Goal: Task Accomplishment & Management: Manage account settings

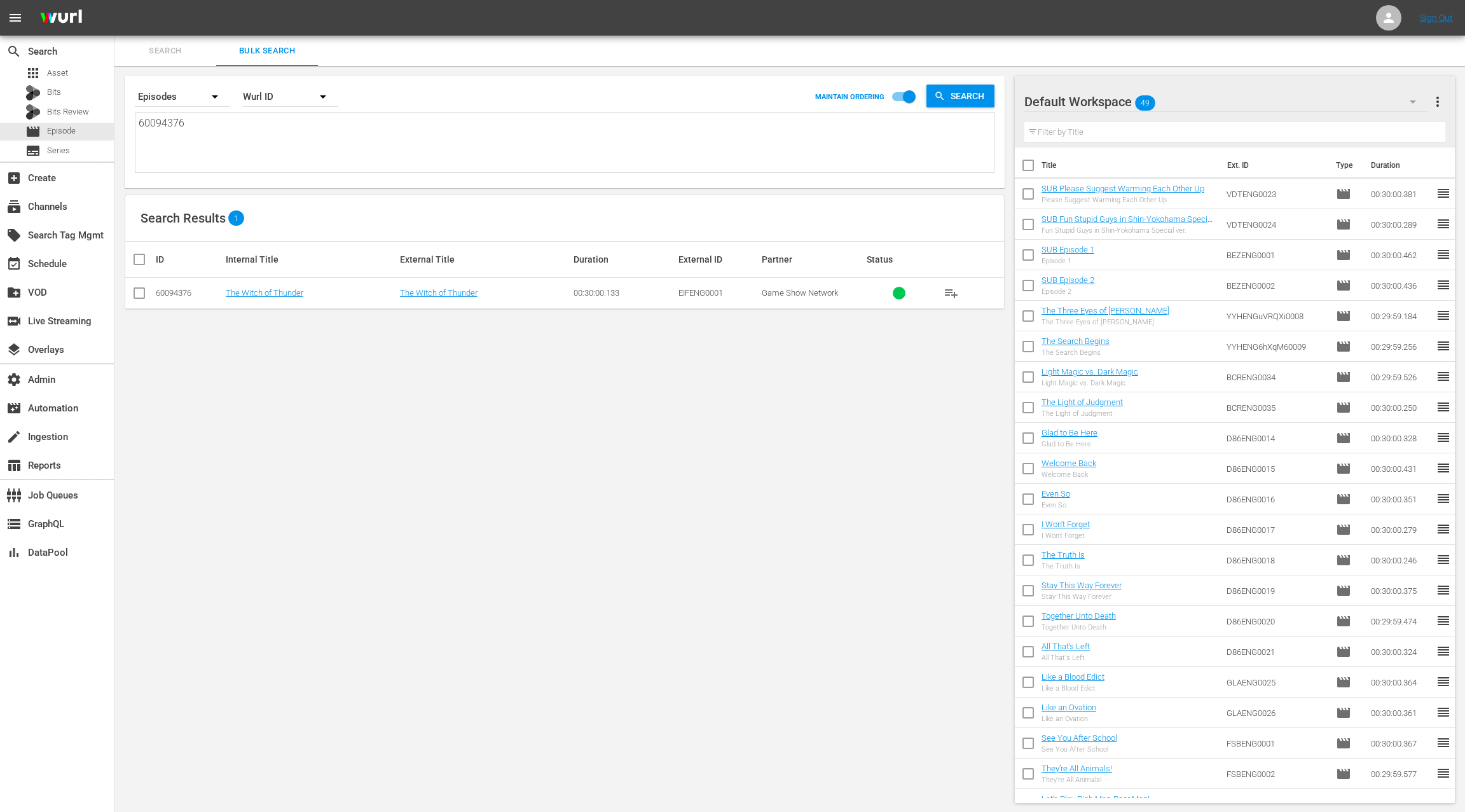
scroll to position [1, 0]
click at [167, 116] on textarea "60094376" at bounding box center [567, 144] width 856 height 58
click at [167, 49] on span "Search" at bounding box center [165, 50] width 87 height 14
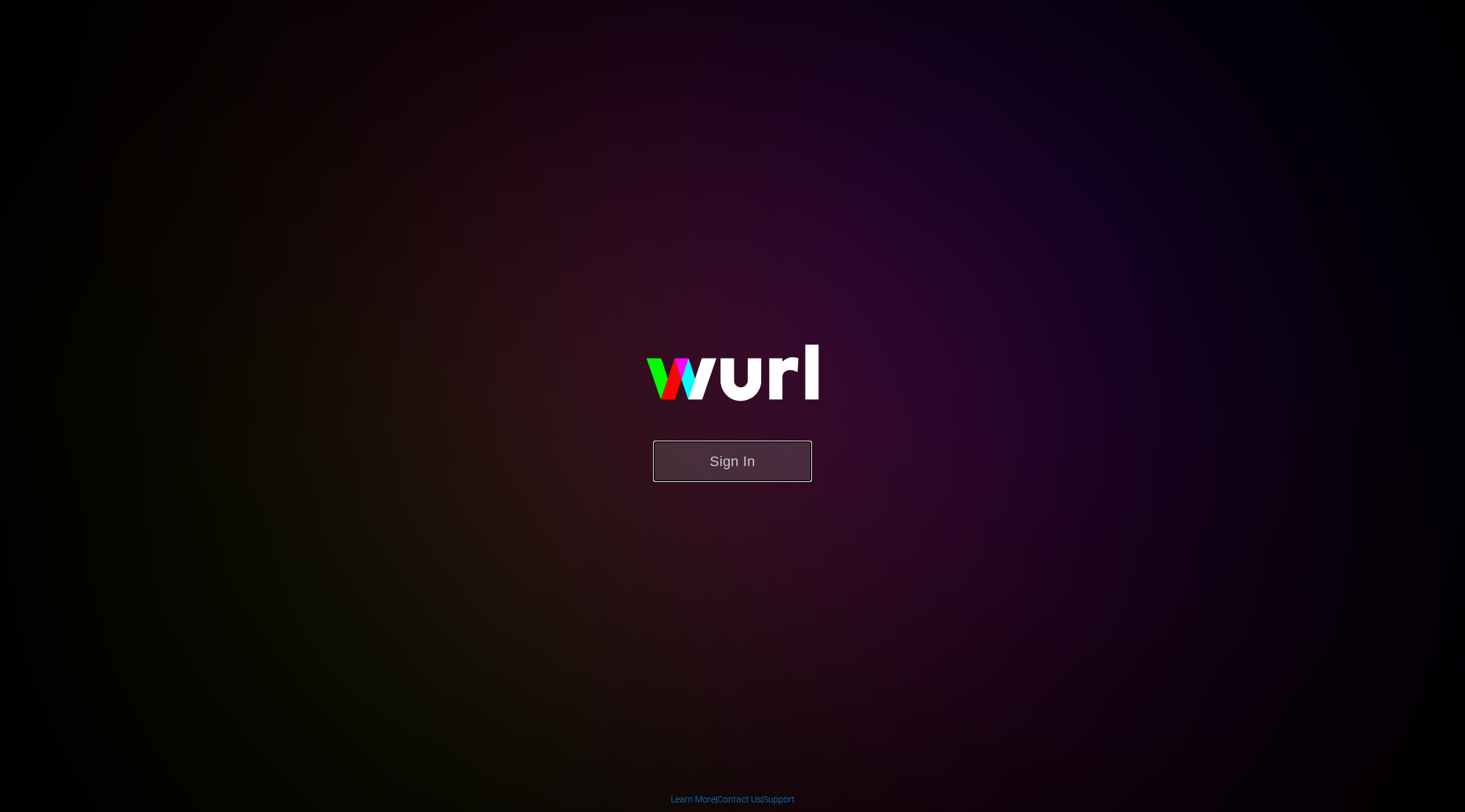
click at [721, 455] on button "Sign In" at bounding box center [732, 461] width 159 height 42
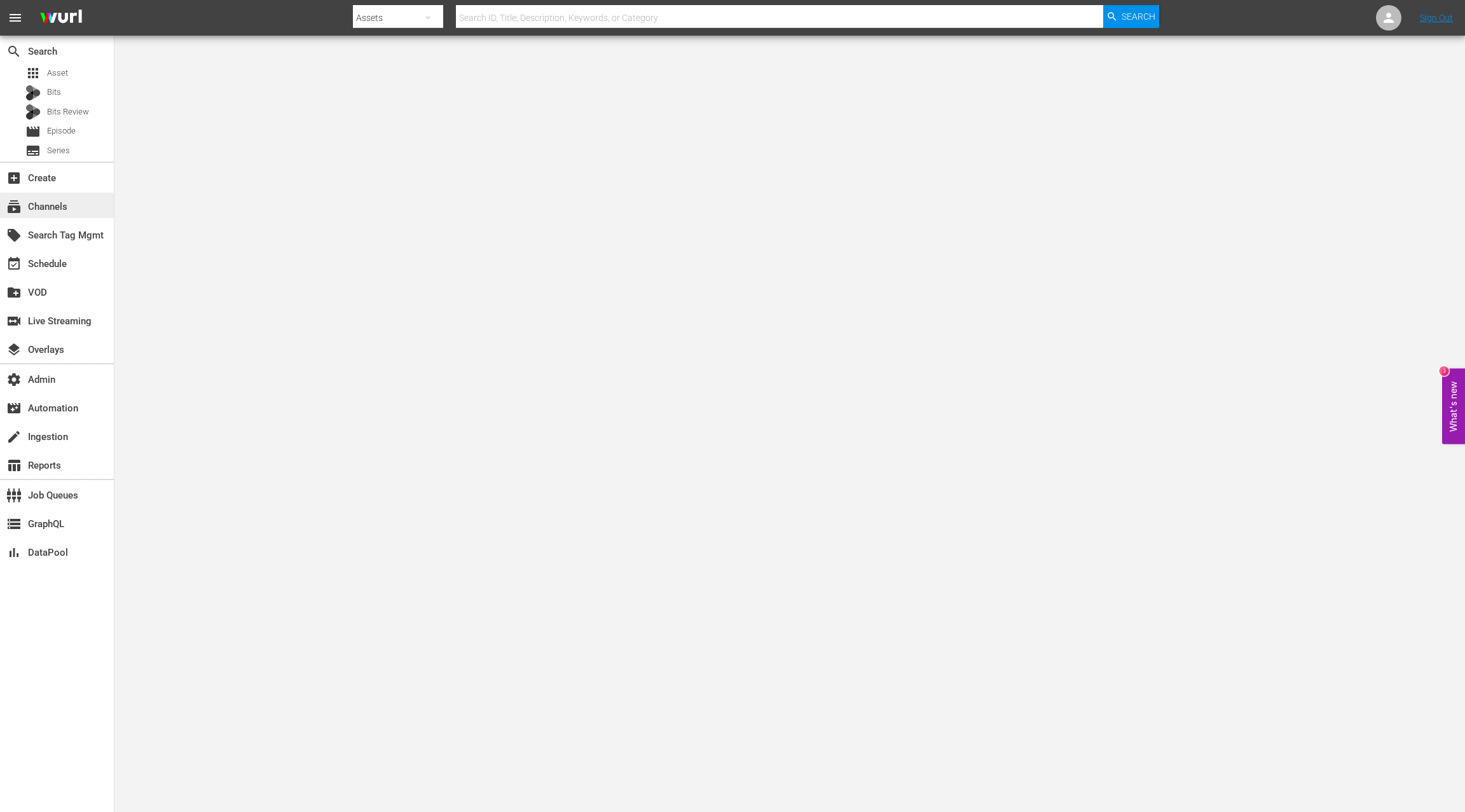
click at [69, 204] on div "subscriptions Channels" at bounding box center [36, 205] width 71 height 12
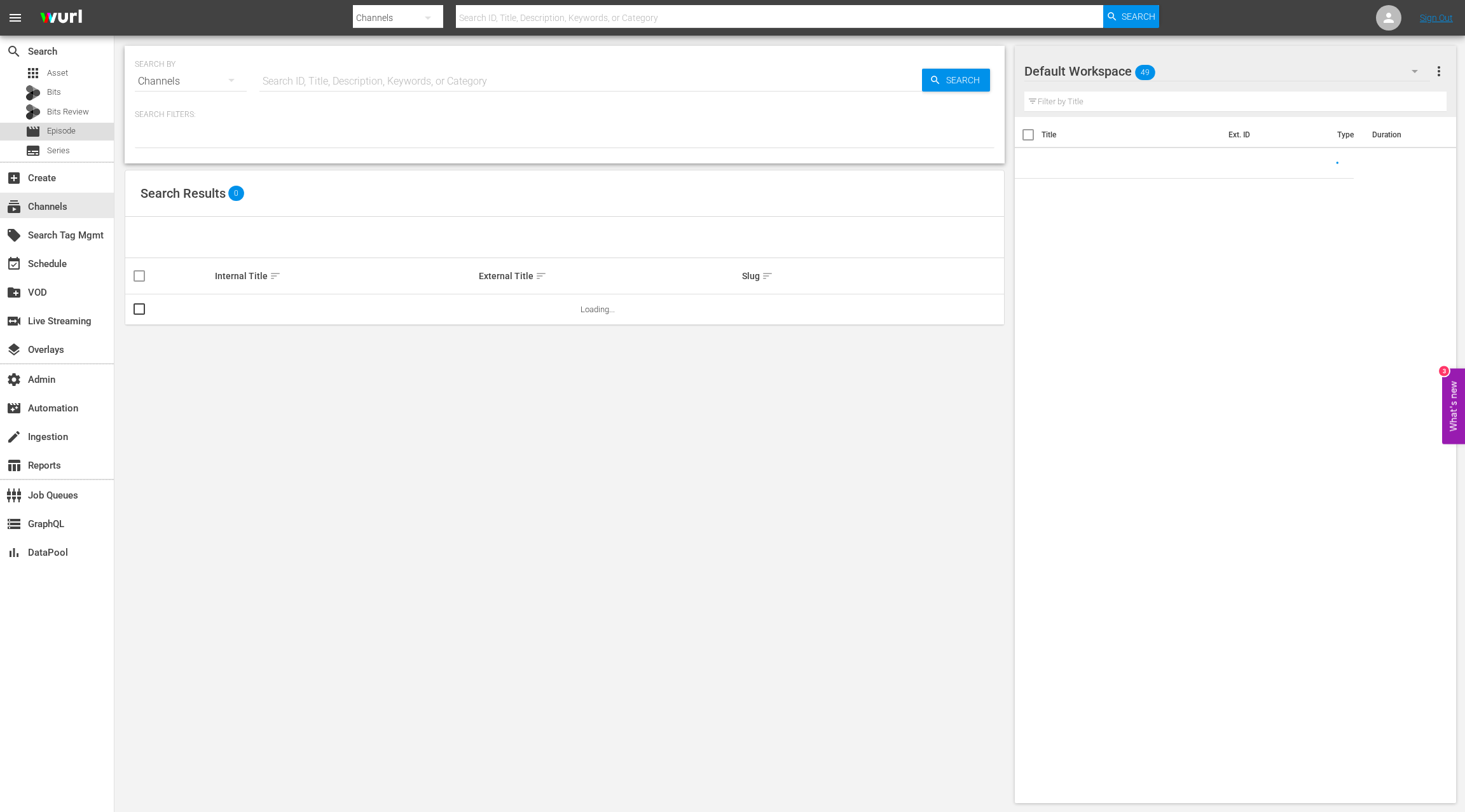
click at [72, 131] on span "Episode" at bounding box center [62, 130] width 29 height 13
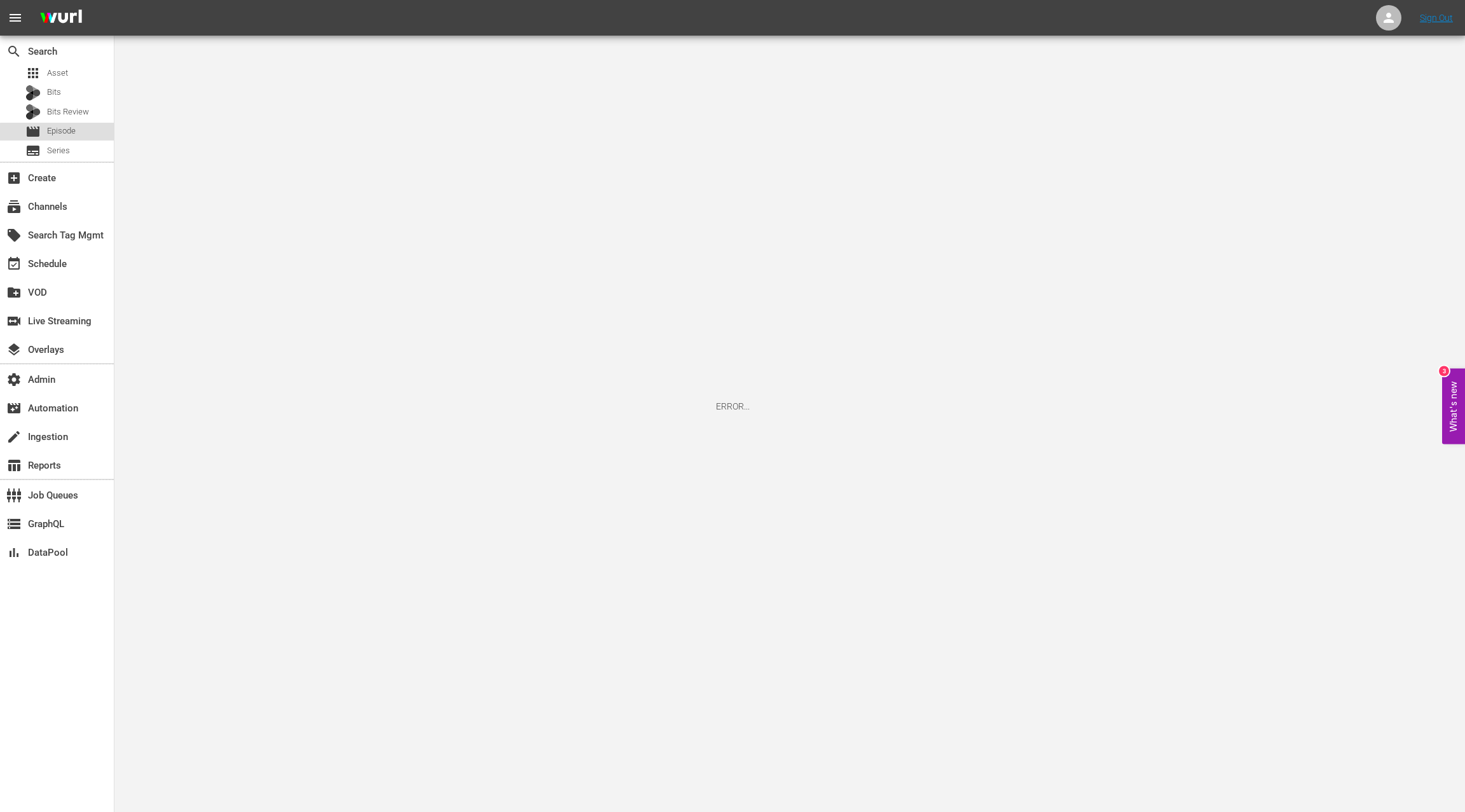
click at [84, 139] on div "movie Episode" at bounding box center [57, 131] width 114 height 17
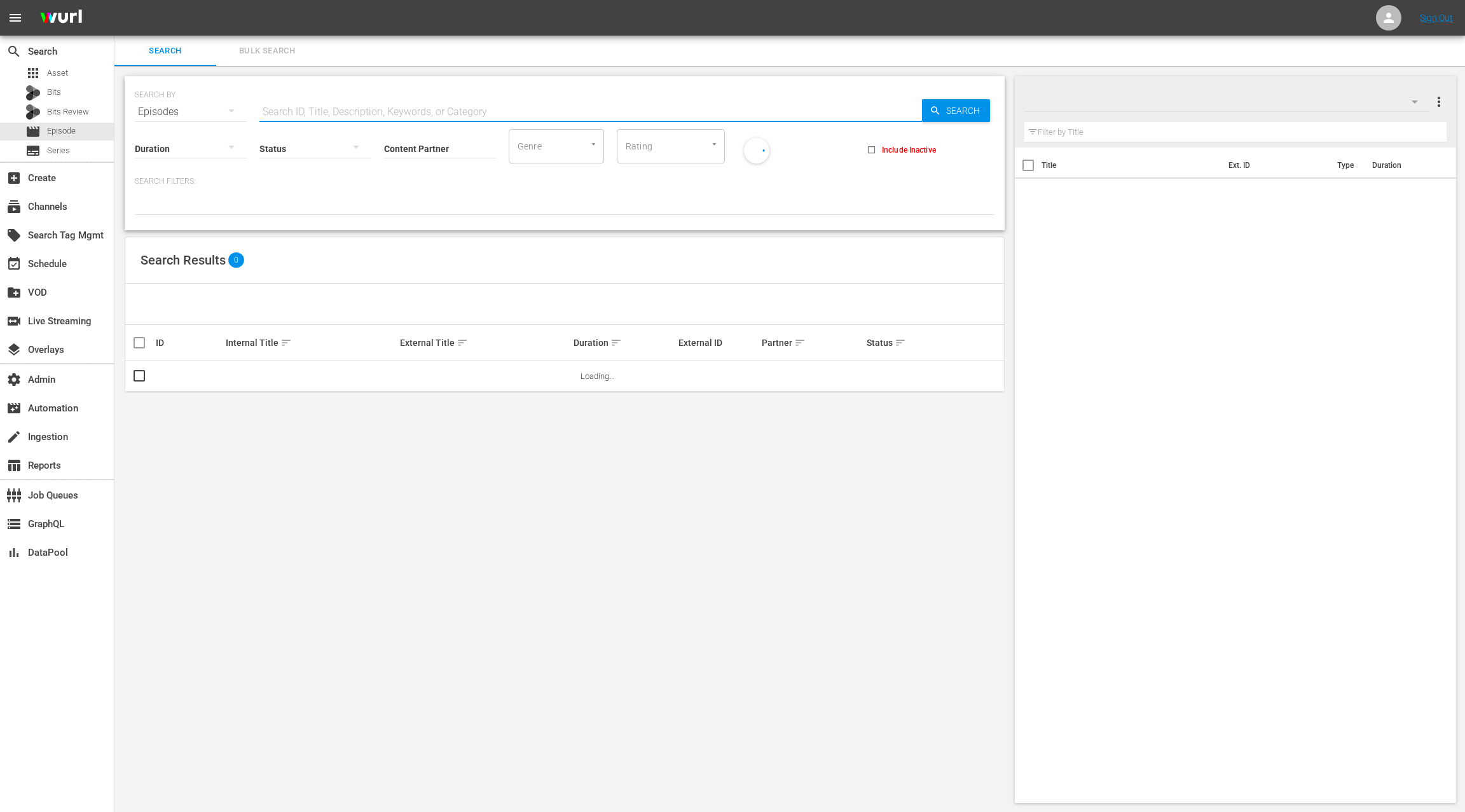
click at [293, 104] on input "text" at bounding box center [591, 112] width 662 height 31
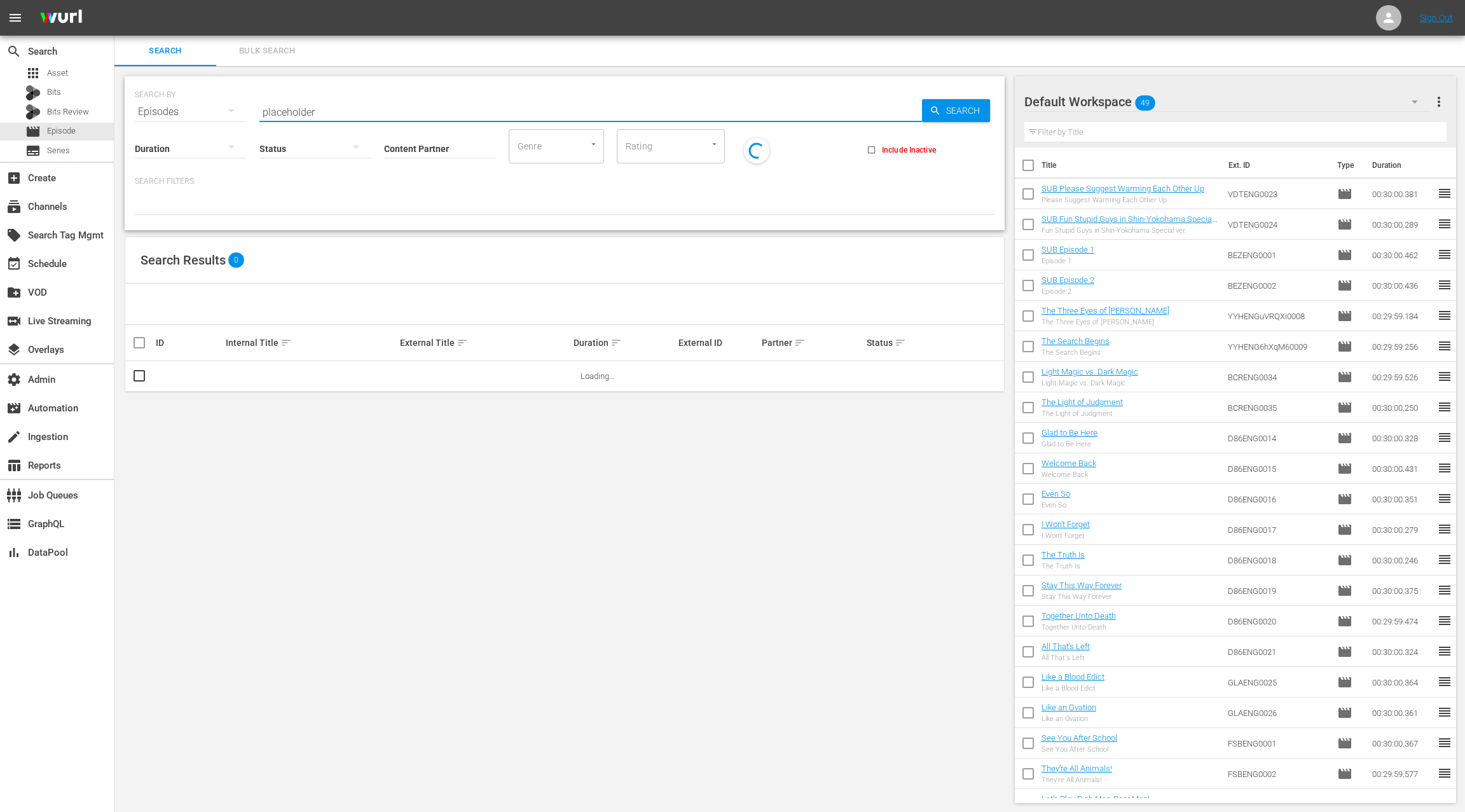
type input "placeholder"
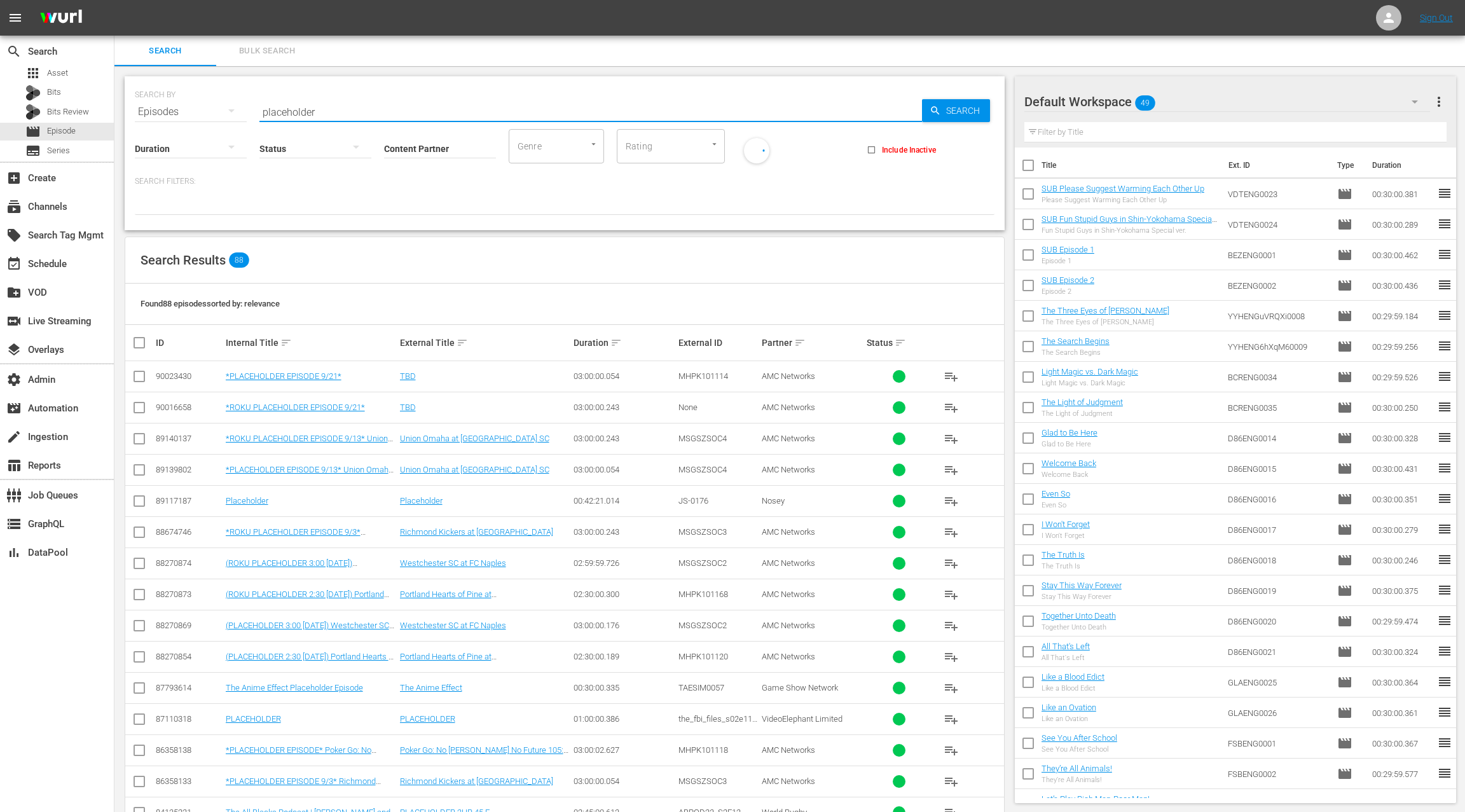
click at [409, 146] on input "Content Partner" at bounding box center [440, 149] width 112 height 45
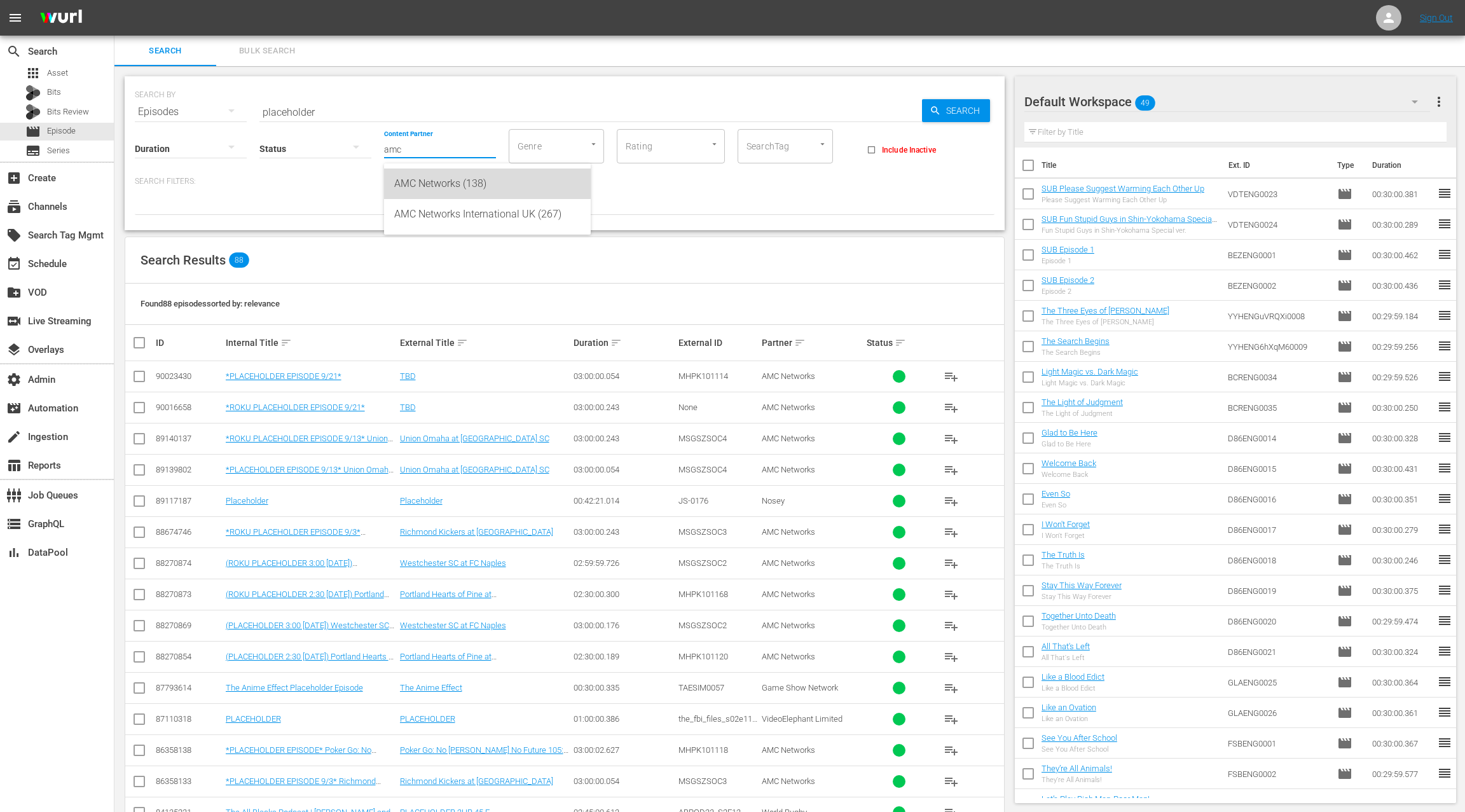
click at [427, 183] on div "AMC Networks (138)" at bounding box center [487, 184] width 186 height 31
type input "AMC Networks (138)"
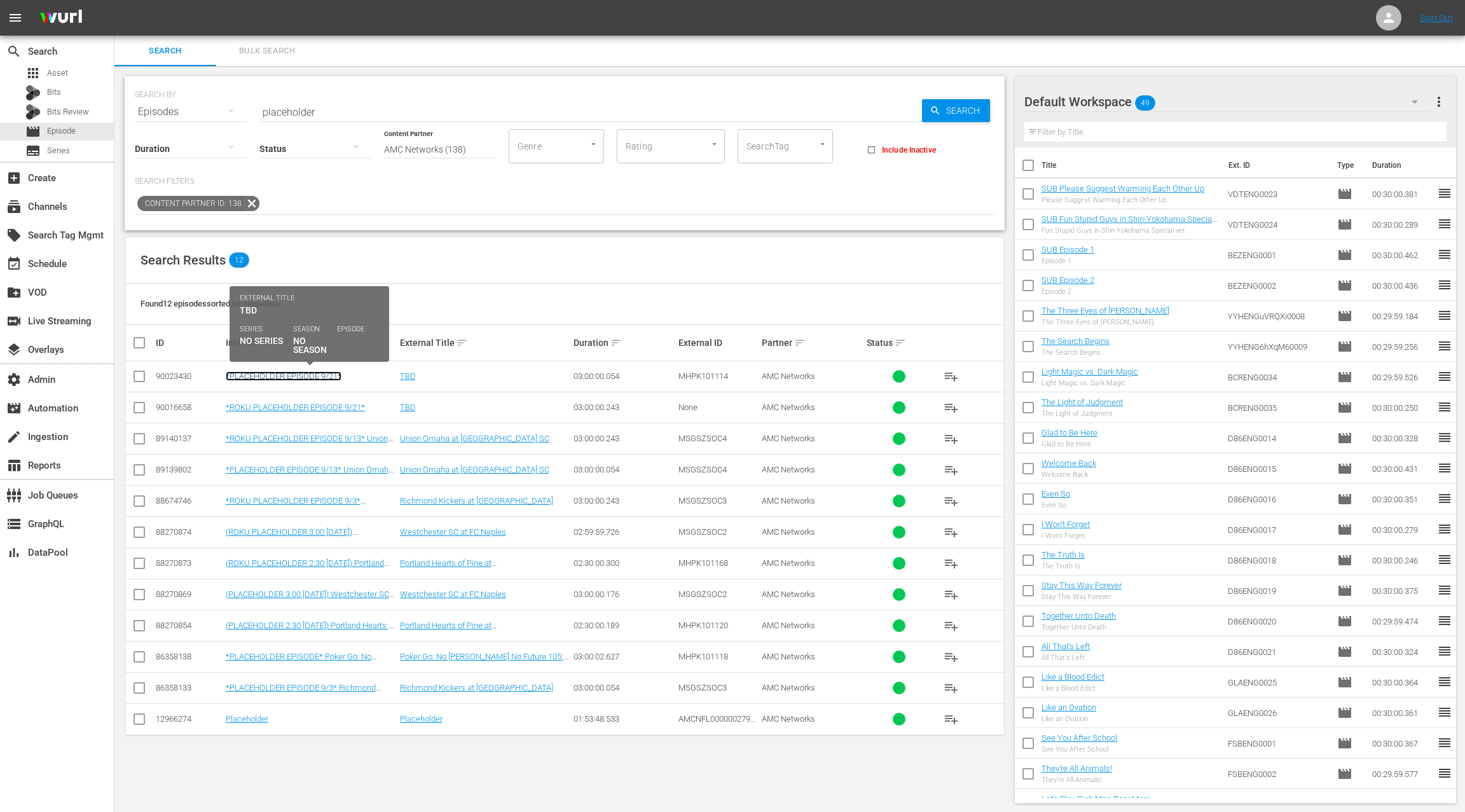
click at [322, 376] on link "*PLACEHOLDER EPISODE 9/21*" at bounding box center [284, 377] width 116 height 10
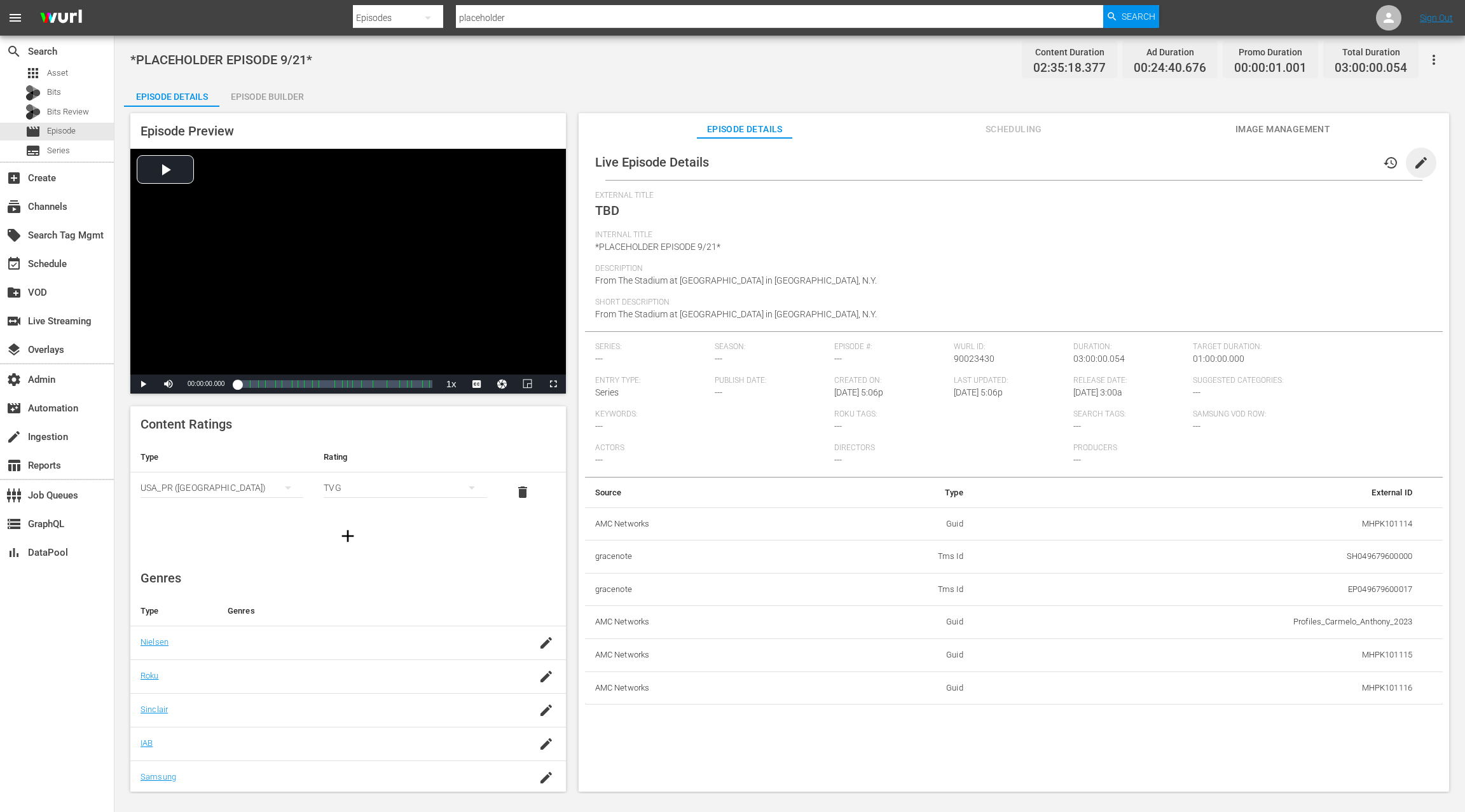
click at [1416, 159] on span "edit" at bounding box center [1422, 163] width 15 height 15
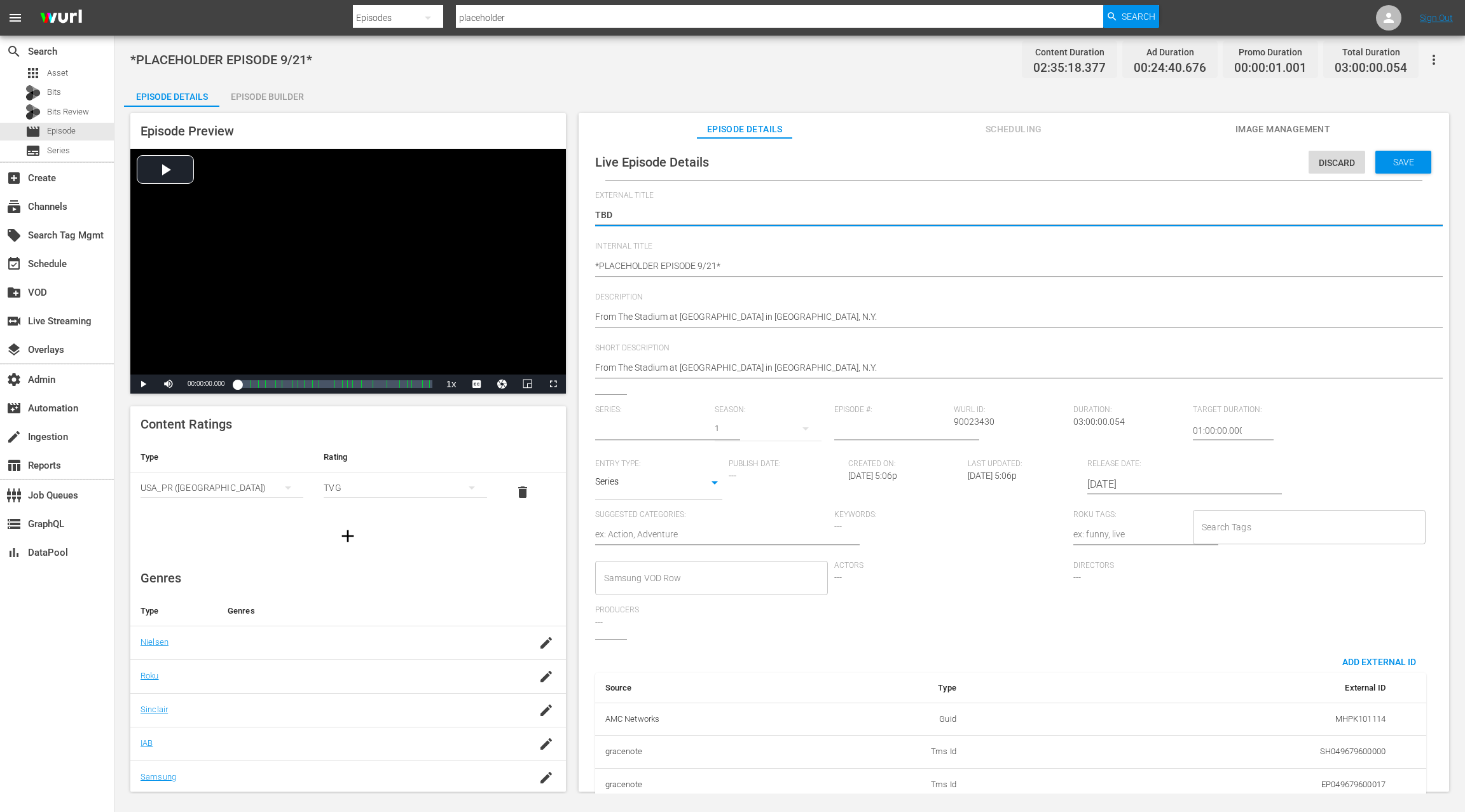
type input "No Series"
click at [605, 216] on textarea "TBD" at bounding box center [1010, 216] width 831 height 15
paste textarea "exoma FC at Westchester SC"
type textarea "Texoma FC at [GEOGRAPHIC_DATA]"
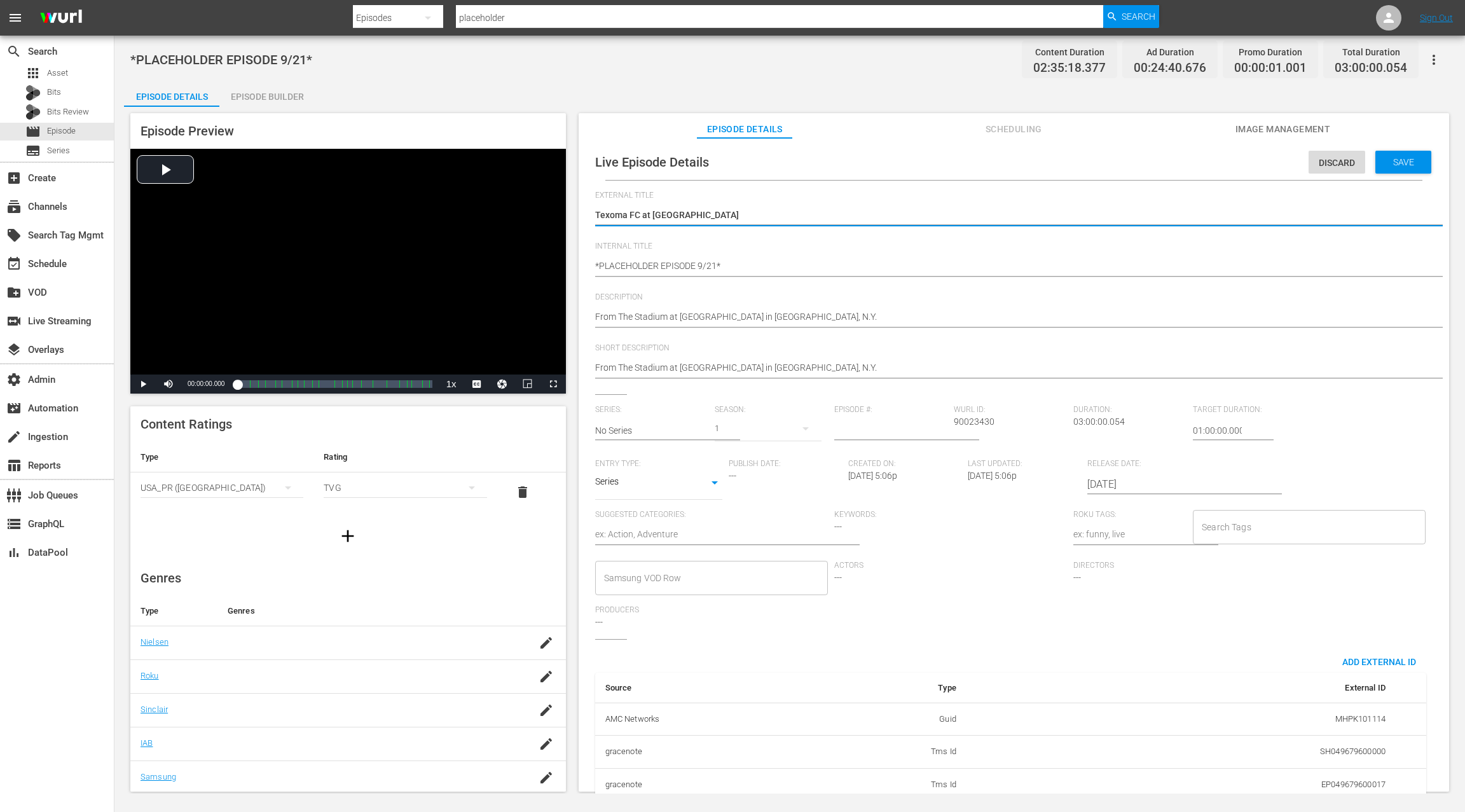
type textarea "Texoma FC at [GEOGRAPHIC_DATA]"
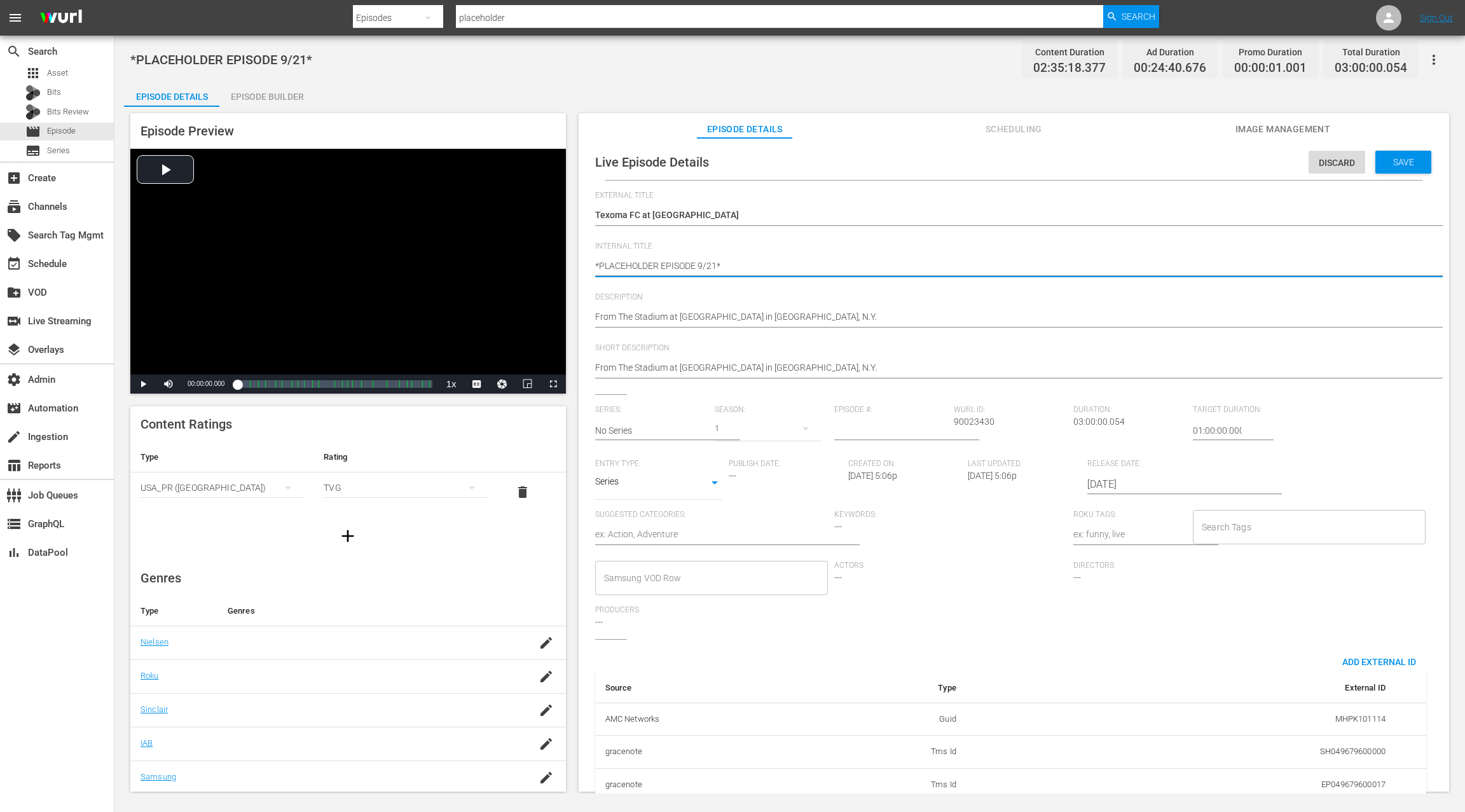
type textarea "*PLACEHOLDER EPISODE 9/21*"
paste textarea "Texoma FC at [GEOGRAPHIC_DATA]"
type textarea "*PLACEHOLDER EPISODE 9/21* Texoma FC at [GEOGRAPHIC_DATA]"
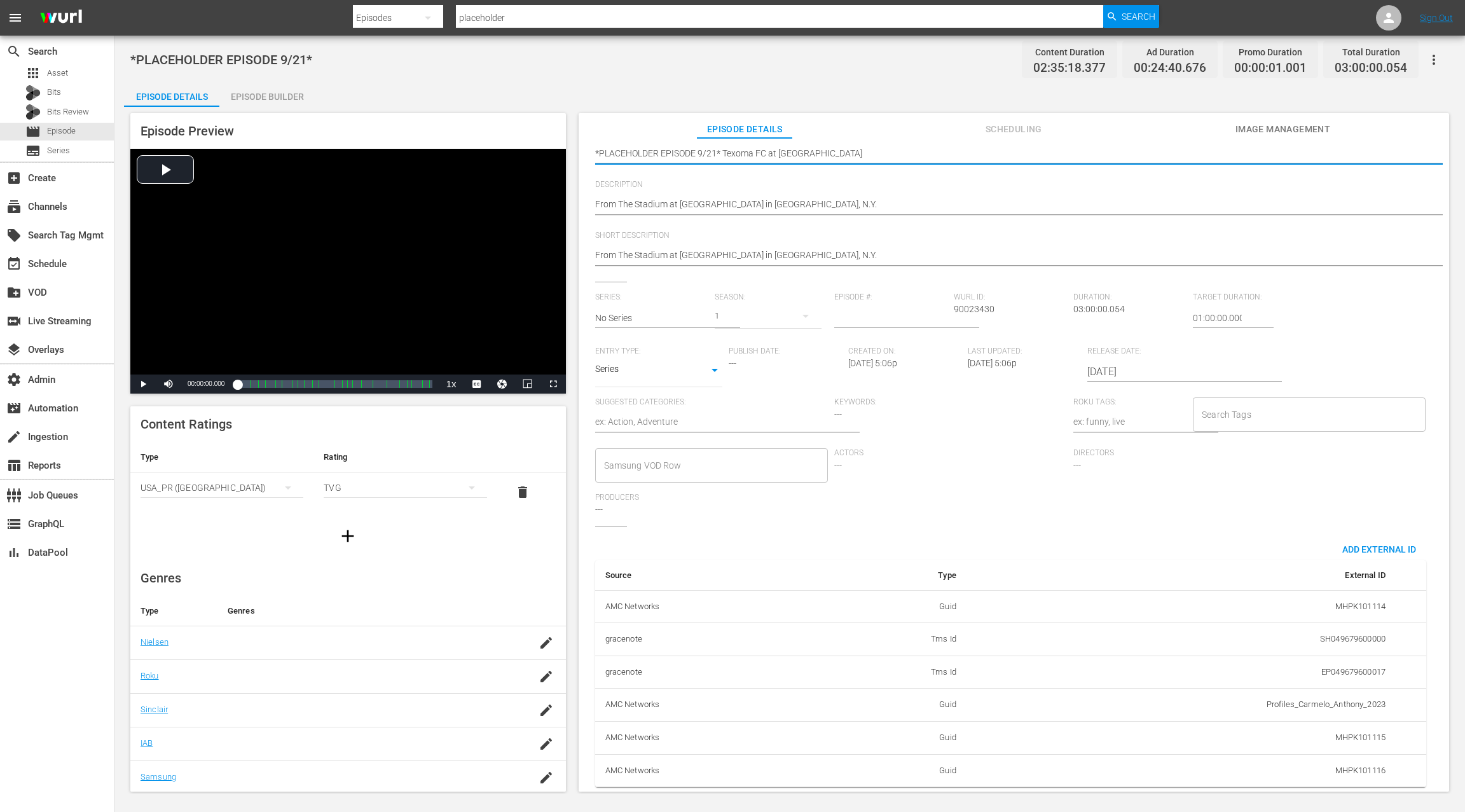
scroll to position [119, 0]
click at [1111, 365] on input "2025-09-13" at bounding box center [1169, 372] width 163 height 31
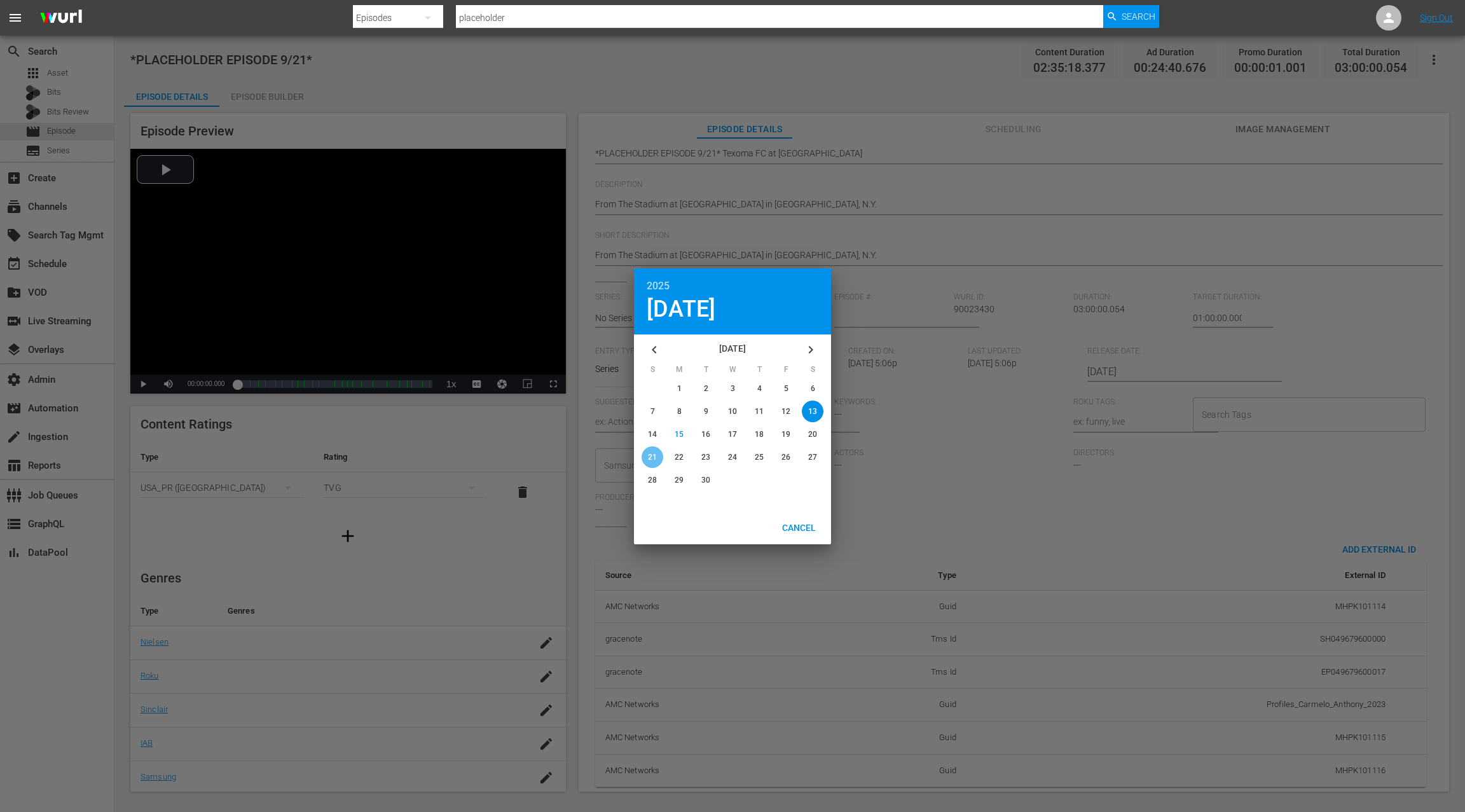
click at [648, 456] on span "21" at bounding box center [652, 457] width 9 height 9
type input "2025-09-21"
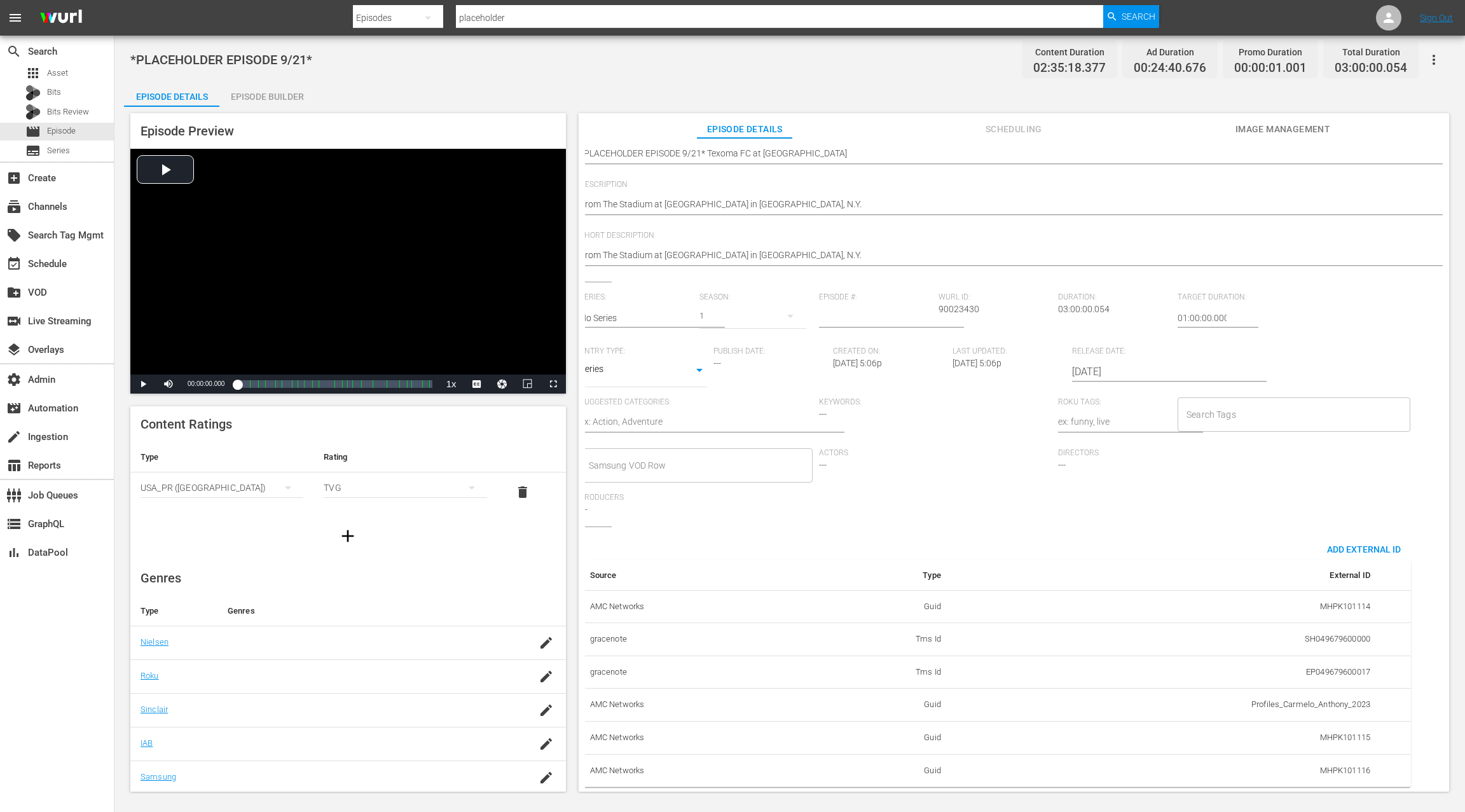
scroll to position [124, 0]
click at [1186, 596] on td "MHPK101114" at bounding box center [1166, 606] width 430 height 33
click at [1331, 545] on span "Add External Id" at bounding box center [1364, 549] width 94 height 11
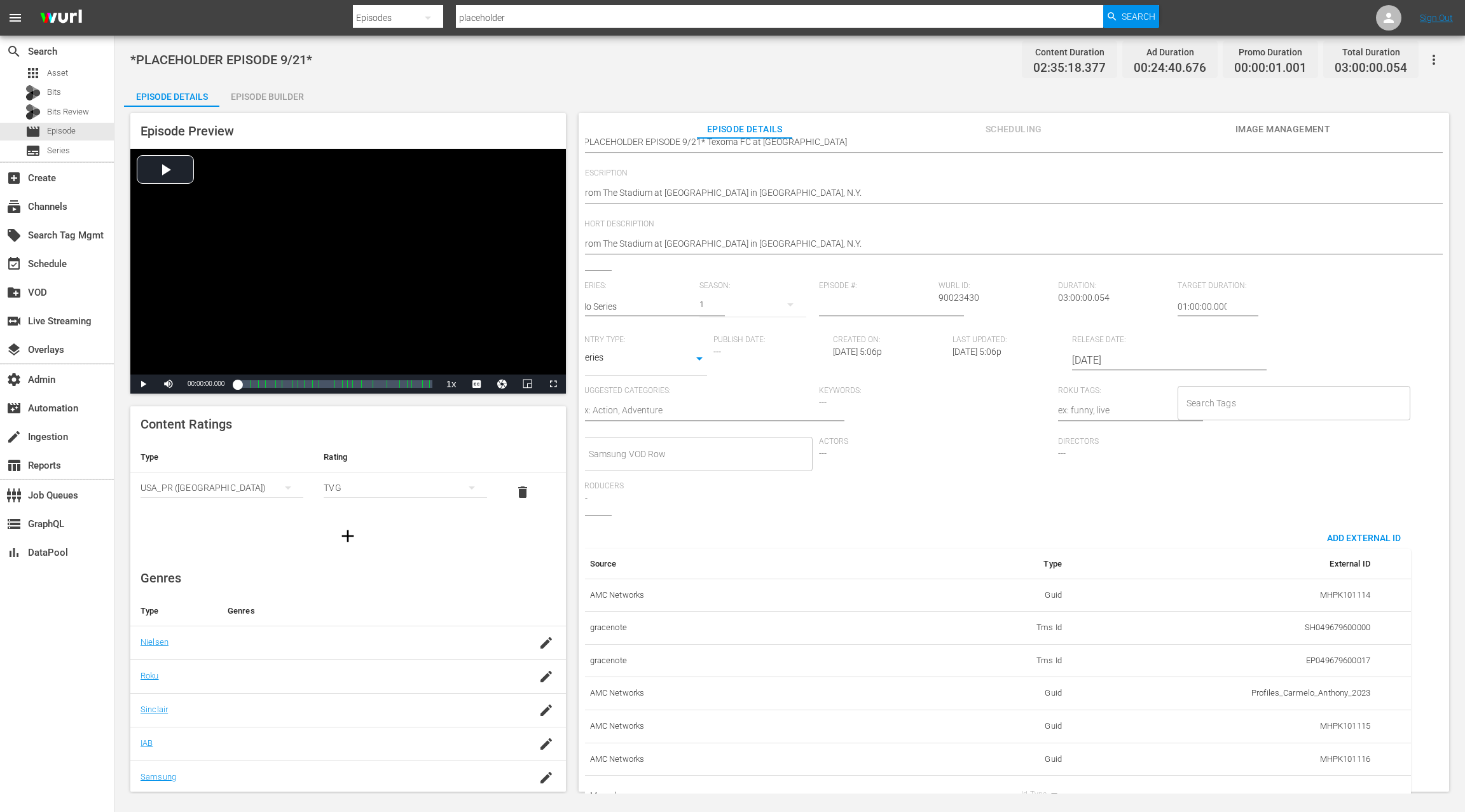
scroll to position [164, 0]
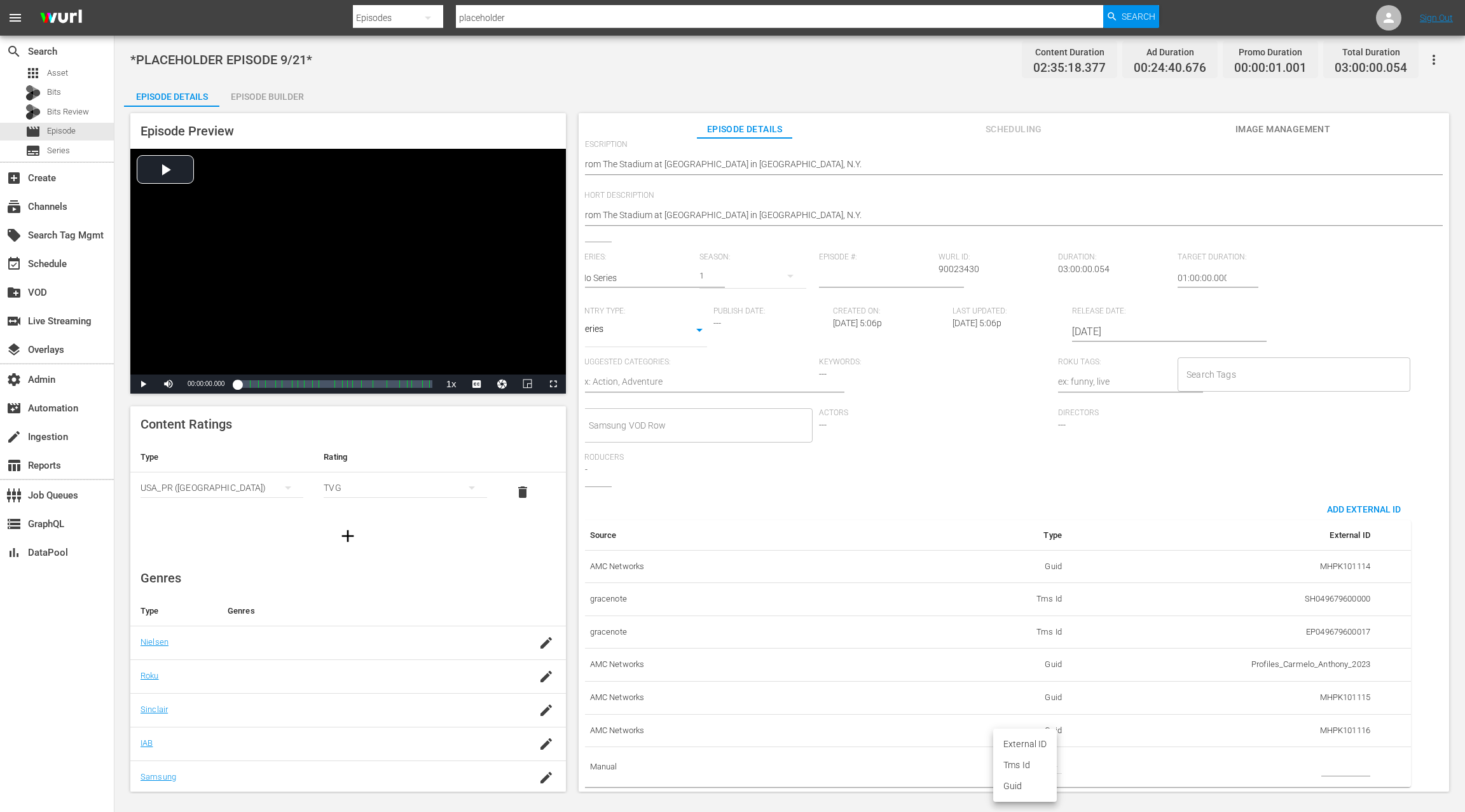
click at [1046, 752] on body "menu Search By Episodes Search ID, Title, Description, Keywords, or Category pl…" at bounding box center [732, 406] width 1465 height 812
click at [1031, 787] on li "Guid" at bounding box center [1026, 786] width 64 height 21
type input "guid"
click at [1323, 757] on input "simple table" at bounding box center [1345, 767] width 49 height 19
paste input "MSGSZSOC5"
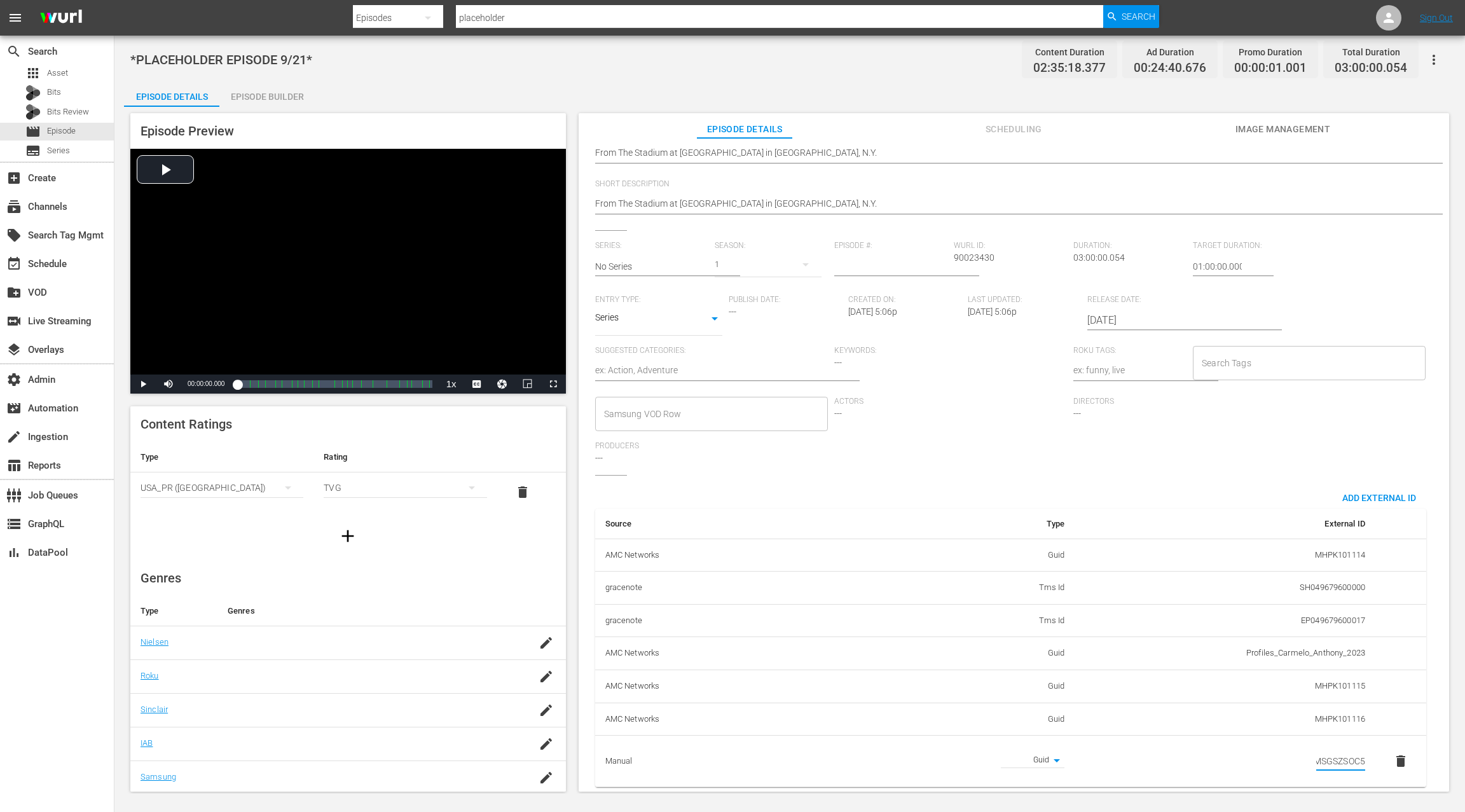
scroll to position [0, 0]
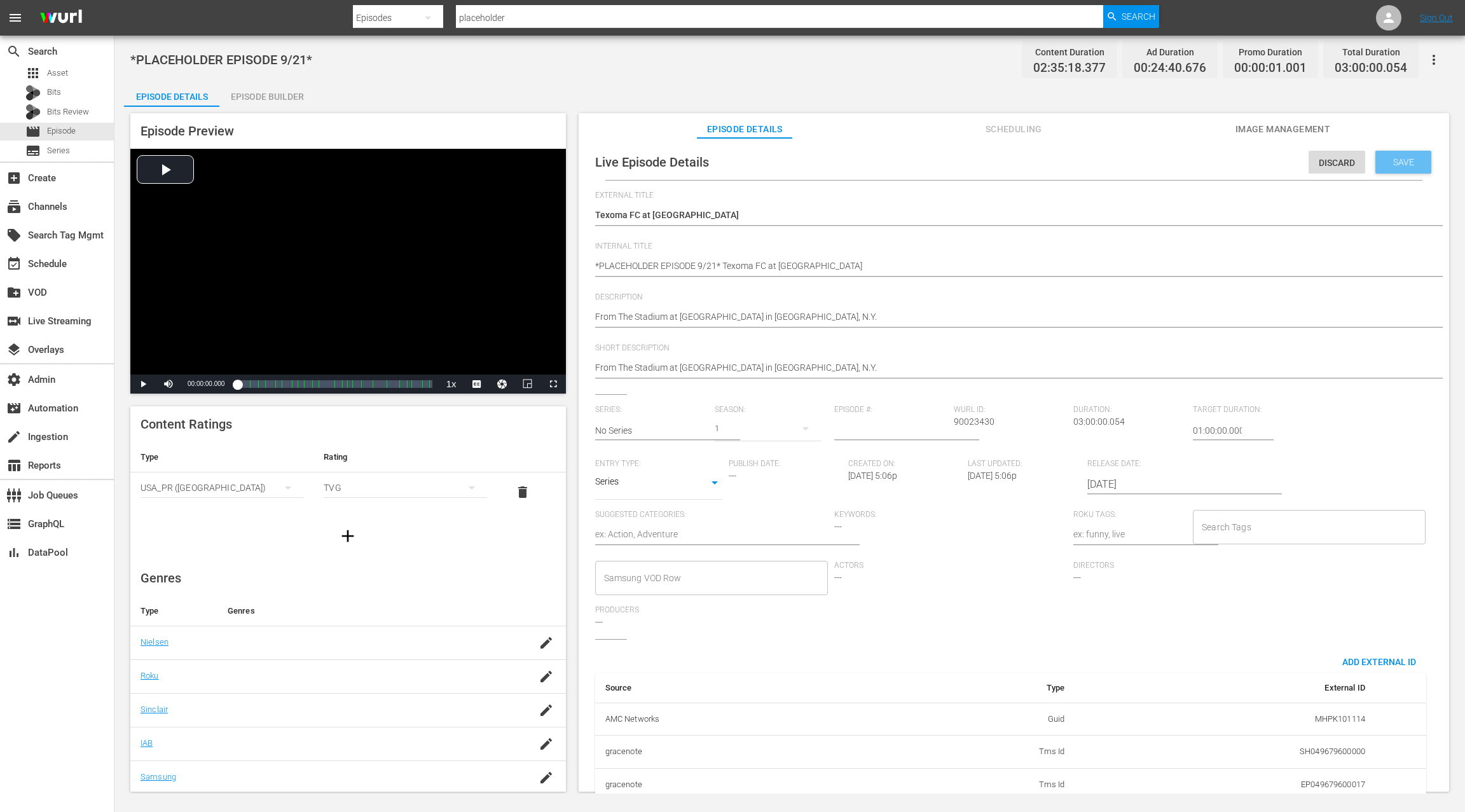
type input "MSGSZSOC5"
click at [1406, 165] on span "Save" at bounding box center [1403, 162] width 42 height 11
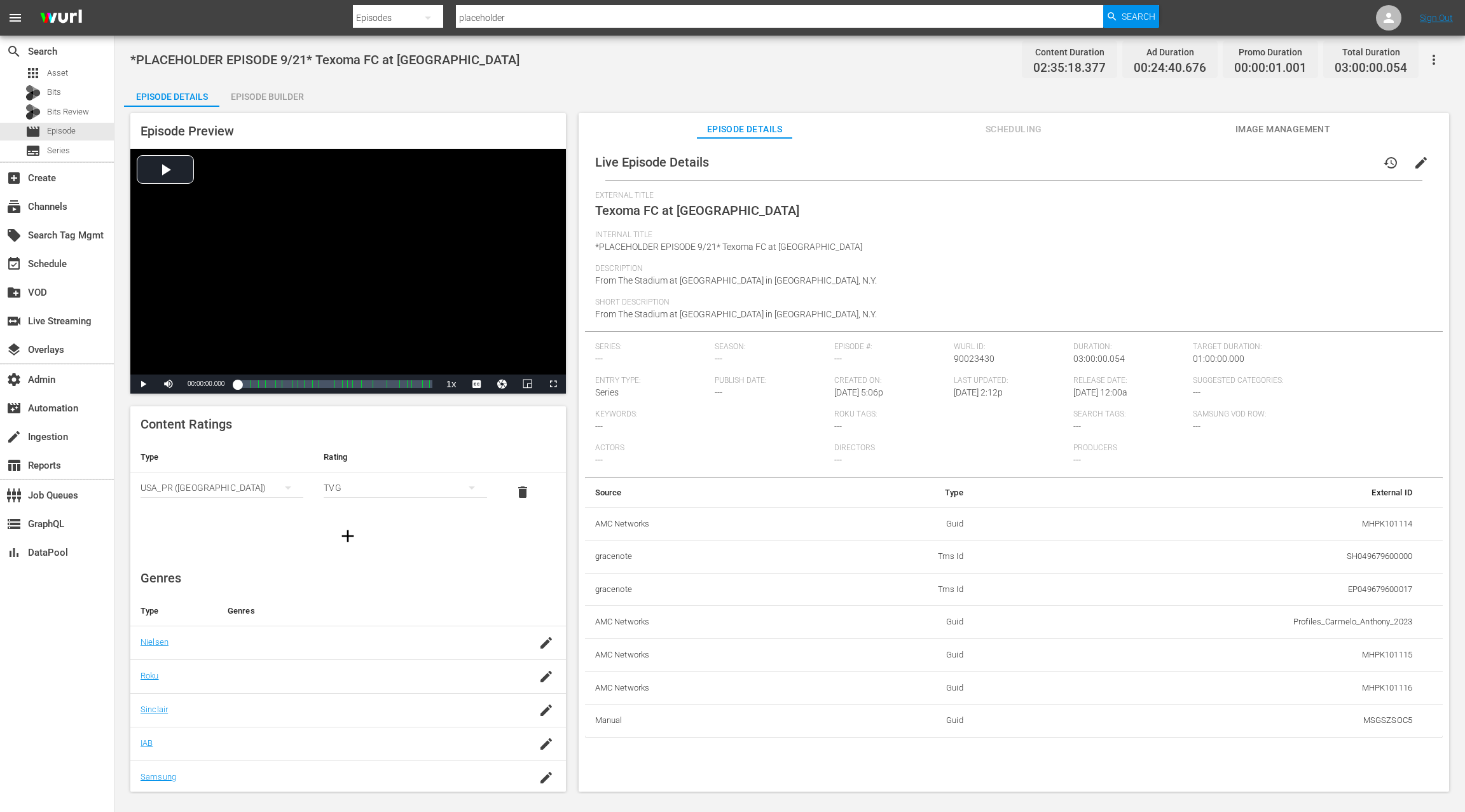
click at [994, 130] on span "Scheduling" at bounding box center [1013, 129] width 96 height 15
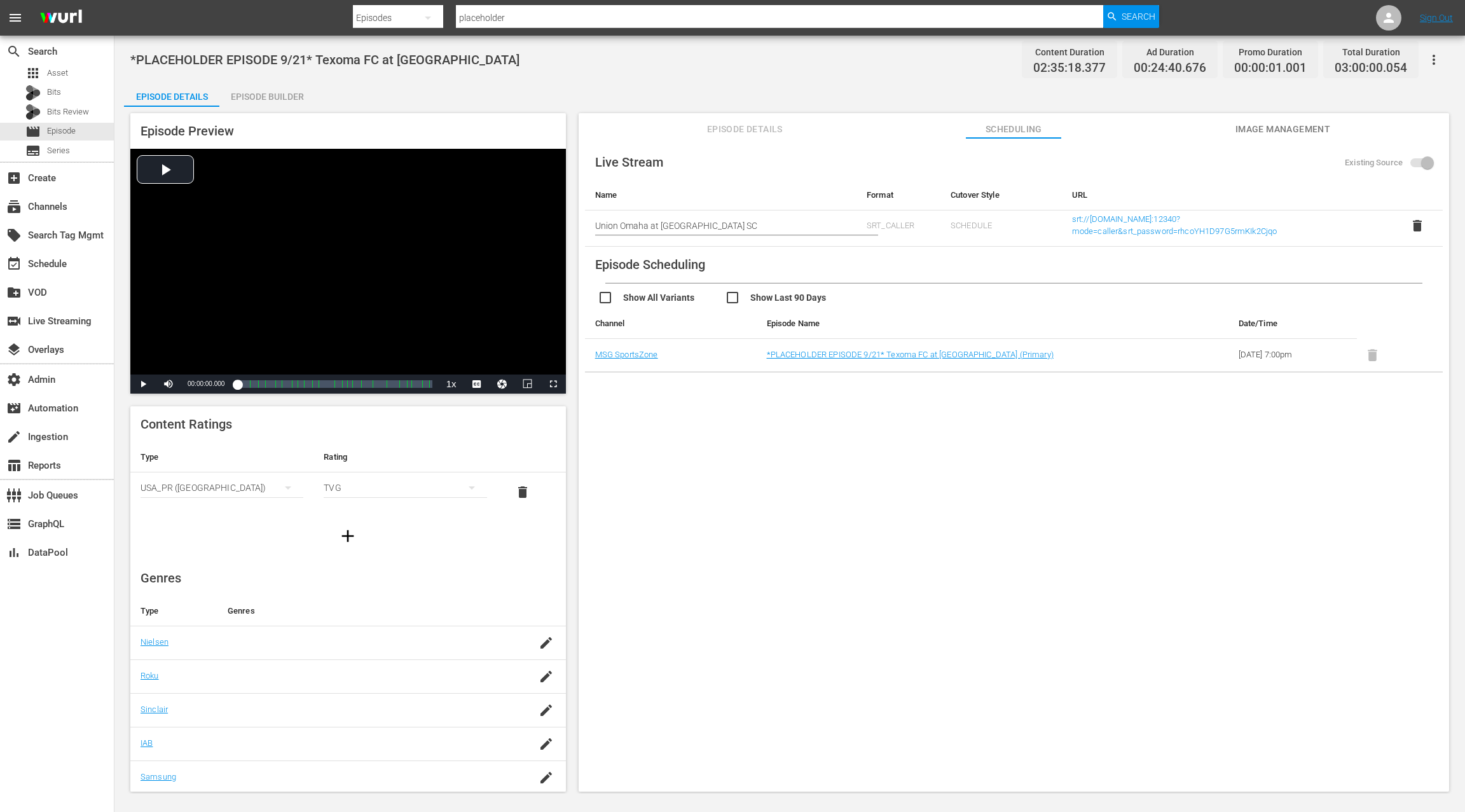
click at [1246, 133] on span "Image Management" at bounding box center [1282, 129] width 96 height 15
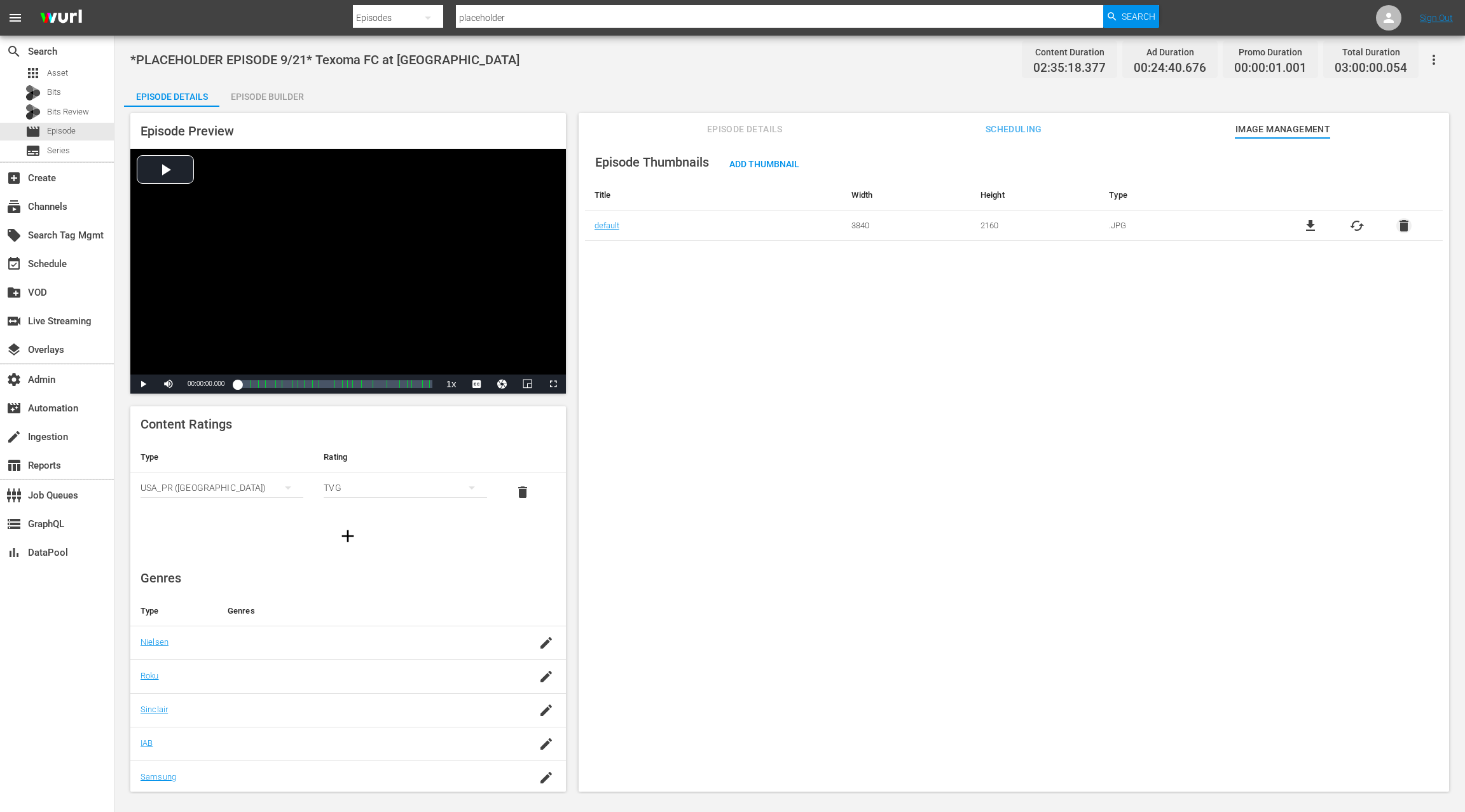
click at [1403, 229] on span "delete" at bounding box center [1404, 226] width 15 height 15
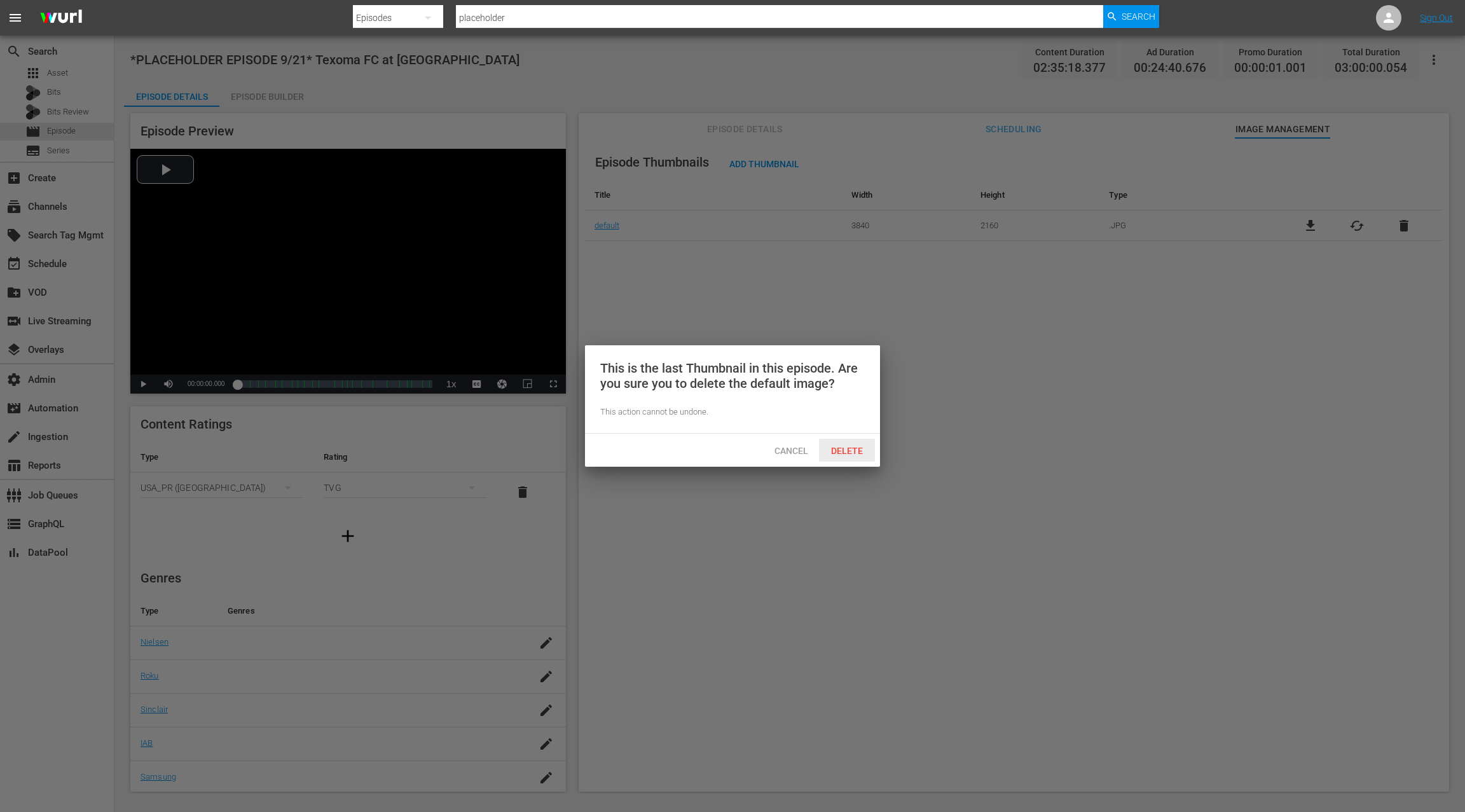
click at [855, 459] on div "Delete" at bounding box center [847, 450] width 56 height 23
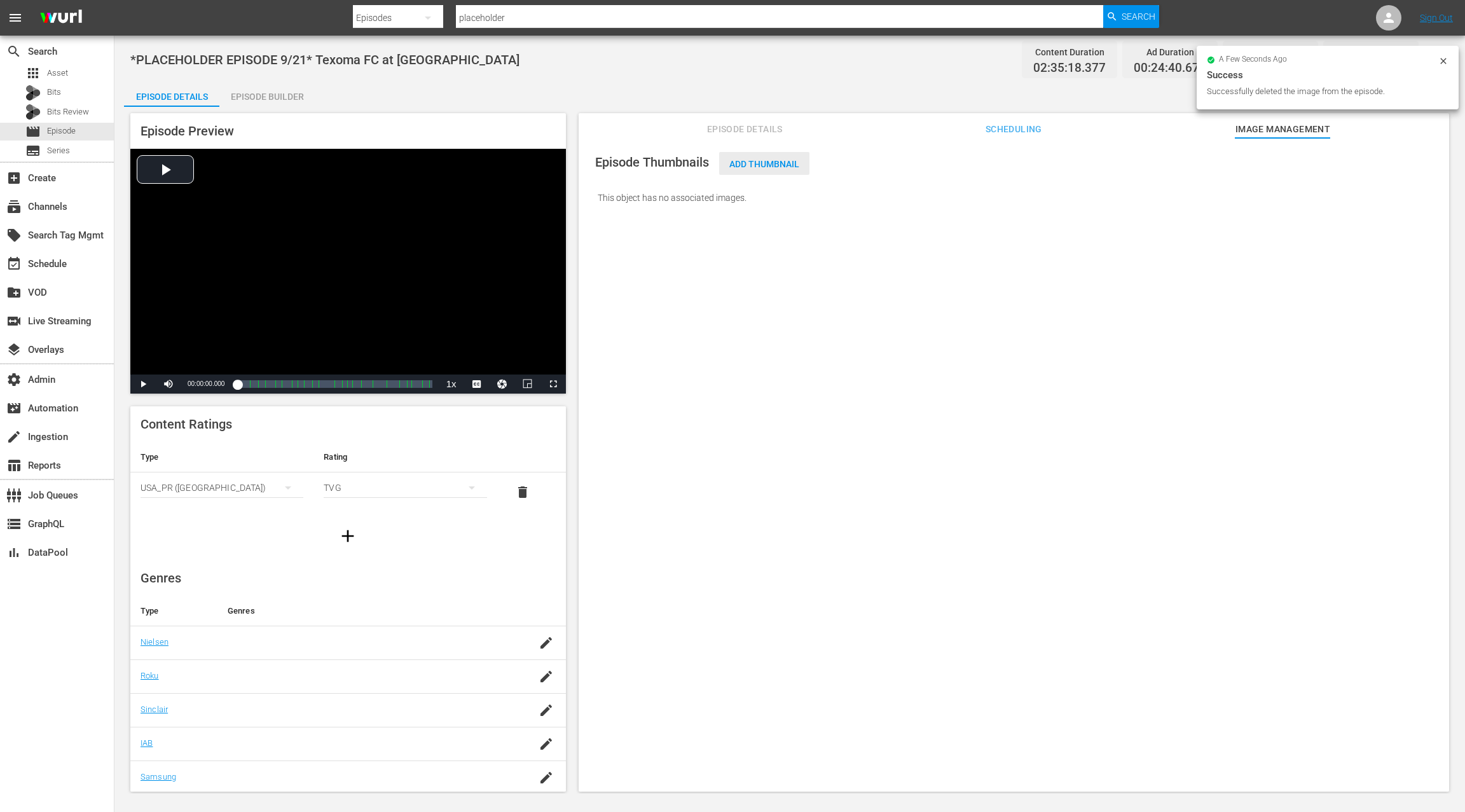
click at [765, 165] on span "Add Thumbnail" at bounding box center [765, 164] width 91 height 11
click at [754, 171] on div "Add Thumbnail" at bounding box center [765, 163] width 91 height 23
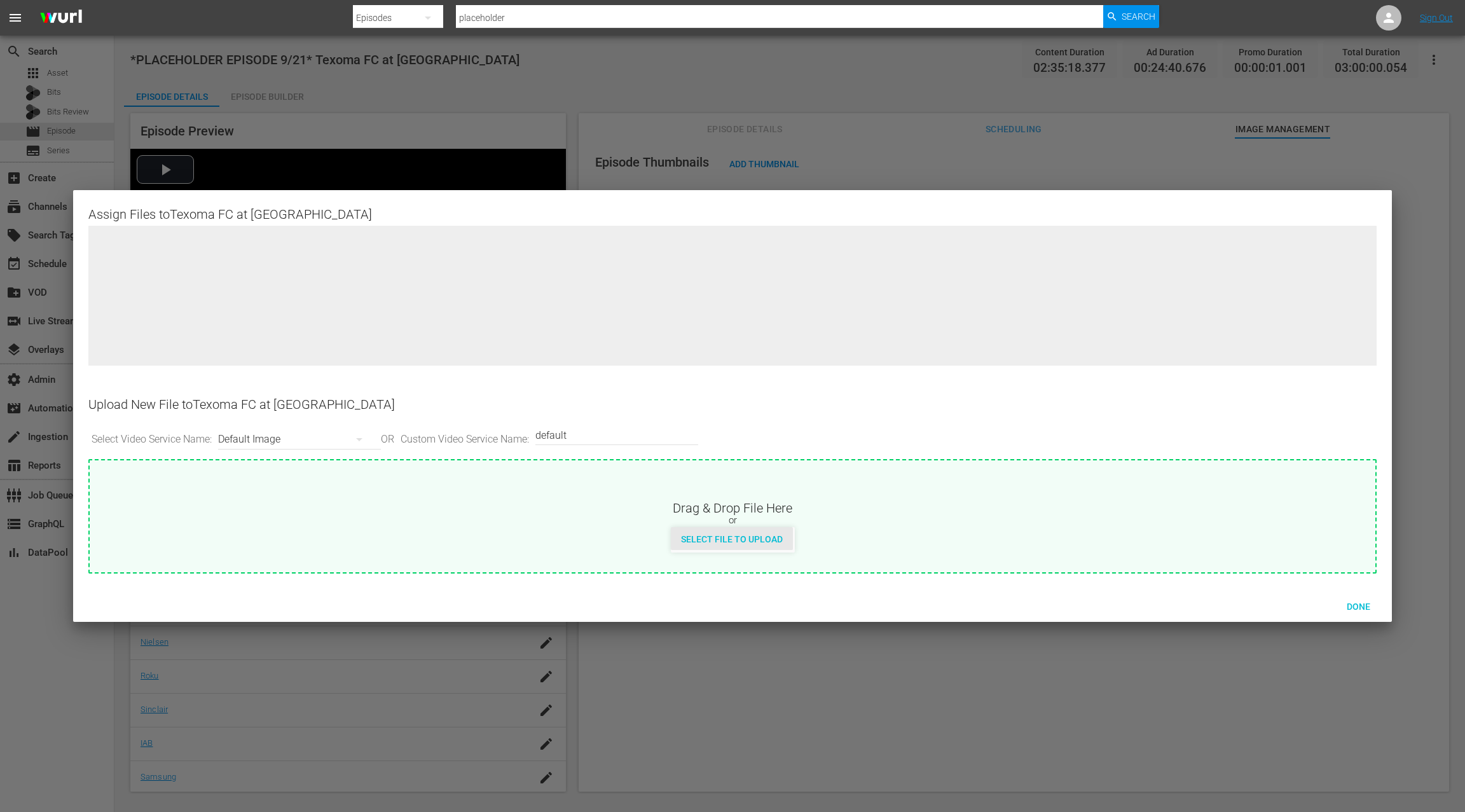
click at [766, 538] on span "Select File to Upload" at bounding box center [732, 539] width 122 height 11
type input "C:\fakepath\Texoma FC at Westchester SC.jpg"
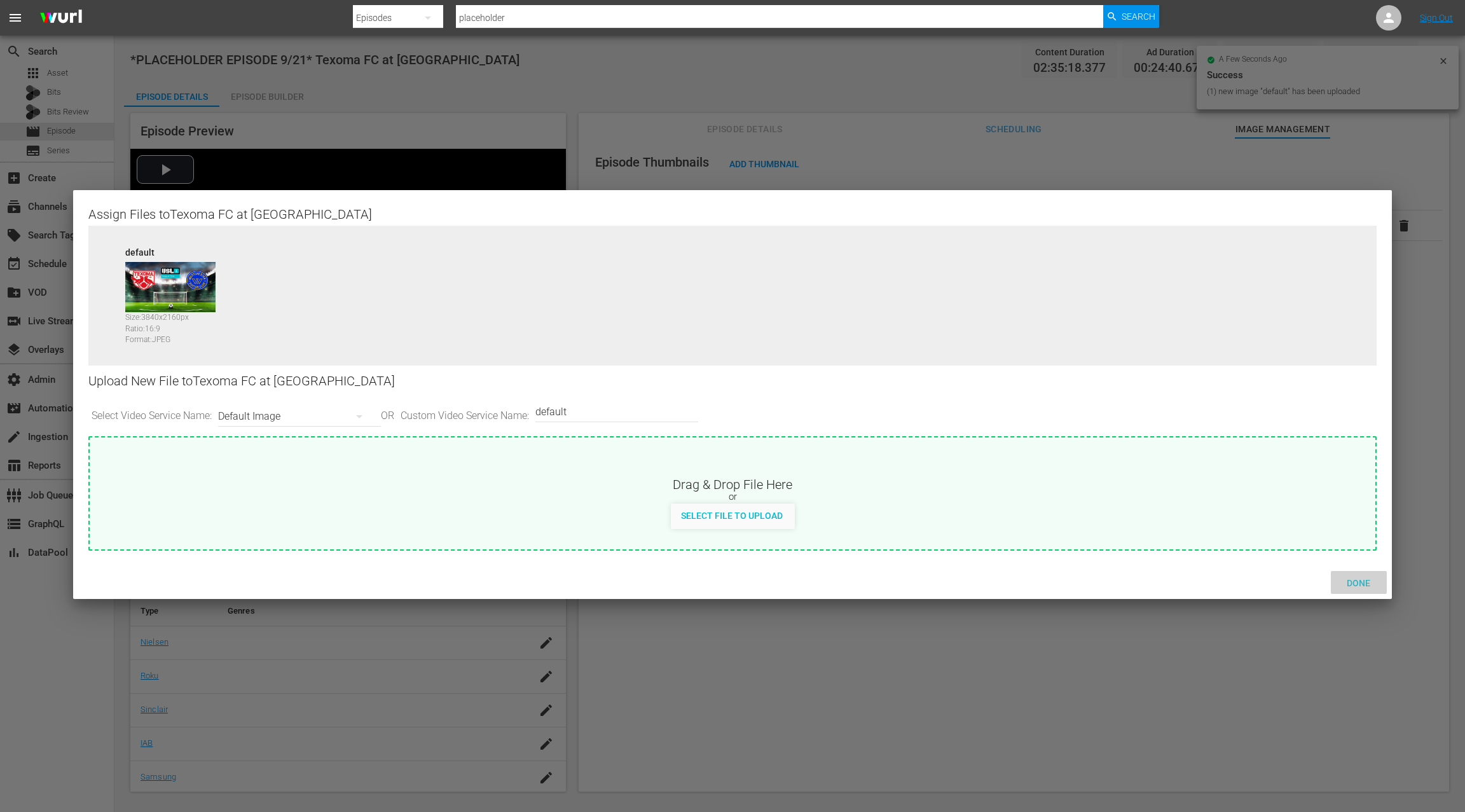
click at [1354, 586] on span "Done" at bounding box center [1358, 583] width 43 height 11
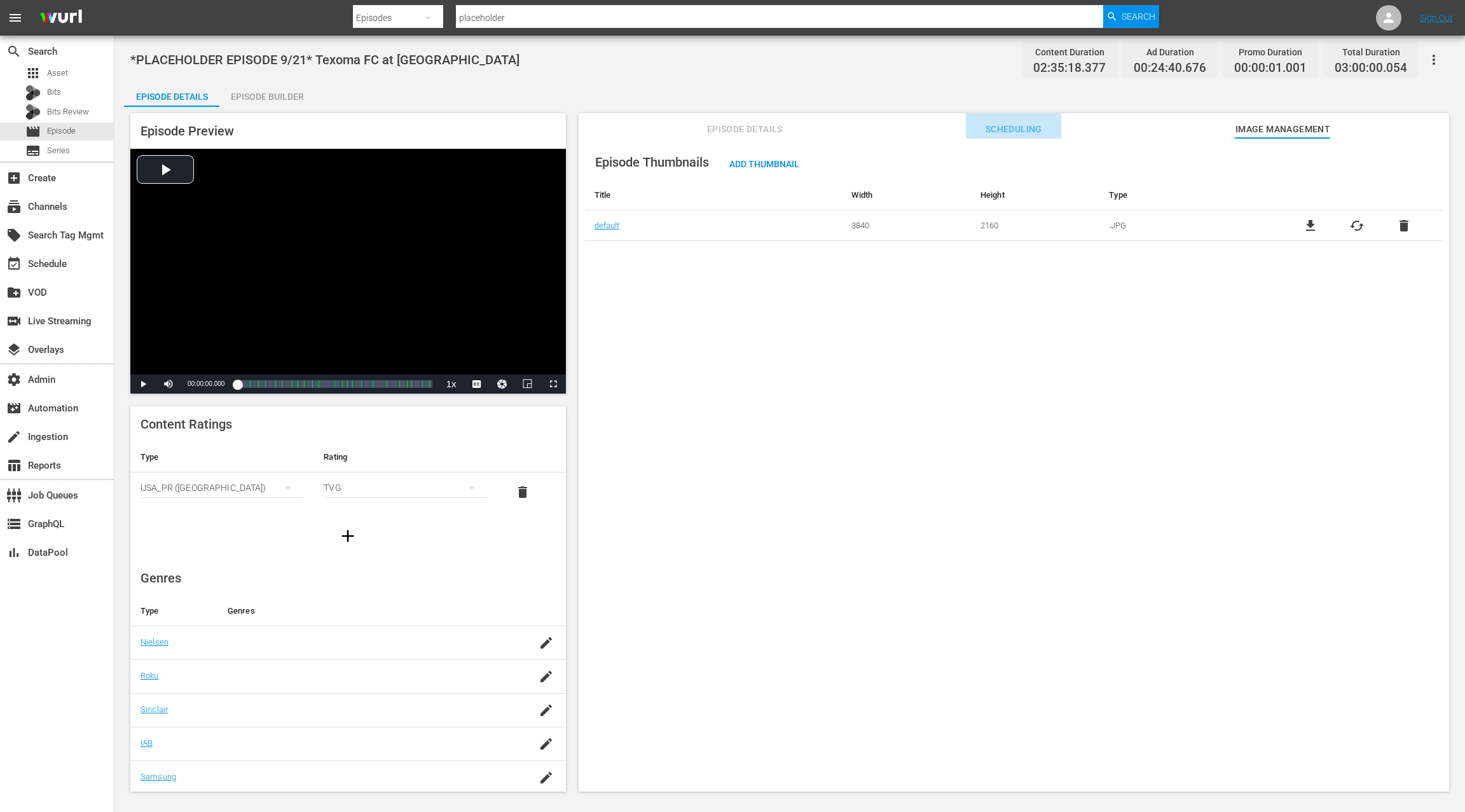
click at [1014, 133] on span "Scheduling" at bounding box center [1013, 129] width 96 height 15
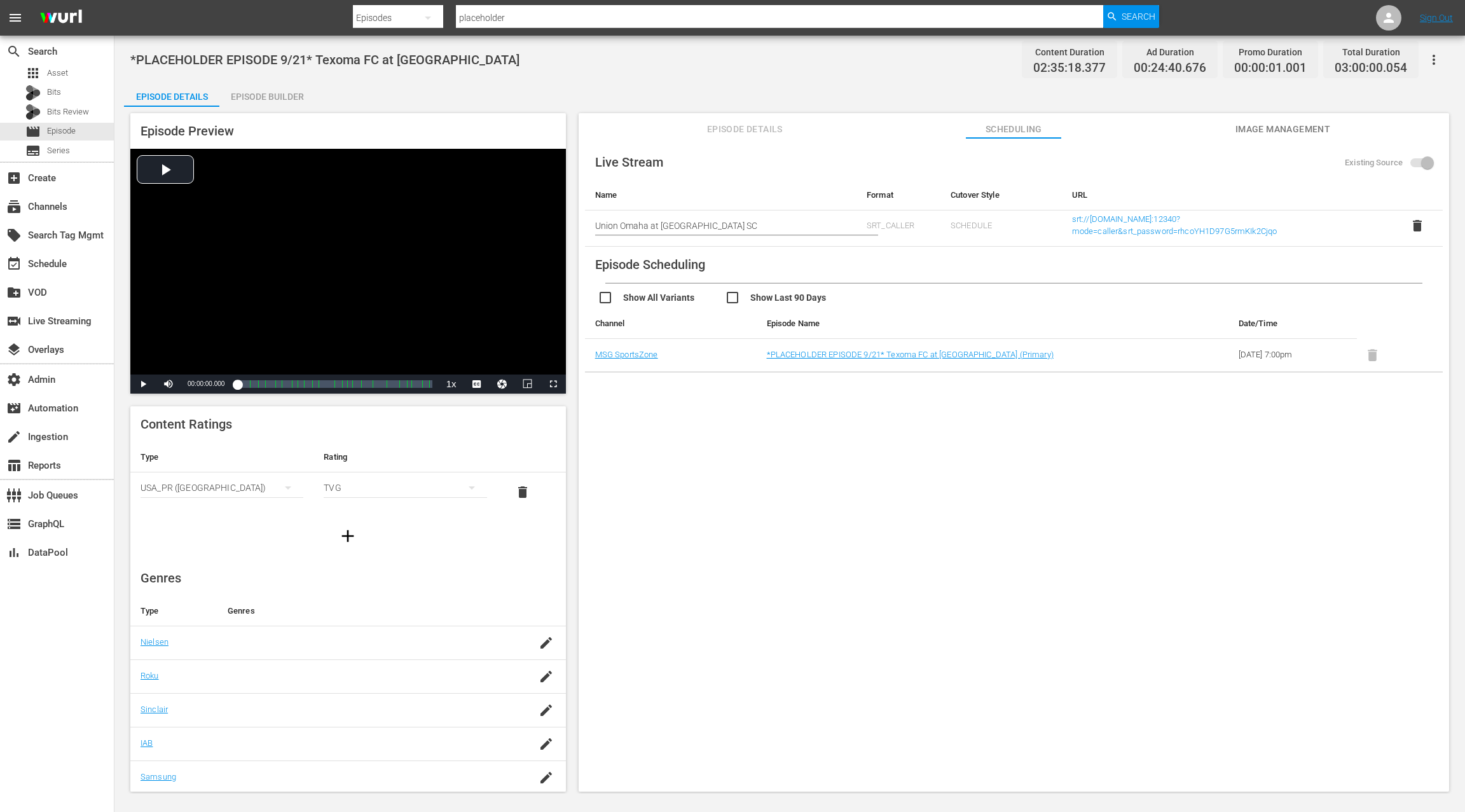
click at [603, 226] on input "Union Omaha at [GEOGRAPHIC_DATA] SC" at bounding box center [720, 226] width 251 height 31
drag, startPoint x: 647, startPoint y: 224, endPoint x: 751, endPoint y: 226, distance: 104.0
click at [751, 226] on input "Union Omaha at [GEOGRAPHIC_DATA] SC" at bounding box center [720, 226] width 251 height 31
paste input "Texoma FC"
type input "Texoma FC at Westchester SC"
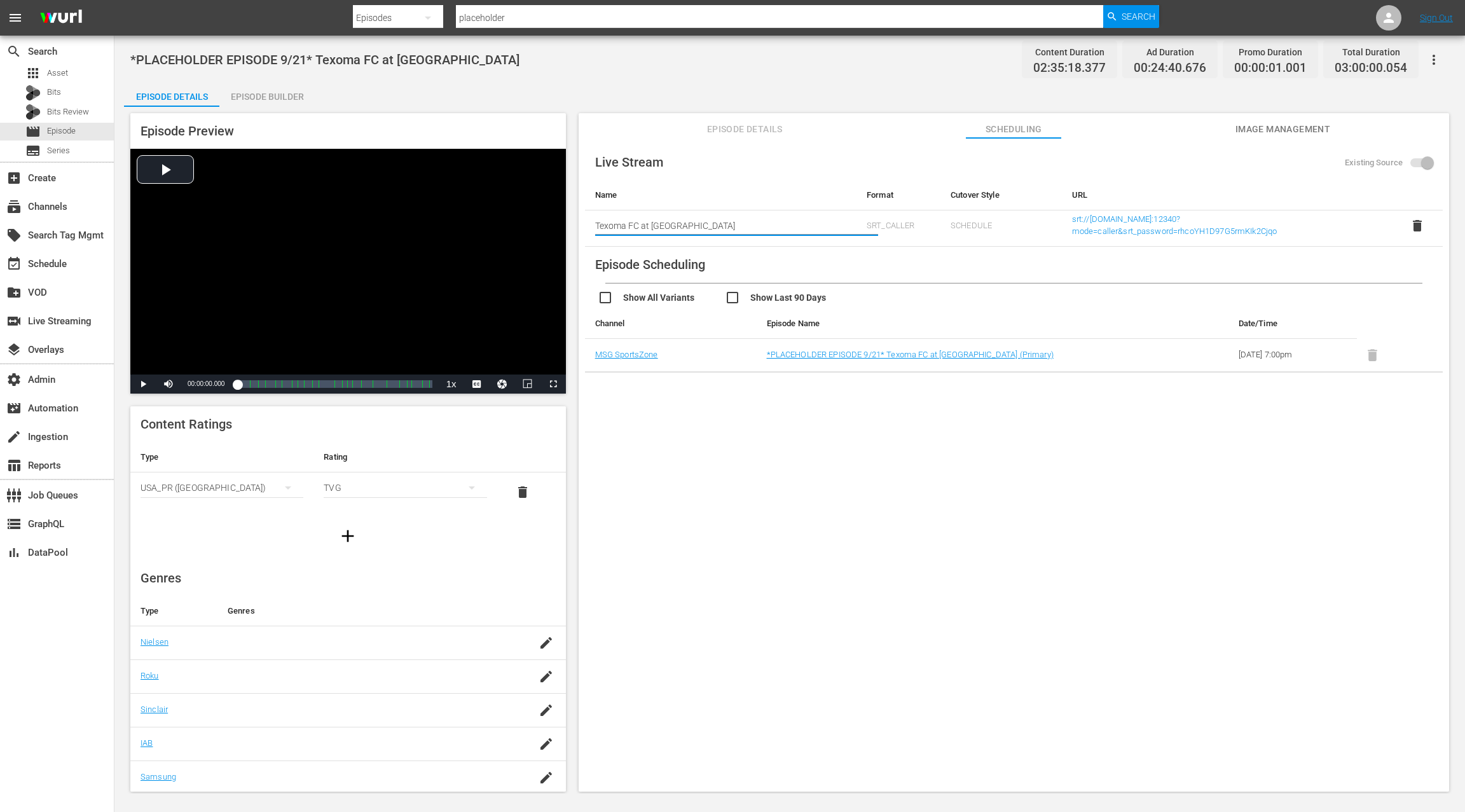
click at [778, 248] on div "Live Stream Existing Source Name Format Cutover Style URL Start typing live str…" at bounding box center [1014, 258] width 858 height 228
click at [755, 133] on span "Episode Details" at bounding box center [745, 129] width 96 height 15
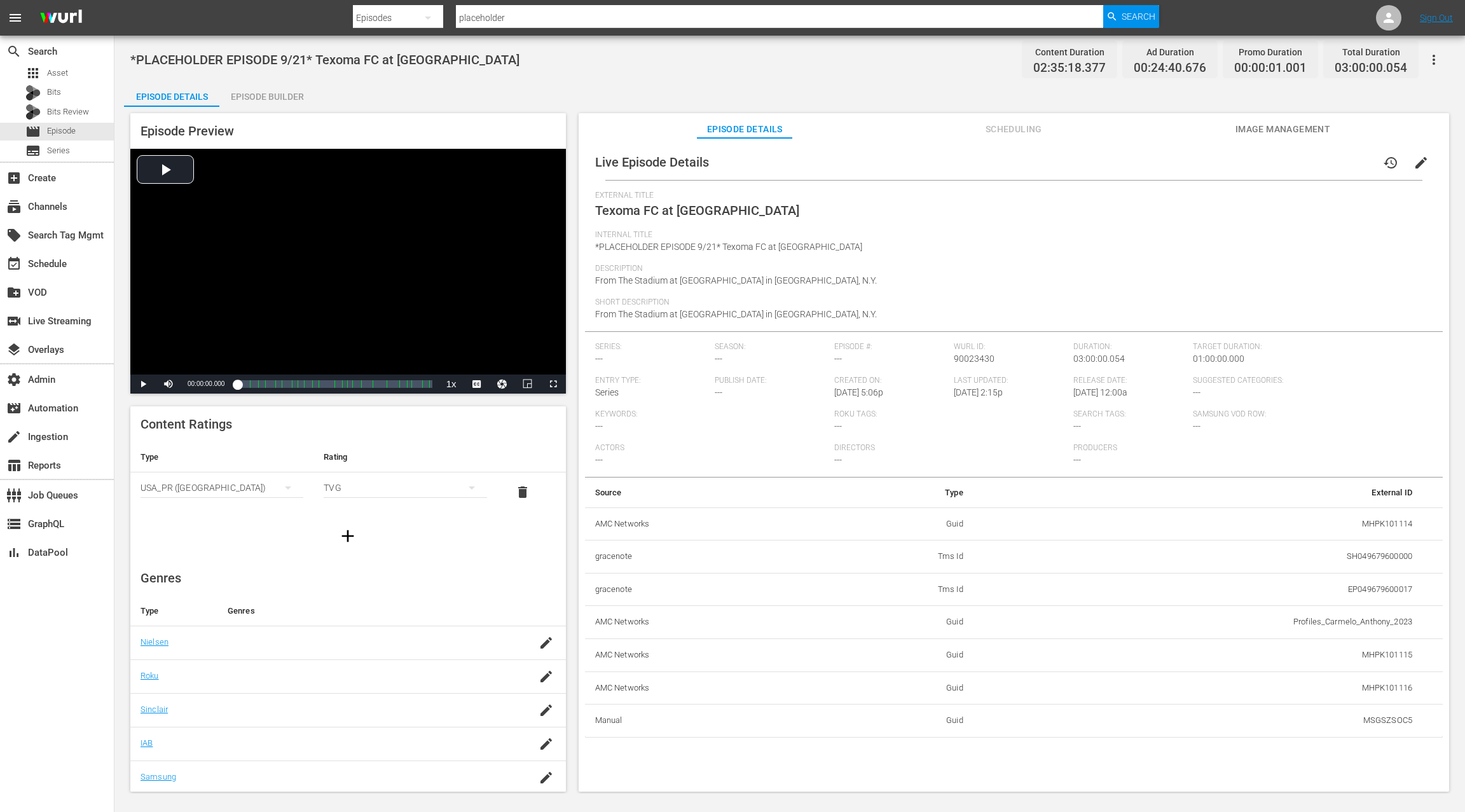
click at [1020, 126] on span "Scheduling" at bounding box center [1013, 129] width 96 height 15
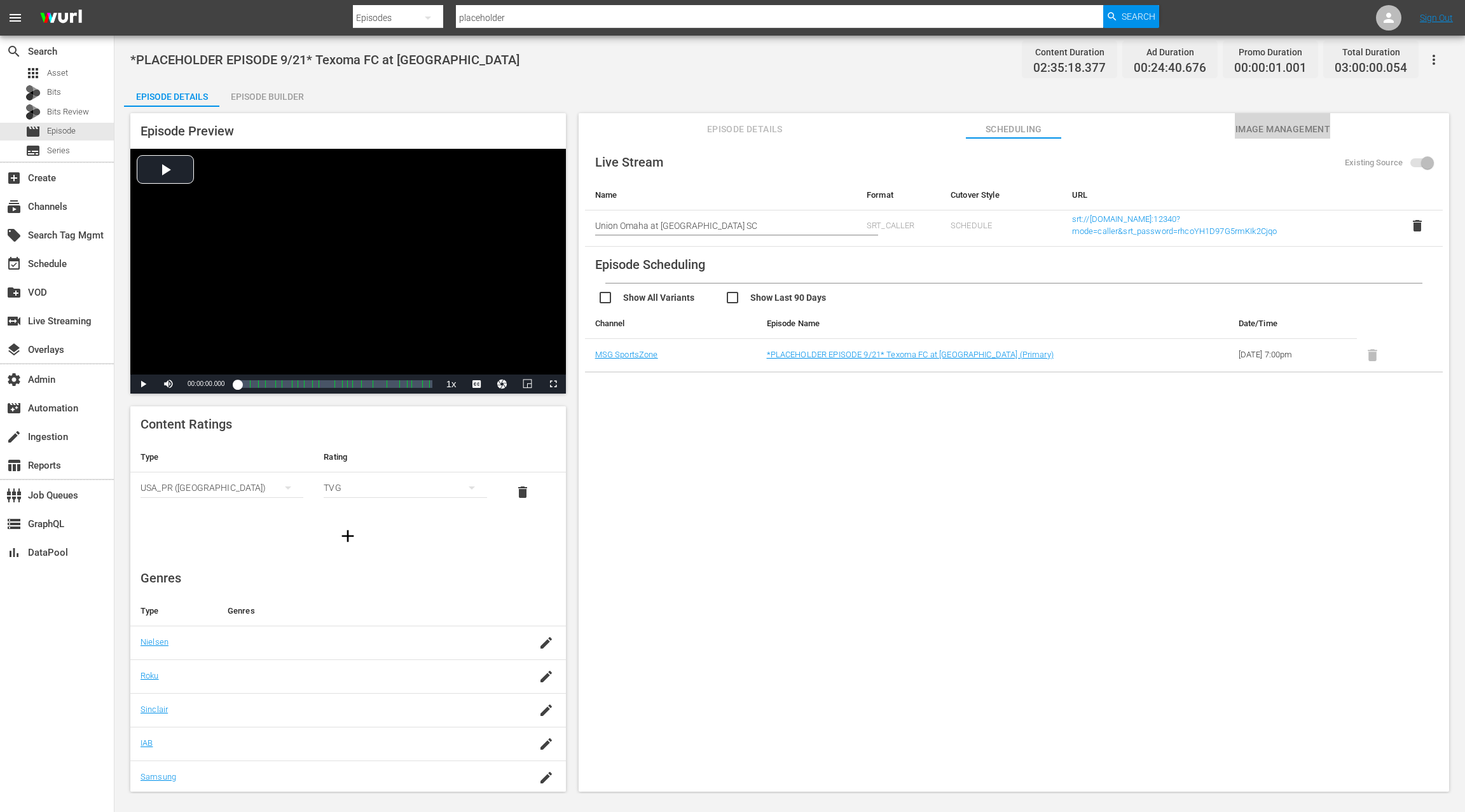
click at [1292, 131] on span "Image Management" at bounding box center [1282, 129] width 96 height 15
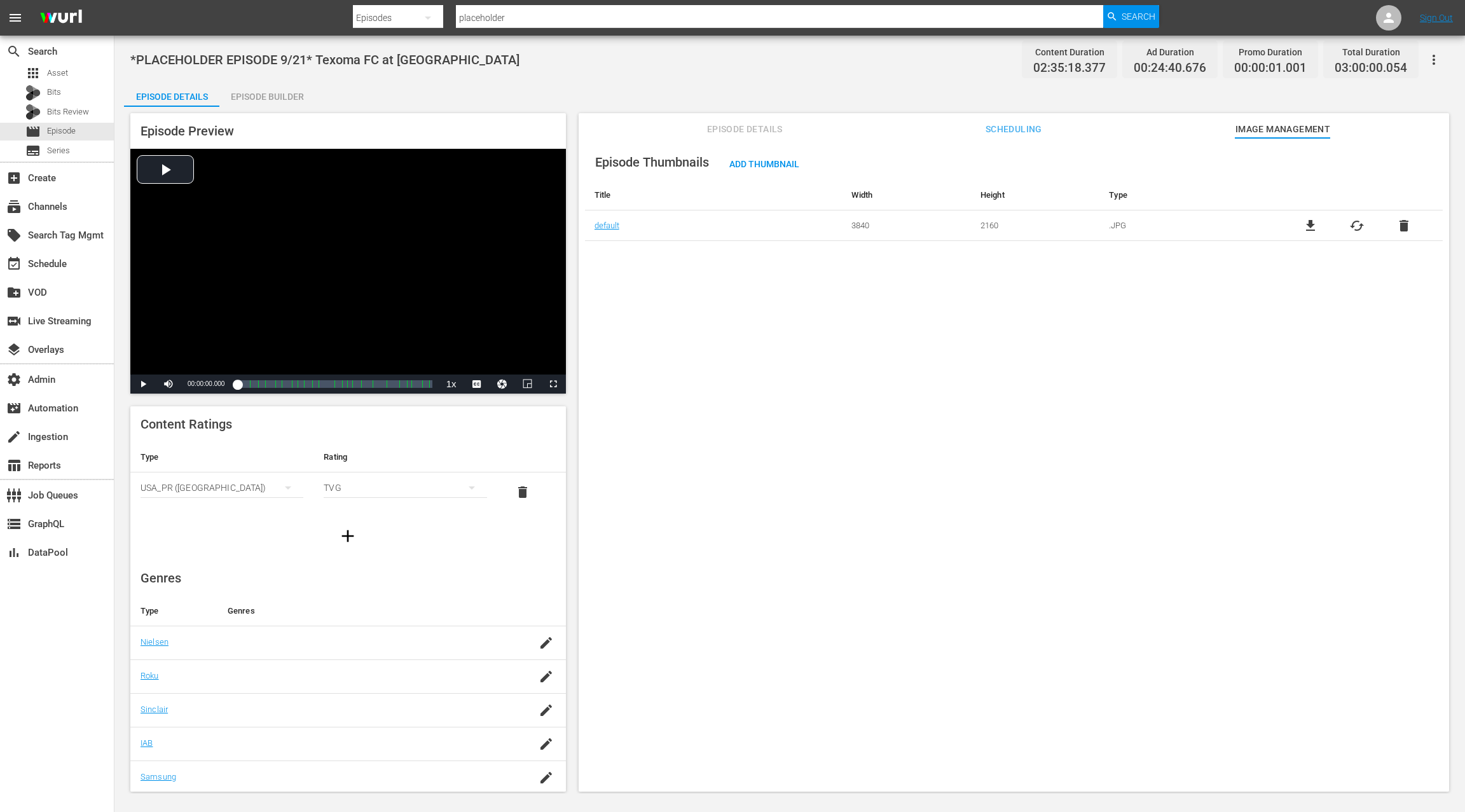
click at [788, 100] on div "Episode Details Episode Builder Episode Preview Video Player is loading. Play V…" at bounding box center [789, 441] width 1332 height 720
click at [759, 132] on span "Episode Details" at bounding box center [745, 129] width 96 height 15
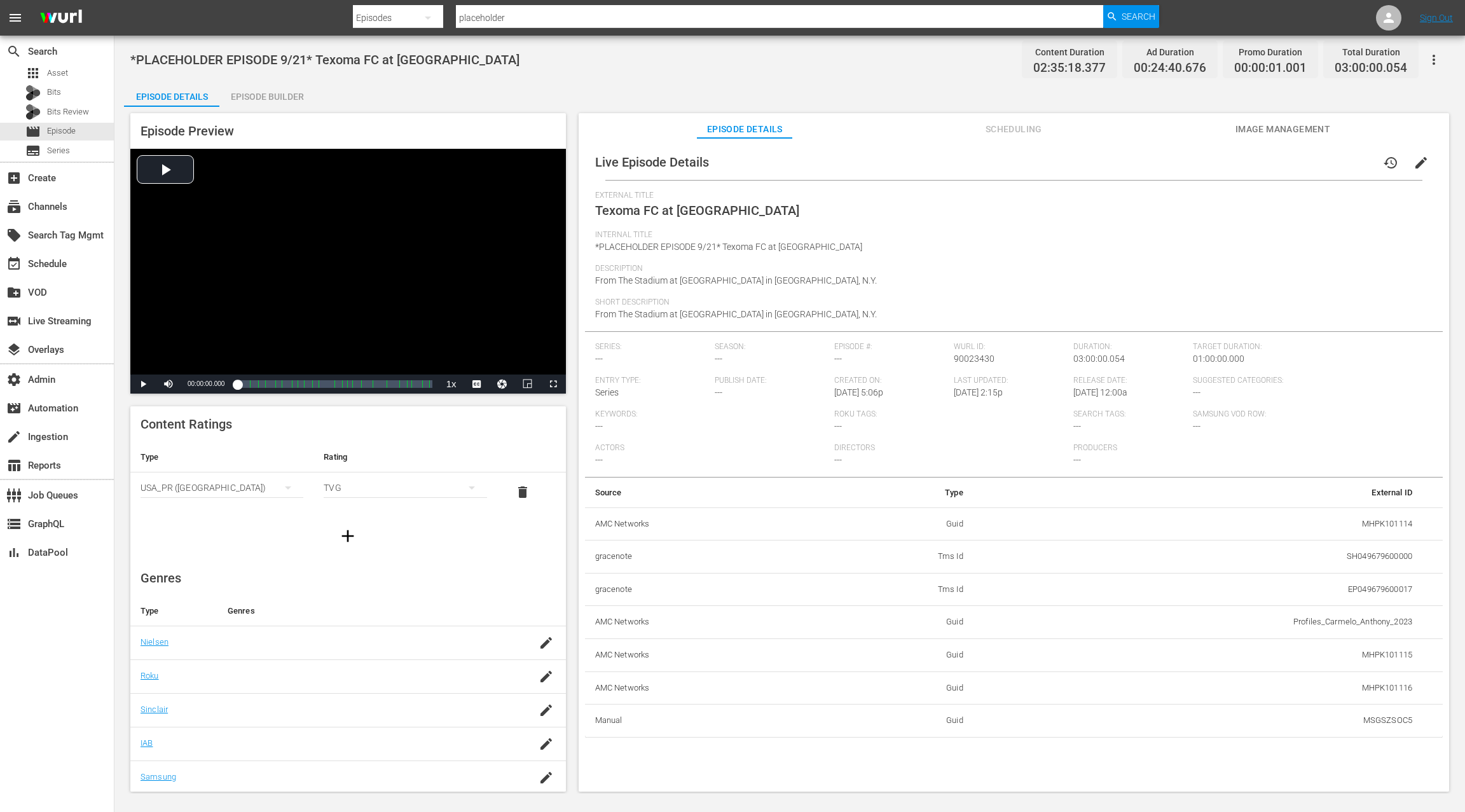
click at [1439, 63] on icon "button" at bounding box center [1434, 60] width 15 height 15
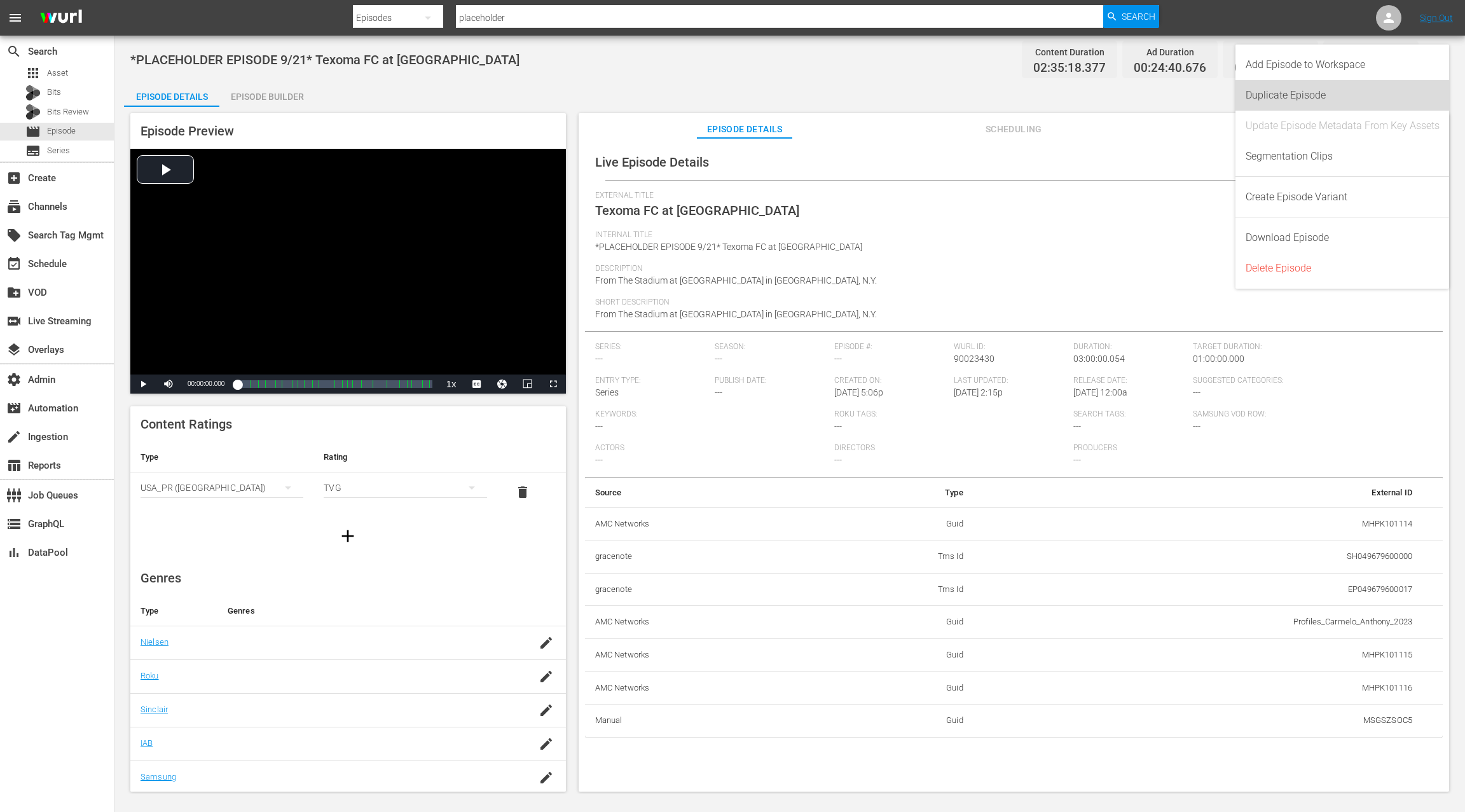
click at [1341, 94] on div "Duplicate Episode" at bounding box center [1342, 96] width 194 height 31
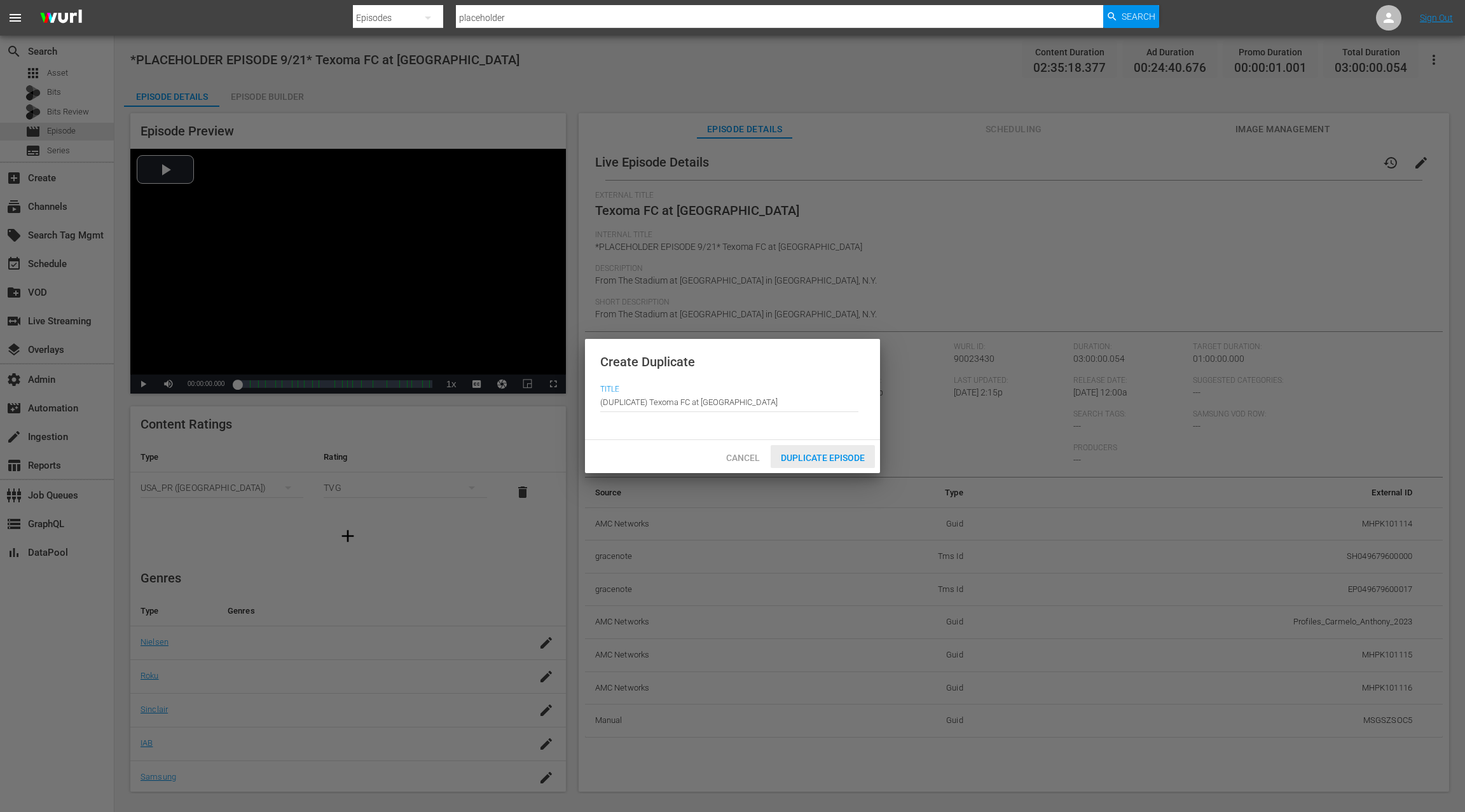
click at [811, 456] on span "Duplicate Episode" at bounding box center [823, 458] width 104 height 11
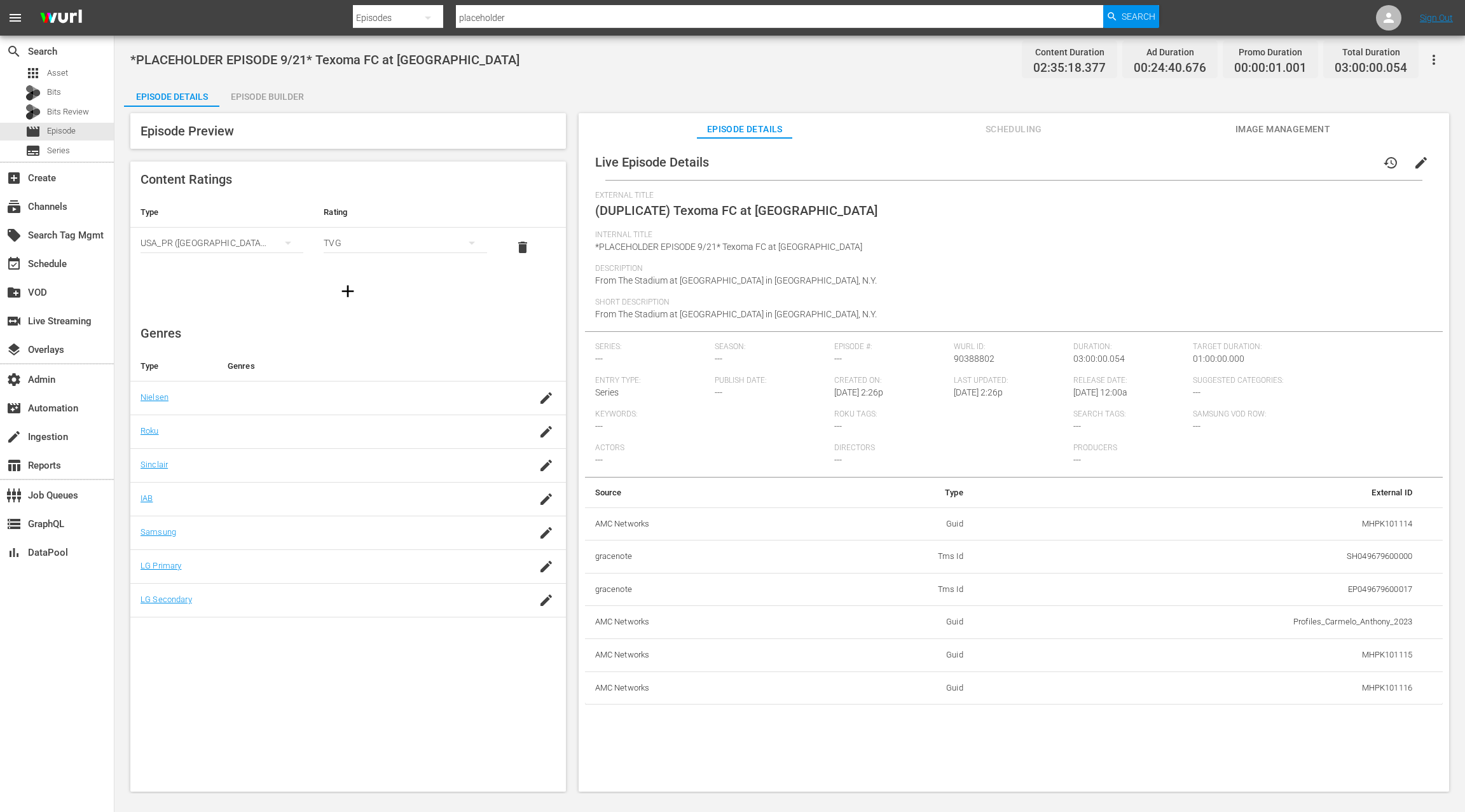
click at [1414, 167] on span "edit" at bounding box center [1422, 163] width 15 height 15
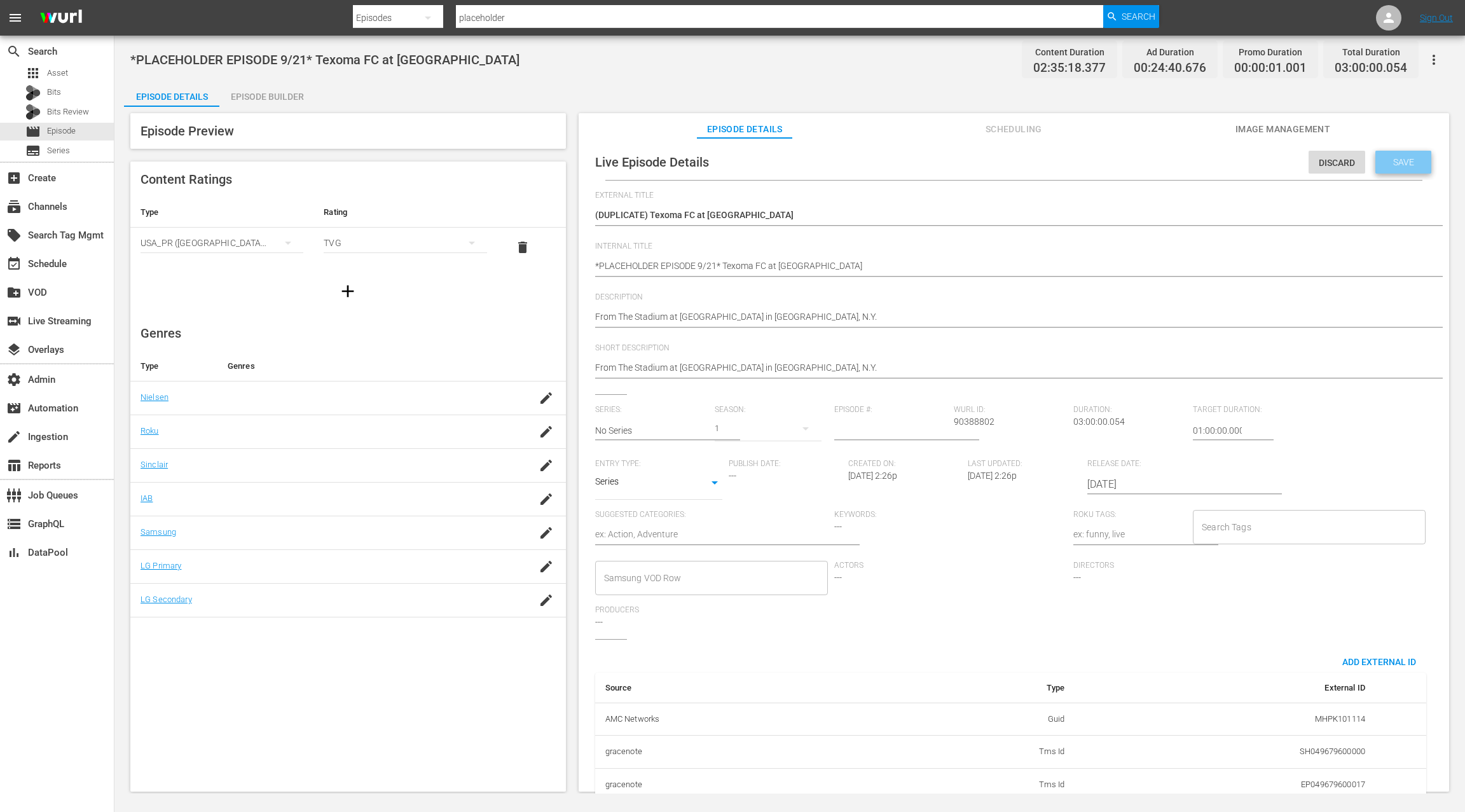
click at [1385, 169] on div "Save" at bounding box center [1403, 162] width 56 height 23
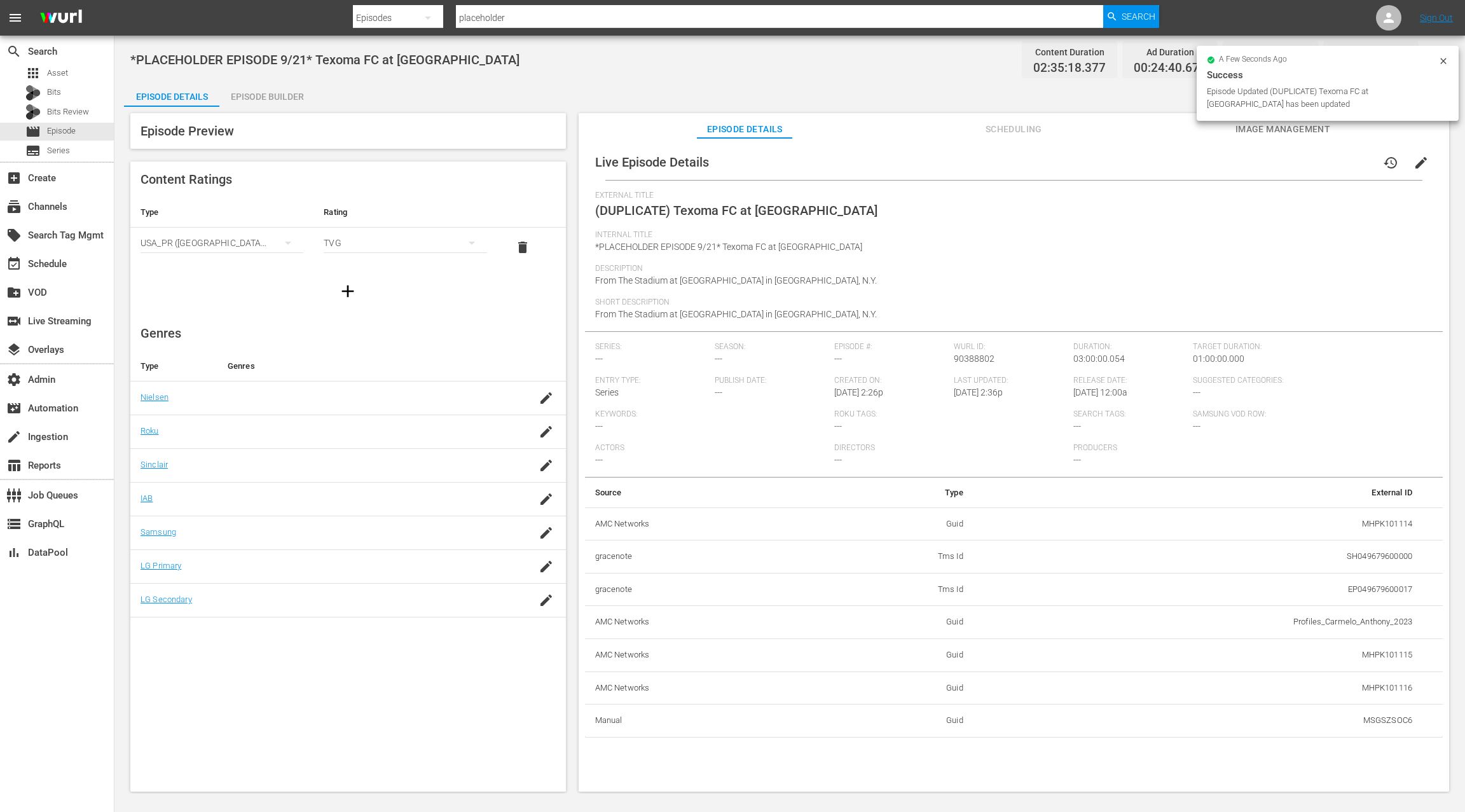
click at [1022, 134] on span "Scheduling" at bounding box center [1013, 129] width 96 height 15
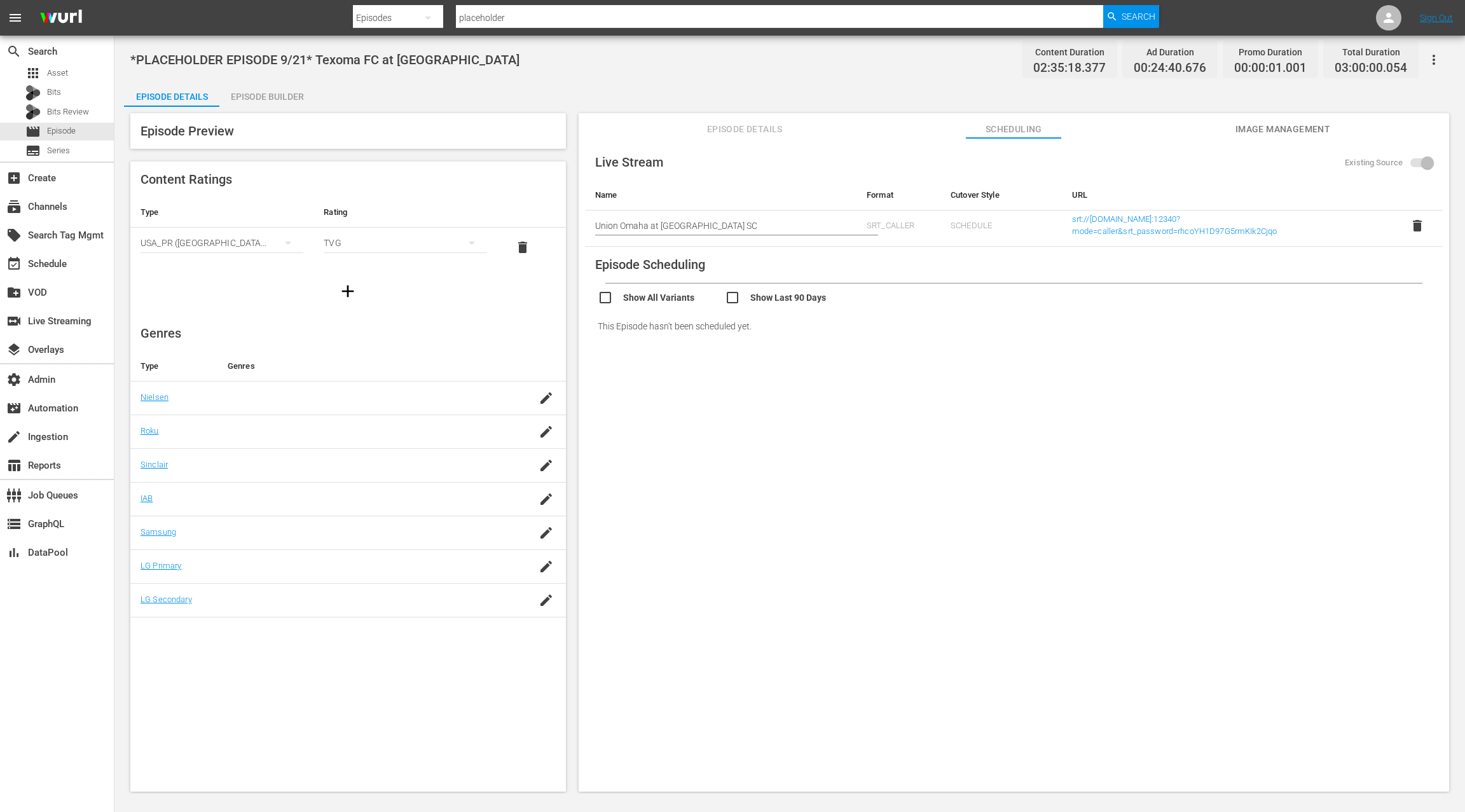
click at [1293, 137] on span "Image Management" at bounding box center [1282, 129] width 96 height 15
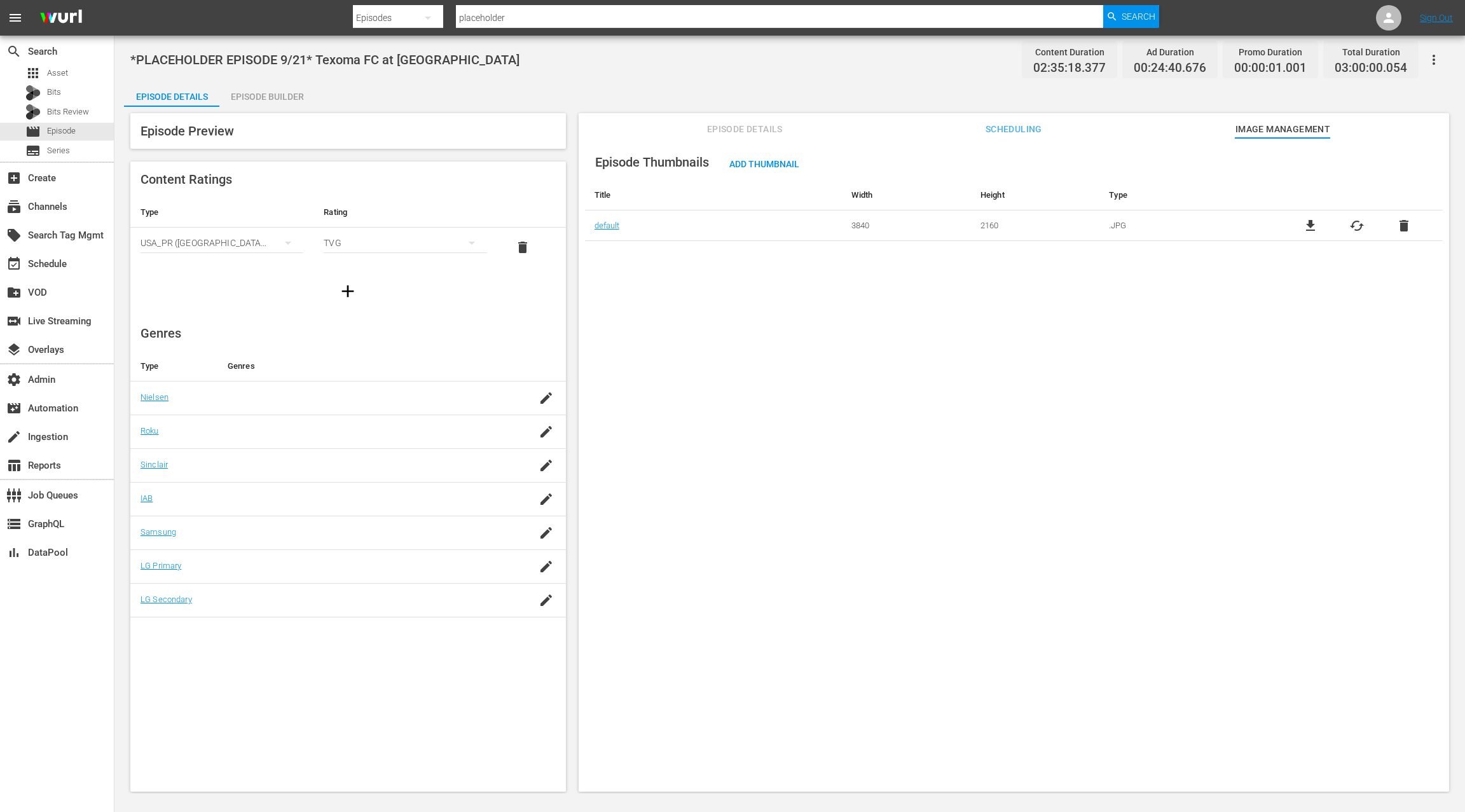
click at [1405, 226] on span "delete" at bounding box center [1404, 226] width 15 height 15
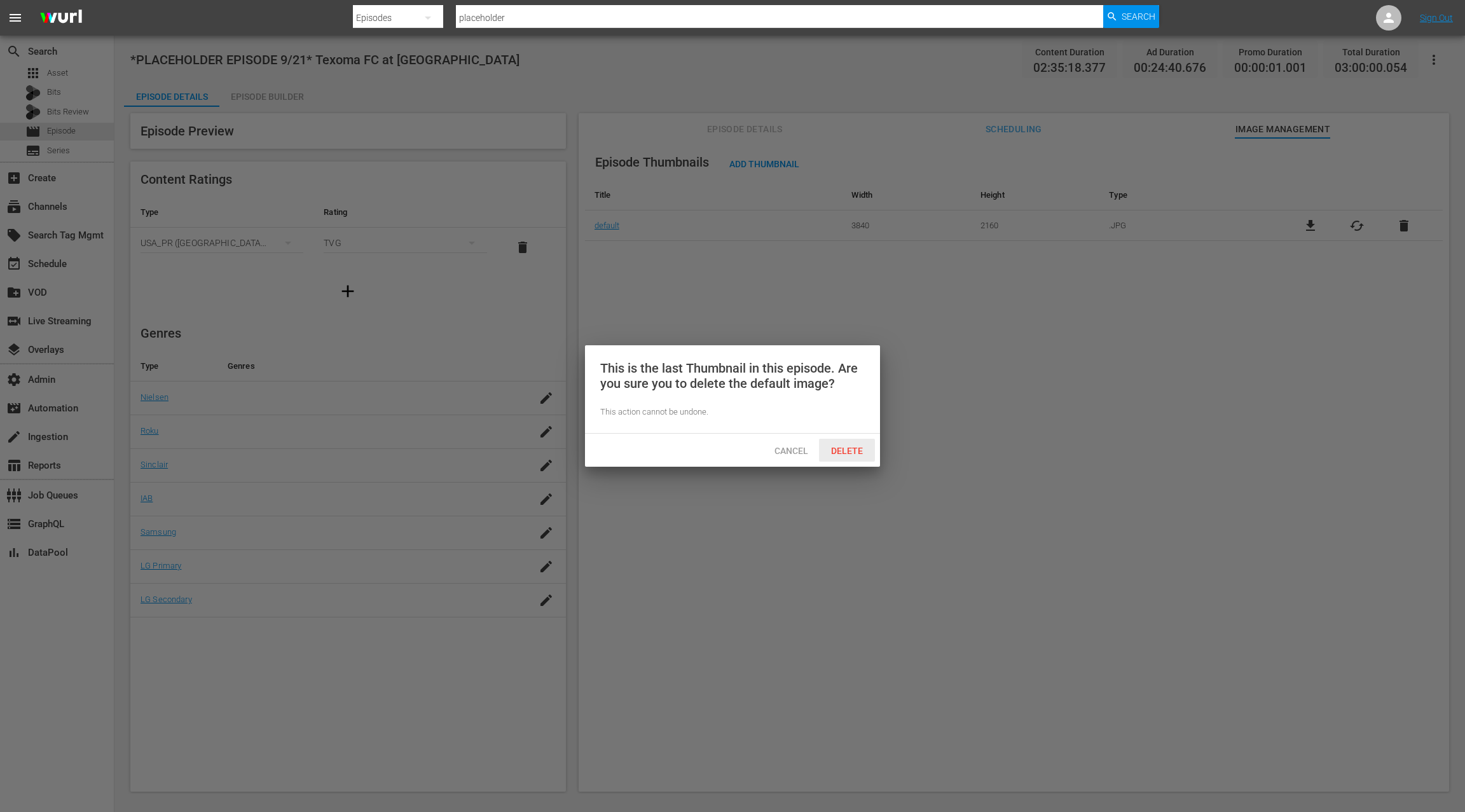
click at [861, 451] on span "Delete" at bounding box center [847, 451] width 52 height 11
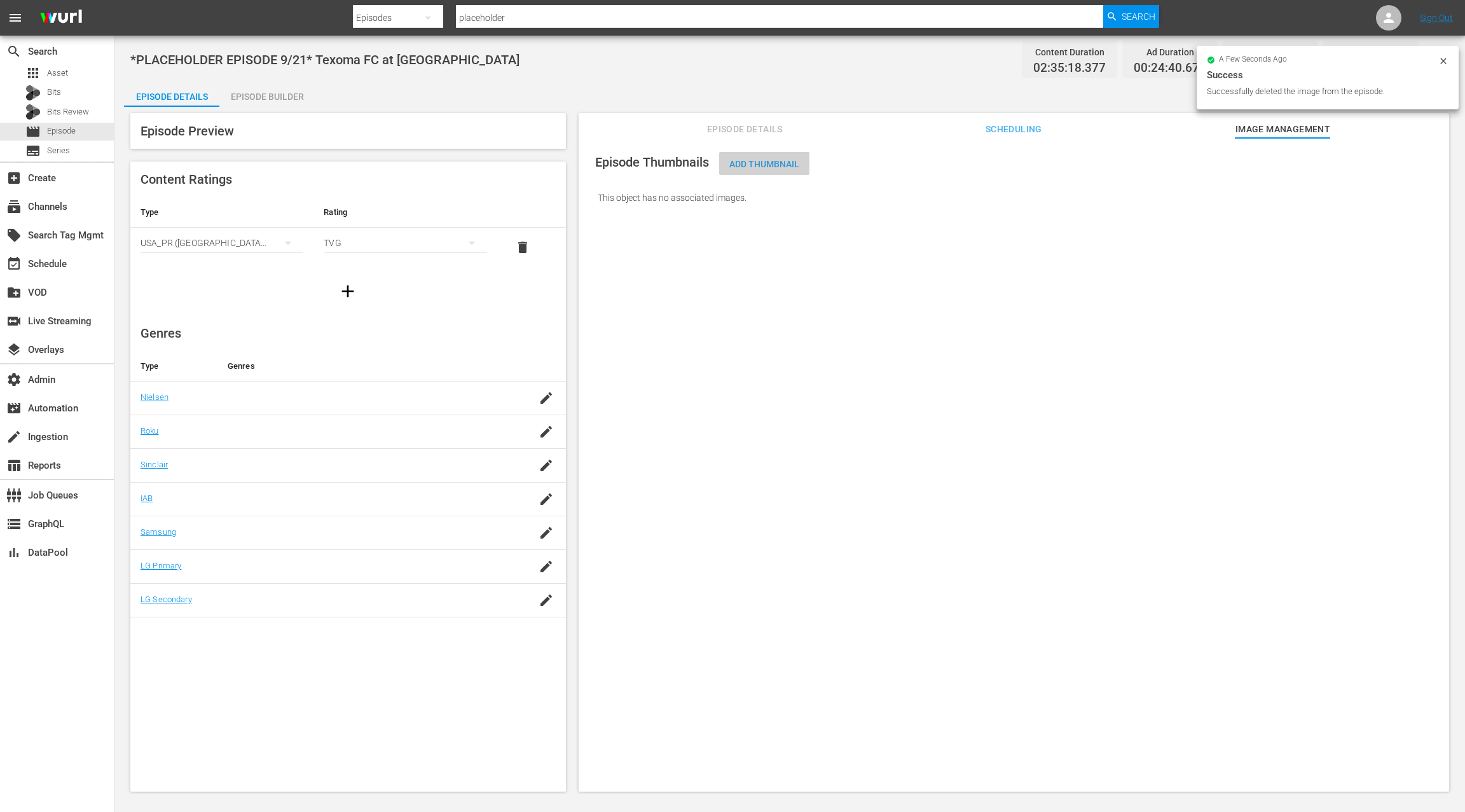
click at [763, 165] on span "Add Thumbnail" at bounding box center [765, 164] width 91 height 11
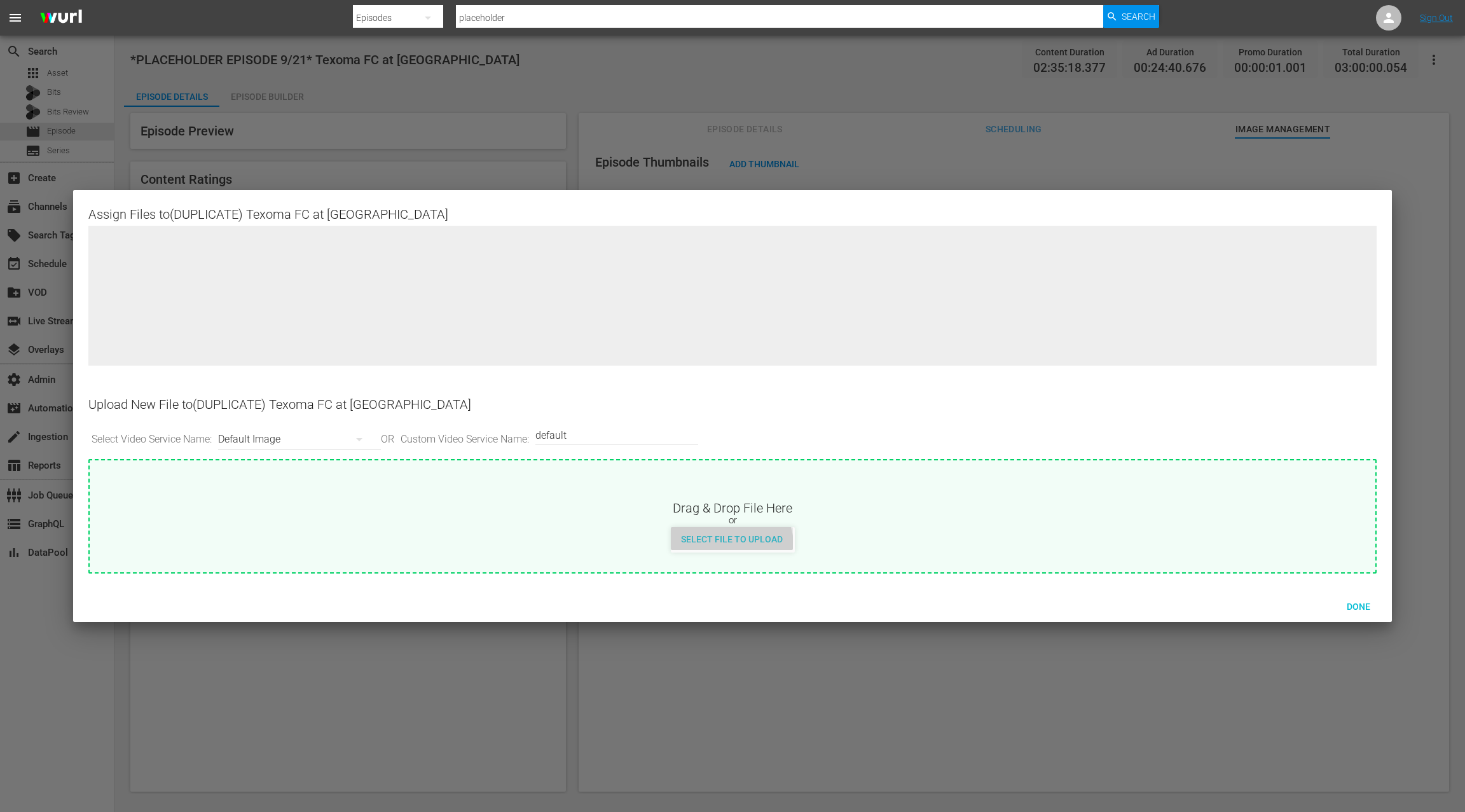
click at [729, 545] on div "Select File to Upload" at bounding box center [732, 539] width 122 height 23
type input "C:\fakepath\Texoma FC at Westchester SC.jpg"
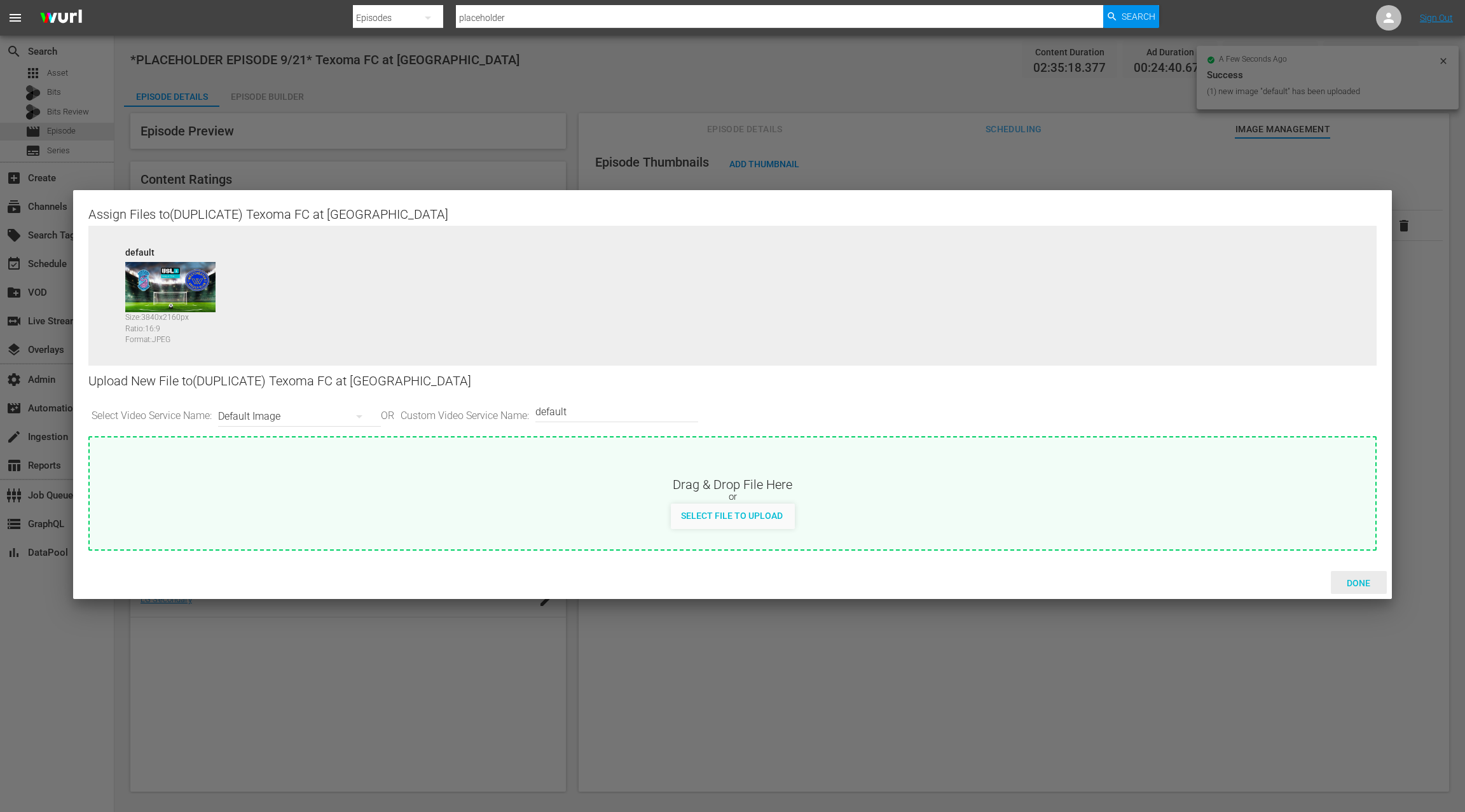
drag, startPoint x: 1357, startPoint y: 582, endPoint x: 1340, endPoint y: 567, distance: 22.7
click at [1357, 582] on span "Done" at bounding box center [1358, 583] width 43 height 11
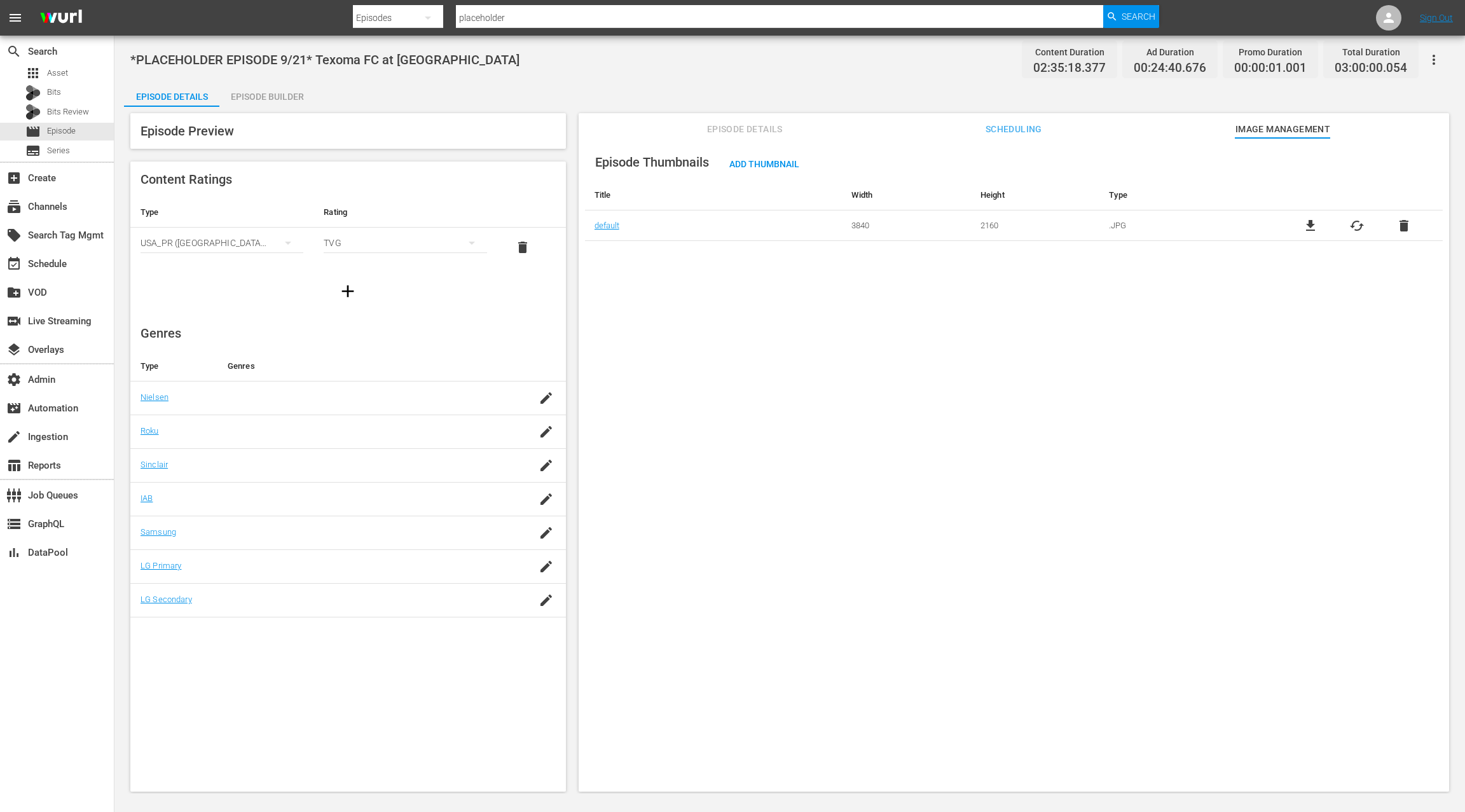
click at [720, 128] on span "Episode Details" at bounding box center [745, 129] width 96 height 15
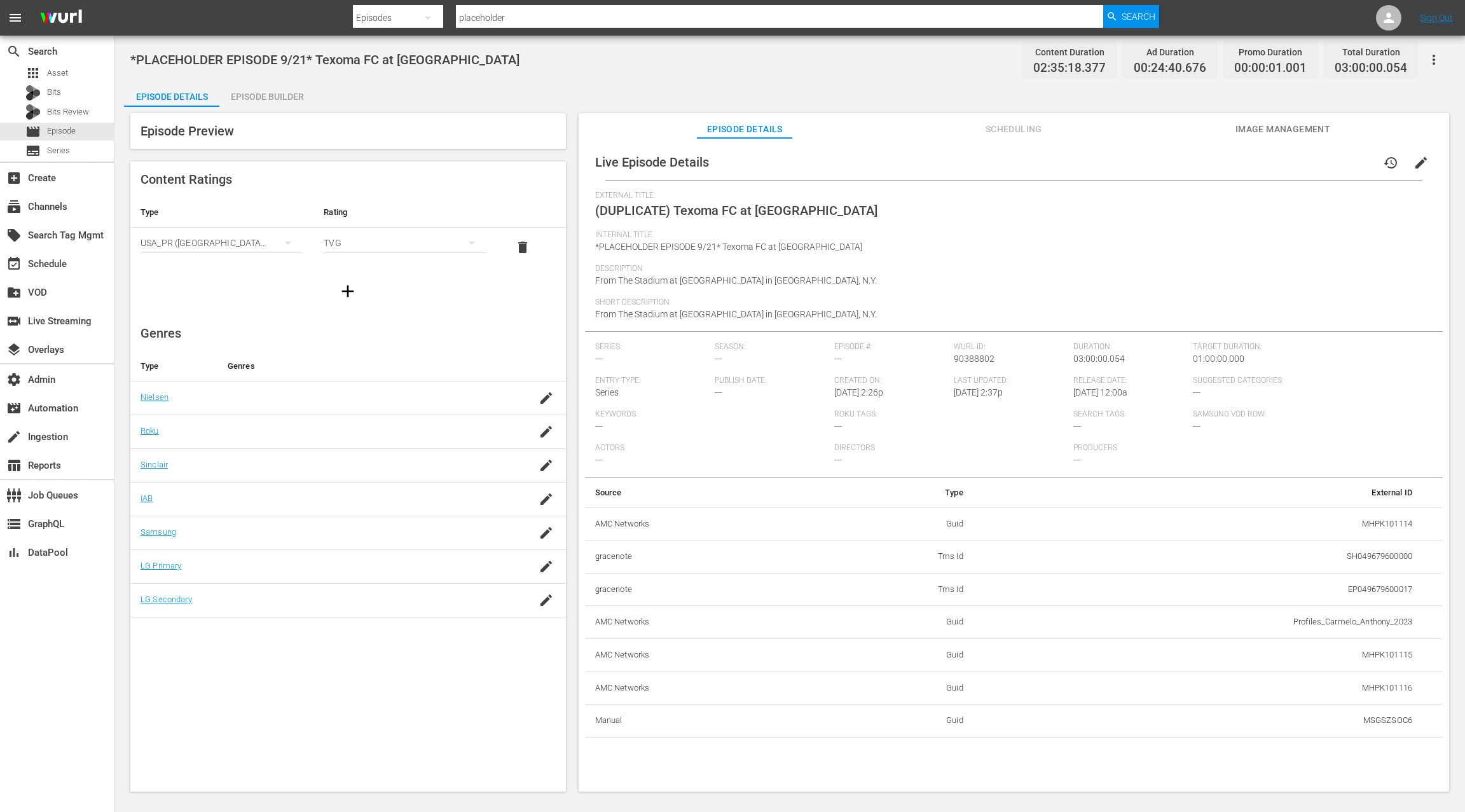
click at [1417, 163] on span "edit" at bounding box center [1422, 163] width 15 height 15
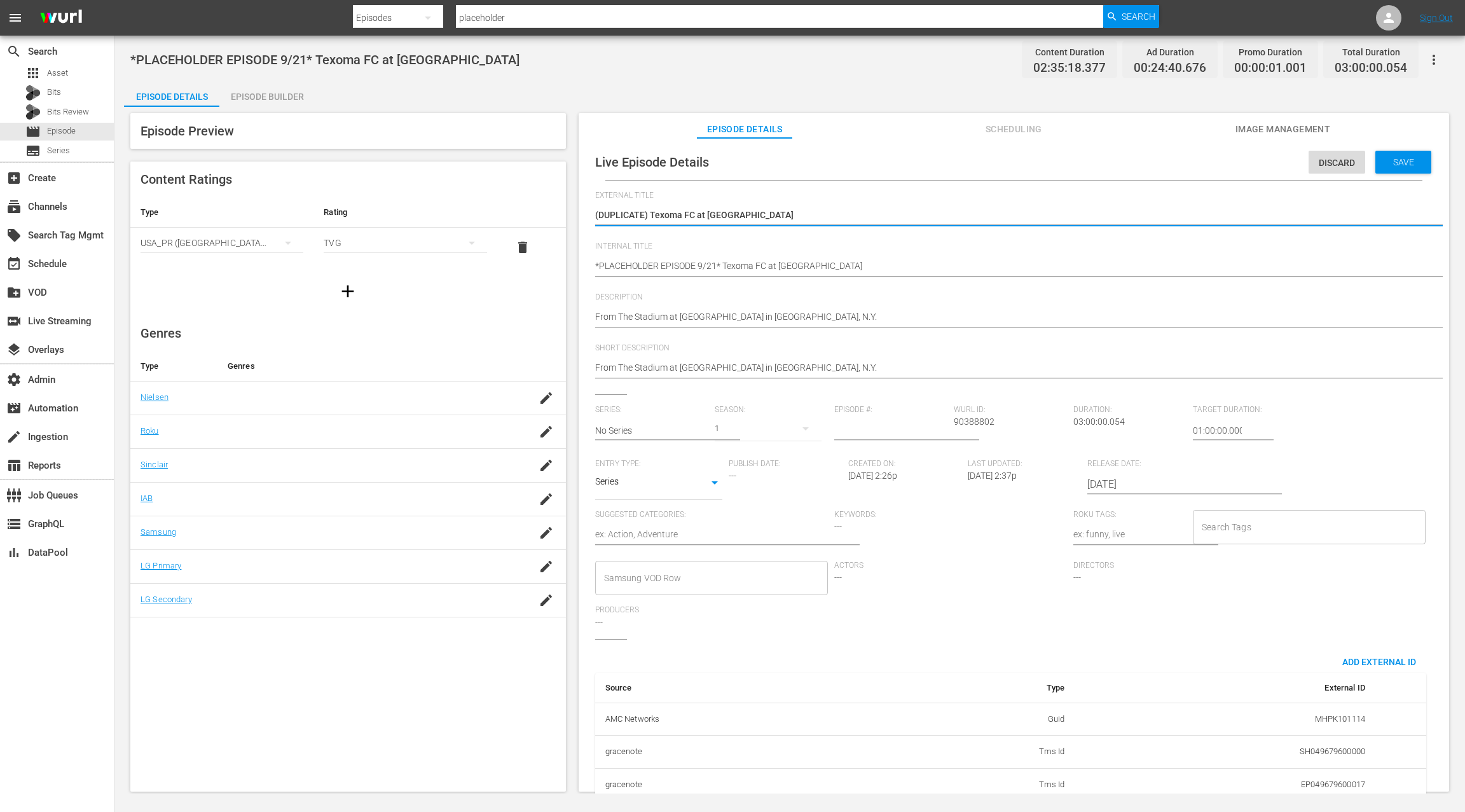
drag, startPoint x: 650, startPoint y: 213, endPoint x: 569, endPoint y: 215, distance: 81.0
click at [569, 215] on div "Episode Preview Content Ratings Type Rating Select Rating Type USA_PR (United S…" at bounding box center [789, 455] width 1332 height 695
type textarea "Texoma FC at Westchester SC"
drag, startPoint x: 716, startPoint y: 266, endPoint x: 718, endPoint y: 260, distance: 6.3
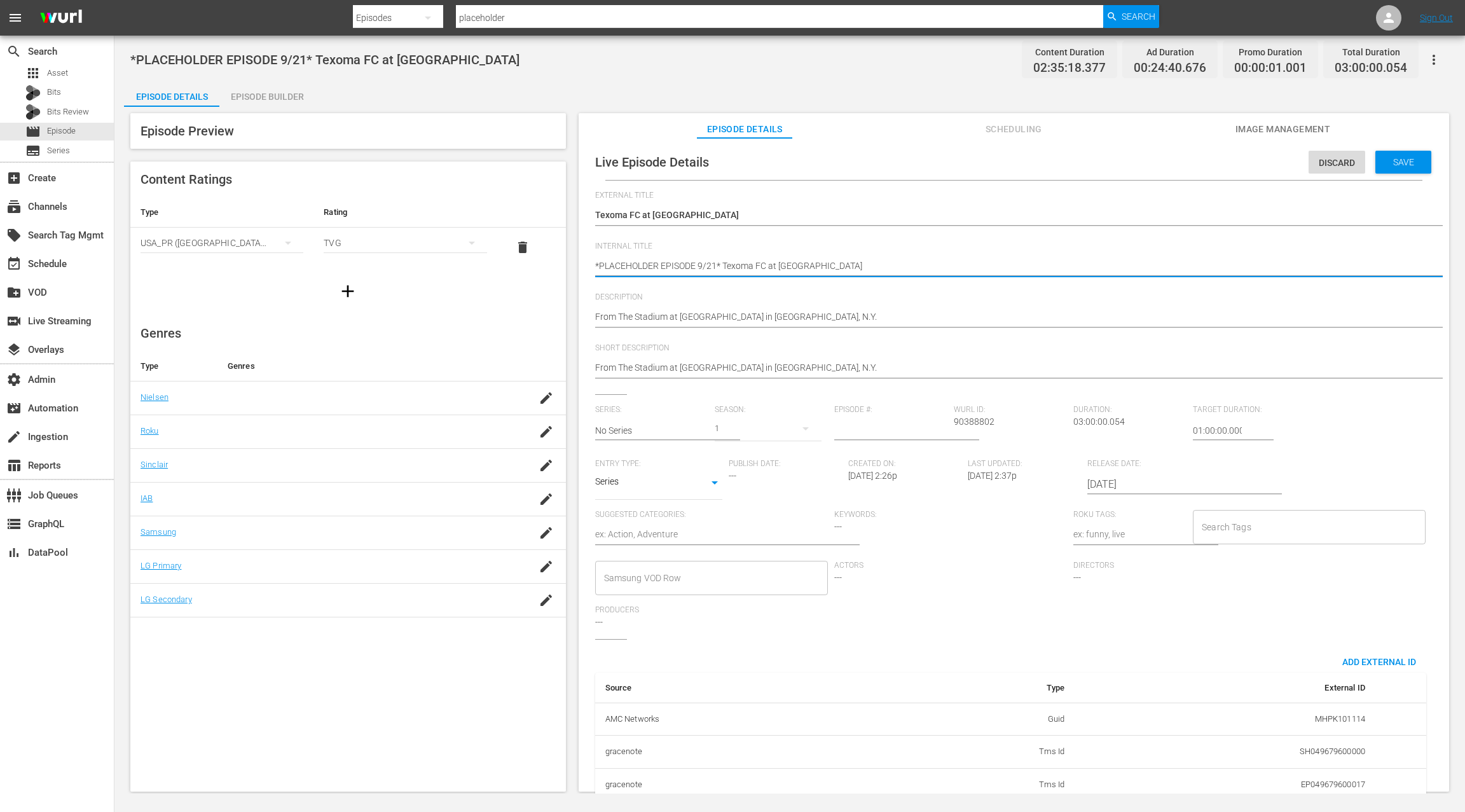
type textarea "*PLACEHOLDER EPISODE 9/2* Texoma FC at Westchester SC"
type textarea "*PLACEHOLDER EPISODE 9/28* Texoma FC at Westchester SC"
click at [1113, 464] on span "Release Date:" at bounding box center [1169, 463] width 163 height 11
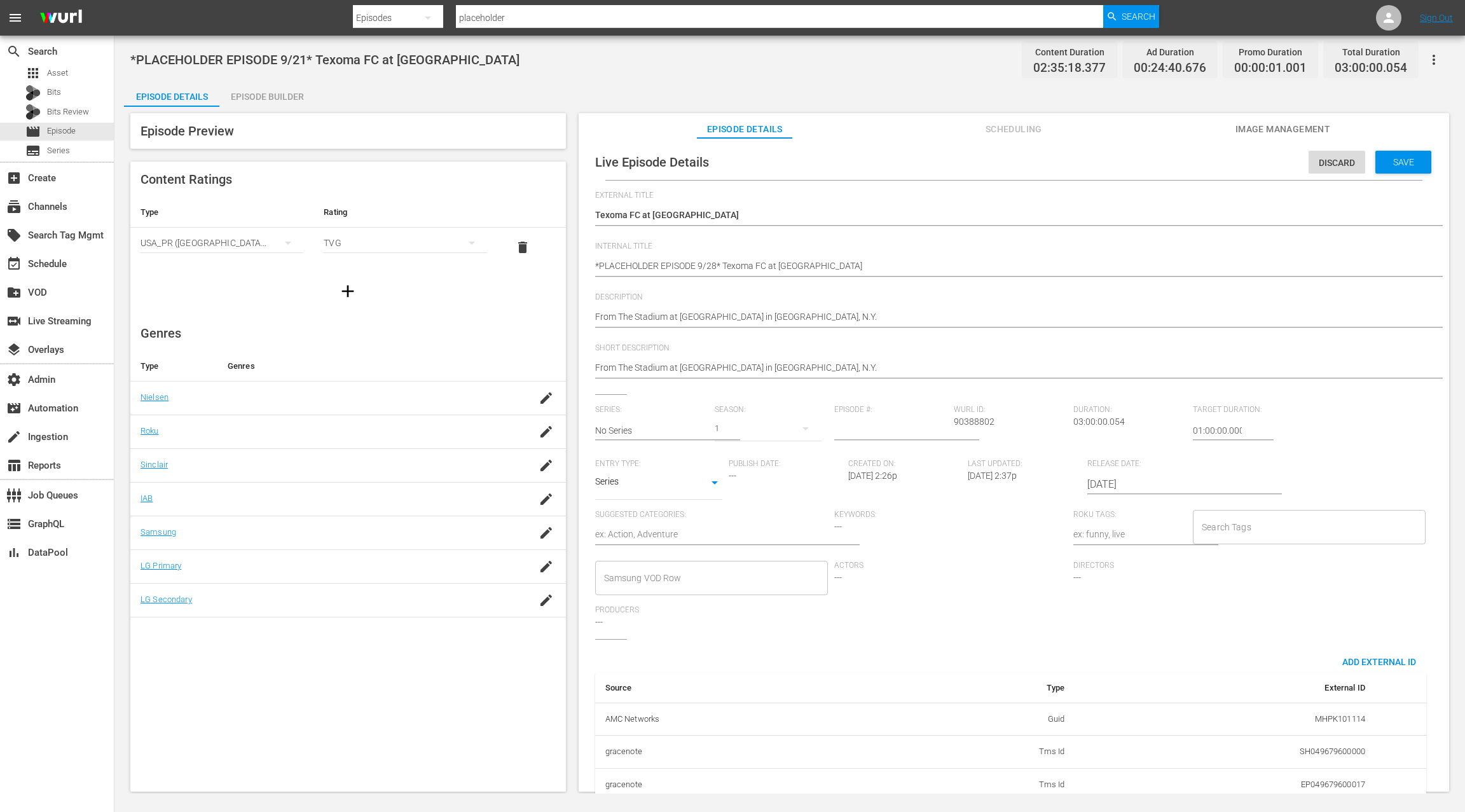
click at [1110, 480] on input "2025-09-21" at bounding box center [1169, 485] width 163 height 31
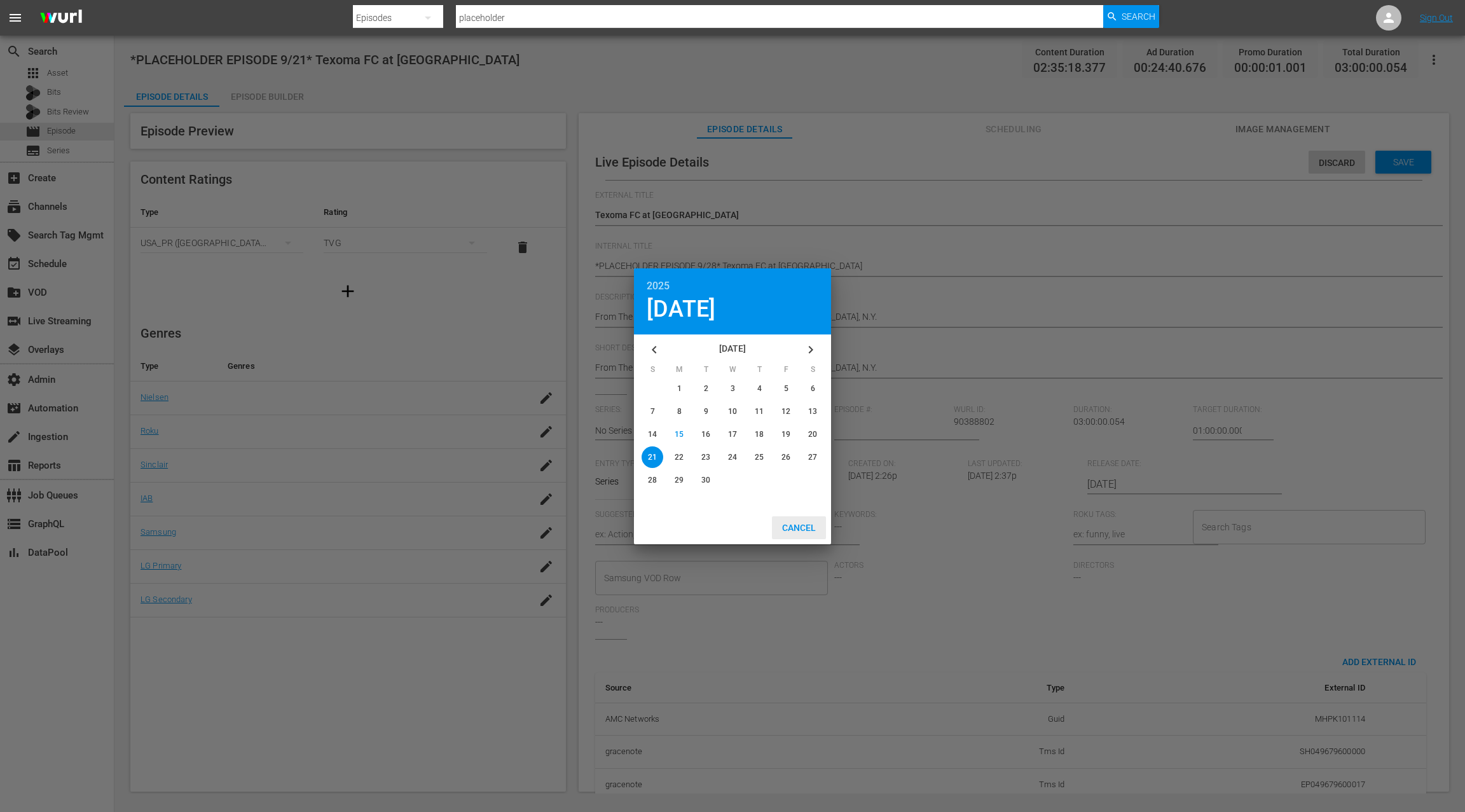
click at [793, 527] on span "Cancel" at bounding box center [799, 527] width 54 height 11
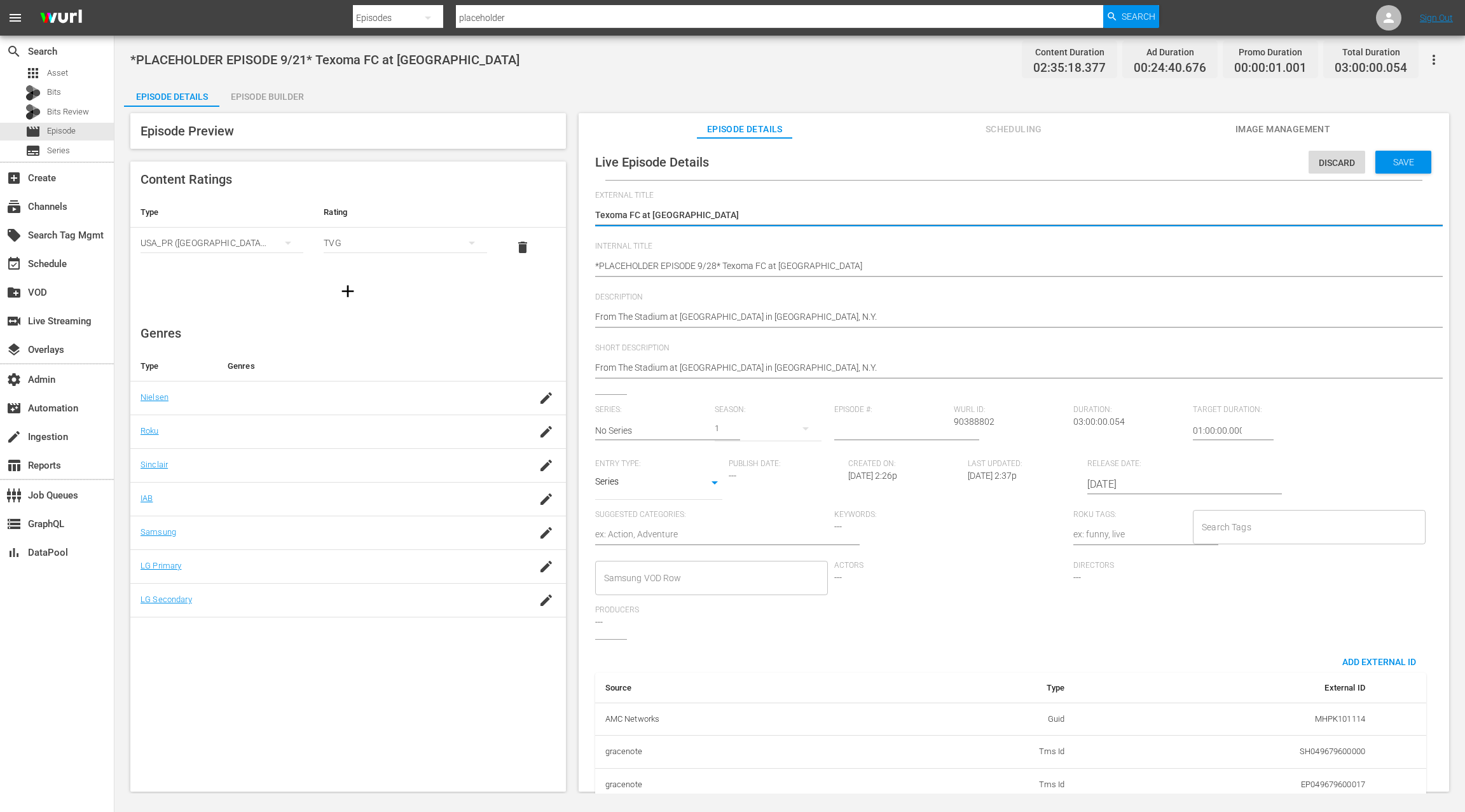
drag, startPoint x: 610, startPoint y: 210, endPoint x: 727, endPoint y: 211, distance: 117.0
click at [727, 211] on textarea "(DUPLICATE) Texoma FC at Westchester SC" at bounding box center [1010, 216] width 831 height 15
paste textarea "Forward Madison"
type textarea "Forward Madison FC at [GEOGRAPHIC_DATA] SC"
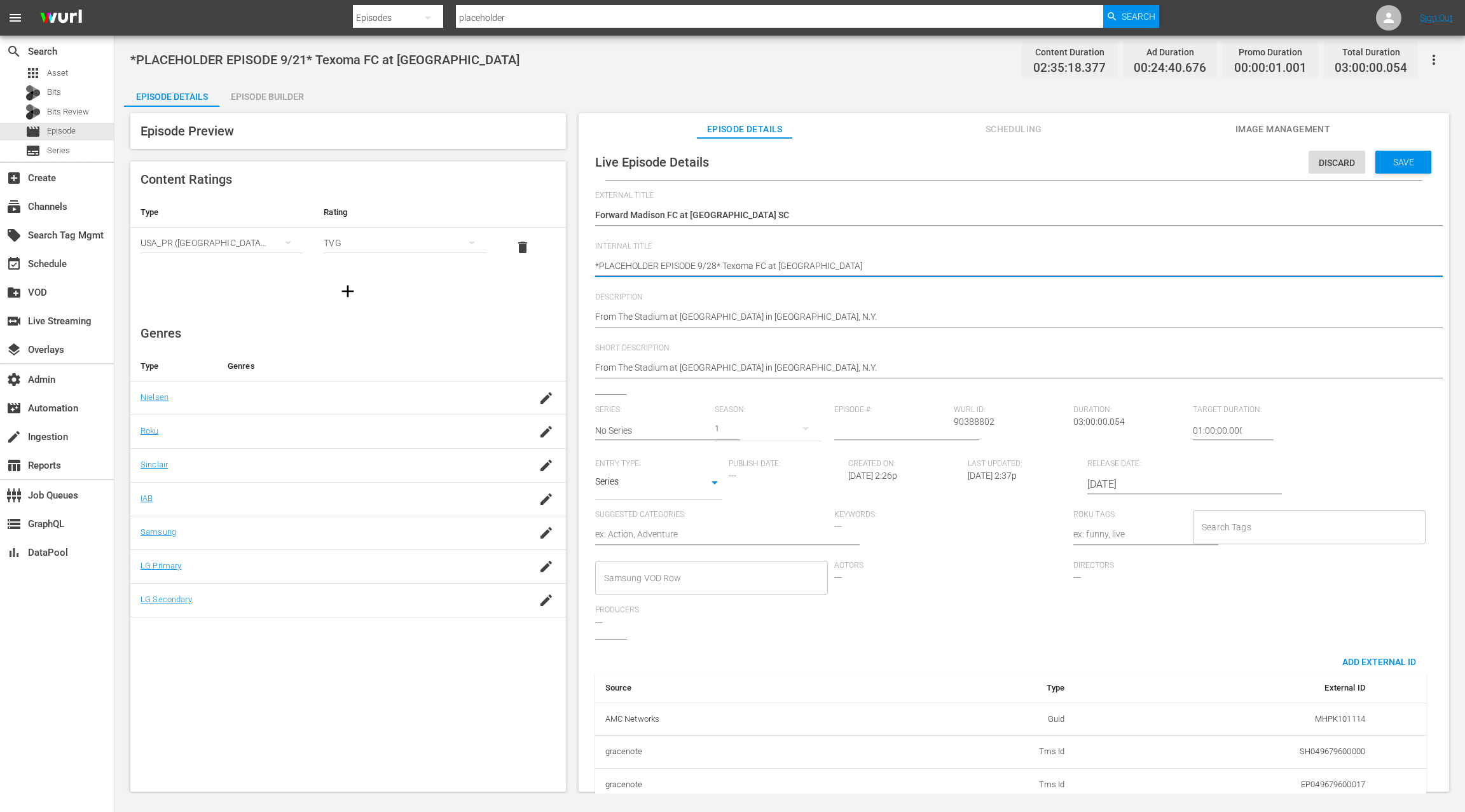
drag, startPoint x: 737, startPoint y: 268, endPoint x: 839, endPoint y: 269, distance: 102.0
click at [839, 269] on textarea "*PLACEHOLDER EPISODE 9/21* Texoma FC at Westchester SC" at bounding box center [1010, 267] width 831 height 15
paste textarea "Forward Madison"
type textarea "*PLACEHOLDER EPISODE 9/28* Forward Madison FC at [GEOGRAPHIC_DATA]"
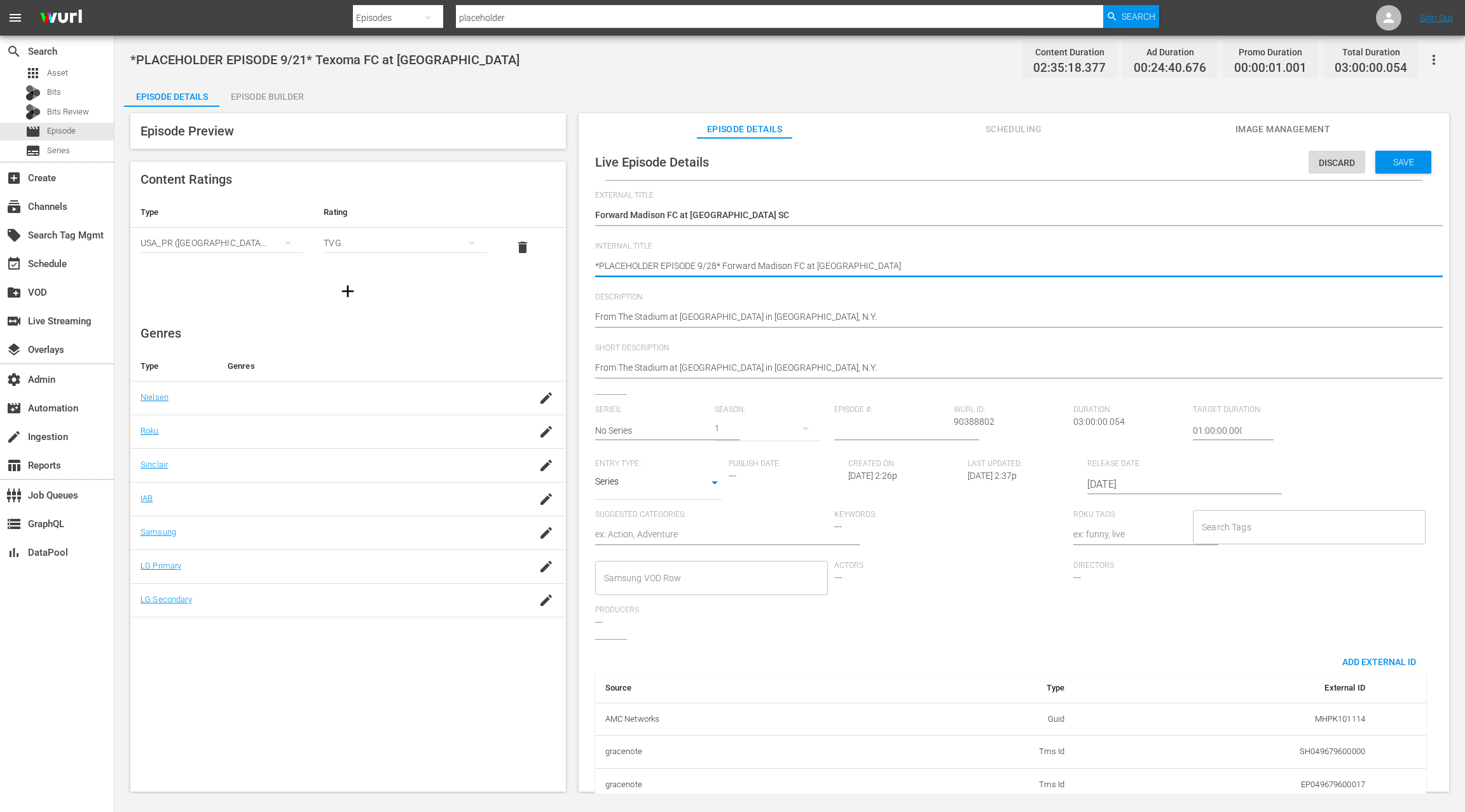
click at [1106, 480] on input "2025-09-21" at bounding box center [1169, 485] width 163 height 31
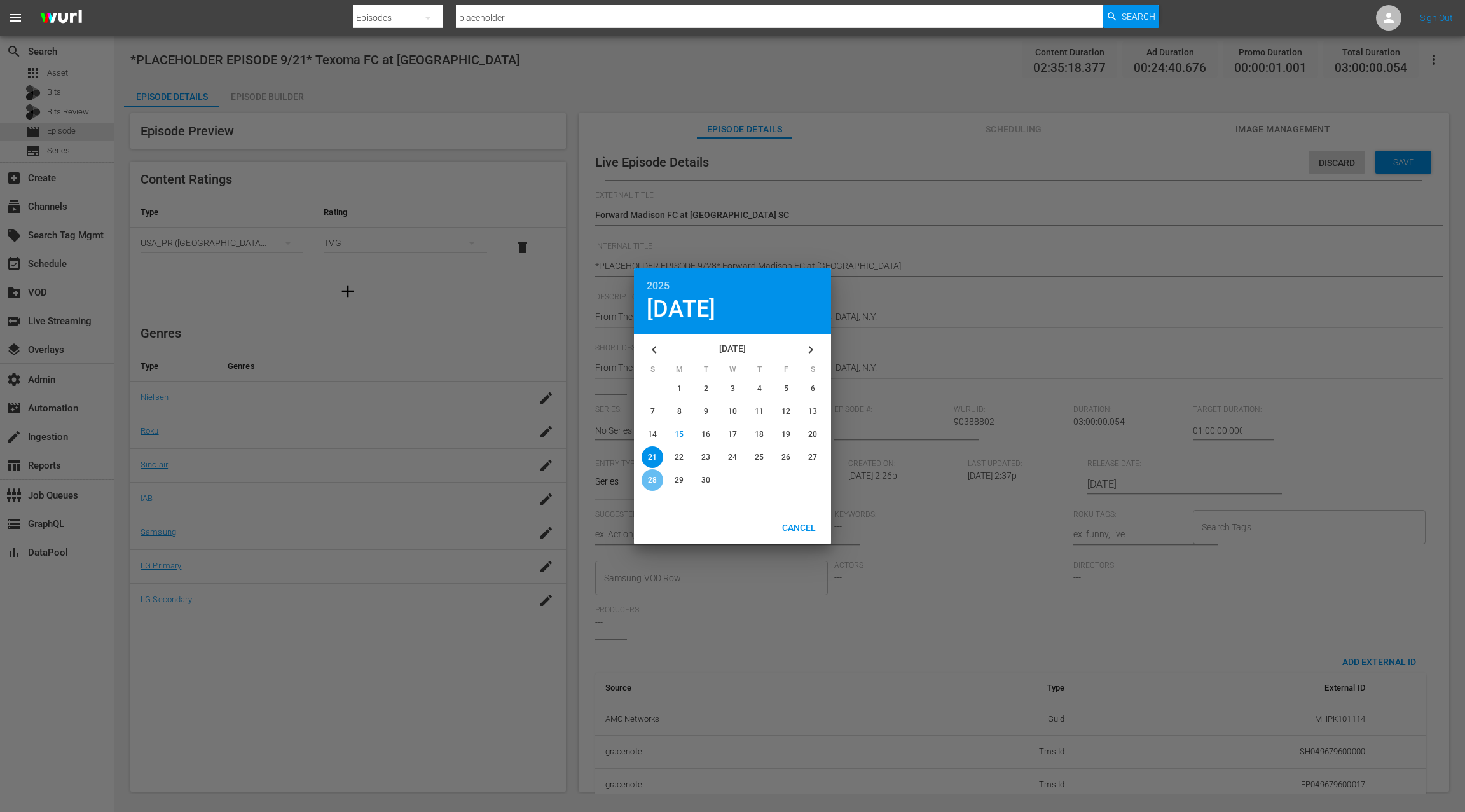
click at [654, 480] on span "28" at bounding box center [652, 480] width 9 height 9
type input "2025-09-28"
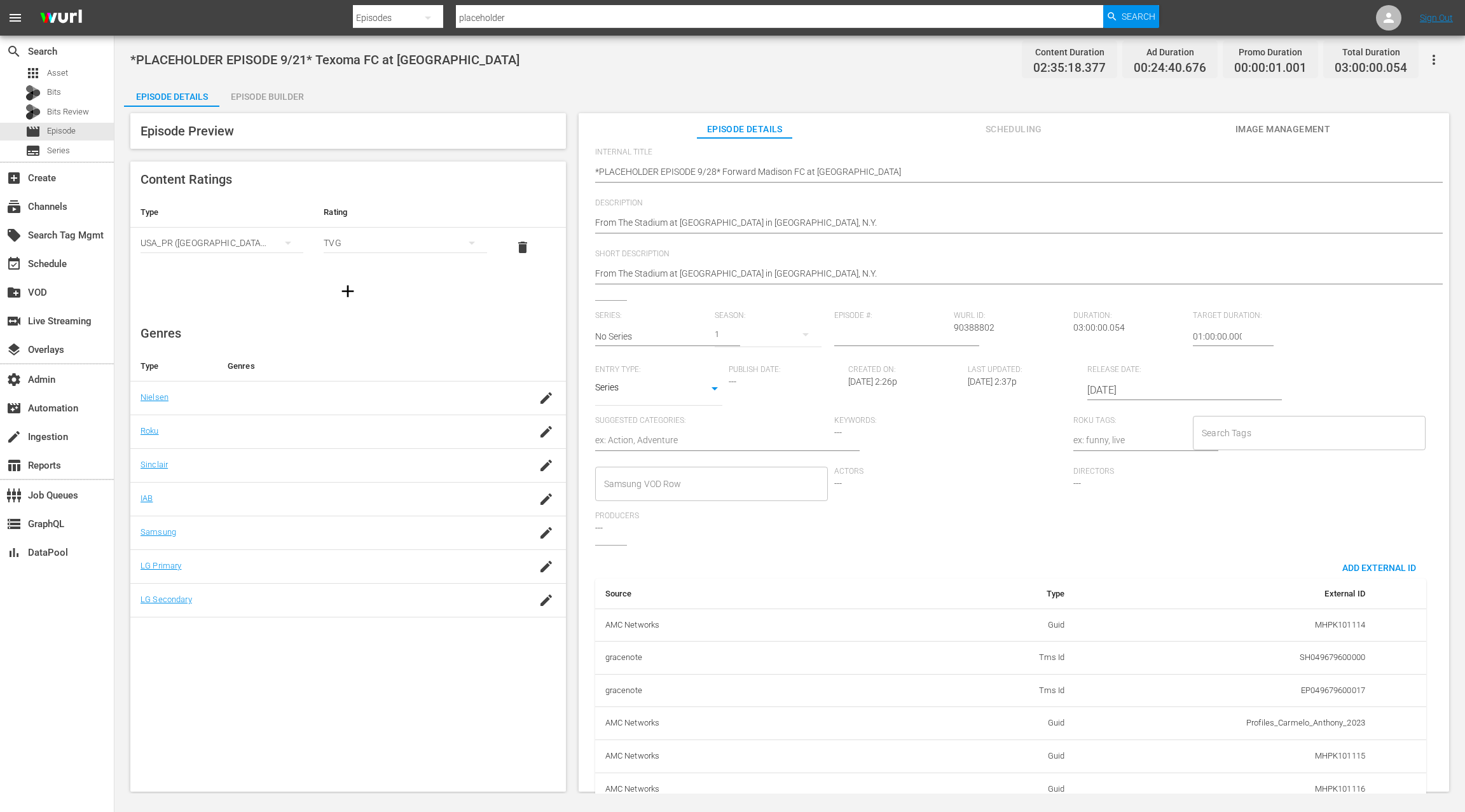
scroll to position [176, 0]
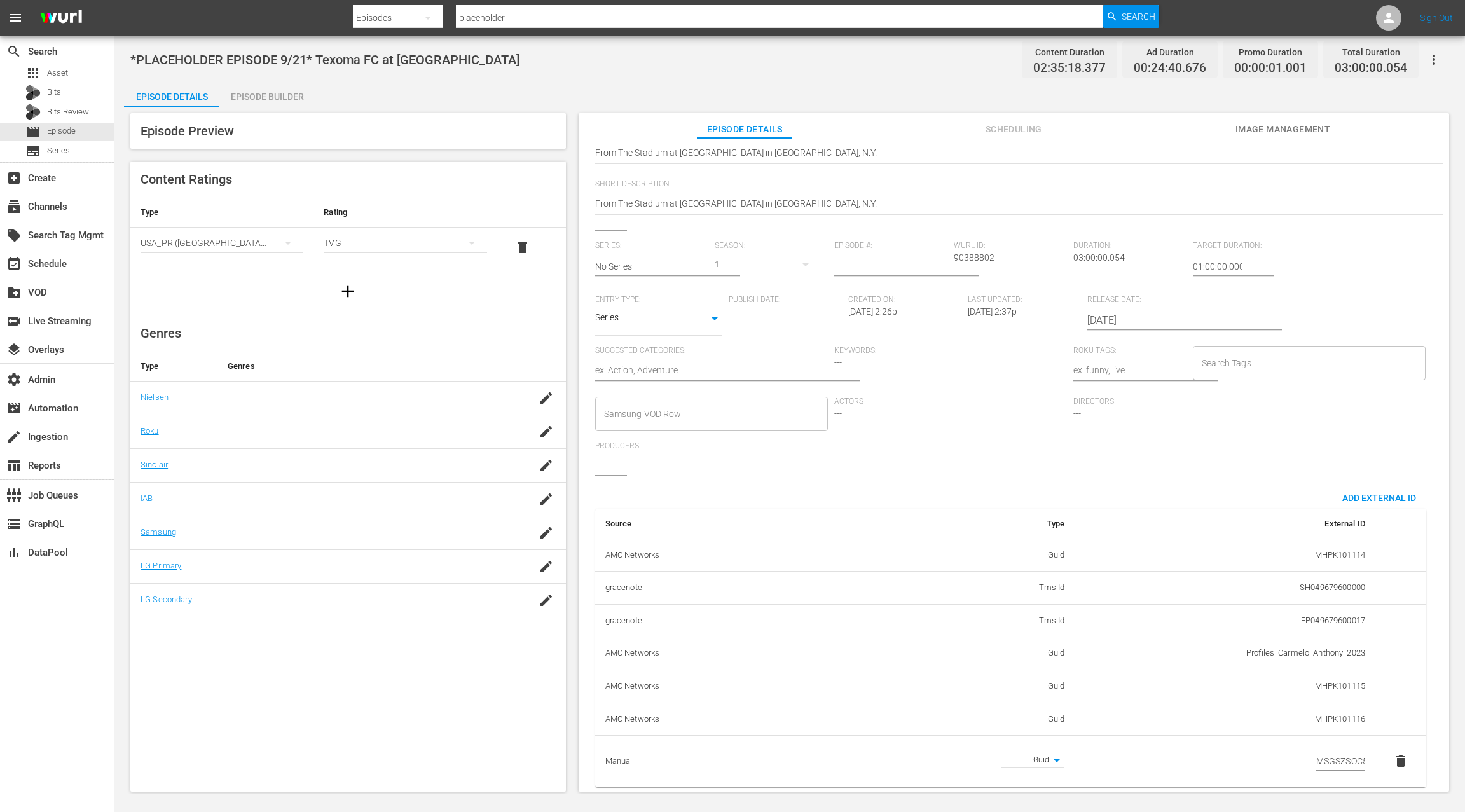
click at [1325, 751] on input "MSGSZSOC5" at bounding box center [1340, 761] width 49 height 19
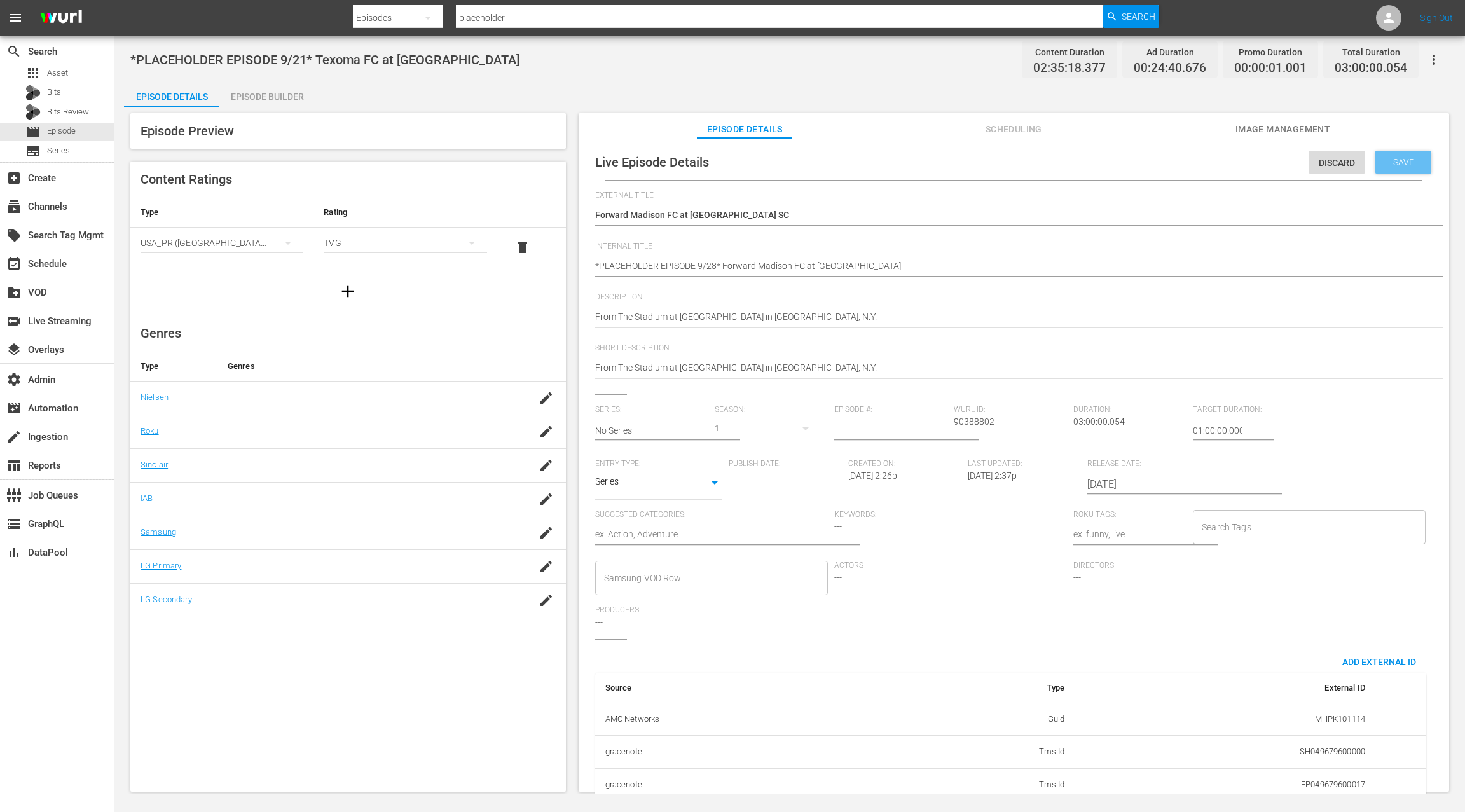
type input "MSGSZSOC6"
click at [1409, 169] on div "Save" at bounding box center [1403, 162] width 56 height 23
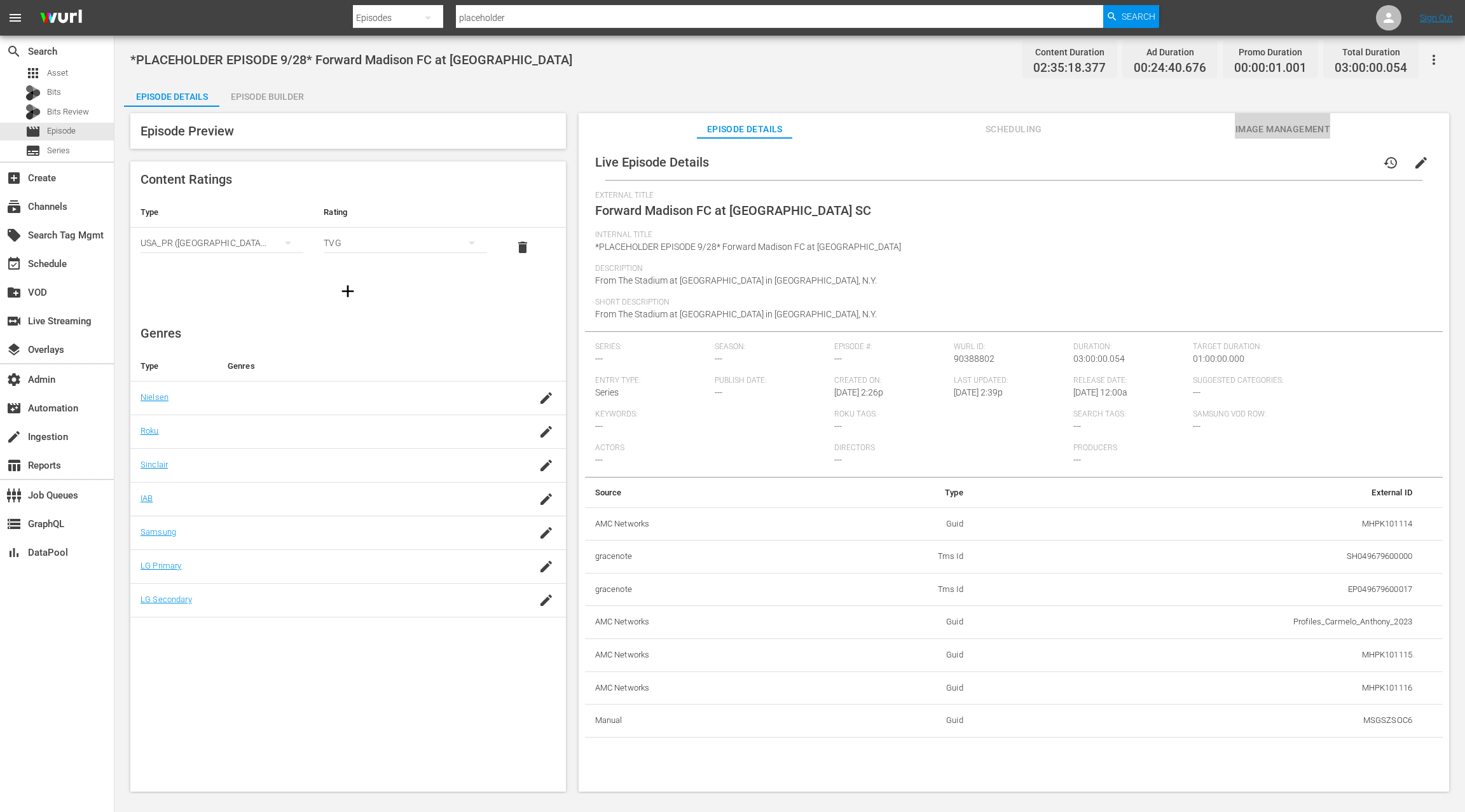
click at [1267, 133] on span "Image Management" at bounding box center [1282, 129] width 96 height 15
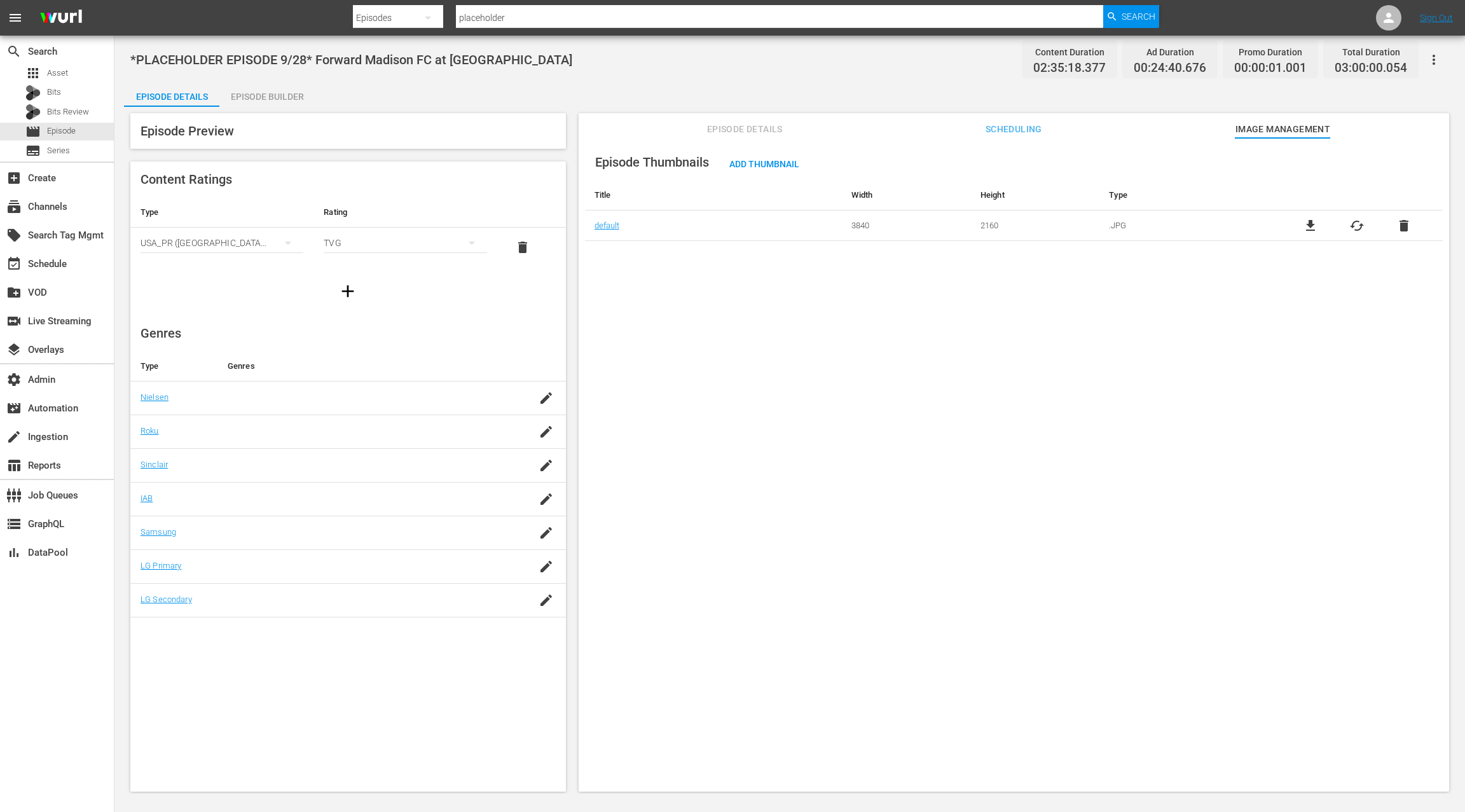
click at [1400, 228] on span "delete" at bounding box center [1404, 226] width 15 height 15
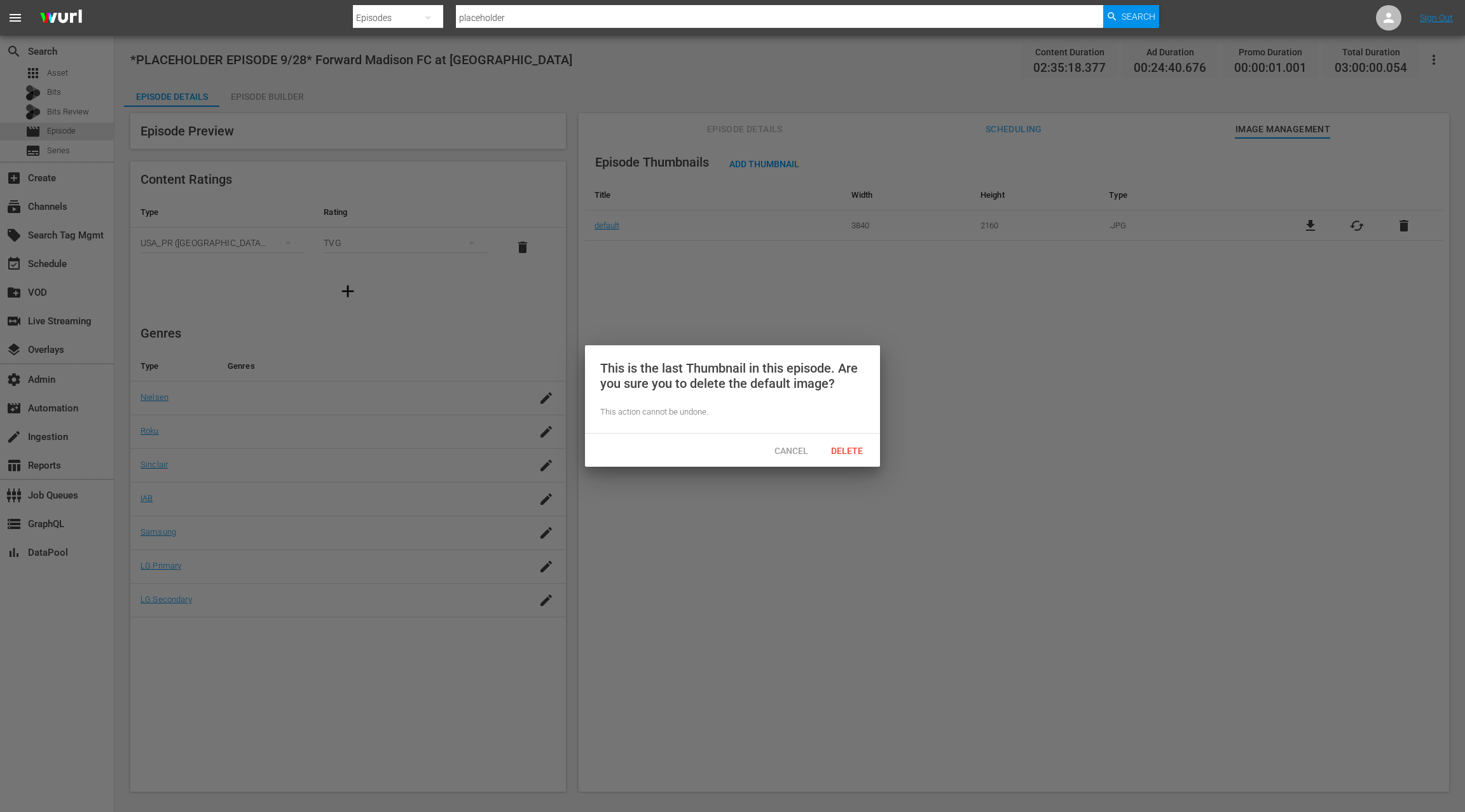
click at [852, 463] on div "Cancel Delete" at bounding box center [733, 450] width 296 height 33
click at [852, 457] on div "Delete" at bounding box center [847, 450] width 56 height 23
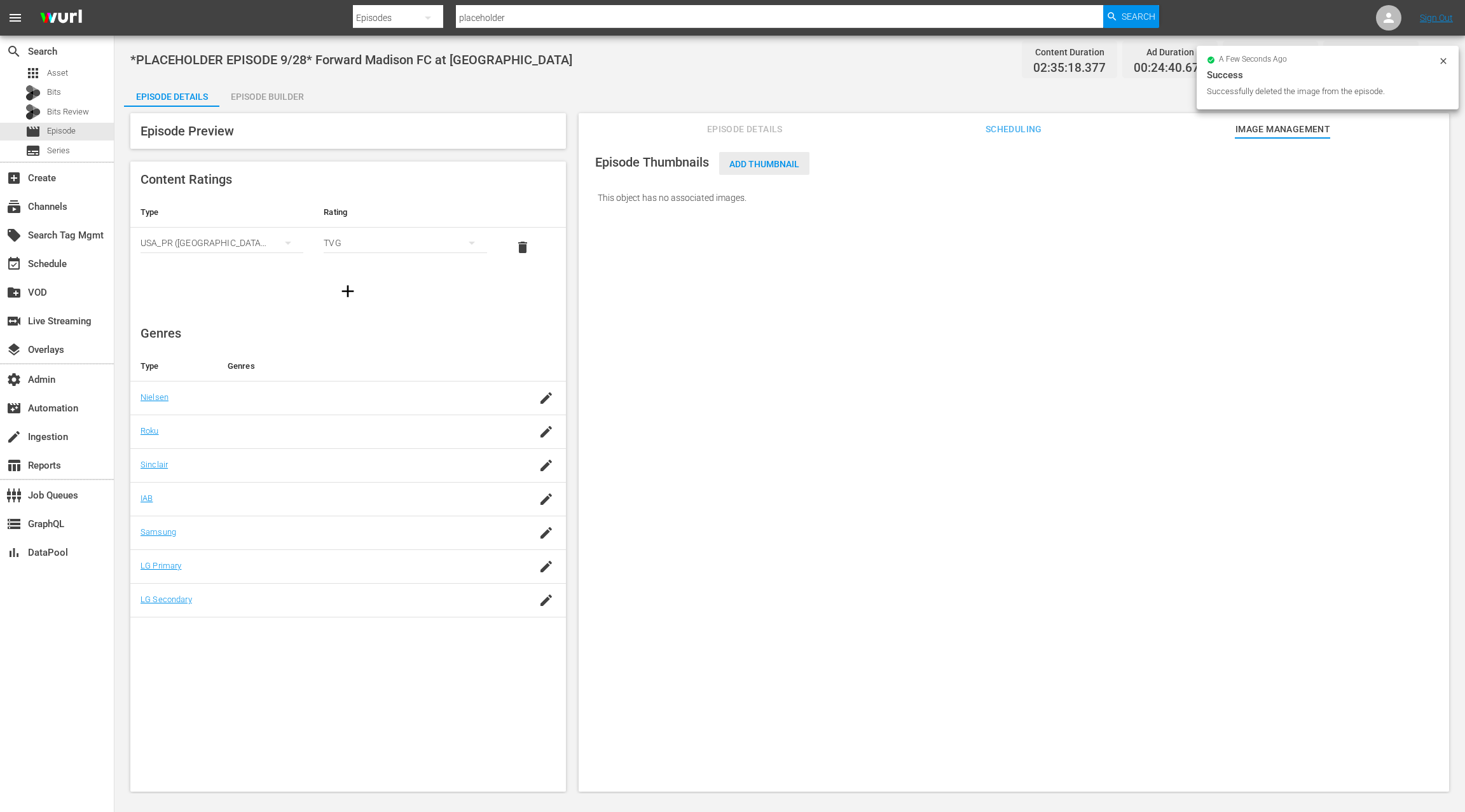
drag, startPoint x: 747, startPoint y: 165, endPoint x: 756, endPoint y: 180, distance: 17.5
click at [747, 165] on span "Add Thumbnail" at bounding box center [765, 164] width 91 height 11
click at [772, 170] on div "Add Thumbnail" at bounding box center [765, 163] width 91 height 23
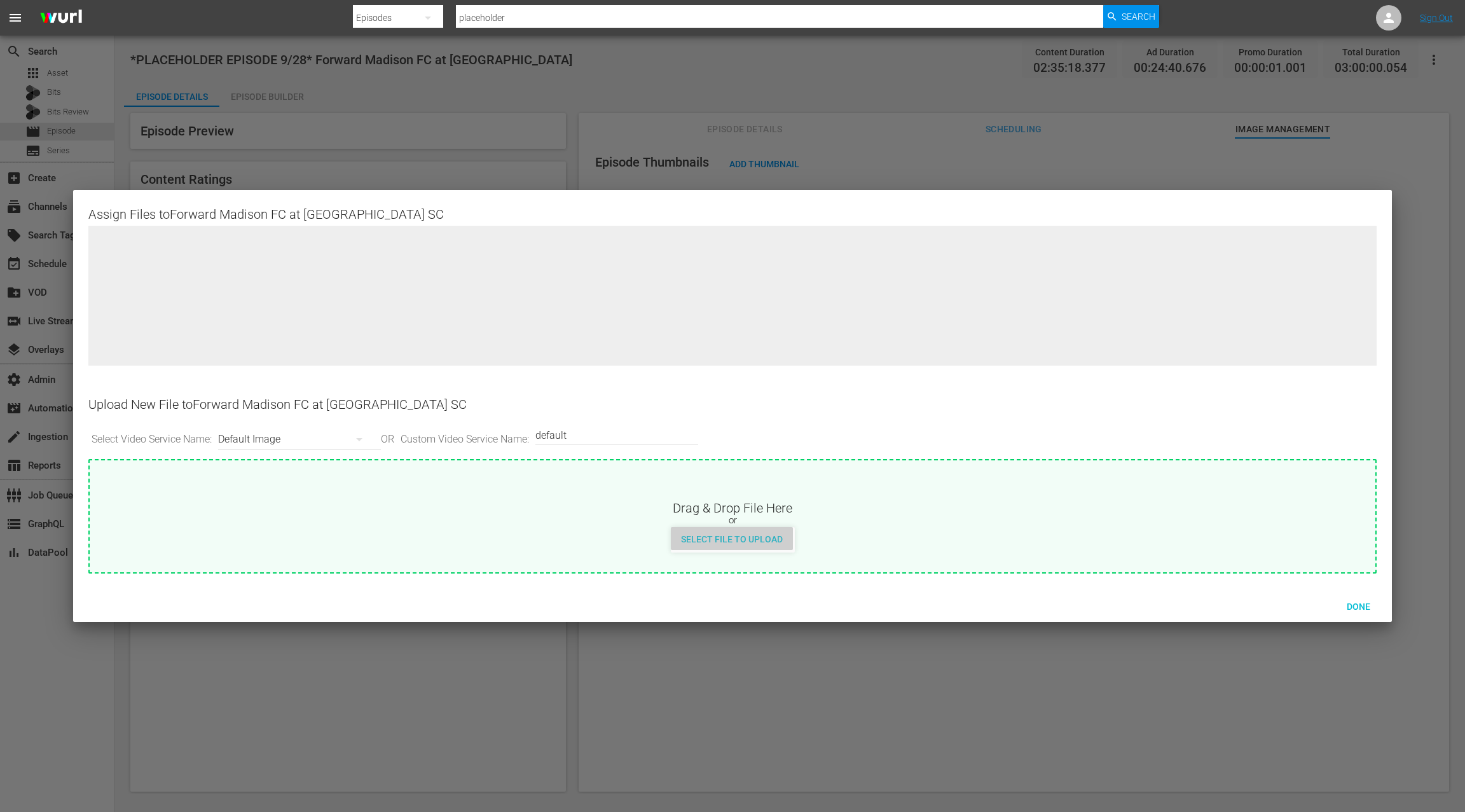
click at [757, 541] on span "Select File to Upload" at bounding box center [732, 539] width 122 height 11
type input "C:\fakepath\Forward Madison FC at Westchester SC.jpg"
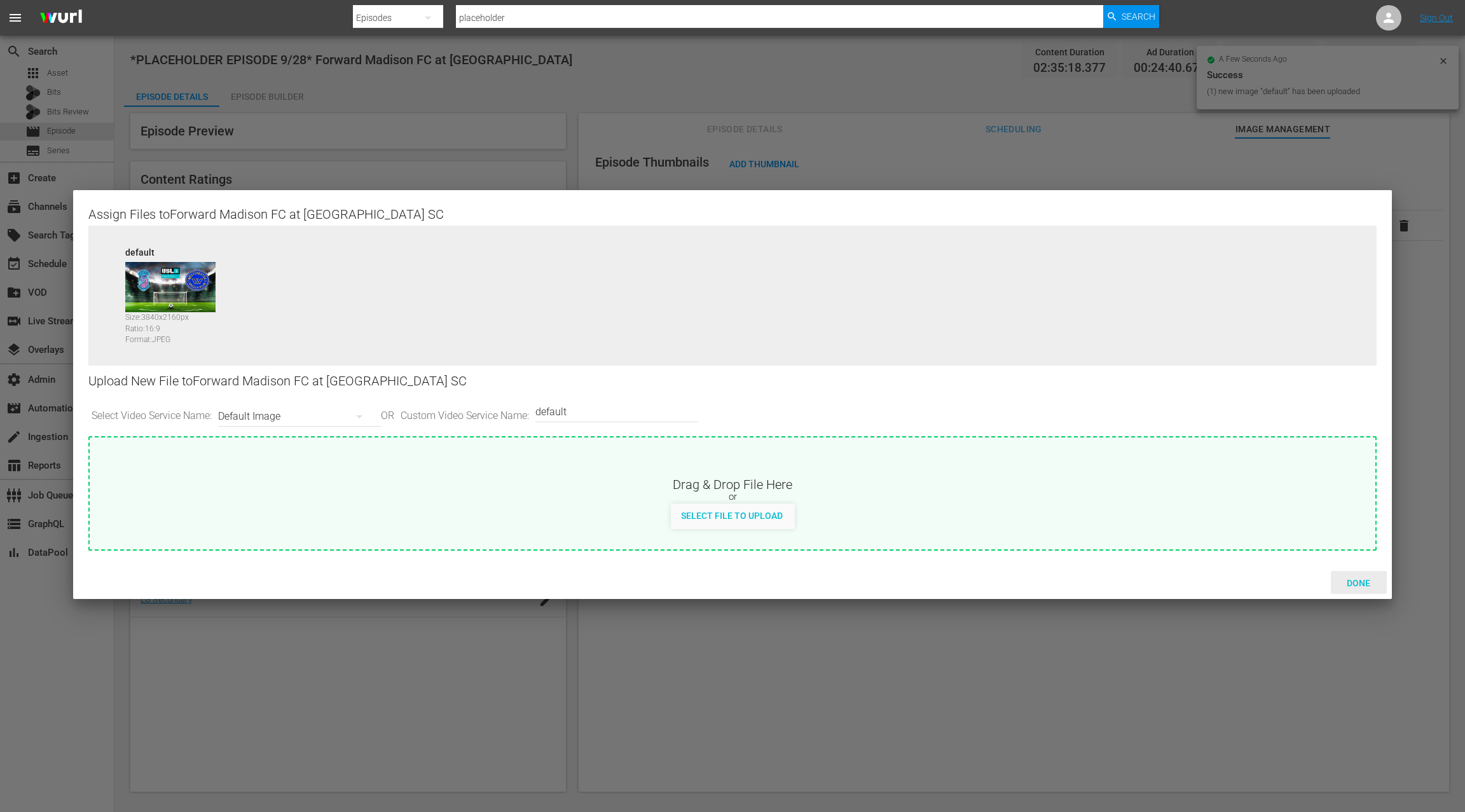
click at [1361, 583] on span "Done" at bounding box center [1358, 583] width 43 height 11
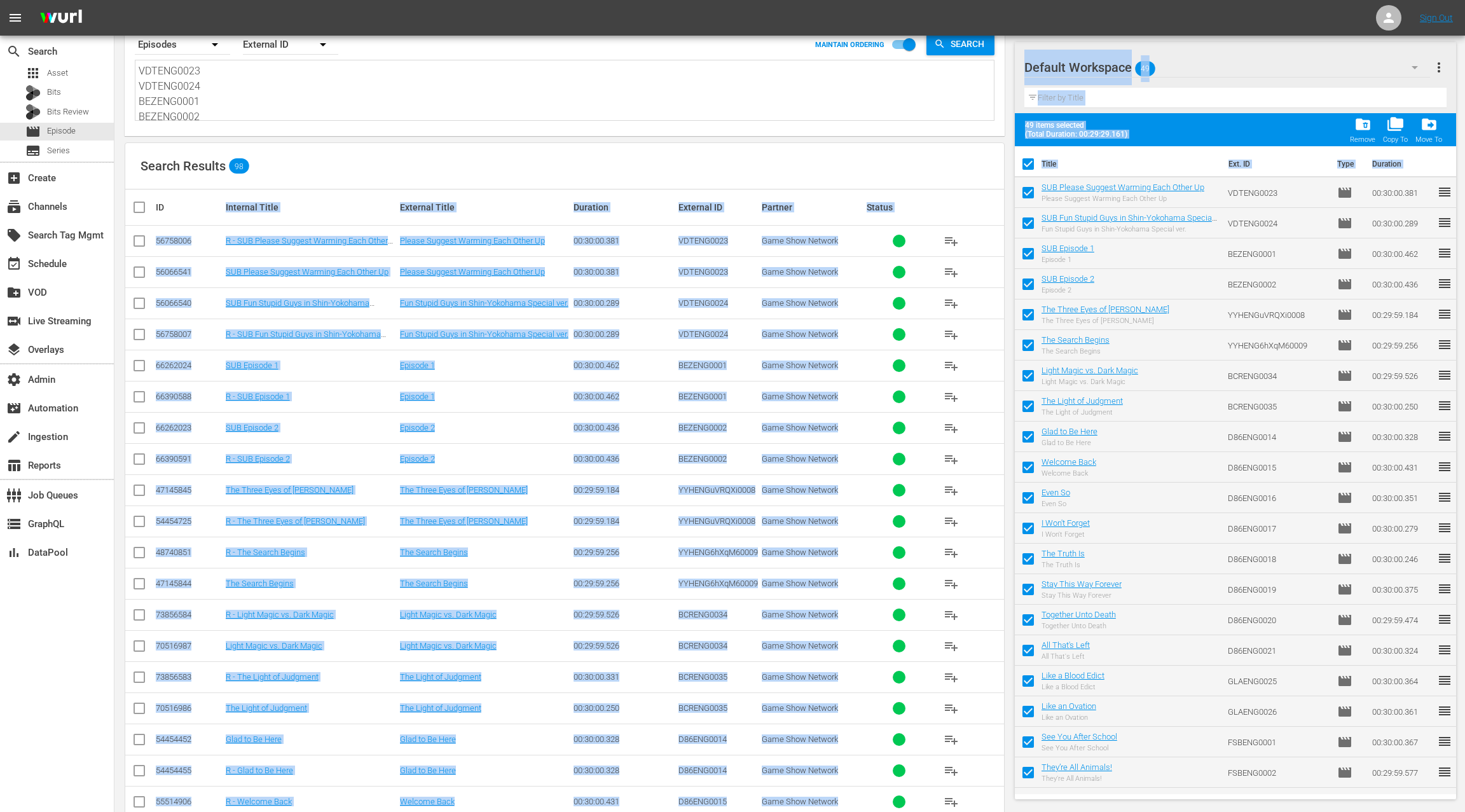
scroll to position [674, 0]
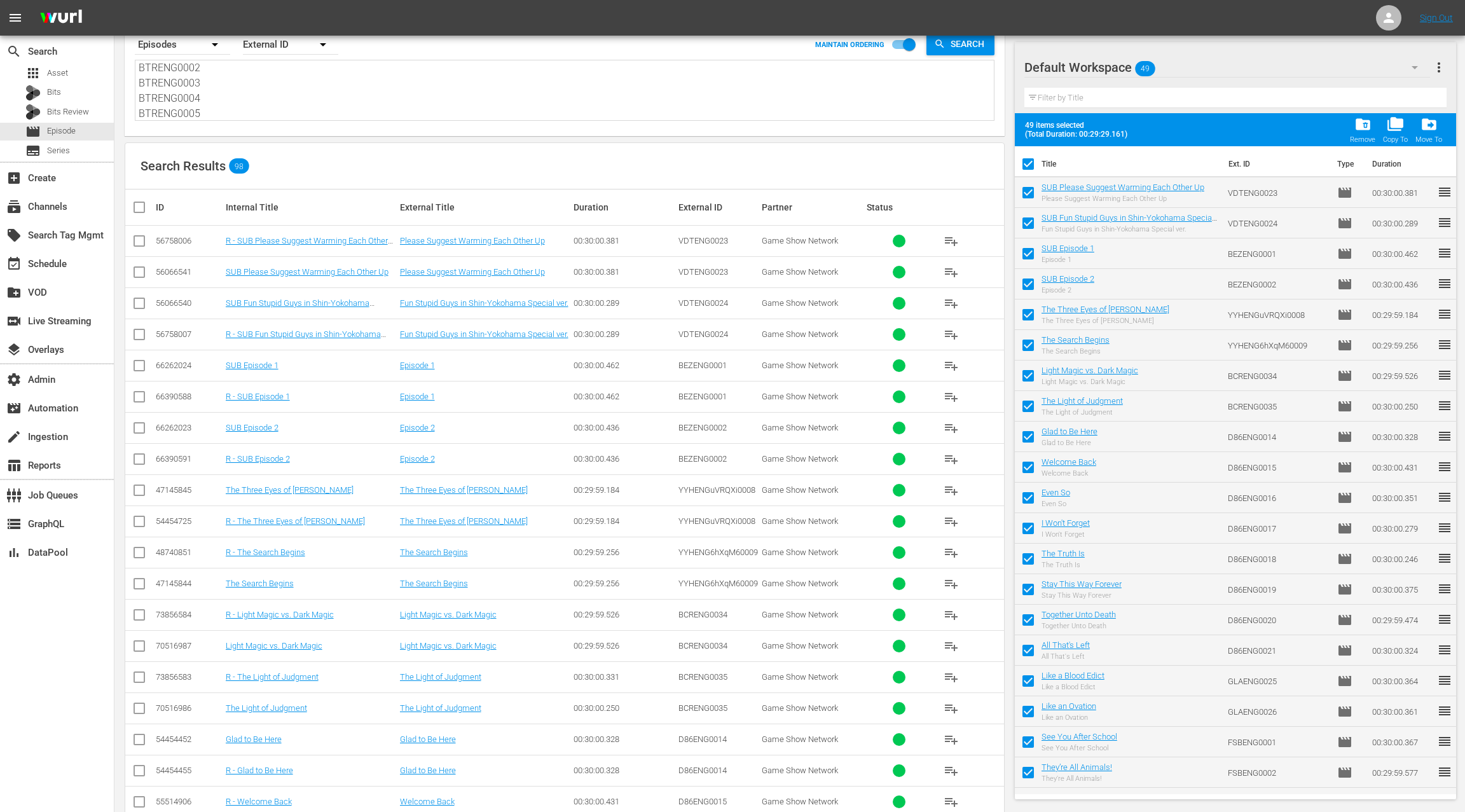
click at [339, 108] on textarea "VDTENG0023 VDTENG0024 BEZENG0001 BEZENG0002 YYHENGuVRQXi0008 YYHENG6hXqM60009 B…" at bounding box center [567, 92] width 856 height 58
click at [77, 129] on div "movie Episode" at bounding box center [57, 131] width 114 height 17
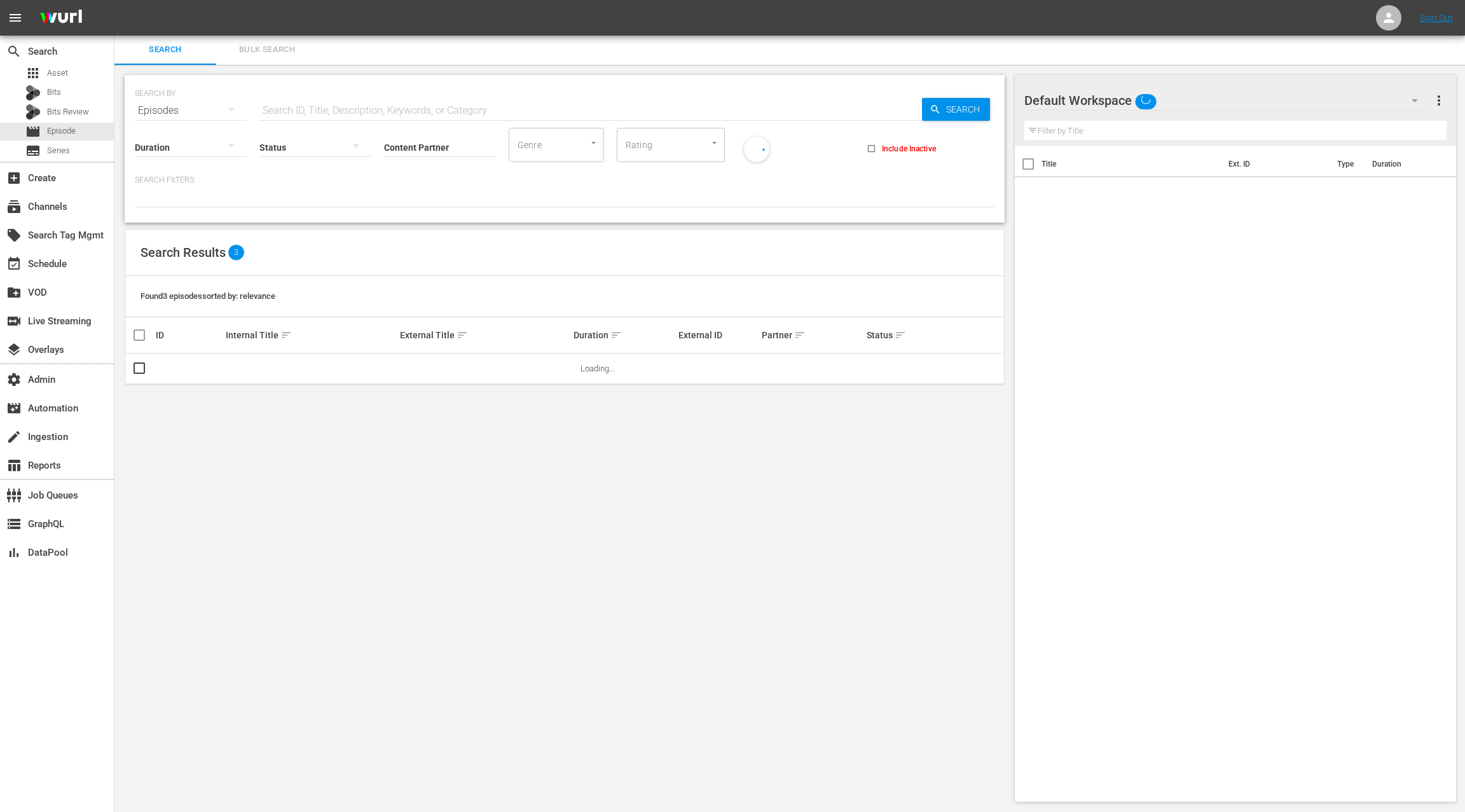
scroll to position [1, 0]
click at [280, 109] on input "text" at bounding box center [591, 111] width 662 height 31
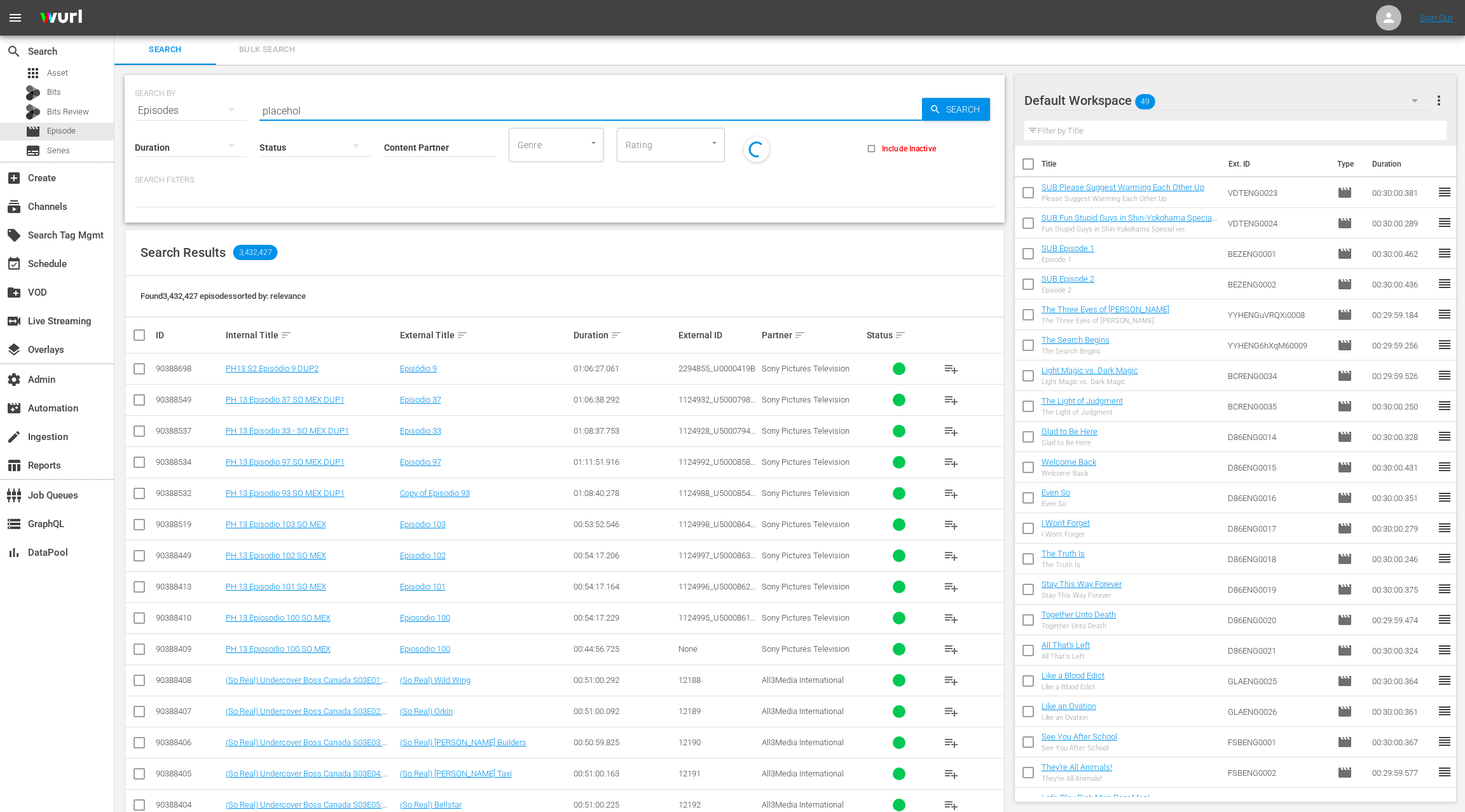
type input "placeholder"
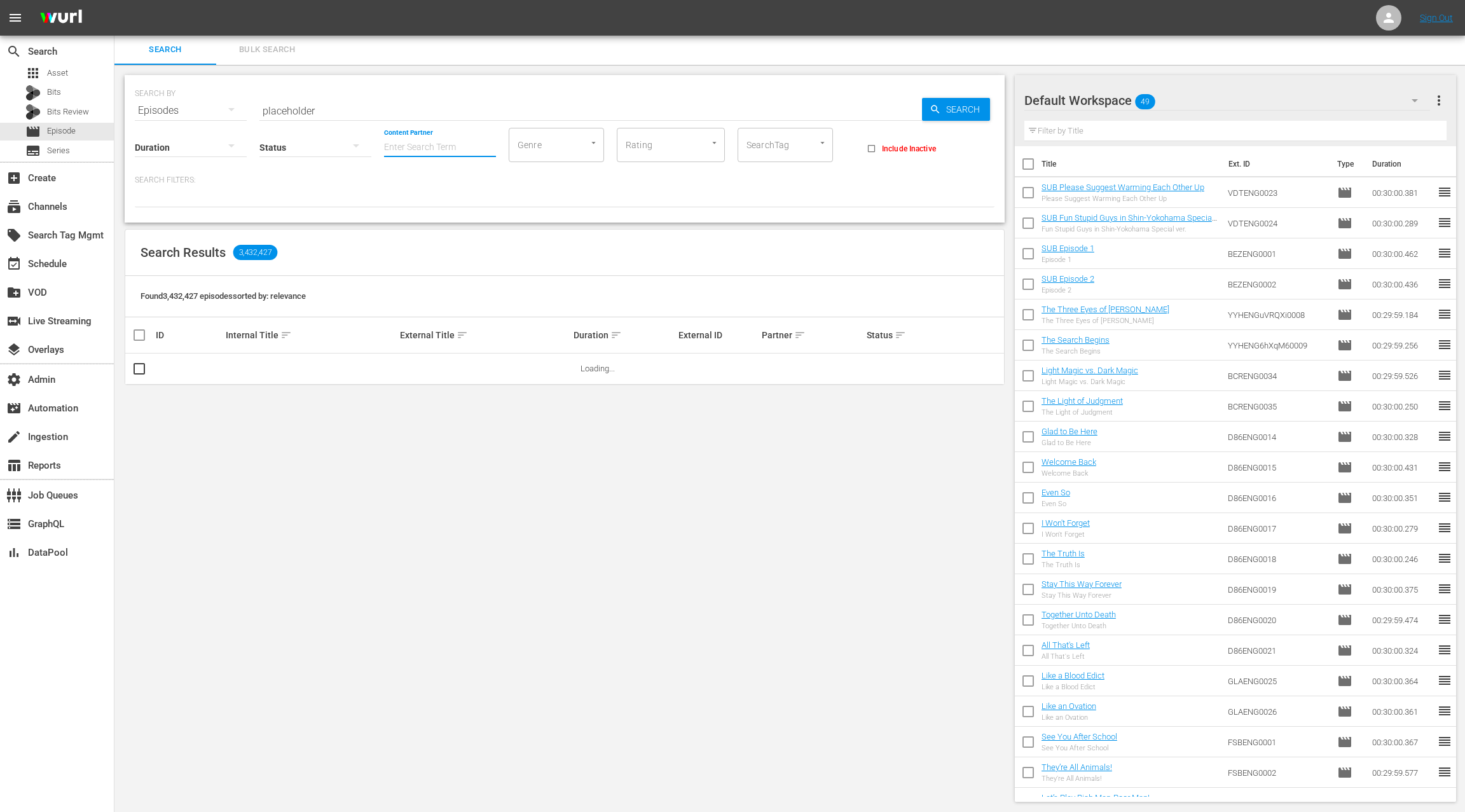
click at [431, 143] on input "Content Partner" at bounding box center [440, 148] width 112 height 45
type input "M"
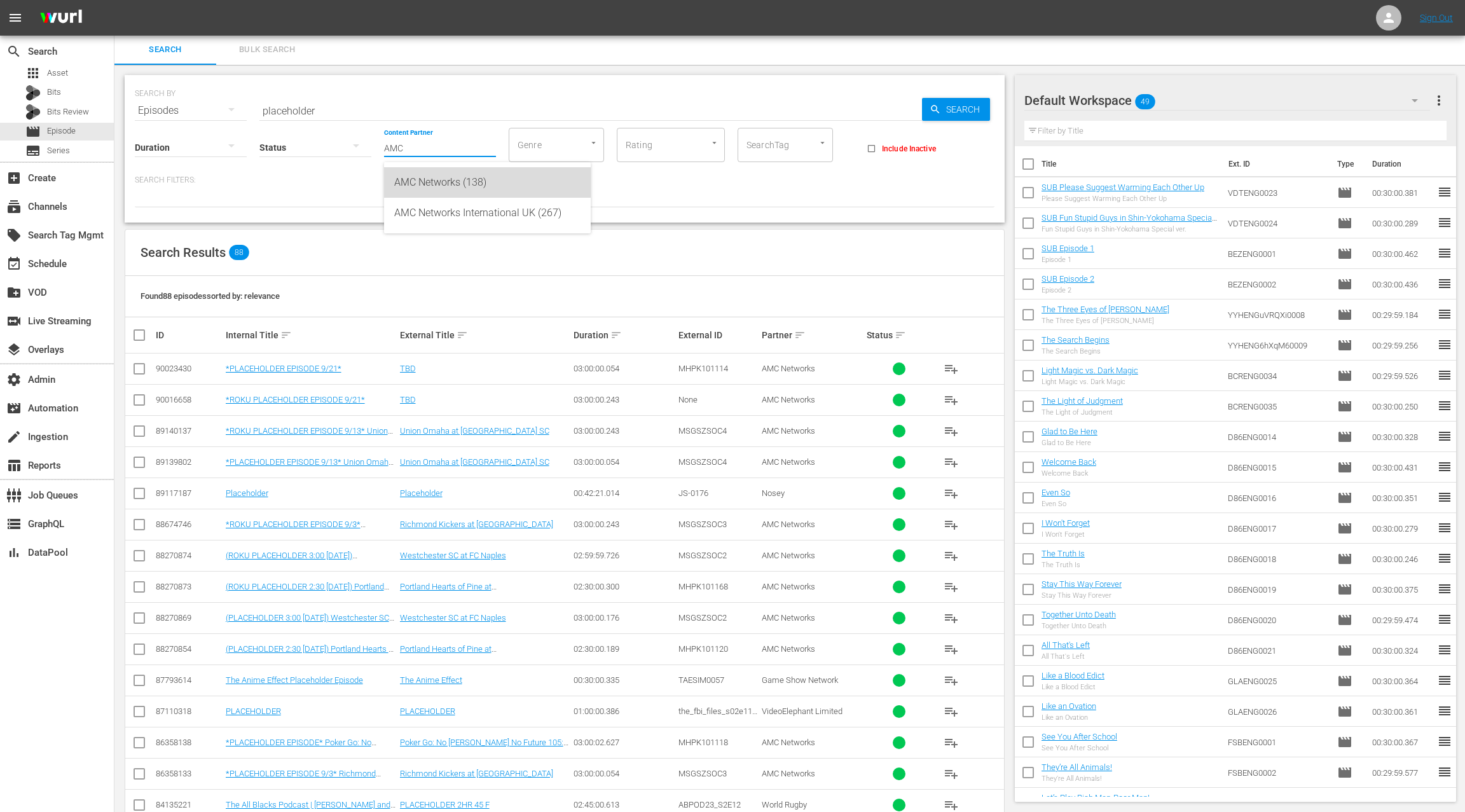
click at [454, 180] on div "AMC Networks (138)" at bounding box center [487, 182] width 186 height 31
type input "AMC Networks (138)"
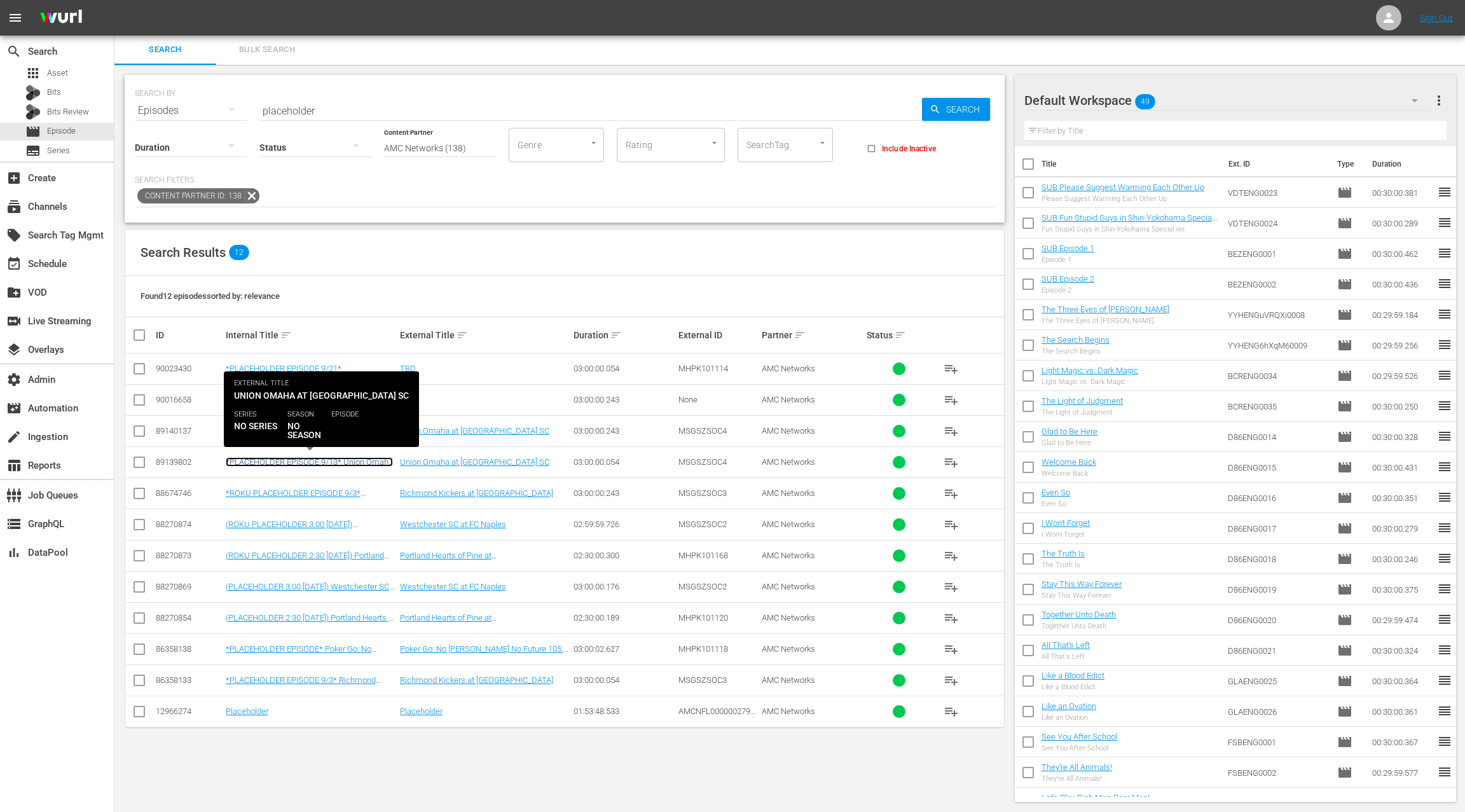
click at [326, 459] on link "*PLACEHOLDER EPISODE 9/13* Union Omaha at Westchester SC" at bounding box center [309, 466] width 167 height 19
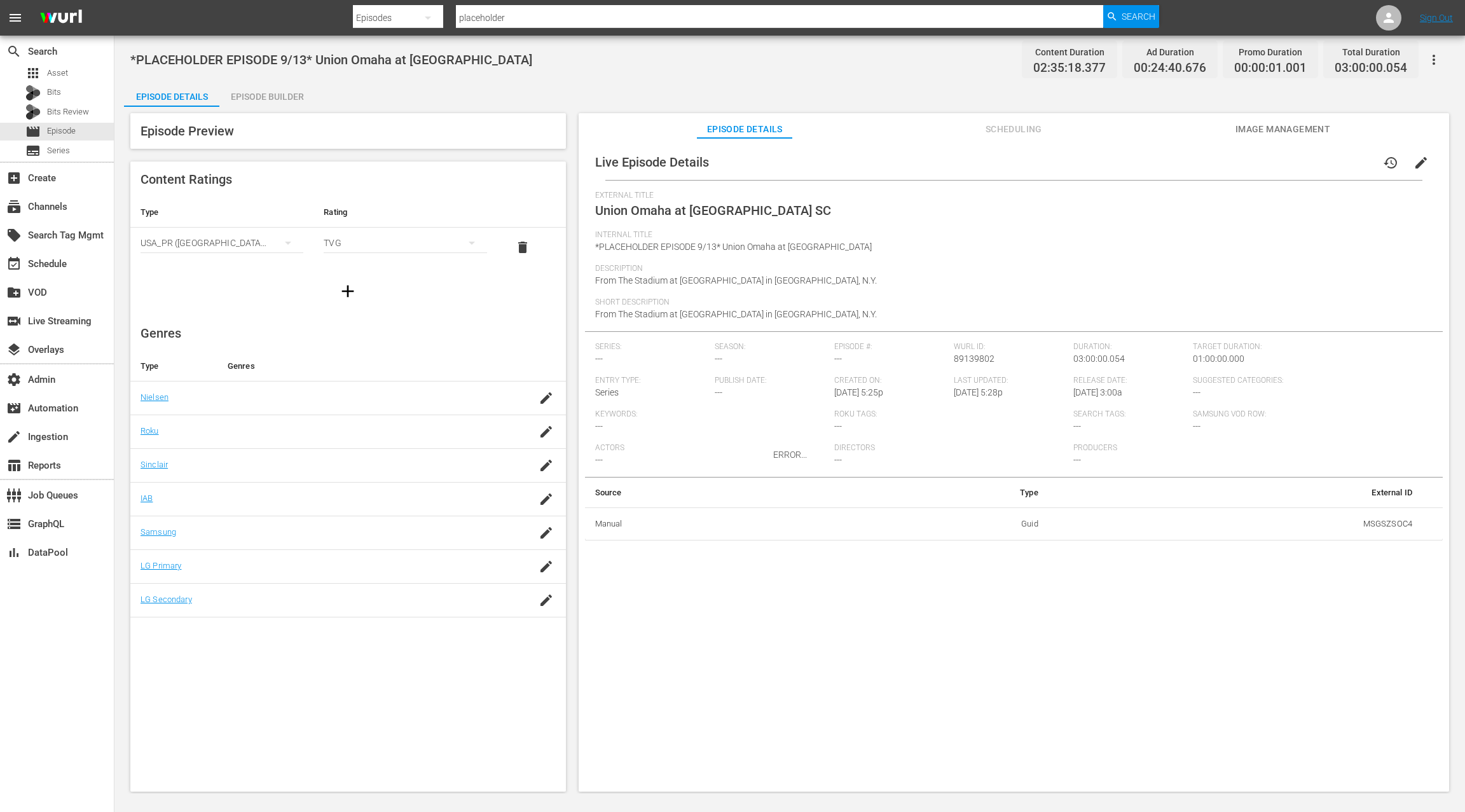
drag, startPoint x: 1012, startPoint y: 133, endPoint x: 1024, endPoint y: 136, distance: 12.4
click at [1012, 133] on div "ERROR..." at bounding box center [789, 455] width 1332 height 695
click at [1024, 132] on div "ERROR..." at bounding box center [789, 455] width 1332 height 695
click at [1016, 128] on div "ERROR..." at bounding box center [789, 455] width 1332 height 695
click at [1007, 128] on div "ERROR..." at bounding box center [789, 455] width 1332 height 695
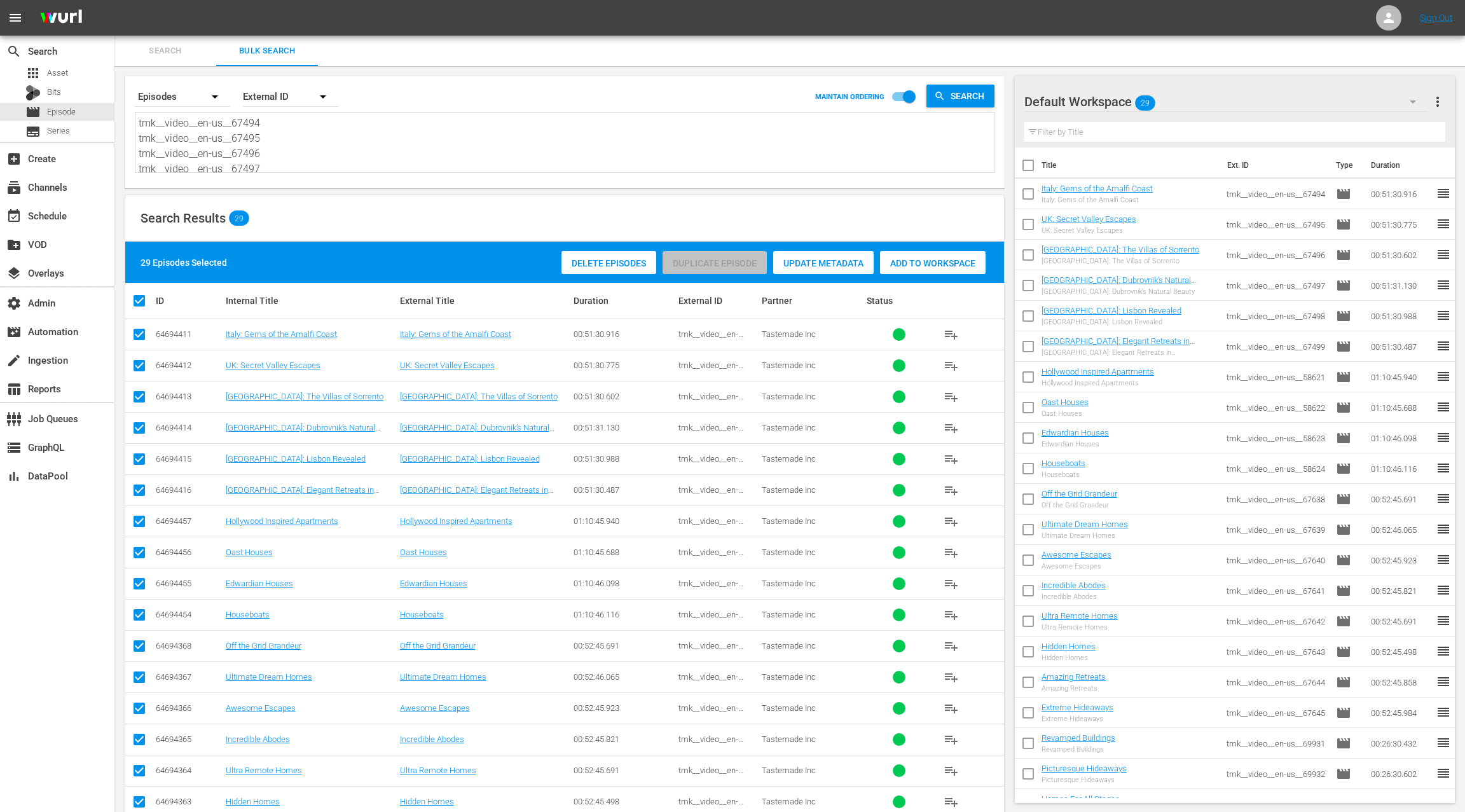
scroll to position [382, 0]
click at [70, 116] on span "Episode" at bounding box center [62, 111] width 29 height 13
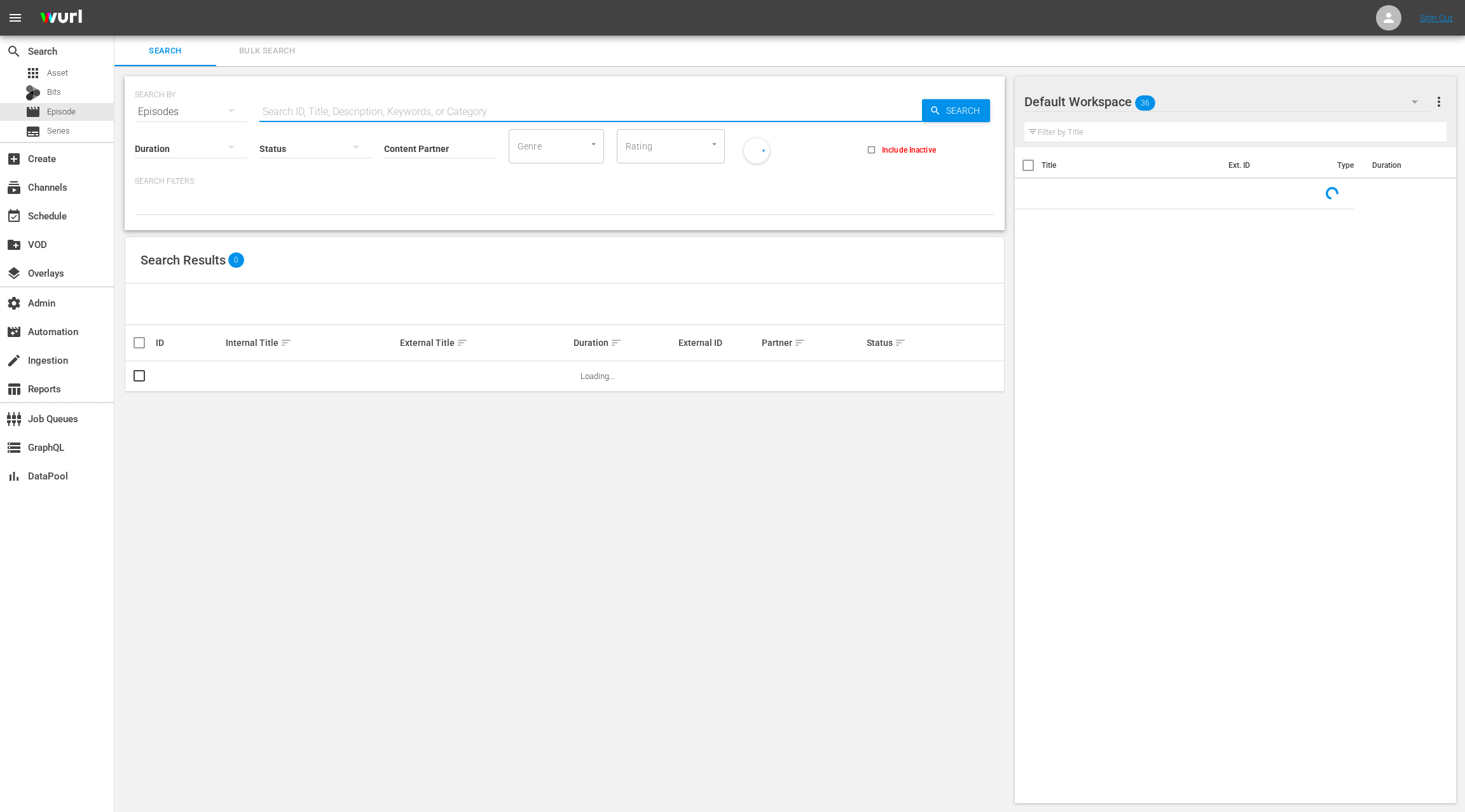
click at [271, 104] on input "text" at bounding box center [591, 112] width 662 height 31
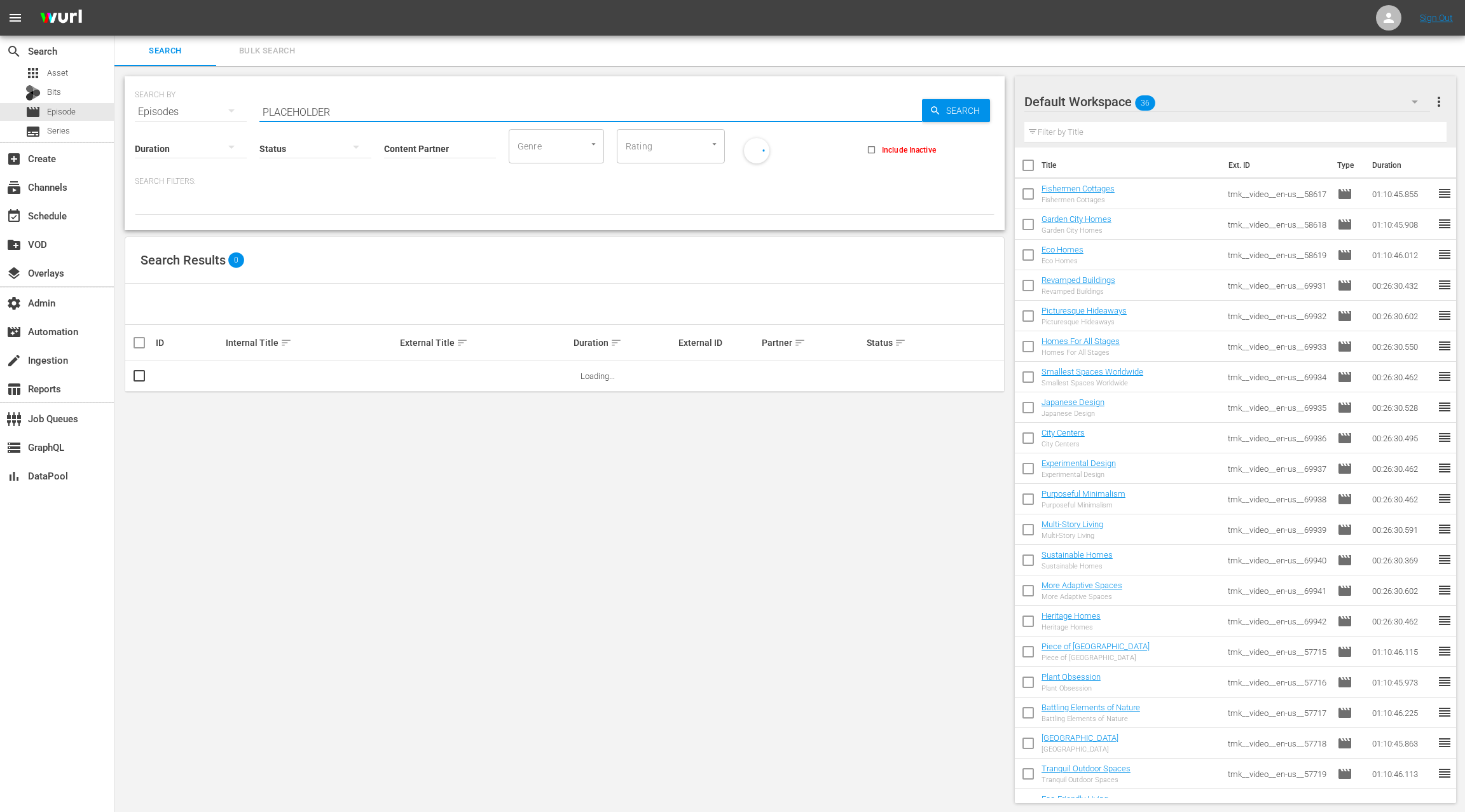
type input "placeholder"
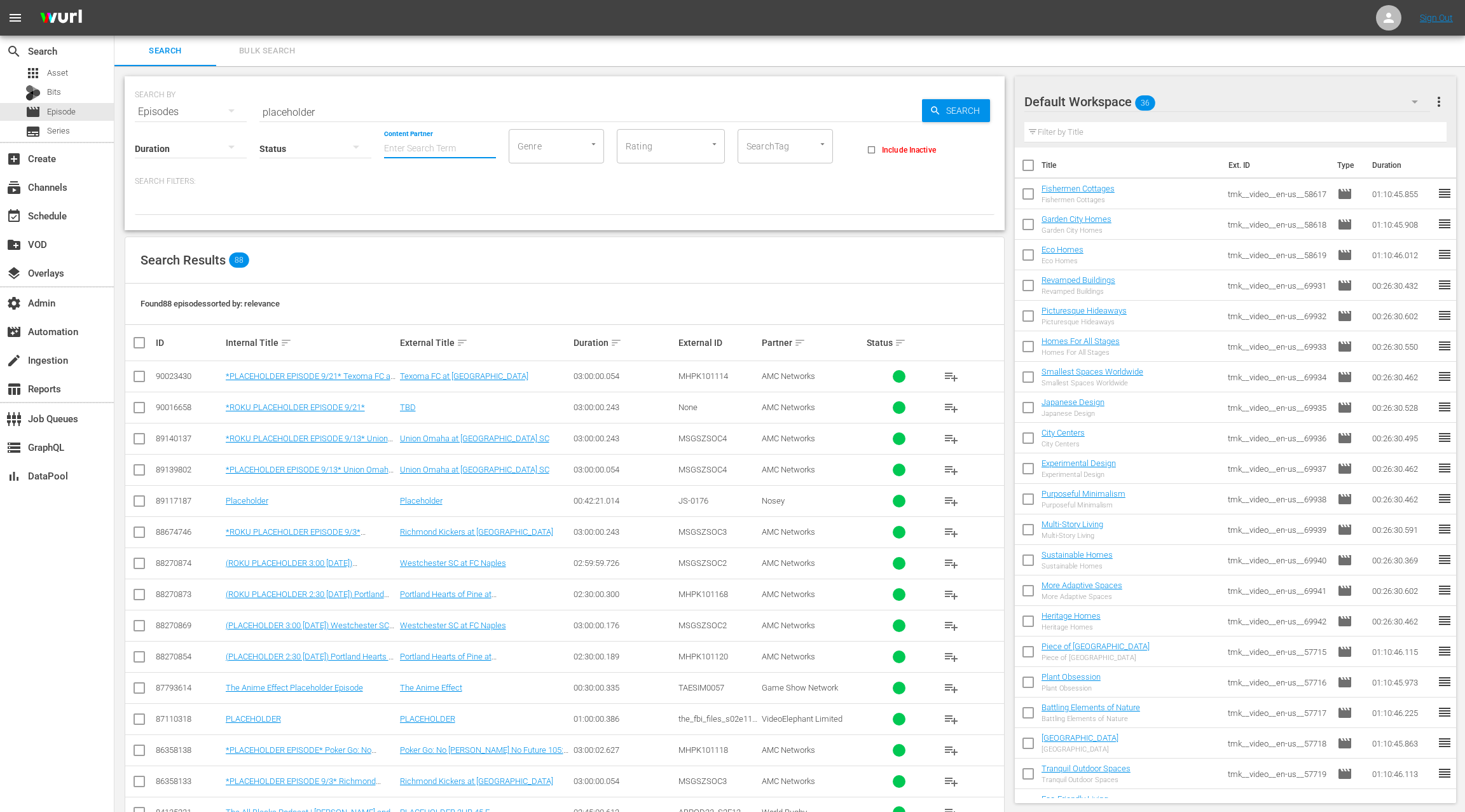
click at [424, 149] on input "Content Partner" at bounding box center [440, 149] width 112 height 45
click at [448, 182] on div "AMC Networks (138)" at bounding box center [487, 184] width 186 height 31
type input "AMC Networks (138)"
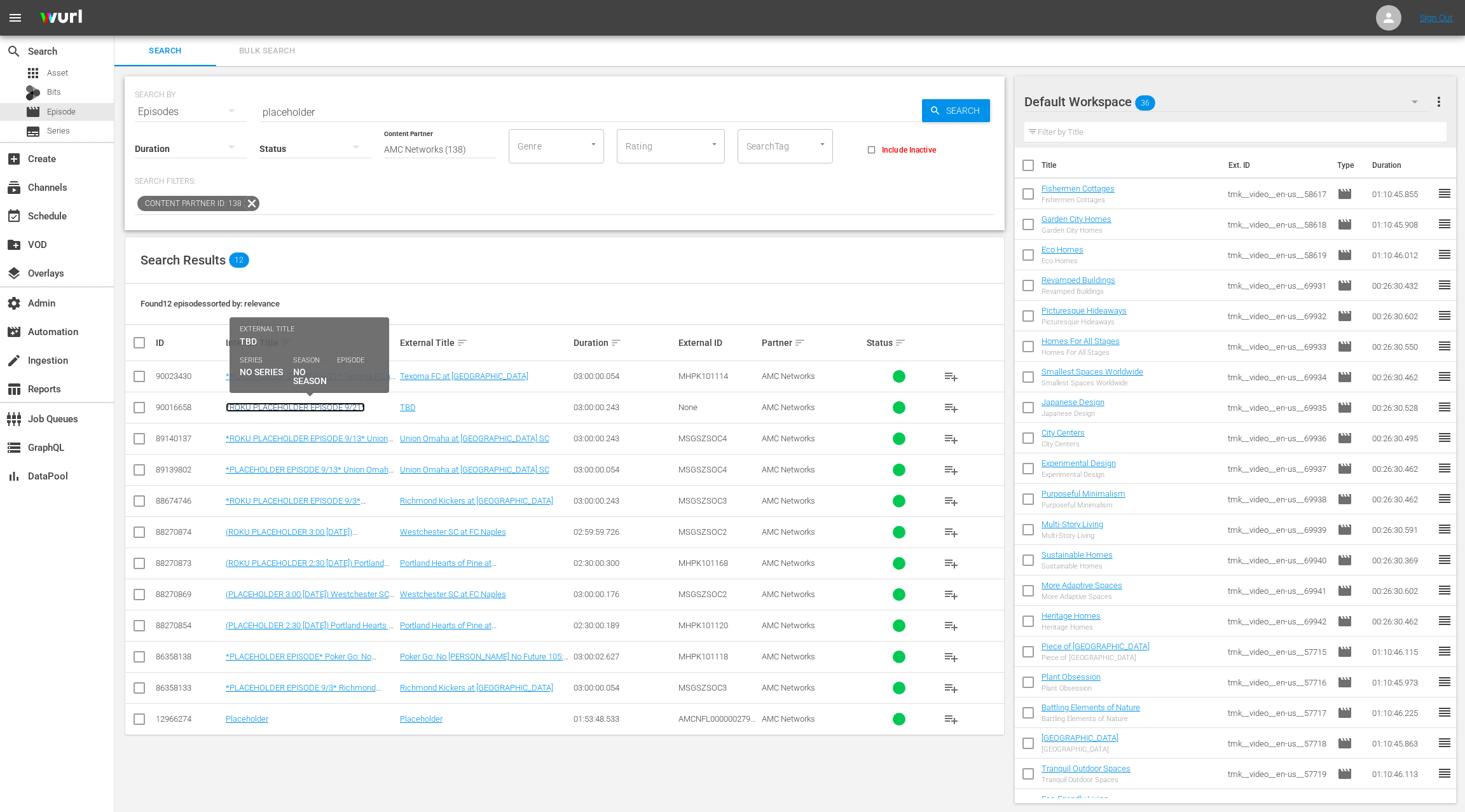
click at [340, 405] on link "*ROKU PLACEHOLDER EPISODE 9/21*" at bounding box center [296, 407] width 139 height 10
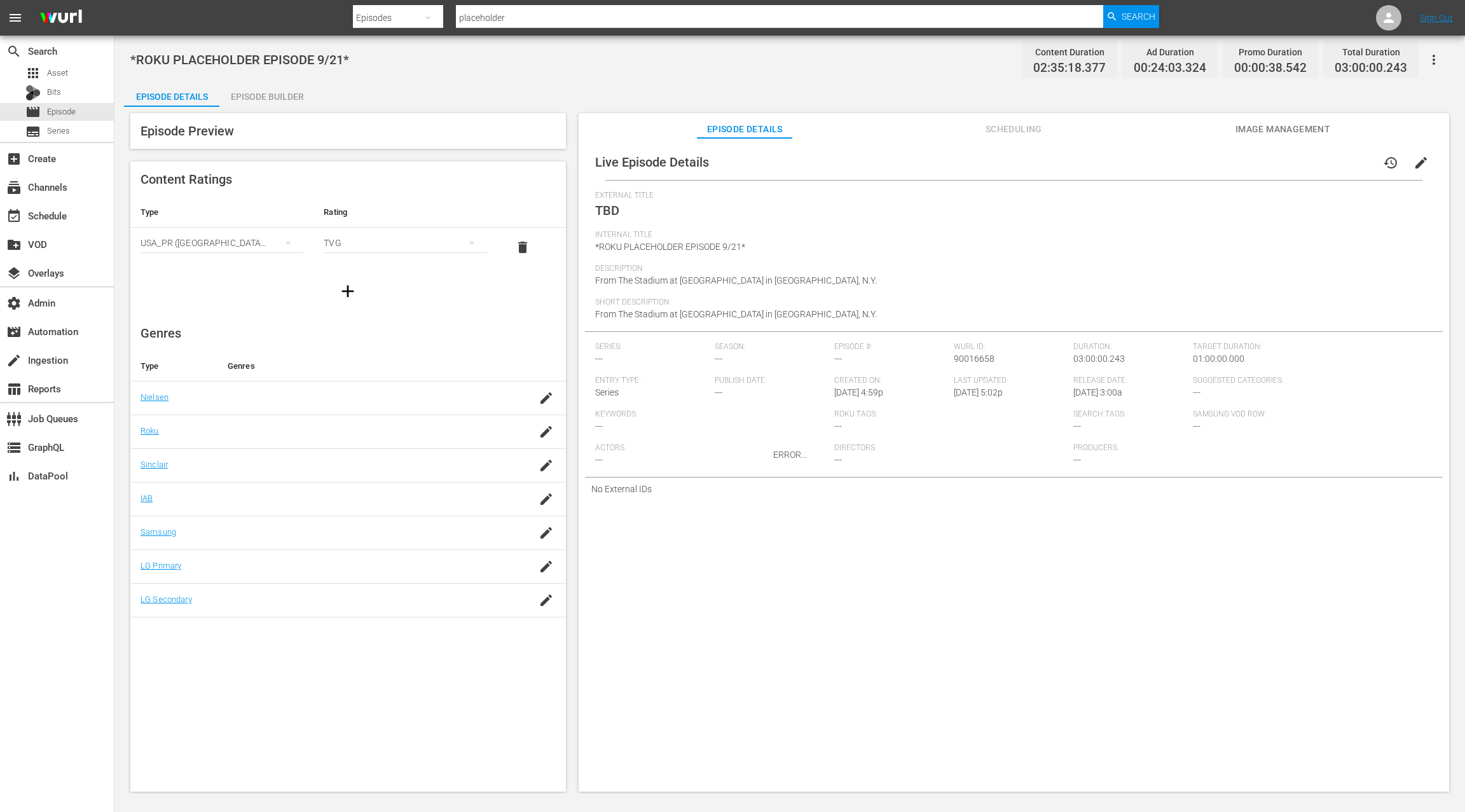
click at [1408, 156] on div "ERROR..." at bounding box center [789, 455] width 1332 height 695
click at [1414, 160] on div "ERROR..." at bounding box center [789, 455] width 1332 height 695
click at [1415, 163] on div "ERROR..." at bounding box center [789, 455] width 1332 height 695
click at [1413, 164] on div "ERROR..." at bounding box center [789, 455] width 1332 height 695
click at [1409, 166] on div "ERROR..." at bounding box center [789, 455] width 1332 height 695
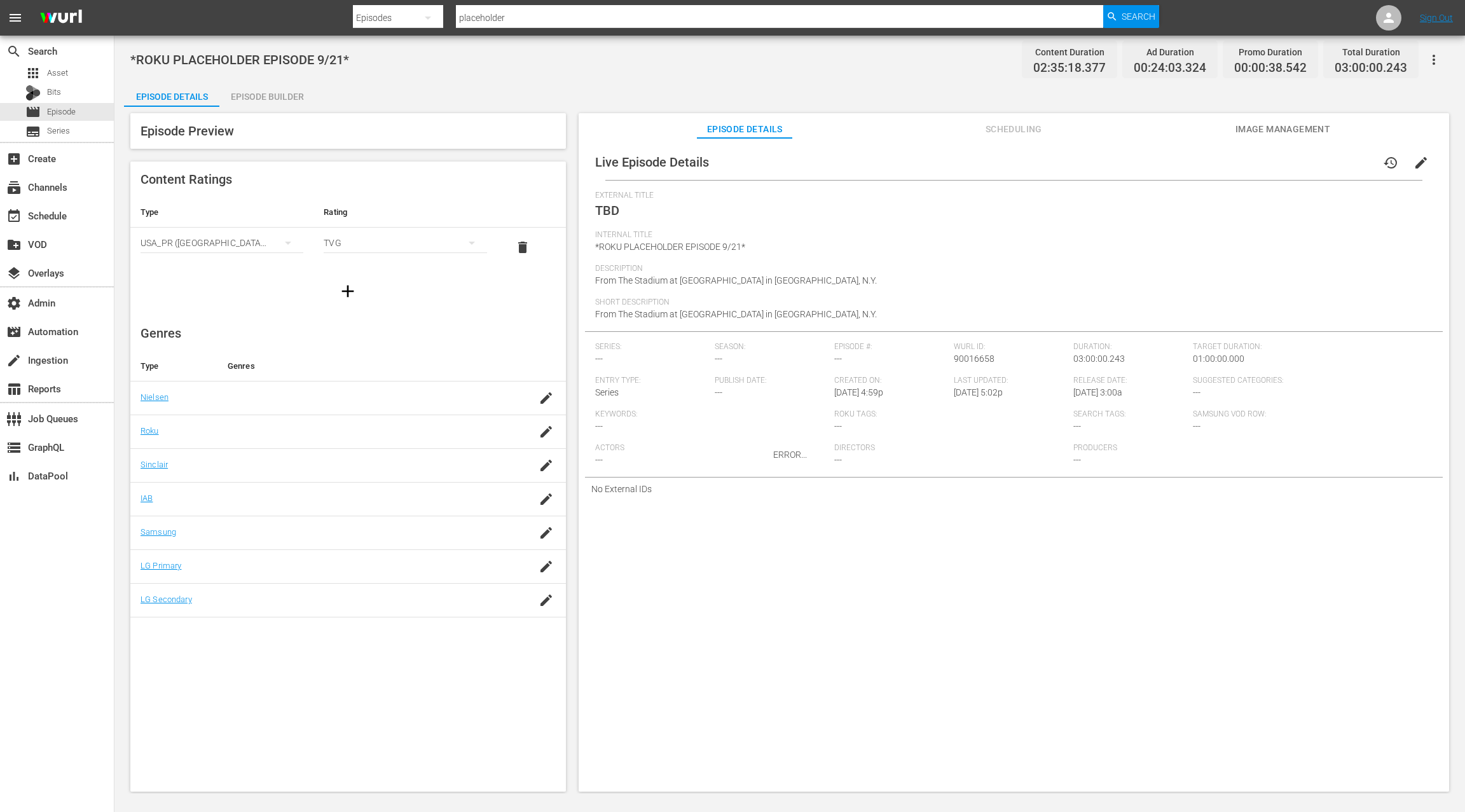
click at [1409, 166] on div "ERROR..." at bounding box center [789, 455] width 1332 height 695
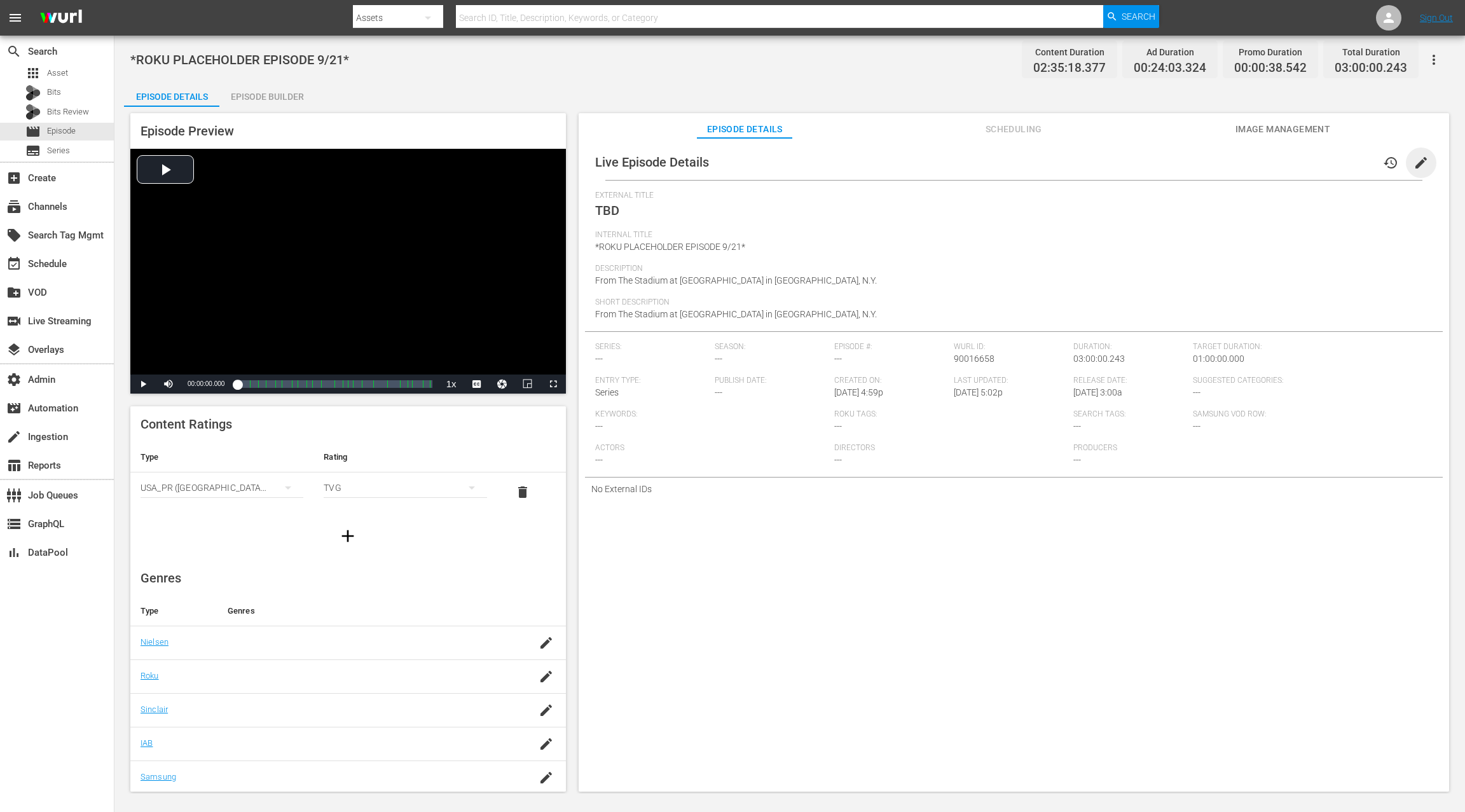
click at [1415, 166] on span "edit" at bounding box center [1422, 163] width 15 height 15
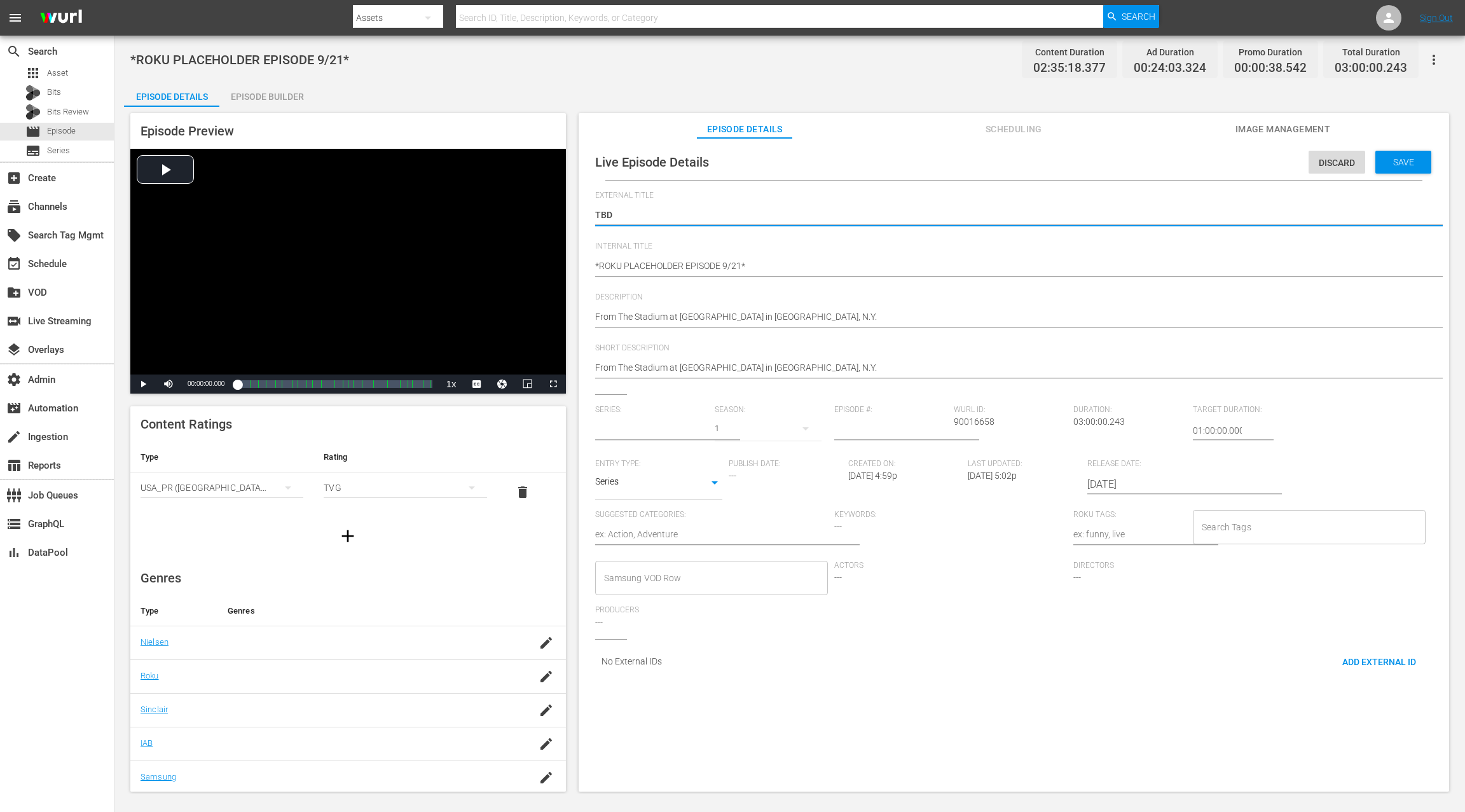
type input "No Series"
click at [605, 213] on textarea "TBD" at bounding box center [1010, 216] width 831 height 15
paste textarea "exoma FC at Westchester SC"
type textarea "Texoma FC at [GEOGRAPHIC_DATA]"
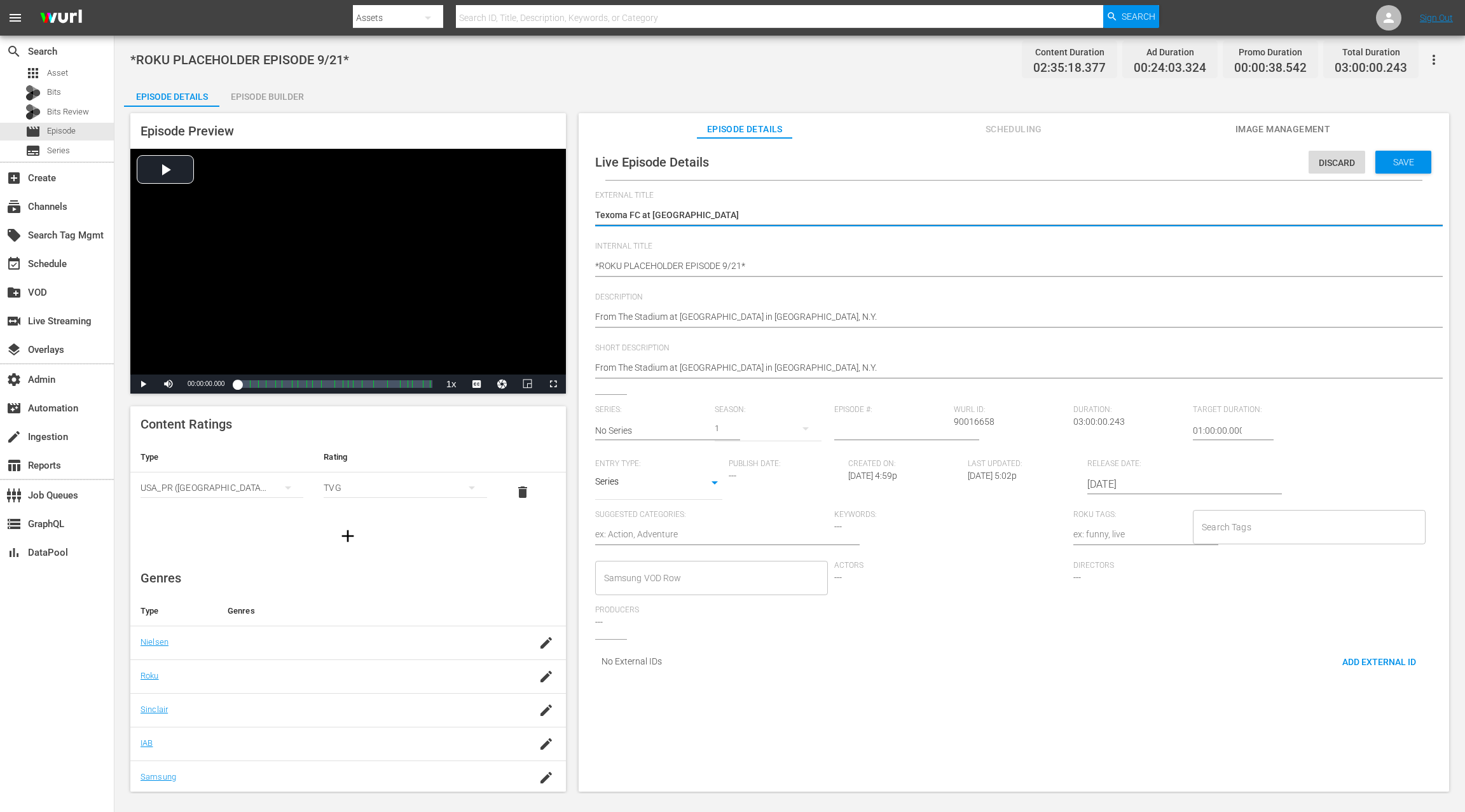
type textarea "Texoma FC at [GEOGRAPHIC_DATA]"
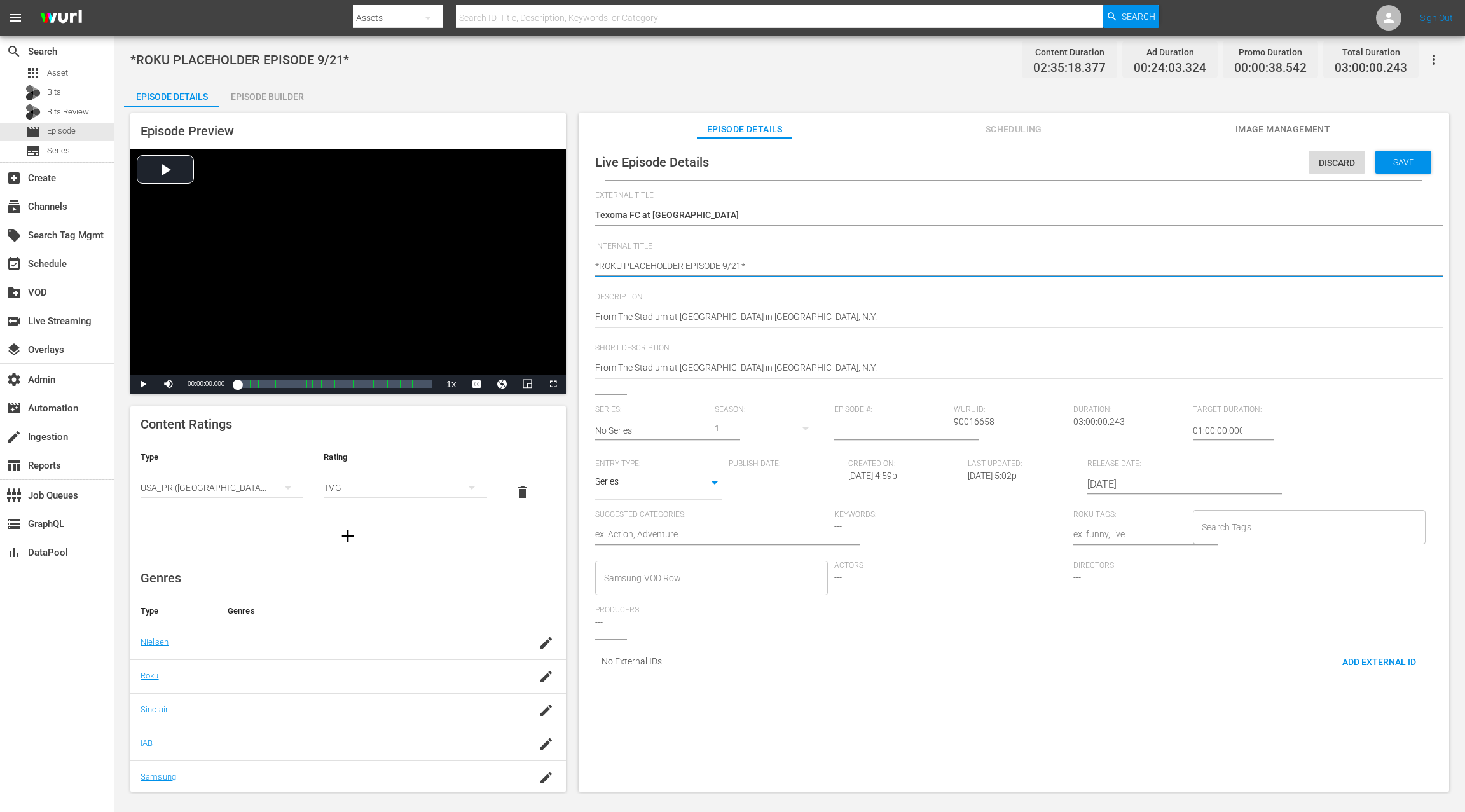
type textarea "*ROKU PLACEHOLDER EPISODE 9/21*"
paste textarea "Texoma FC at [GEOGRAPHIC_DATA]"
type textarea "*ROKU PLACEHOLDER EPISODE 9/21* Texoma FC at [GEOGRAPHIC_DATA]"
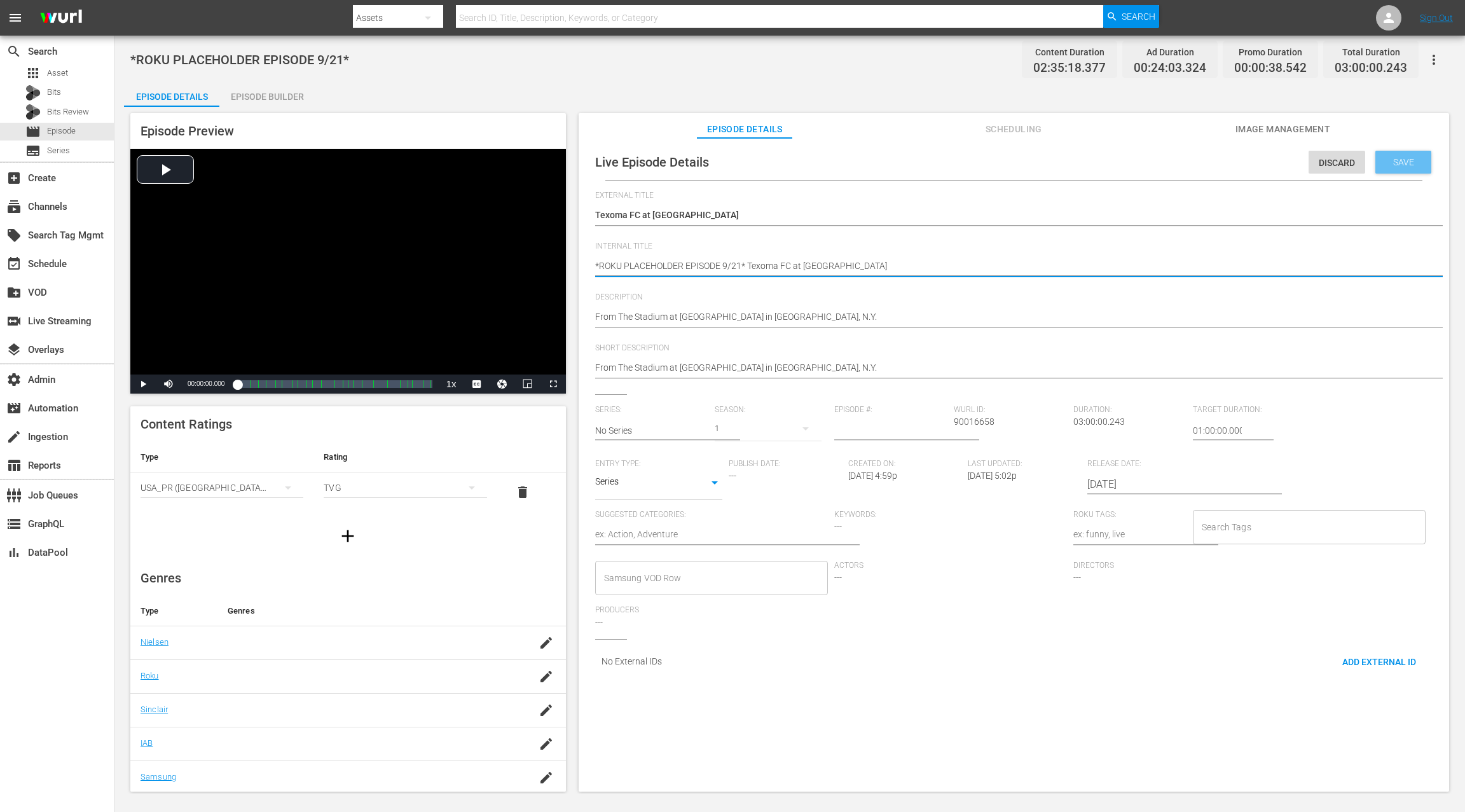
click at [1389, 160] on span "Save" at bounding box center [1403, 162] width 42 height 11
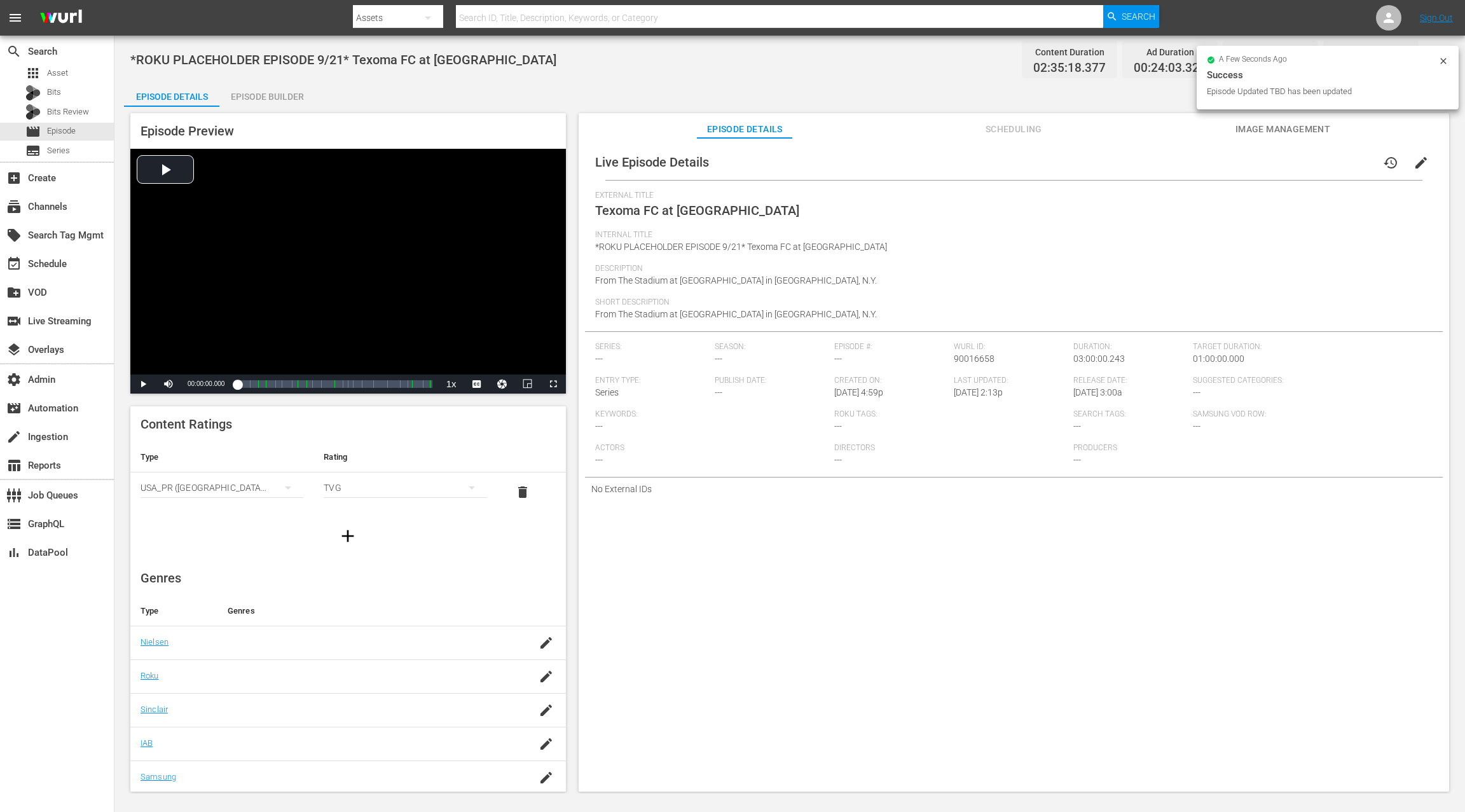
click at [1420, 161] on span "edit" at bounding box center [1422, 163] width 15 height 15
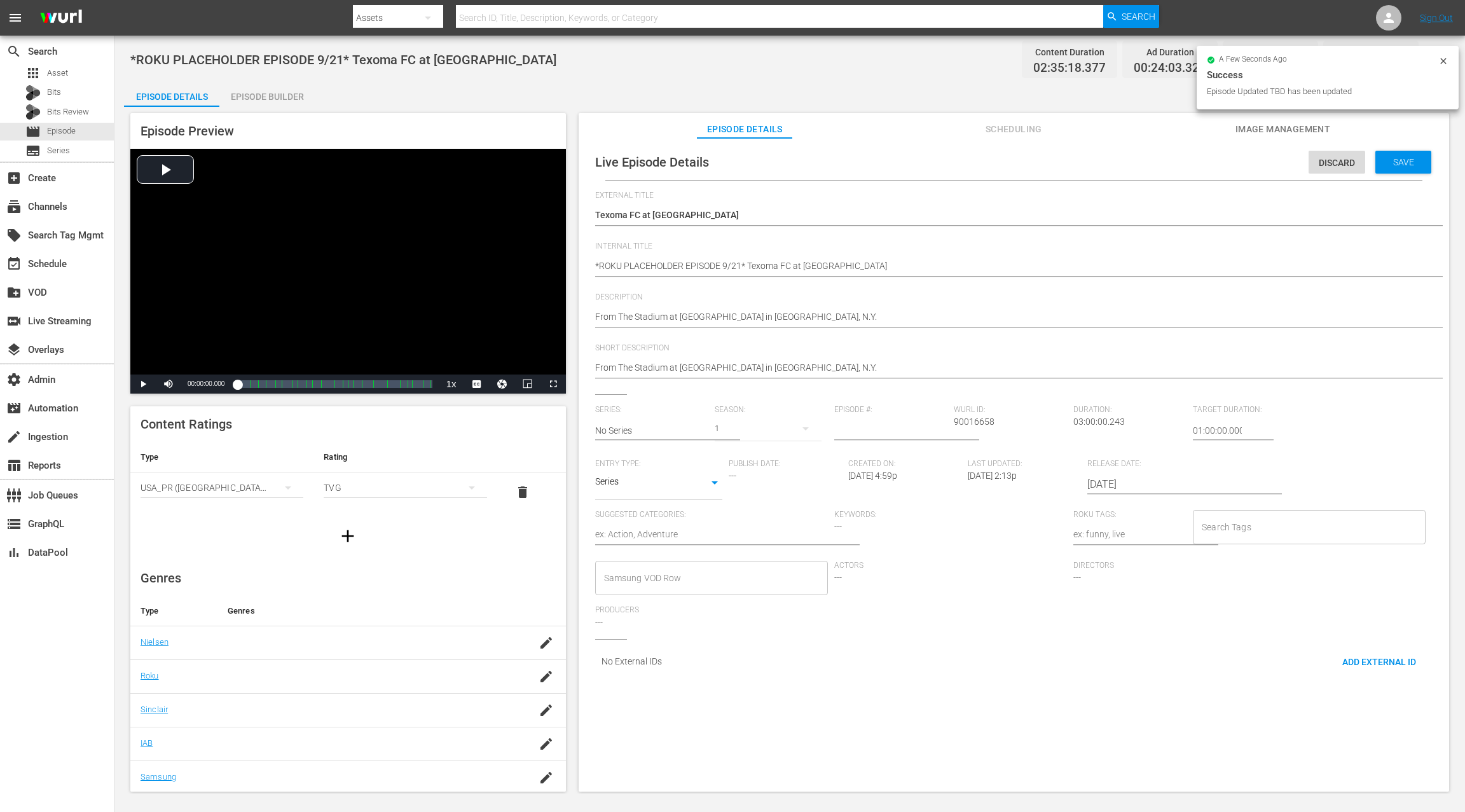
click at [1114, 485] on input "2025-09-13" at bounding box center [1169, 485] width 163 height 31
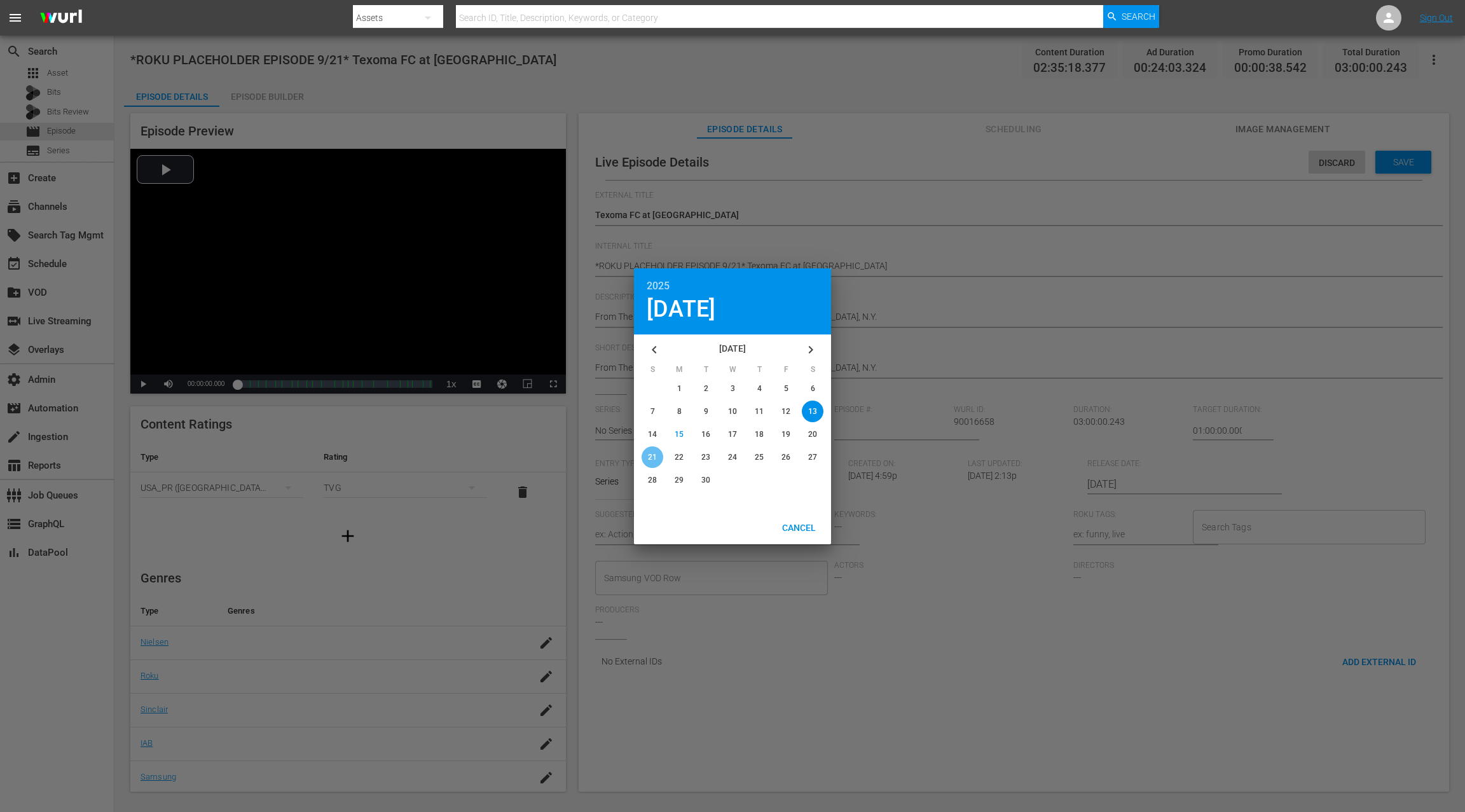
click at [655, 458] on span "21" at bounding box center [652, 457] width 9 height 9
type input "2025-09-21"
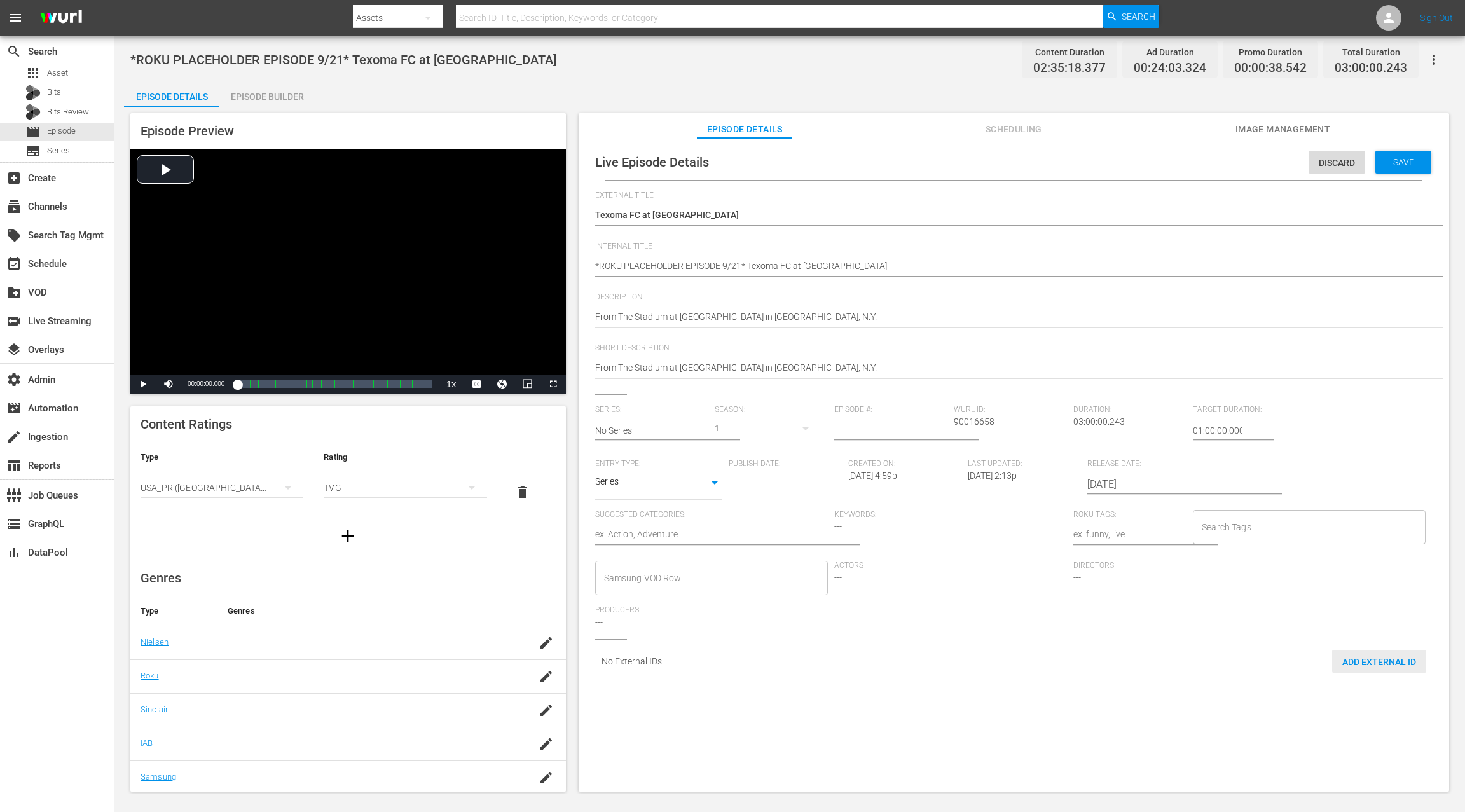
click at [1347, 662] on span "Add External Id" at bounding box center [1379, 661] width 94 height 11
click at [1154, 726] on body "menu Search By Assets Search ID, Title, Description, Keywords, or Category Sear…" at bounding box center [732, 406] width 1465 height 812
click at [1146, 769] on li "Guid" at bounding box center [1139, 765] width 64 height 21
type input "guid"
click at [1343, 723] on input "simple table" at bounding box center [1361, 723] width 49 height 19
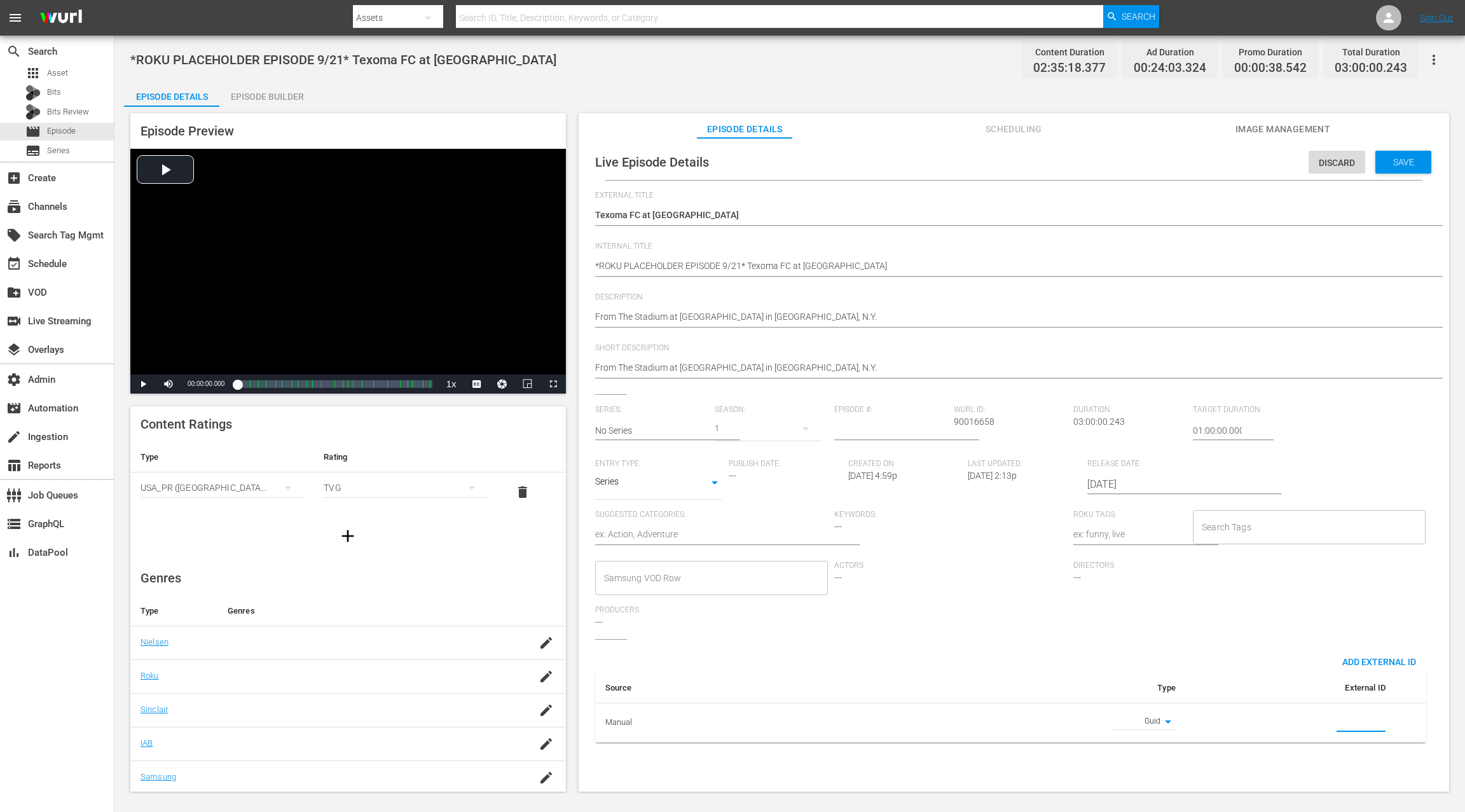
paste input "MSGSZSOC5"
type input "MSGSZSOC5"
click at [1394, 159] on span "Save" at bounding box center [1403, 162] width 42 height 11
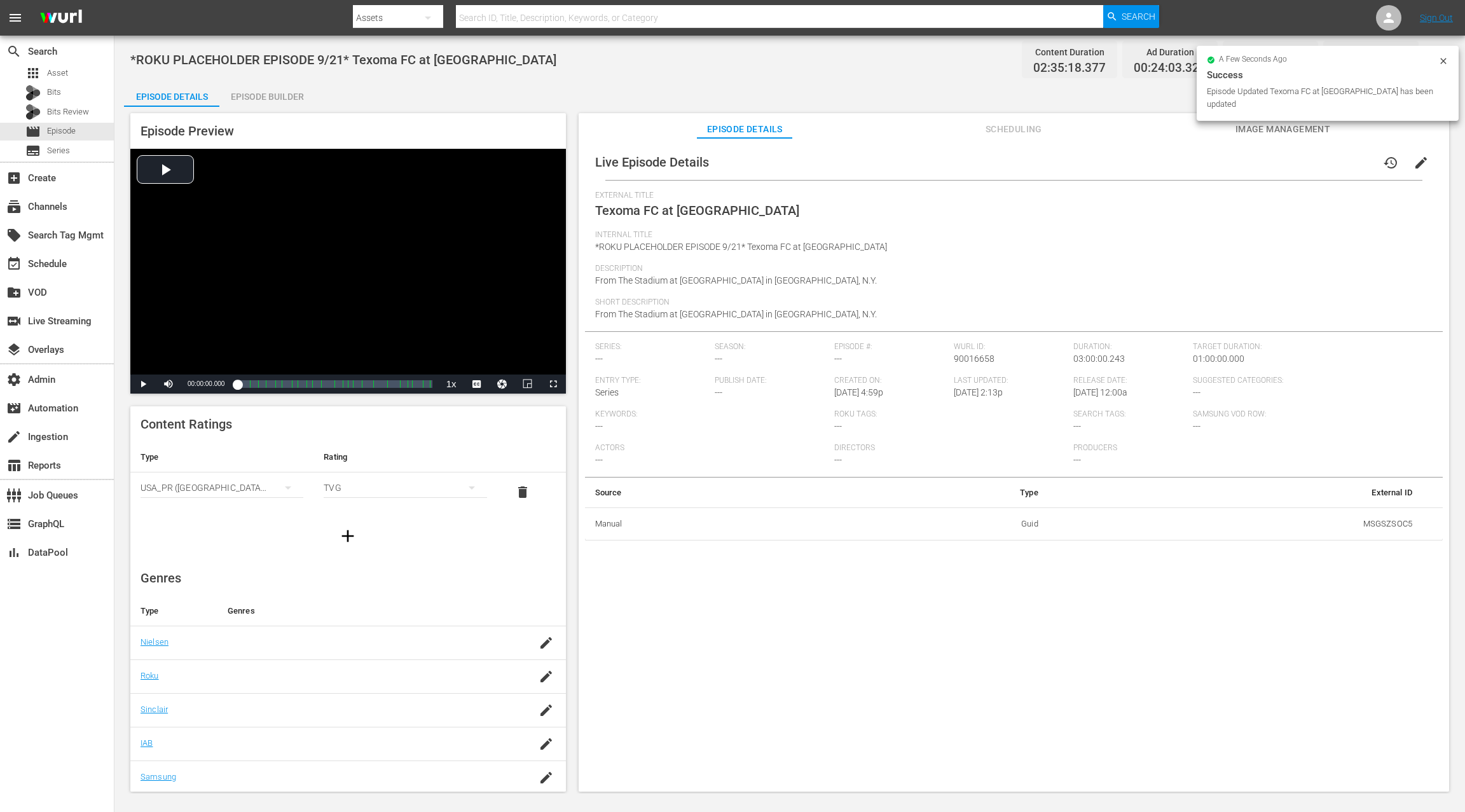
click at [1020, 128] on span "Scheduling" at bounding box center [1013, 129] width 96 height 15
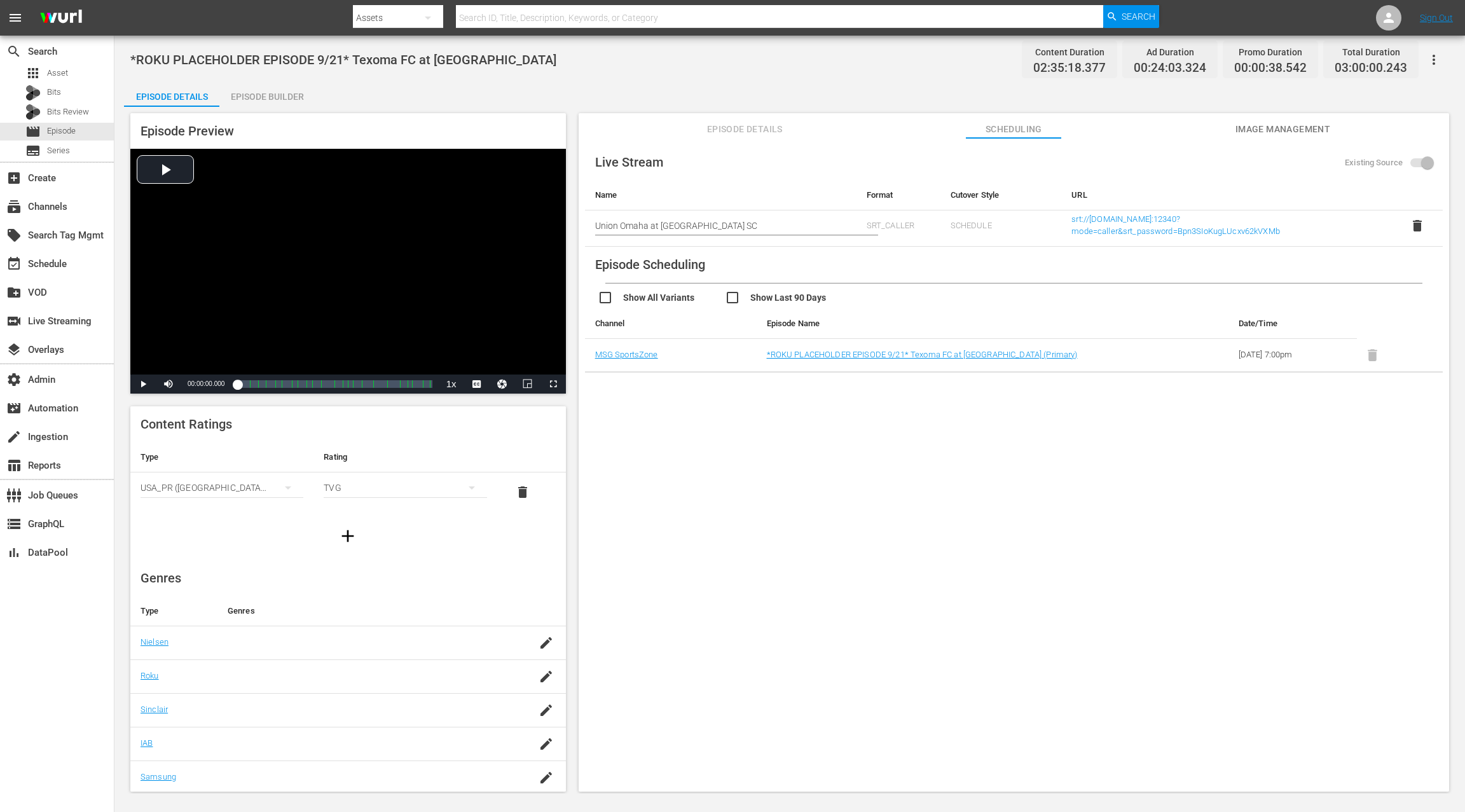
click at [1277, 135] on span "Image Management" at bounding box center [1282, 129] width 96 height 15
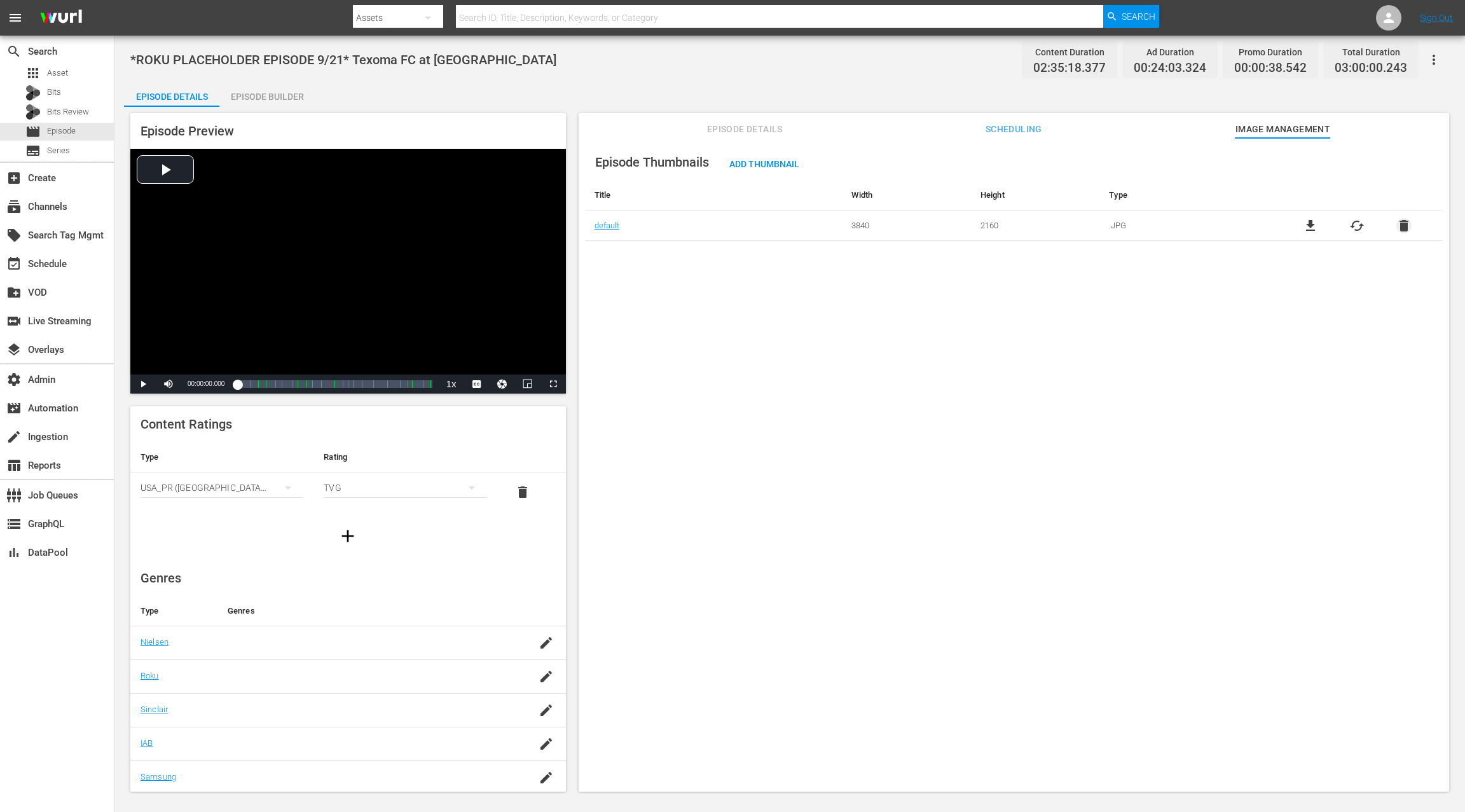
click at [1403, 227] on span "delete" at bounding box center [1404, 226] width 15 height 15
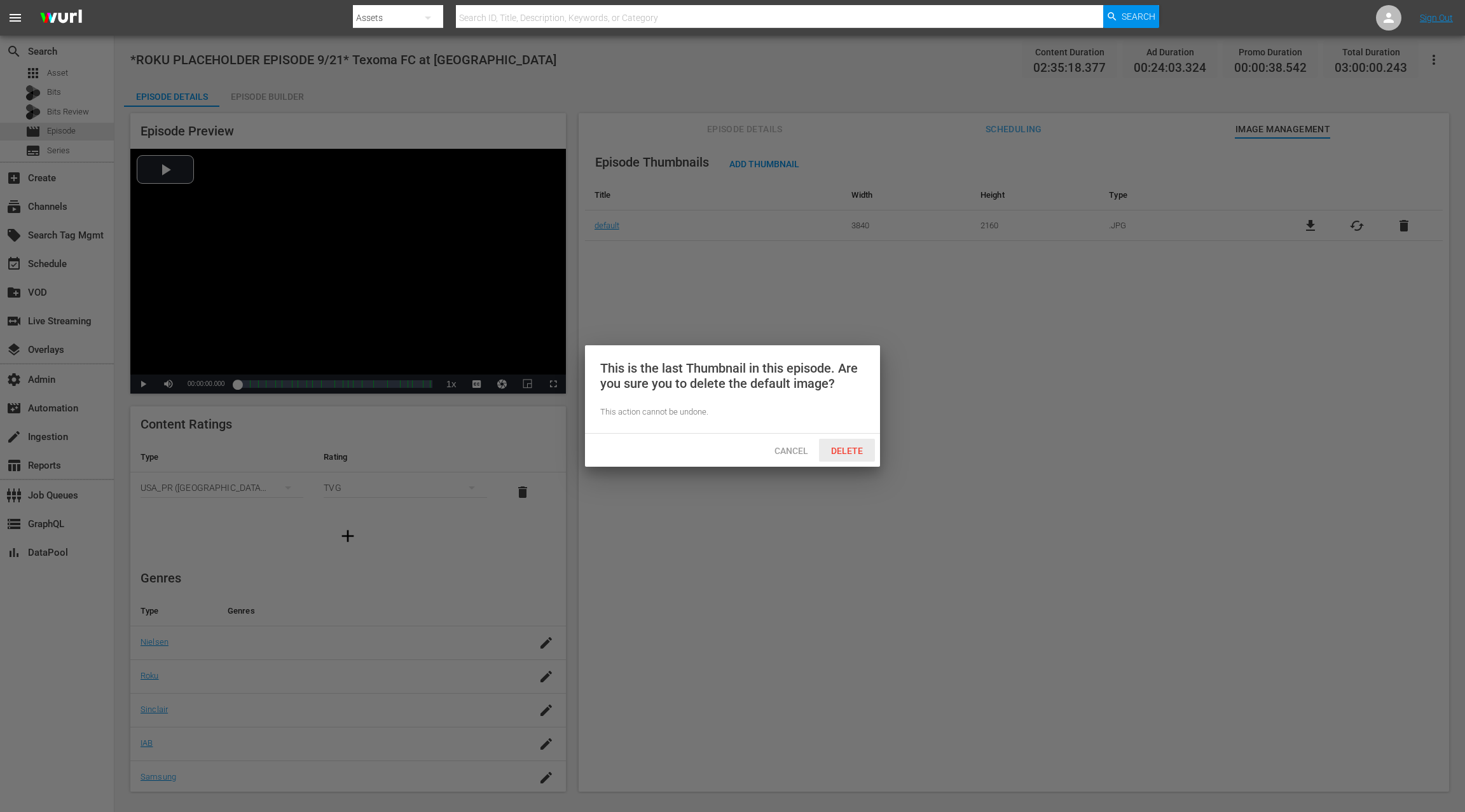
click at [848, 456] on div "Delete" at bounding box center [847, 450] width 56 height 23
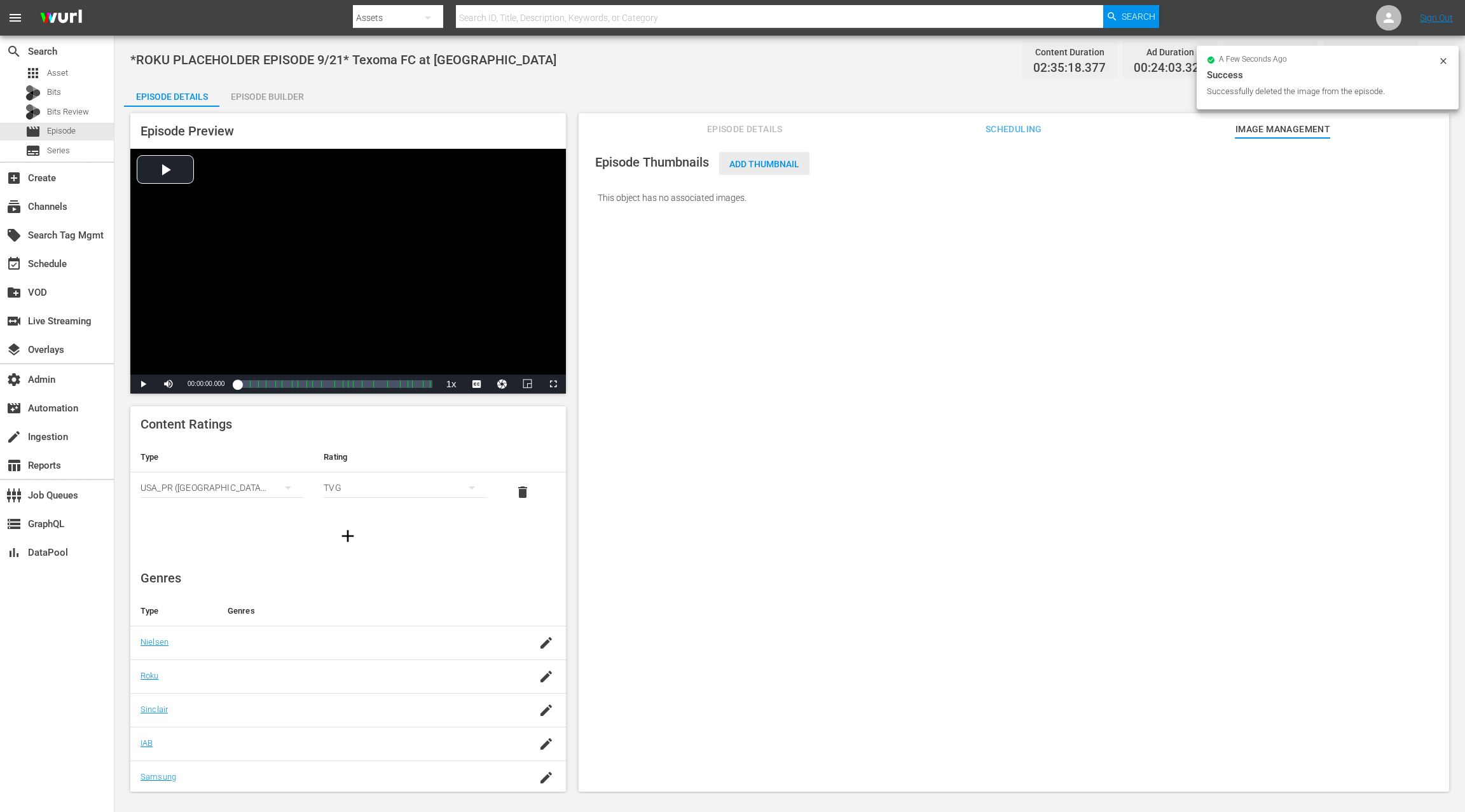
click at [771, 164] on span "Add Thumbnail" at bounding box center [765, 164] width 91 height 11
click at [770, 167] on span "Add Thumbnail" at bounding box center [765, 164] width 91 height 11
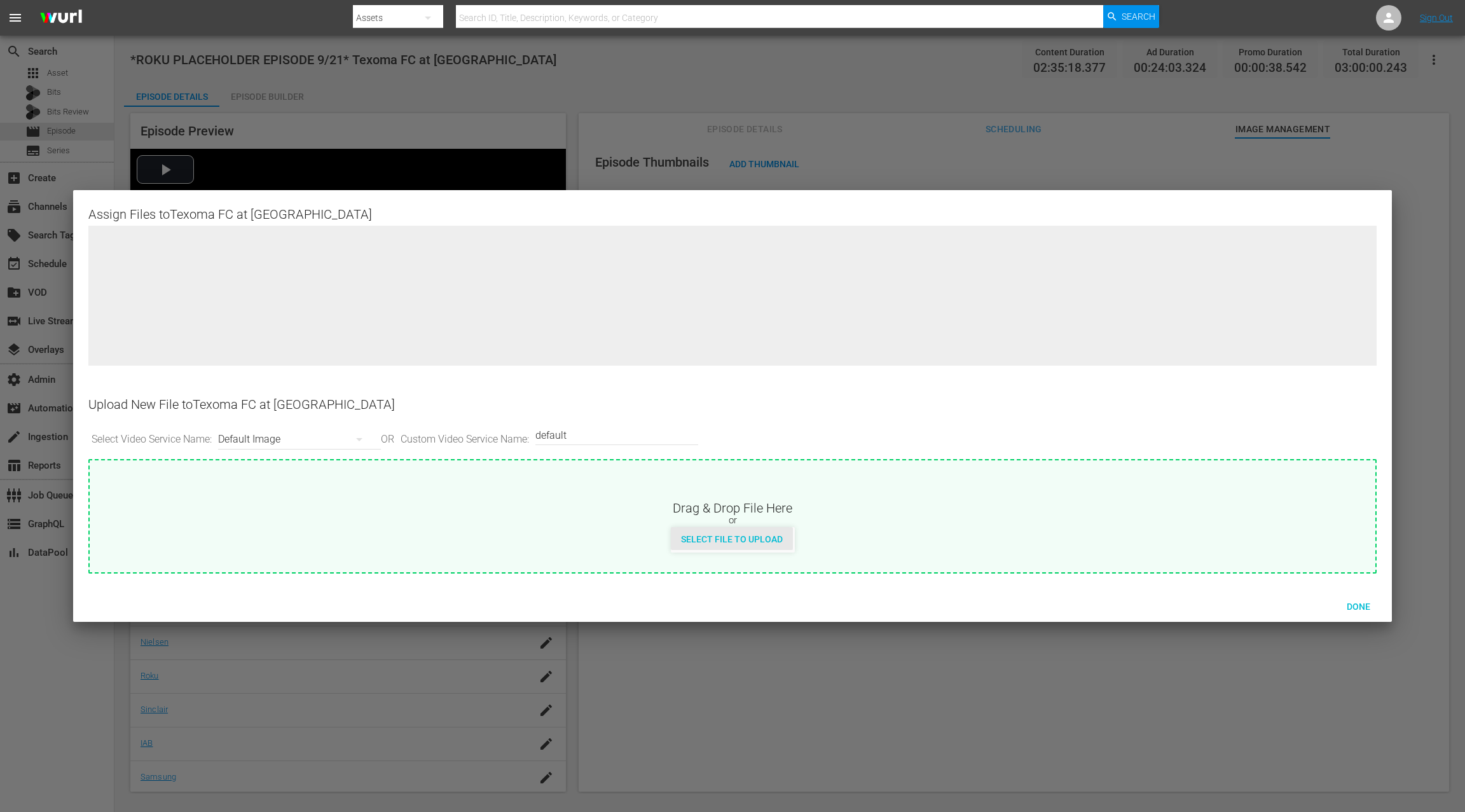
click at [732, 543] on span "Select File to Upload" at bounding box center [732, 539] width 122 height 11
type input "C:\fakepath\Texoma FC at Westchester SC.jpg"
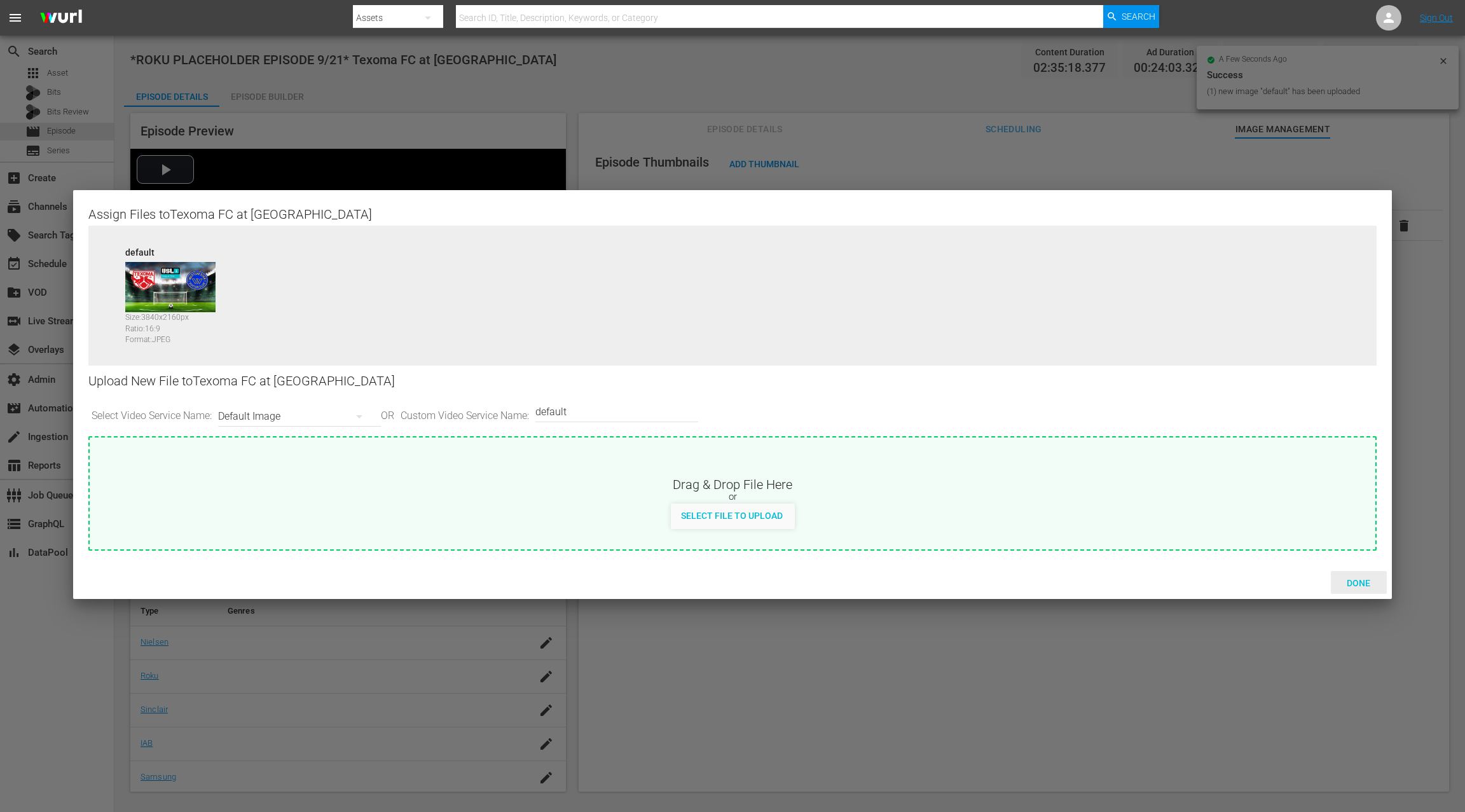
click at [1358, 582] on span "Done" at bounding box center [1358, 583] width 43 height 11
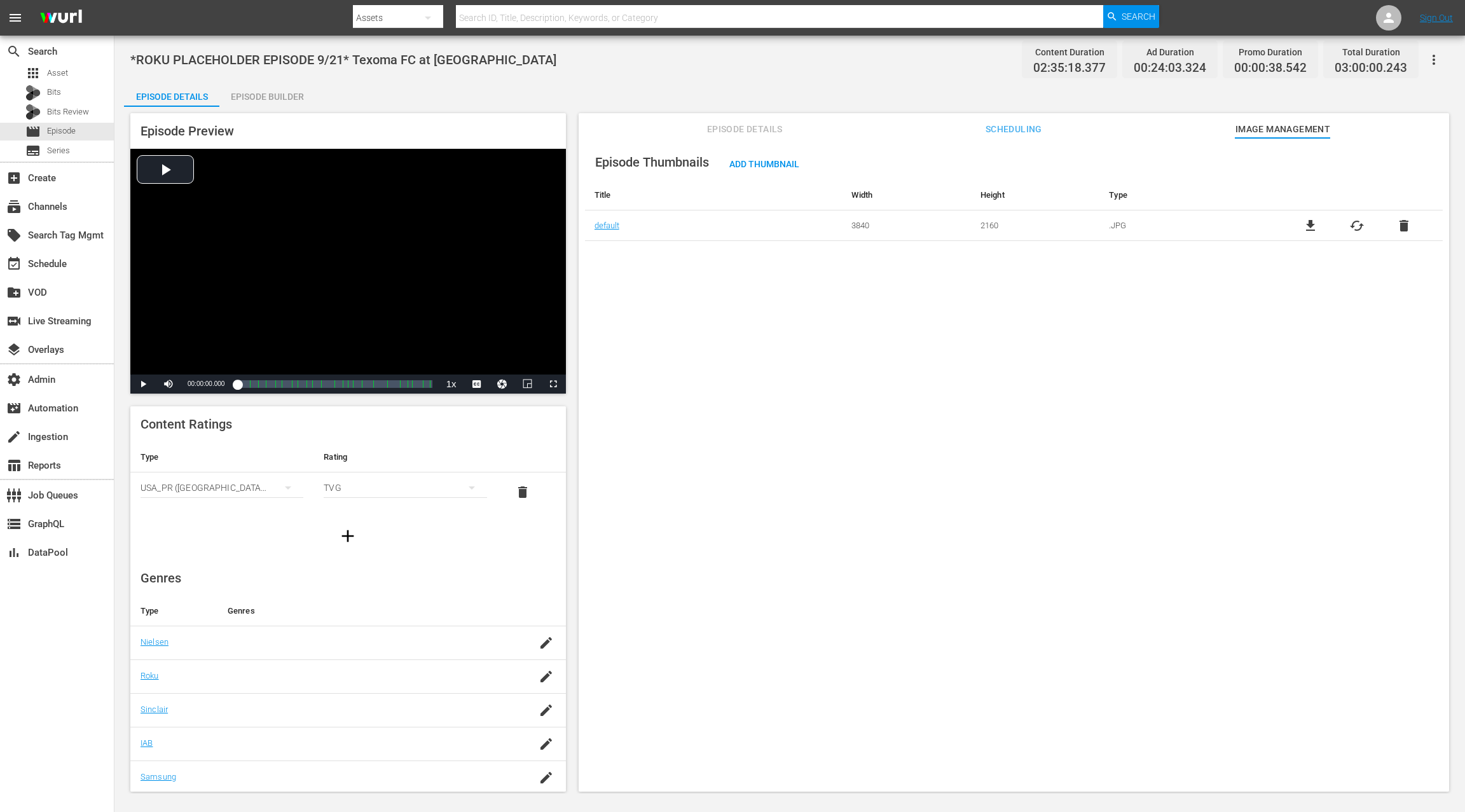
click at [996, 127] on span "Scheduling" at bounding box center [1013, 129] width 96 height 15
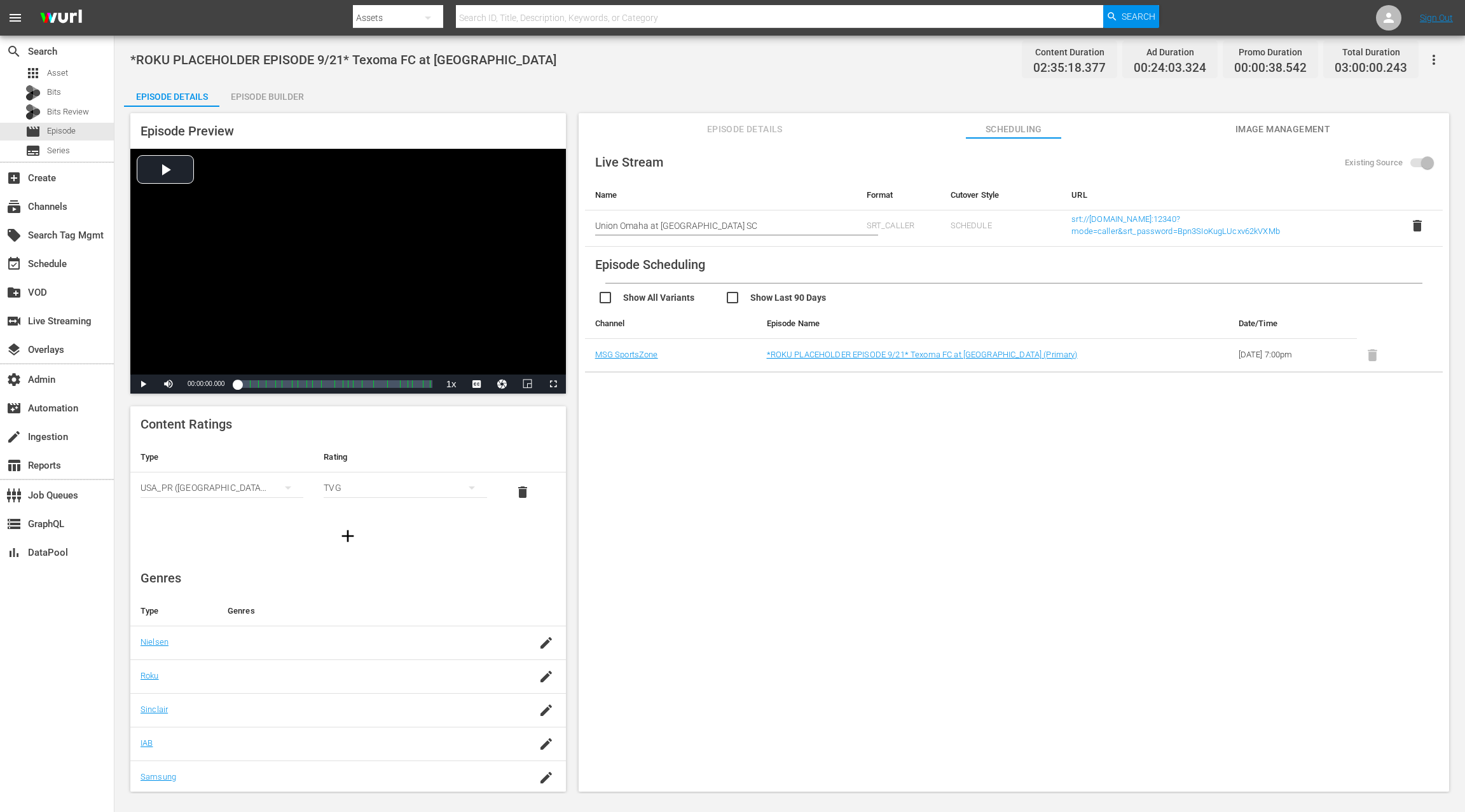
click at [603, 224] on input "Union Omaha at [GEOGRAPHIC_DATA] SC" at bounding box center [720, 226] width 251 height 31
drag, startPoint x: 615, startPoint y: 223, endPoint x: 747, endPoint y: 221, distance: 132.0
click at [747, 221] on input "Union Omaha at [GEOGRAPHIC_DATA] SC" at bounding box center [720, 226] width 251 height 31
paste input "Texoma FC"
type input "Texoma FC at Westchester SC"
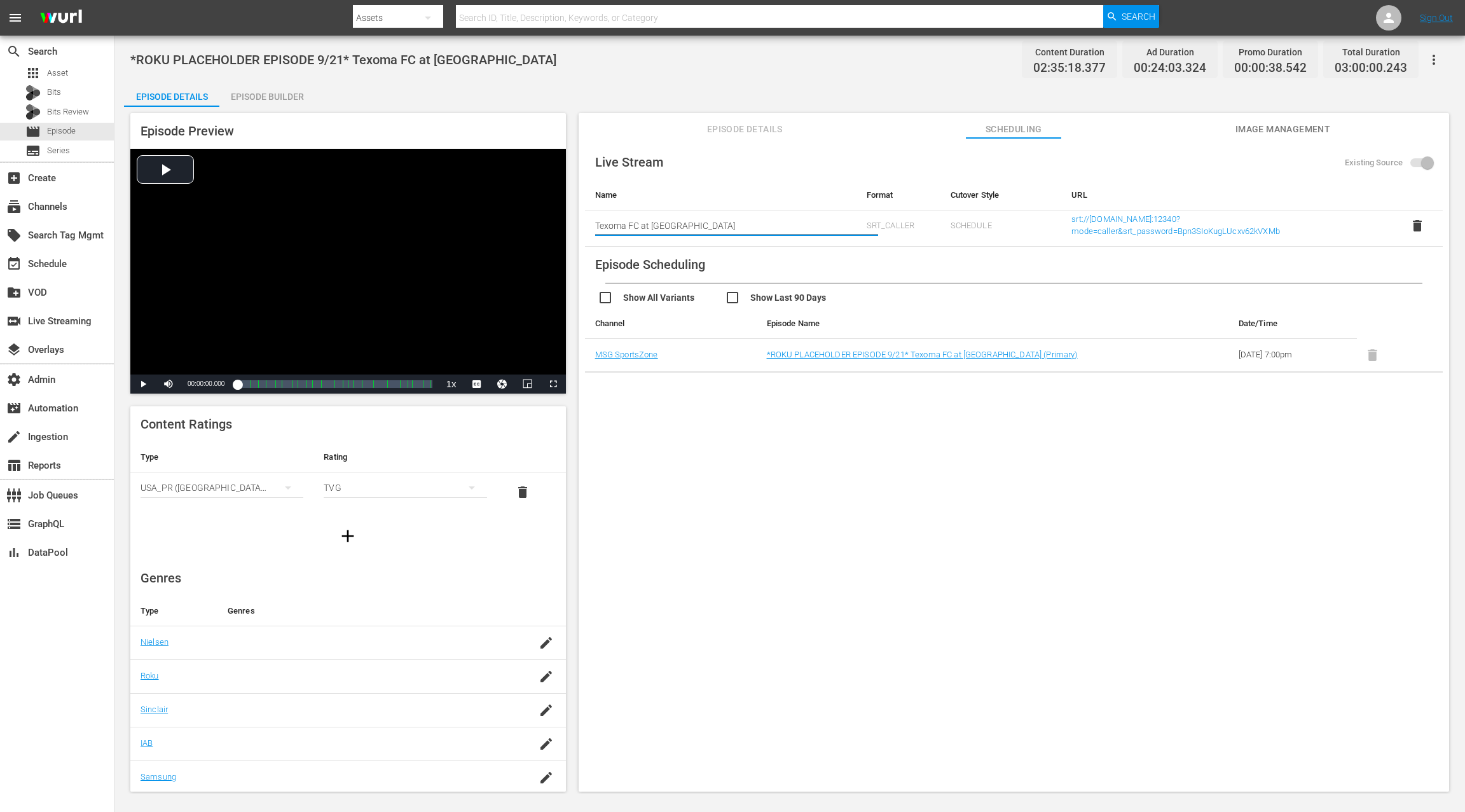
click at [781, 264] on div "Live Stream Existing Source Name Format Cutover Style URL Start typing live str…" at bounding box center [1014, 258] width 858 height 228
click at [738, 127] on span "Episode Details" at bounding box center [745, 129] width 96 height 15
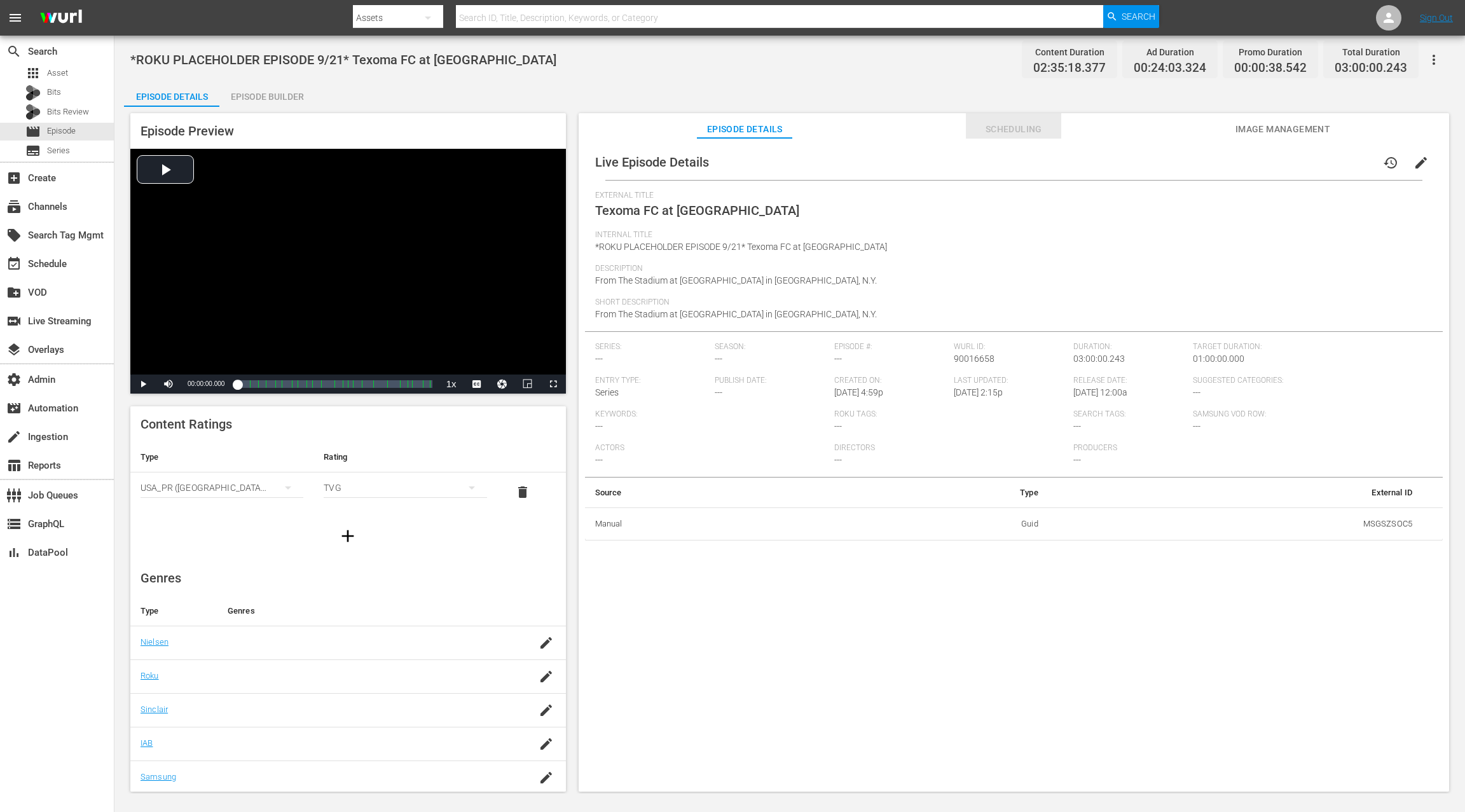
click at [1020, 131] on span "Scheduling" at bounding box center [1013, 129] width 96 height 15
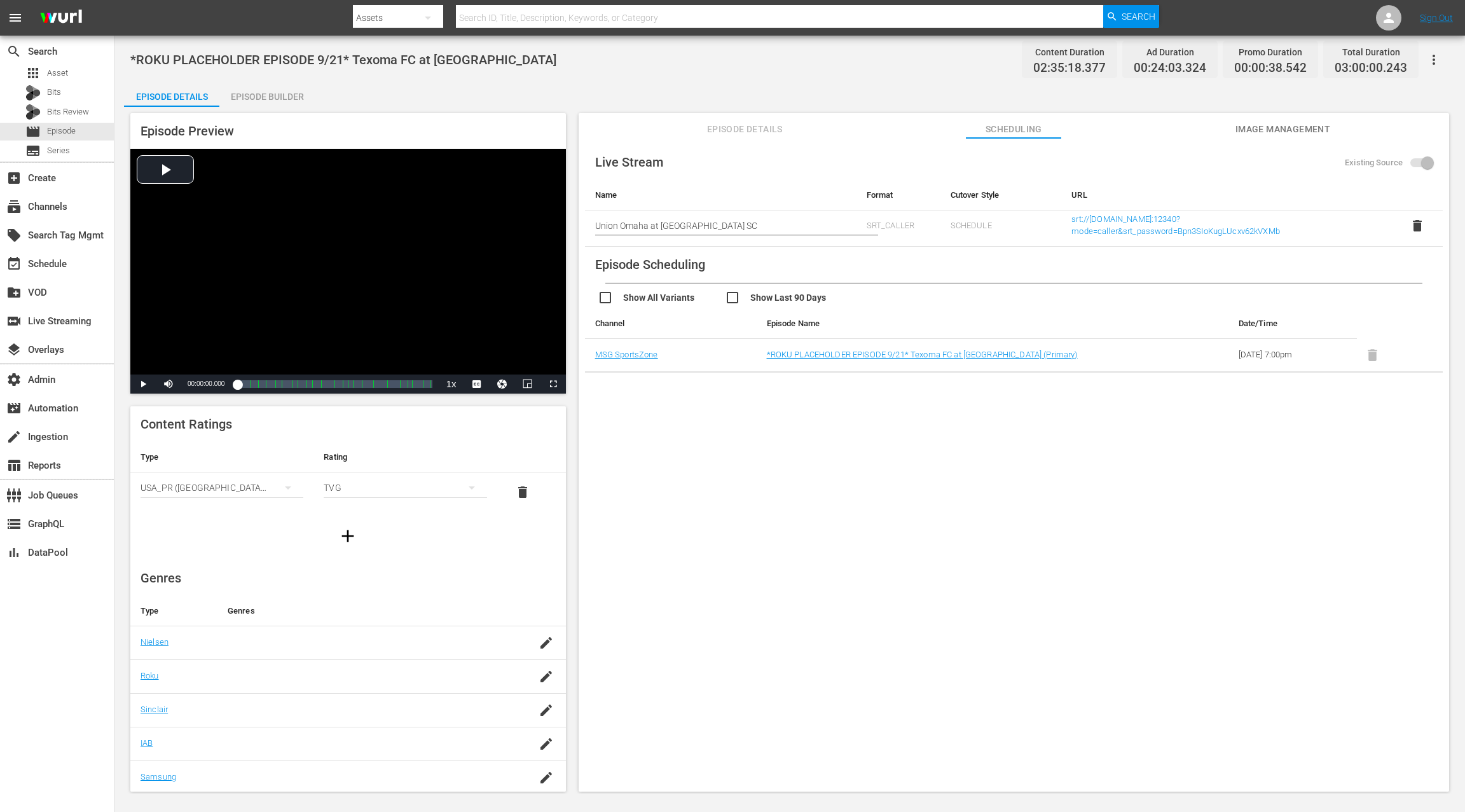
click at [1254, 128] on span "Image Management" at bounding box center [1282, 129] width 96 height 15
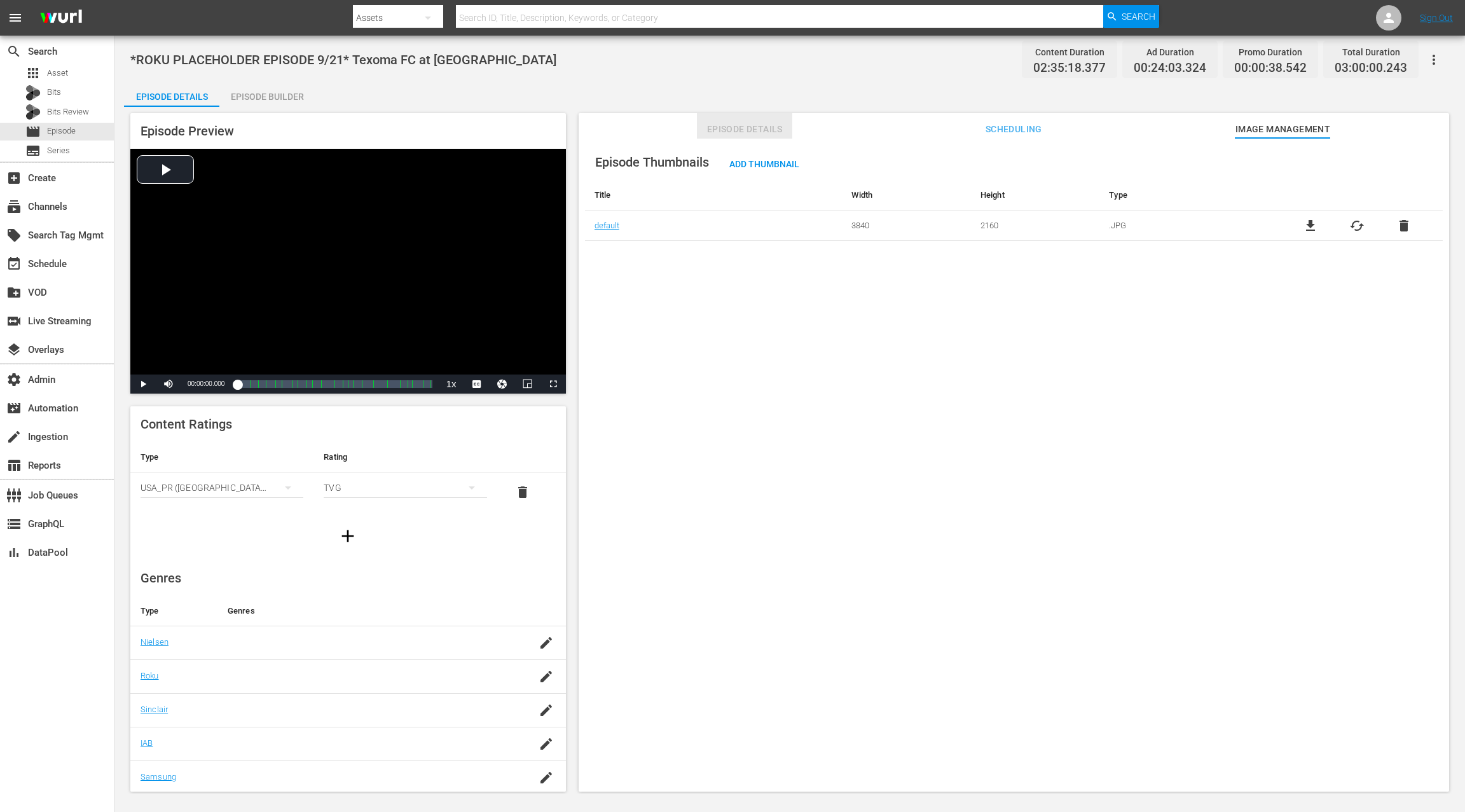
drag, startPoint x: 715, startPoint y: 126, endPoint x: 721, endPoint y: 127, distance: 6.1
click at [714, 126] on span "Episode Details" at bounding box center [745, 129] width 96 height 15
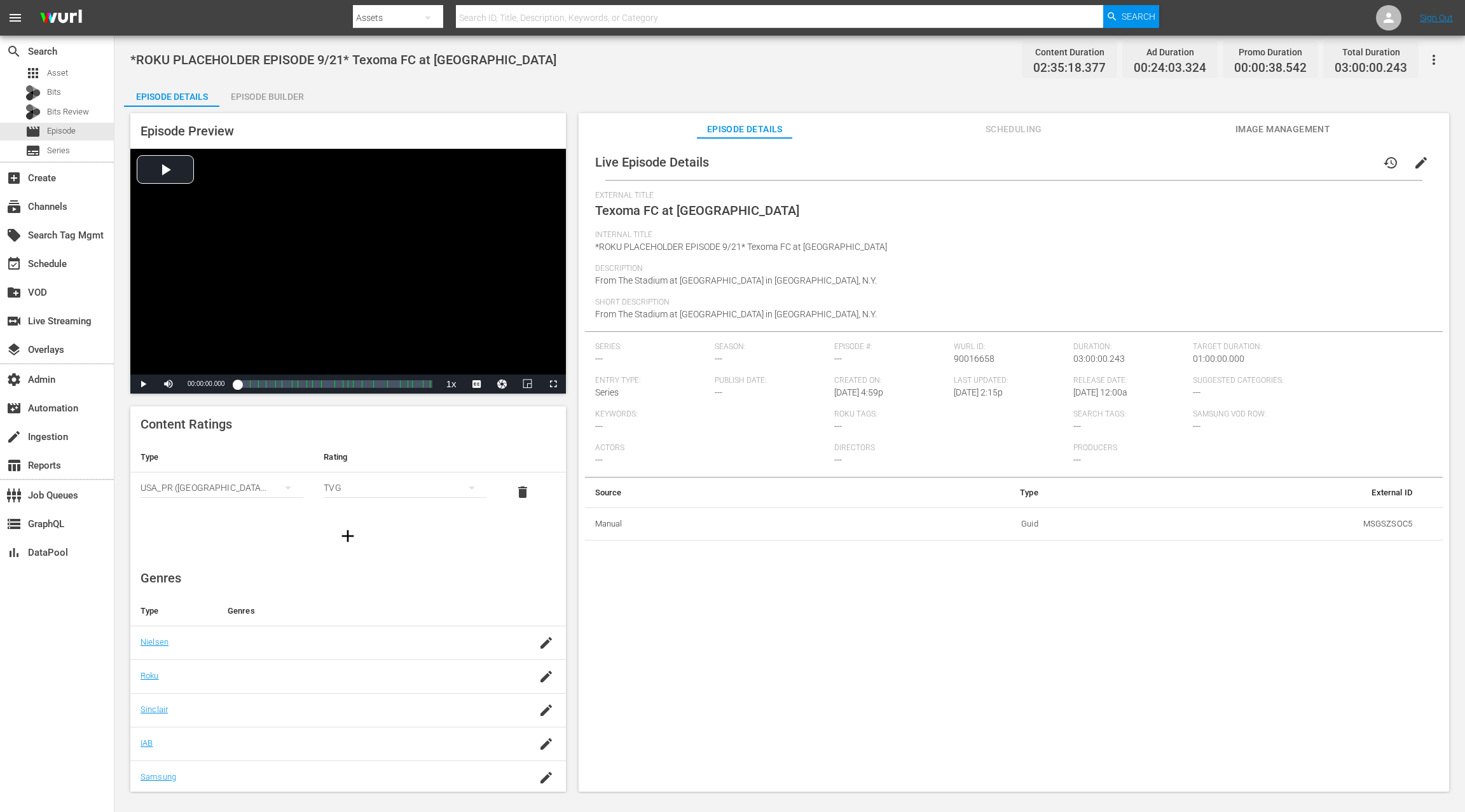
click at [1433, 63] on icon "button" at bounding box center [1434, 60] width 3 height 11
click at [1356, 96] on div "Duplicate Episode" at bounding box center [1342, 96] width 194 height 31
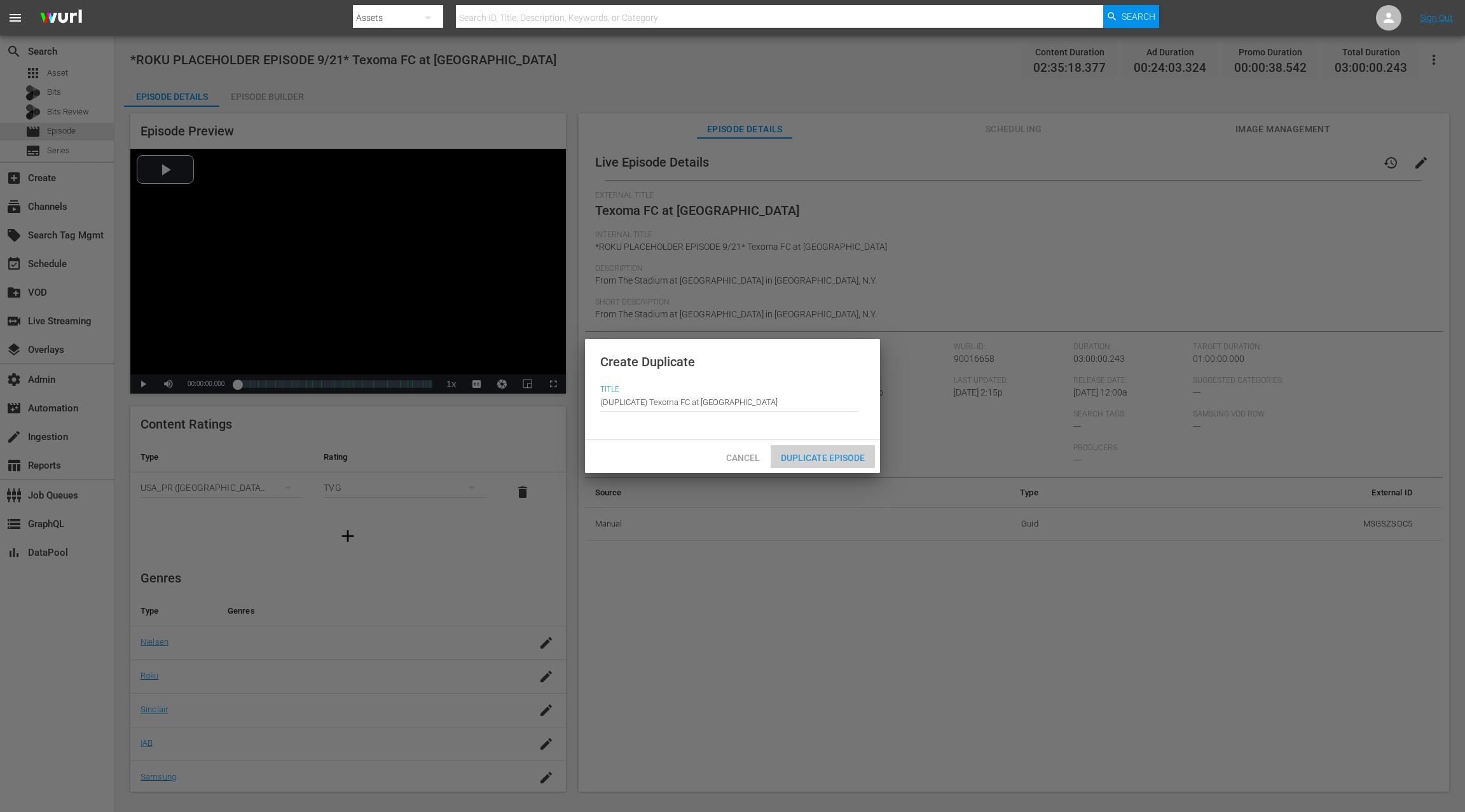
click at [821, 463] on div "Duplicate Episode" at bounding box center [823, 457] width 104 height 23
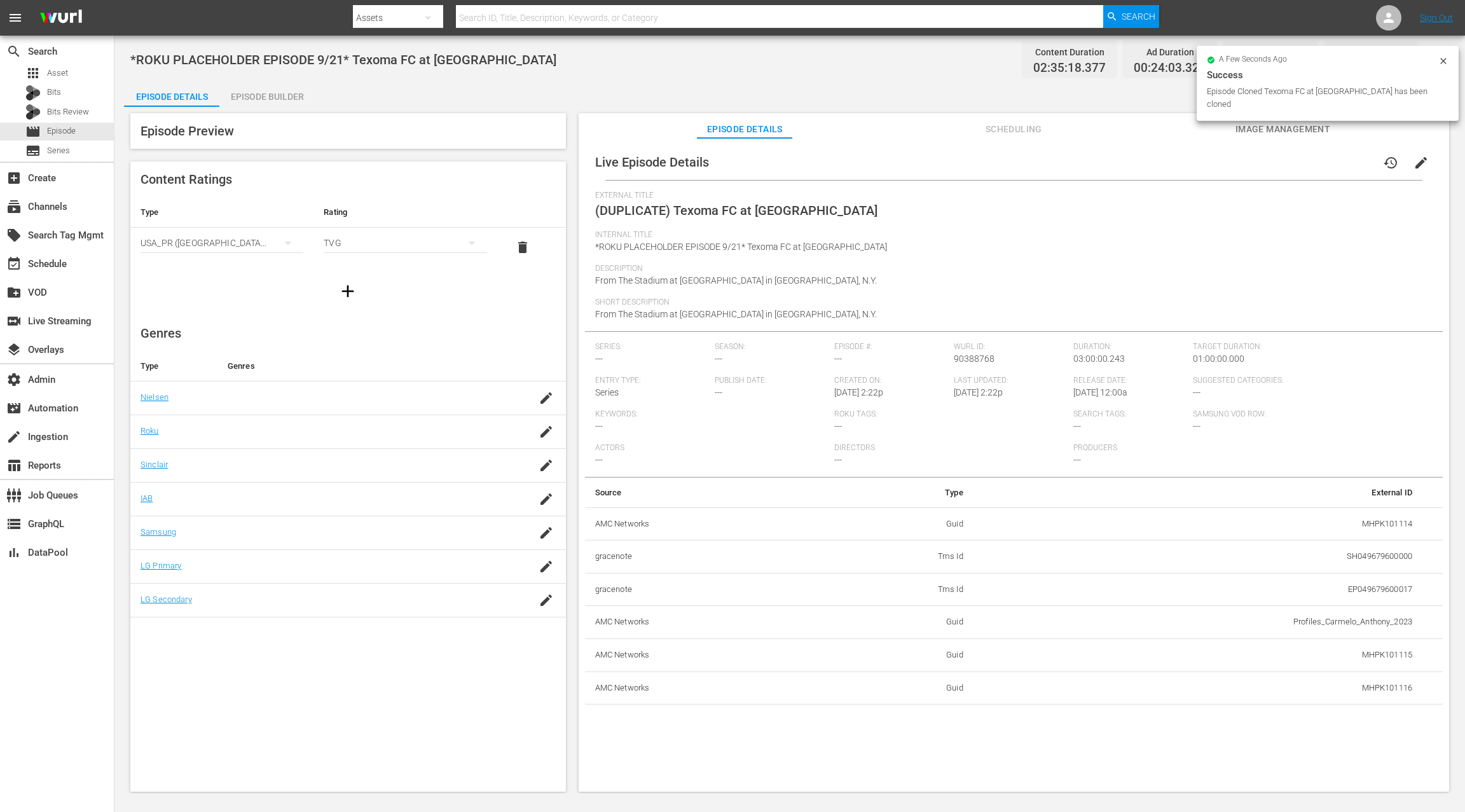
click at [1416, 159] on span "edit" at bounding box center [1422, 163] width 15 height 15
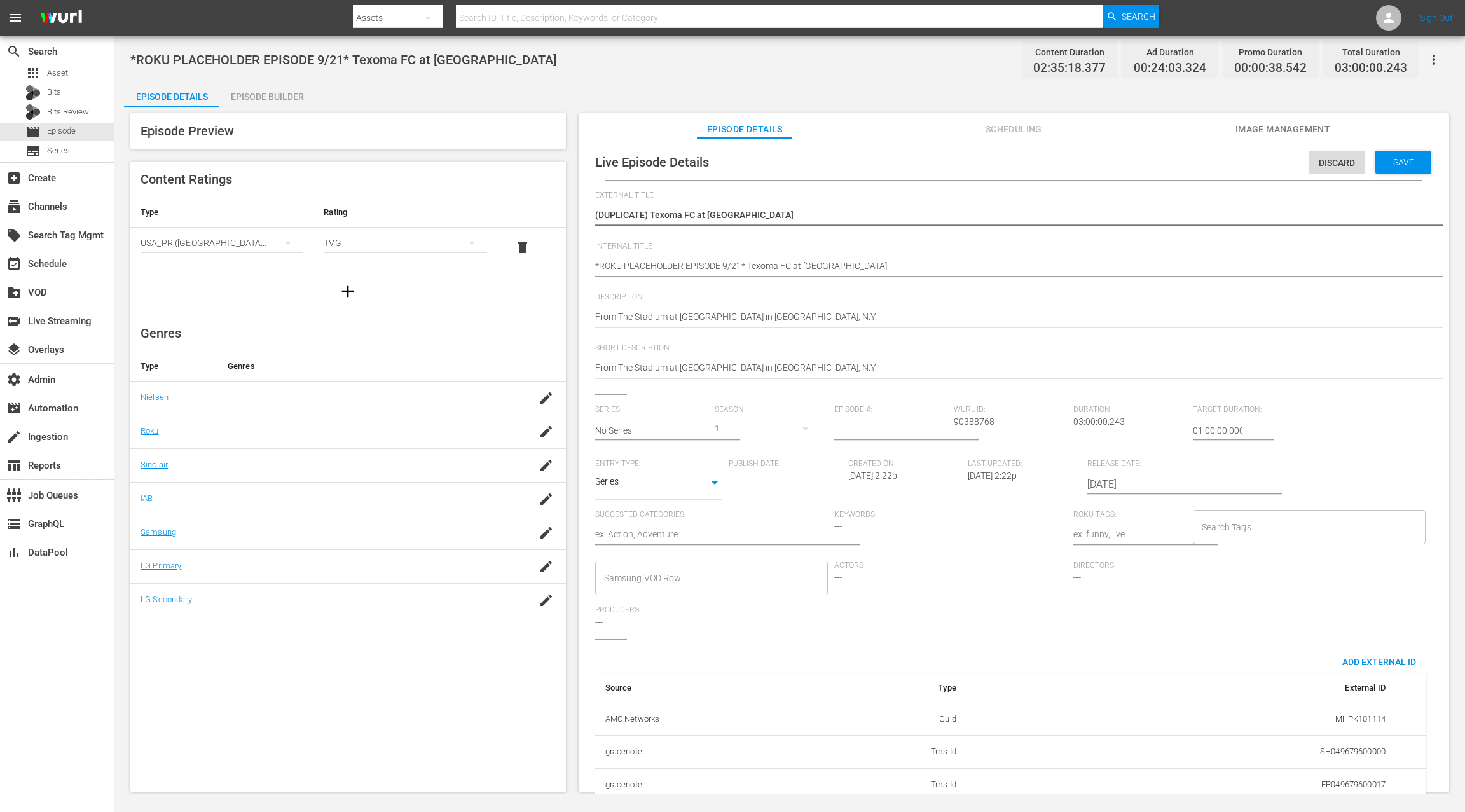
drag, startPoint x: 652, startPoint y: 211, endPoint x: 584, endPoint y: 213, distance: 68.0
click at [585, 213] on div "Live Episode Details Discard Save External Title (DUPLICATE) Texoma FC at Westc…" at bounding box center [1014, 526] width 858 height 766
click at [650, 211] on textarea "(DUPLICATE) Texoma FC at Westchester SC" at bounding box center [1010, 216] width 831 height 15
drag, startPoint x: 649, startPoint y: 212, endPoint x: 580, endPoint y: 214, distance: 69.0
click at [580, 214] on div "Live Episode Details Discard Save External Title (DUPLICATE) Texoma FC at Westc…" at bounding box center [1014, 470] width 871 height 665
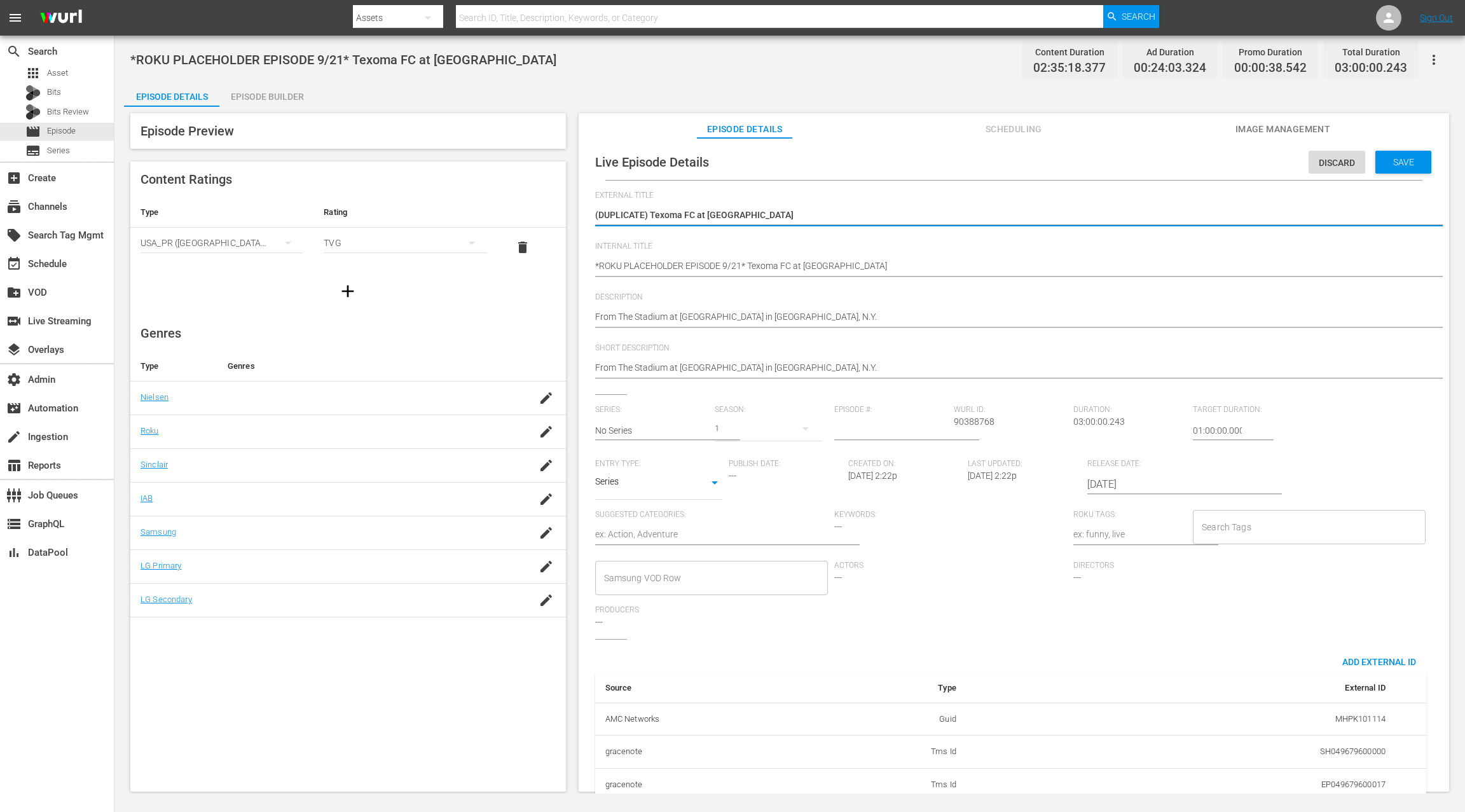
type textarea "Texoma FC at Westchester SC"
drag, startPoint x: 742, startPoint y: 266, endPoint x: 738, endPoint y: 238, distance: 28.3
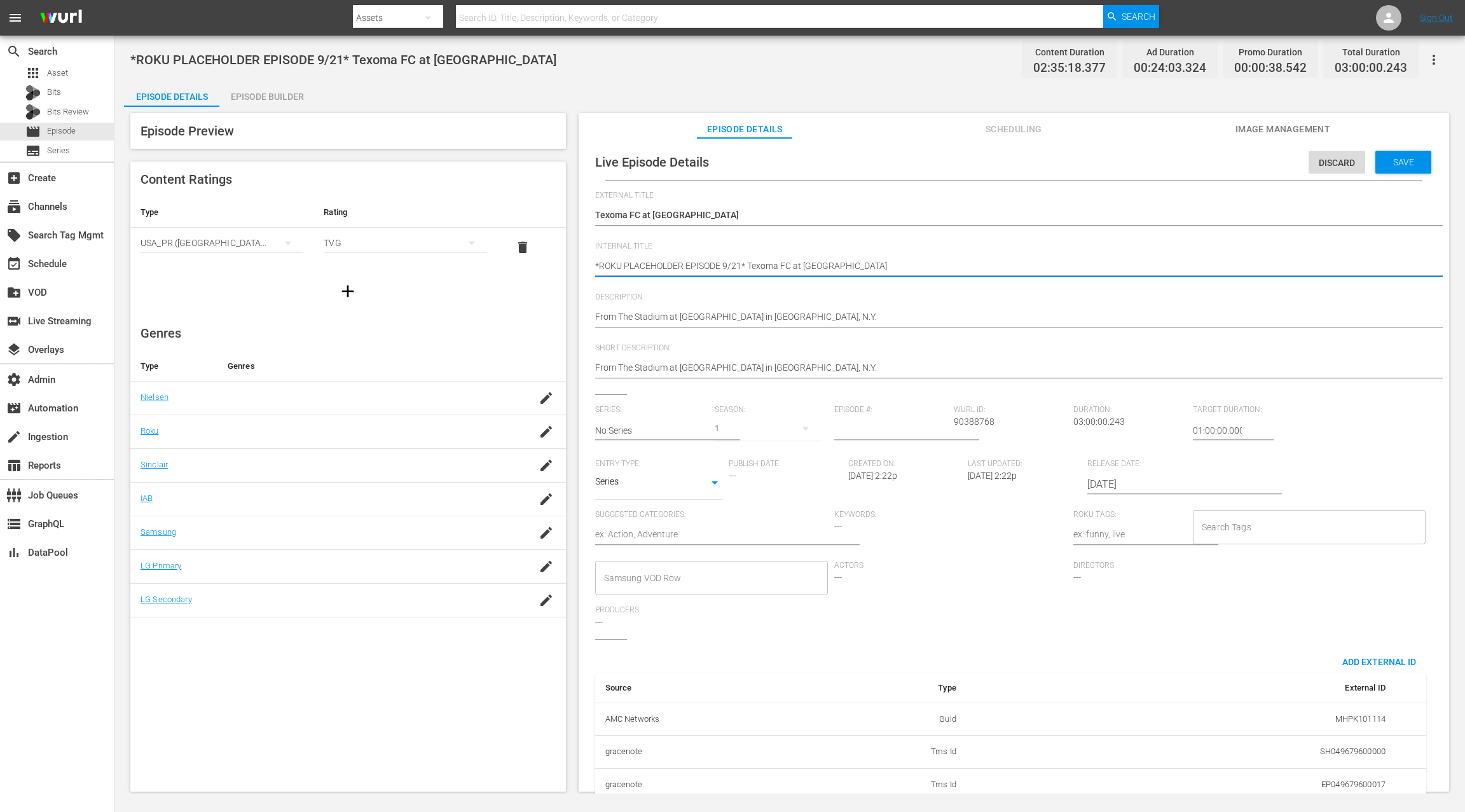
type textarea "*ROKU PLACEHOLDER EPISODE 9/2* Texoma FC at Westchester SC"
type textarea "*ROKU PLACEHOLDER EPISODE 9/28* Texoma FC at Westchester SC"
drag, startPoint x: 769, startPoint y: 267, endPoint x: 865, endPoint y: 266, distance: 96.0
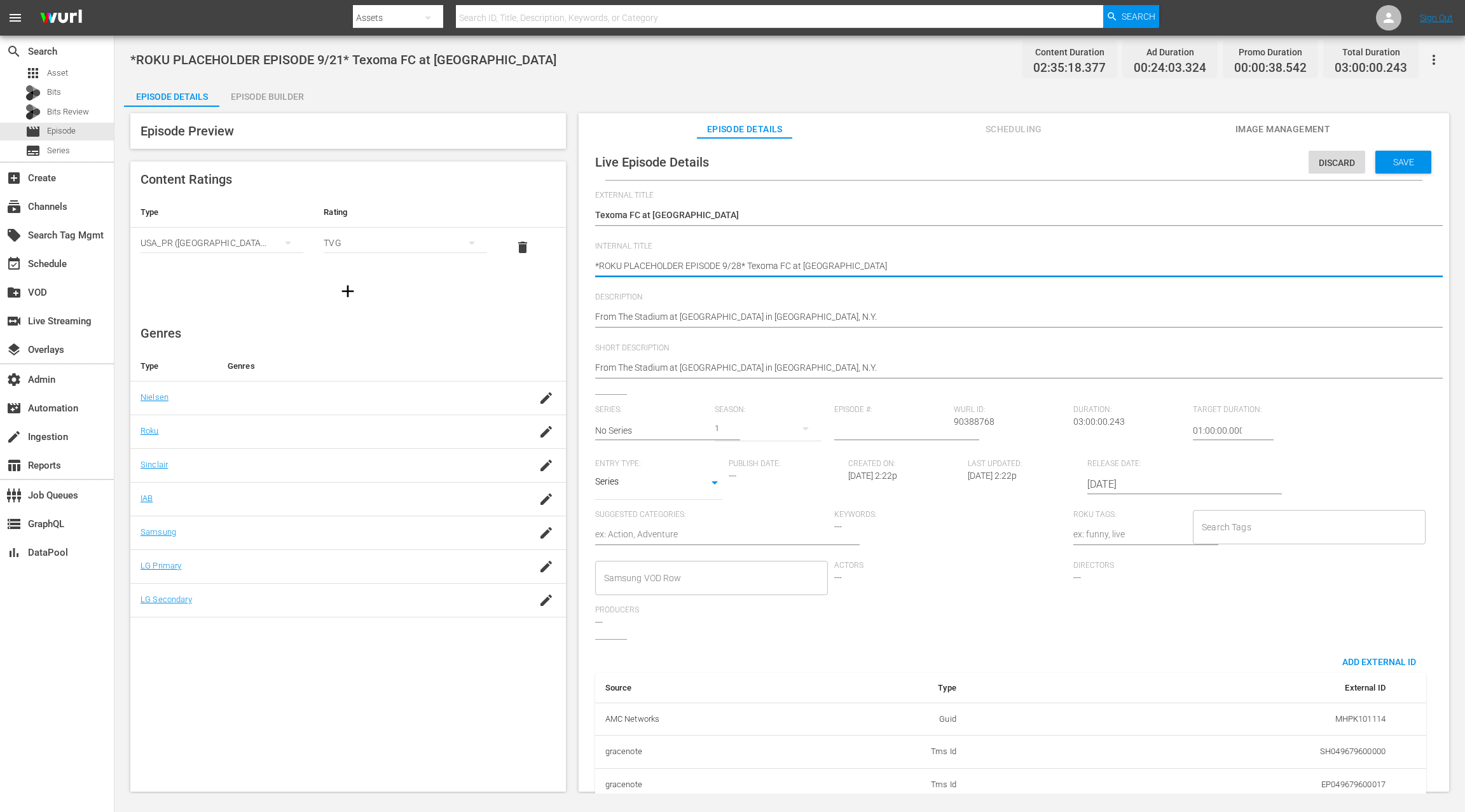
click at [865, 266] on textarea "*ROKU PLACEHOLDER EPISODE 9/21* Texoma FC at Westchester SC" at bounding box center [1010, 267] width 831 height 15
paste textarea "Forward Madison"
type textarea "*ROKU PLACEHOLDER EPISODE 9/28* Forward Madison FC at Westchester SC"
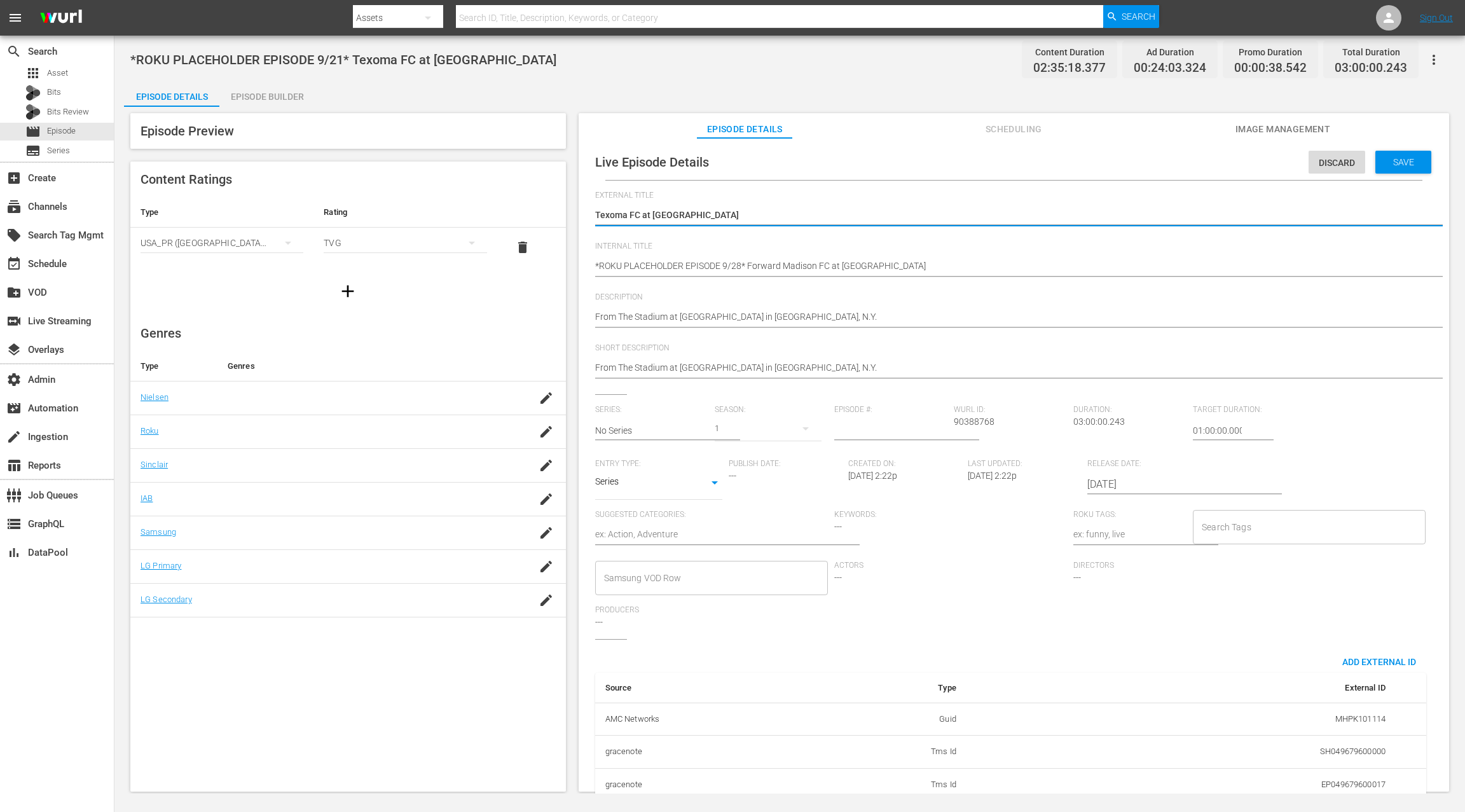
drag, startPoint x: 606, startPoint y: 215, endPoint x: 743, endPoint y: 212, distance: 137.0
click at [743, 212] on textarea "(DUPLICATE) Texoma FC at Westchester SC" at bounding box center [1010, 216] width 831 height 15
paste textarea "Forward Madison"
type textarea "Forward Madison FC at [GEOGRAPHIC_DATA] SC"
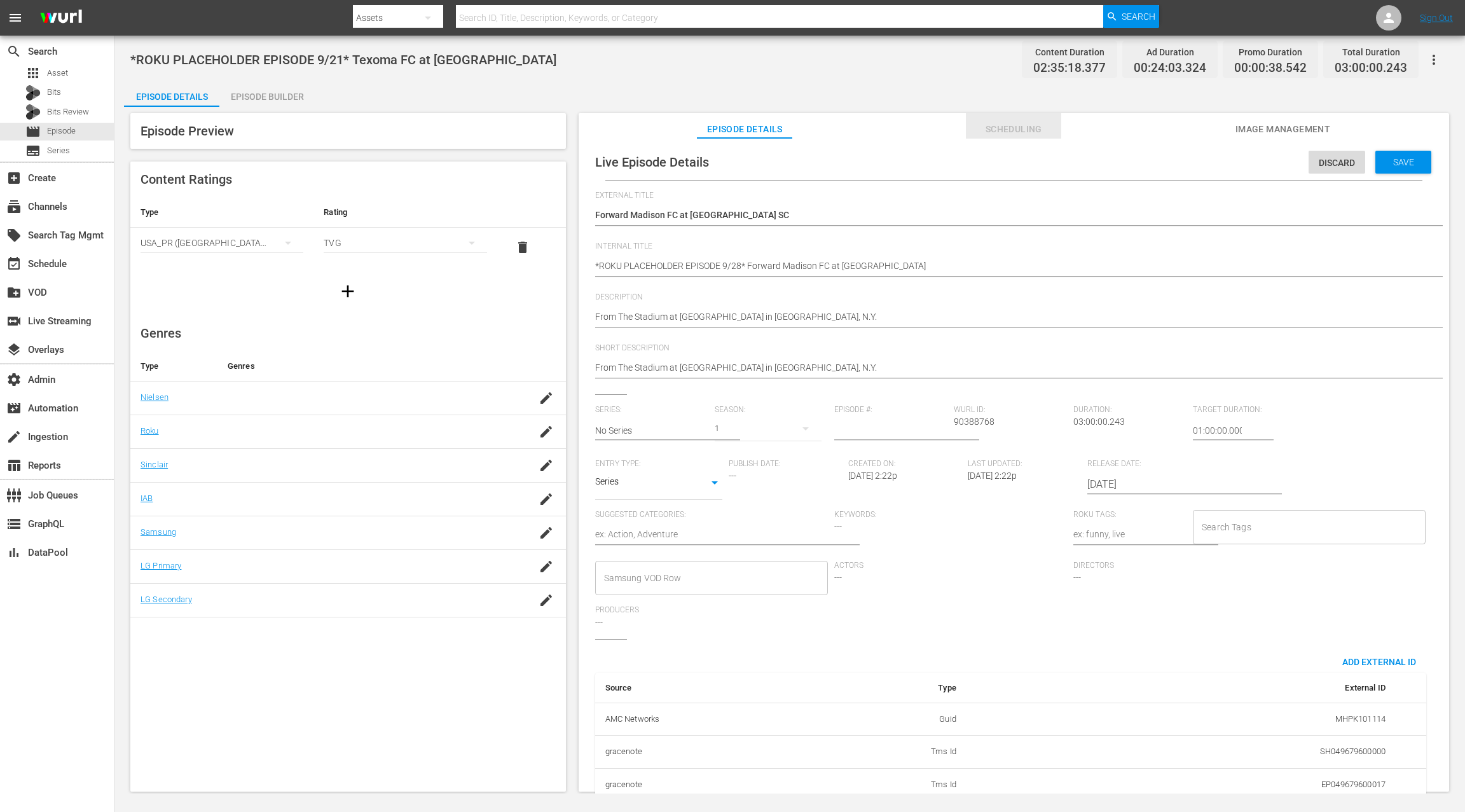
drag, startPoint x: 994, startPoint y: 129, endPoint x: 975, endPoint y: 137, distance: 20.6
click at [994, 129] on span "Scheduling" at bounding box center [1013, 129] width 96 height 15
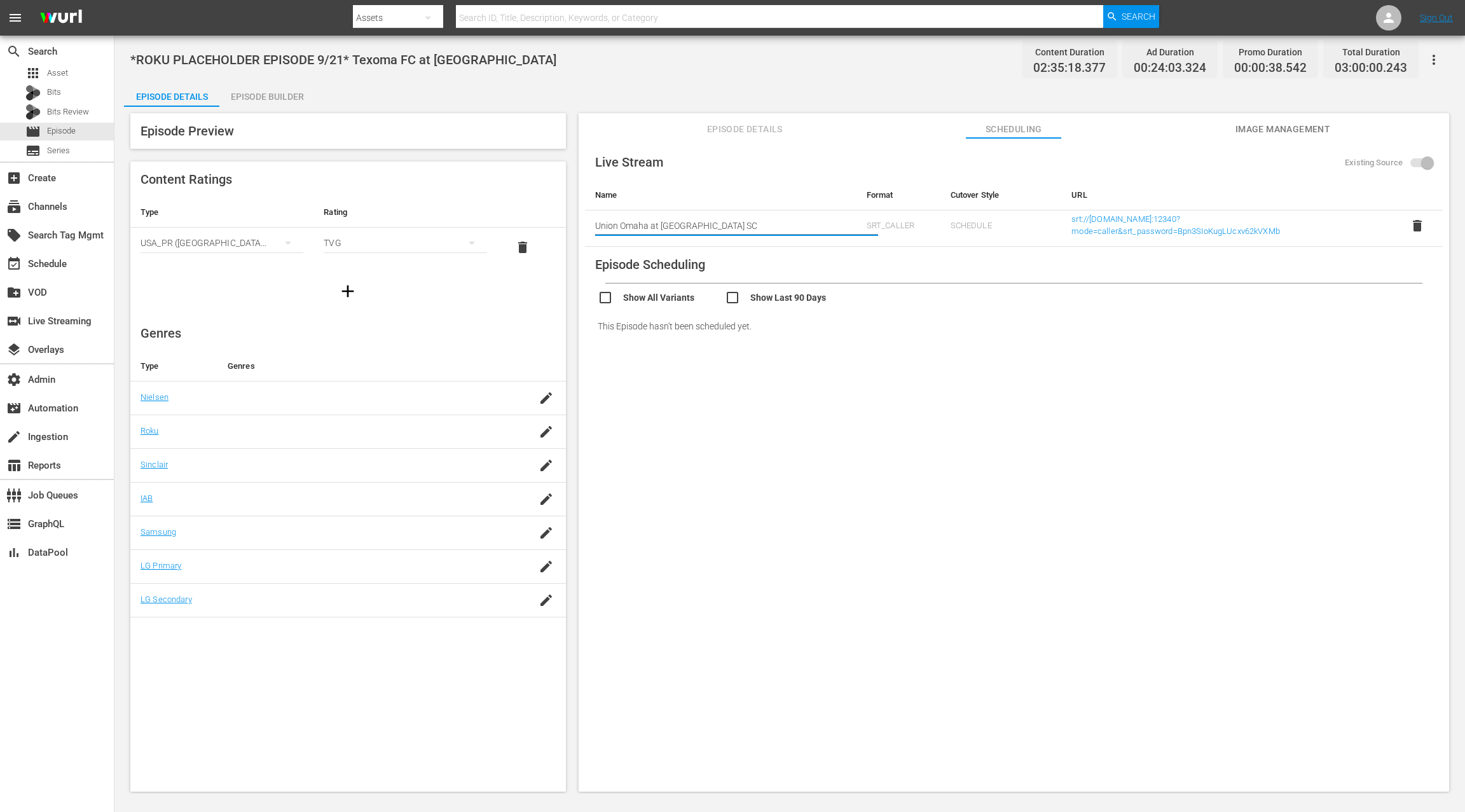
click at [601, 223] on input "Union Omaha at [GEOGRAPHIC_DATA] SC" at bounding box center [720, 226] width 251 height 31
drag, startPoint x: 659, startPoint y: 221, endPoint x: 756, endPoint y: 221, distance: 97.0
click at [756, 221] on input "Union Omaha at [GEOGRAPHIC_DATA] SC" at bounding box center [720, 226] width 251 height 31
paste input "Forward Madison FC"
type input "Forward Madison FC at [GEOGRAPHIC_DATA] SC"
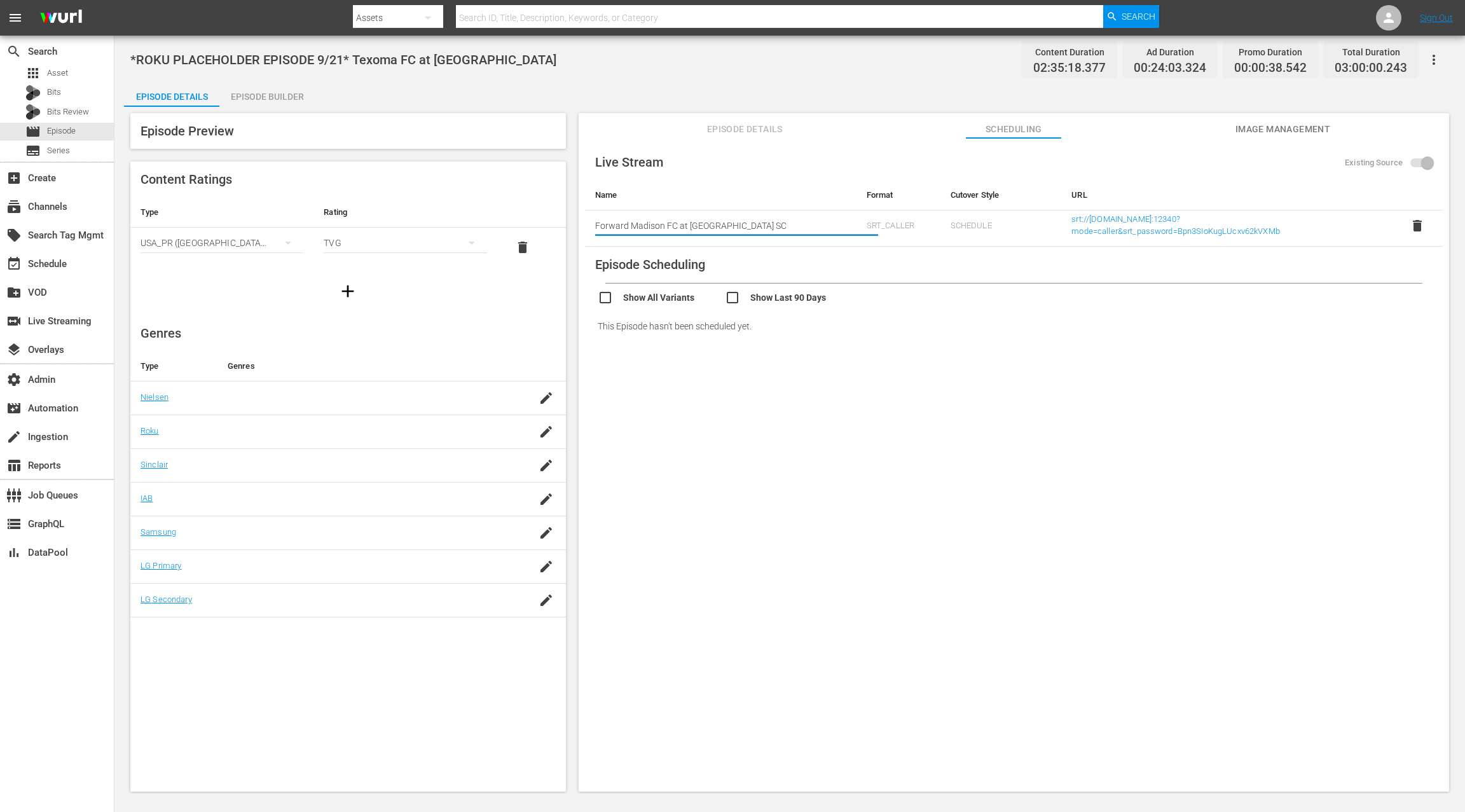
click at [740, 135] on span "Episode Details" at bounding box center [745, 129] width 96 height 15
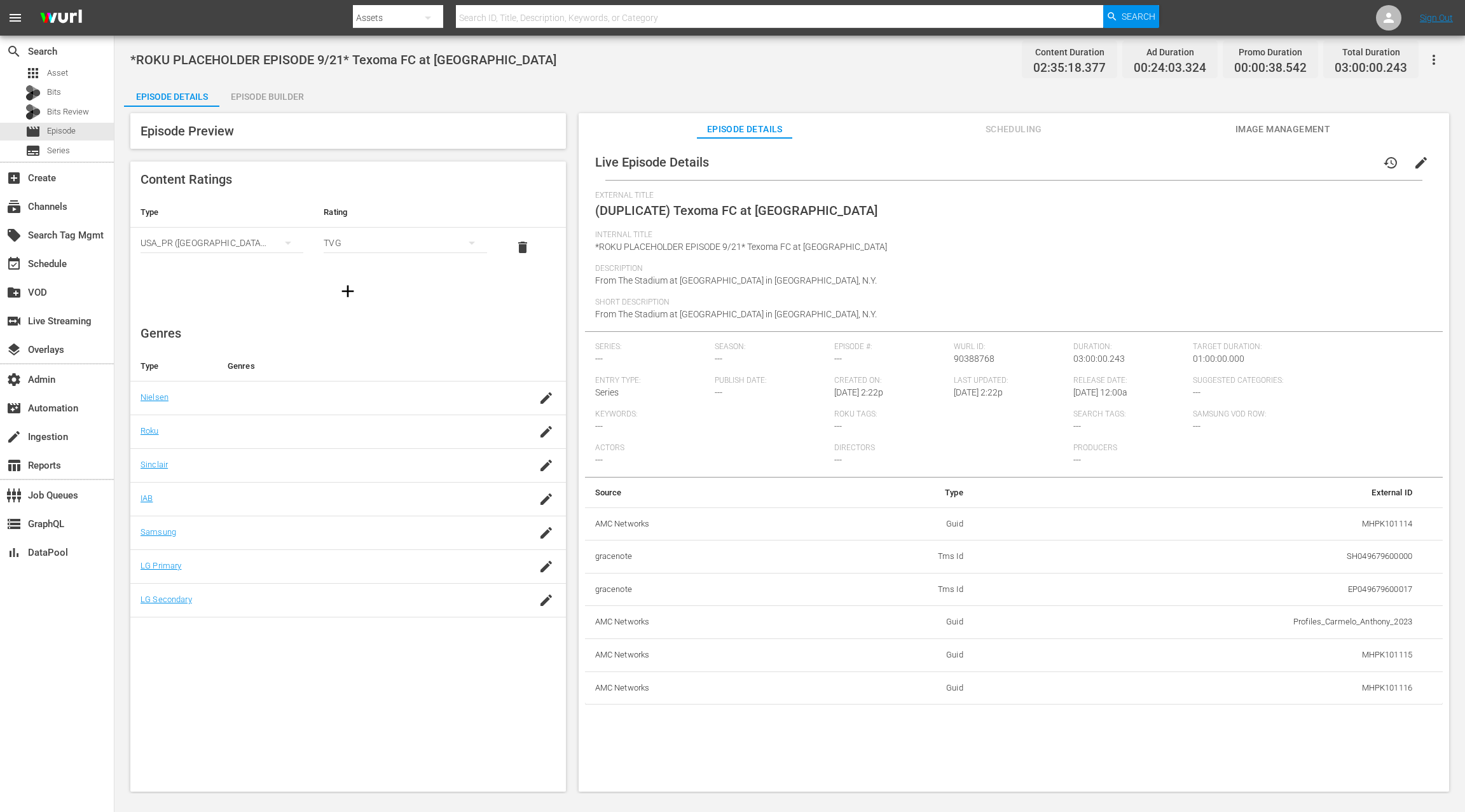
click at [1416, 166] on span "edit" at bounding box center [1422, 163] width 15 height 15
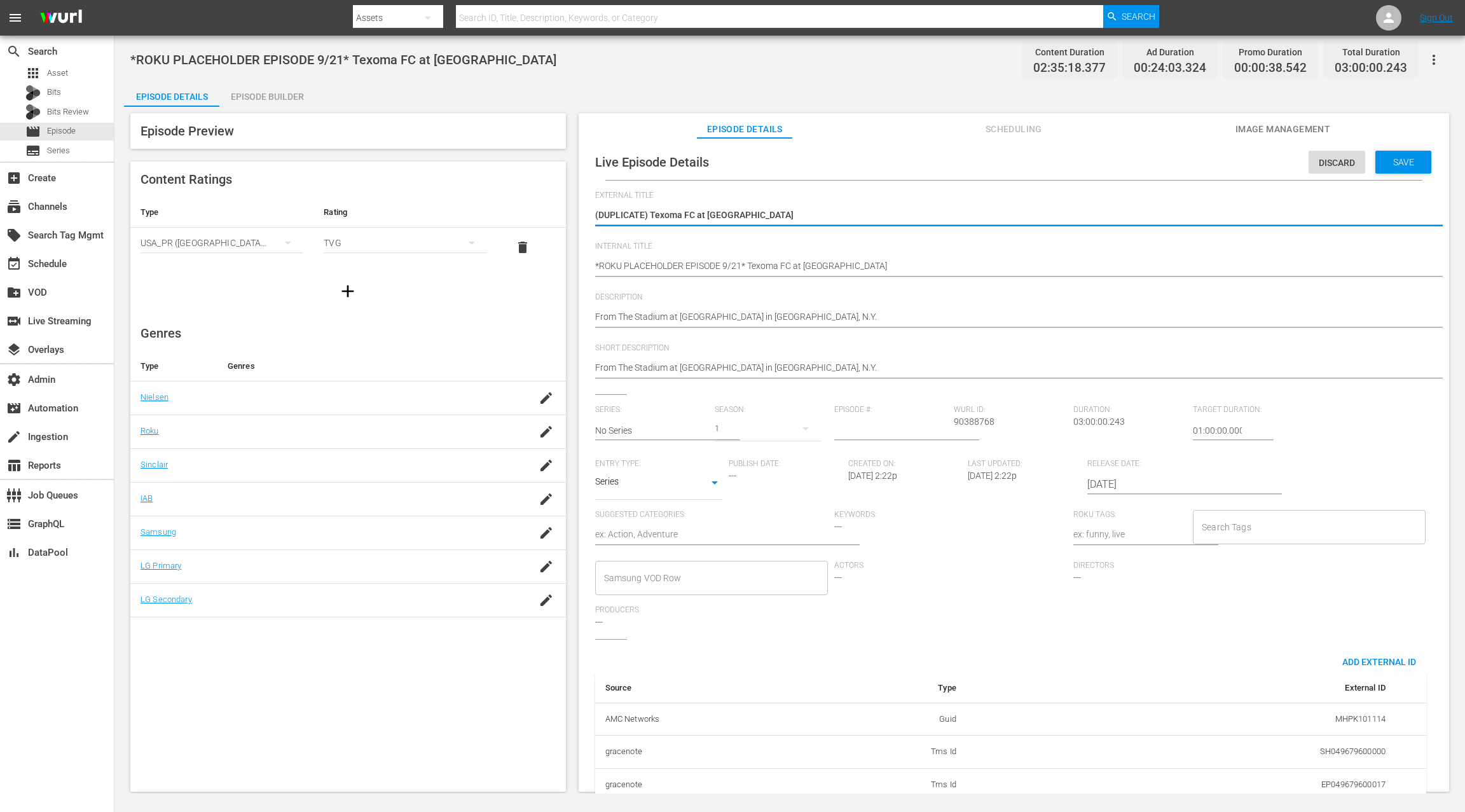
drag, startPoint x: 651, startPoint y: 215, endPoint x: 578, endPoint y: 214, distance: 73.0
click at [578, 214] on div "Live Episode Details Discard Save External Title (DUPLICATE) Texoma FC at Westc…" at bounding box center [1014, 470] width 871 height 665
type textarea "Texoma FC at Westchester SC"
click at [606, 215] on textarea "(DUPLICATE) Texoma FC at Westchester SC" at bounding box center [1010, 216] width 831 height 15
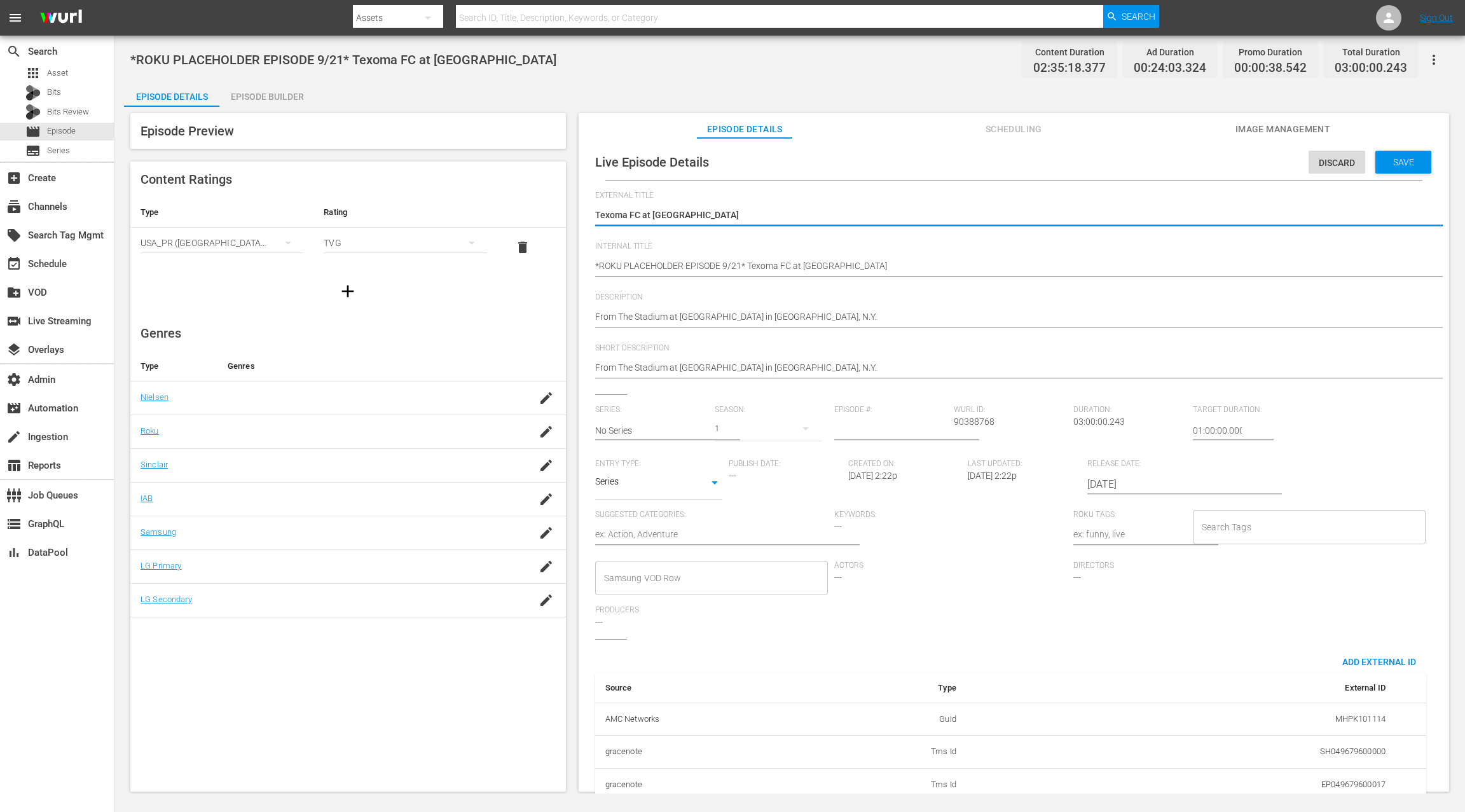
drag, startPoint x: 606, startPoint y: 215, endPoint x: 720, endPoint y: 213, distance: 114.0
click at [720, 213] on textarea "(DUPLICATE) Texoma FC at Westchester SC" at bounding box center [1010, 216] width 831 height 15
type textarea "Forward Madison FC at [GEOGRAPHIC_DATA] SC"
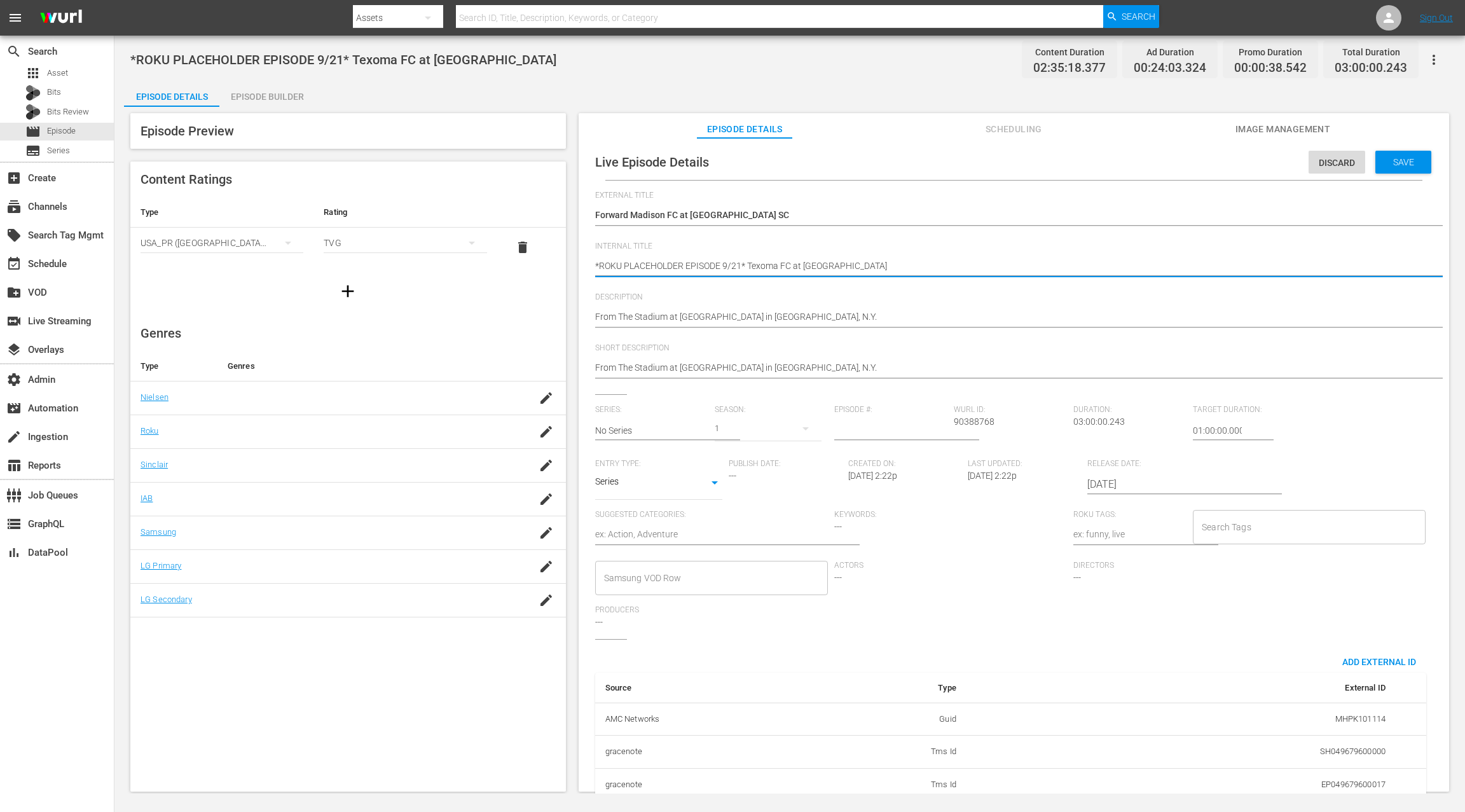
drag, startPoint x: 739, startPoint y: 266, endPoint x: 752, endPoint y: 247, distance: 23.0
type textarea "*ROKU PLACEHOLDER EPISODE 9/2* Texoma FC at Westchester SC"
type textarea "*ROKU PLACEHOLDER EPISODE 9/28* Texoma FC at Westchester SC"
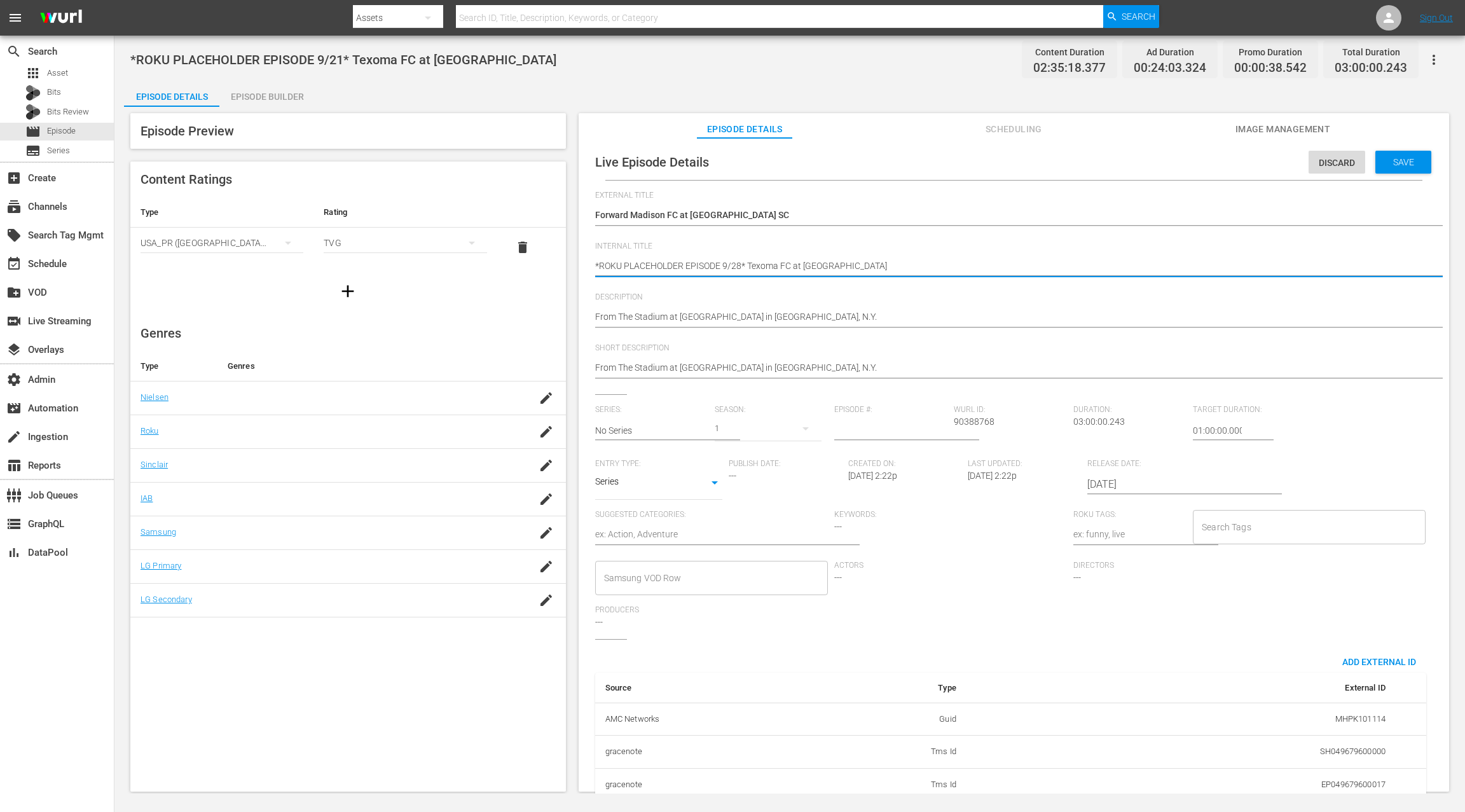
click at [767, 264] on textarea "*ROKU PLACEHOLDER EPISODE 9/21* Texoma FC at Westchester SC" at bounding box center [1010, 267] width 831 height 15
drag, startPoint x: 767, startPoint y: 264, endPoint x: 865, endPoint y: 266, distance: 98.0
click at [865, 266] on textarea "*ROKU PLACEHOLDER EPISODE 9/21* Texoma FC at Westchester SC" at bounding box center [1010, 267] width 831 height 15
paste textarea "Forward Madison"
type textarea "*ROKU PLACEHOLDER EPISODE 9/28* Forward Madison FC at Westchester SC"
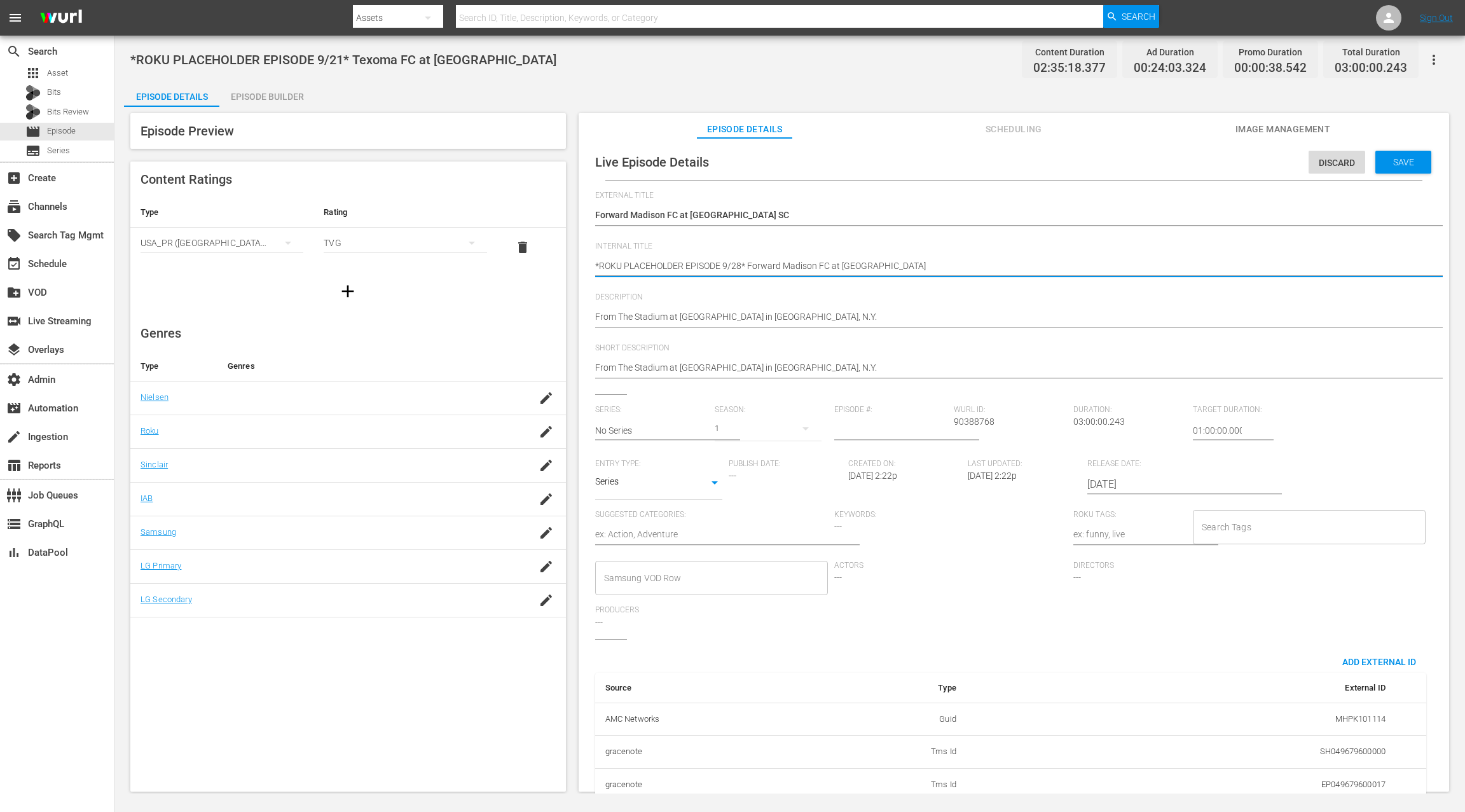
type textarea "*ROKU PLACEHOLDER EPISODE 9/28* Forward Madison FC at Westchester SC"
click at [1114, 483] on input "2025-09-21" at bounding box center [1169, 485] width 163 height 31
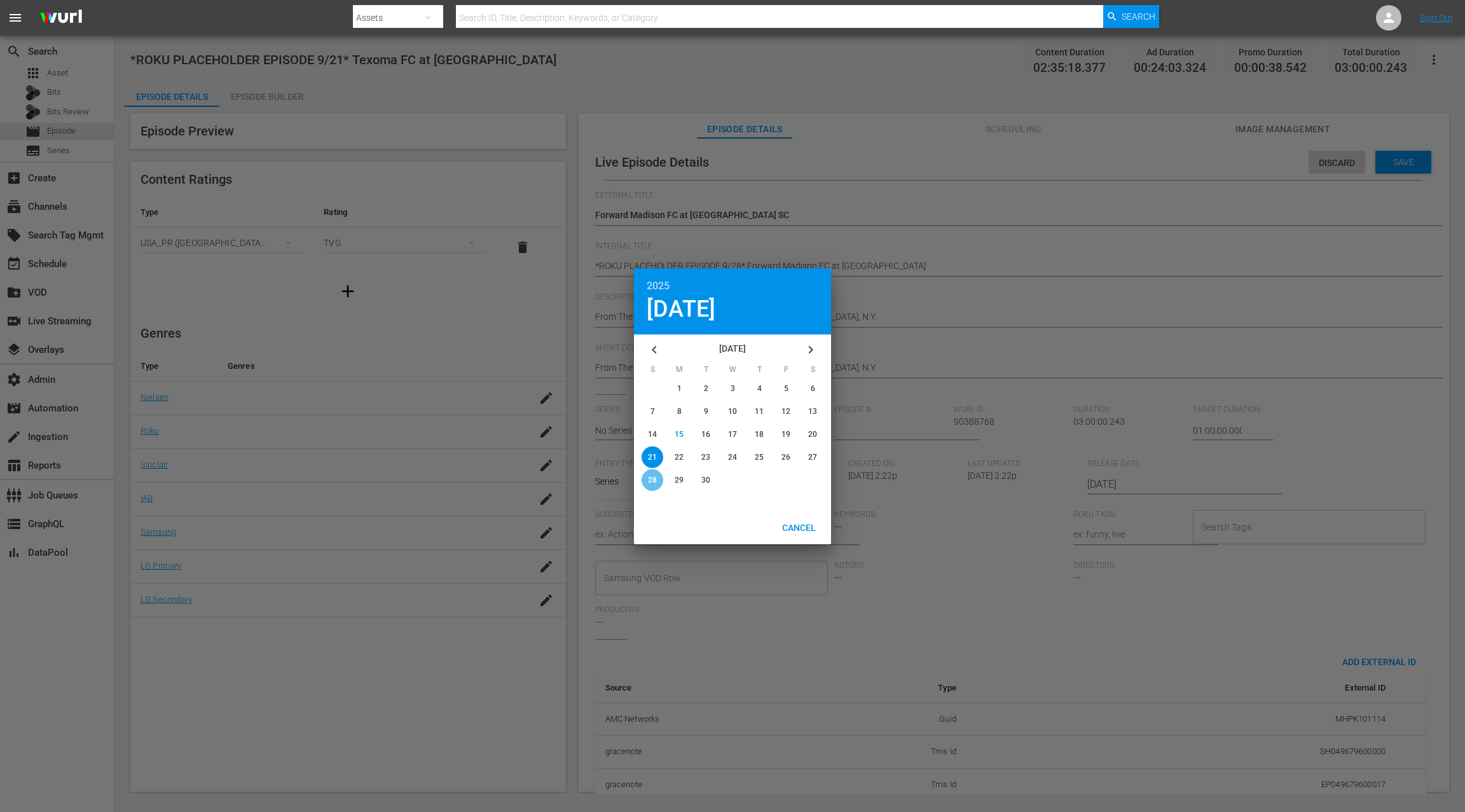
click at [648, 482] on span "28" at bounding box center [652, 480] width 9 height 9
type input "2025-09-28"
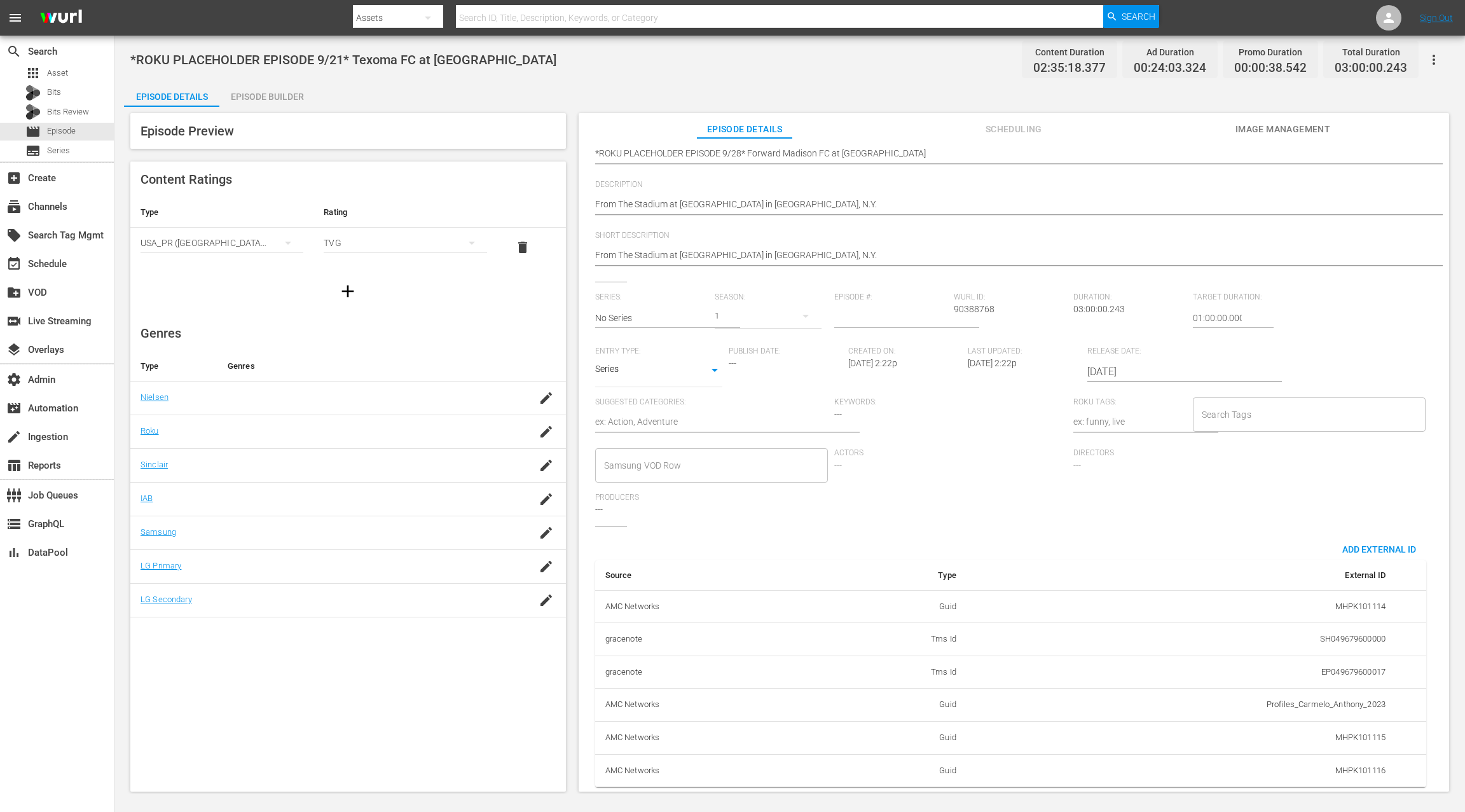
scroll to position [124, 0]
click at [1379, 545] on span "Add External Id" at bounding box center [1379, 549] width 94 height 11
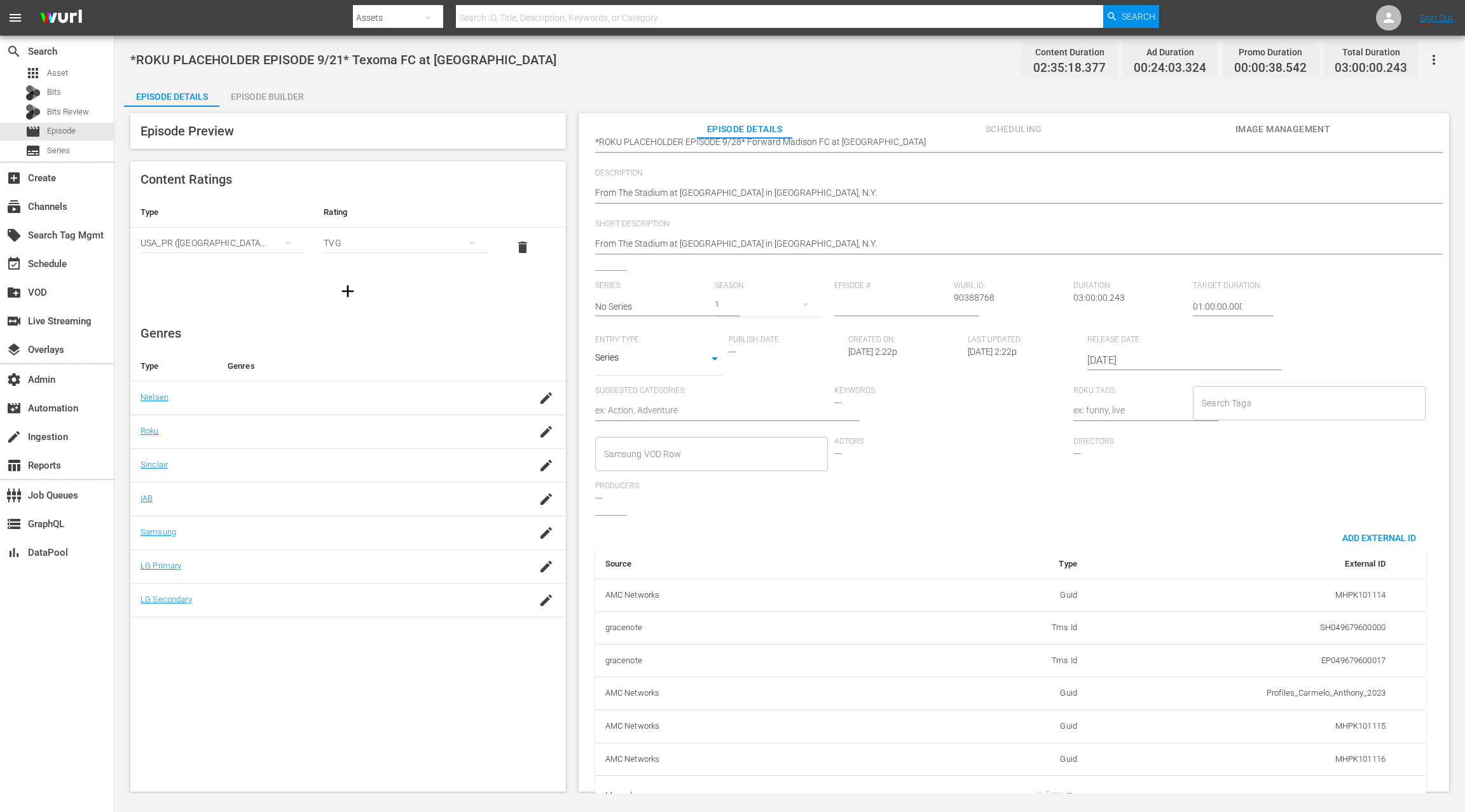
scroll to position [164, 0]
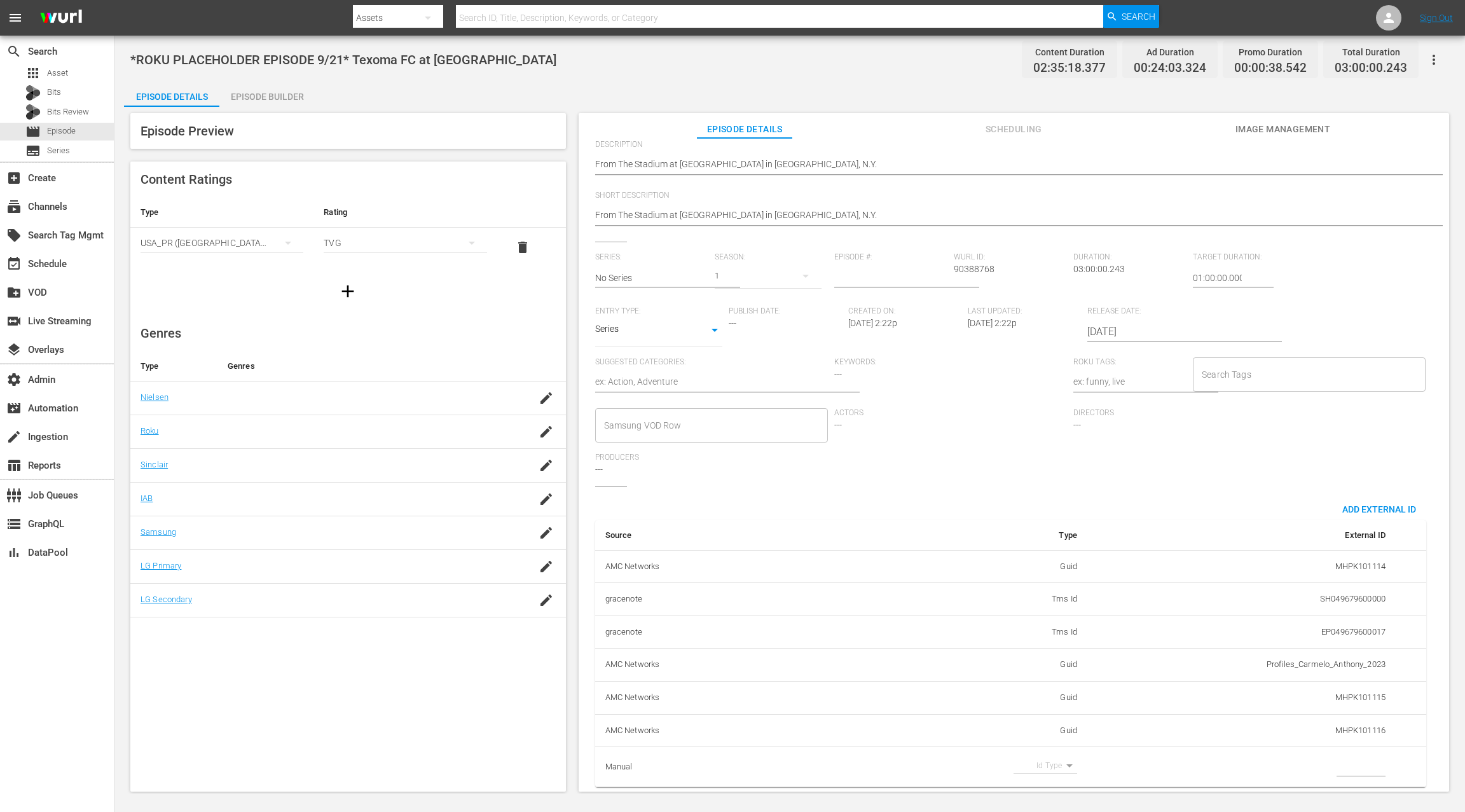
click at [1064, 753] on body "menu Search By Assets Search ID, Title, Description, Keywords, or Category Sear…" at bounding box center [732, 406] width 1465 height 812
click at [1047, 787] on li "Guid" at bounding box center [1040, 786] width 64 height 21
type input "guid"
click at [1342, 757] on input "simple table" at bounding box center [1348, 767] width 49 height 19
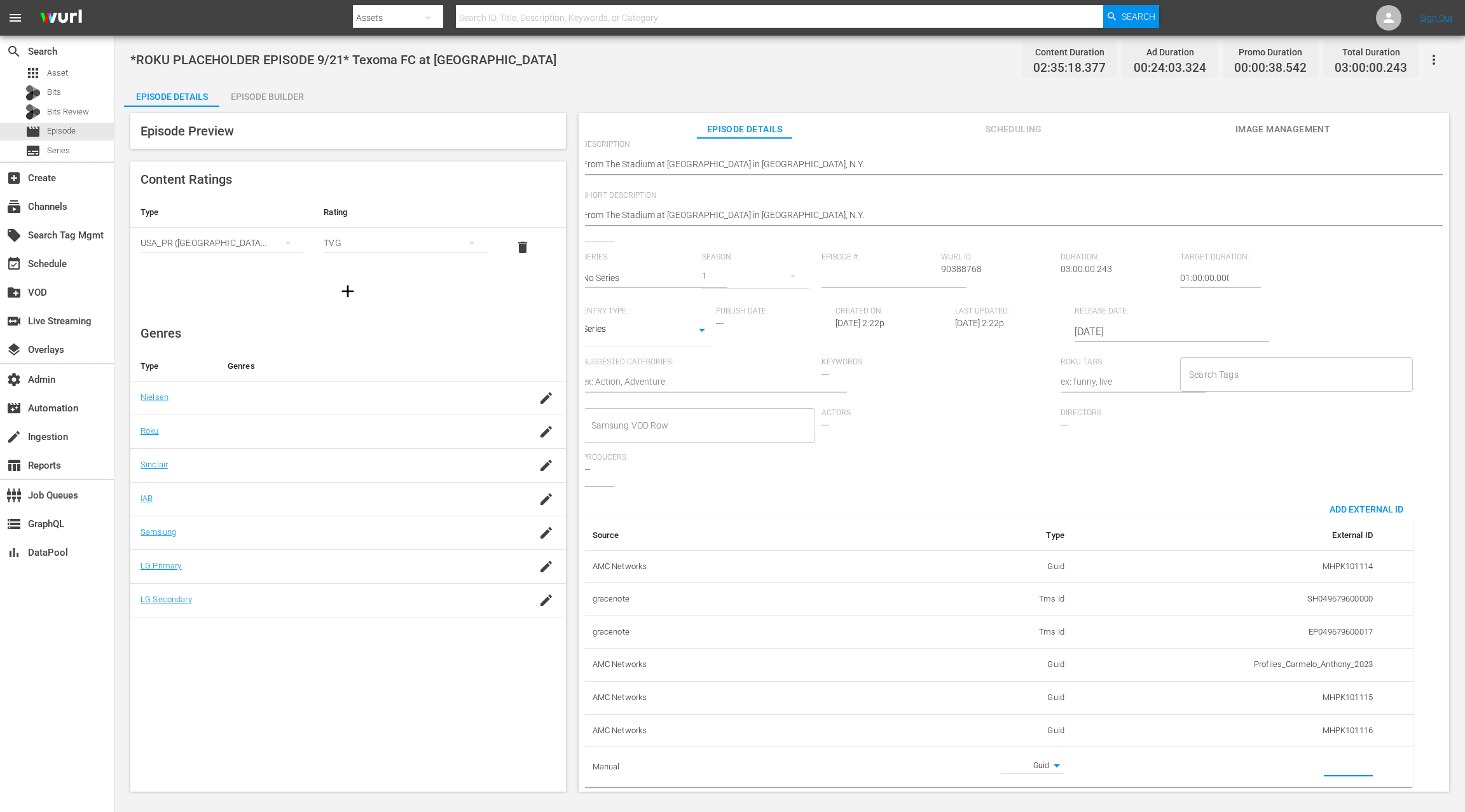
paste input "MSGSZSOC6"
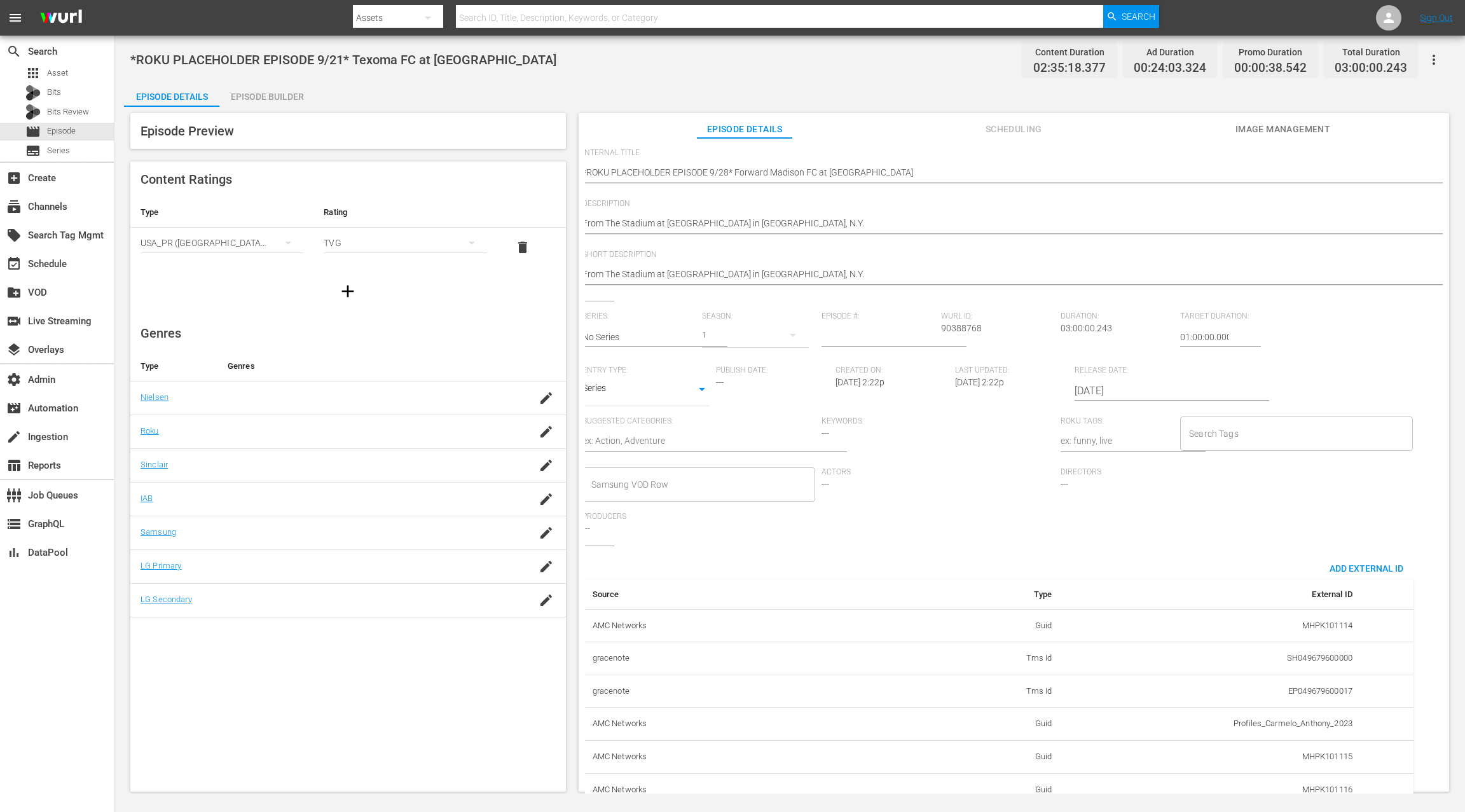
scroll to position [0, 0]
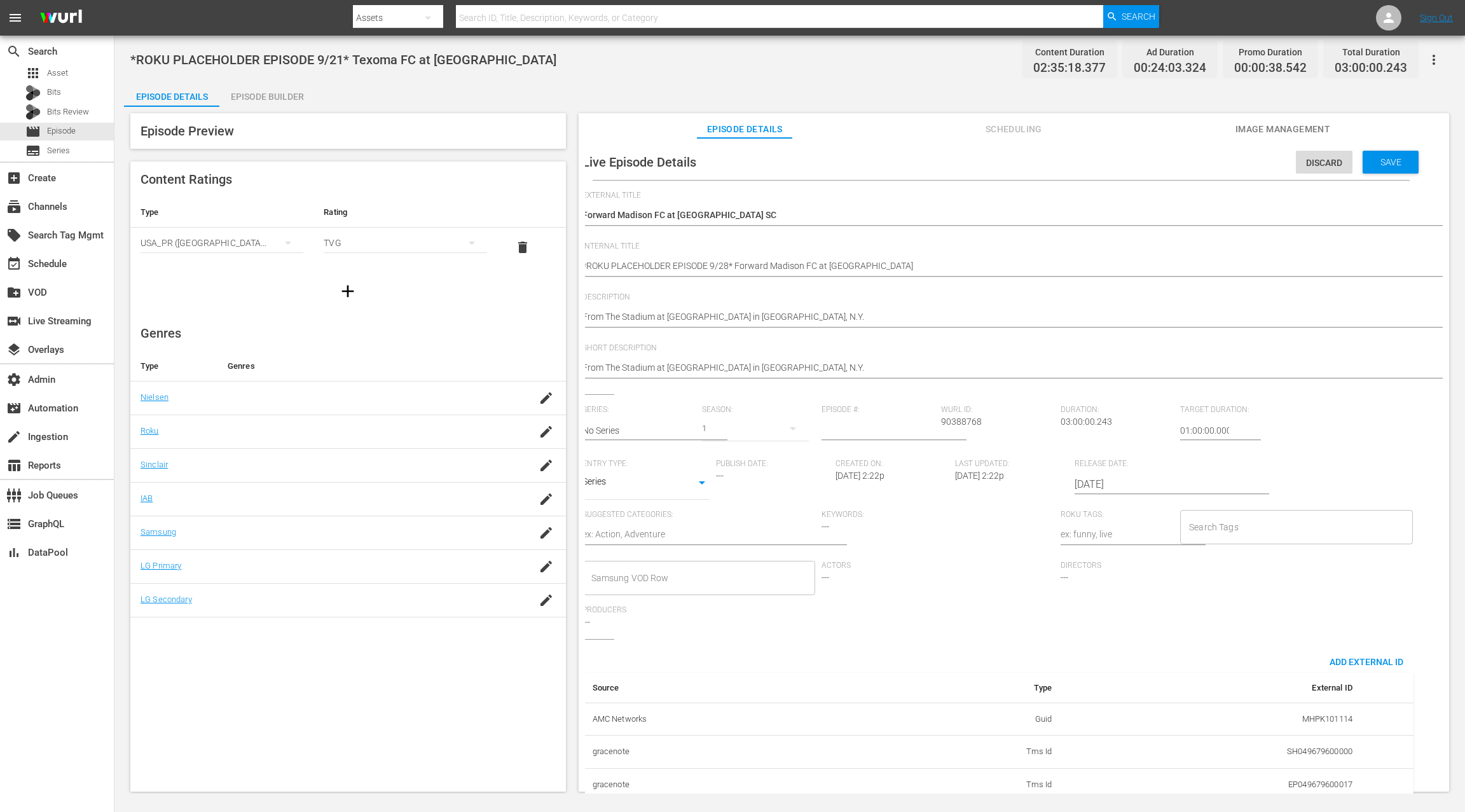
type input "MSGSZSOC6"
click at [1370, 167] on span "Save" at bounding box center [1391, 162] width 42 height 11
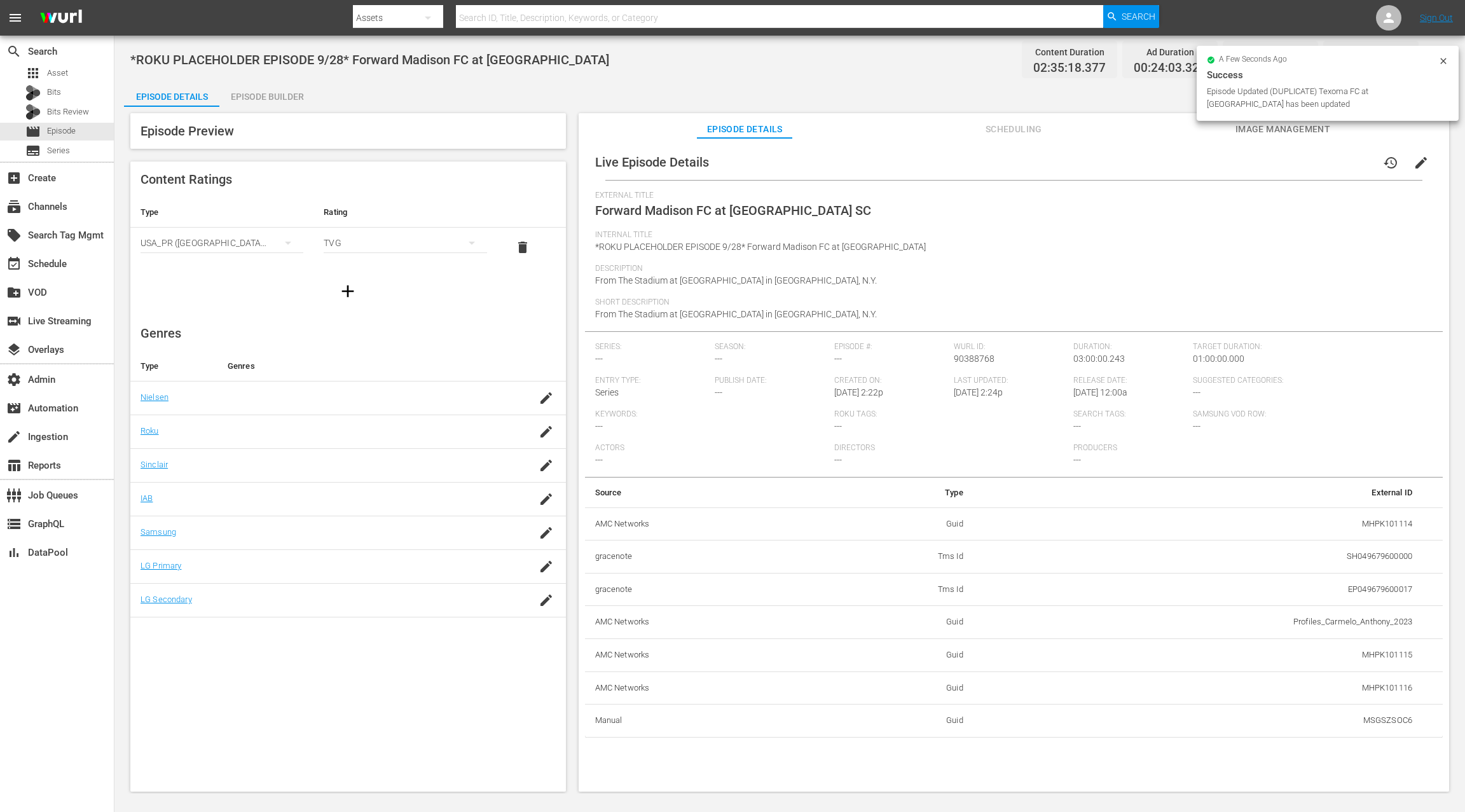
click at [1012, 126] on span "Scheduling" at bounding box center [1013, 129] width 96 height 15
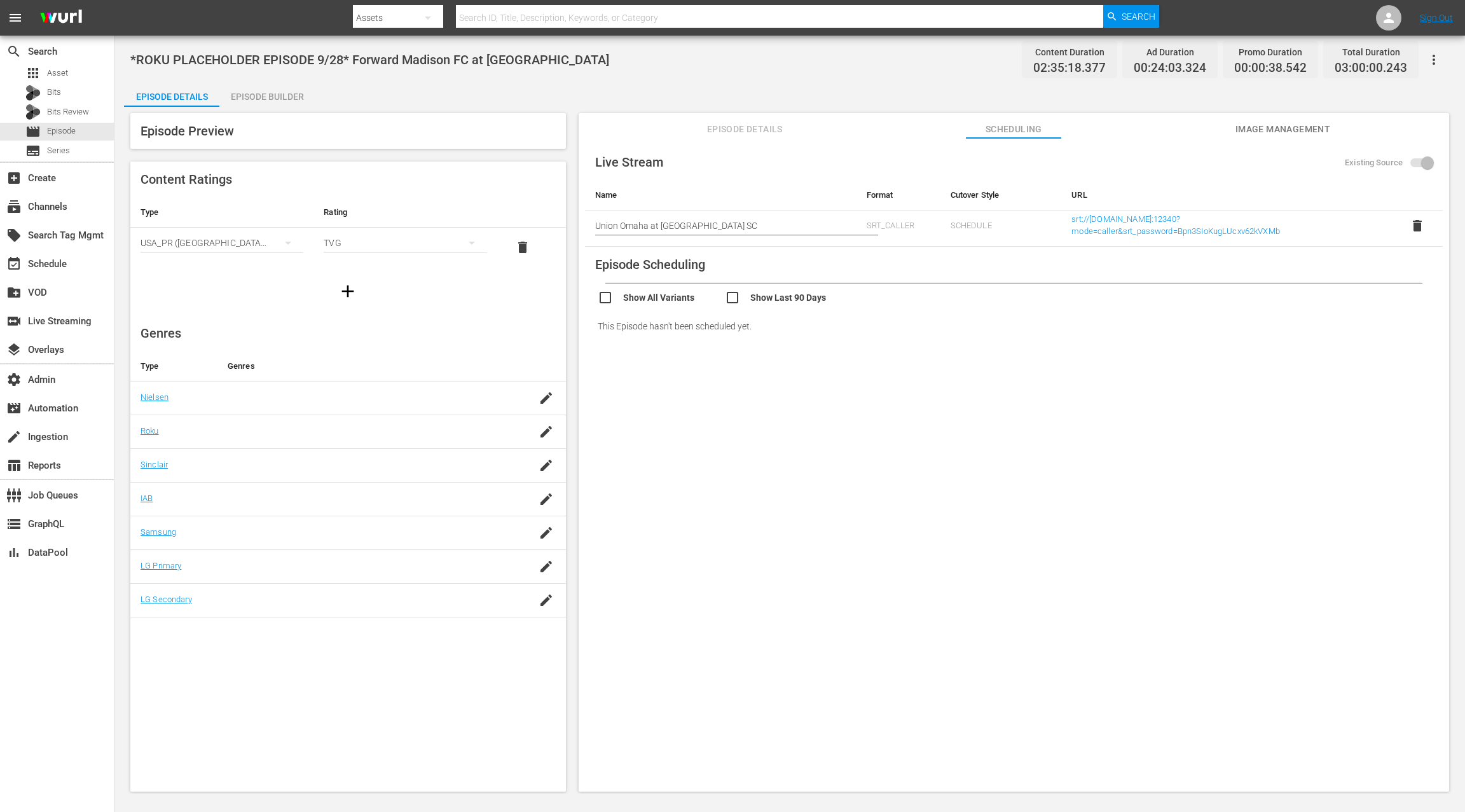
click at [601, 225] on input "Union Omaha at [GEOGRAPHIC_DATA] SC" at bounding box center [720, 226] width 251 height 31
drag, startPoint x: 605, startPoint y: 225, endPoint x: 752, endPoint y: 223, distance: 147.0
click at [751, 224] on input "Union Omaha at [GEOGRAPHIC_DATA] SC" at bounding box center [720, 226] width 251 height 31
paste input "Forward Madison FC"
type input "Forward Madison FC at [GEOGRAPHIC_DATA] SC"
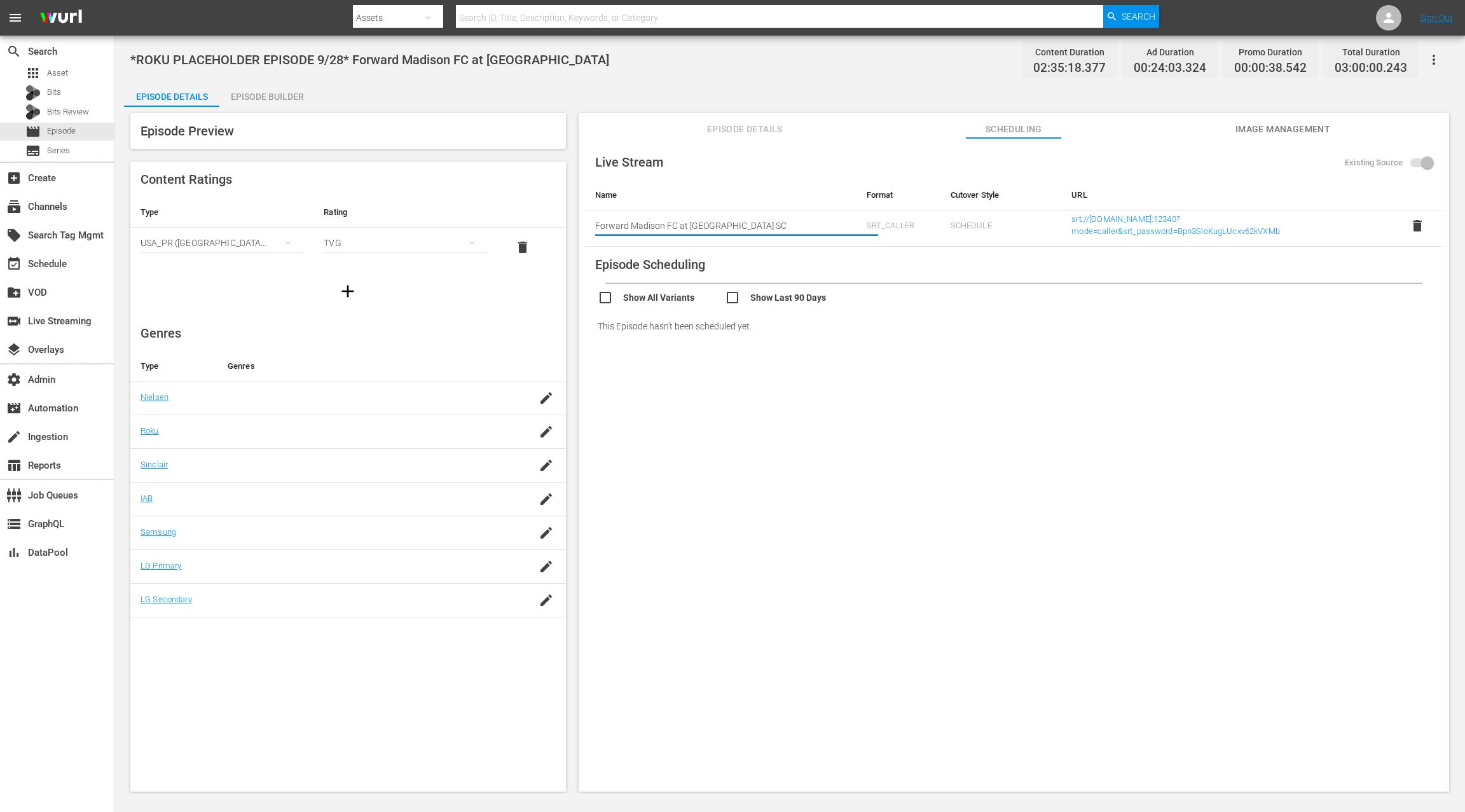
click at [1288, 130] on span "Image Management" at bounding box center [1282, 129] width 96 height 15
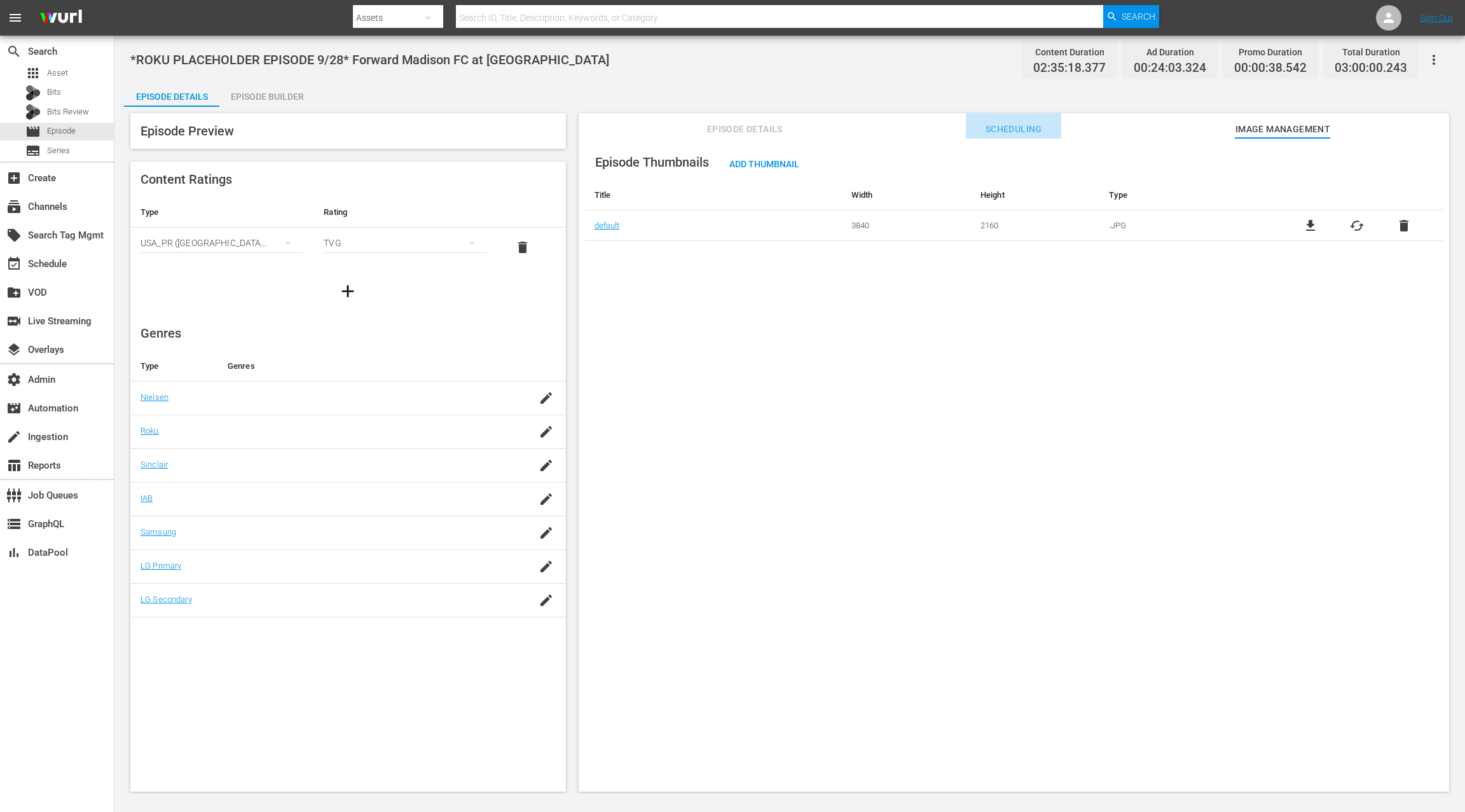
click at [1032, 133] on span "Scheduling" at bounding box center [1013, 129] width 96 height 15
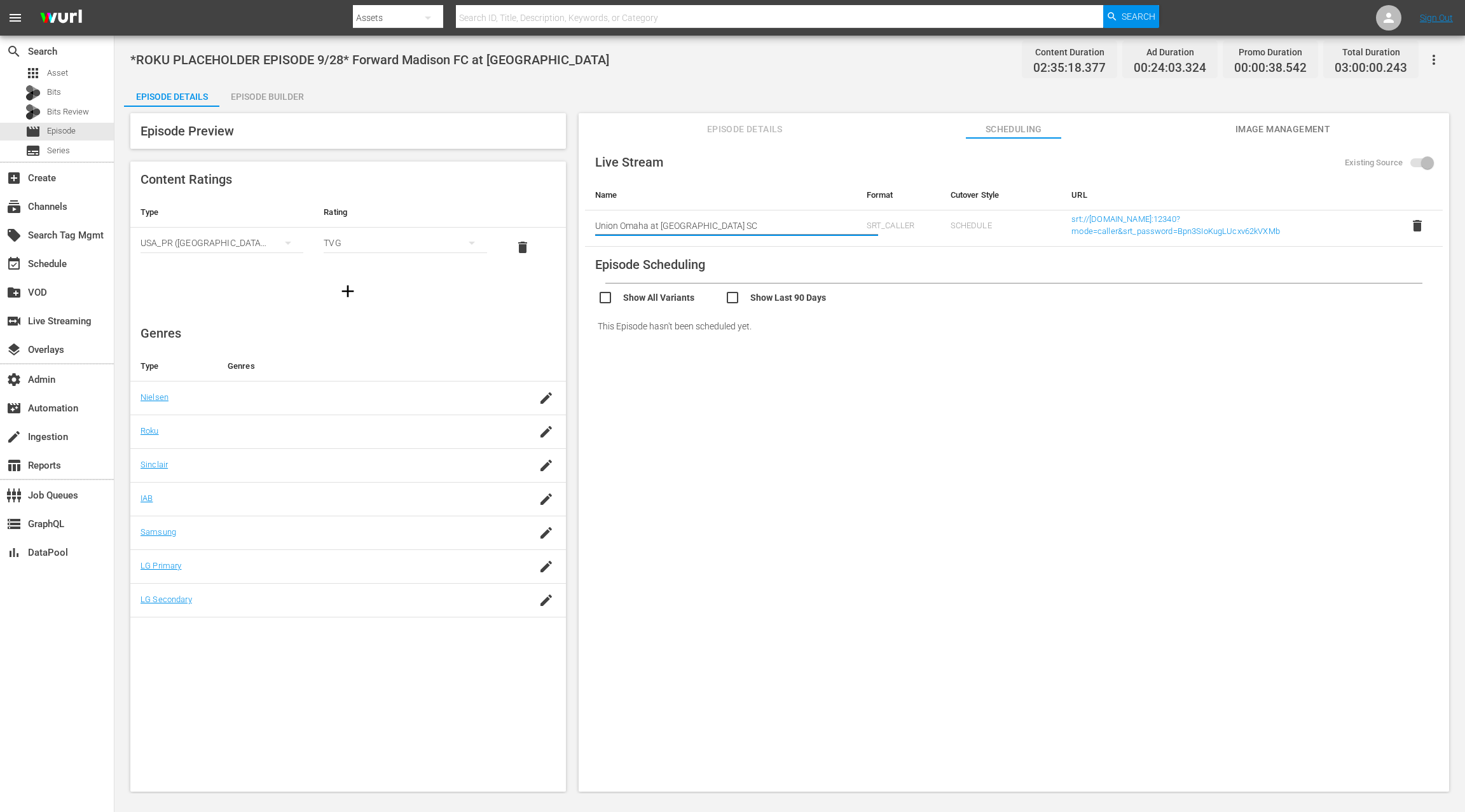
click at [605, 228] on input "Union Omaha at [GEOGRAPHIC_DATA] SC" at bounding box center [720, 226] width 251 height 31
drag, startPoint x: 605, startPoint y: 228, endPoint x: 720, endPoint y: 228, distance: 115.0
click at [720, 228] on input "Union Omaha at [GEOGRAPHIC_DATA] SC" at bounding box center [720, 226] width 251 height 31
paste input "Forward Madison FC"
click at [817, 227] on input "Forward Madison FC at [GEOGRAPHIC_DATA] SC" at bounding box center [720, 226] width 251 height 31
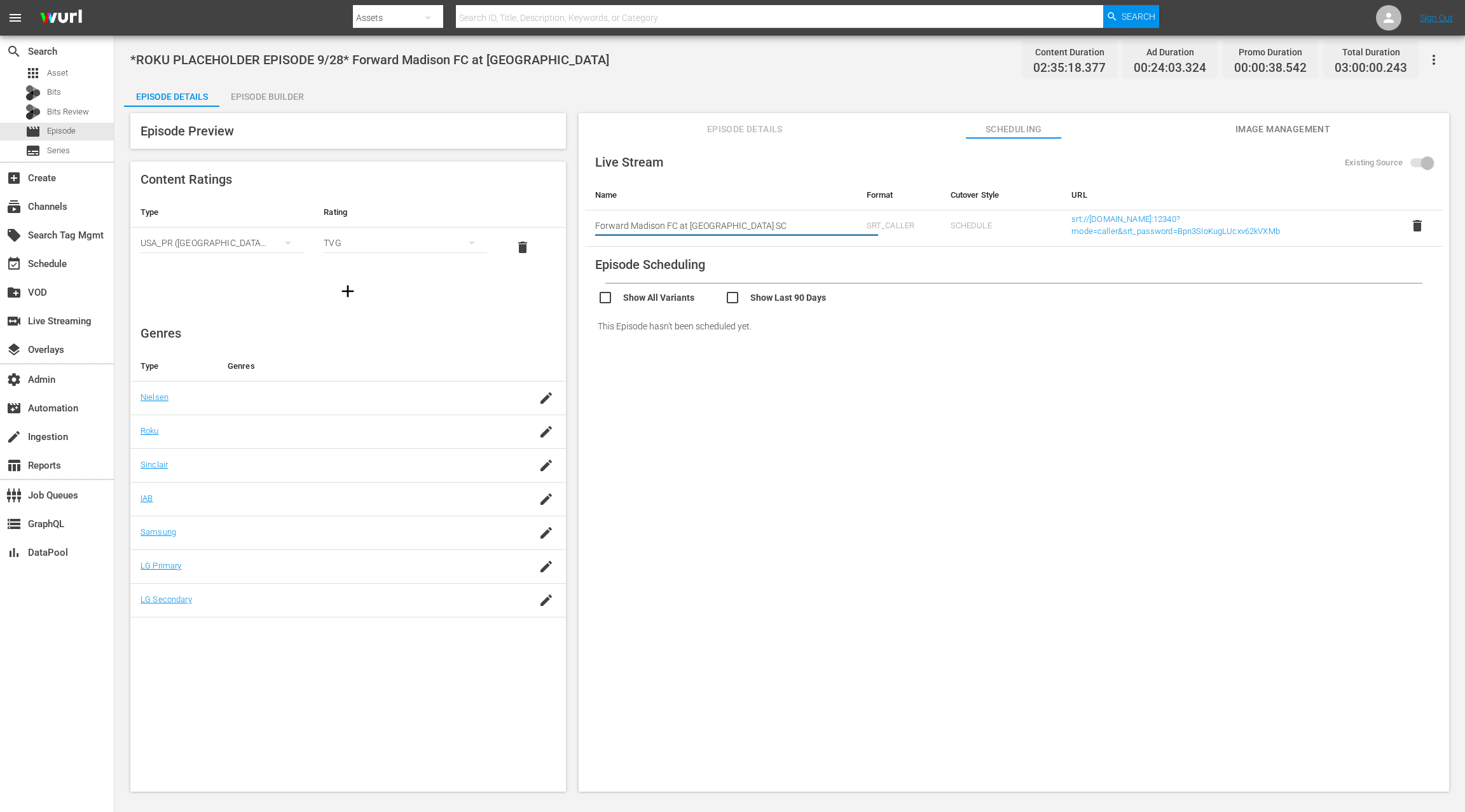
type input "Forward Madison FC at [GEOGRAPHIC_DATA] SC"
click at [904, 271] on div "Live Stream Existing Source Name Format Cutover Style URL Start typing live str…" at bounding box center [1014, 243] width 858 height 200
click at [881, 354] on div "Live Stream Existing Source Name Format Cutover Style URL Start typing live str…" at bounding box center [1014, 470] width 871 height 665
click at [739, 137] on span "Episode Details" at bounding box center [745, 129] width 96 height 15
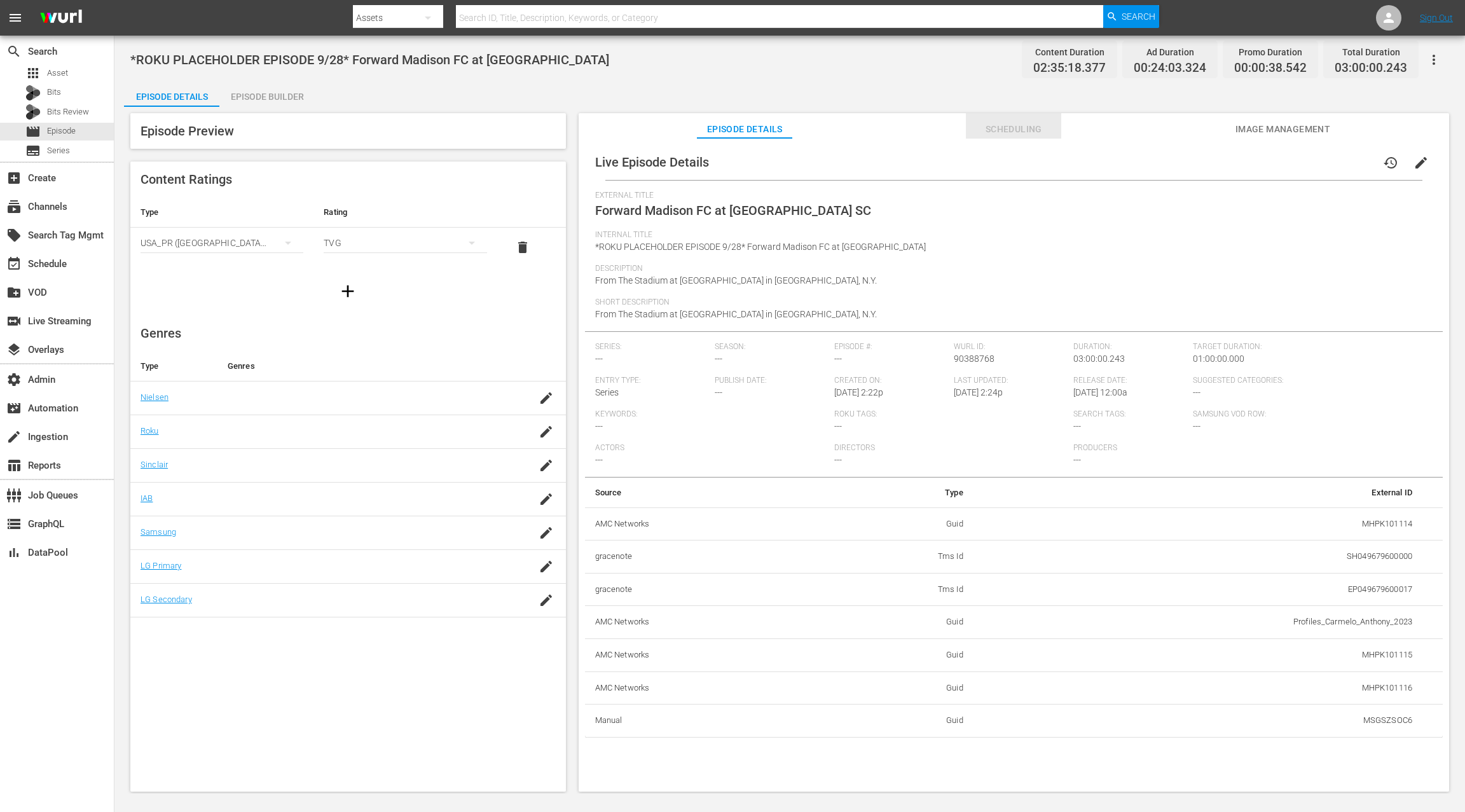
click at [1014, 136] on span "Scheduling" at bounding box center [1013, 129] width 96 height 15
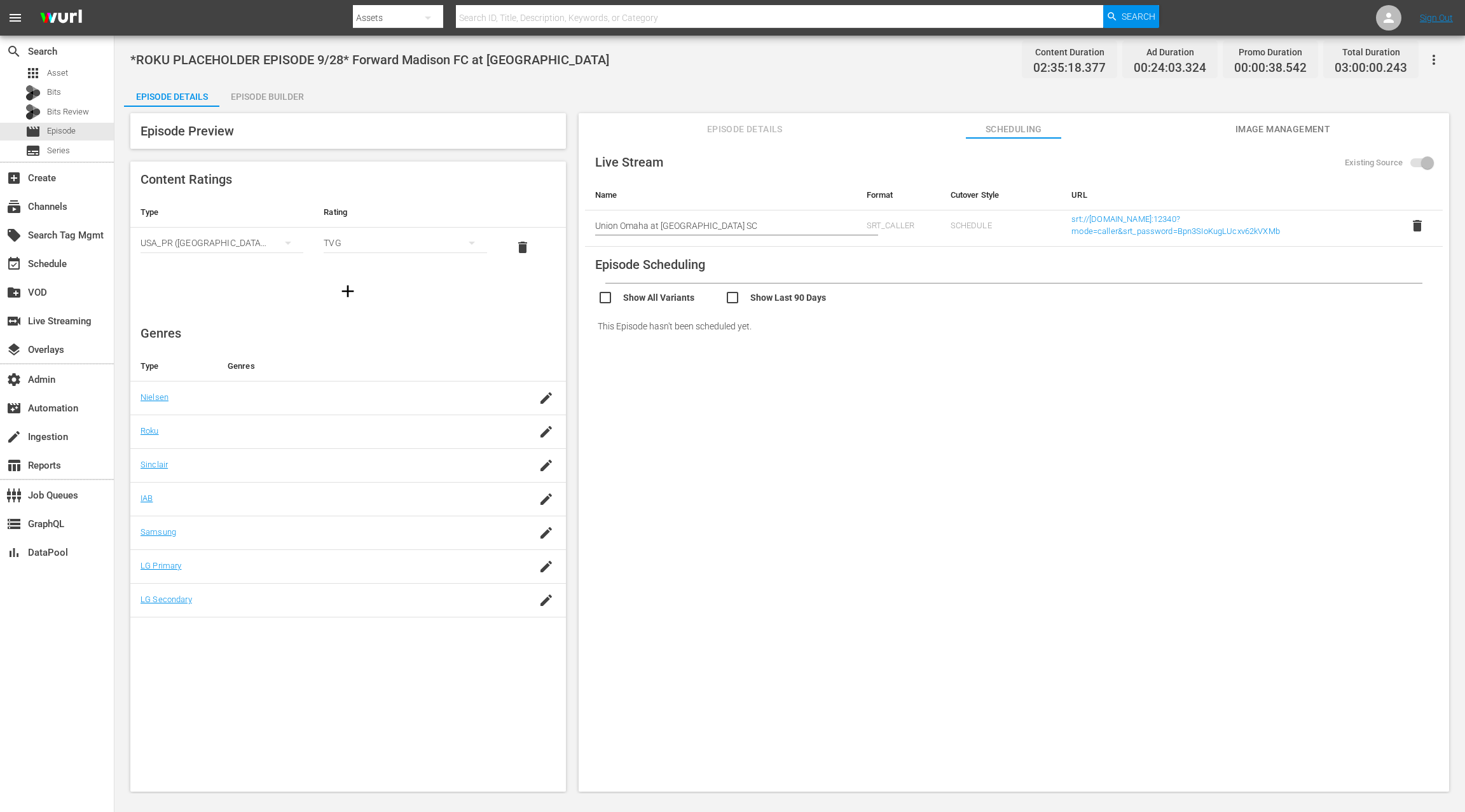
click at [648, 154] on span "Live Stream" at bounding box center [629, 162] width 68 height 15
click at [646, 164] on span "Live Stream" at bounding box center [629, 162] width 68 height 15
click at [763, 126] on span "Episode Details" at bounding box center [745, 129] width 96 height 15
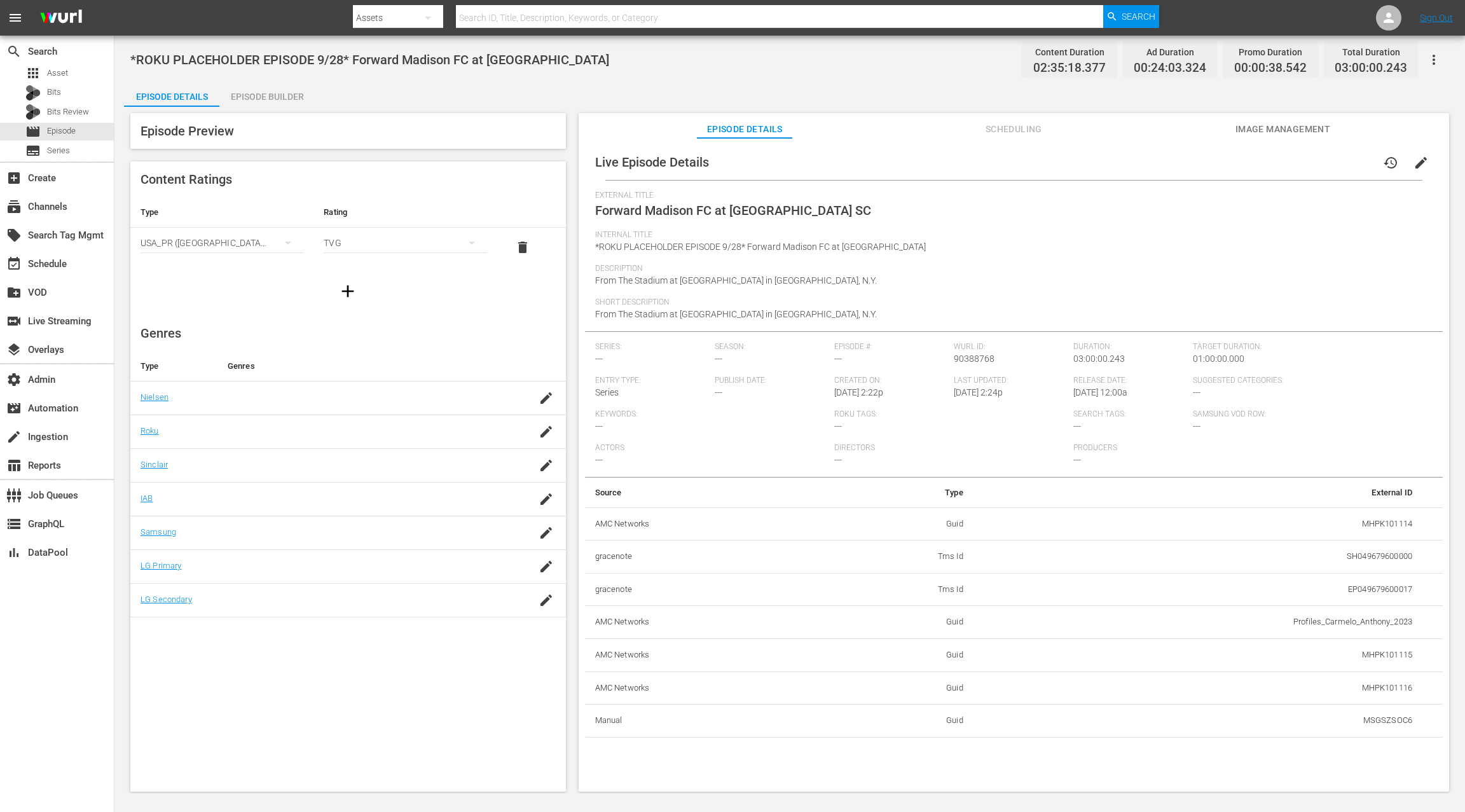
click at [1020, 134] on span "Scheduling" at bounding box center [1013, 129] width 96 height 15
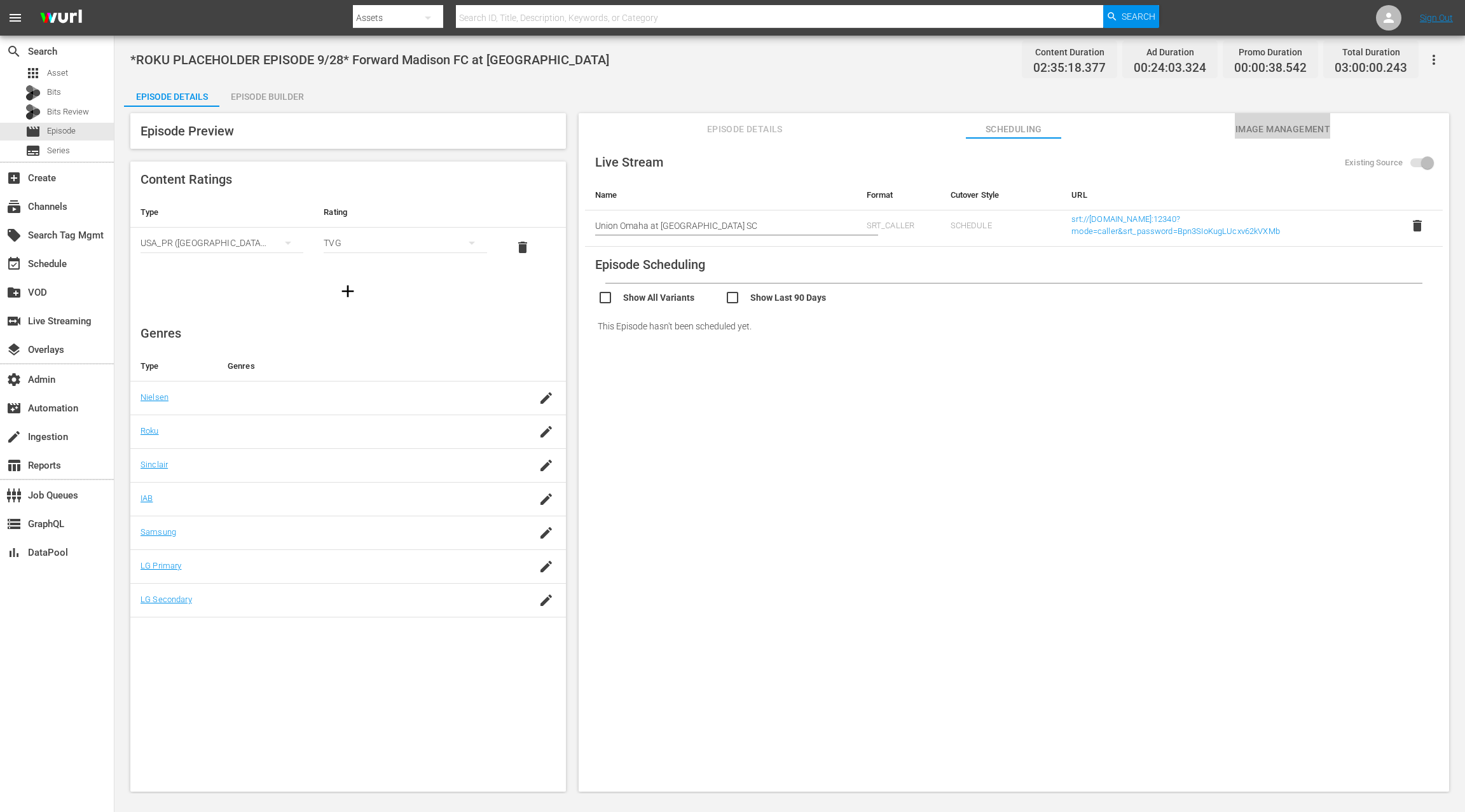
click at [1279, 126] on span "Image Management" at bounding box center [1282, 129] width 96 height 15
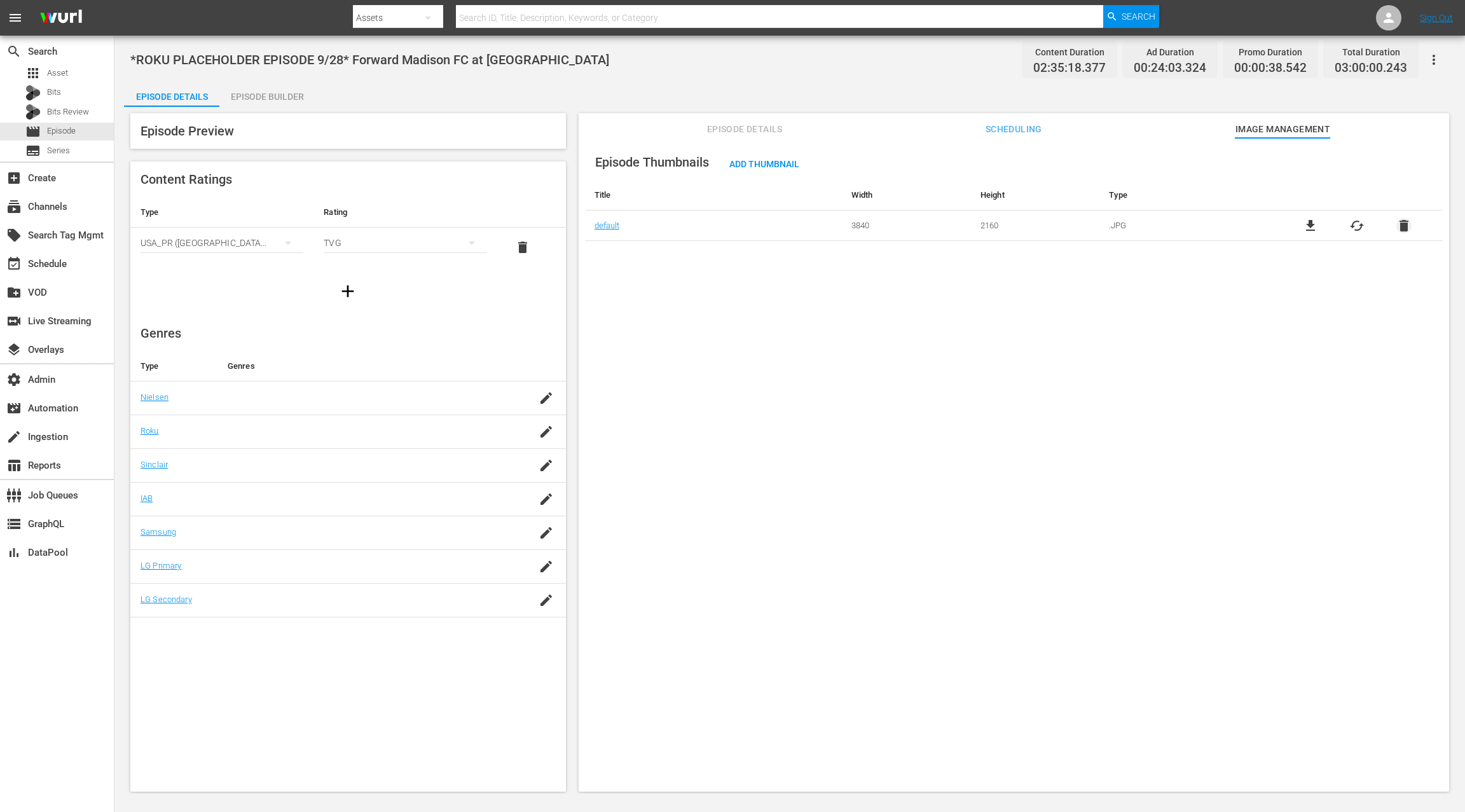
click at [1400, 228] on span "delete" at bounding box center [1404, 226] width 15 height 15
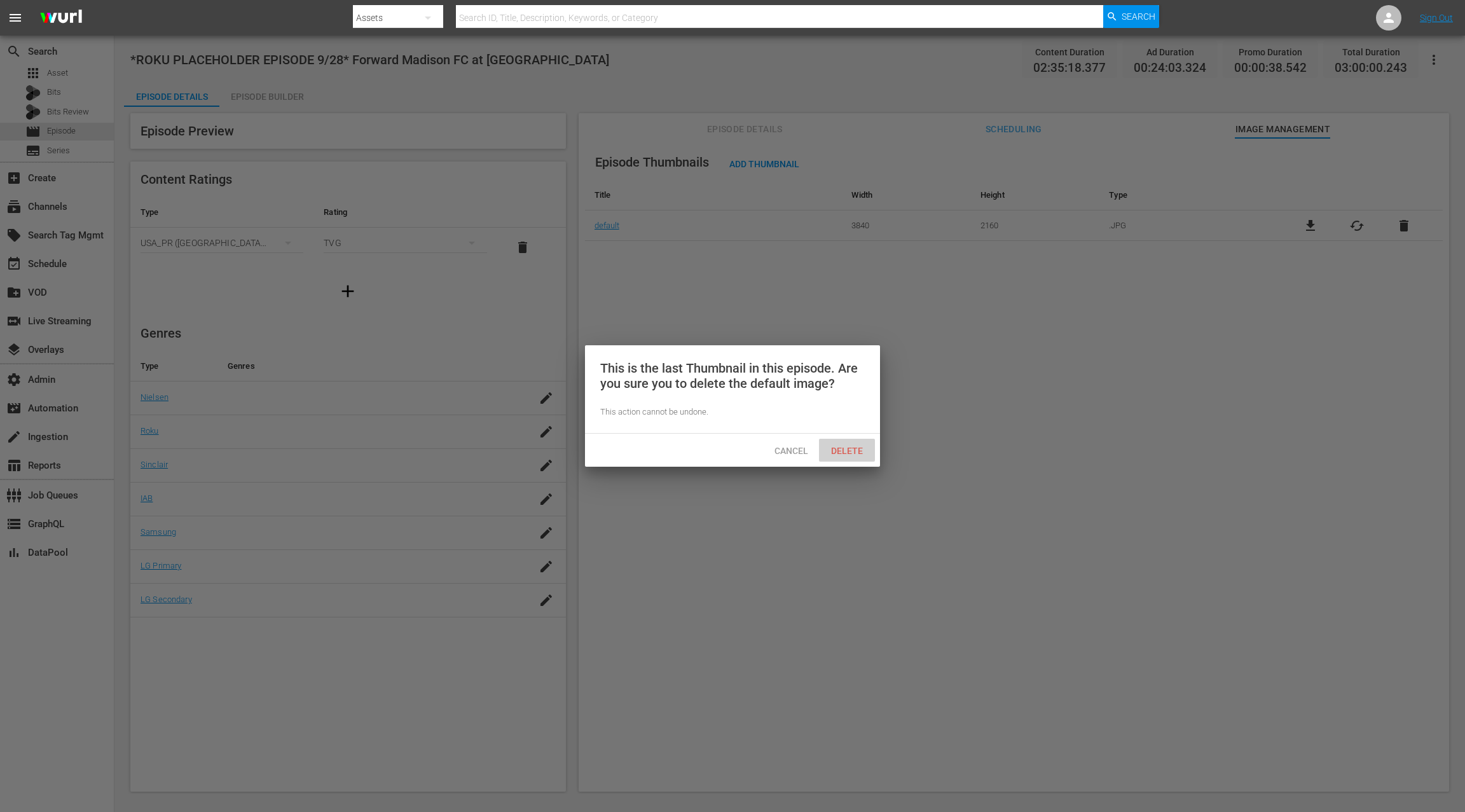
click at [852, 456] on div "Delete" at bounding box center [847, 450] width 56 height 23
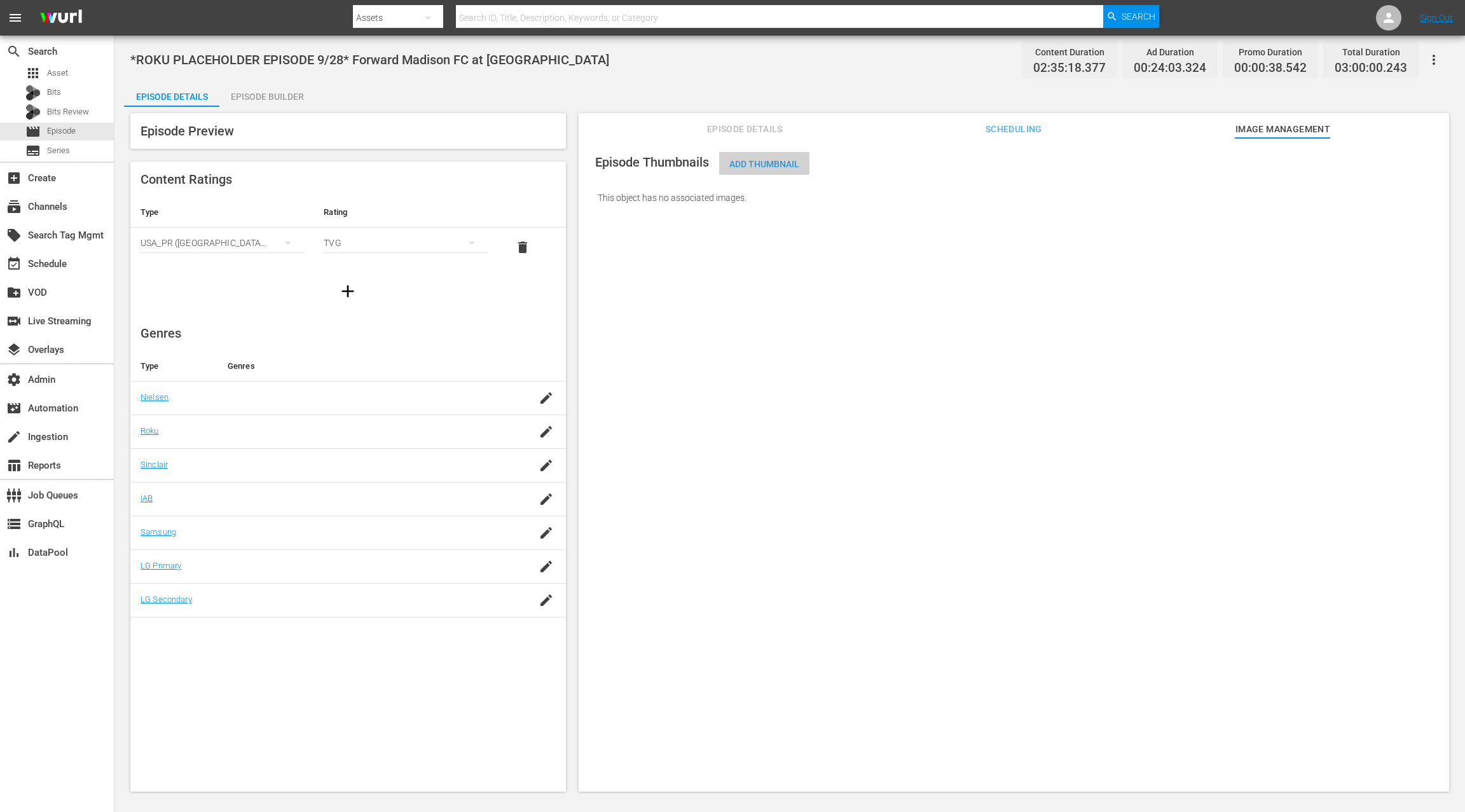
click at [786, 165] on span "Add Thumbnail" at bounding box center [765, 164] width 91 height 11
click at [760, 165] on span "Add Thumbnail" at bounding box center [765, 164] width 91 height 11
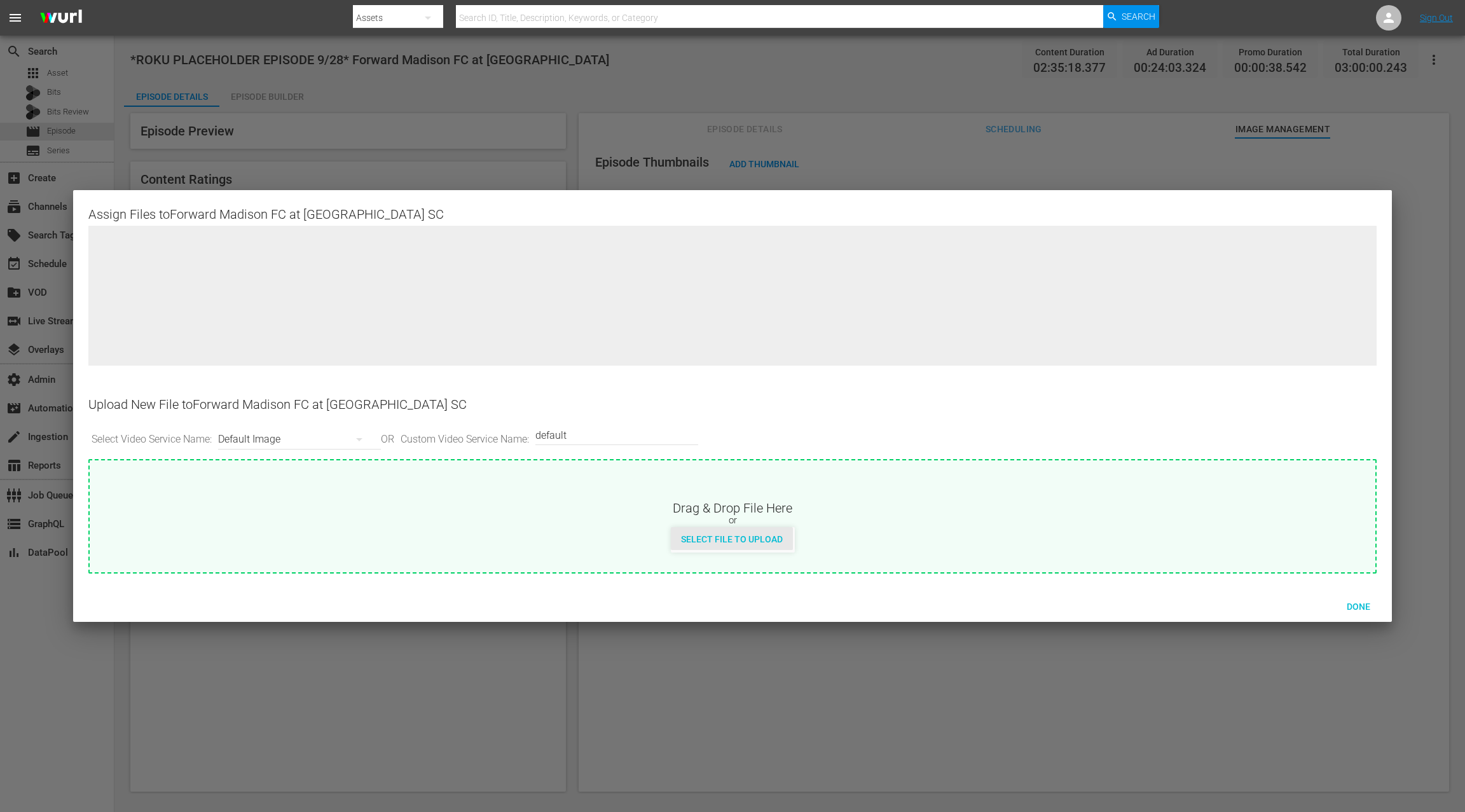
click at [712, 543] on span "Select File to Upload" at bounding box center [732, 539] width 122 height 11
type input "C:\fakepath\Forward Madison FC at Westchester SC.jpg"
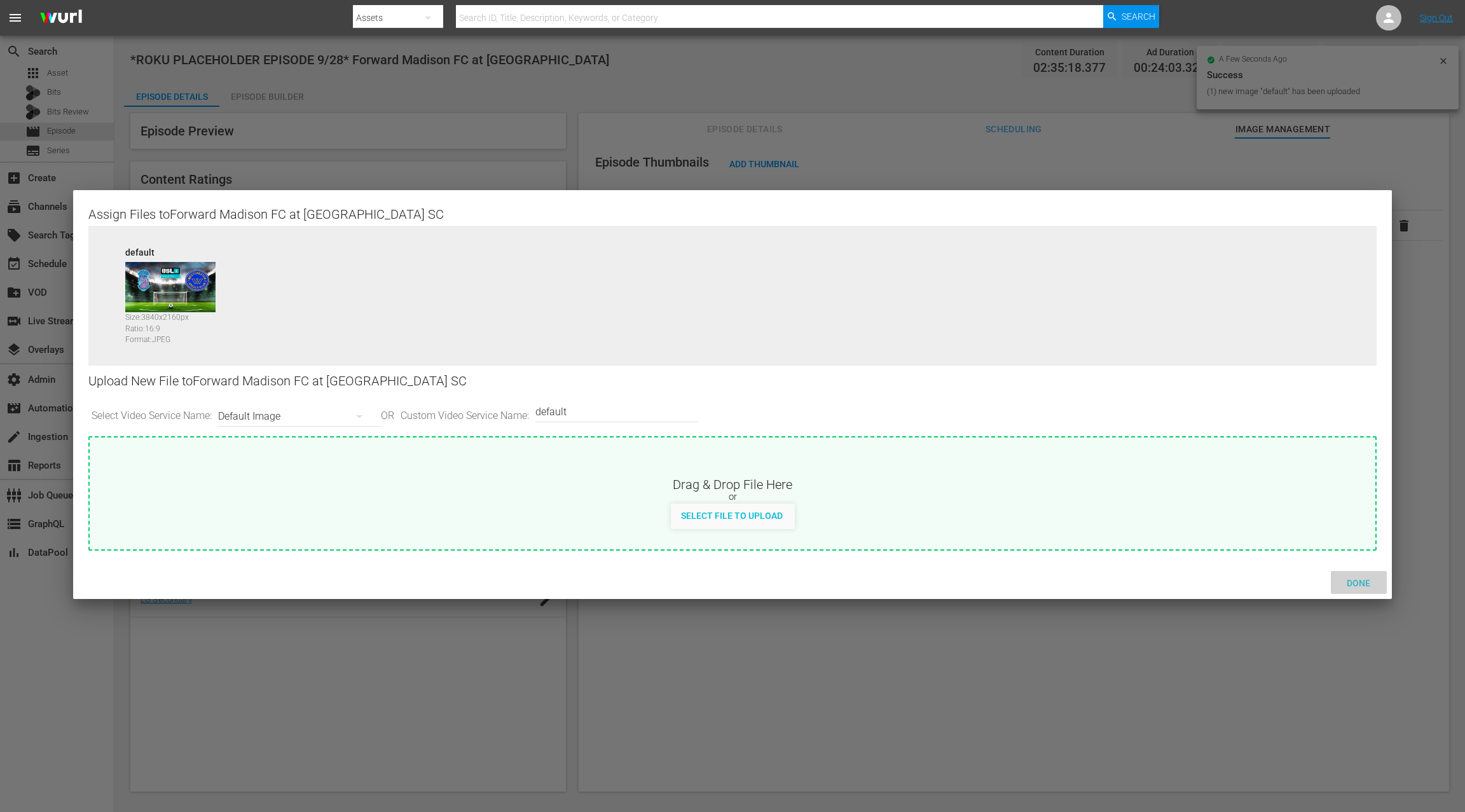
click at [1353, 582] on span "Done" at bounding box center [1358, 583] width 43 height 11
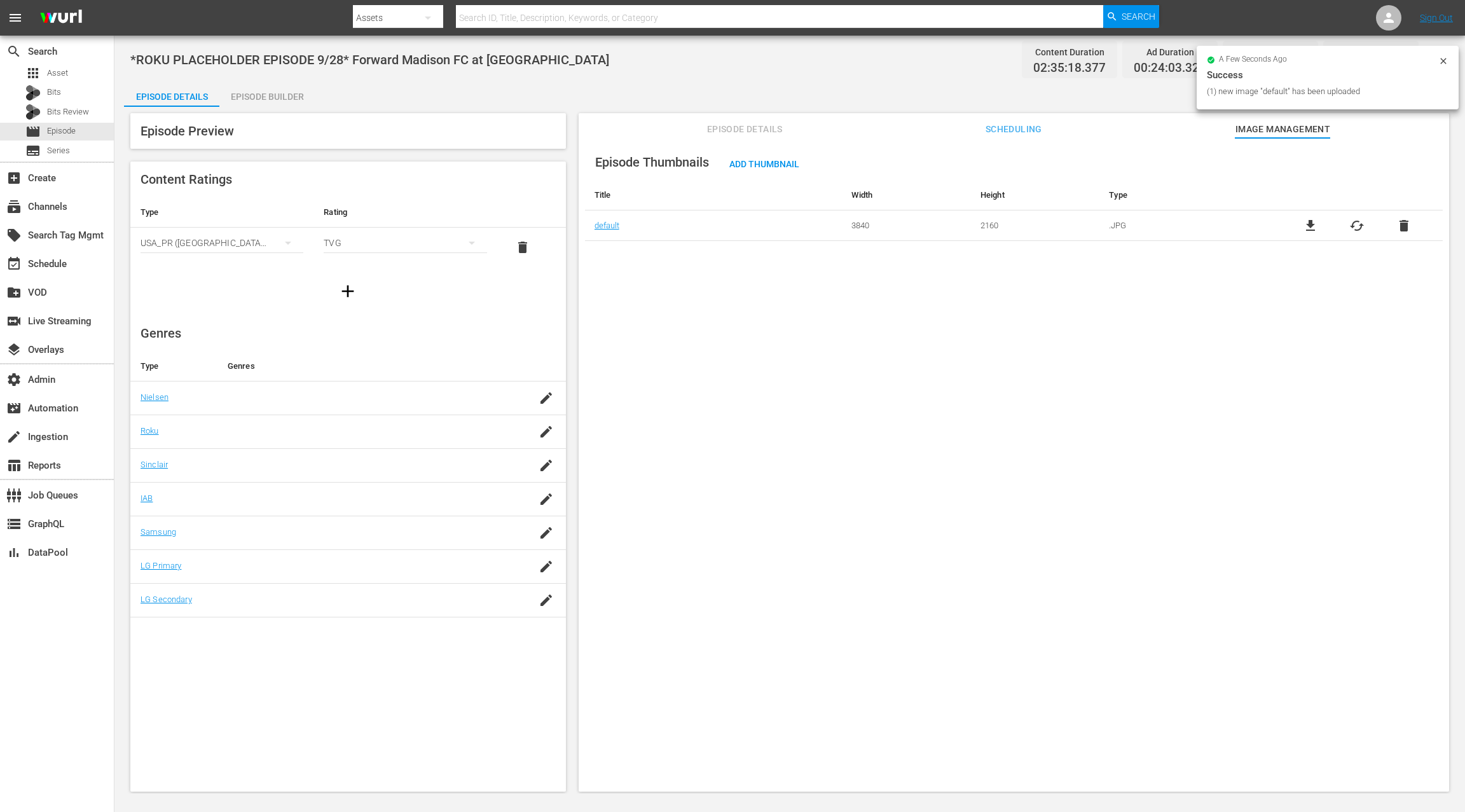
click at [986, 126] on span "Scheduling" at bounding box center [1013, 129] width 96 height 15
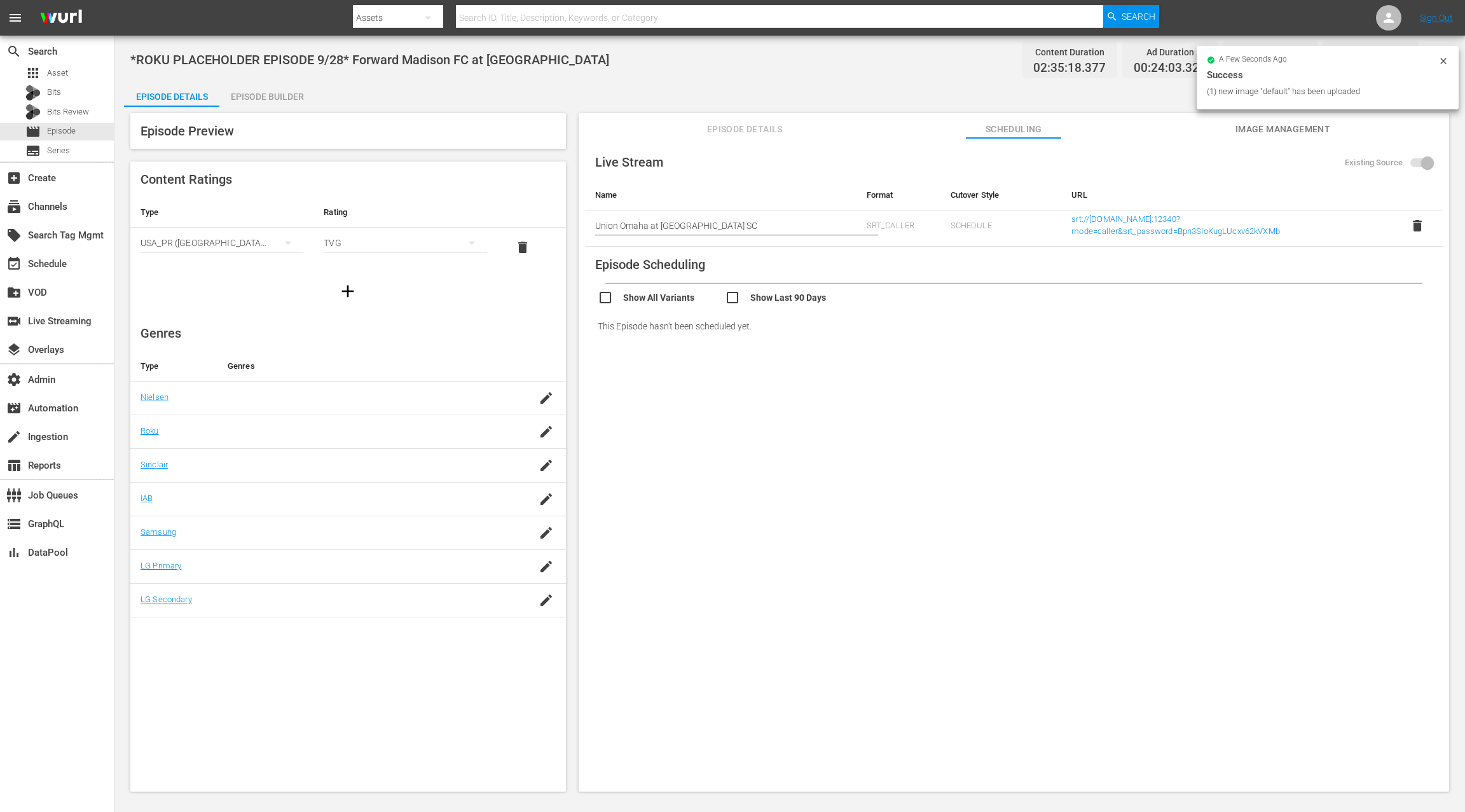
click at [763, 130] on span "Episode Details" at bounding box center [745, 129] width 96 height 15
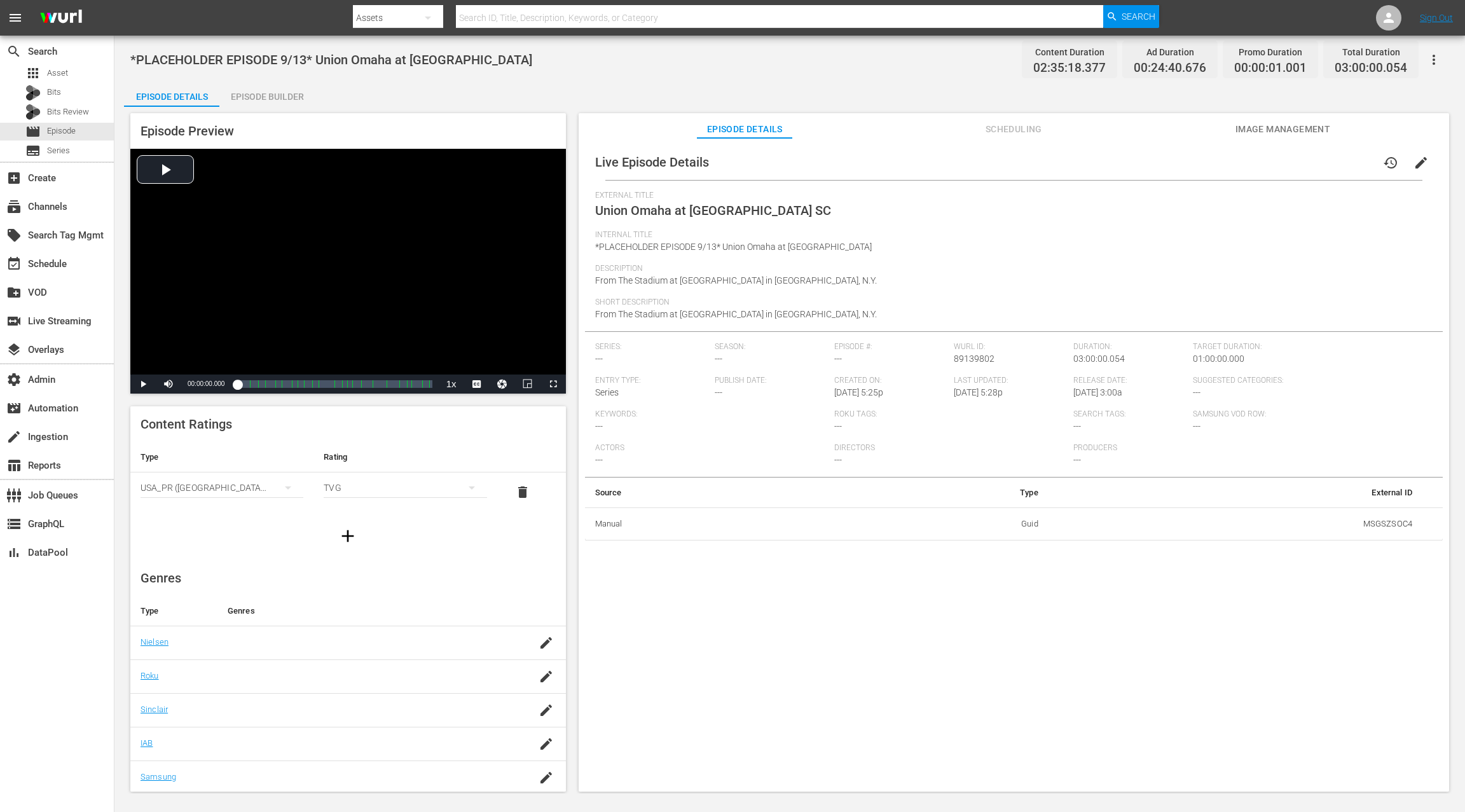
click at [998, 133] on span "Scheduling" at bounding box center [1013, 129] width 96 height 15
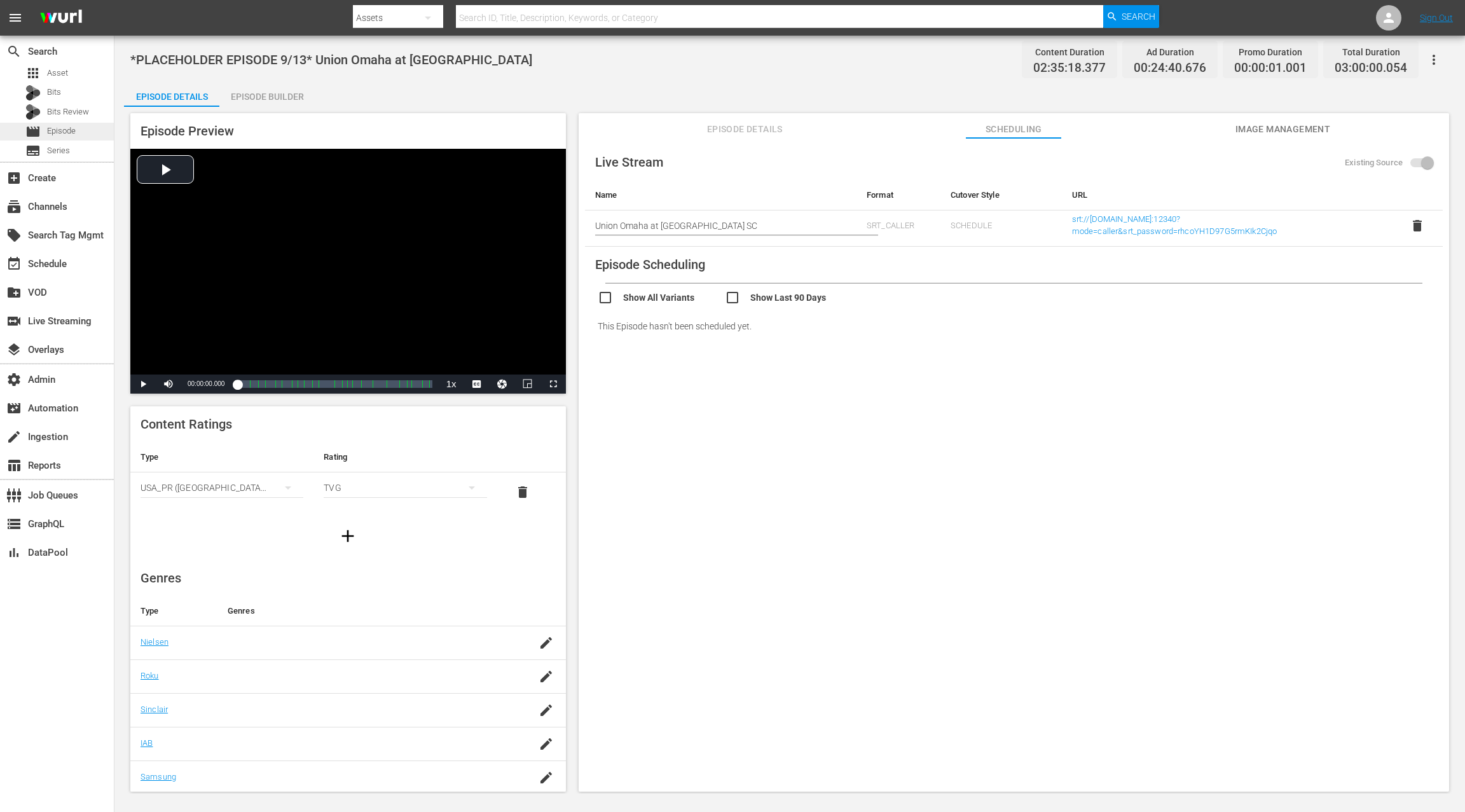
click at [80, 131] on div "movie Episode" at bounding box center [57, 131] width 114 height 17
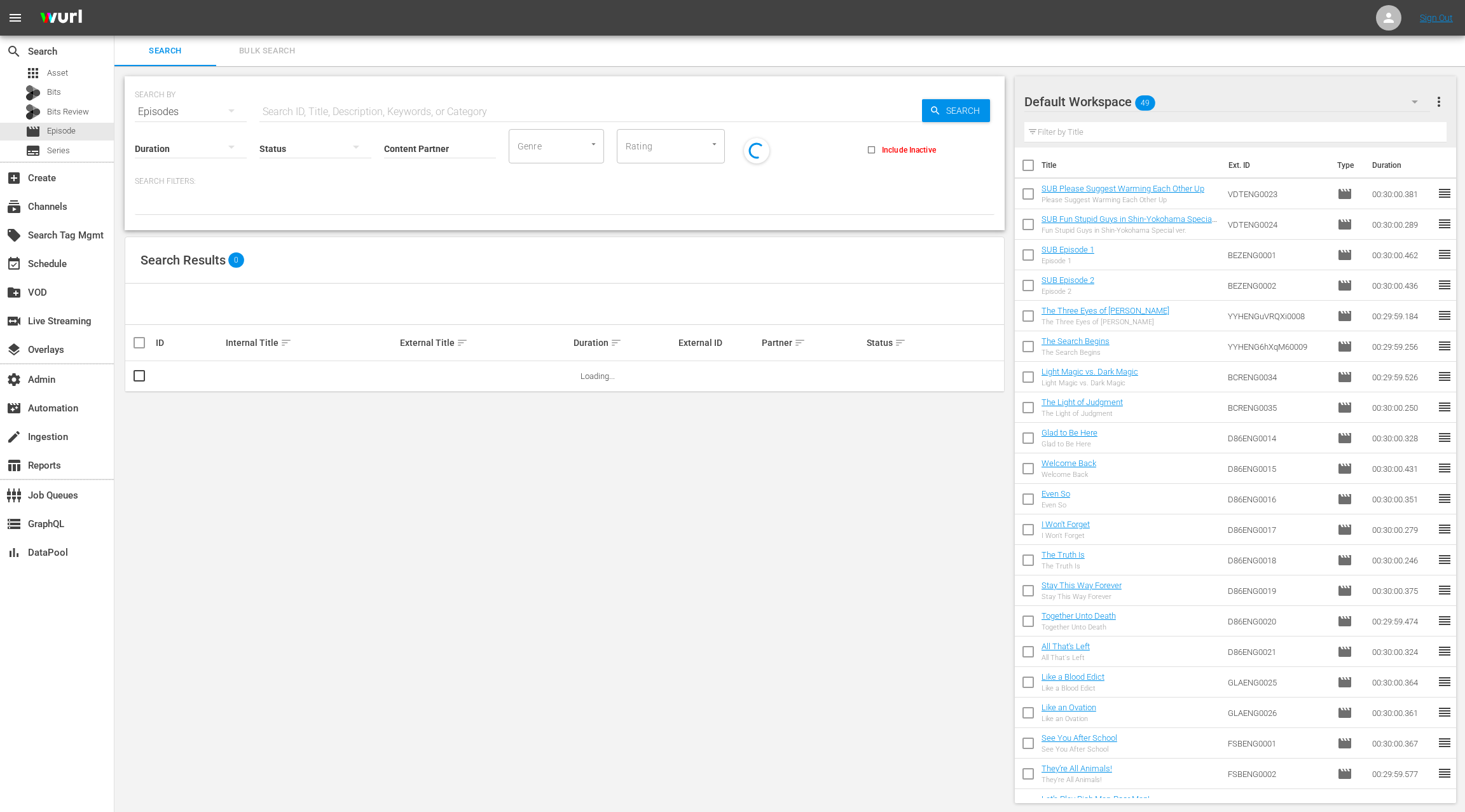
click at [275, 113] on input "text" at bounding box center [591, 112] width 662 height 31
type input "placeholder"
click at [410, 147] on input "Content Partner" at bounding box center [440, 149] width 112 height 45
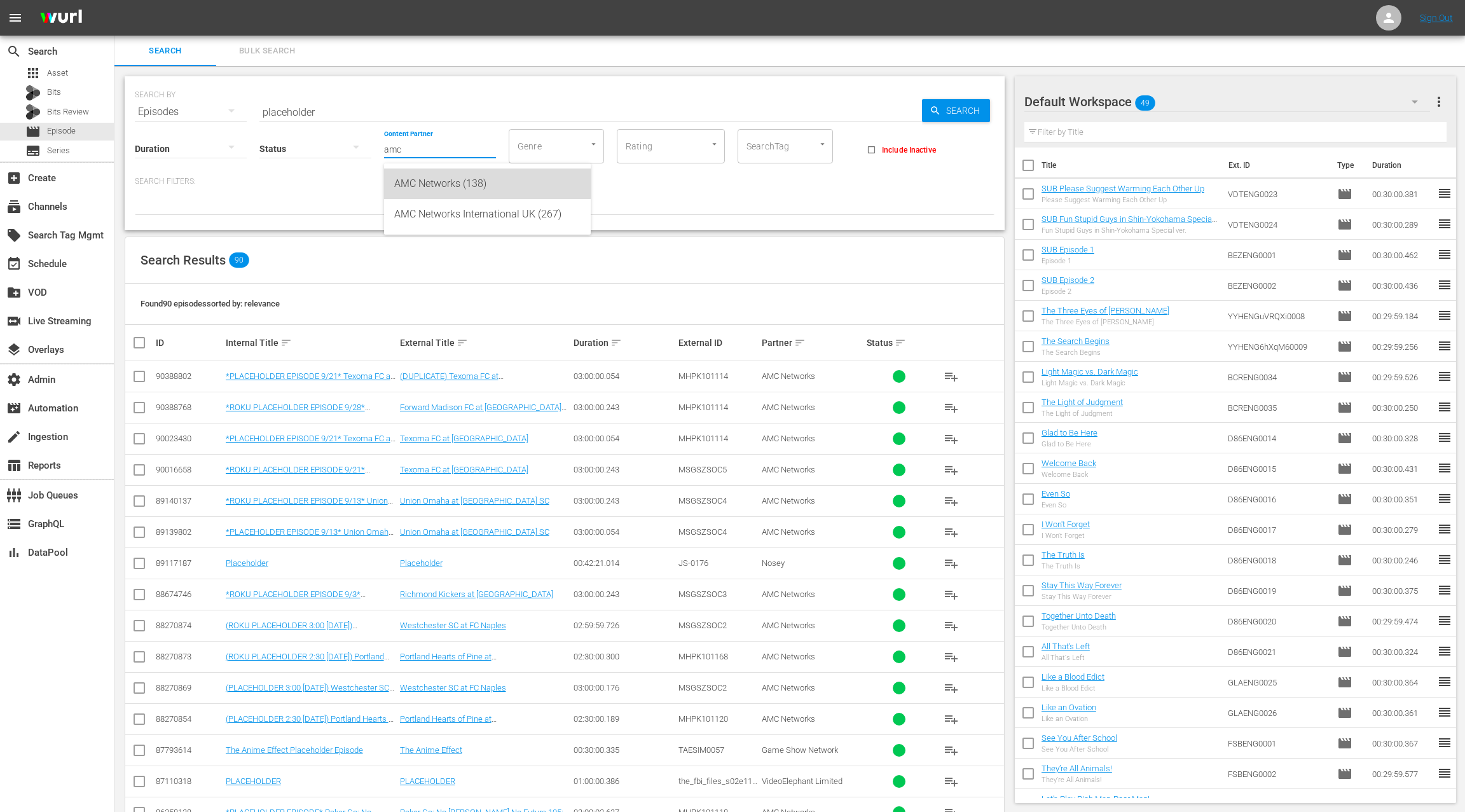
click at [438, 179] on div "AMC Networks (138)" at bounding box center [487, 184] width 186 height 31
type input "AMC Networks (138)"
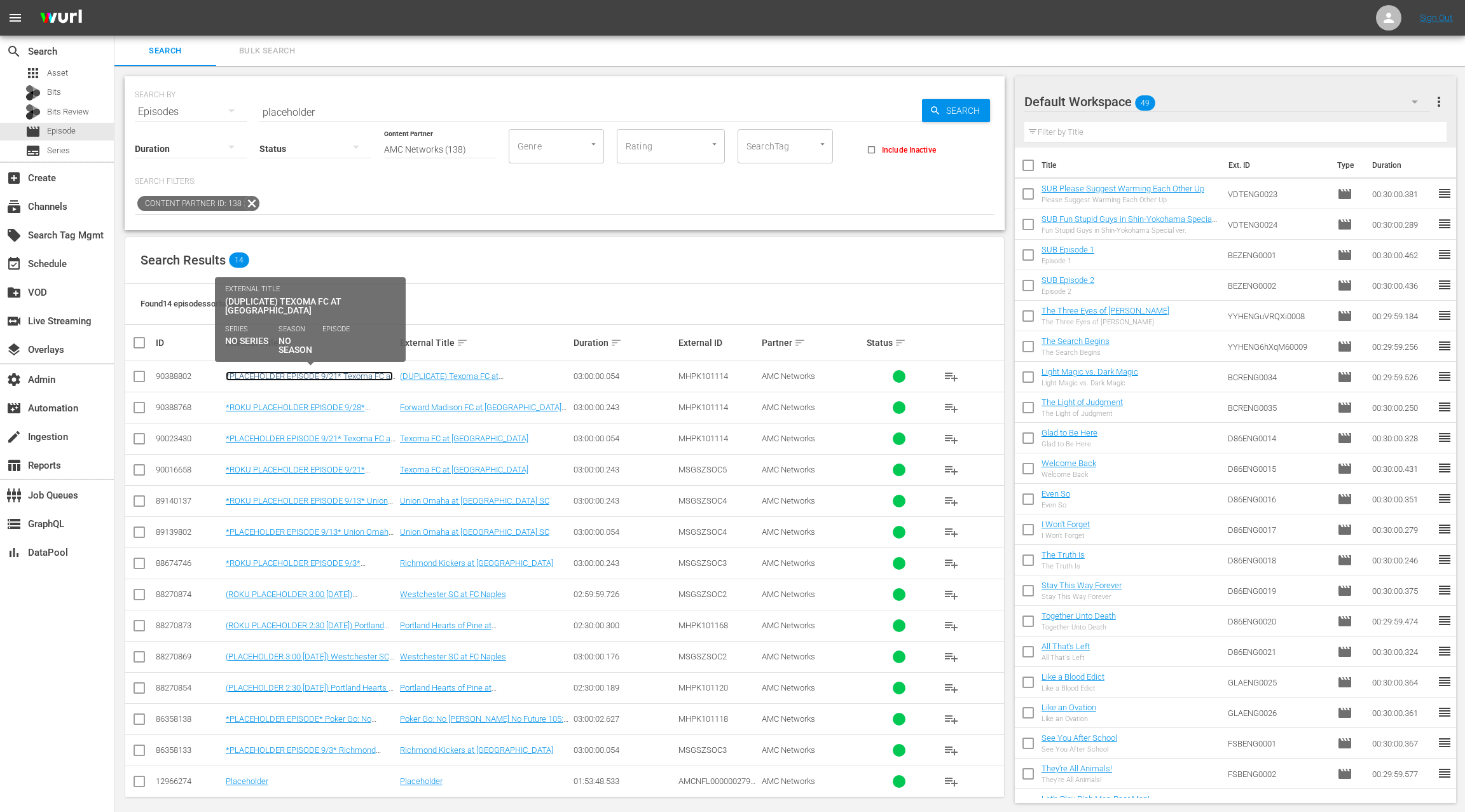
click at [364, 374] on link "*PLACEHOLDER EPISODE 9/21* Texoma FC at [GEOGRAPHIC_DATA]" at bounding box center [309, 381] width 167 height 19
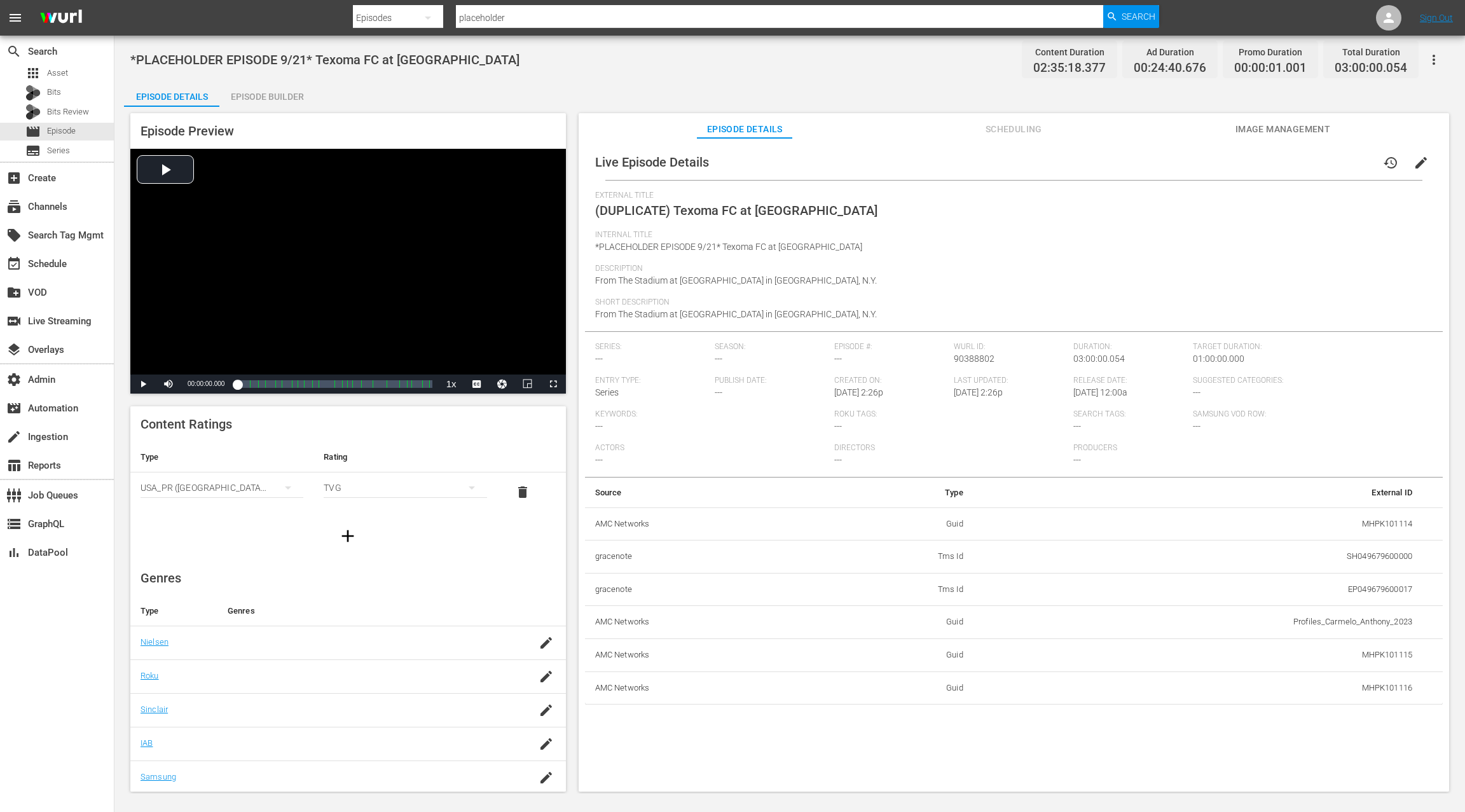
click at [1417, 167] on span "edit" at bounding box center [1422, 163] width 15 height 15
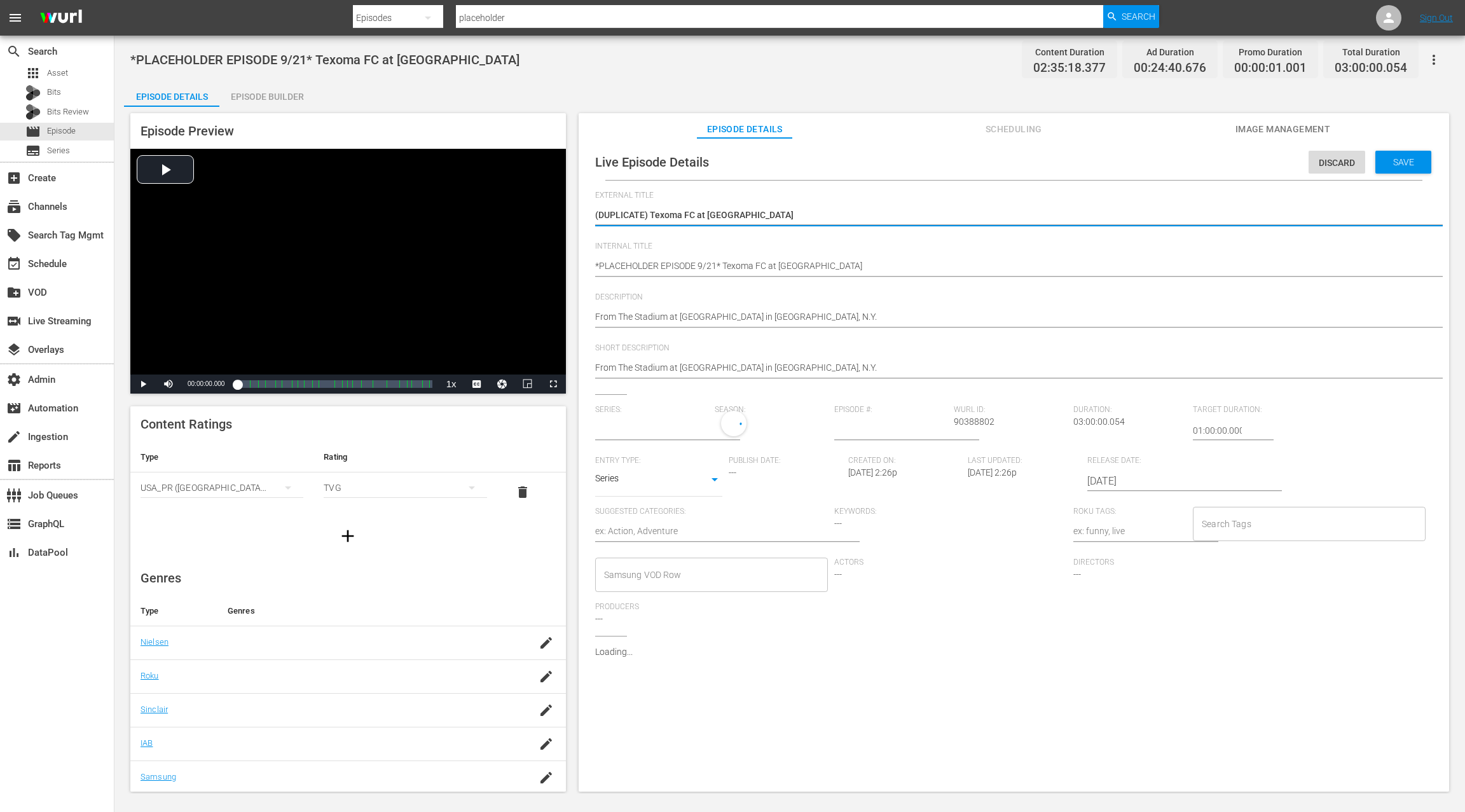
type input "No Series"
drag, startPoint x: 651, startPoint y: 215, endPoint x: 580, endPoint y: 215, distance: 71.0
click at [580, 215] on div "Live Episode Details Discard Save External Title (DUPLICATE) Texoma FC at Westc…" at bounding box center [1014, 470] width 871 height 665
type textarea "Texoma FC at [GEOGRAPHIC_DATA]"
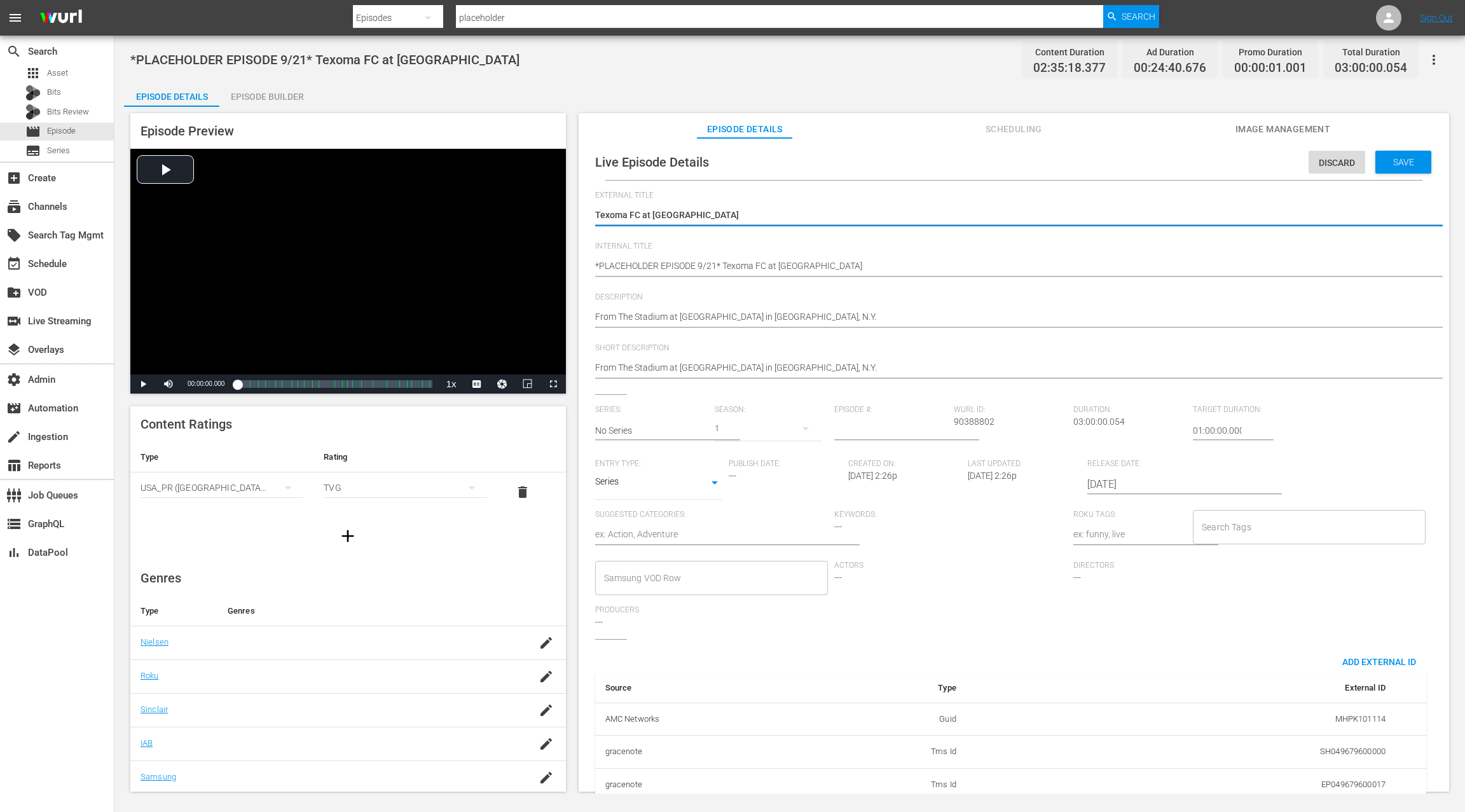
click at [612, 213] on textarea "(DUPLICATE) Texoma FC at Westchester SC" at bounding box center [1010, 216] width 831 height 15
click at [609, 214] on textarea "(DUPLICATE) Texoma FC at Westchester SC" at bounding box center [1010, 216] width 831 height 15
drag, startPoint x: 609, startPoint y: 214, endPoint x: 725, endPoint y: 215, distance: 116.0
click at [725, 215] on textarea "(DUPLICATE) Texoma FC at Westchester SC" at bounding box center [1010, 216] width 831 height 15
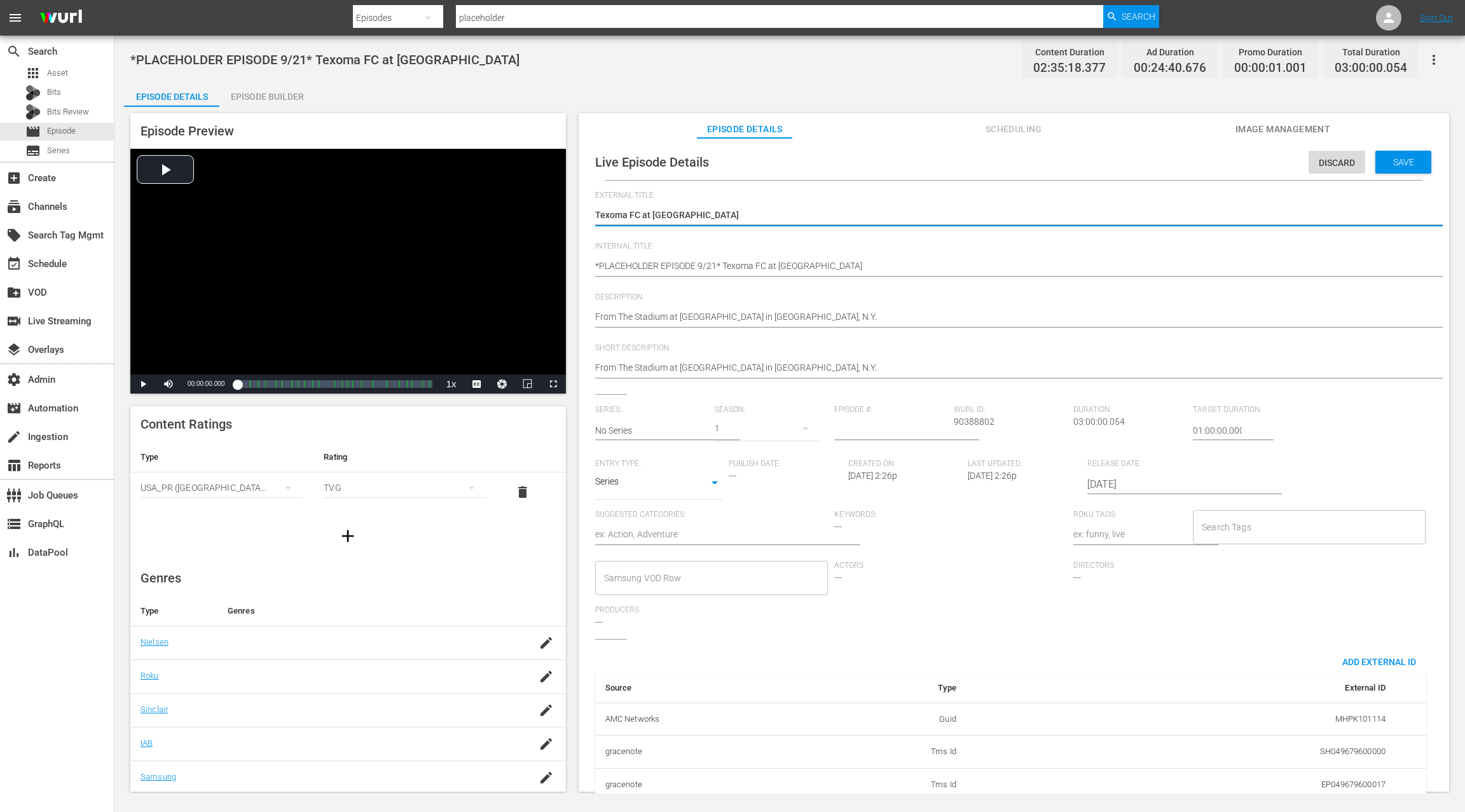
type textarea "Forward Madison FC at Westchester SC"
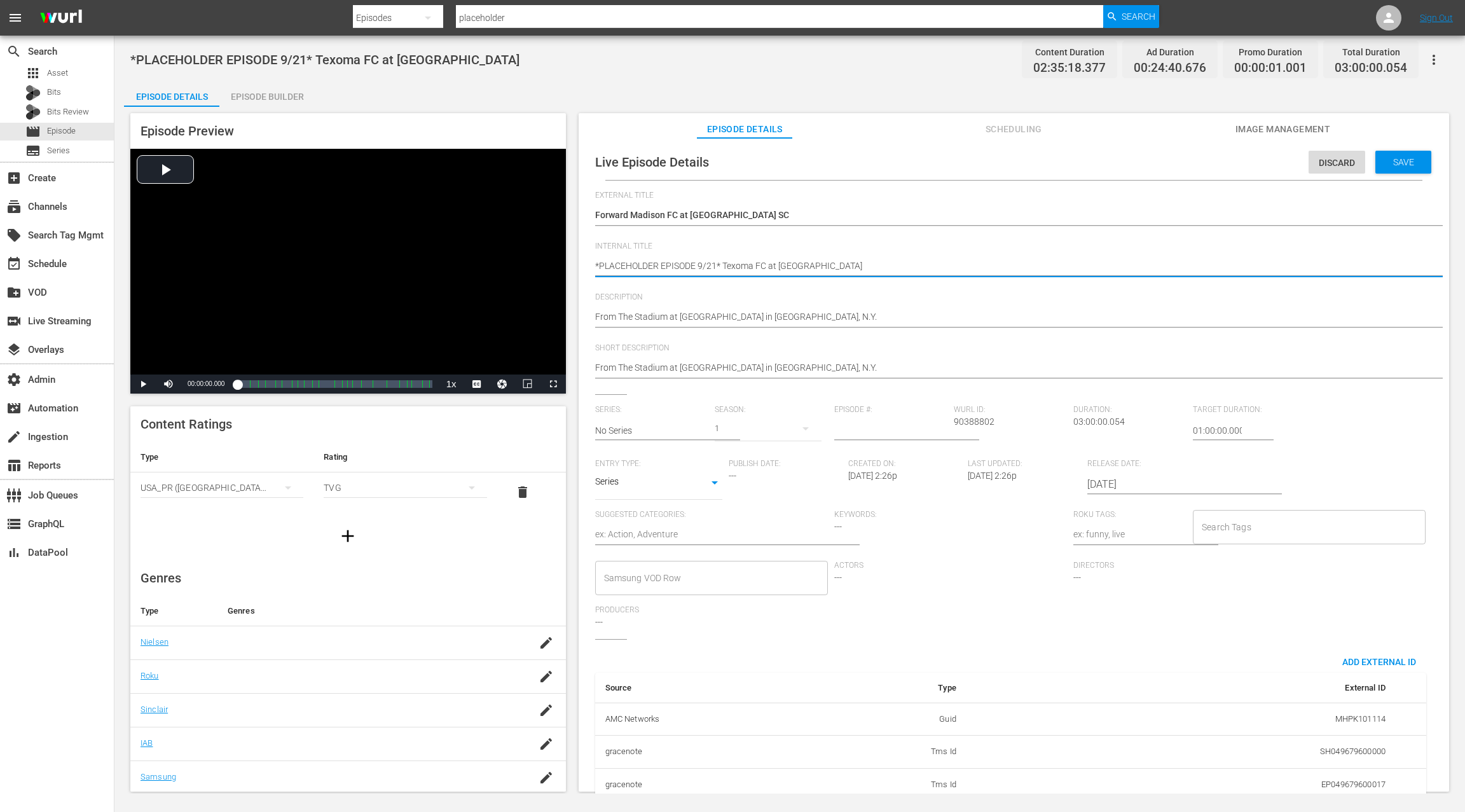
drag, startPoint x: 735, startPoint y: 265, endPoint x: 856, endPoint y: 264, distance: 121.0
click at [856, 264] on textarea "*PLACEHOLDER EPISODE 9/21* Texoma FC at [GEOGRAPHIC_DATA]" at bounding box center [1010, 267] width 831 height 15
paste textarea "Forward Madison"
type textarea "*PLACEHOLDER EPISODE 9/21* Forward Madison FC at Westchester SC"
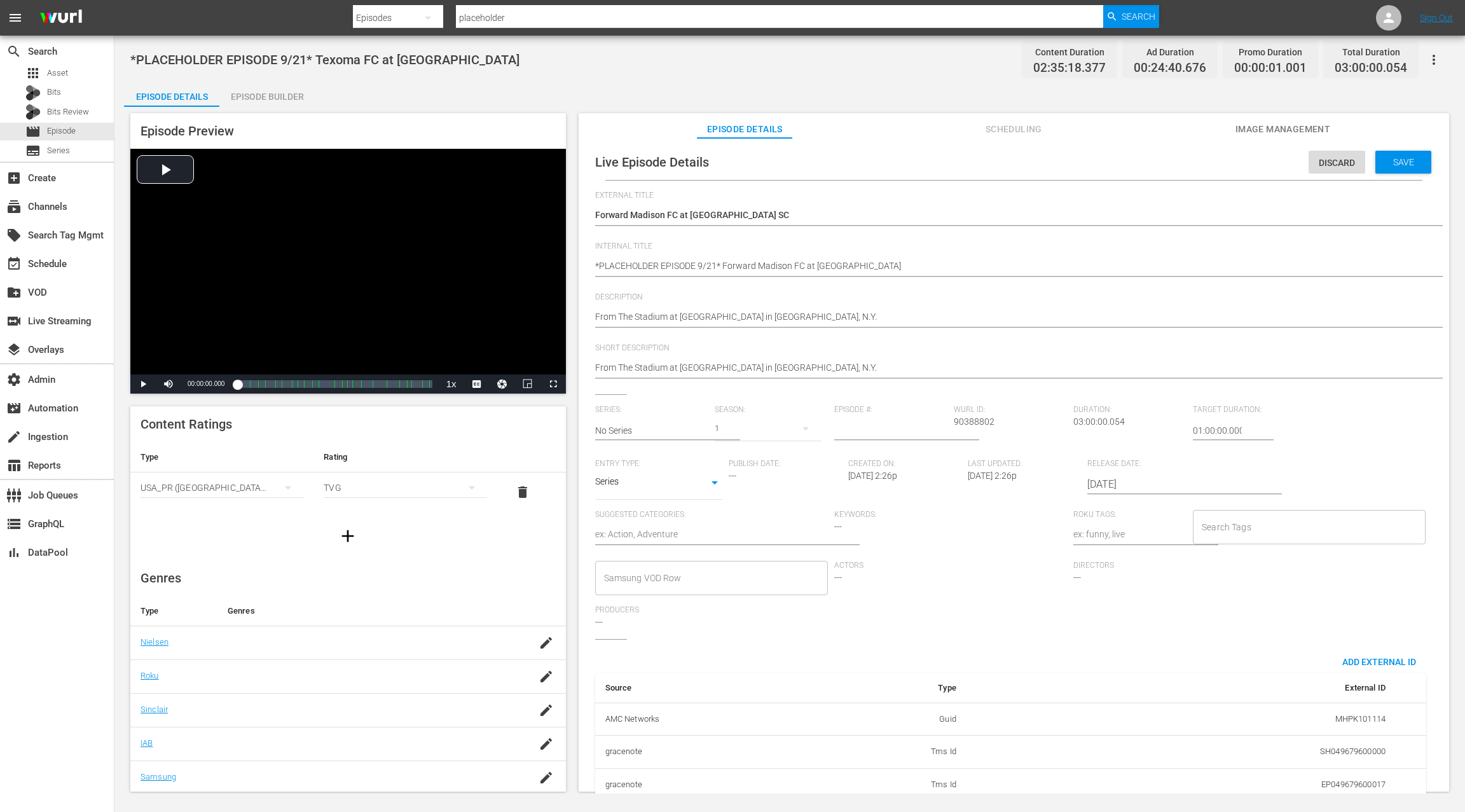
click at [1111, 482] on input "2025-09-21" at bounding box center [1169, 485] width 163 height 31
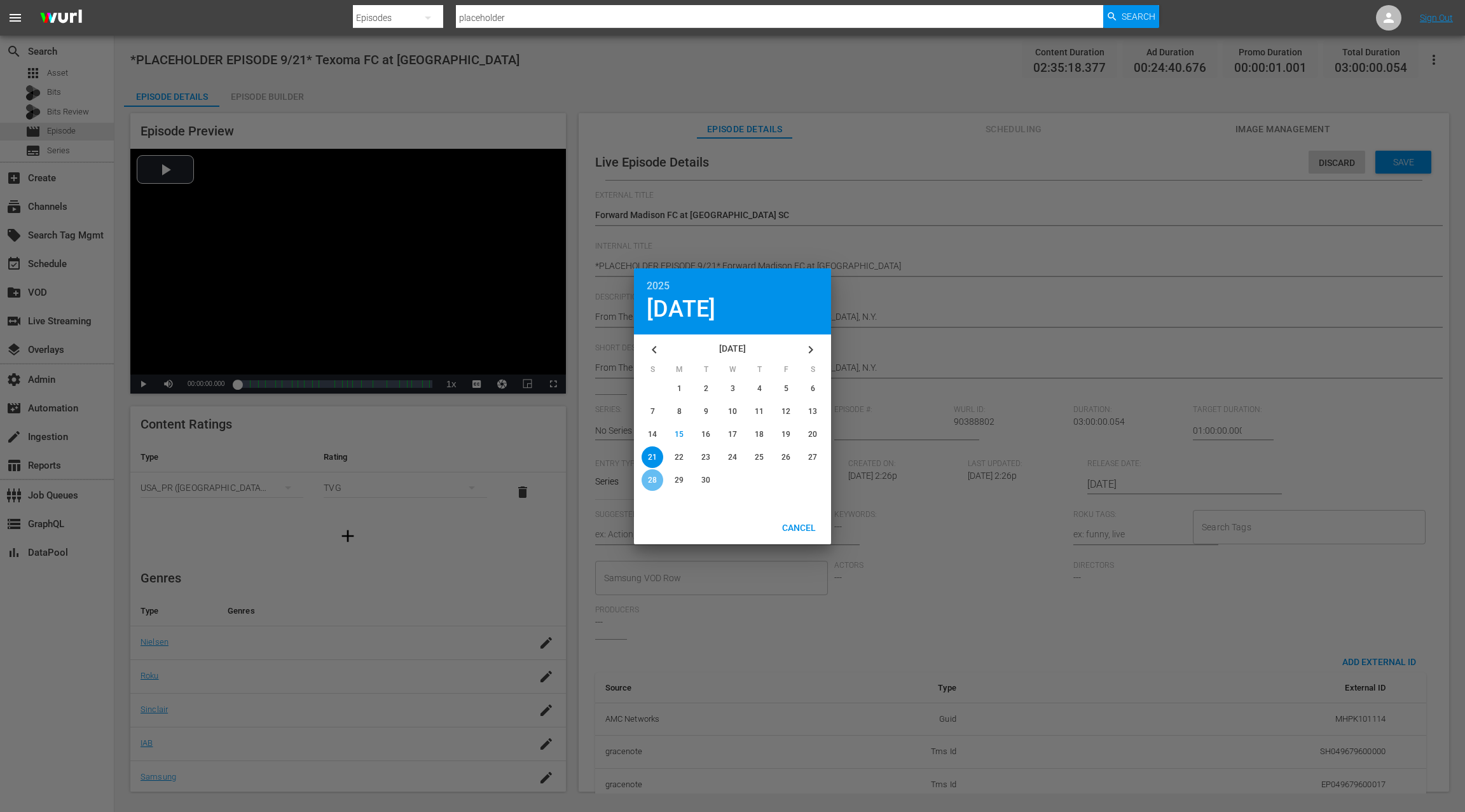
click at [655, 480] on span "28" at bounding box center [652, 480] width 9 height 9
type input "2025-09-28"
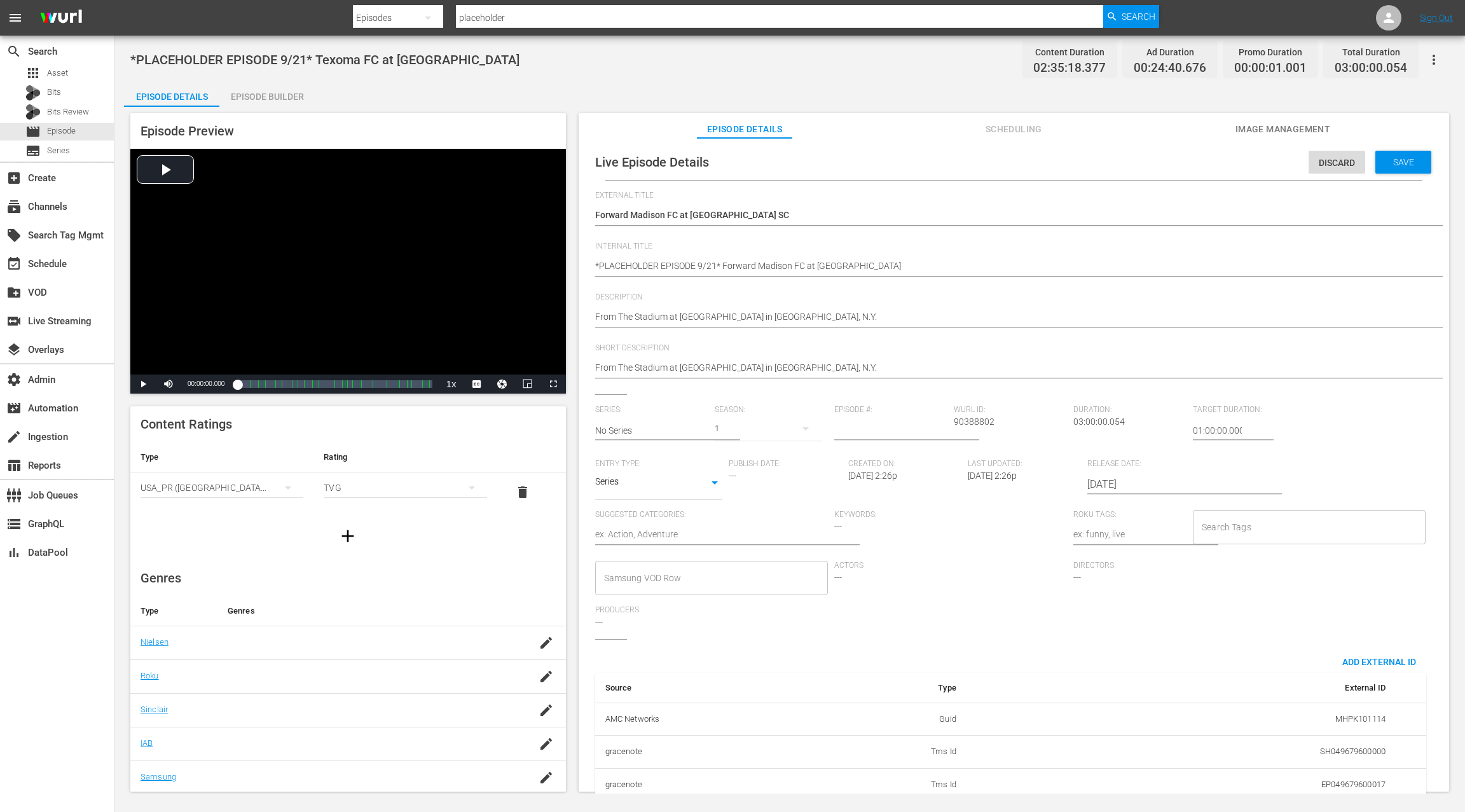
scroll to position [124, 0]
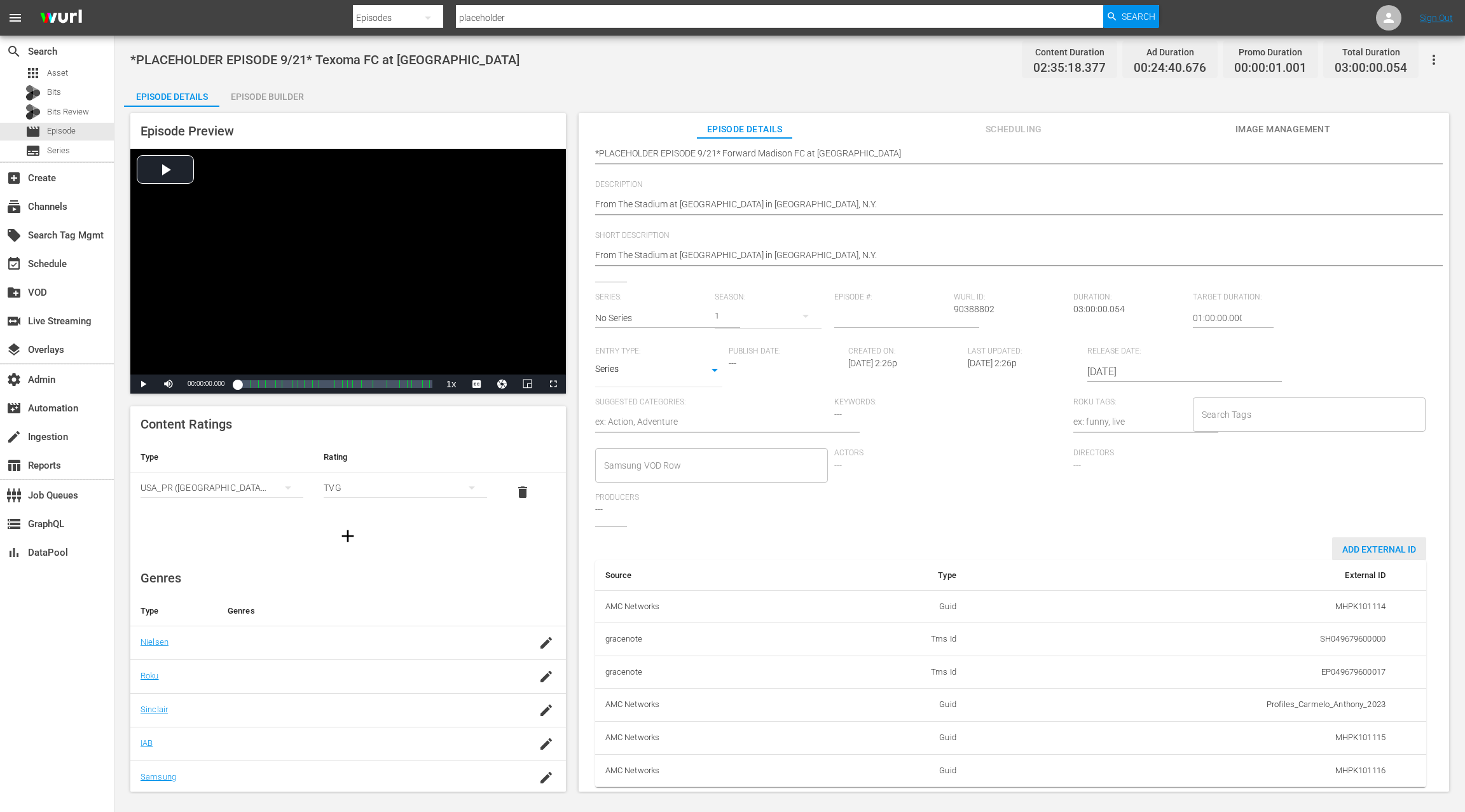
click at [1345, 545] on span "Add External Id" at bounding box center [1379, 549] width 94 height 11
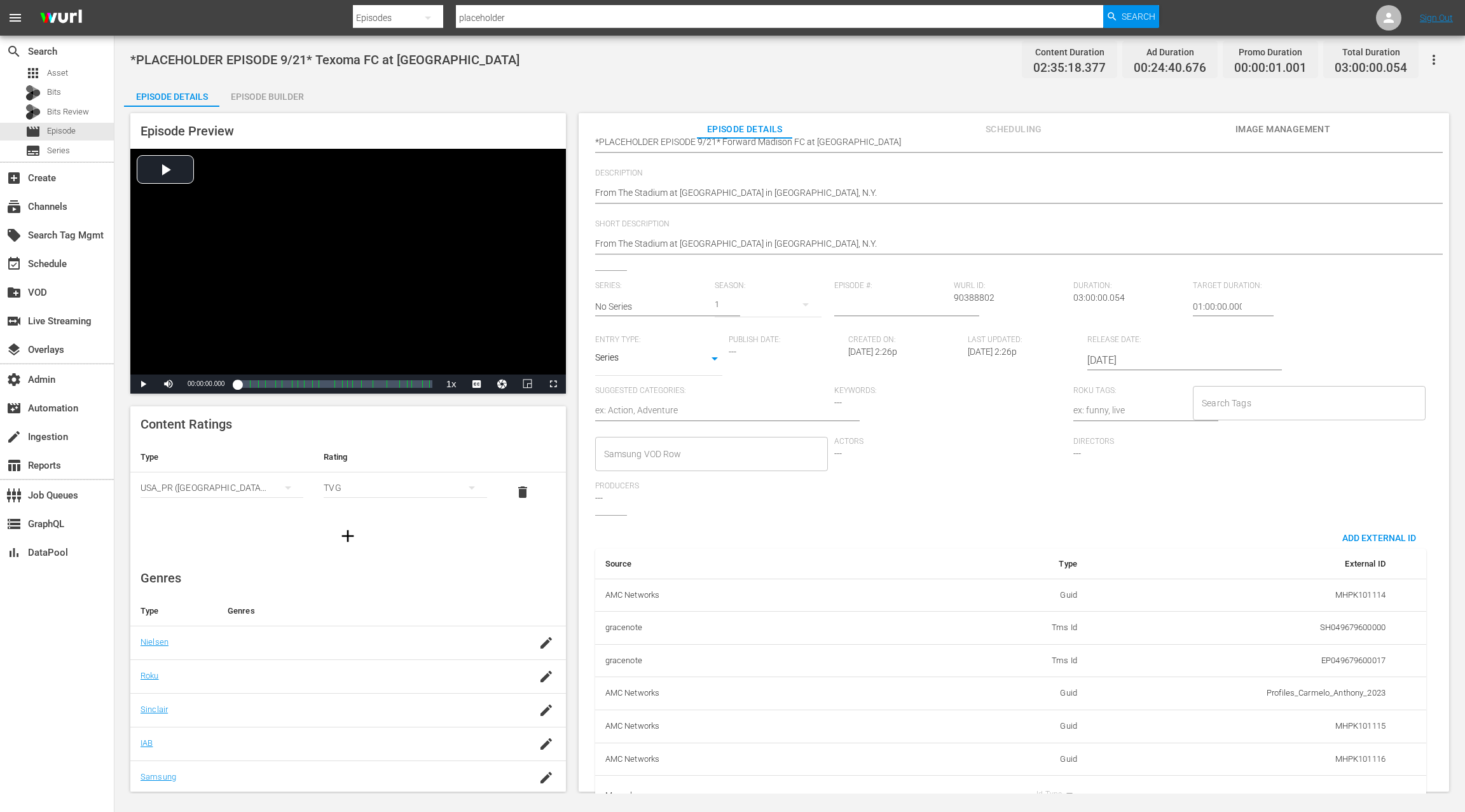
scroll to position [164, 0]
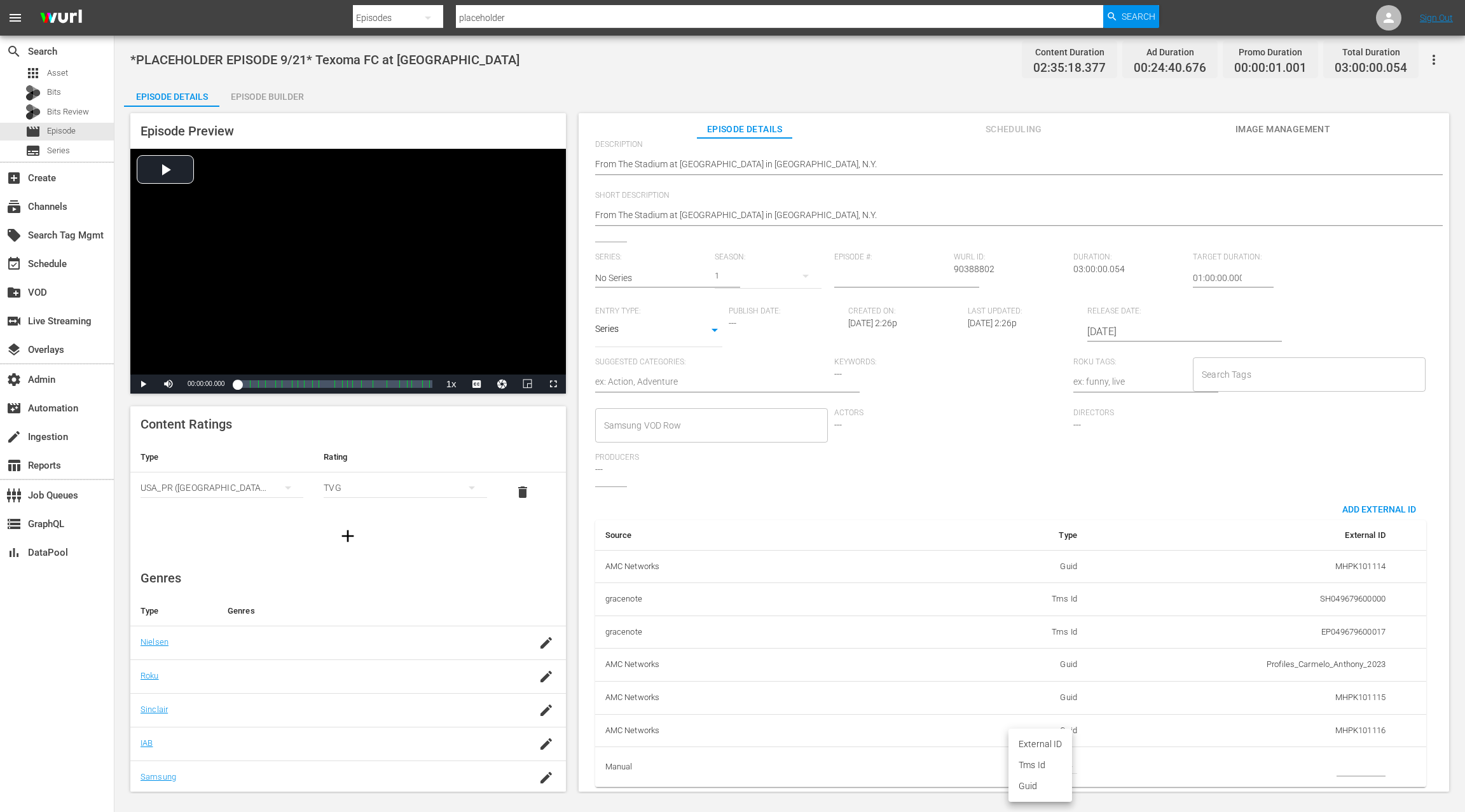
click at [1046, 755] on body "menu Search By Episodes Search ID, Title, Description, Keywords, or Category pl…" at bounding box center [732, 406] width 1465 height 812
click at [1040, 787] on li "Guid" at bounding box center [1040, 786] width 64 height 21
type input "guid"
click at [1362, 757] on input "simple table" at bounding box center [1361, 767] width 49 height 19
paste input "MSGSZSOC6"
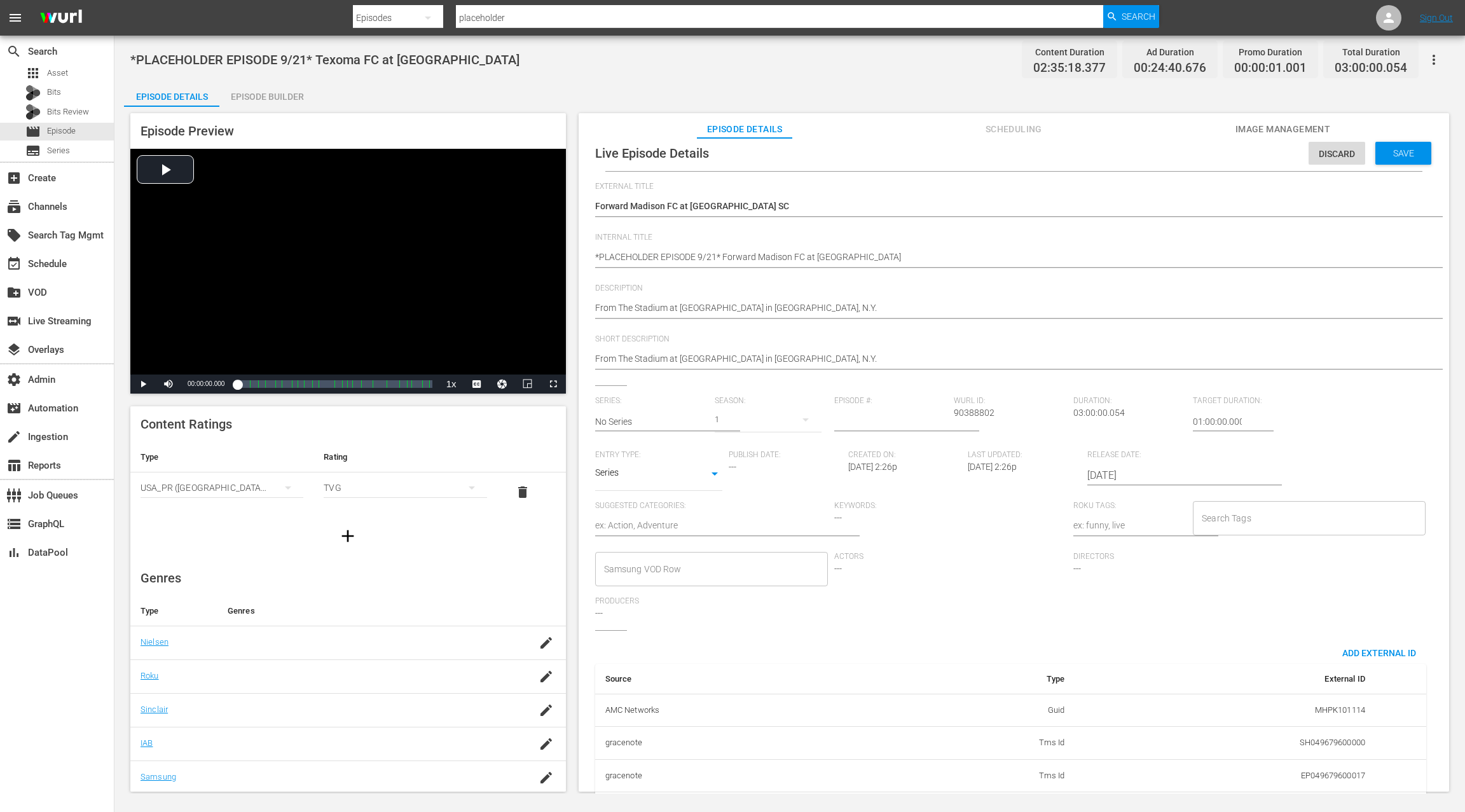
scroll to position [0, 0]
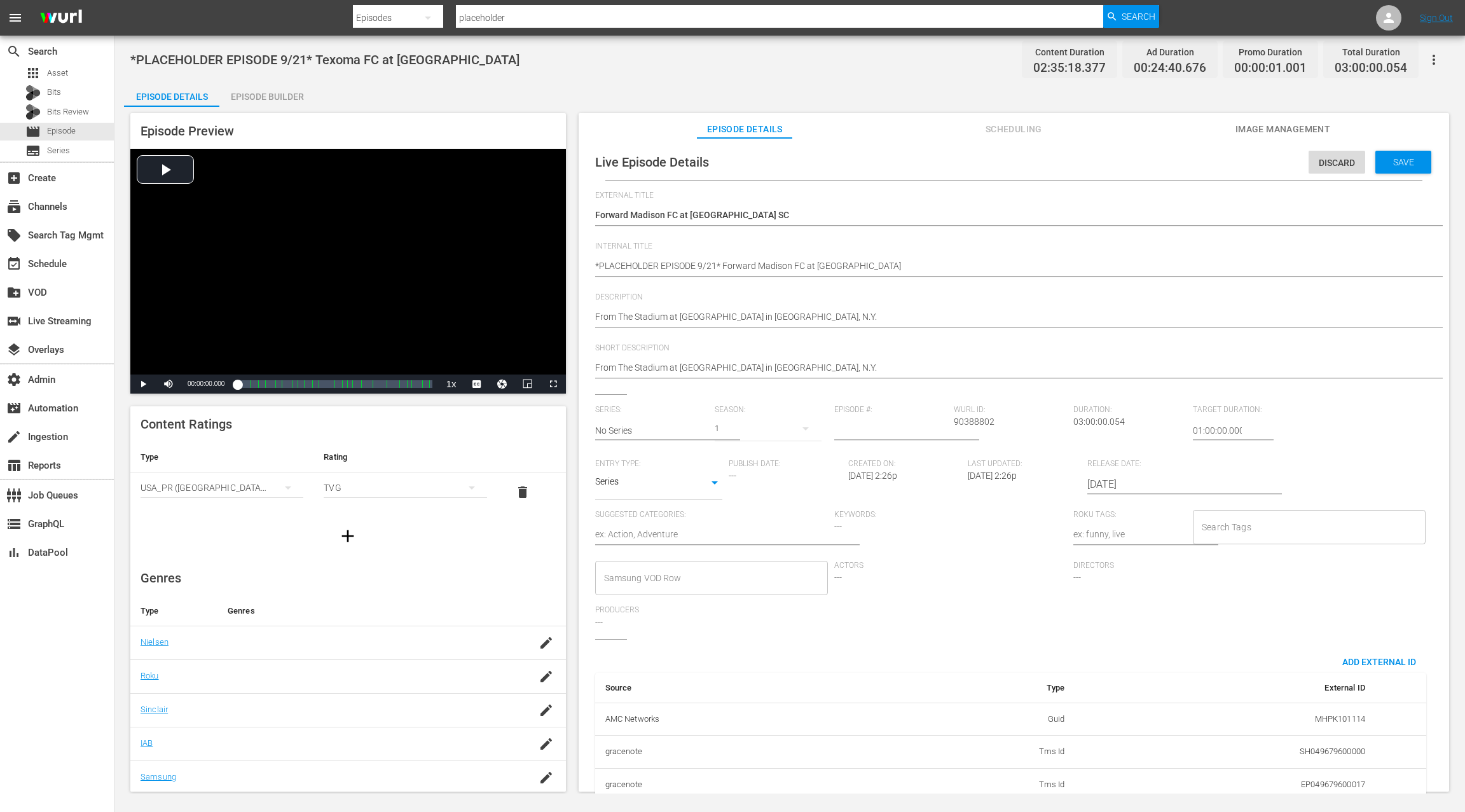
type input "MSGSZSOC6"
drag, startPoint x: 715, startPoint y: 264, endPoint x: 718, endPoint y: 247, distance: 17.3
type textarea "*PLACEHOLDER EPISODE 9/2* Forward Madison FC at Westchester SC"
type textarea "*PLACEHOLDER EPISODE 9/28* Forward Madison FC at Westchester SC"
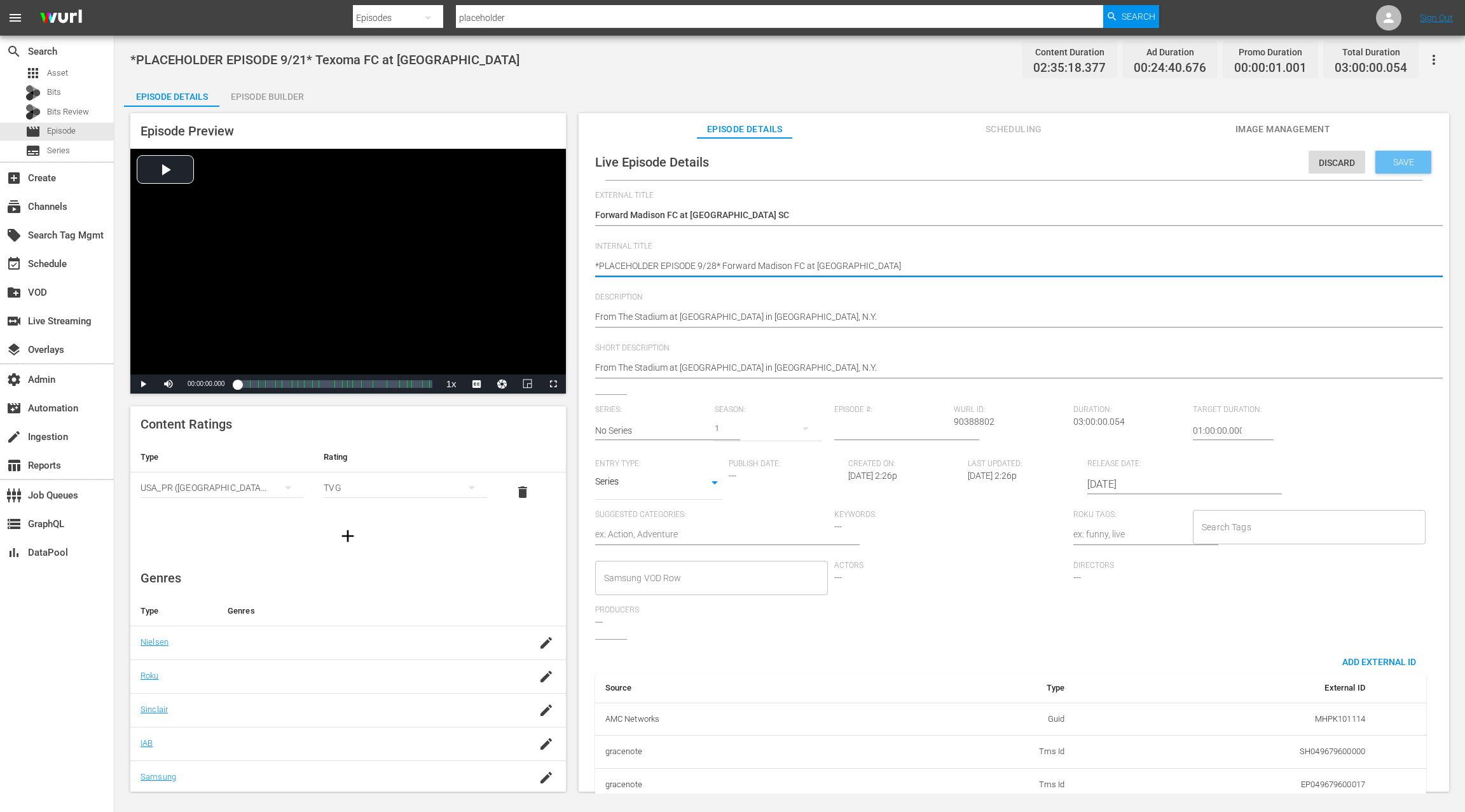
type textarea "*PLACEHOLDER EPISODE 9/28* Forward Madison FC at Westchester SC"
click at [1396, 165] on span "Save" at bounding box center [1403, 162] width 42 height 11
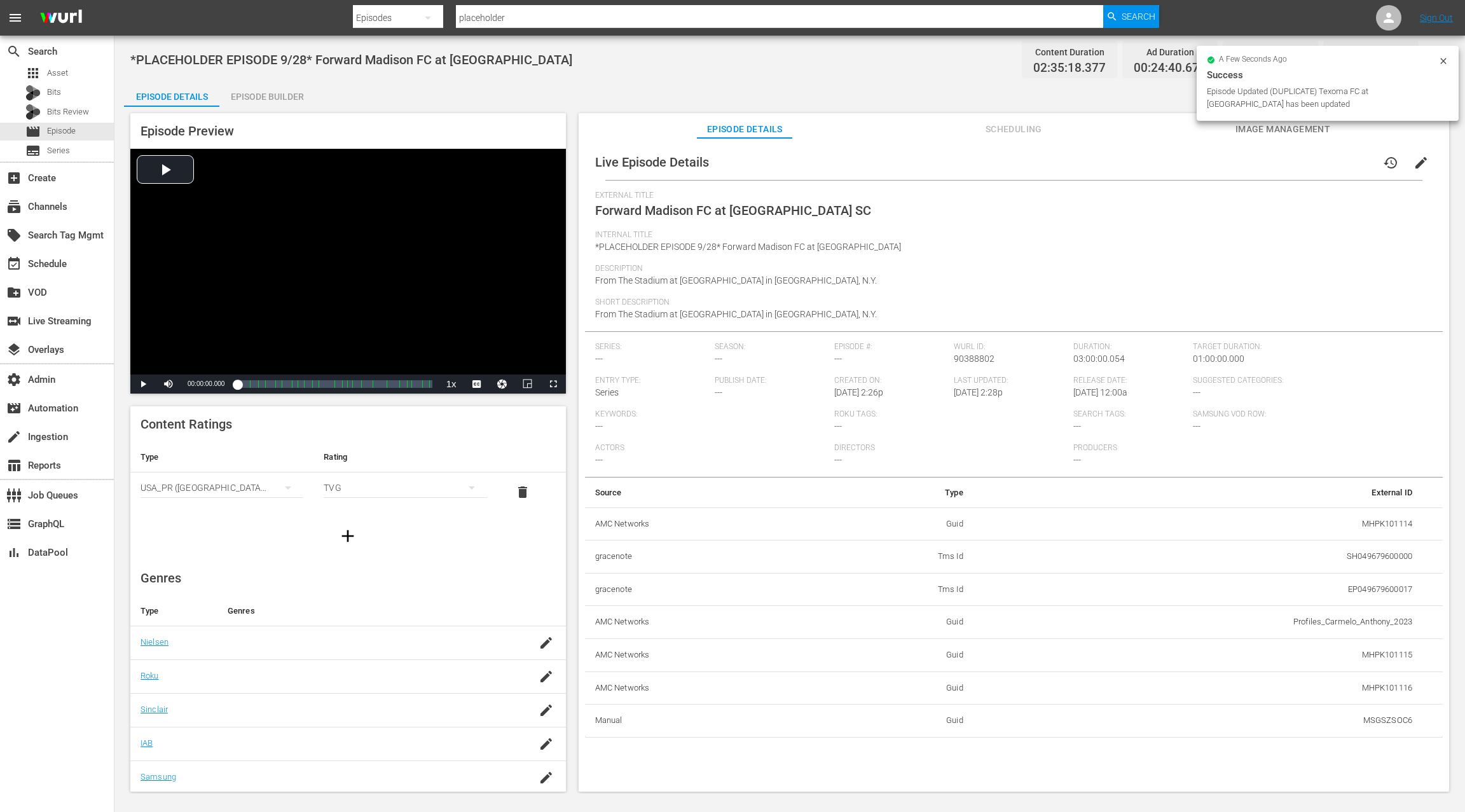
click at [1264, 131] on span "Image Management" at bounding box center [1282, 129] width 96 height 15
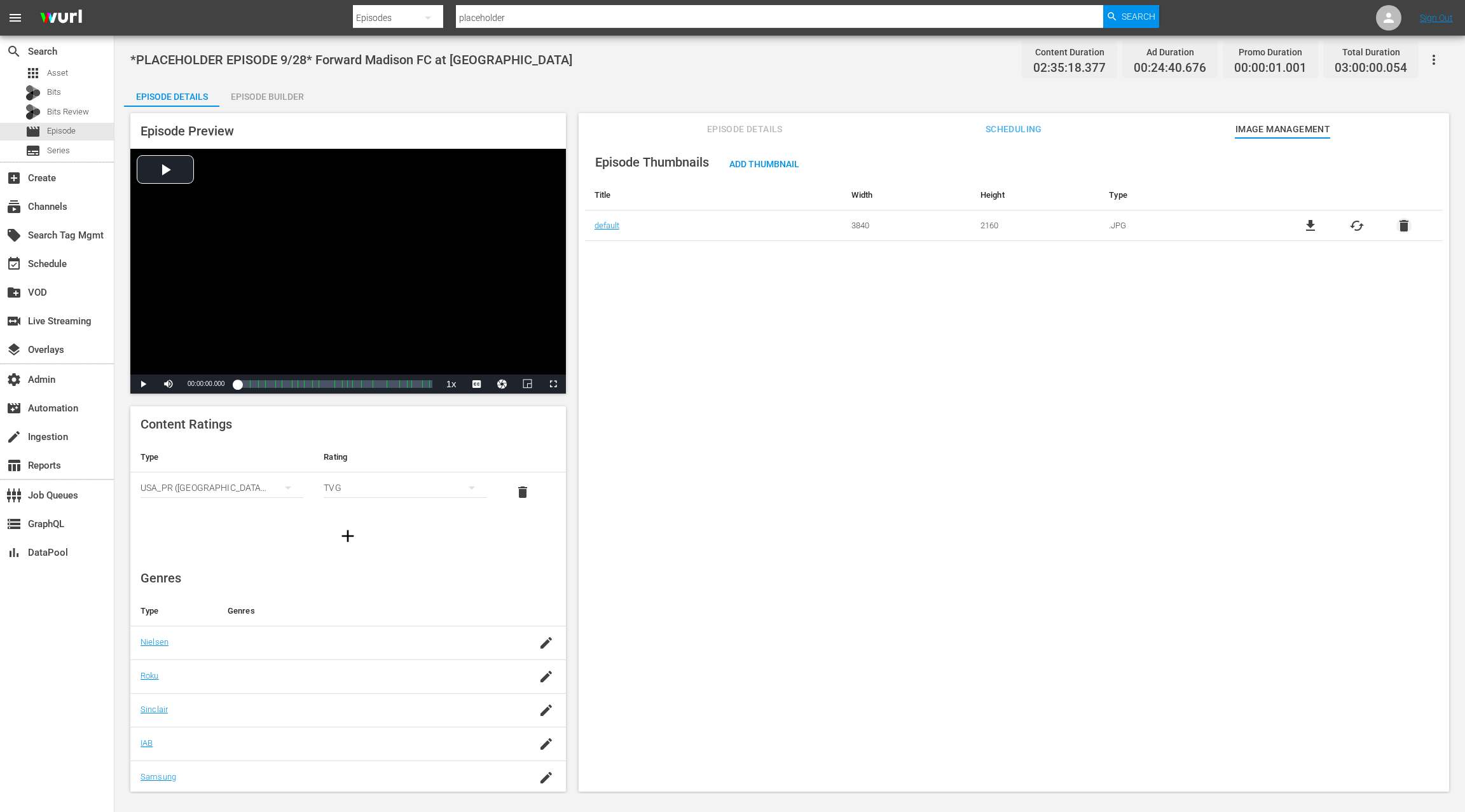
click at [1407, 227] on span "delete" at bounding box center [1404, 226] width 15 height 15
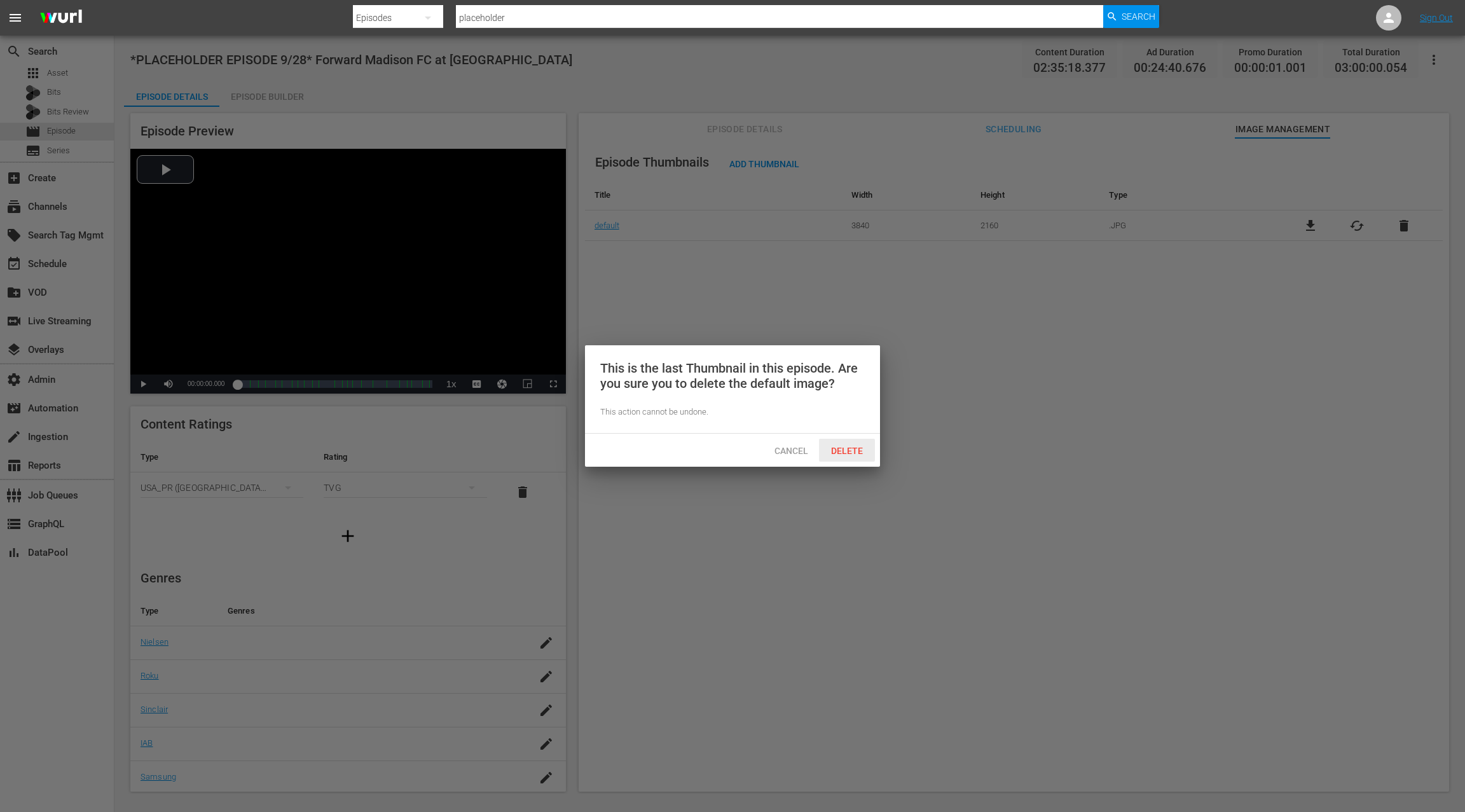
click at [858, 455] on span "Delete" at bounding box center [847, 451] width 52 height 11
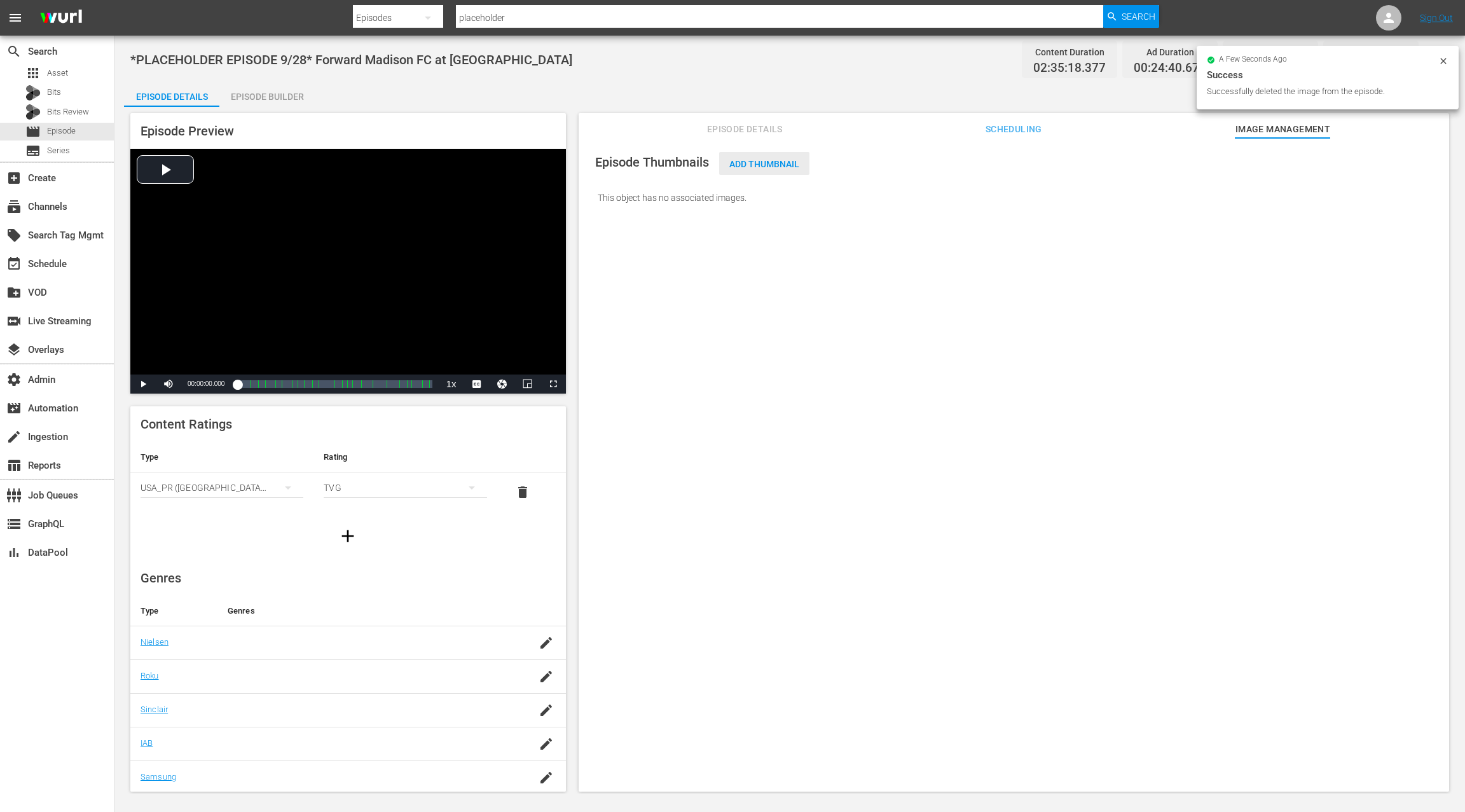
click at [755, 169] on div "Add Thumbnail" at bounding box center [765, 163] width 91 height 23
click at [757, 167] on span "Add Thumbnail" at bounding box center [765, 164] width 91 height 11
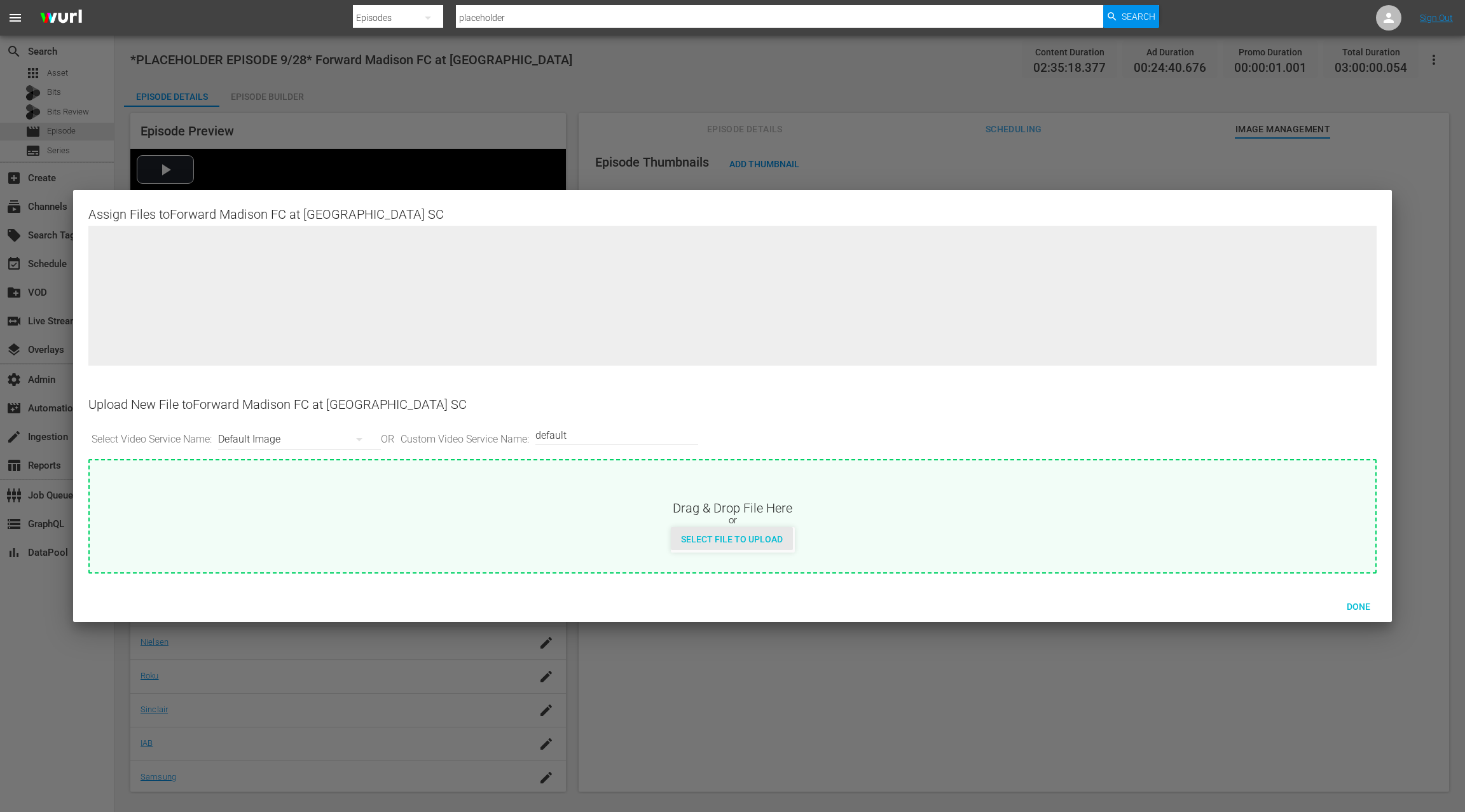
click at [708, 540] on span "Select File to Upload" at bounding box center [732, 539] width 122 height 11
type input "C:\fakepath\Forward Madison FC at Westchester SC.jpg"
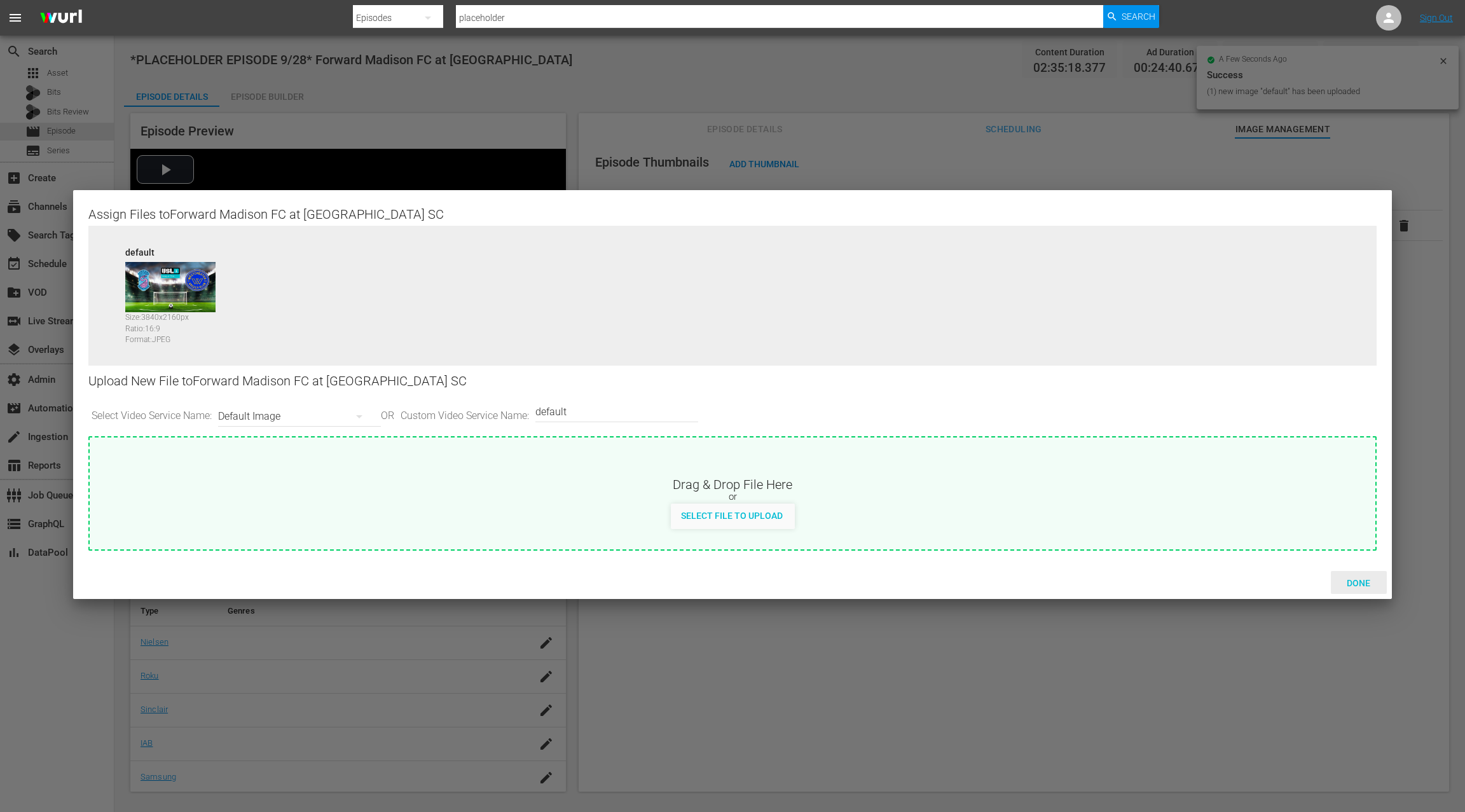
click at [1359, 582] on span "Done" at bounding box center [1358, 583] width 43 height 11
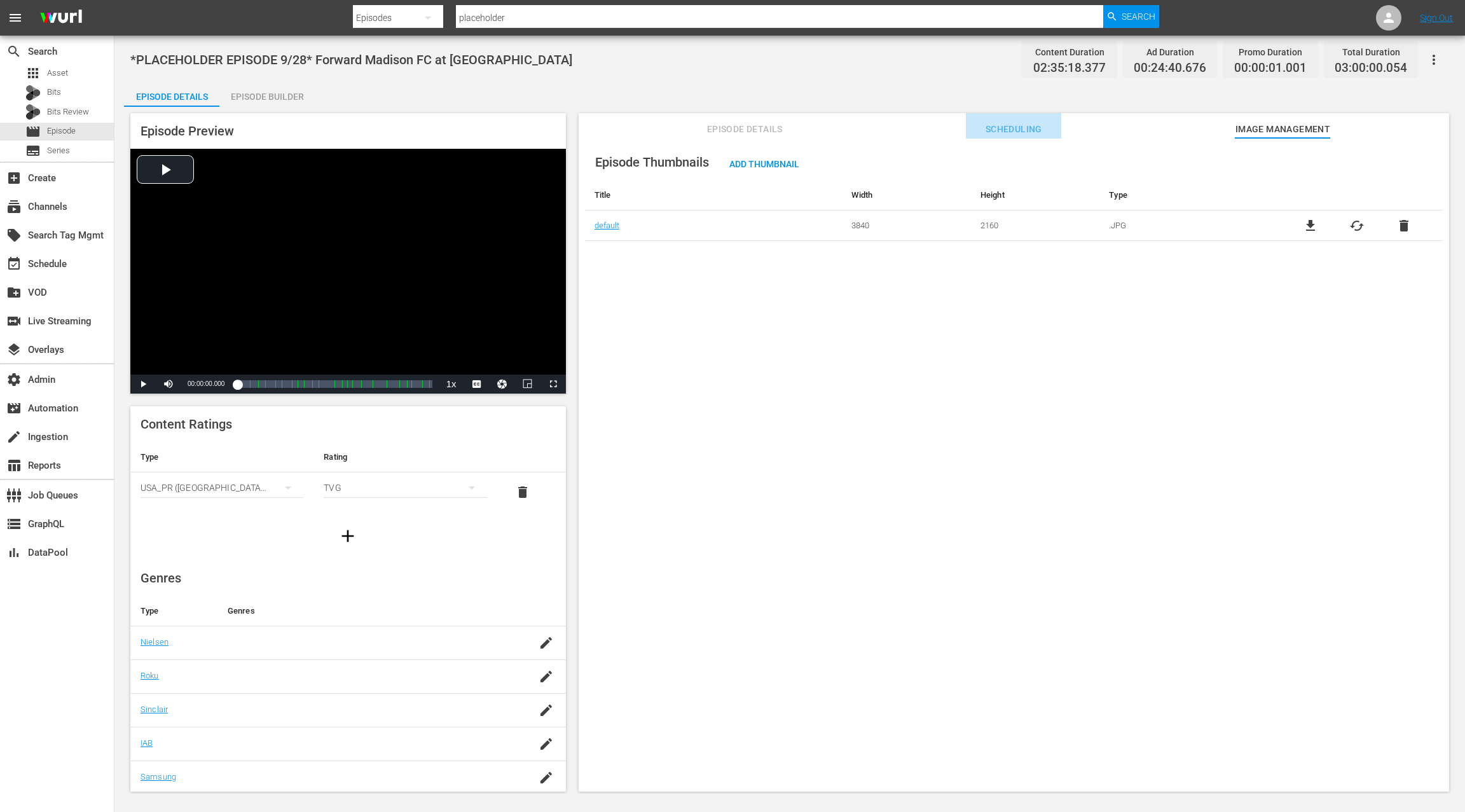
click at [995, 134] on span "Scheduling" at bounding box center [1013, 129] width 96 height 15
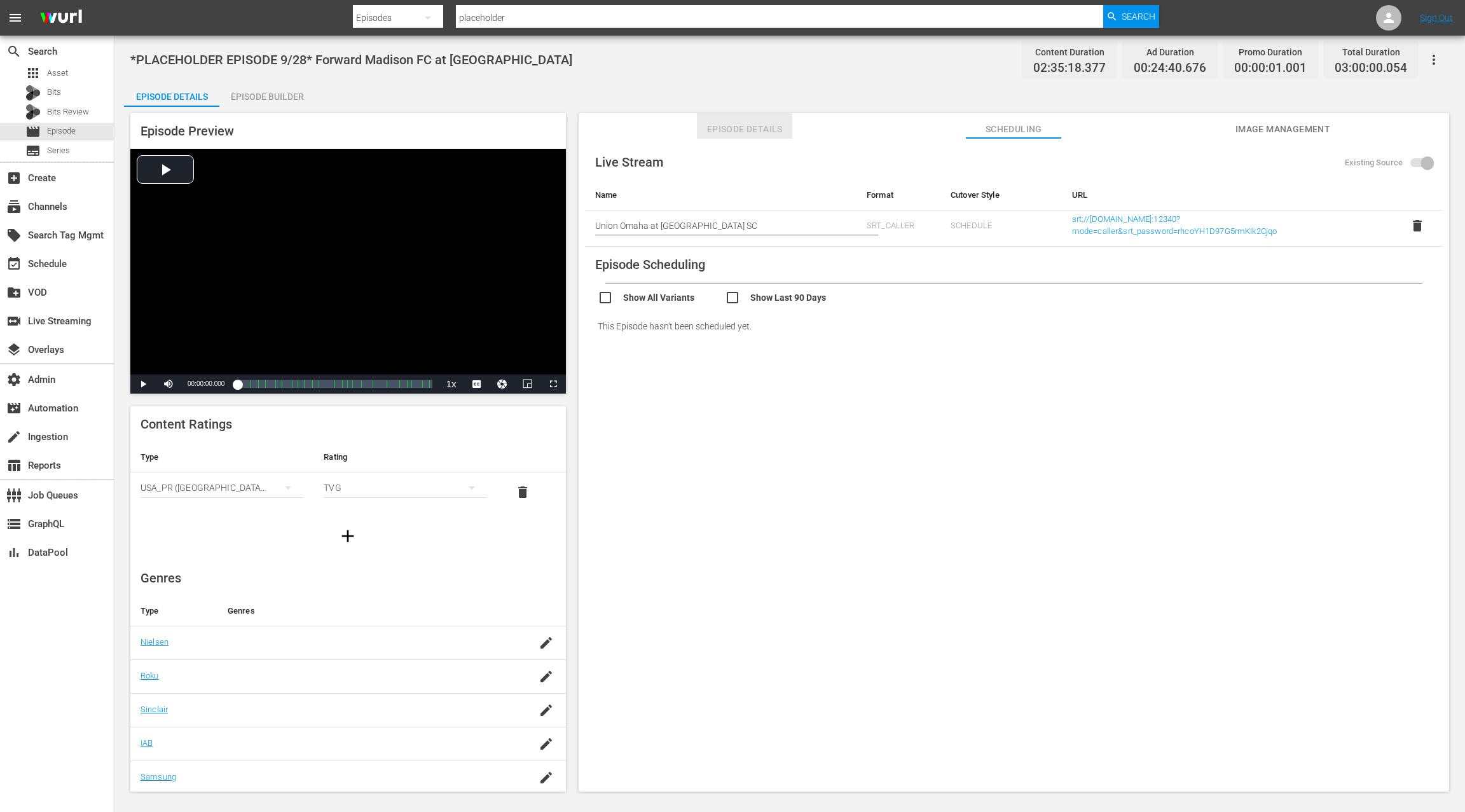
click at [721, 127] on span "Episode Details" at bounding box center [745, 129] width 96 height 15
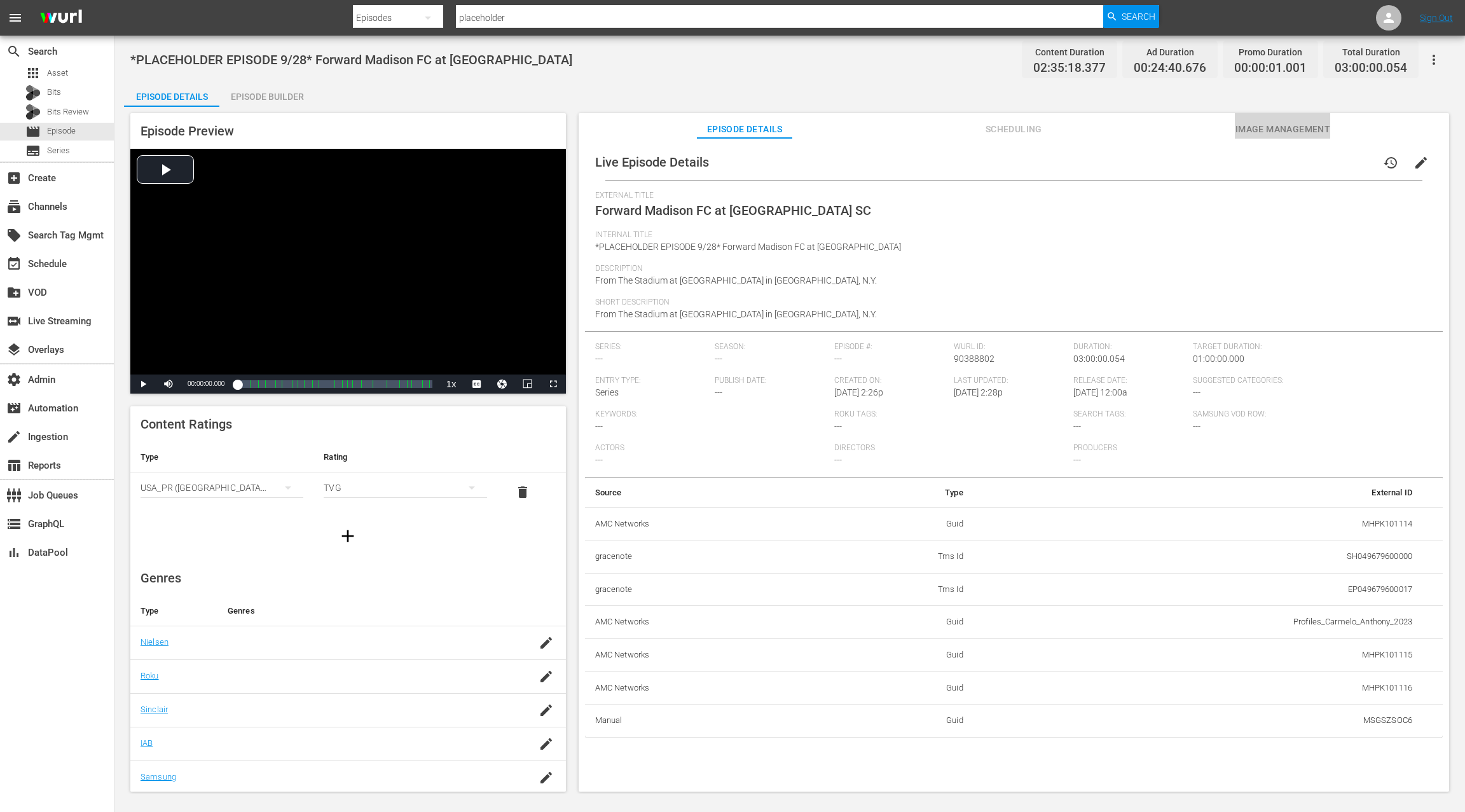
drag, startPoint x: 1287, startPoint y: 132, endPoint x: 1167, endPoint y: 138, distance: 120.1
click at [1287, 132] on span "Image Management" at bounding box center [1282, 129] width 96 height 15
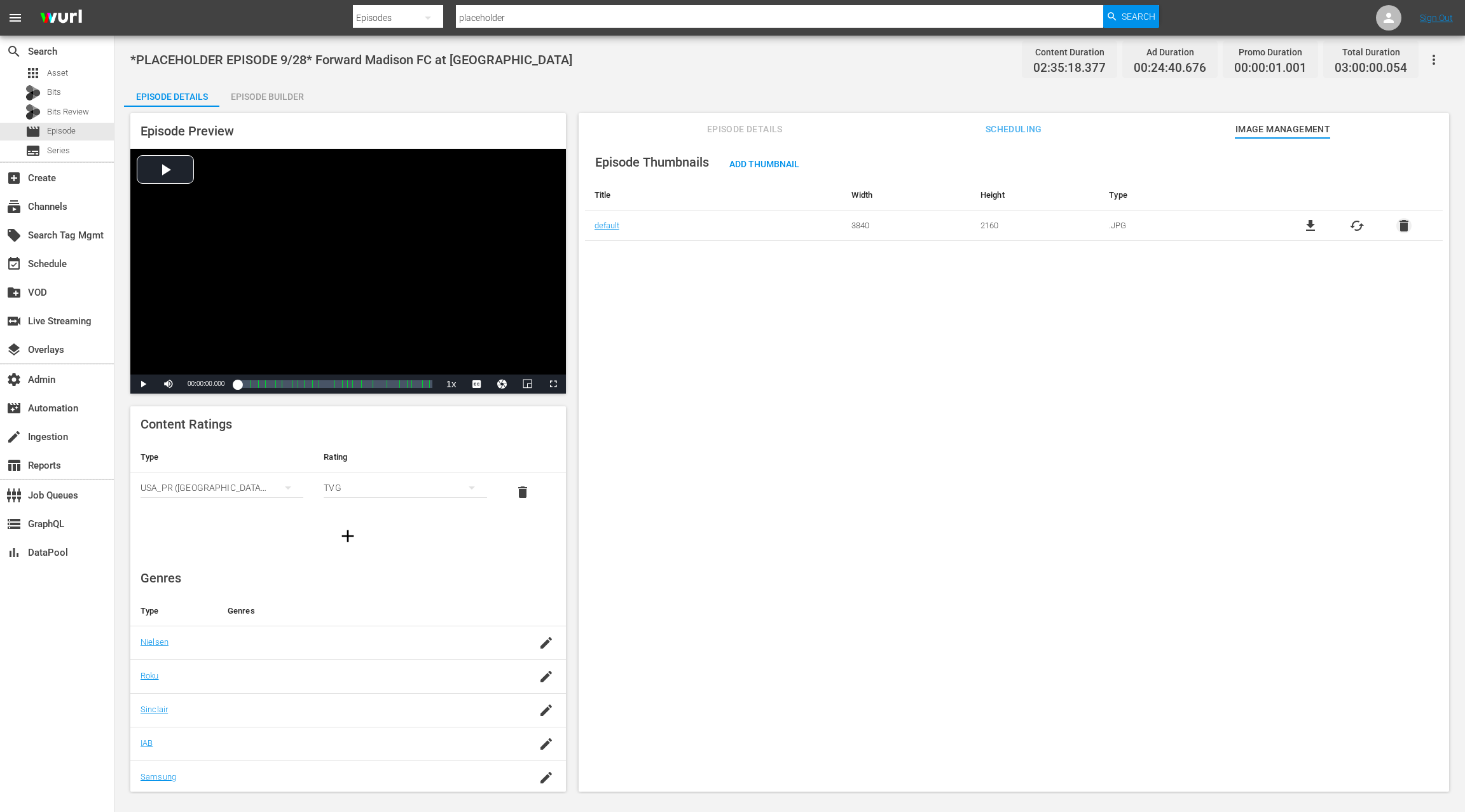
click at [1407, 224] on span "delete" at bounding box center [1404, 226] width 15 height 15
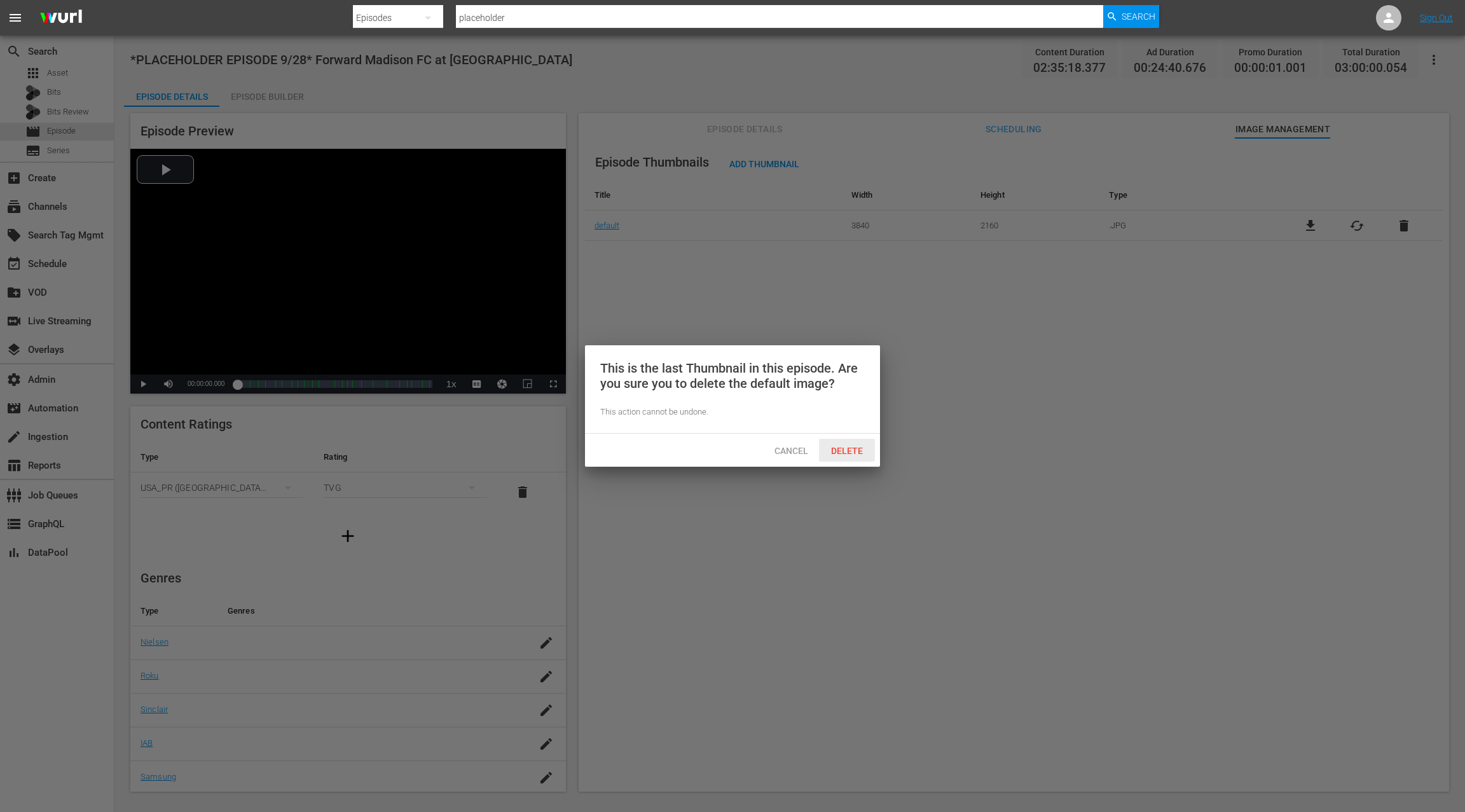
click at [856, 457] on div "Delete" at bounding box center [847, 450] width 56 height 23
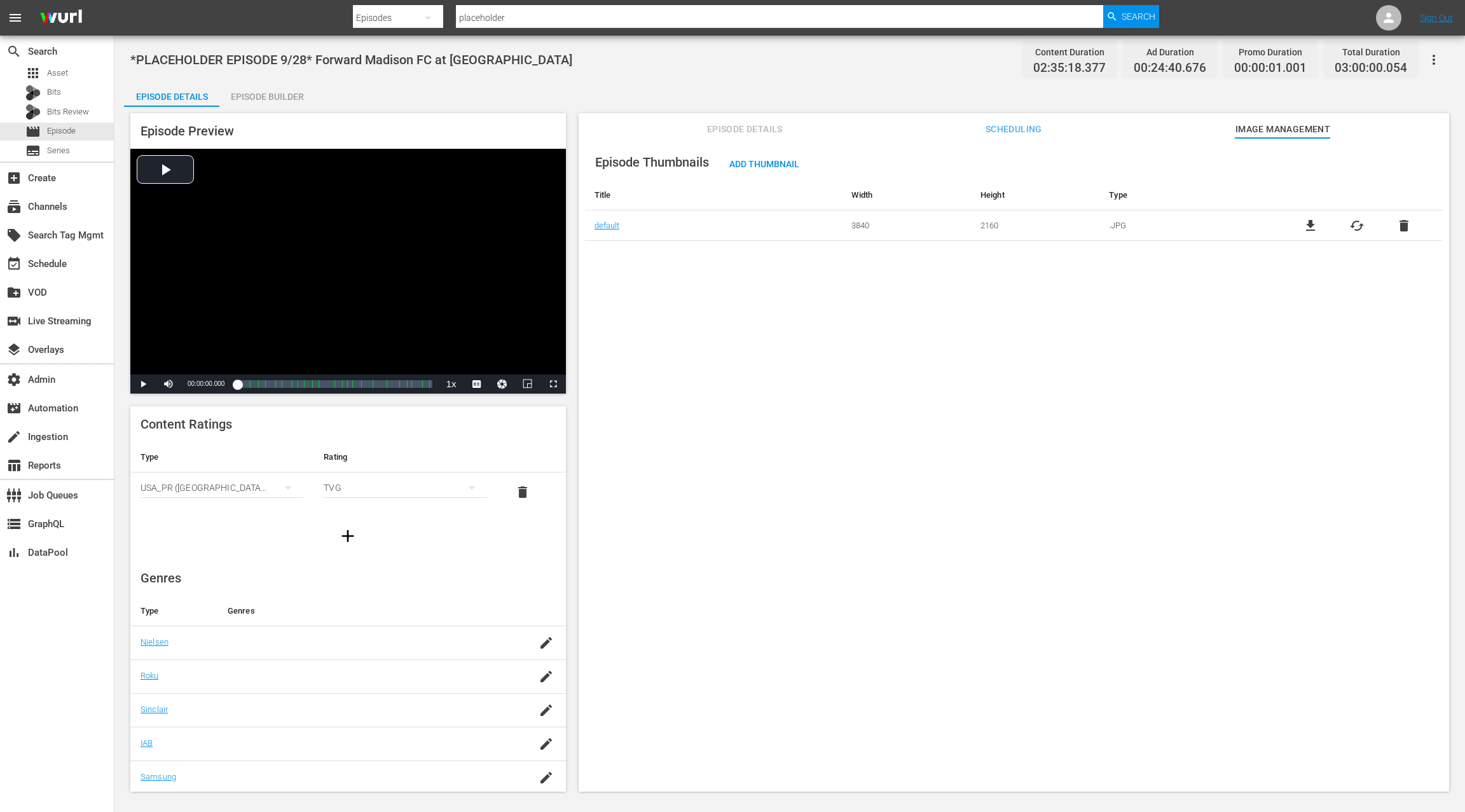
click at [1398, 226] on span "delete" at bounding box center [1404, 226] width 15 height 15
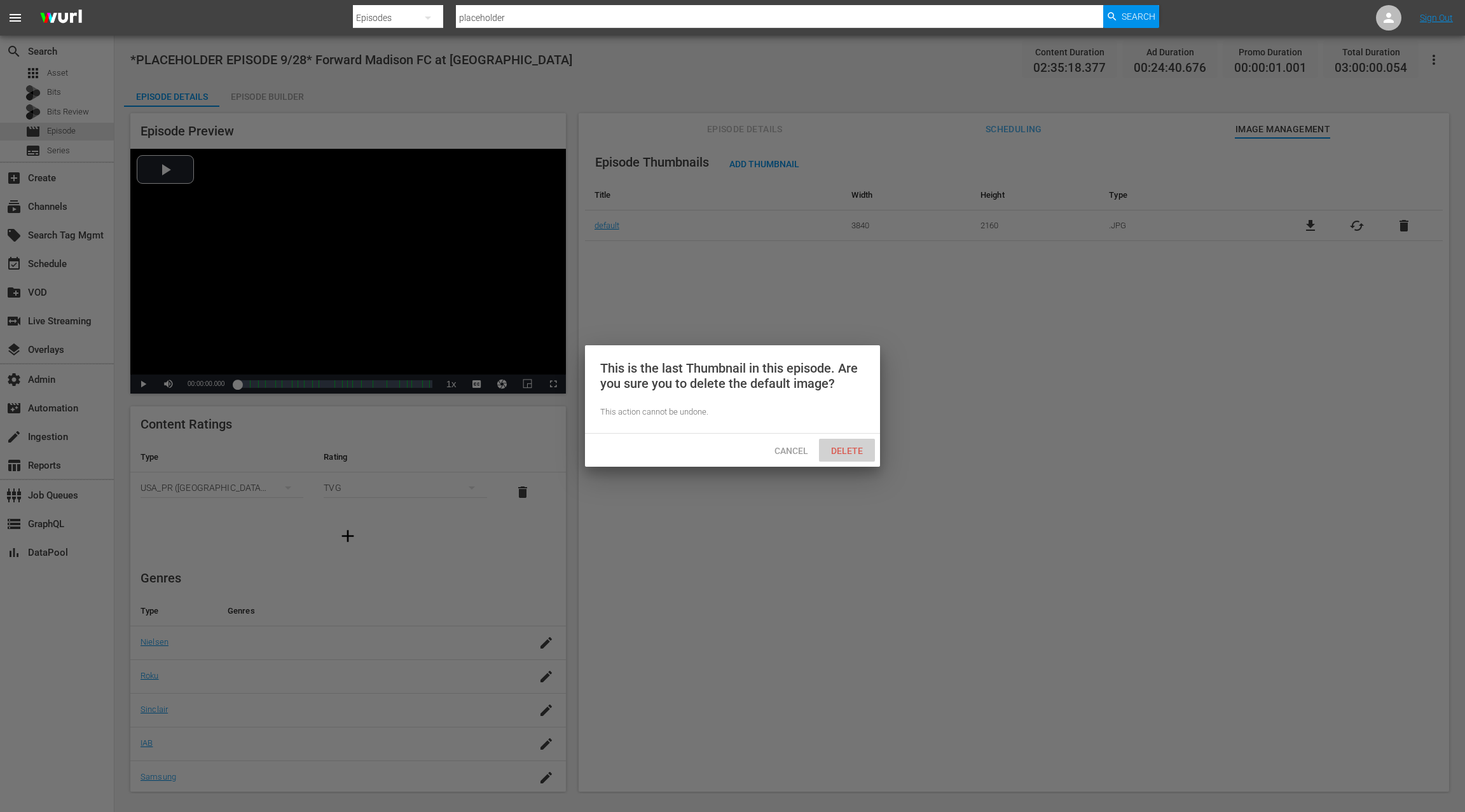
click at [864, 442] on div "Delete" at bounding box center [847, 450] width 56 height 23
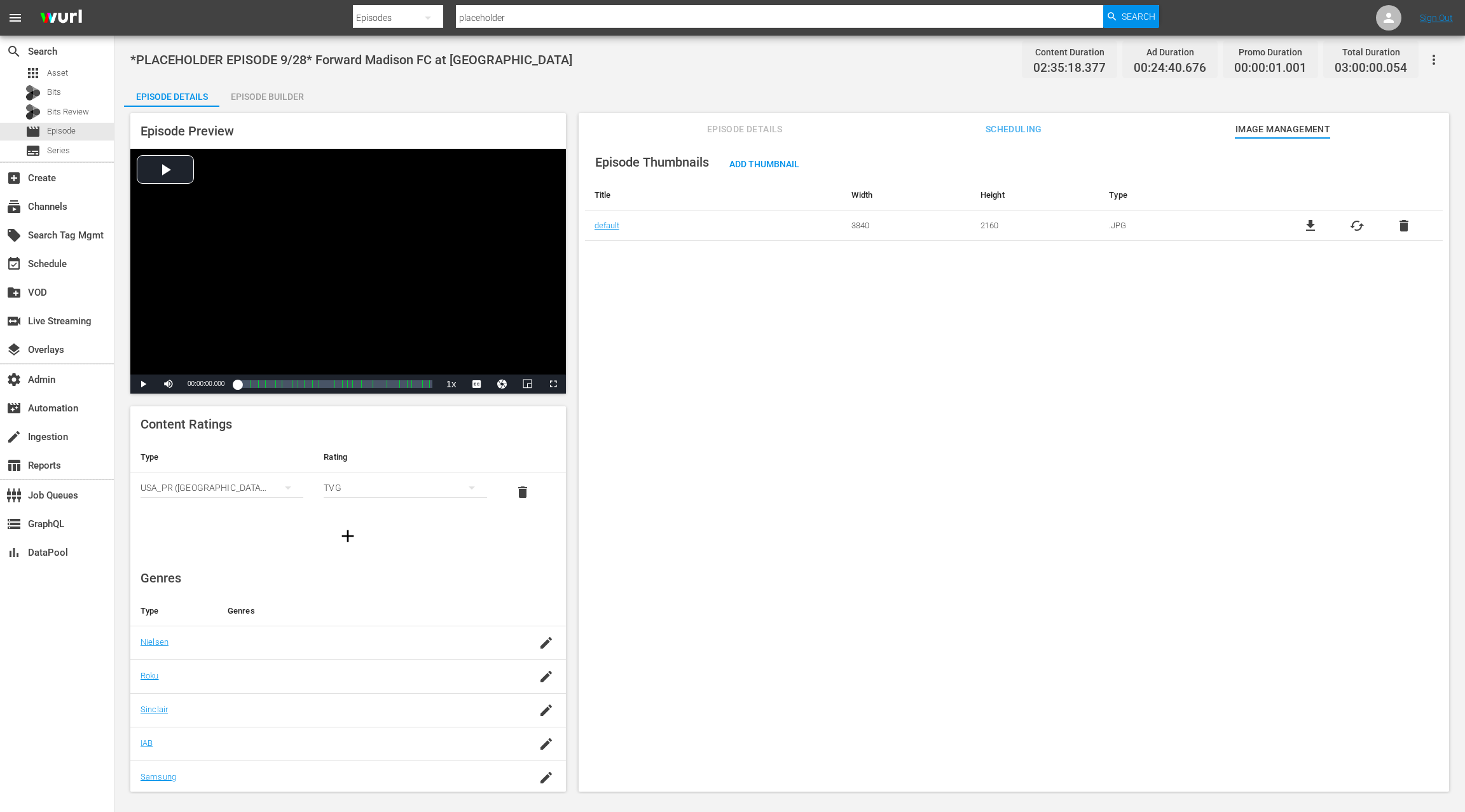
click at [1448, 63] on button "button" at bounding box center [1434, 60] width 31 height 31
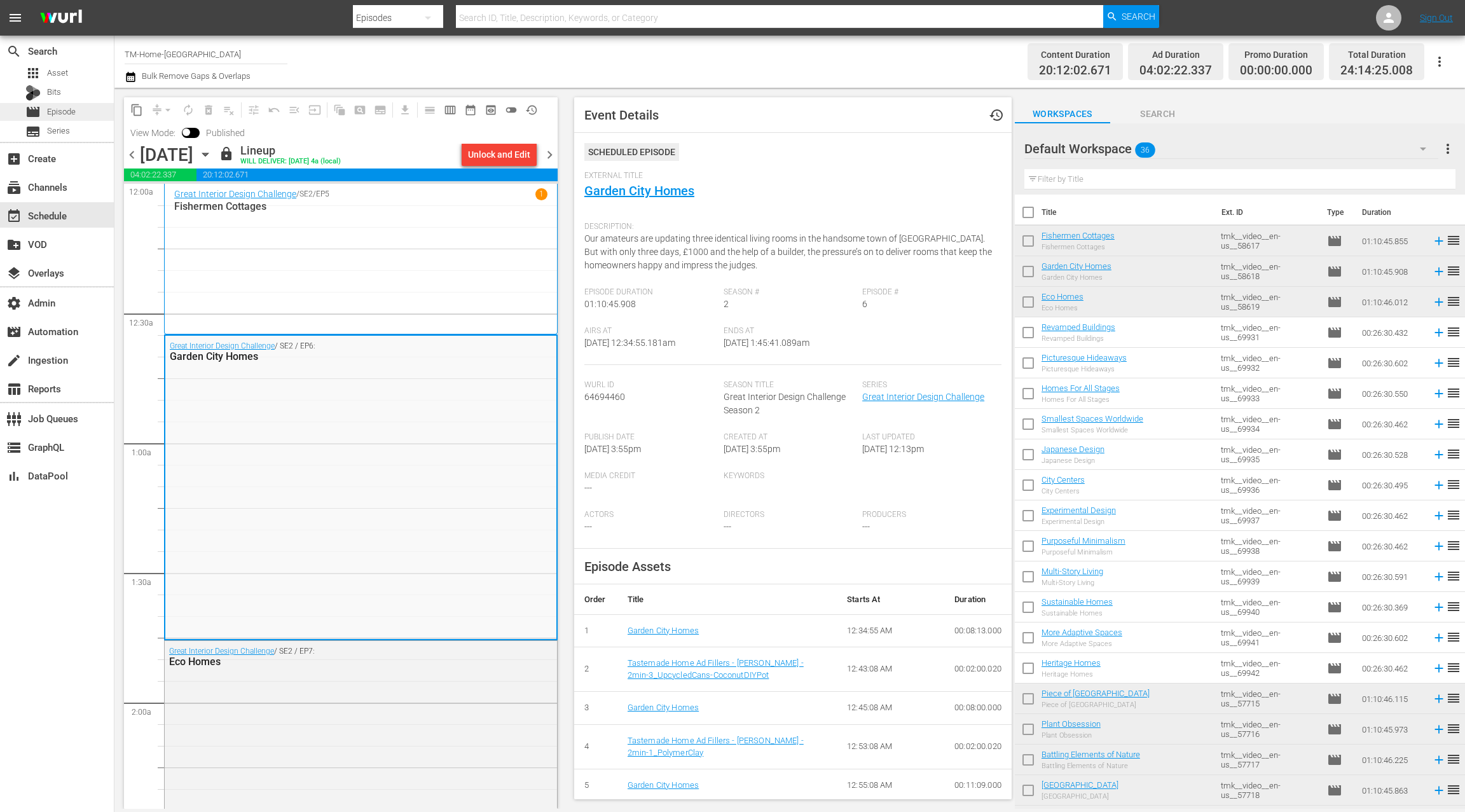
click at [90, 109] on div "movie Episode" at bounding box center [57, 112] width 114 height 17
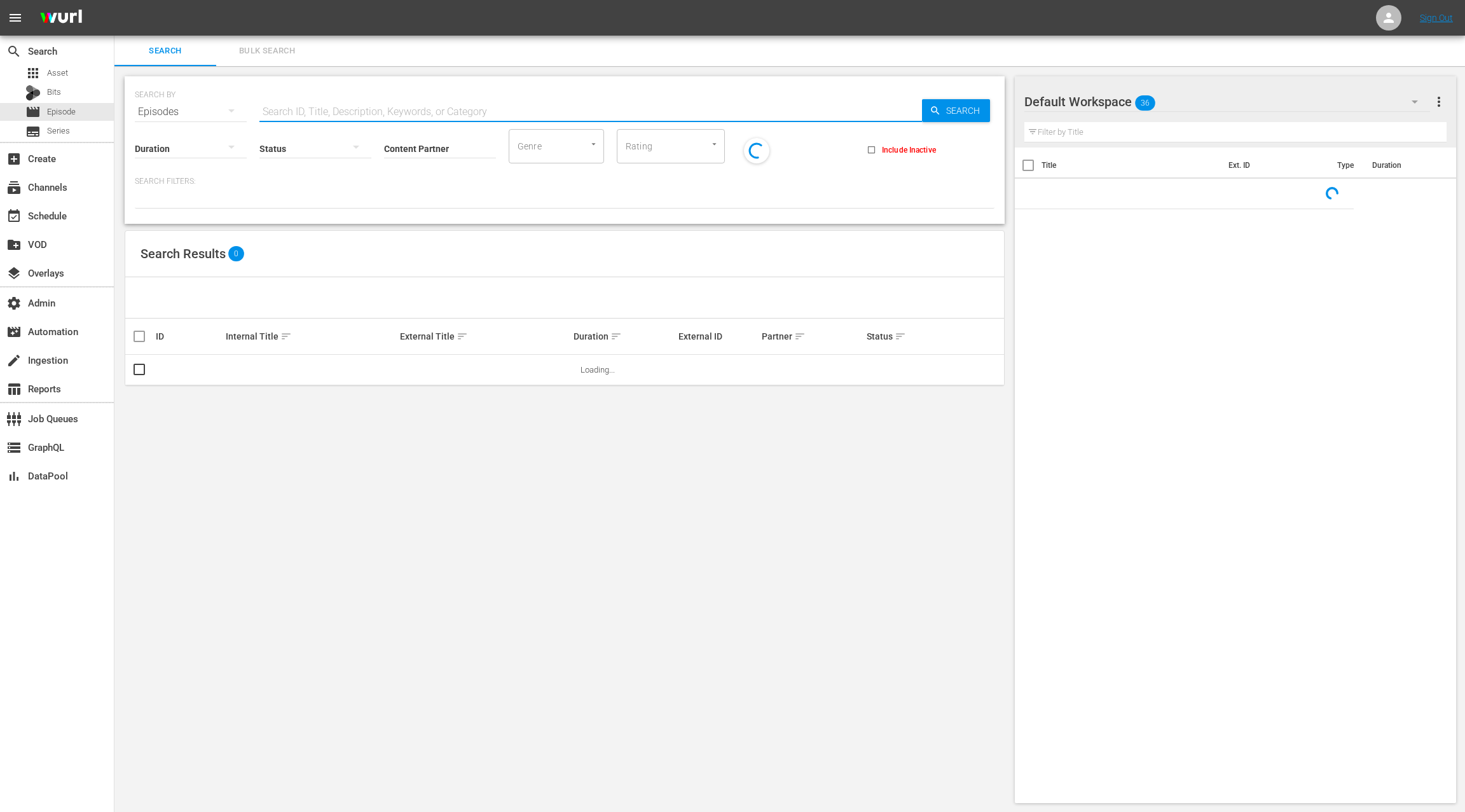
click at [285, 99] on input "text" at bounding box center [591, 112] width 662 height 31
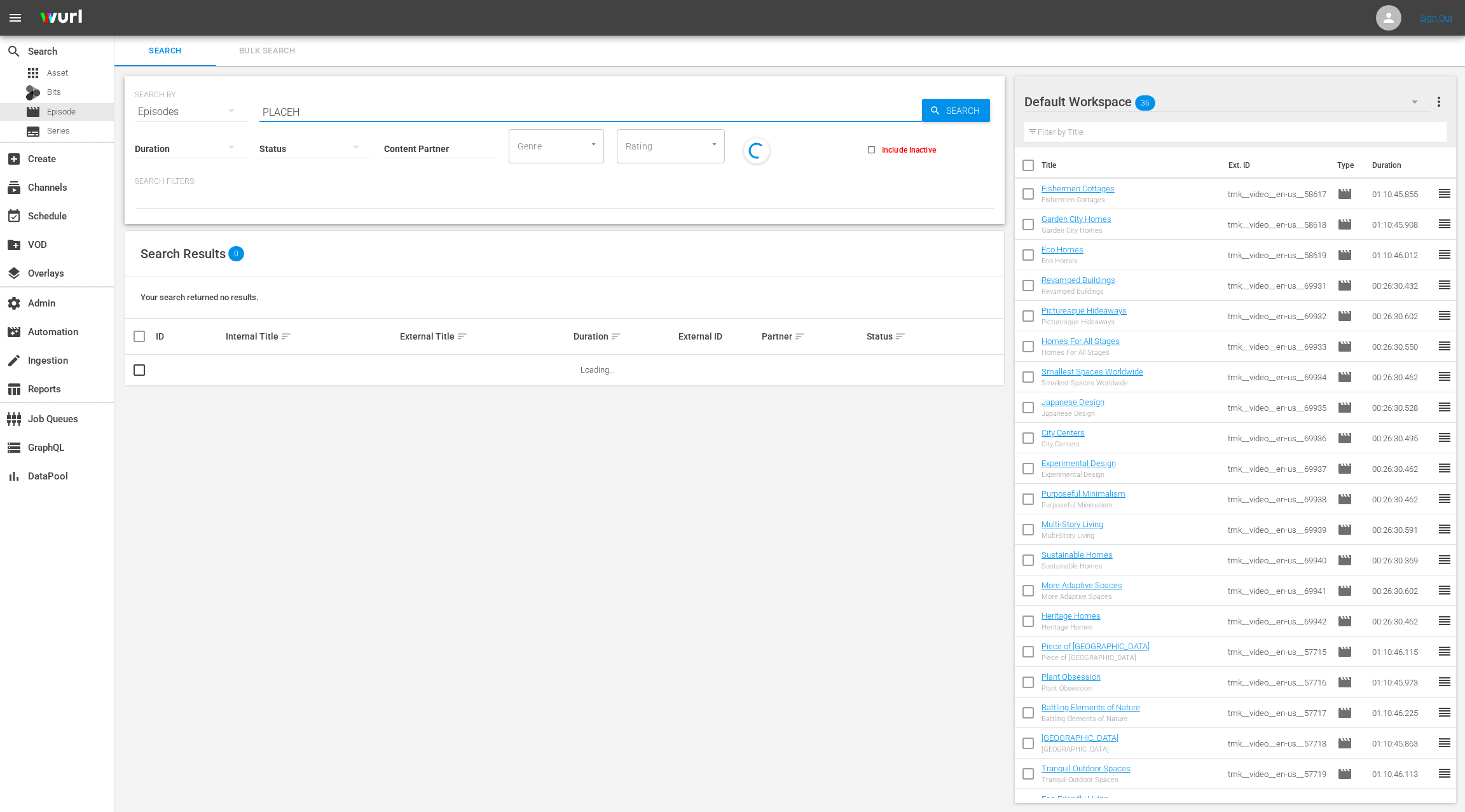
type input "placeholder"
click at [405, 151] on input "Content Partner" at bounding box center [440, 149] width 112 height 45
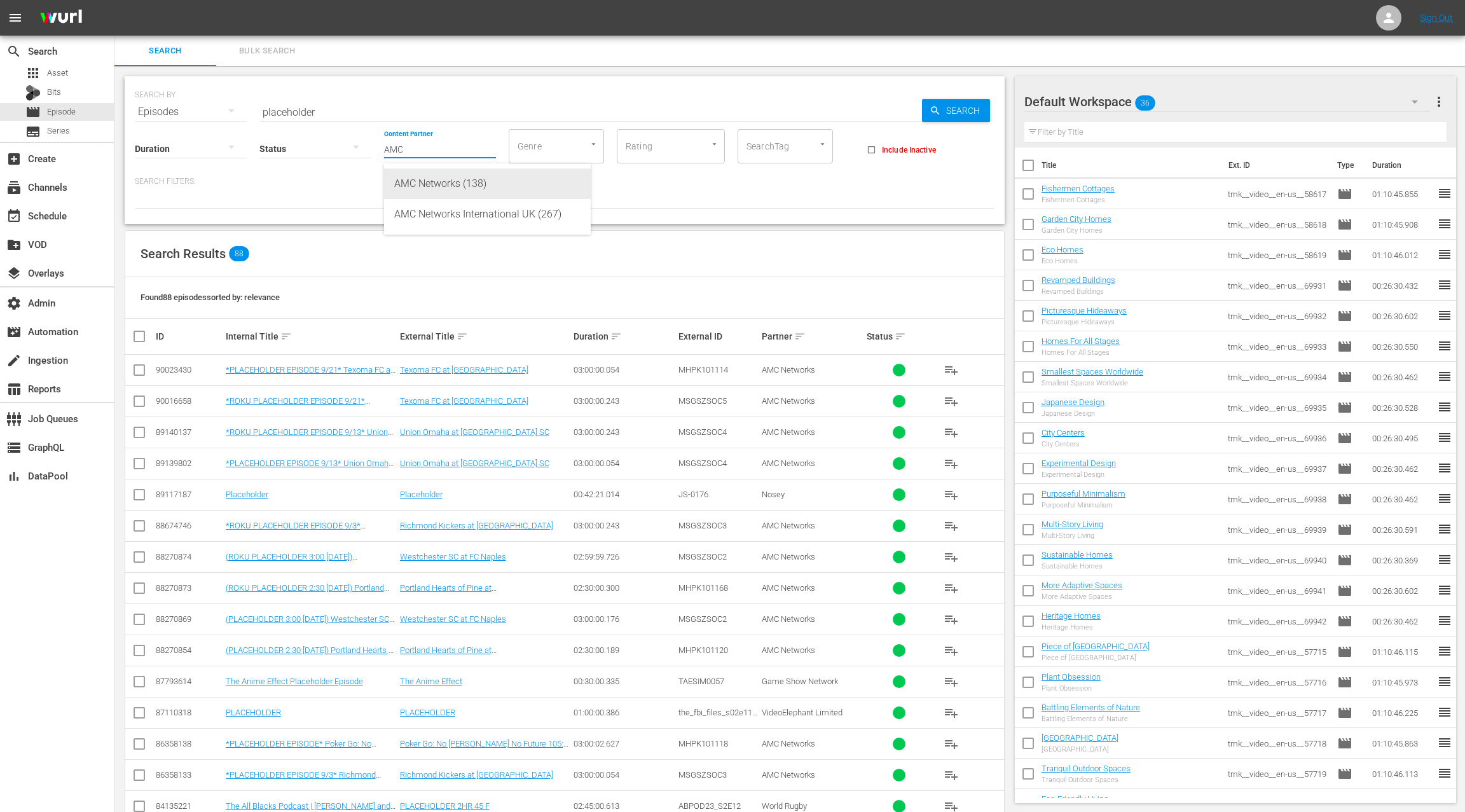
click at [437, 183] on div "AMC Networks (138)" at bounding box center [487, 184] width 186 height 31
type input "AMC Networks (138)"
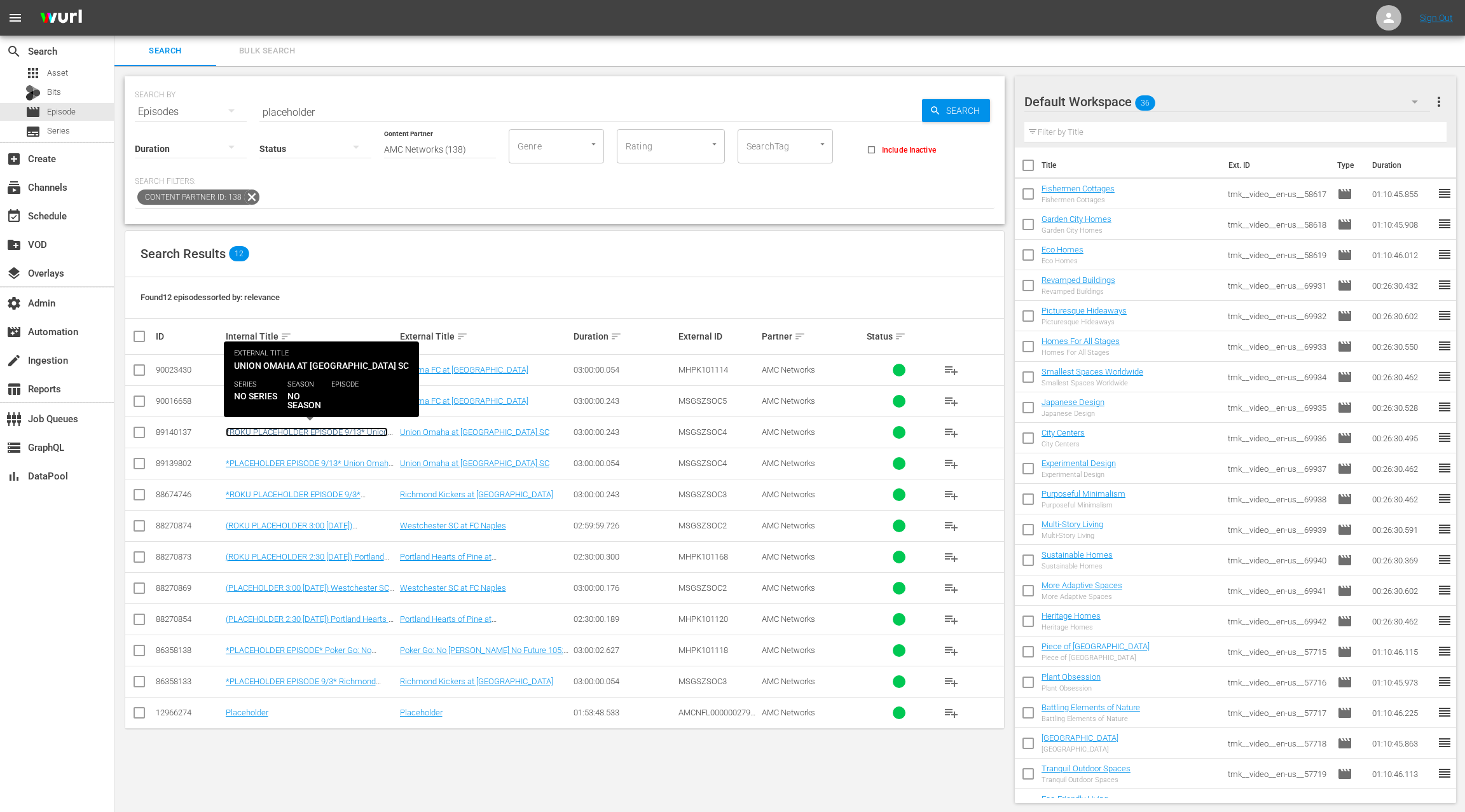
click at [371, 430] on link "*ROKU PLACEHOLDER EPISODE 9/13* Union Omaha at [GEOGRAPHIC_DATA]" at bounding box center [307, 437] width 162 height 19
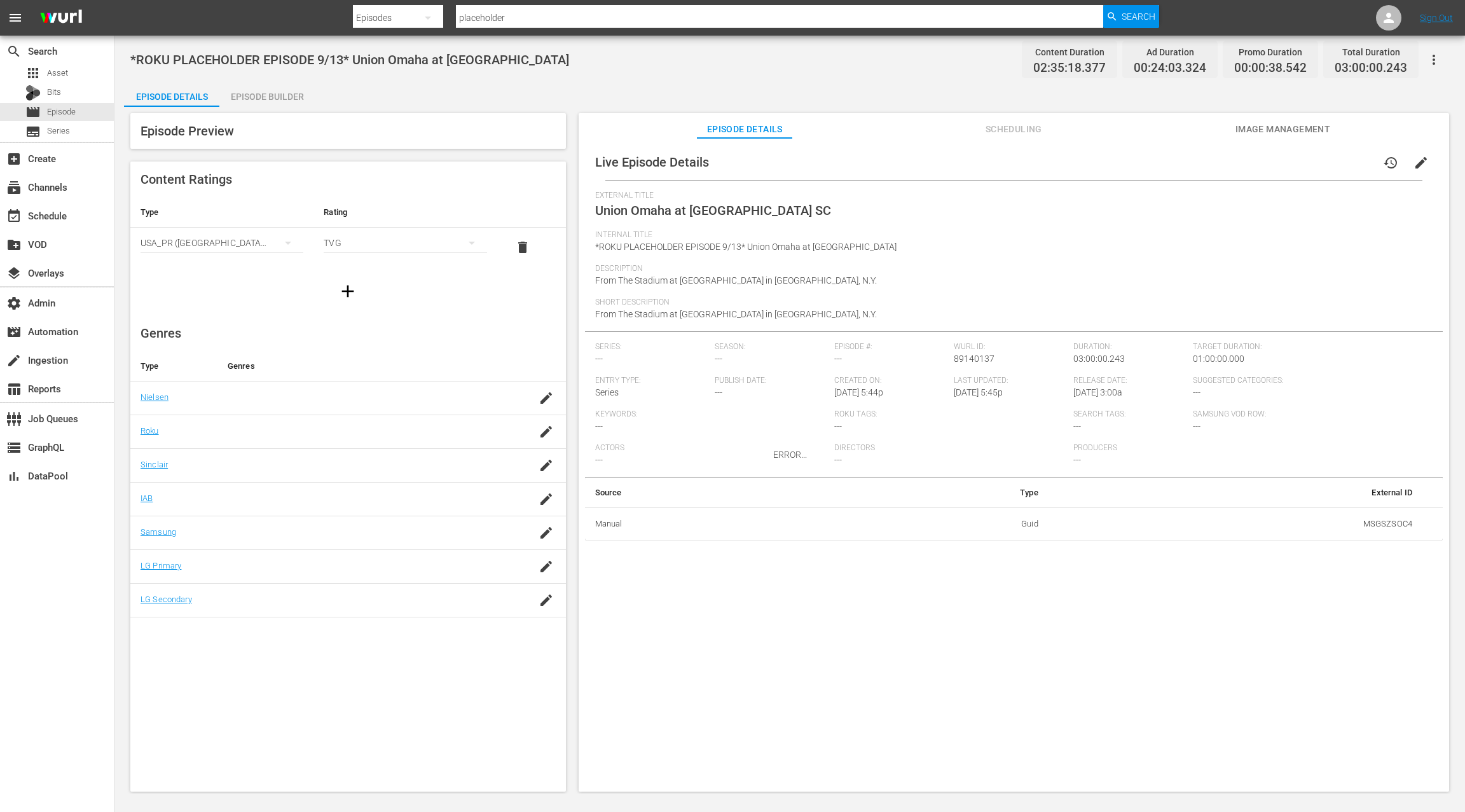
click at [1003, 133] on div "ERROR..." at bounding box center [789, 455] width 1332 height 695
click at [1000, 129] on div "ERROR..." at bounding box center [789, 455] width 1332 height 695
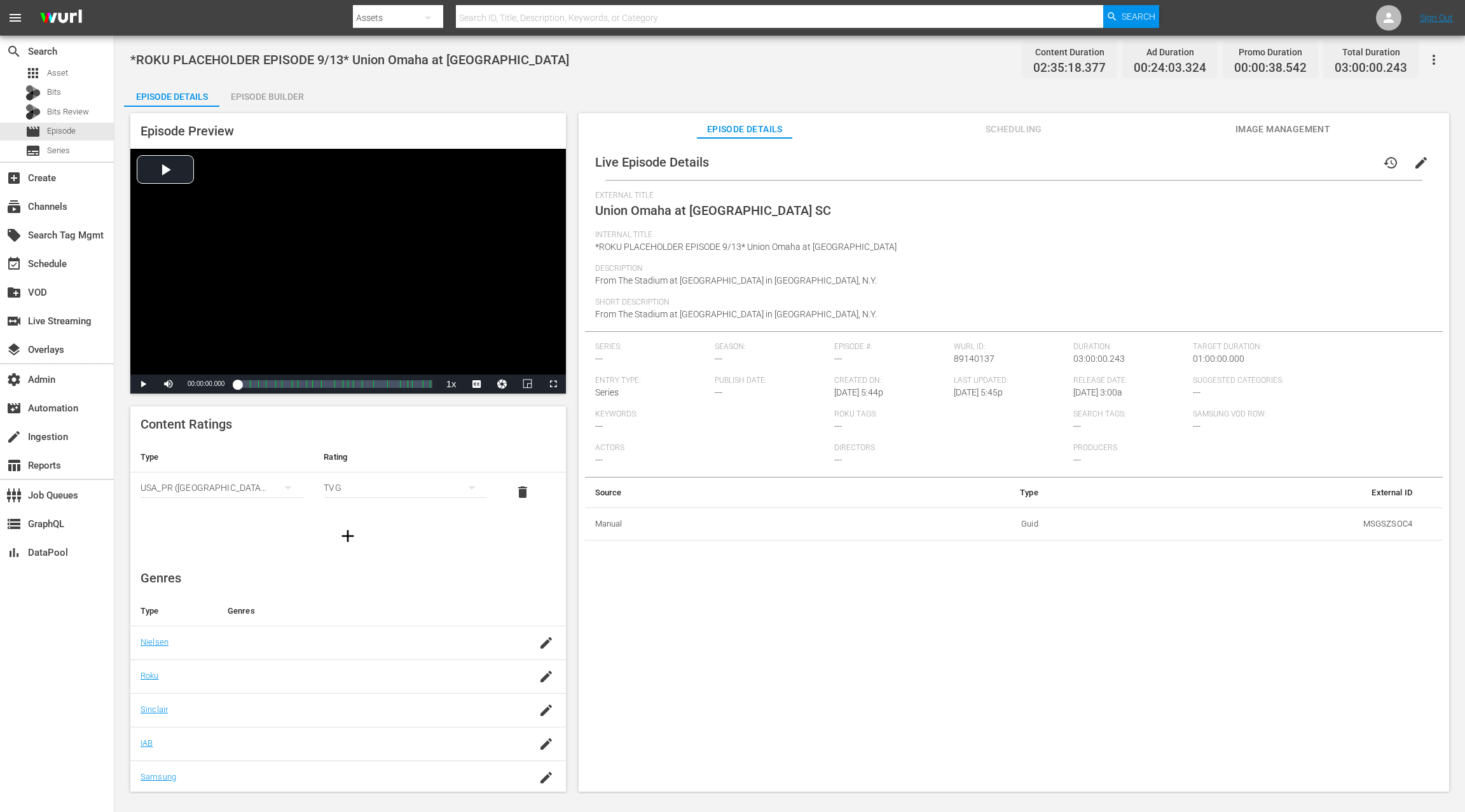
click at [1007, 129] on span "Scheduling" at bounding box center [1013, 129] width 96 height 15
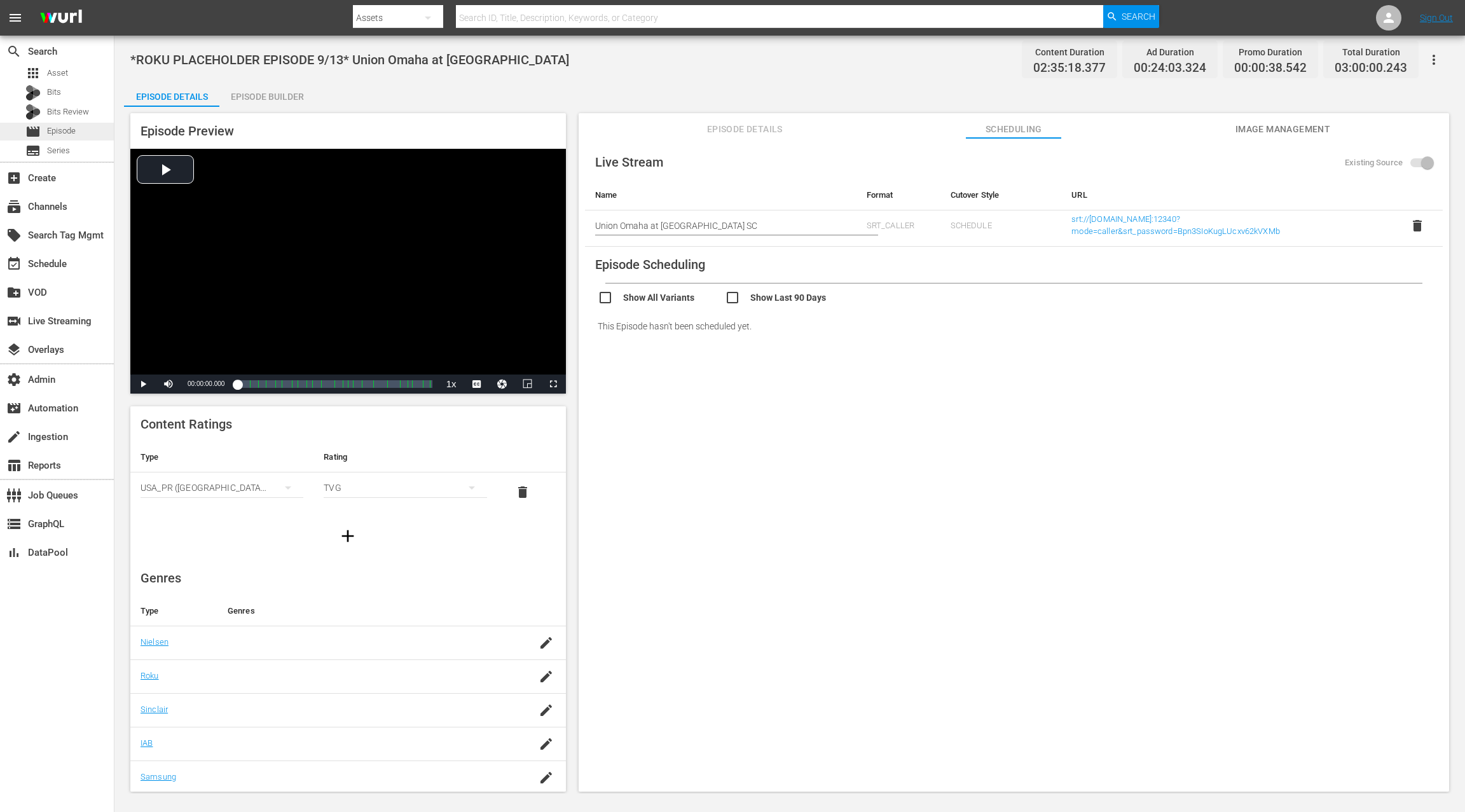
click at [83, 134] on div "movie Episode" at bounding box center [57, 131] width 114 height 17
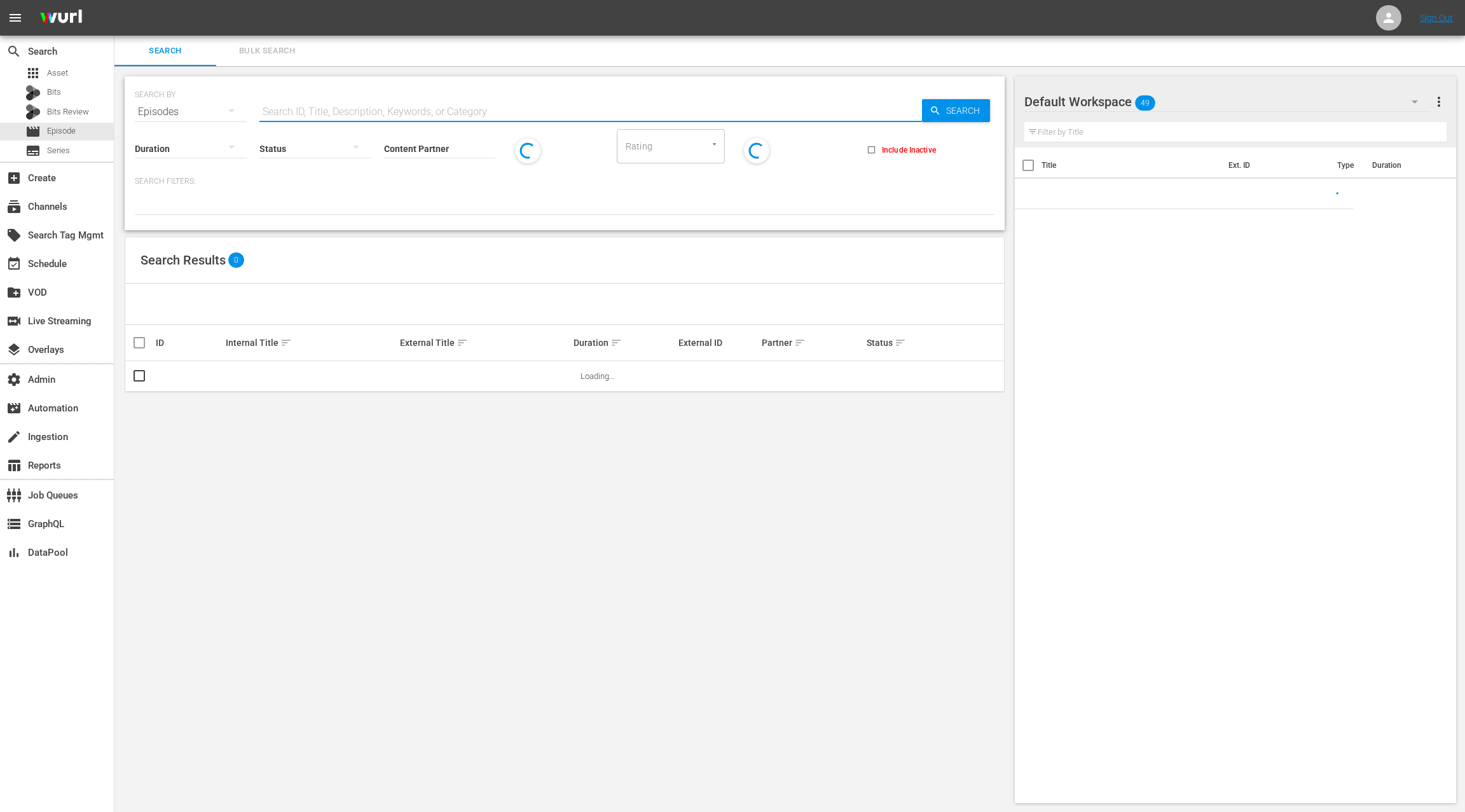
click at [298, 113] on input "text" at bounding box center [591, 112] width 662 height 31
paste input "US-TMS-MV006039190000"
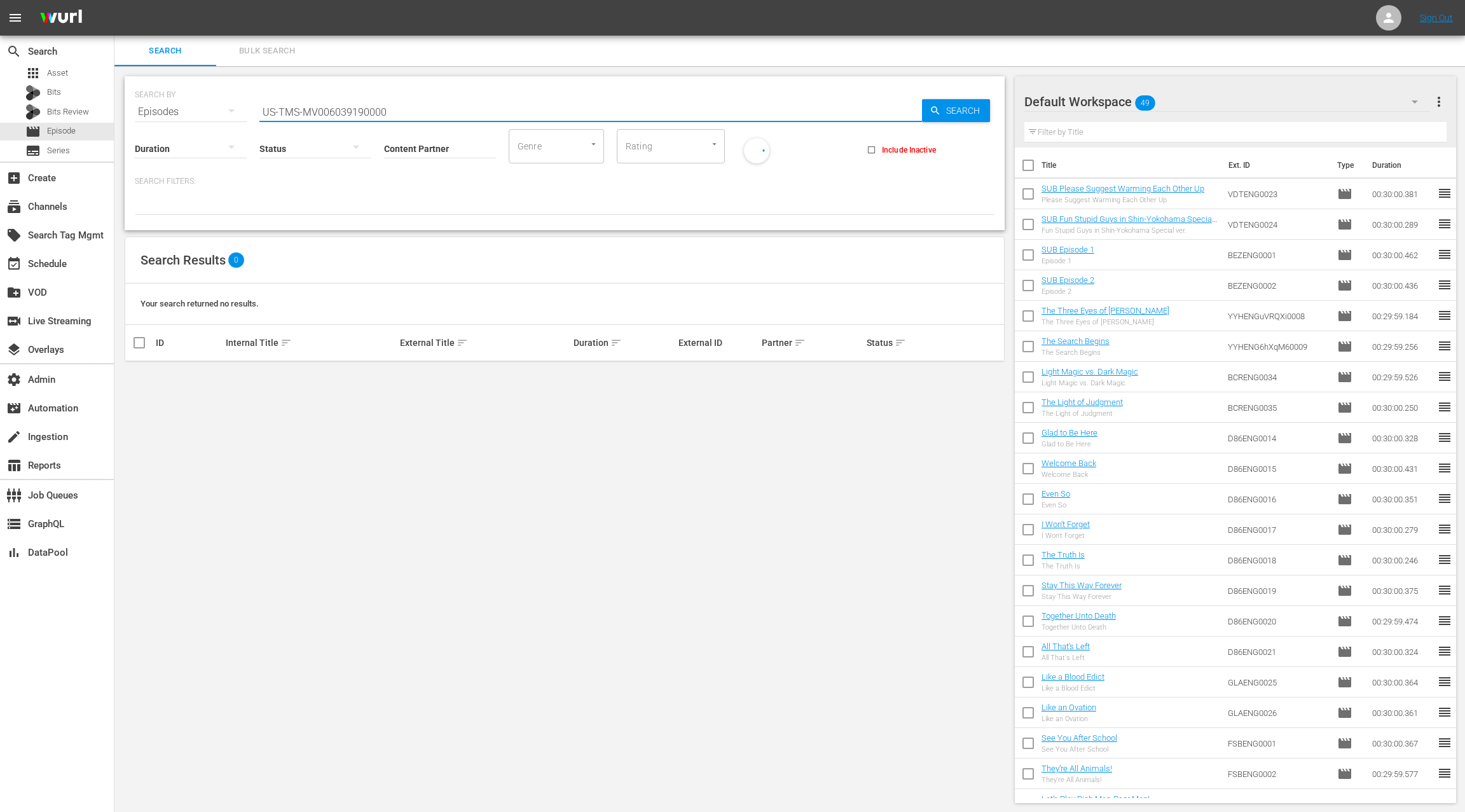
click at [302, 111] on input "US-TMS-MV006039190000" at bounding box center [591, 112] width 662 height 31
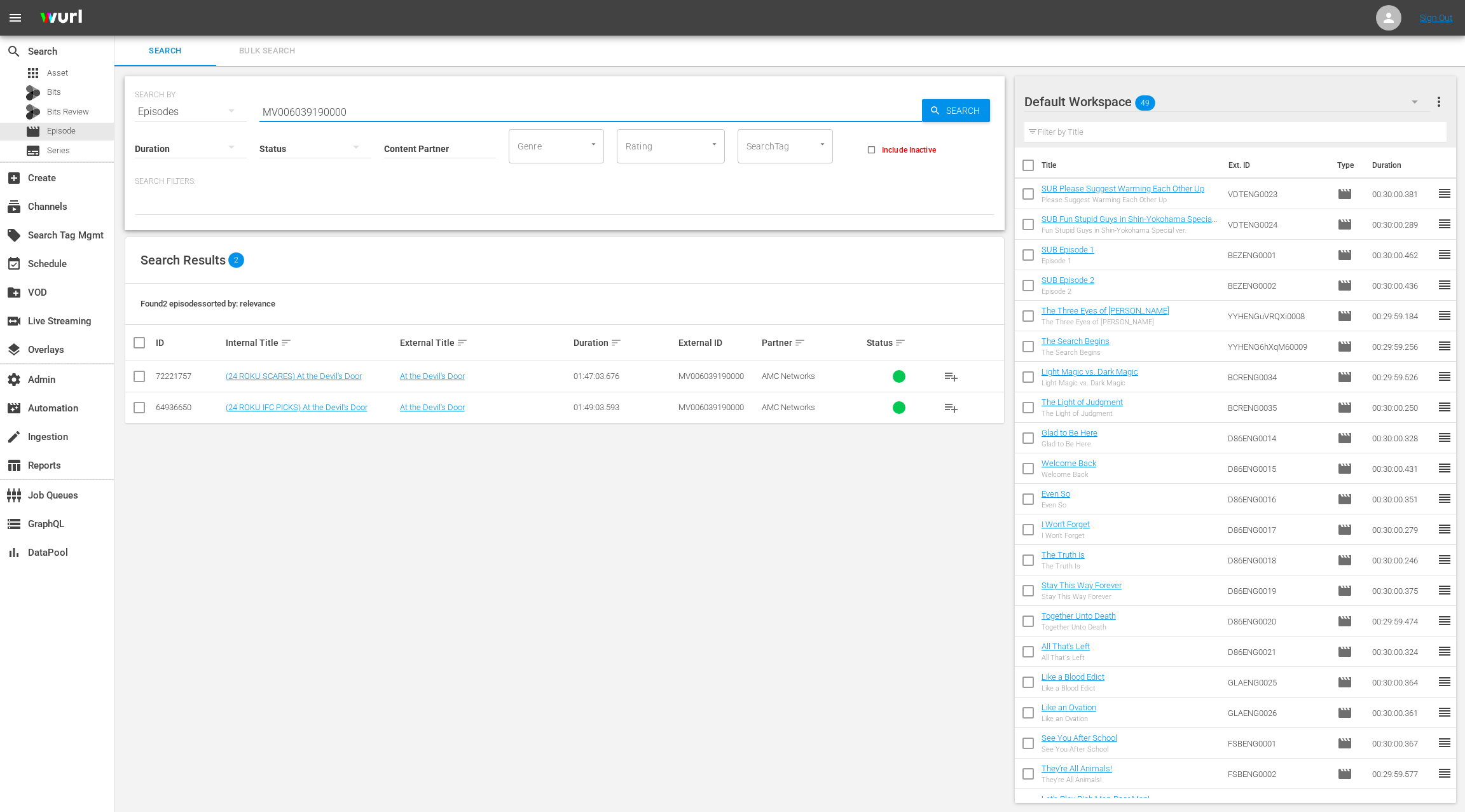
click at [286, 112] on input "MV006039190000" at bounding box center [591, 112] width 662 height 31
type input "placeholder"
click at [408, 148] on input "Content Partner" at bounding box center [440, 149] width 112 height 45
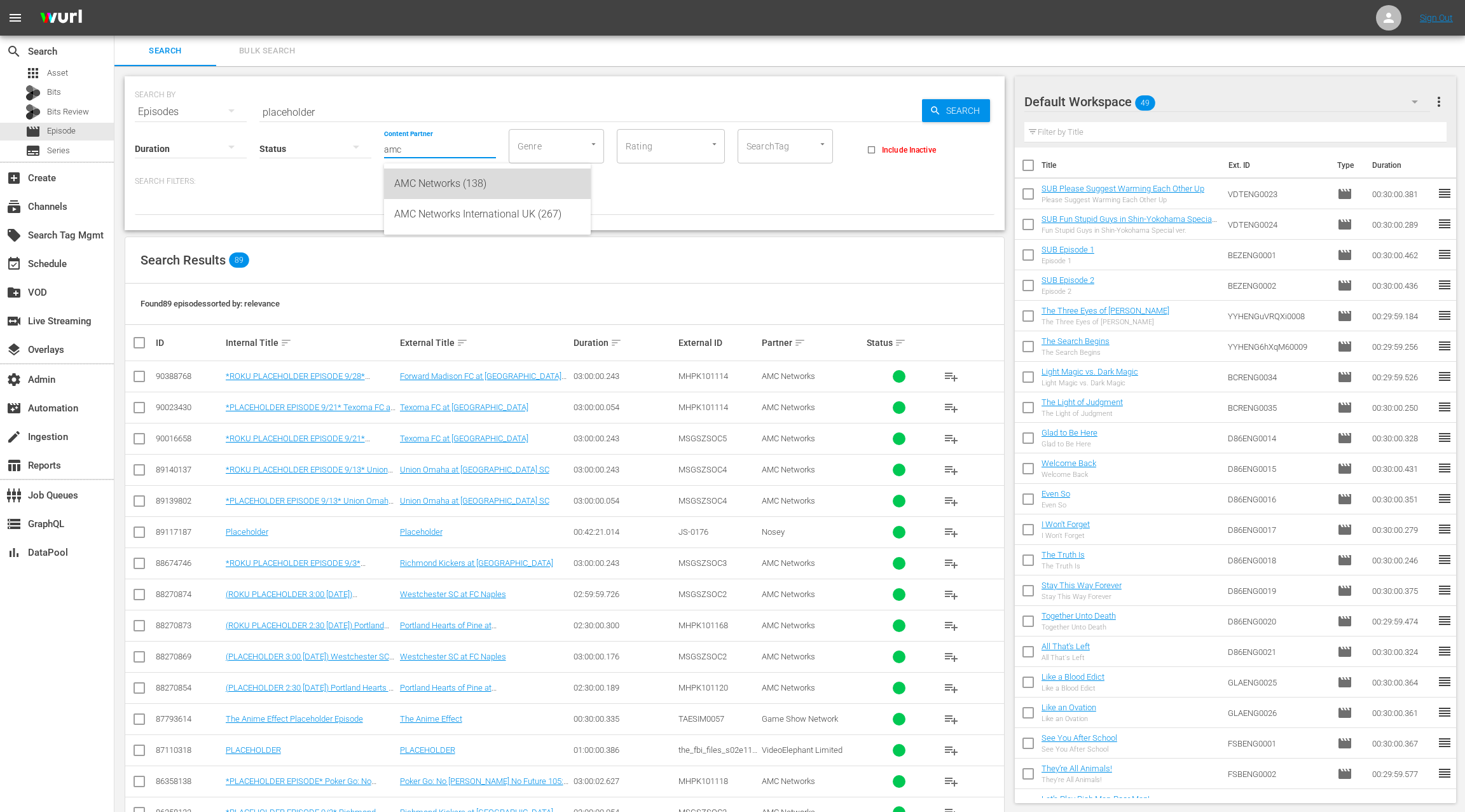
click at [437, 184] on div "AMC Networks (138)" at bounding box center [487, 184] width 186 height 31
type input "AMC Networks (138)"
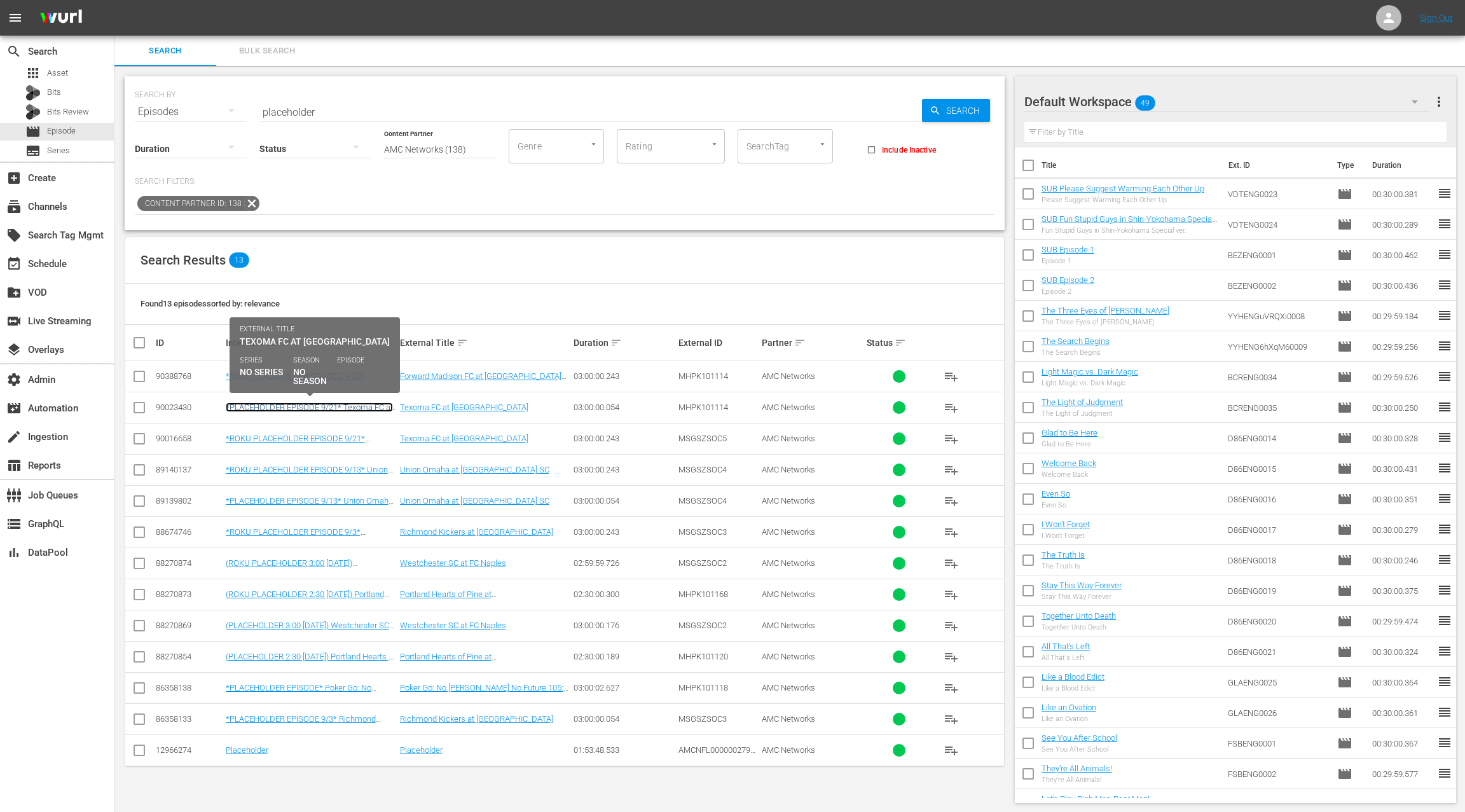
click at [346, 406] on link "*PLACEHOLDER EPISODE 9/21* Texoma FC at [GEOGRAPHIC_DATA]" at bounding box center [309, 412] width 167 height 19
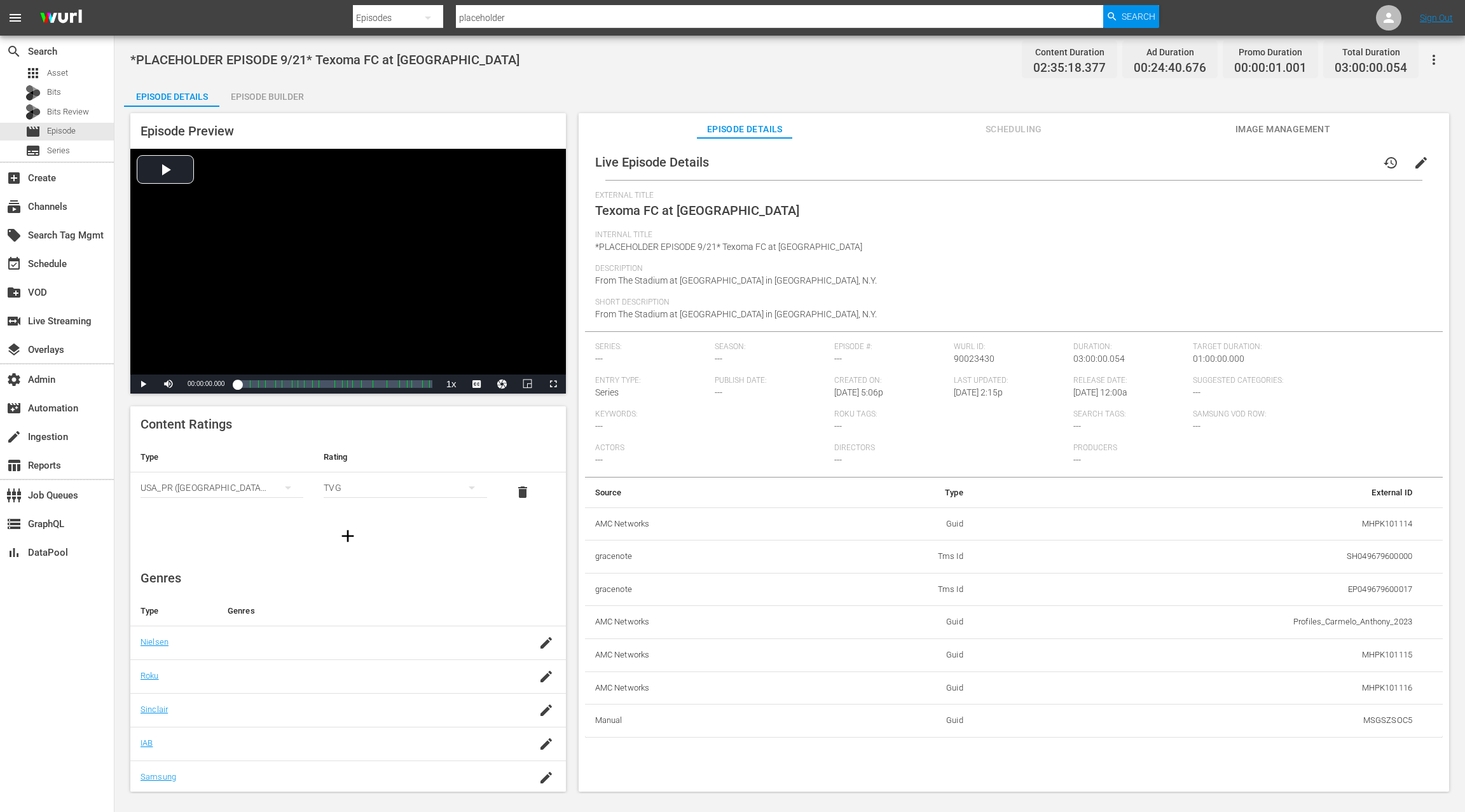
click at [1020, 124] on span "Scheduling" at bounding box center [1013, 129] width 96 height 15
click at [1260, 127] on span "Image Management" at bounding box center [1282, 129] width 96 height 15
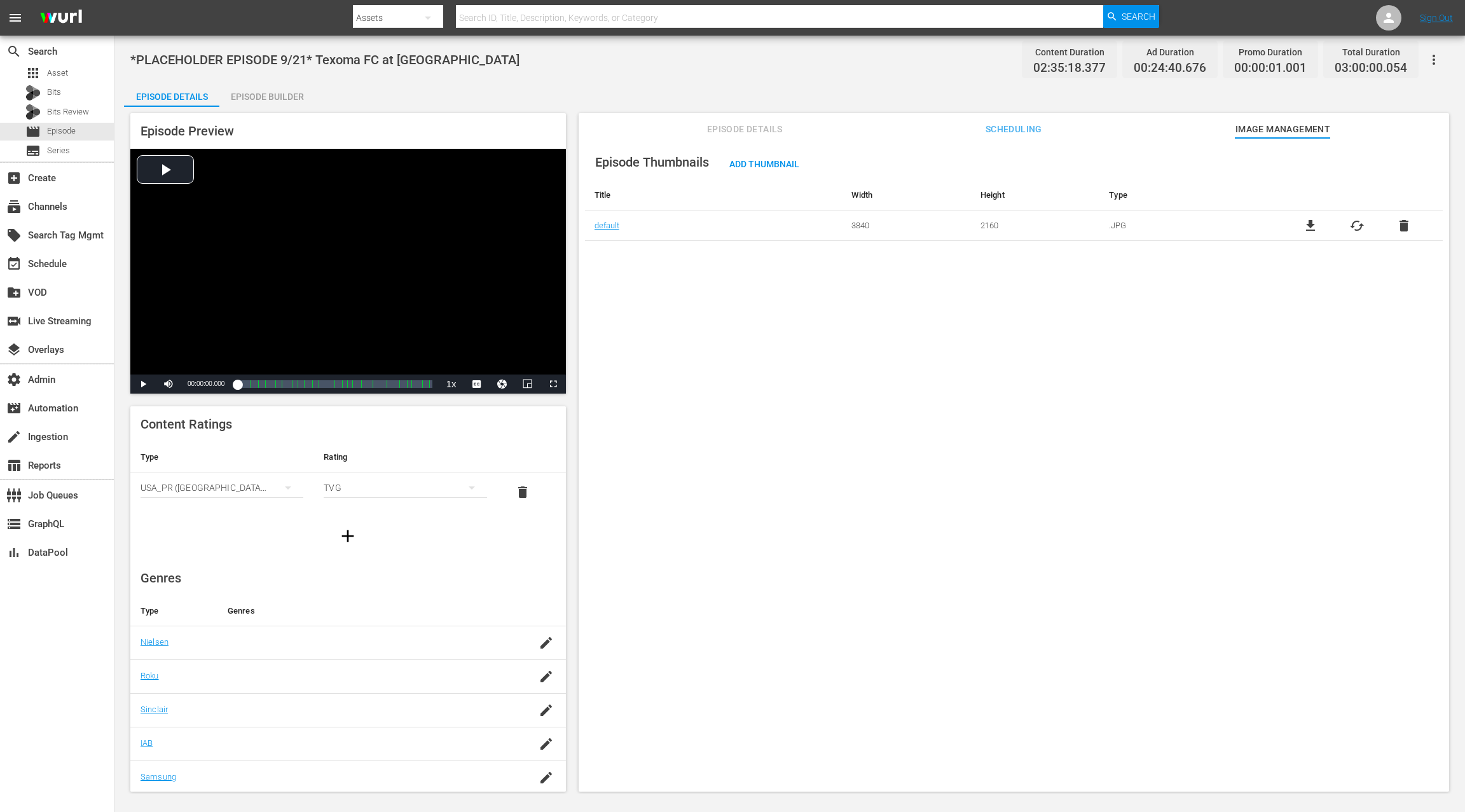
click at [1401, 228] on span "delete" at bounding box center [1404, 226] width 15 height 15
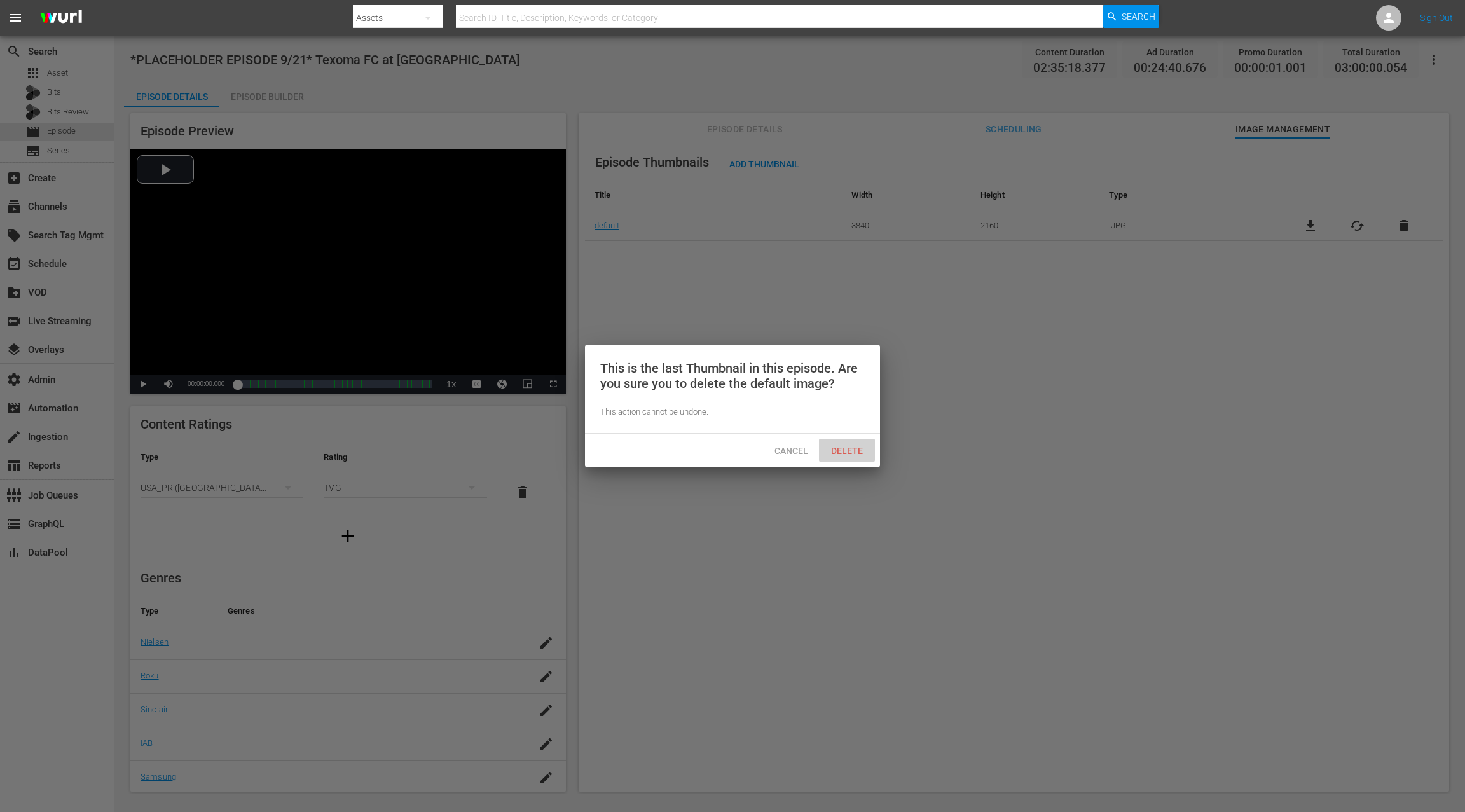
click at [856, 453] on span "Delete" at bounding box center [847, 451] width 52 height 11
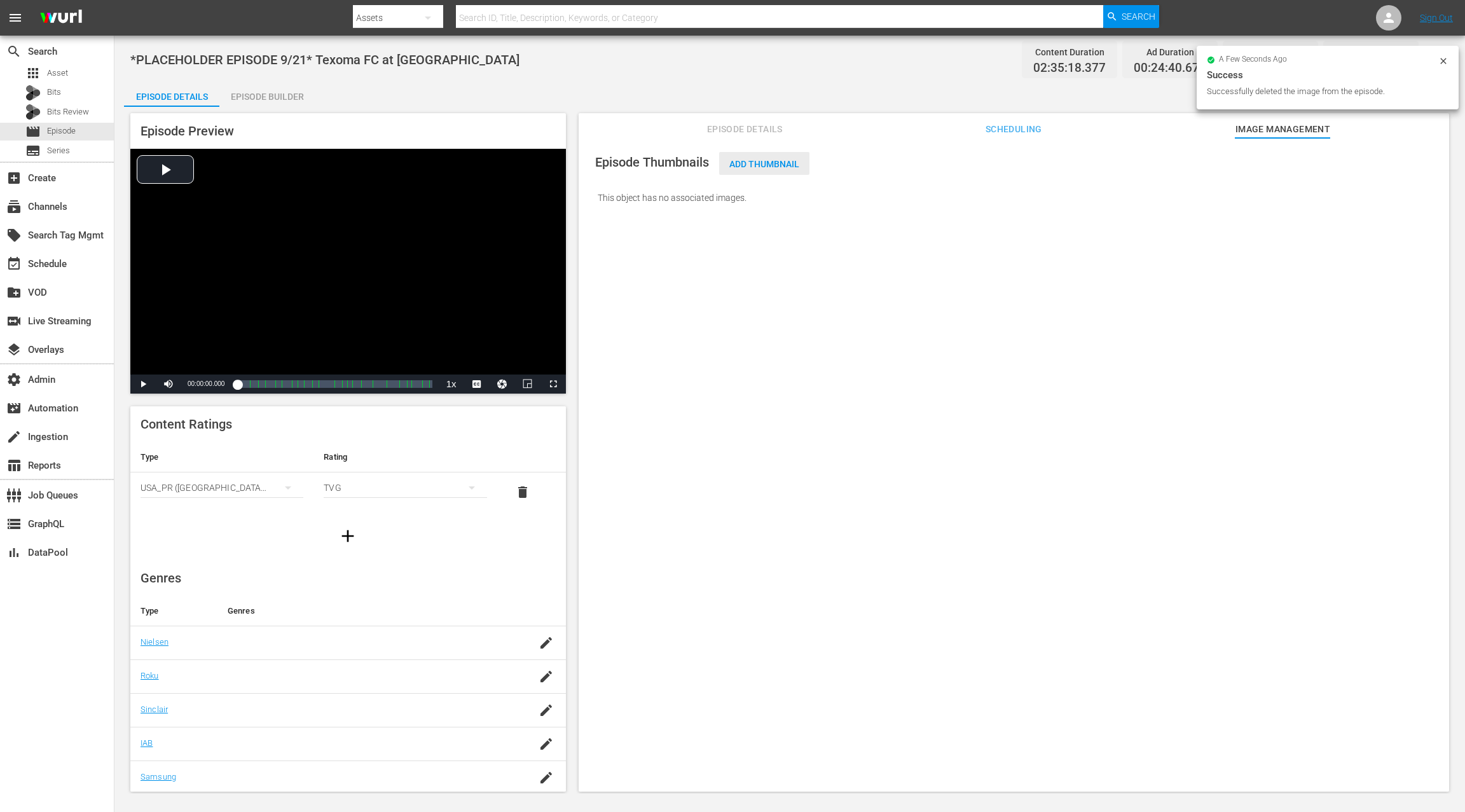
click at [777, 170] on div "Add Thumbnail" at bounding box center [765, 163] width 91 height 23
click at [775, 167] on span "Add Thumbnail" at bounding box center [765, 164] width 91 height 11
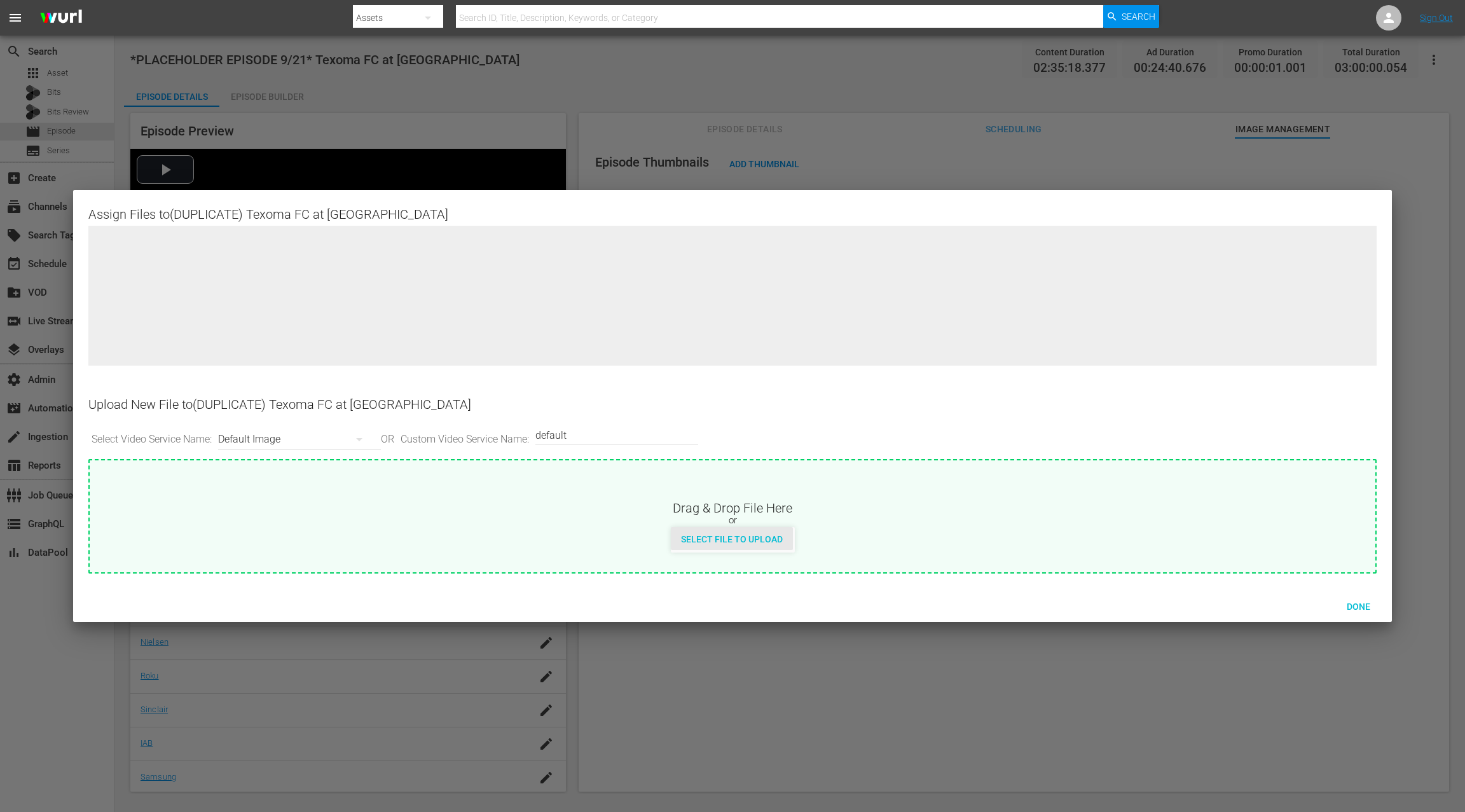
click at [759, 544] on span "Select File to Upload" at bounding box center [732, 539] width 122 height 11
type input "C:\fakepath\Texoma FC at [GEOGRAPHIC_DATA]jpg"
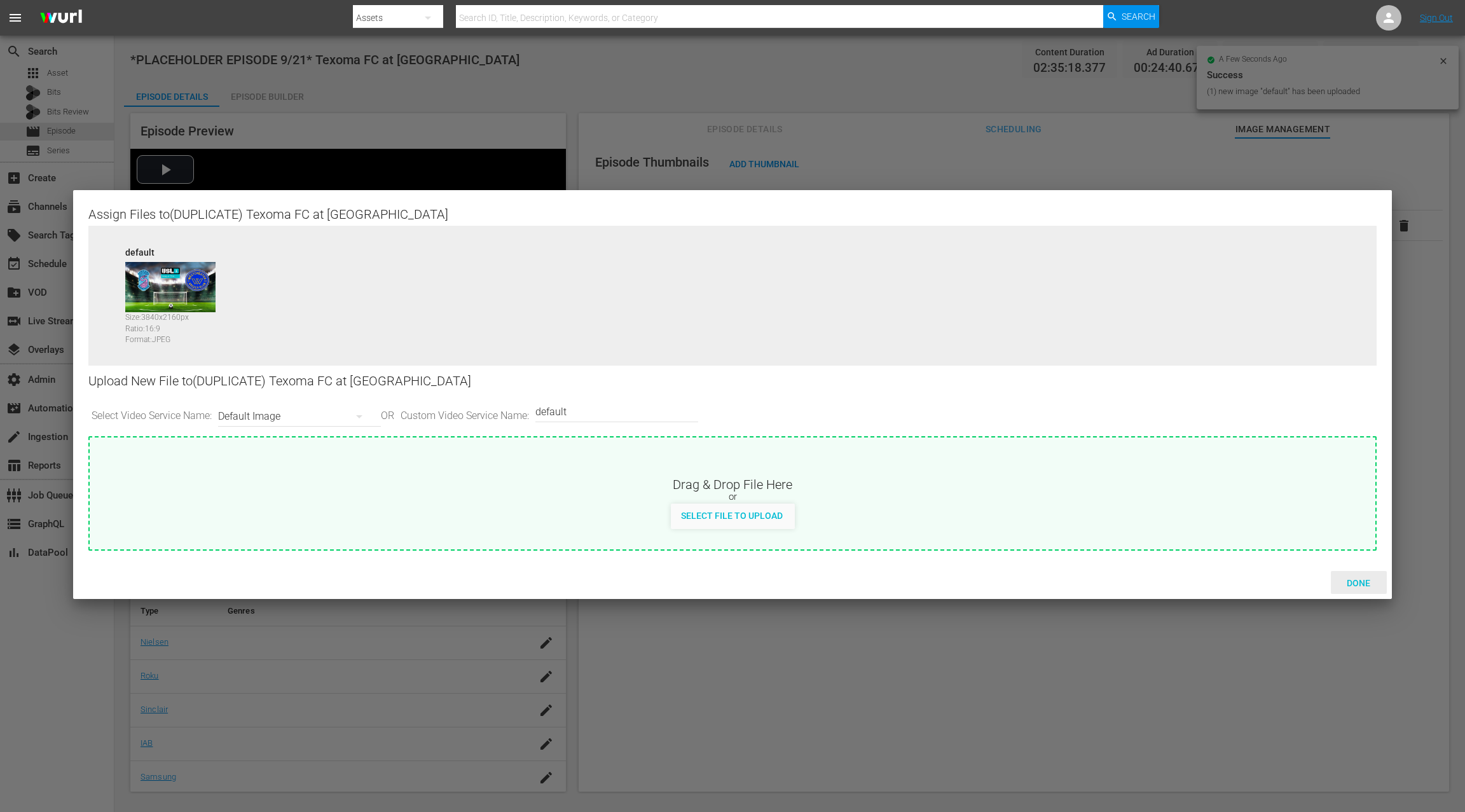
drag, startPoint x: 1363, startPoint y: 582, endPoint x: 1331, endPoint y: 554, distance: 42.5
click at [1363, 582] on span "Done" at bounding box center [1358, 583] width 43 height 11
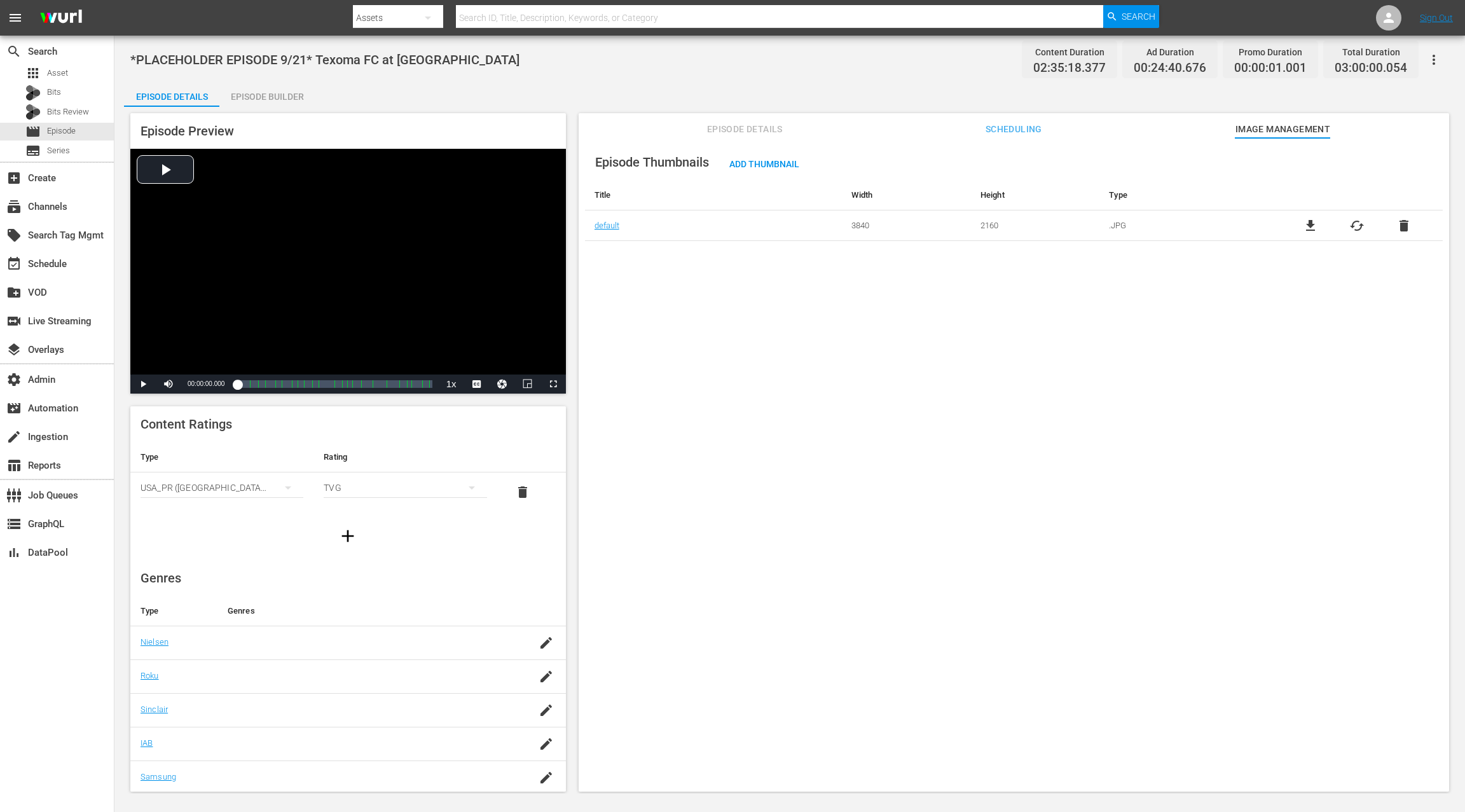
click at [747, 127] on span "Episode Details" at bounding box center [745, 129] width 96 height 15
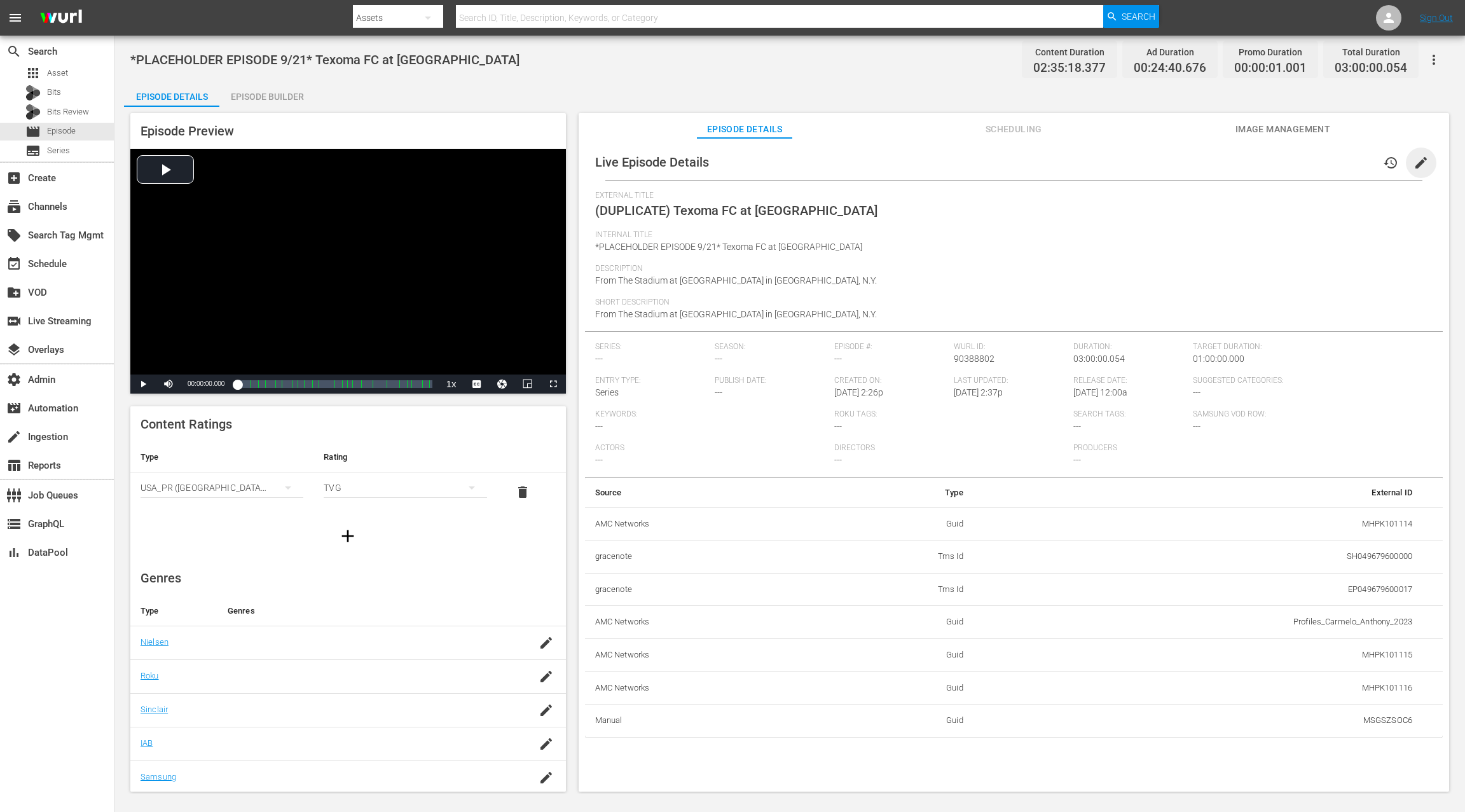
click at [1414, 168] on span "edit" at bounding box center [1422, 163] width 15 height 15
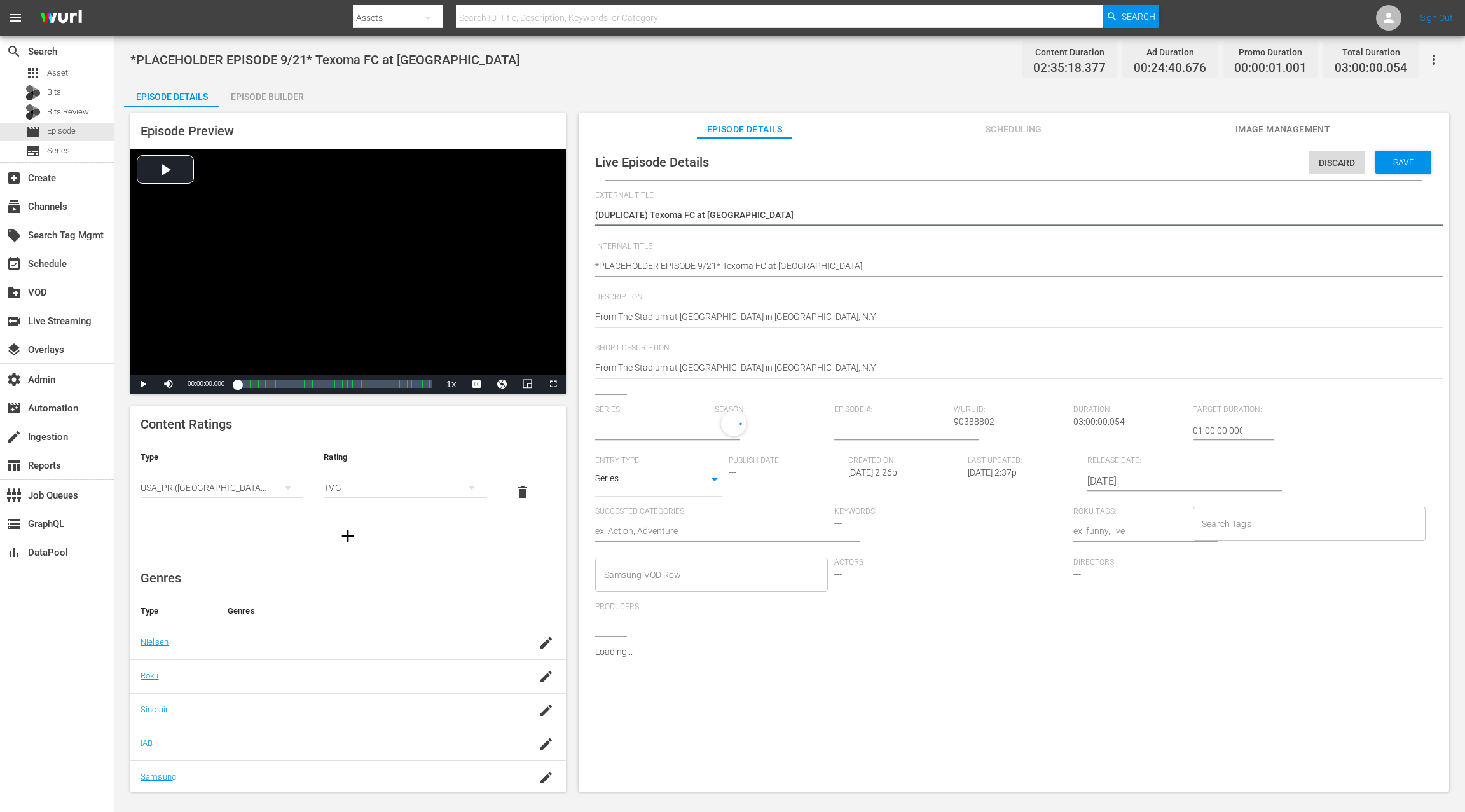
type input "No Series"
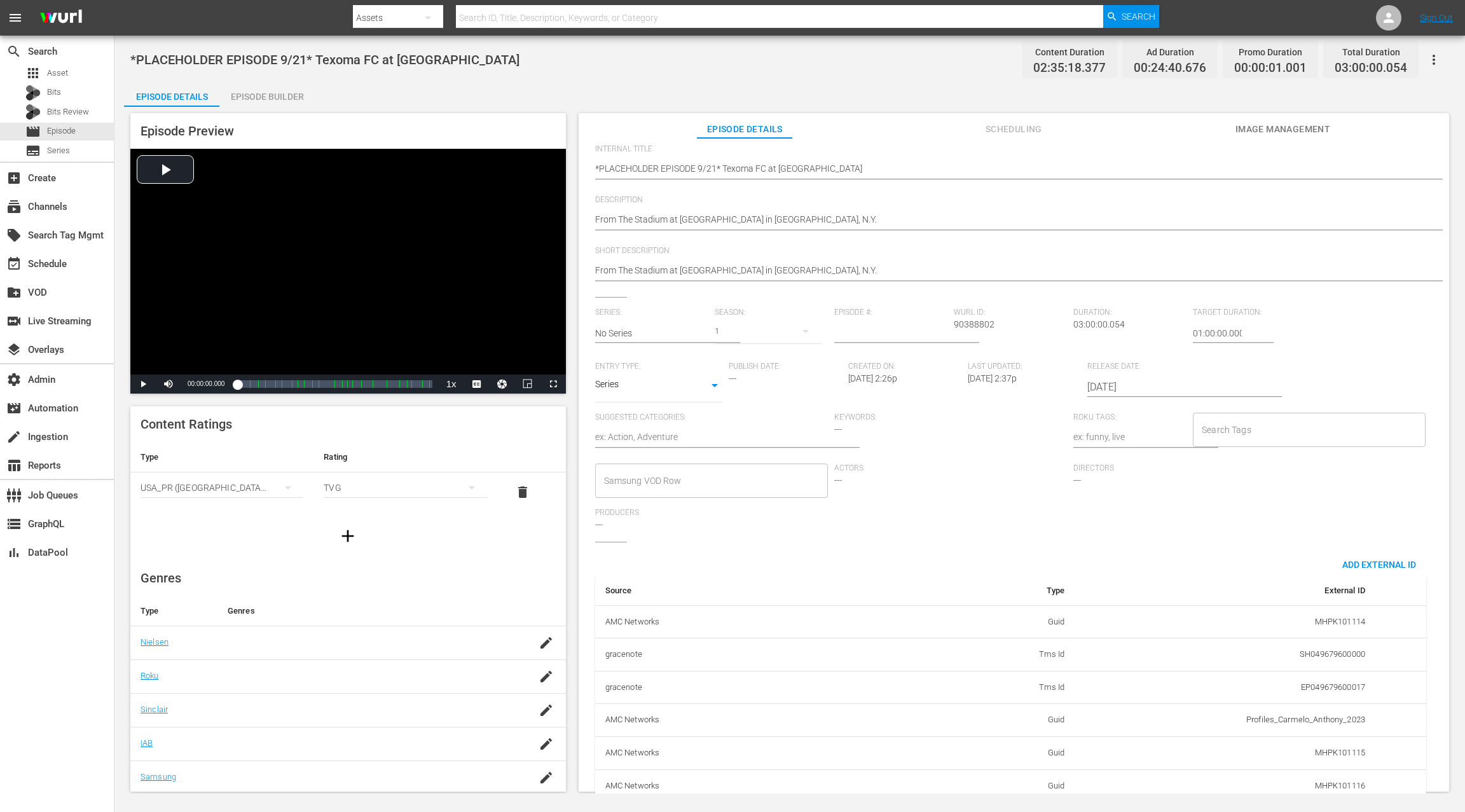
scroll to position [176, 0]
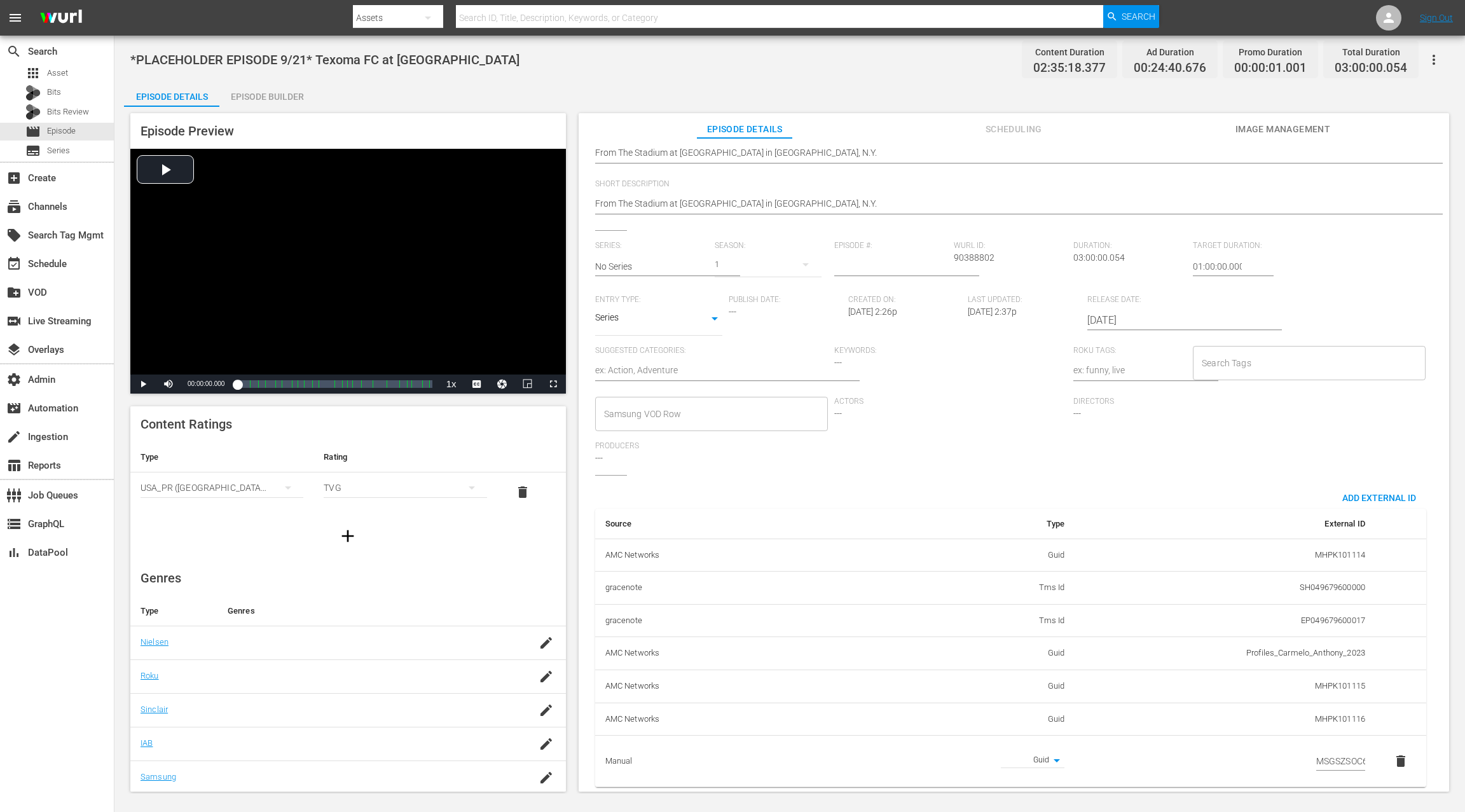
click at [1341, 751] on input "MSGSZSOC6" at bounding box center [1340, 761] width 49 height 19
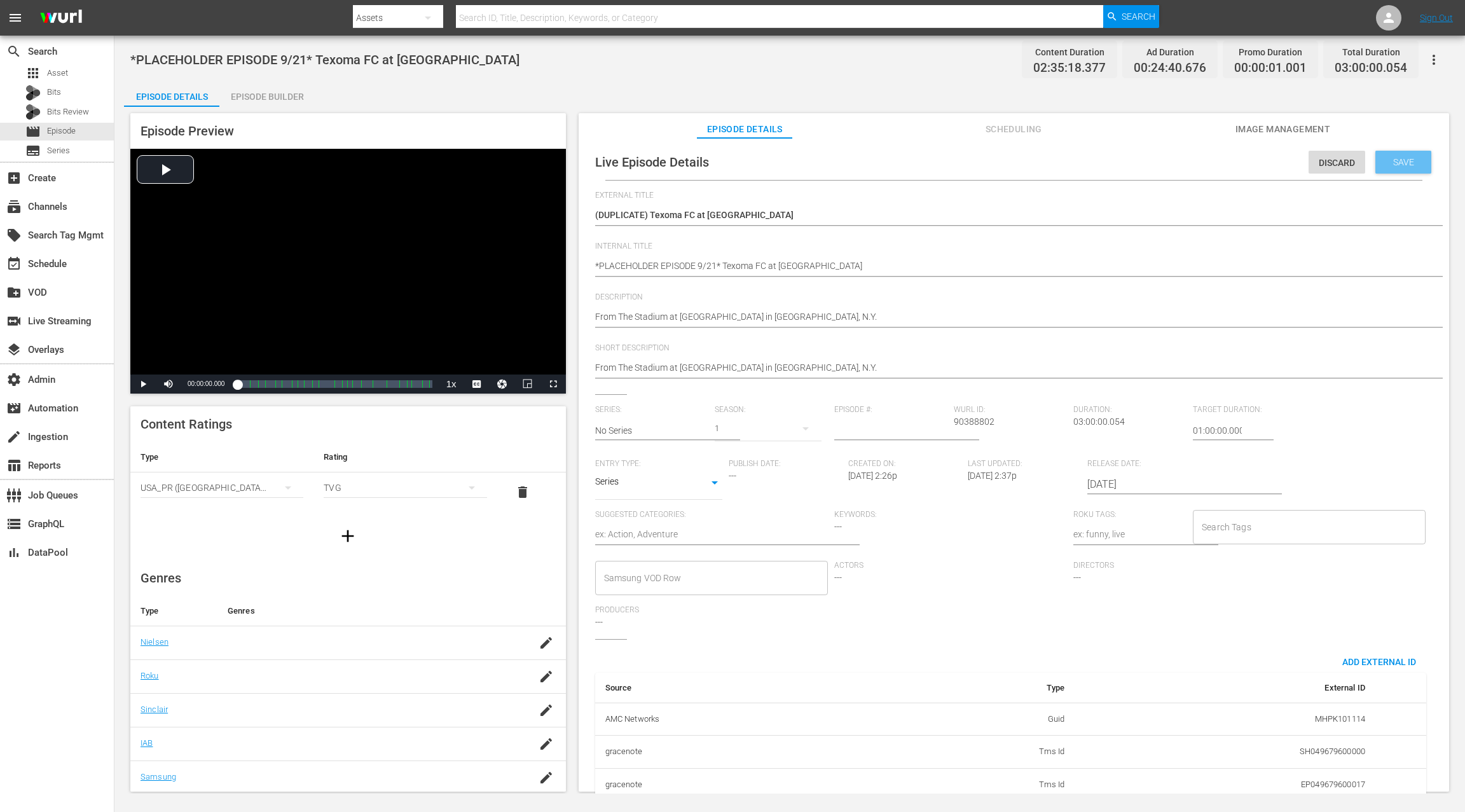
type input "MSGSZSOC5"
drag, startPoint x: 1382, startPoint y: 167, endPoint x: 1383, endPoint y: 178, distance: 11.0
click at [1382, 167] on div "Save" at bounding box center [1403, 162] width 56 height 23
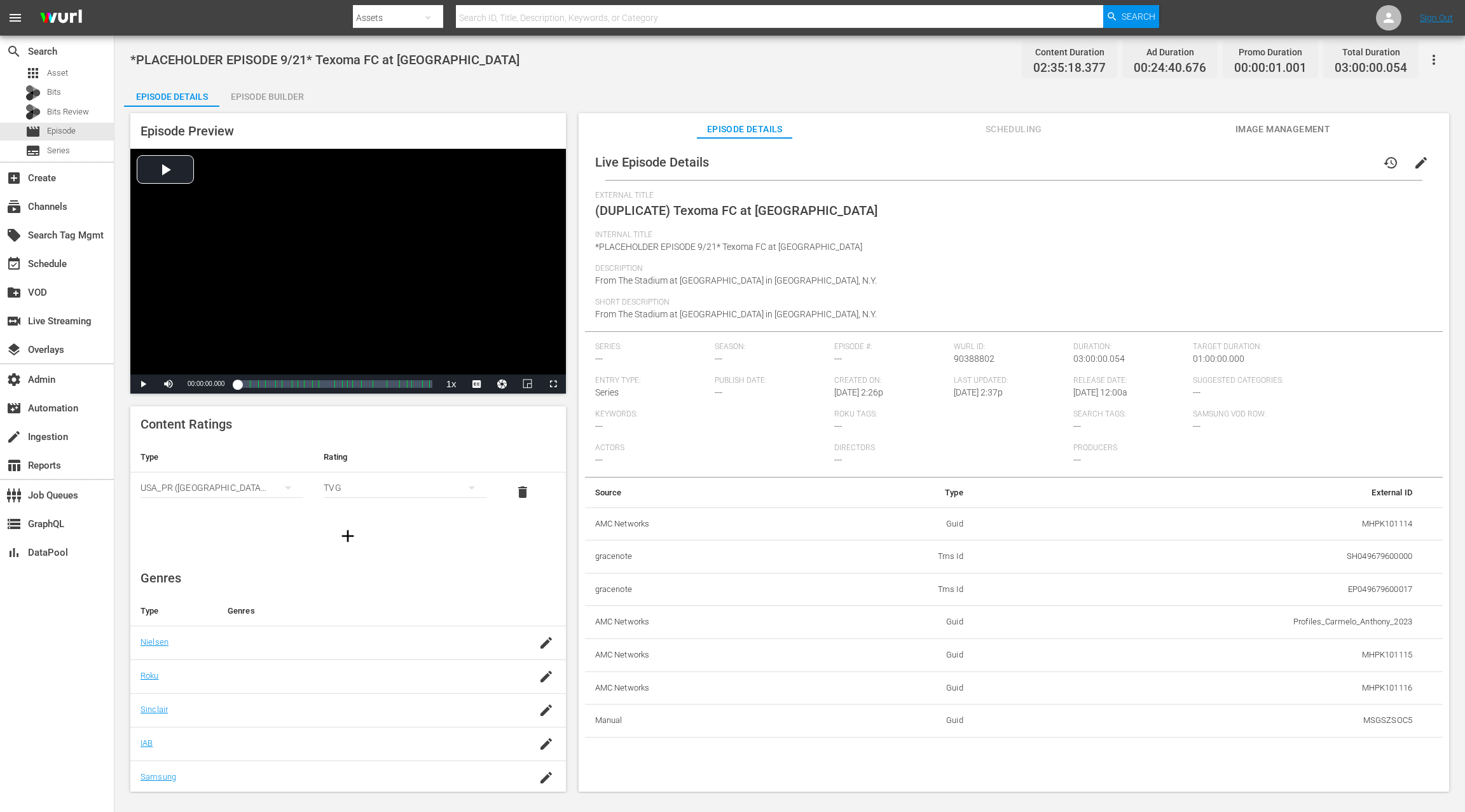
click at [1249, 131] on span "Image Management" at bounding box center [1282, 129] width 96 height 15
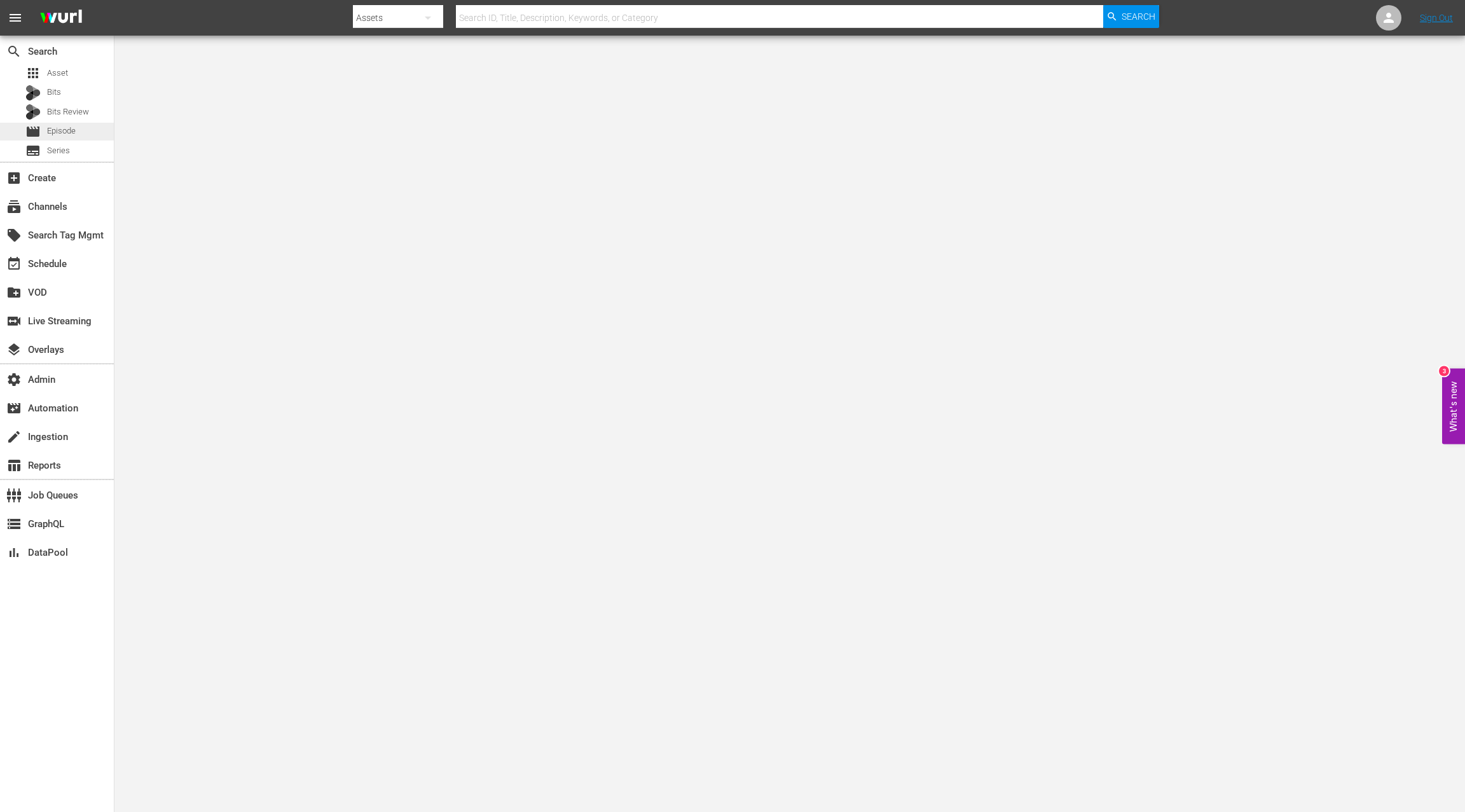
click at [79, 136] on div "movie Episode" at bounding box center [57, 131] width 114 height 17
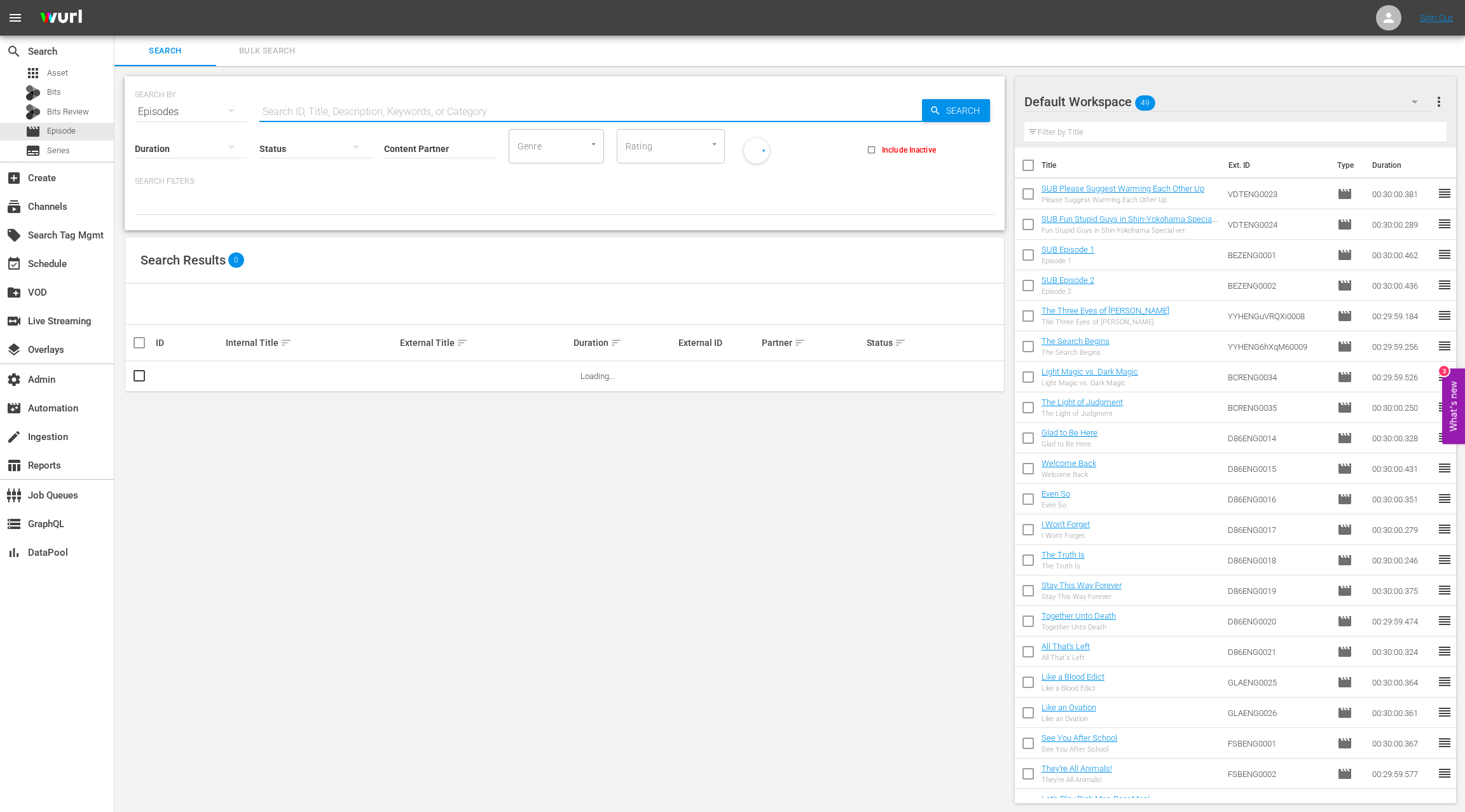
click at [308, 105] on input "text" at bounding box center [591, 112] width 662 height 31
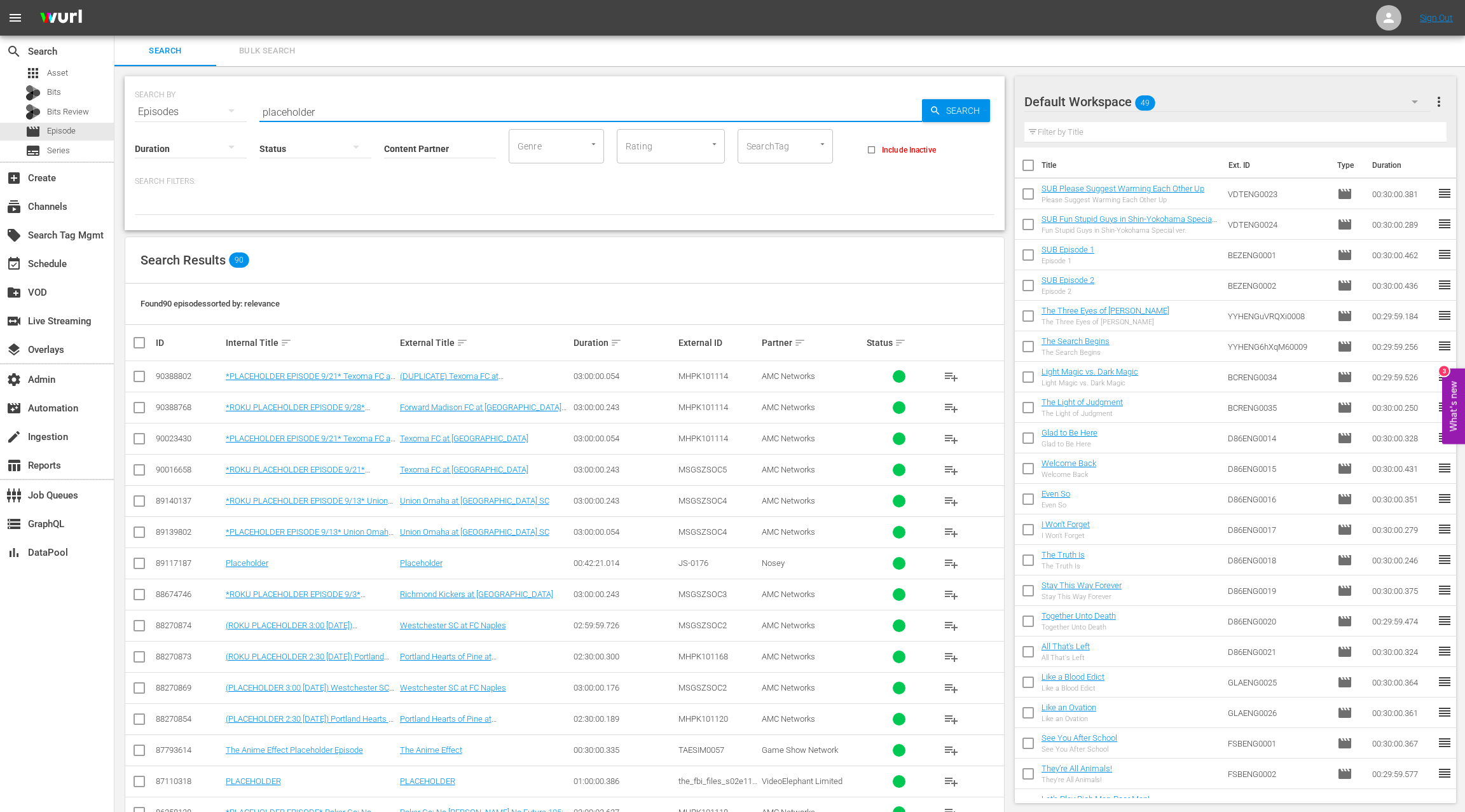
type input "placeholder"
click at [388, 145] on input "Content Partner" at bounding box center [440, 149] width 112 height 45
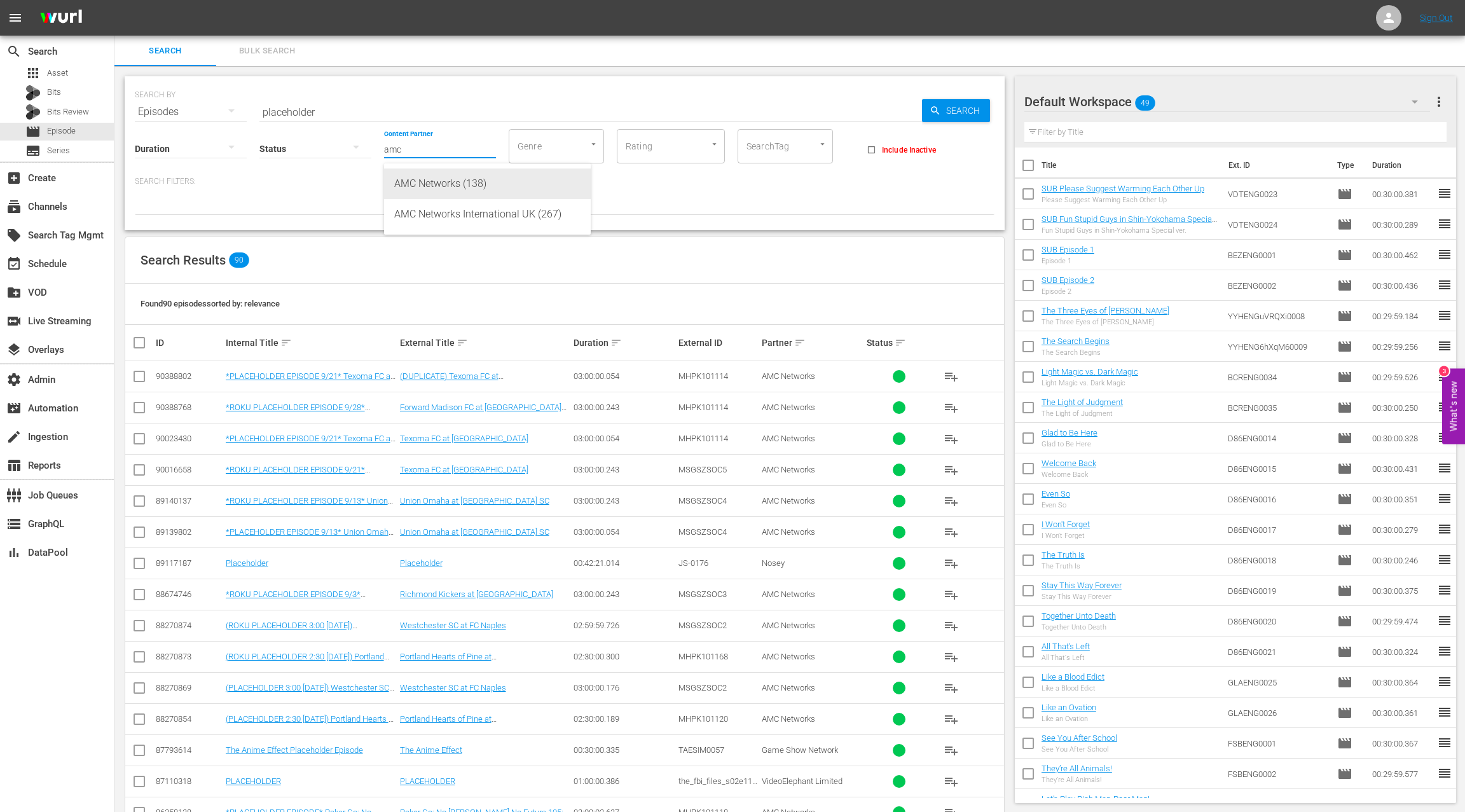
click at [413, 182] on div "AMC Networks (138)" at bounding box center [487, 184] width 186 height 31
type input "AMC Networks (138)"
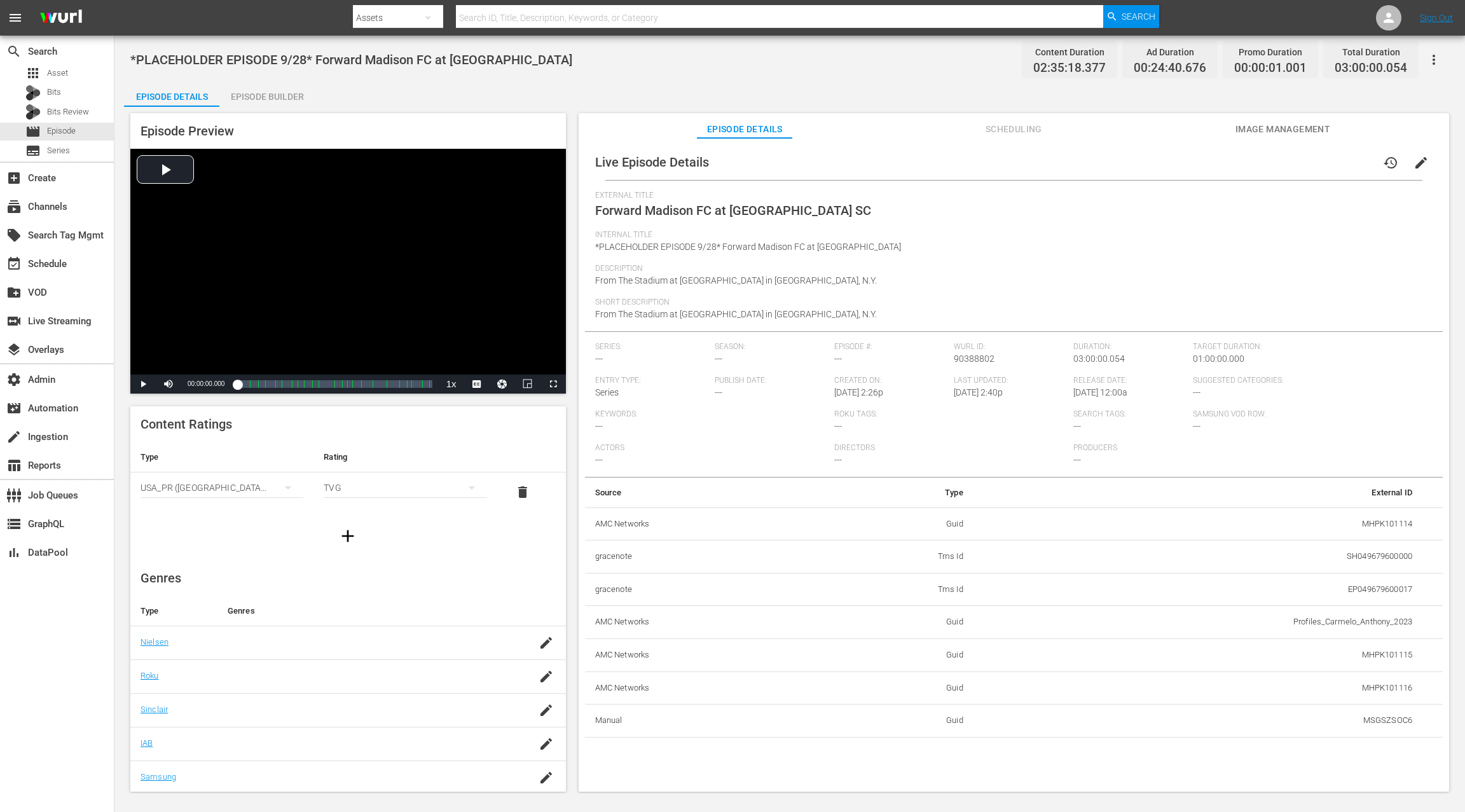
click at [1264, 128] on span "Image Management" at bounding box center [1282, 129] width 96 height 15
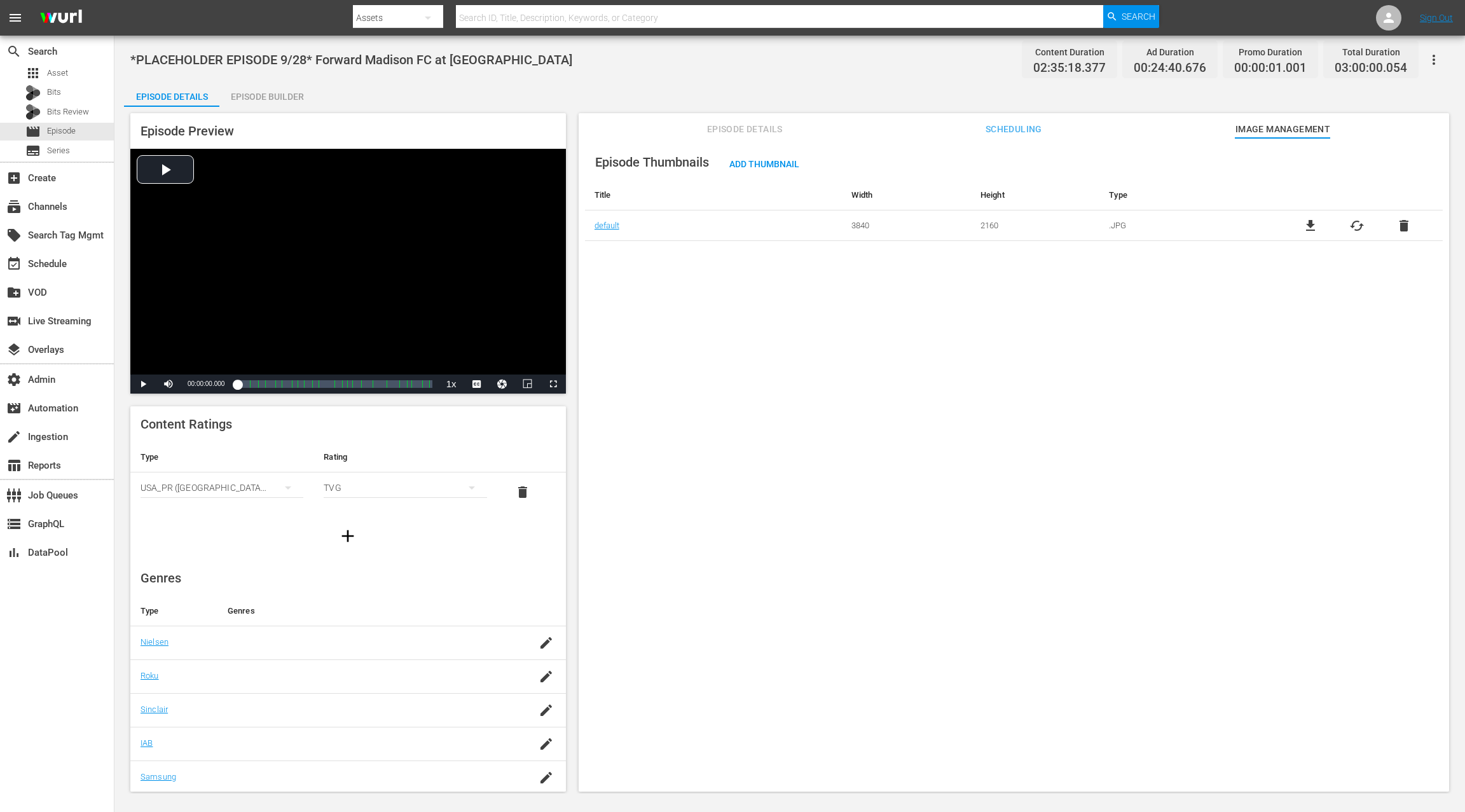
click at [1401, 224] on span "delete" at bounding box center [1404, 226] width 15 height 15
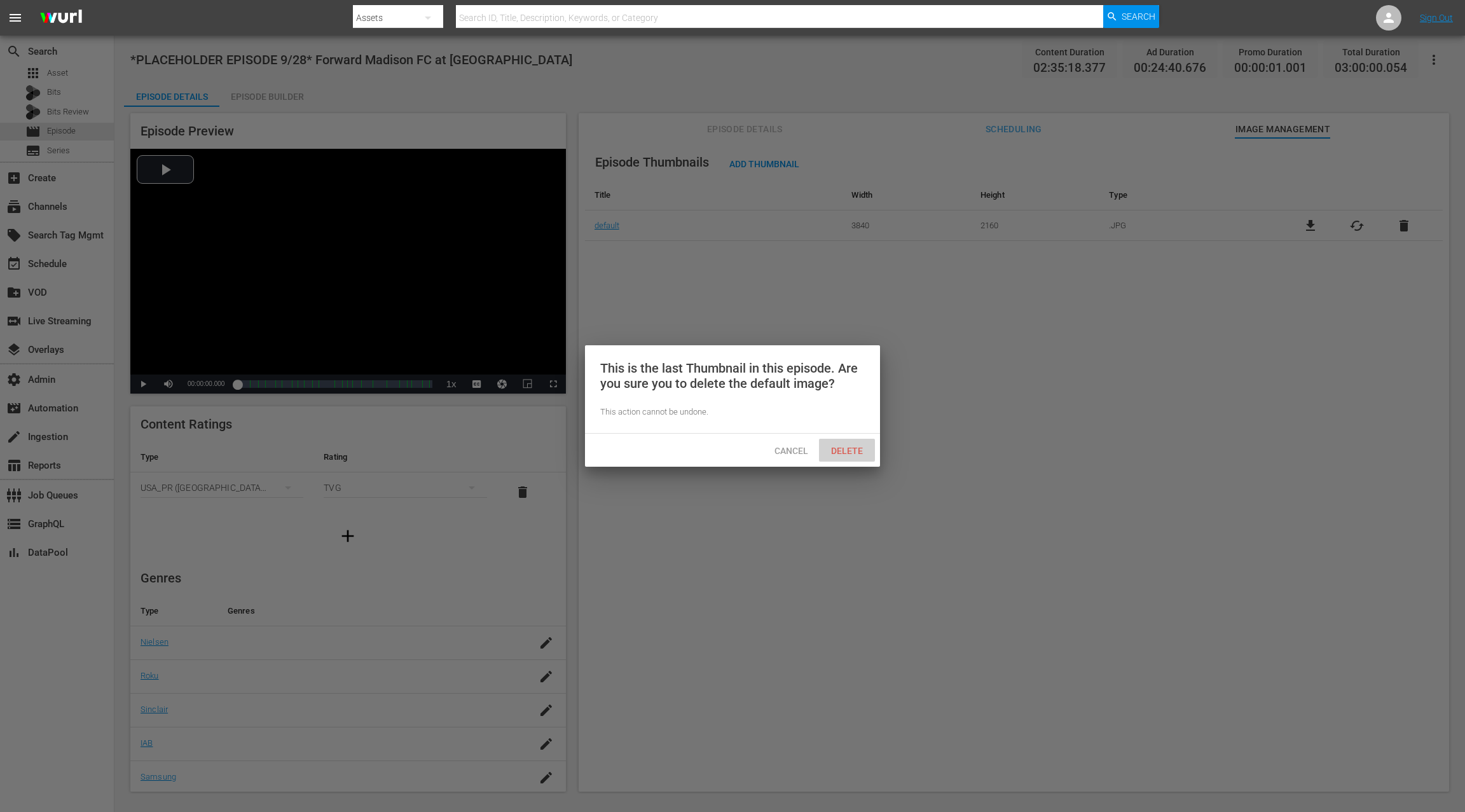
click at [847, 449] on span "Delete" at bounding box center [847, 451] width 52 height 11
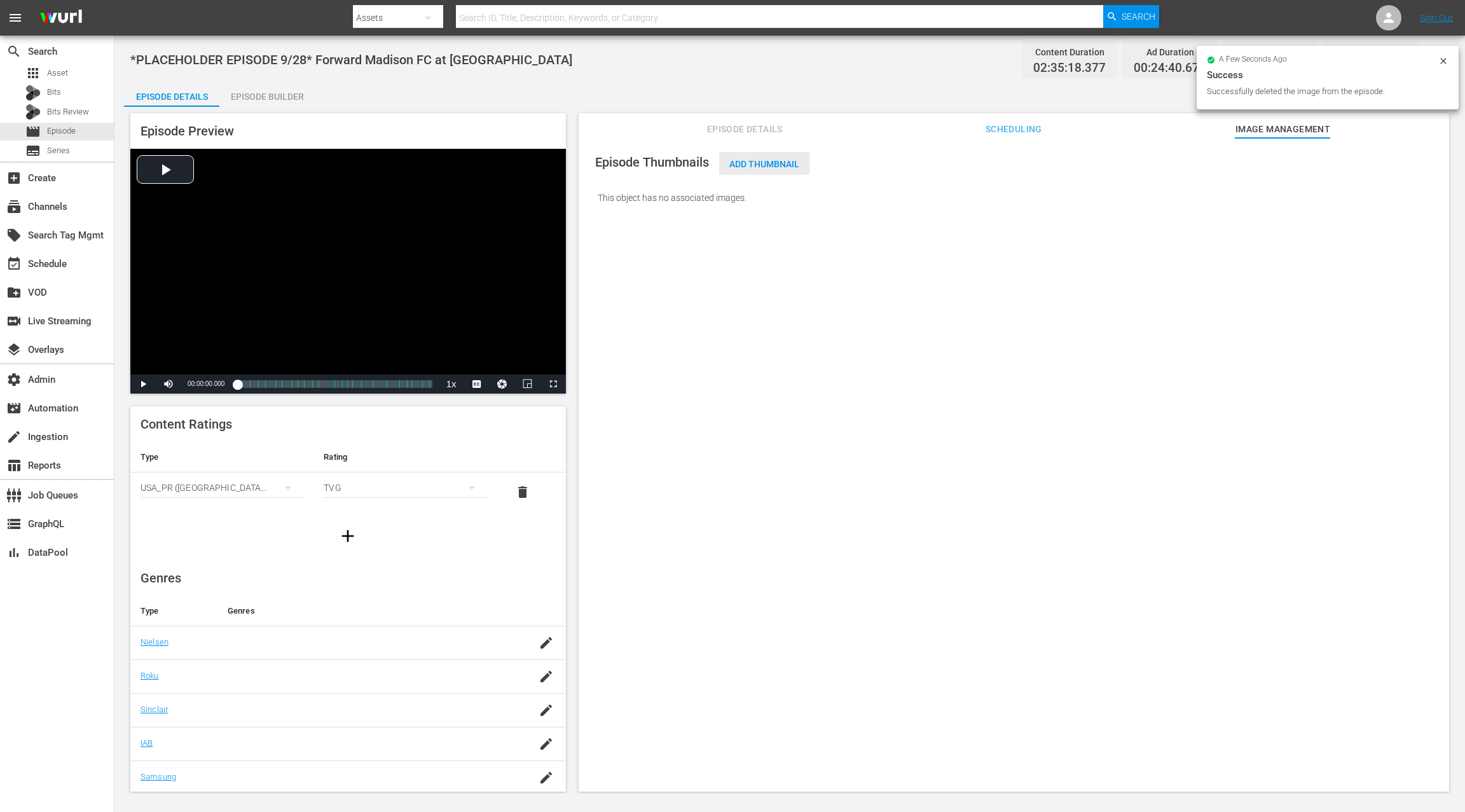
click at [759, 166] on span "Add Thumbnail" at bounding box center [765, 164] width 91 height 11
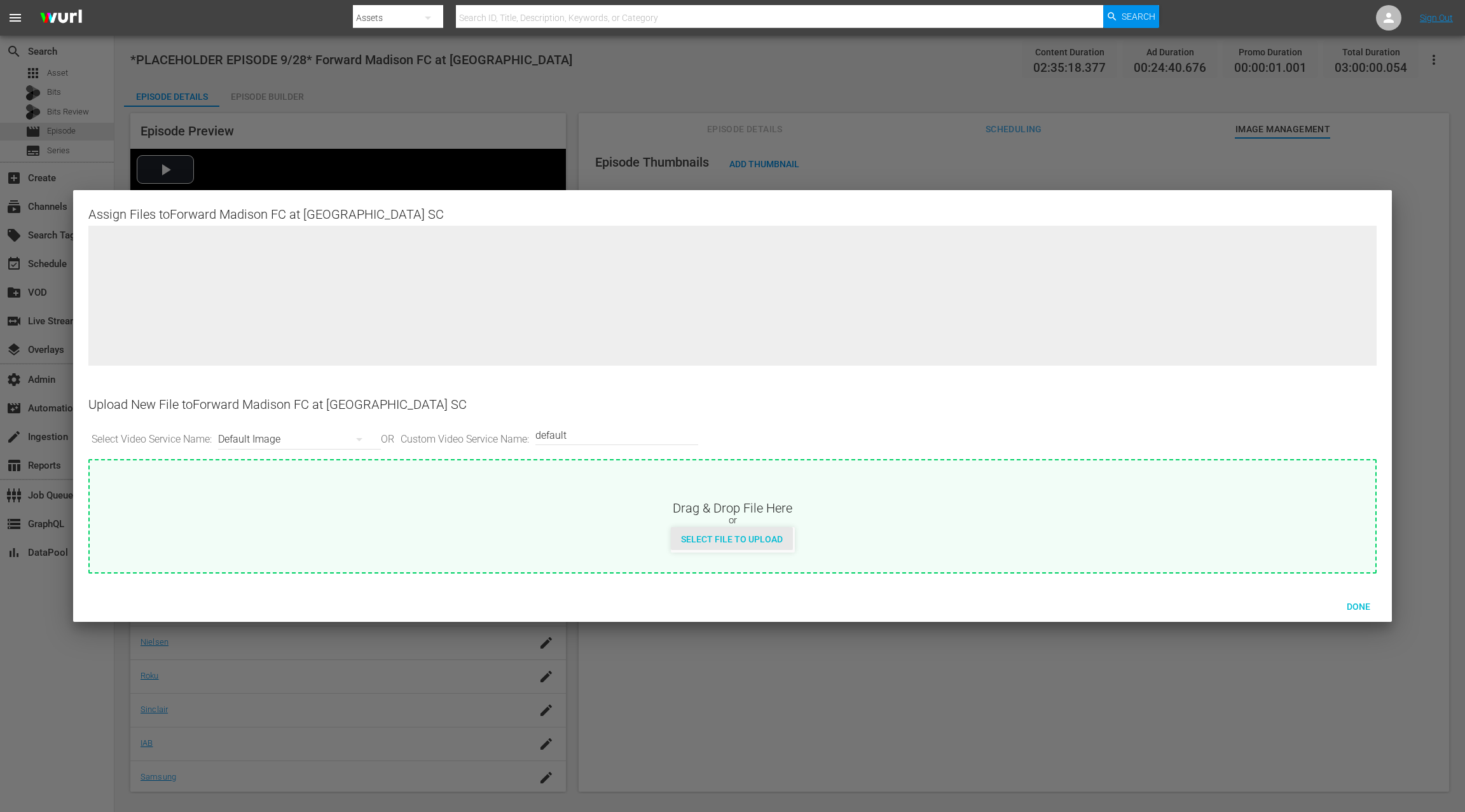
click at [757, 537] on span "Select File to Upload" at bounding box center [732, 539] width 122 height 11
type input "C:\fakepath\Texoma FC at [GEOGRAPHIC_DATA]jpg"
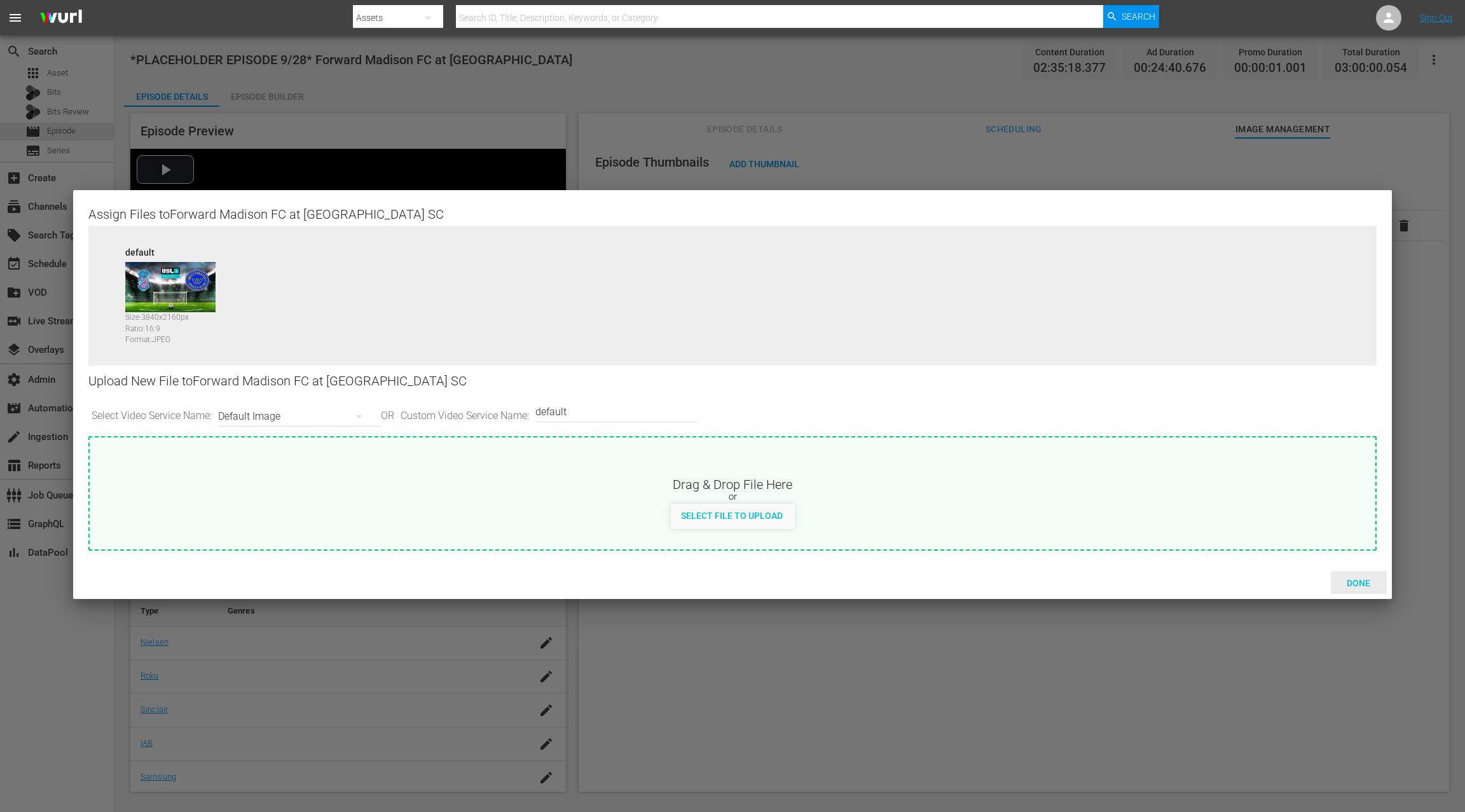
click at [1350, 579] on span "Done" at bounding box center [1358, 583] width 43 height 11
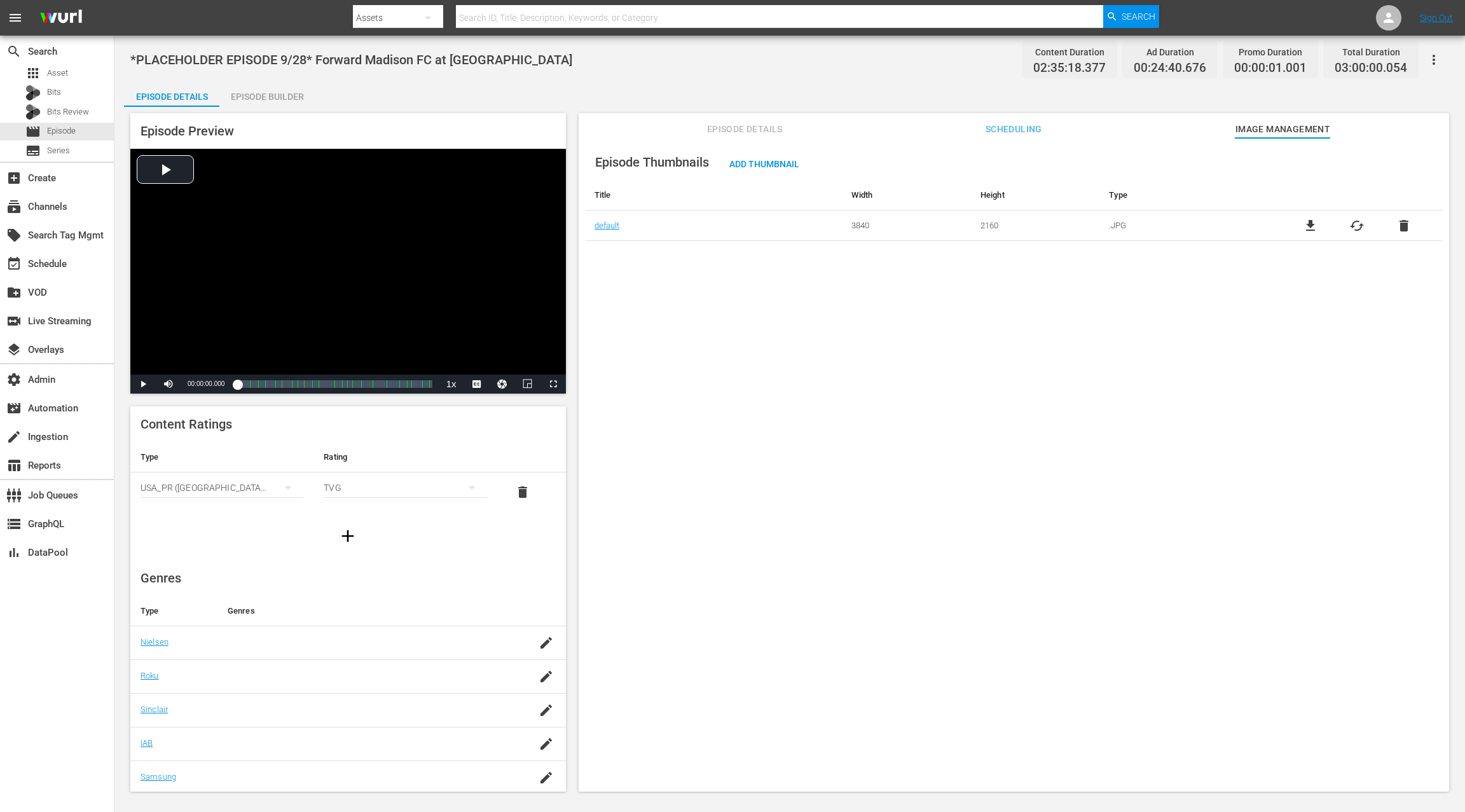
click at [1402, 228] on span "delete" at bounding box center [1404, 226] width 15 height 15
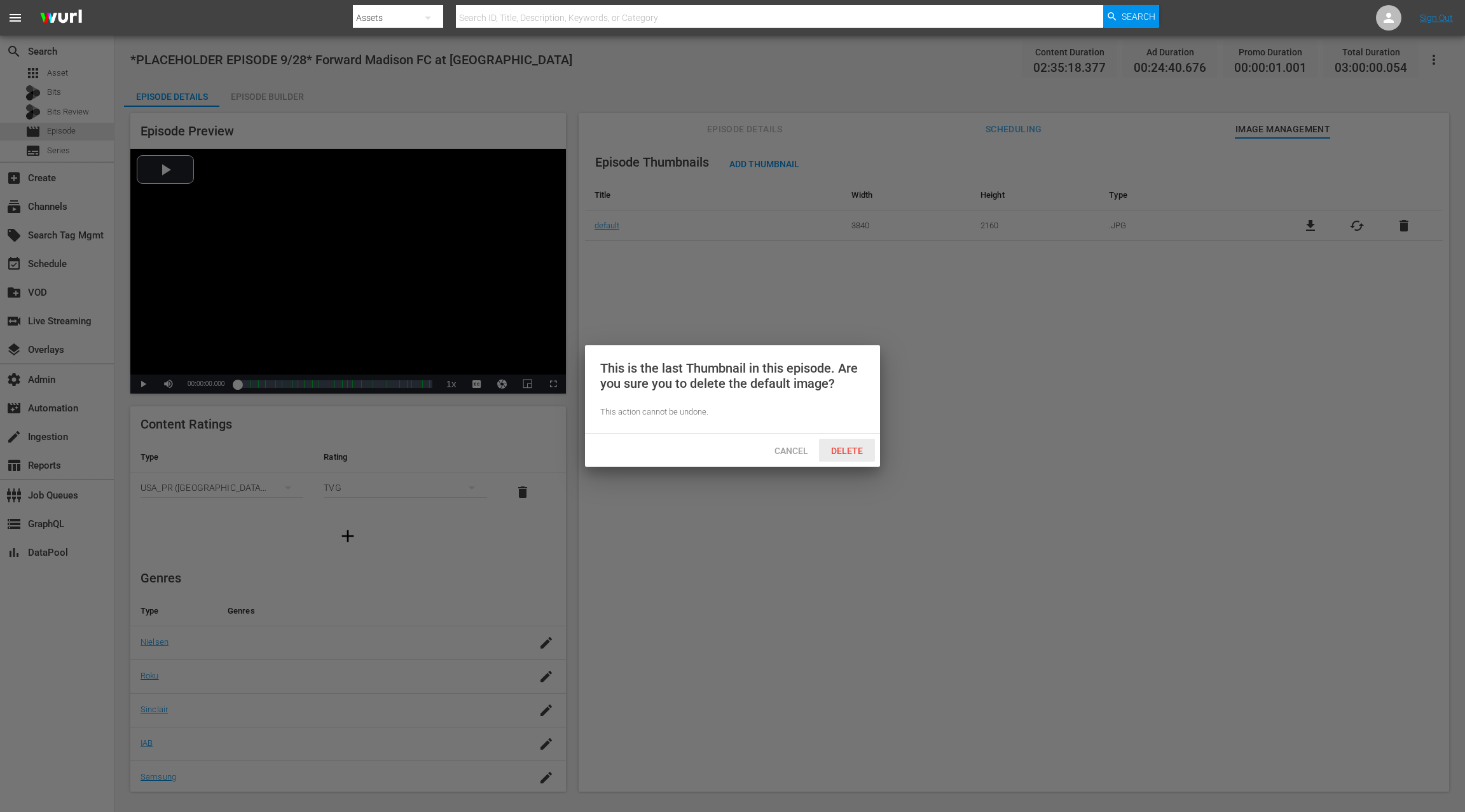
click at [847, 454] on span "Delete" at bounding box center [847, 451] width 52 height 11
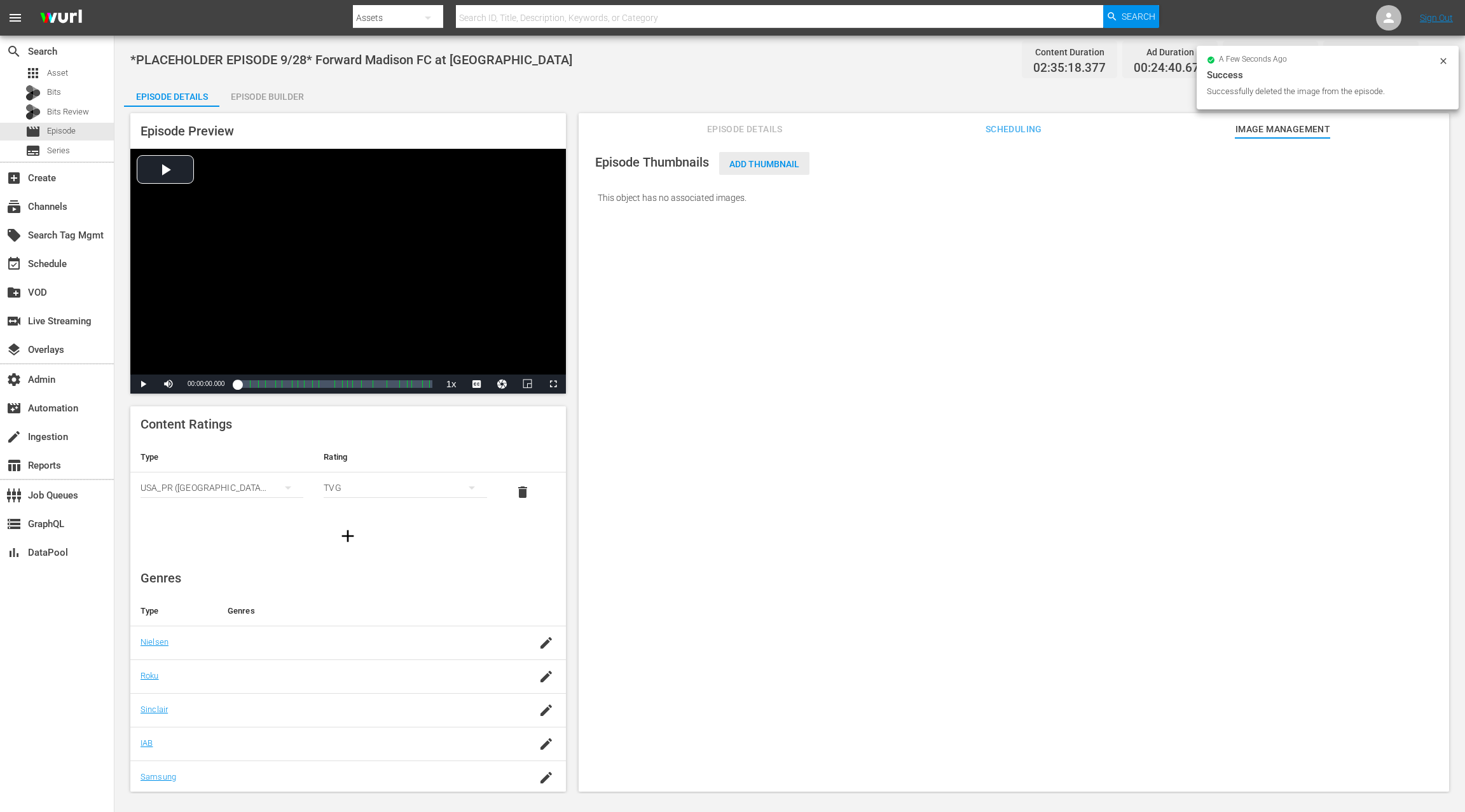
click at [737, 165] on span "Add Thumbnail" at bounding box center [765, 164] width 91 height 11
click at [753, 164] on span "Add Thumbnail" at bounding box center [765, 164] width 91 height 11
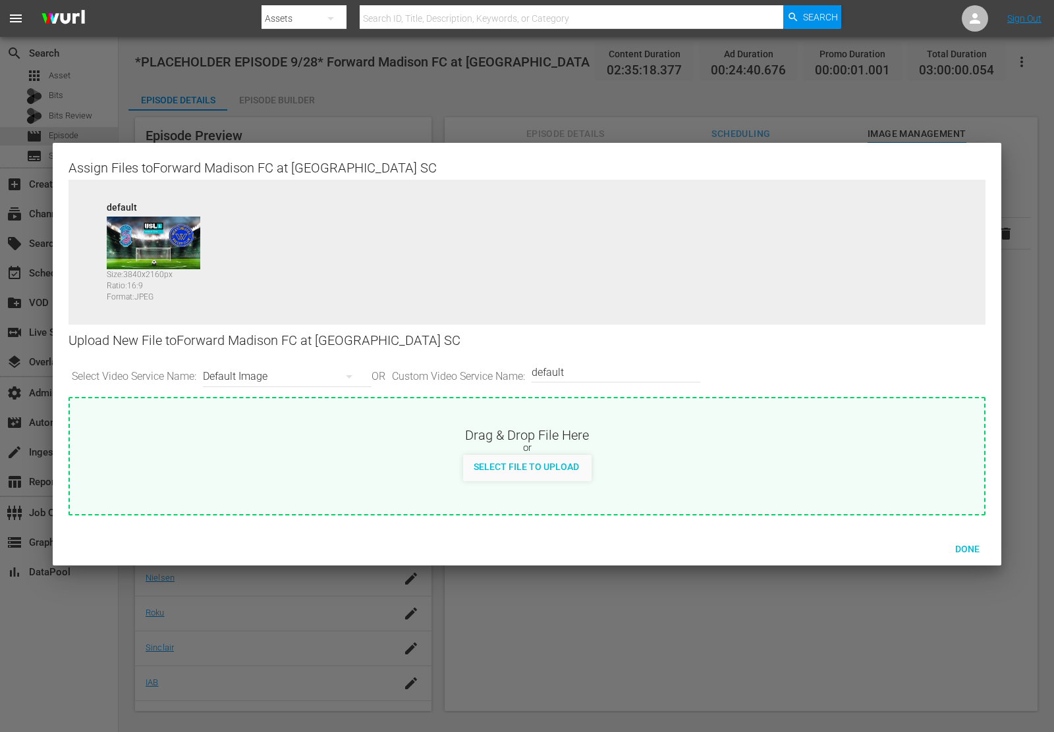
click at [346, 374] on icon "button" at bounding box center [349, 377] width 16 height 16
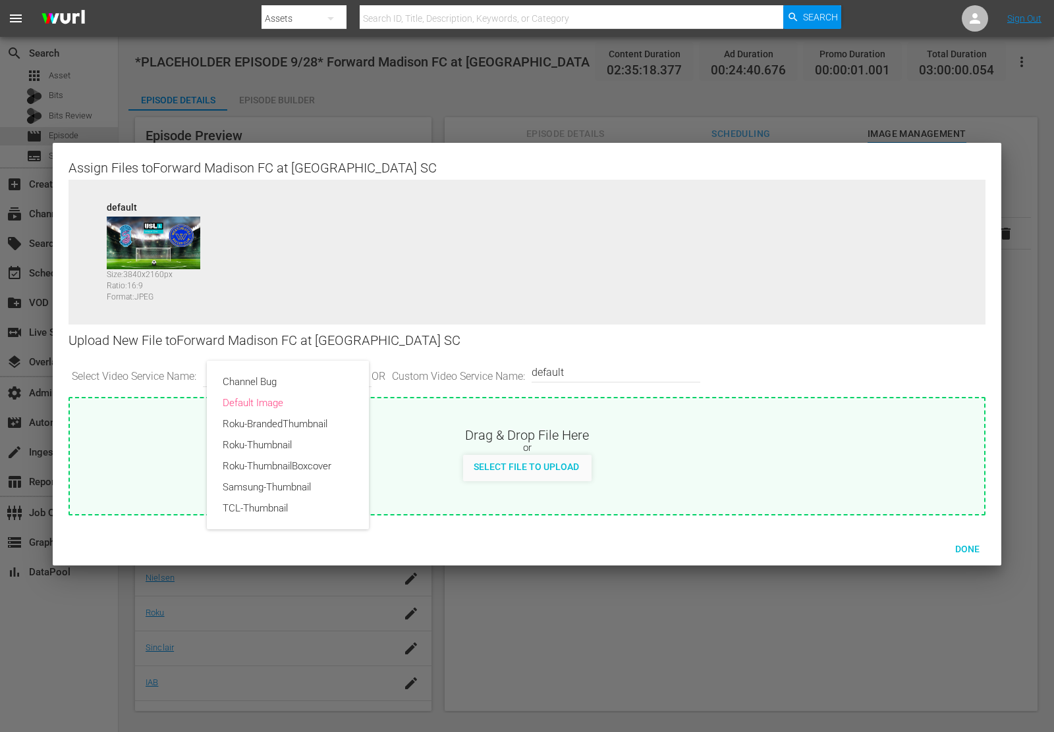
click at [705, 339] on div "Channel Bug Default Image Roku-BrandedThumbnail Roku-Thumbnail Roku-ThumbnailBo…" at bounding box center [527, 366] width 1054 height 732
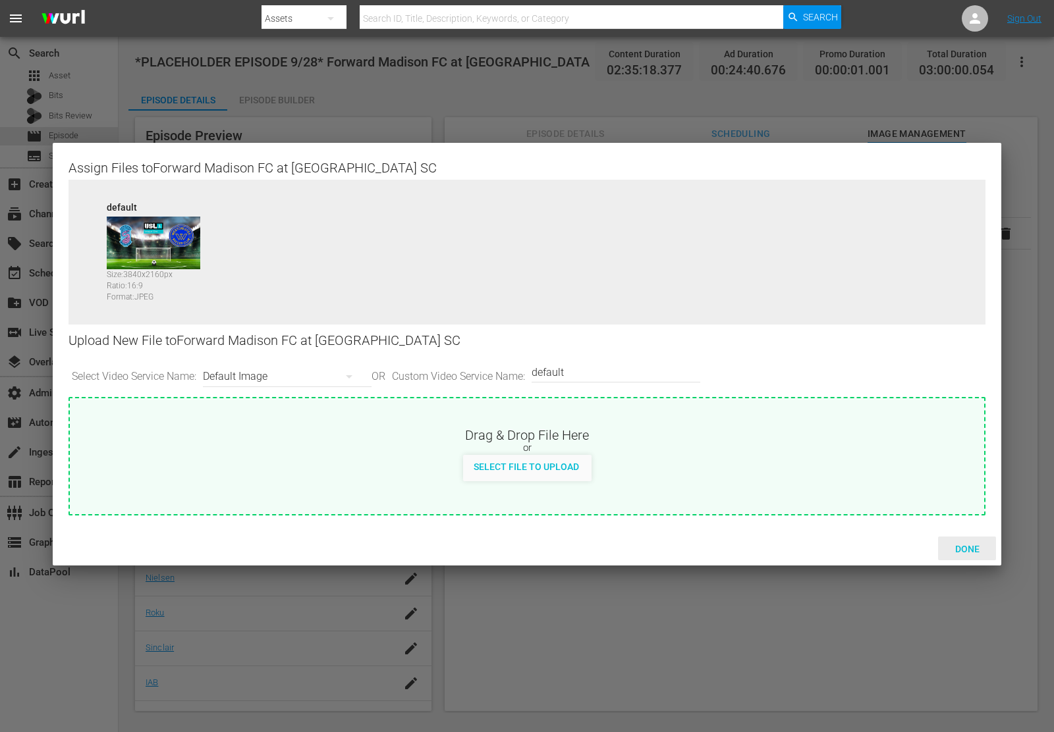
click at [969, 544] on span "Done" at bounding box center [966, 549] width 45 height 11
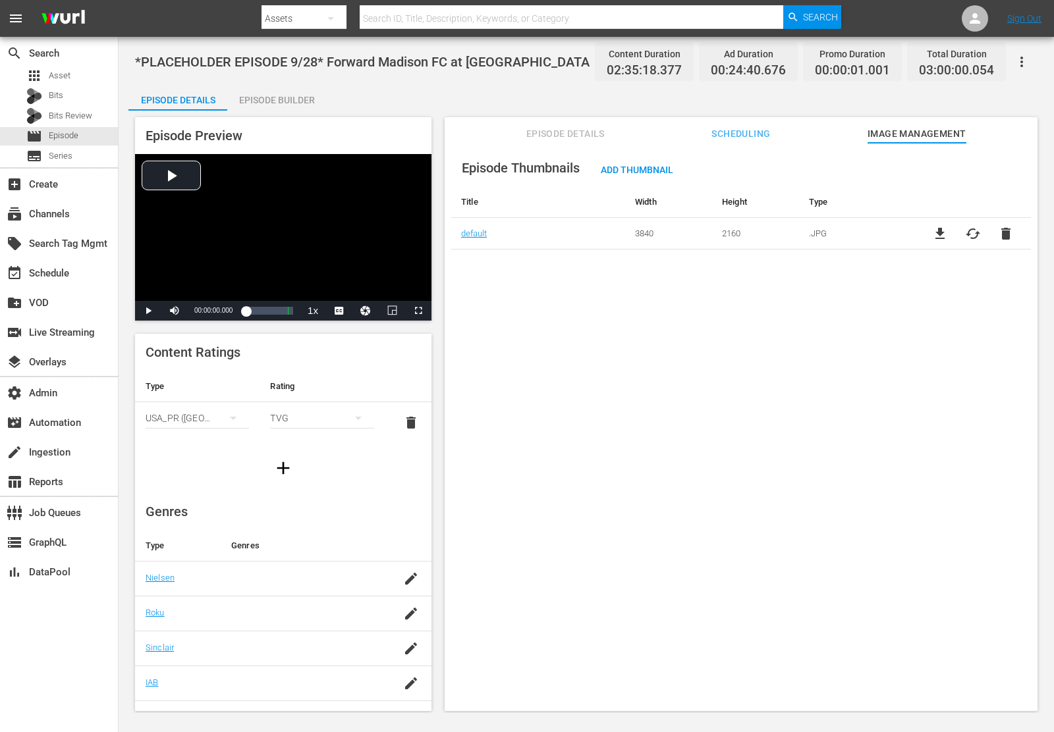
click at [722, 136] on span "Scheduling" at bounding box center [740, 134] width 99 height 16
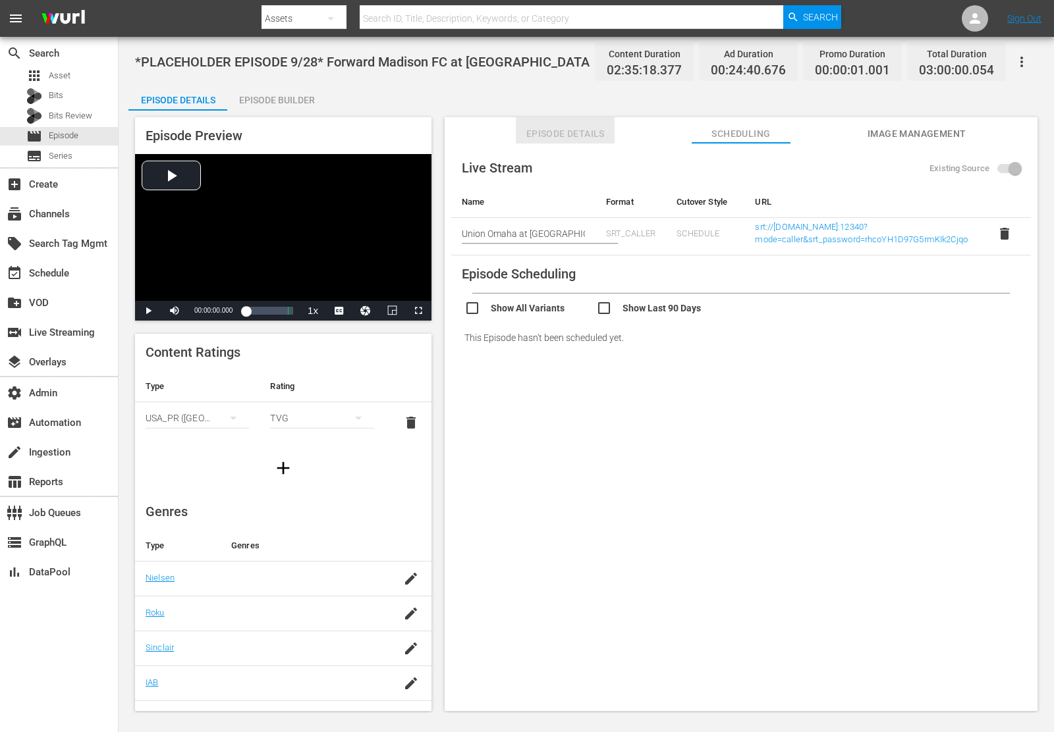
click at [531, 135] on span "Episode Details" at bounding box center [565, 134] width 99 height 16
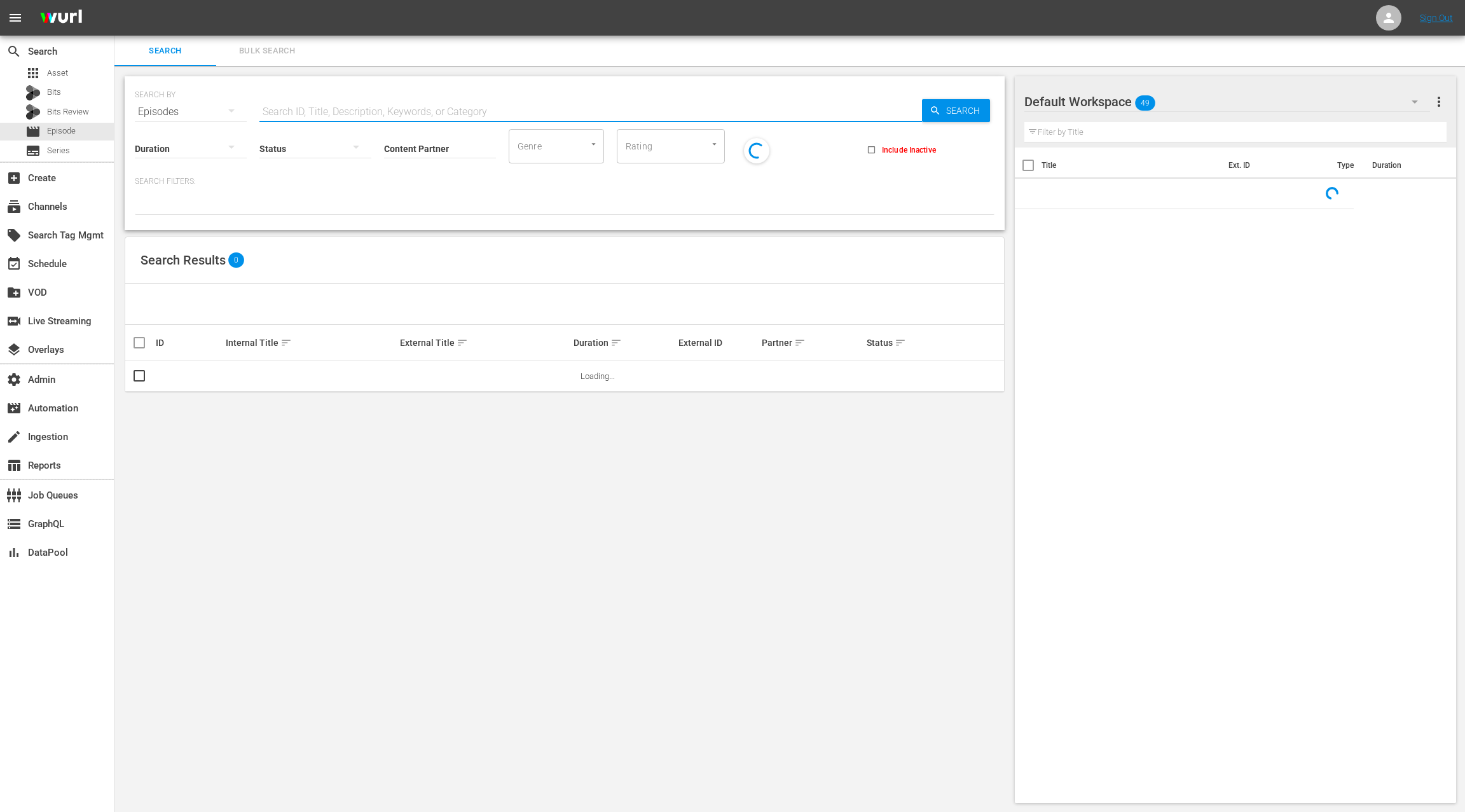
click at [312, 105] on input "text" at bounding box center [591, 112] width 662 height 31
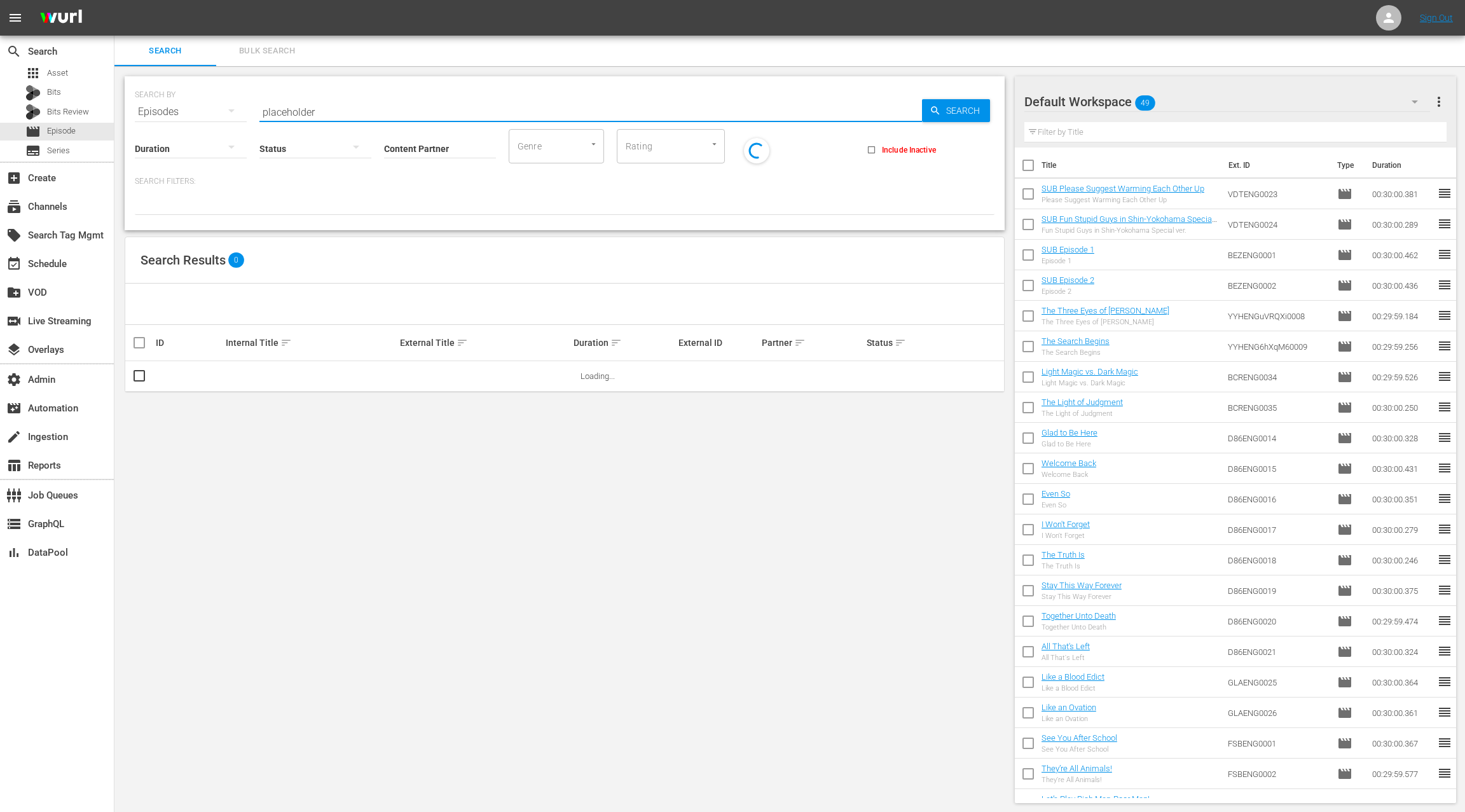
type input "placeholder"
click at [389, 146] on input "Content Partner" at bounding box center [440, 149] width 112 height 45
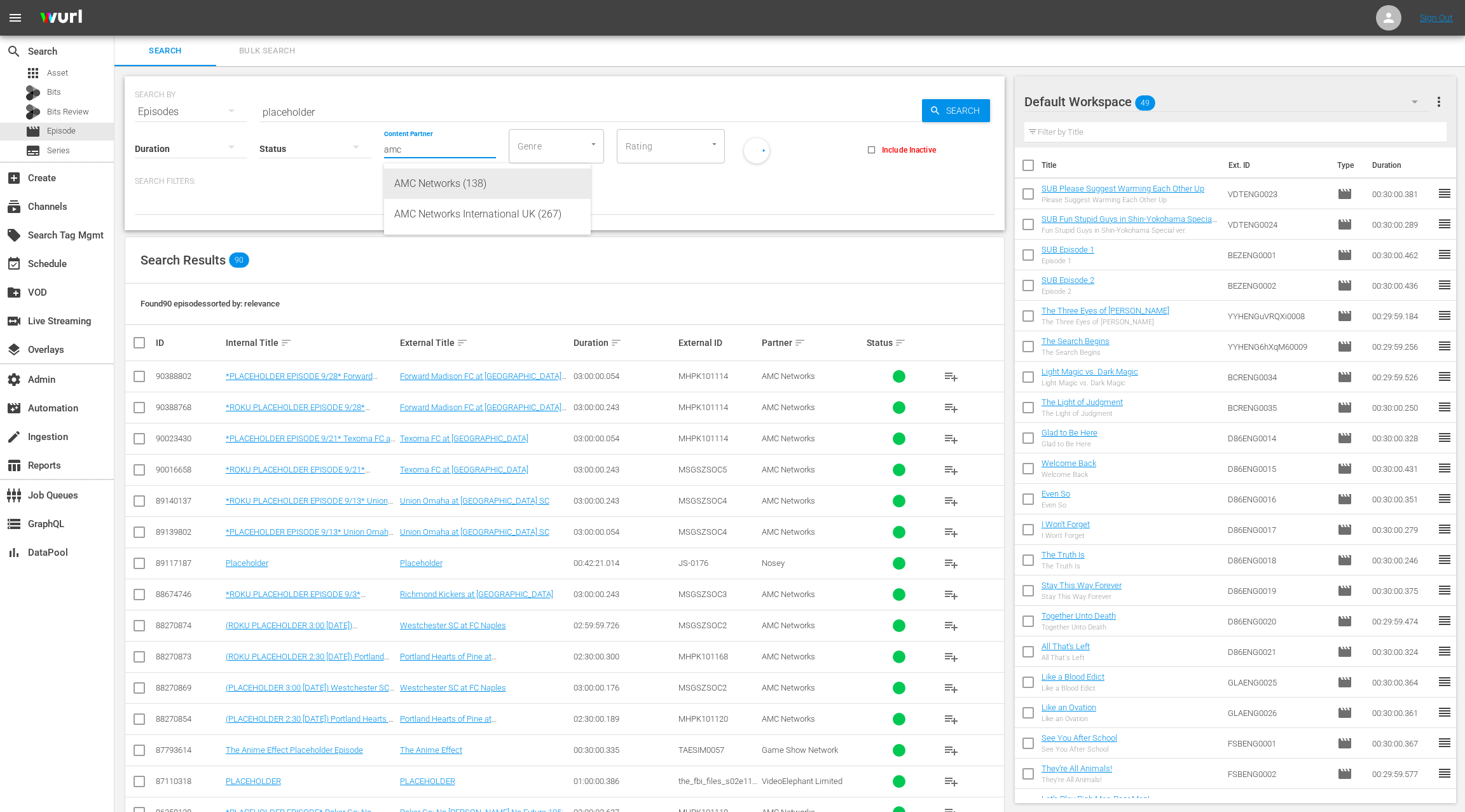
click at [461, 181] on div "AMC Networks (138)" at bounding box center [487, 184] width 186 height 31
type input "AMC Networks (138)"
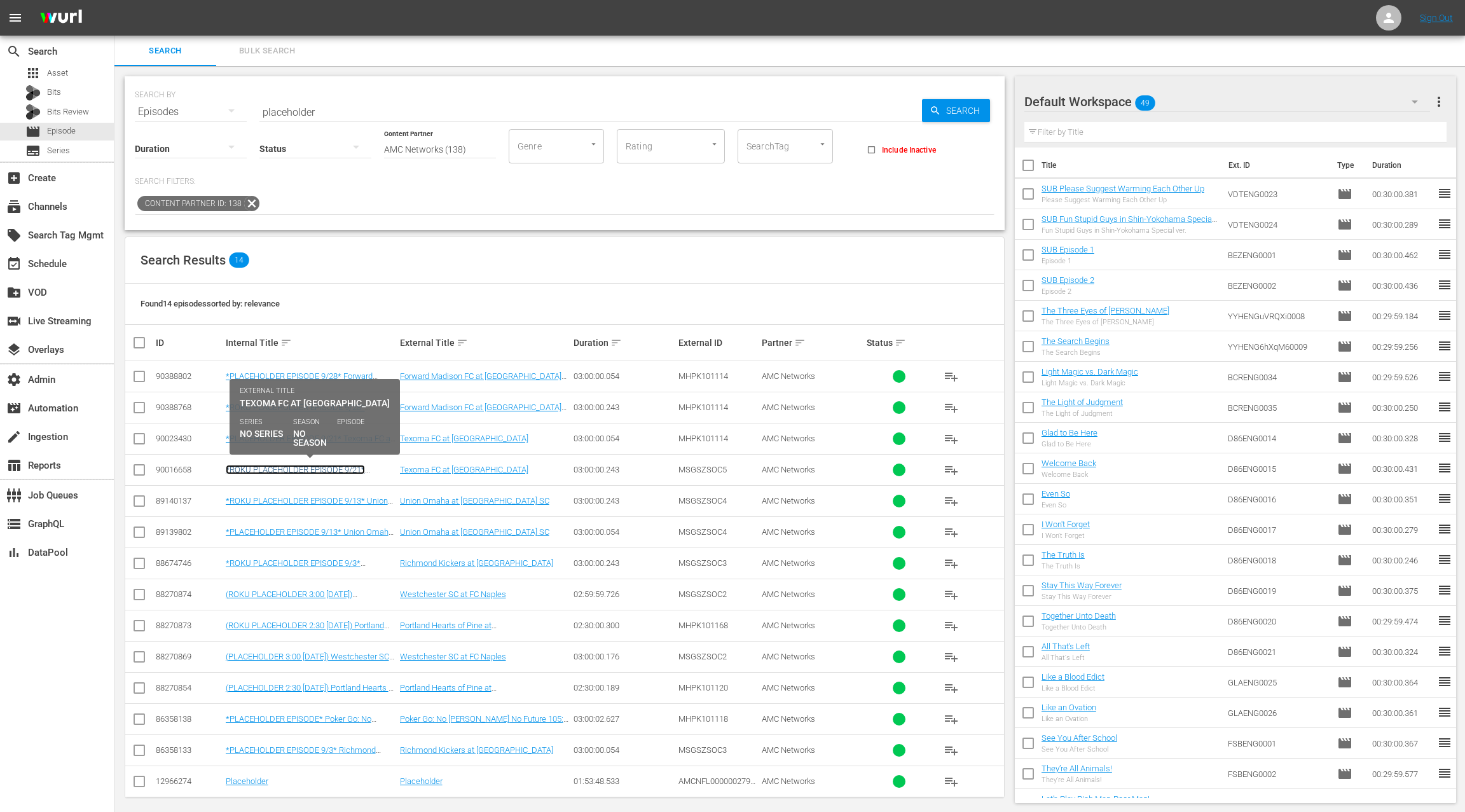
click at [336, 468] on link "*ROKU PLACEHOLDER EPISODE 9/21* Texoma FC at [GEOGRAPHIC_DATA]" at bounding box center [296, 474] width 139 height 19
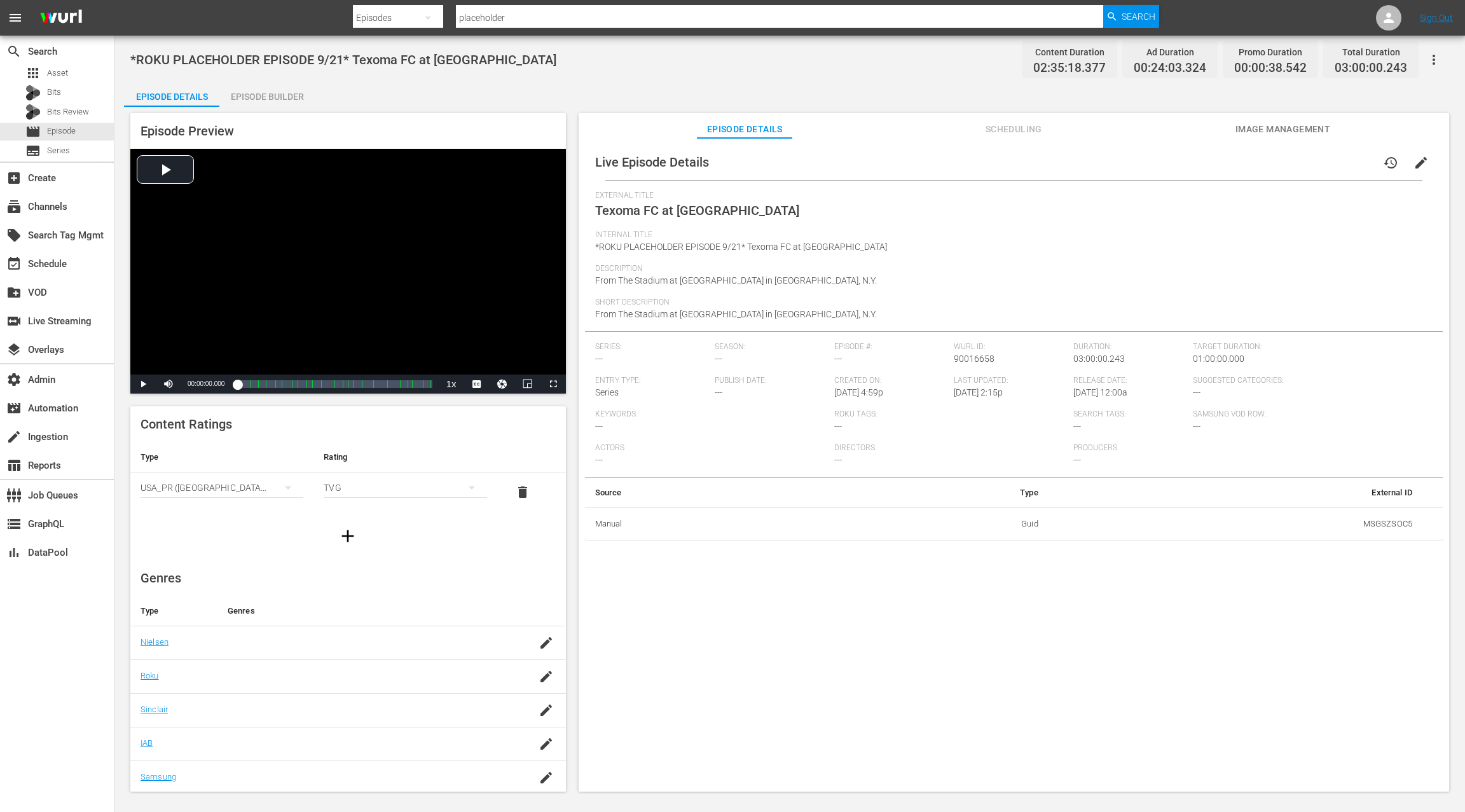
click at [1000, 137] on button "Scheduling" at bounding box center [1013, 126] width 96 height 25
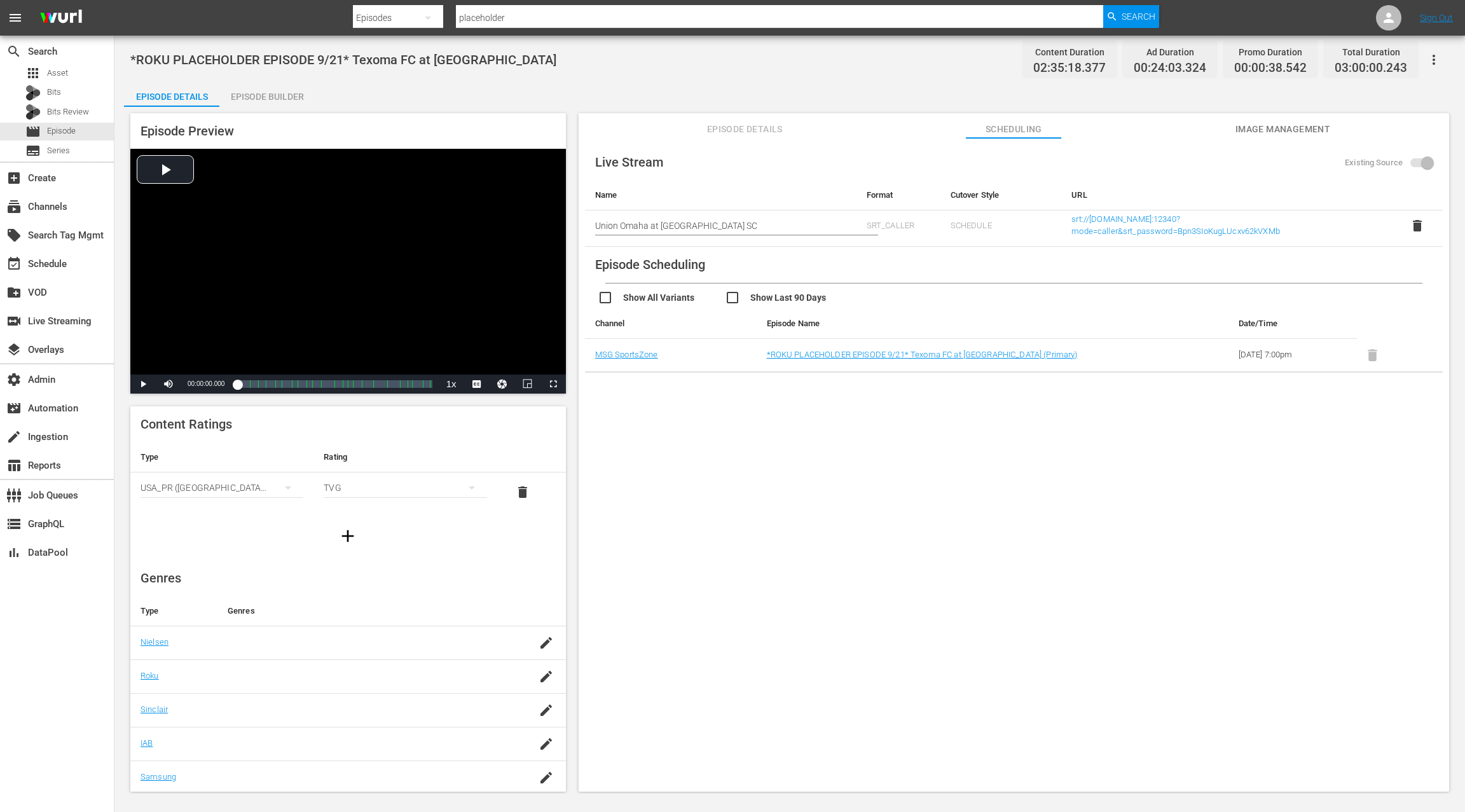
click at [1263, 127] on span "Image Management" at bounding box center [1282, 129] width 96 height 15
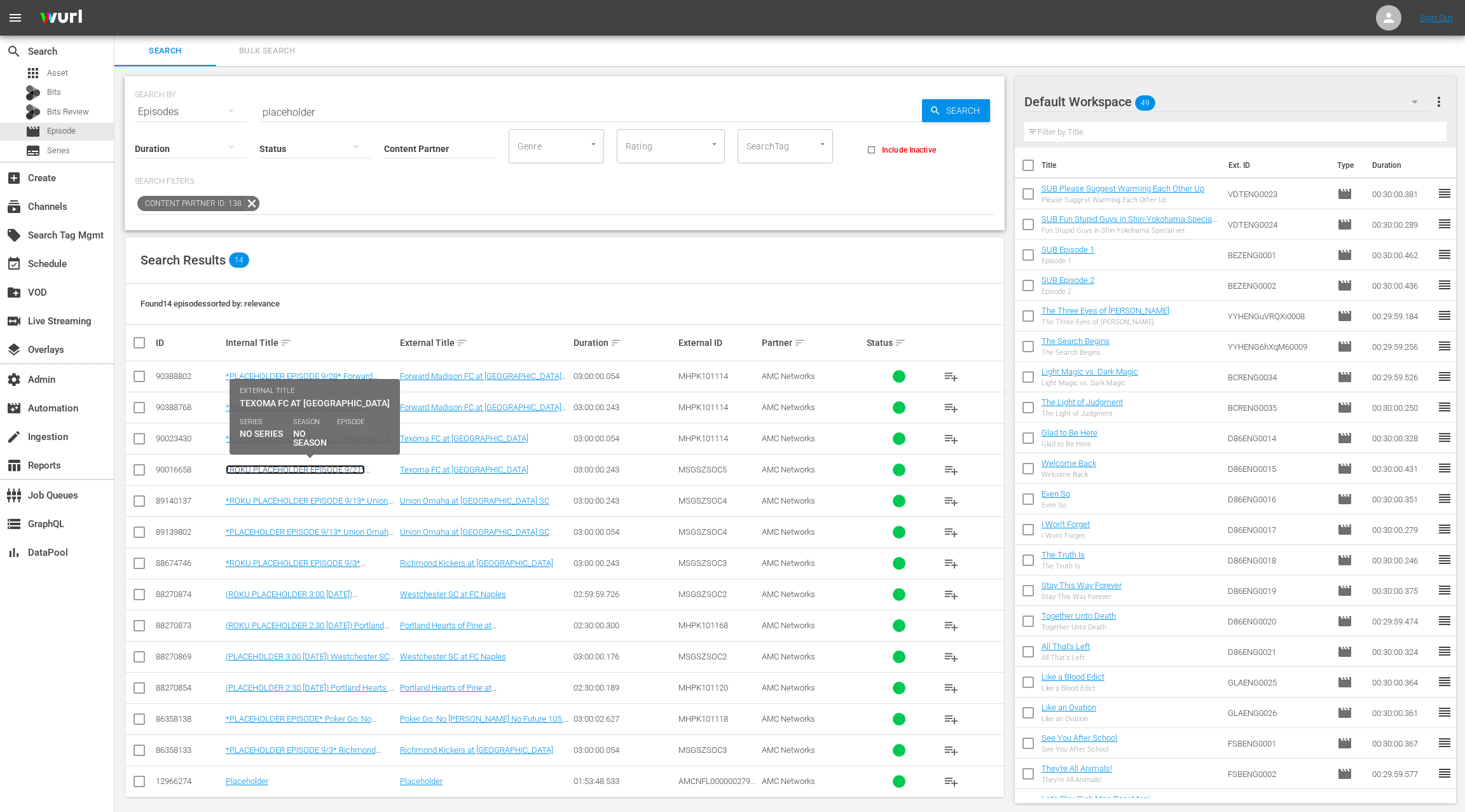
click at [324, 469] on link "*ROKU PLACEHOLDER EPISODE 9/21* Texoma FC at [GEOGRAPHIC_DATA]" at bounding box center [296, 474] width 139 height 19
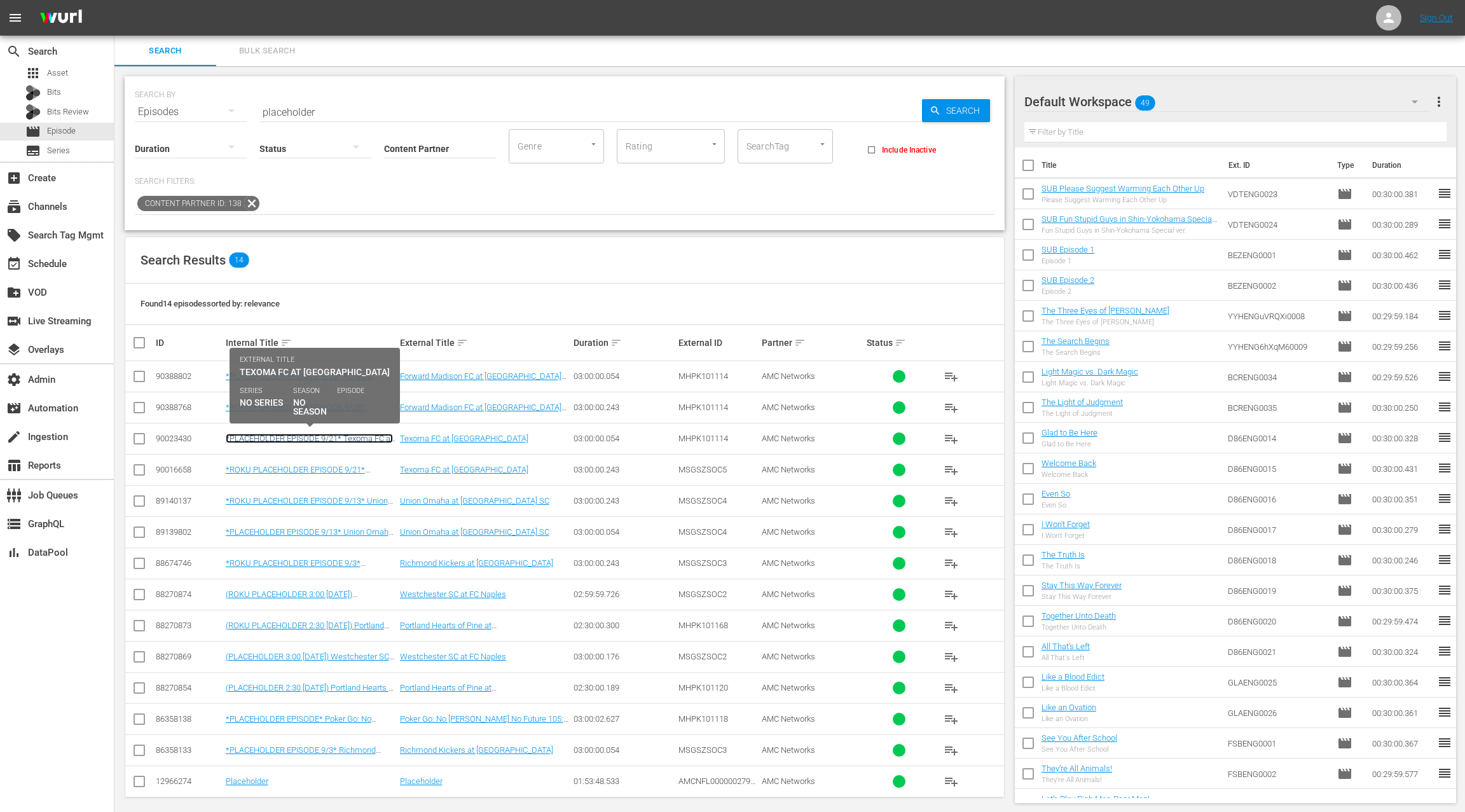
click at [313, 438] on link "*PLACEHOLDER EPISODE 9/21* Texoma FC at [GEOGRAPHIC_DATA]" at bounding box center [309, 443] width 167 height 19
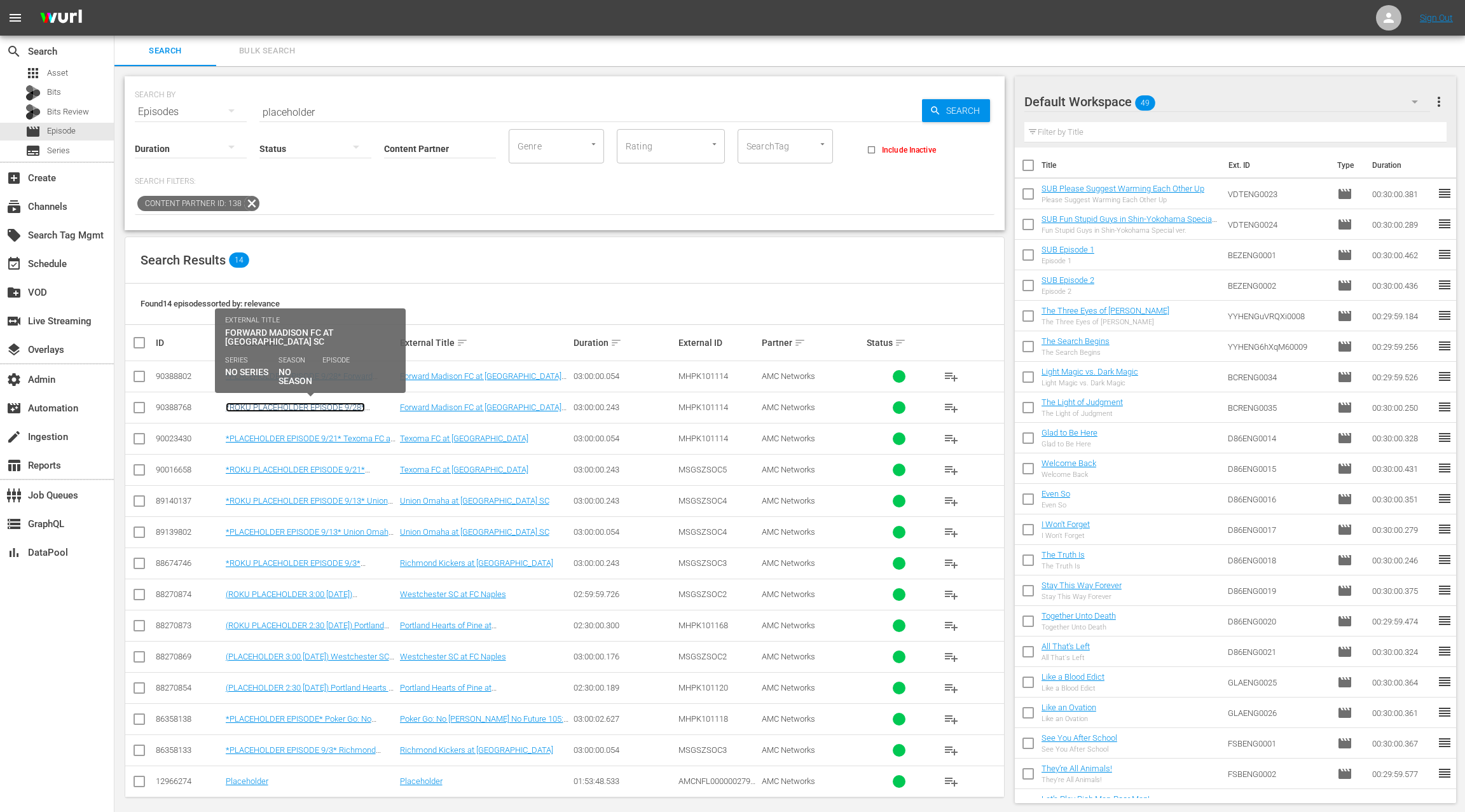
click at [340, 404] on link "*ROKU PLACEHOLDER EPISODE 9/28* Forward Madison FC at [GEOGRAPHIC_DATA]" at bounding box center [306, 412] width 161 height 19
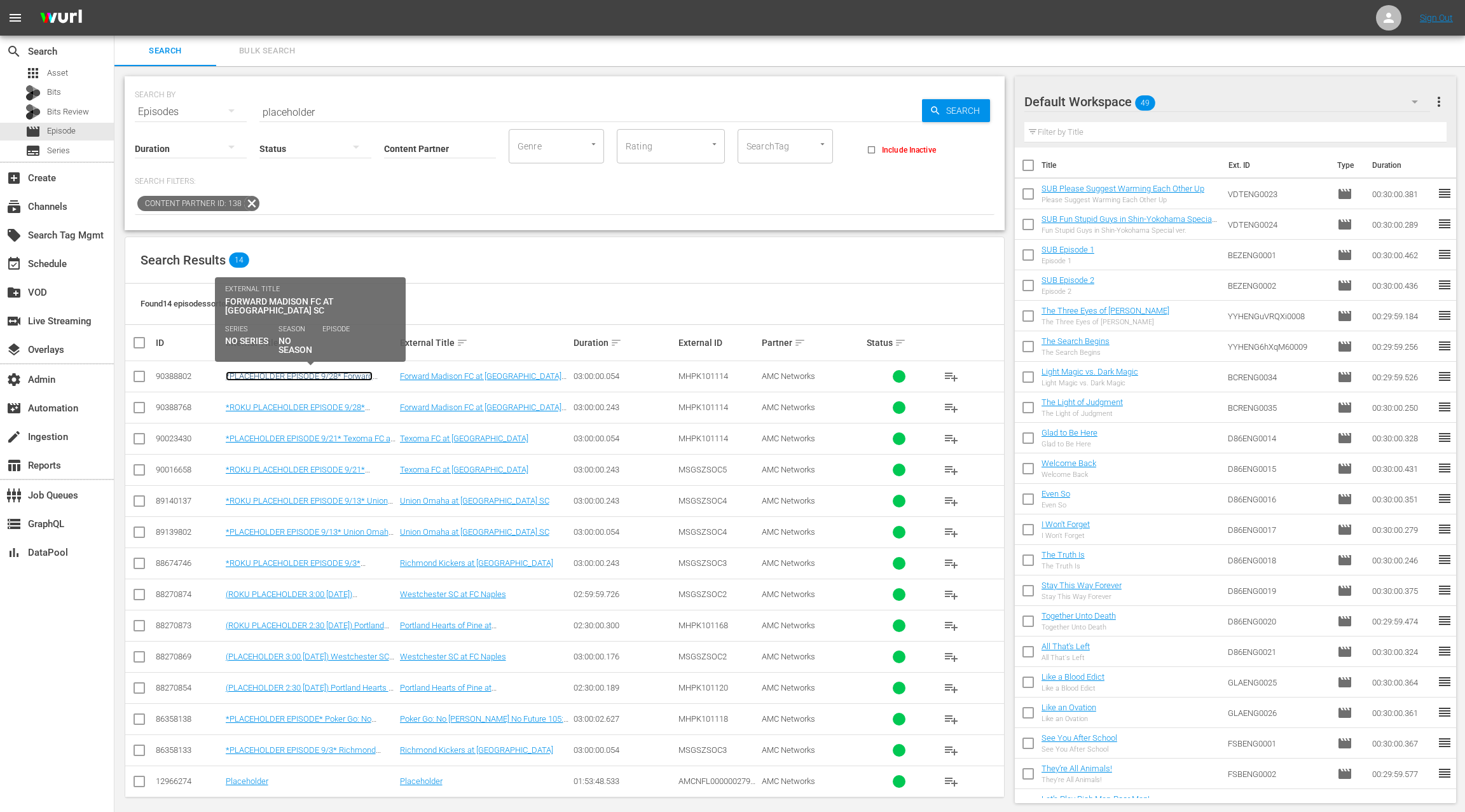
click at [336, 374] on link "*PLACEHOLDER EPISODE 9/28* Forward Madison FC at [GEOGRAPHIC_DATA]" at bounding box center [299, 381] width 147 height 19
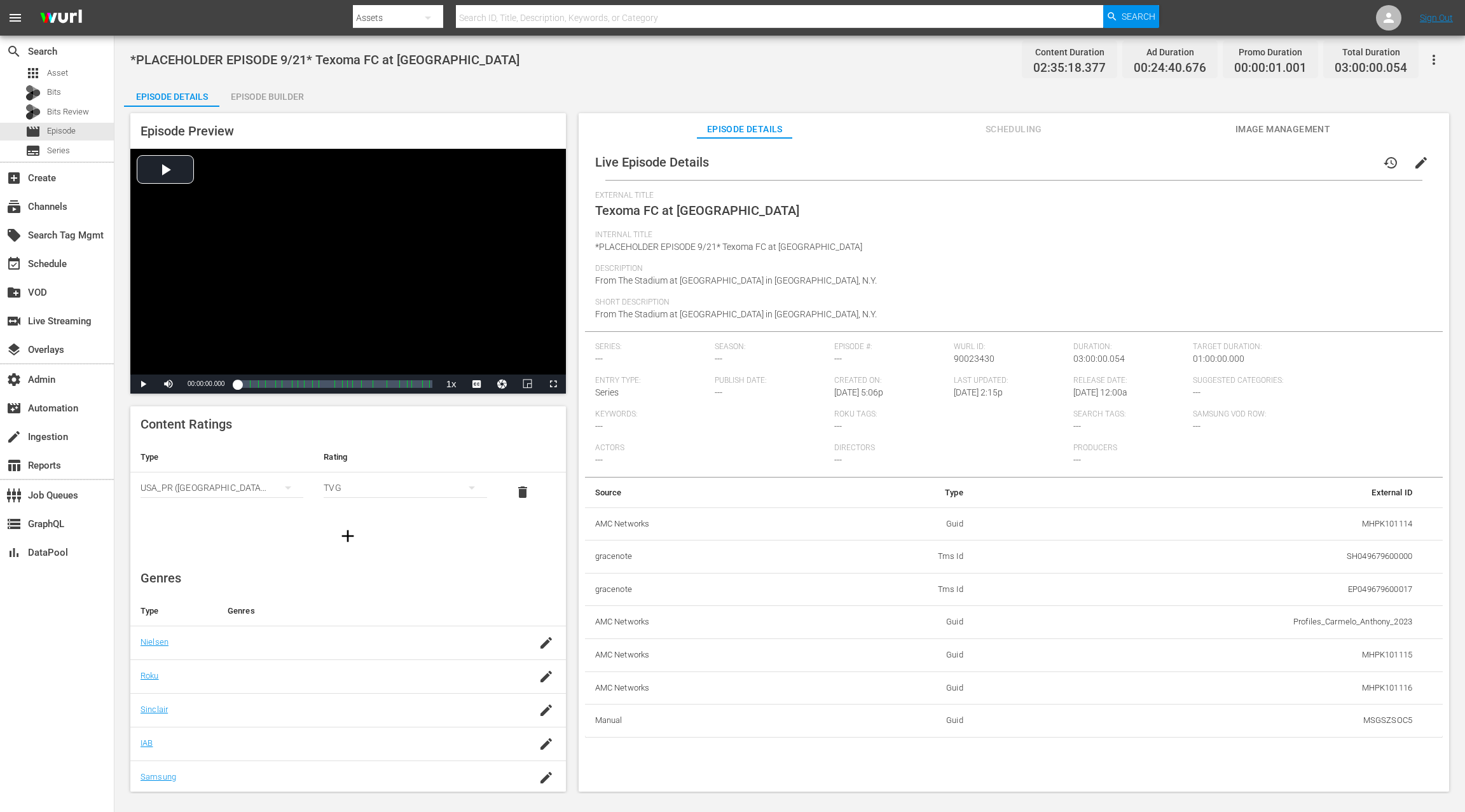
click at [1018, 129] on span "Scheduling" at bounding box center [1013, 129] width 96 height 15
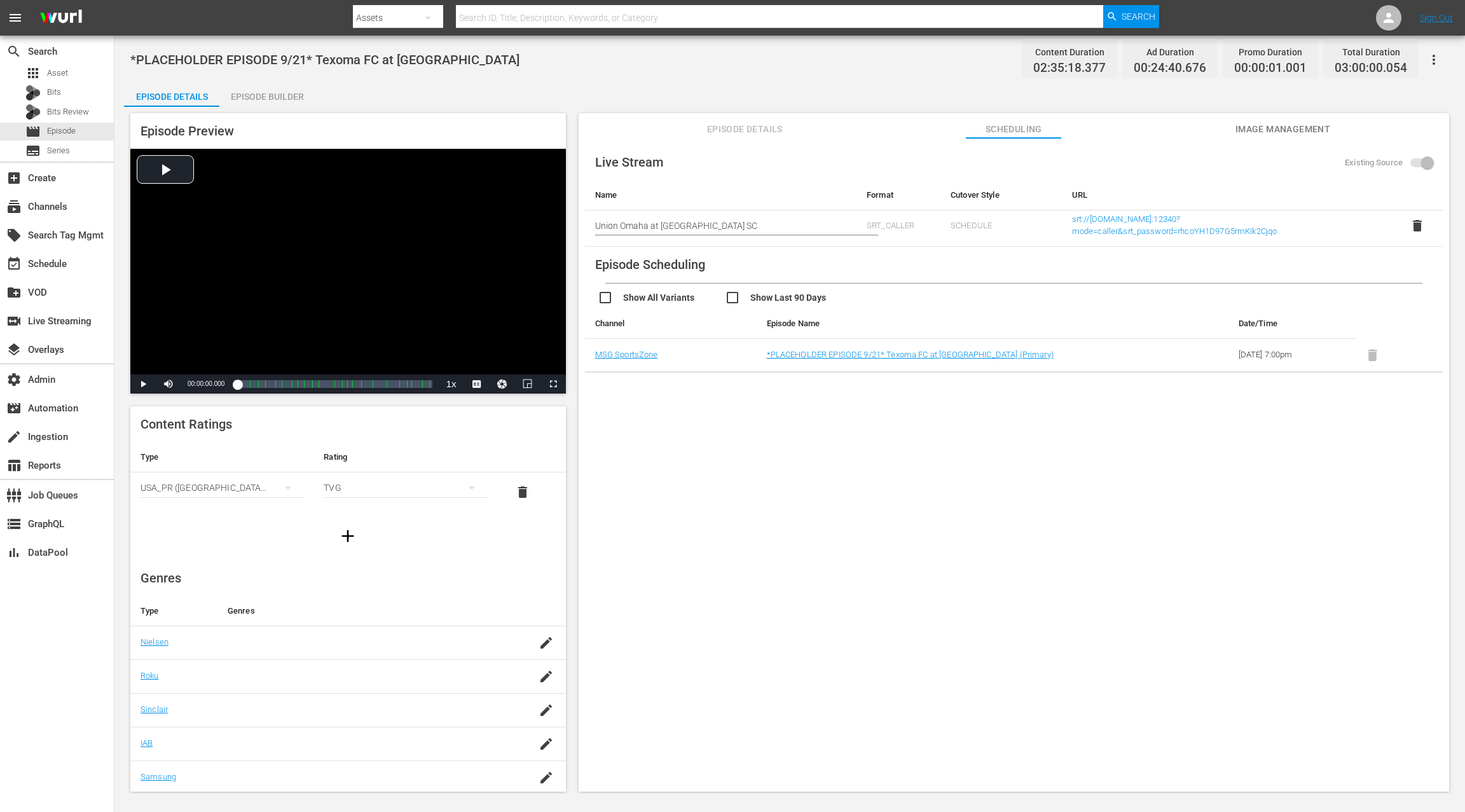
click at [1254, 133] on span "Image Management" at bounding box center [1282, 129] width 96 height 15
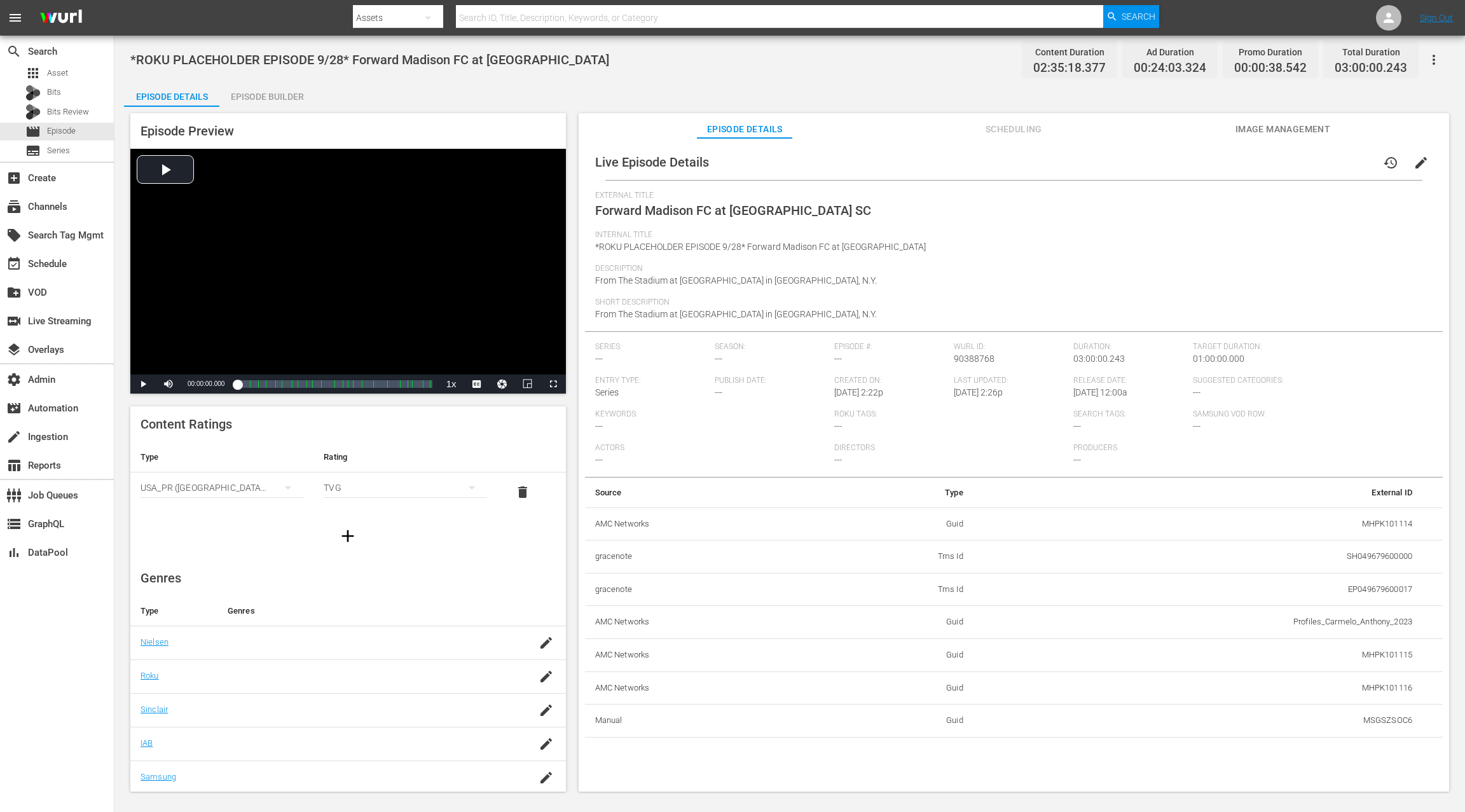
click at [1023, 129] on span "Scheduling" at bounding box center [1013, 129] width 96 height 15
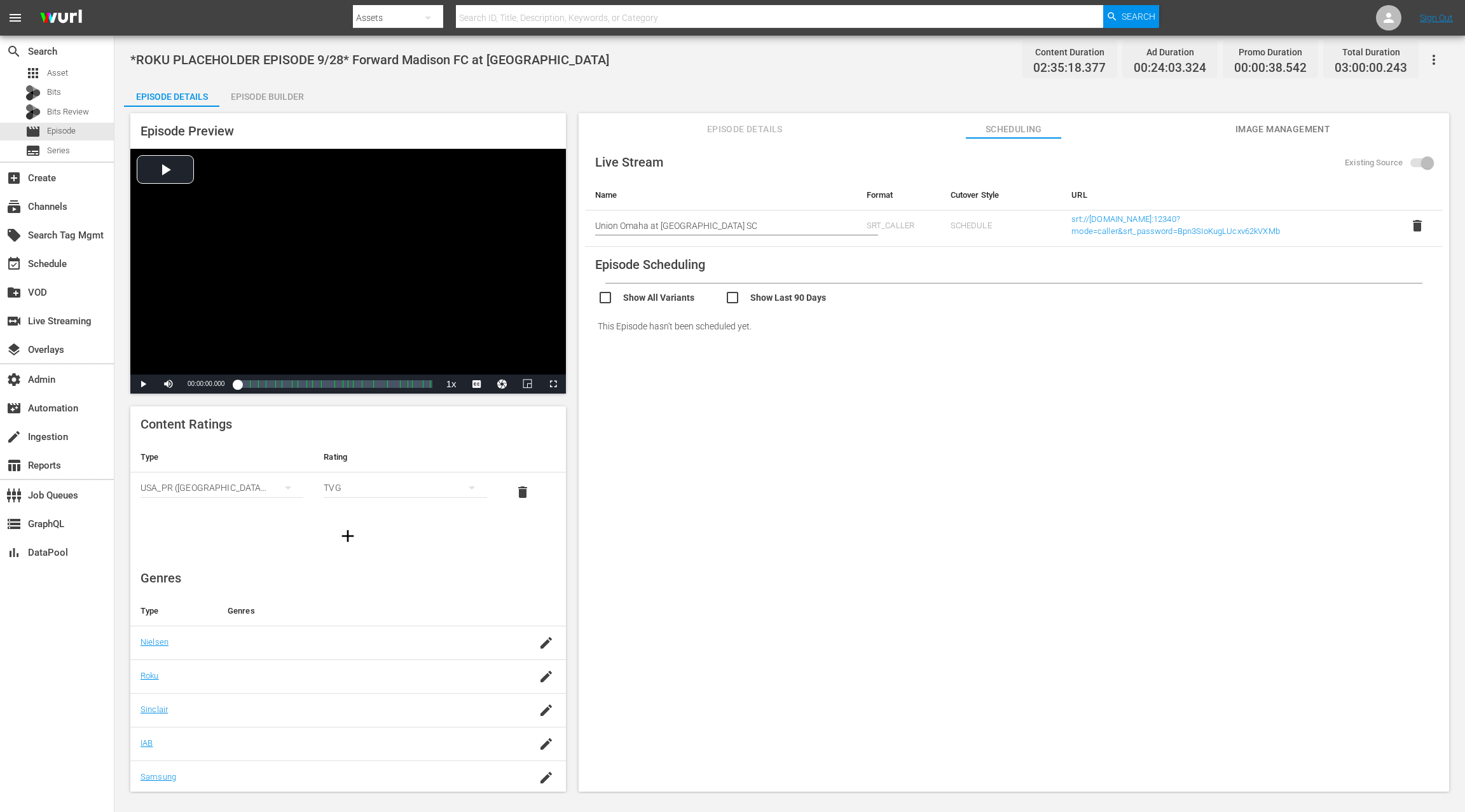
click at [1098, 131] on span "Image Management" at bounding box center [1282, 129] width 96 height 15
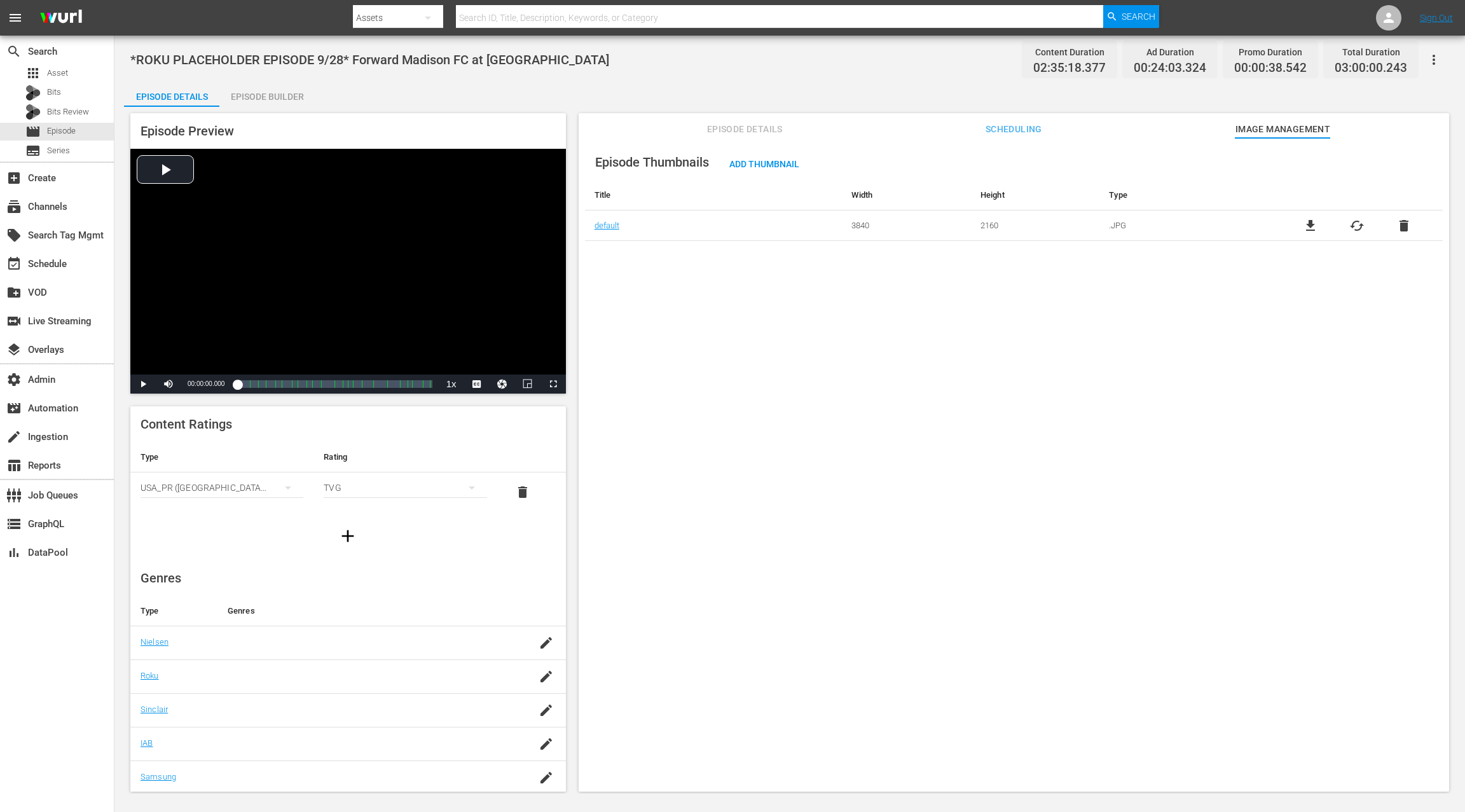
click at [1012, 124] on span "Scheduling" at bounding box center [1013, 129] width 96 height 15
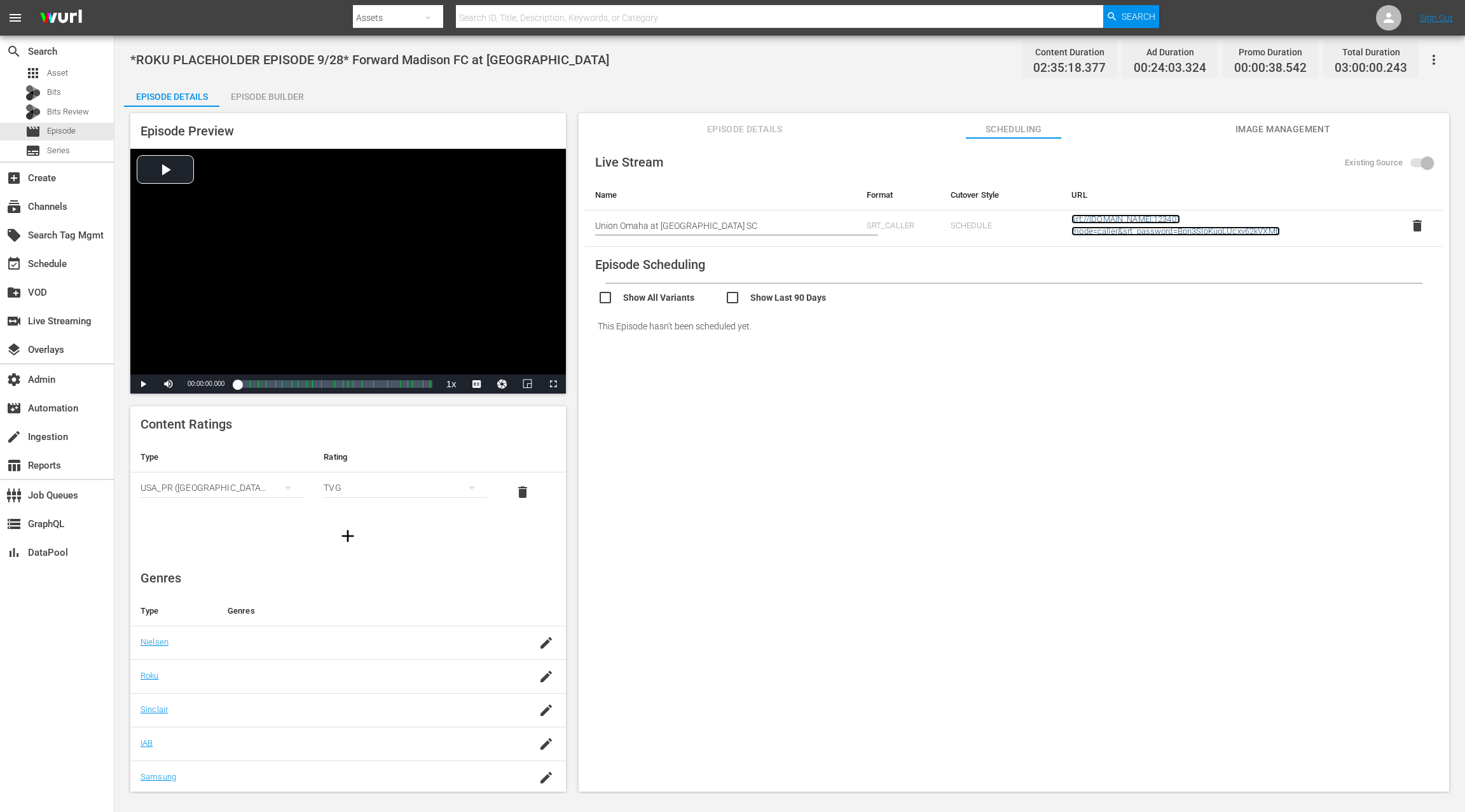
click at [1073, 219] on link "srt://[DOMAIN_NAME]:12340?mode=caller&srt_password=Bpn3SIoKugLUcxv62kVXMb" at bounding box center [1176, 225] width 209 height 21
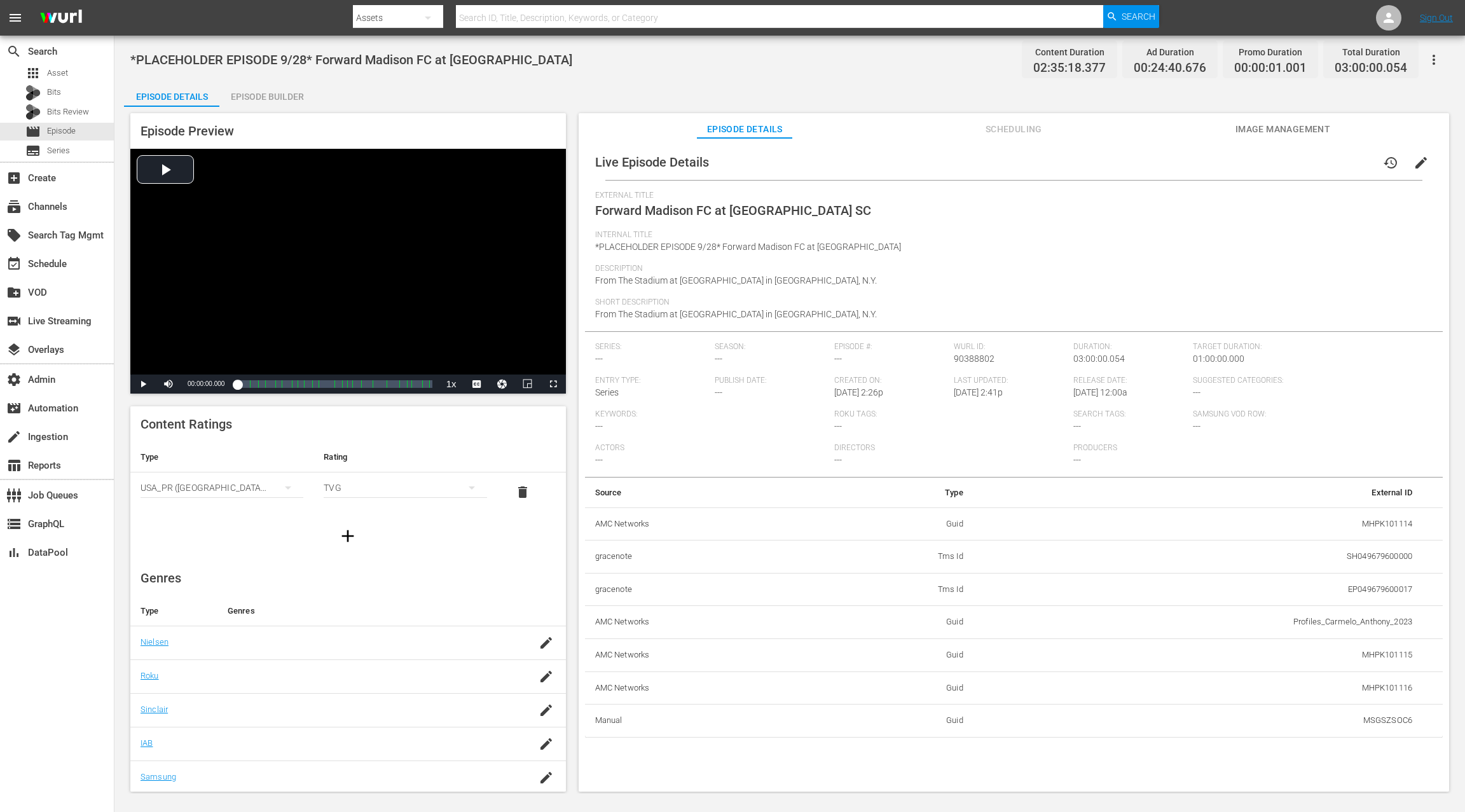
click at [1011, 131] on span "Scheduling" at bounding box center [1013, 129] width 96 height 15
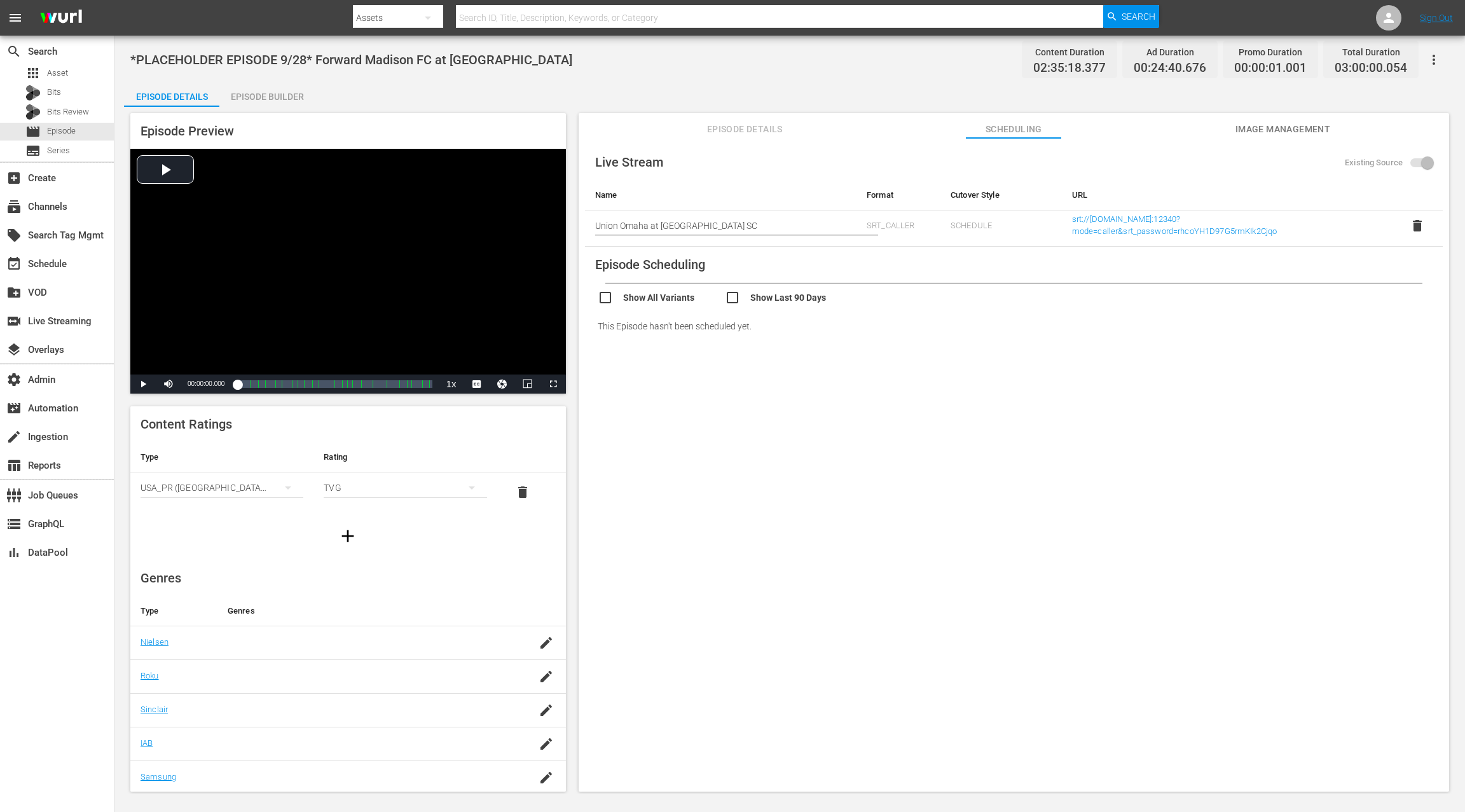
click at [1098, 133] on span "Image Management" at bounding box center [1282, 129] width 96 height 15
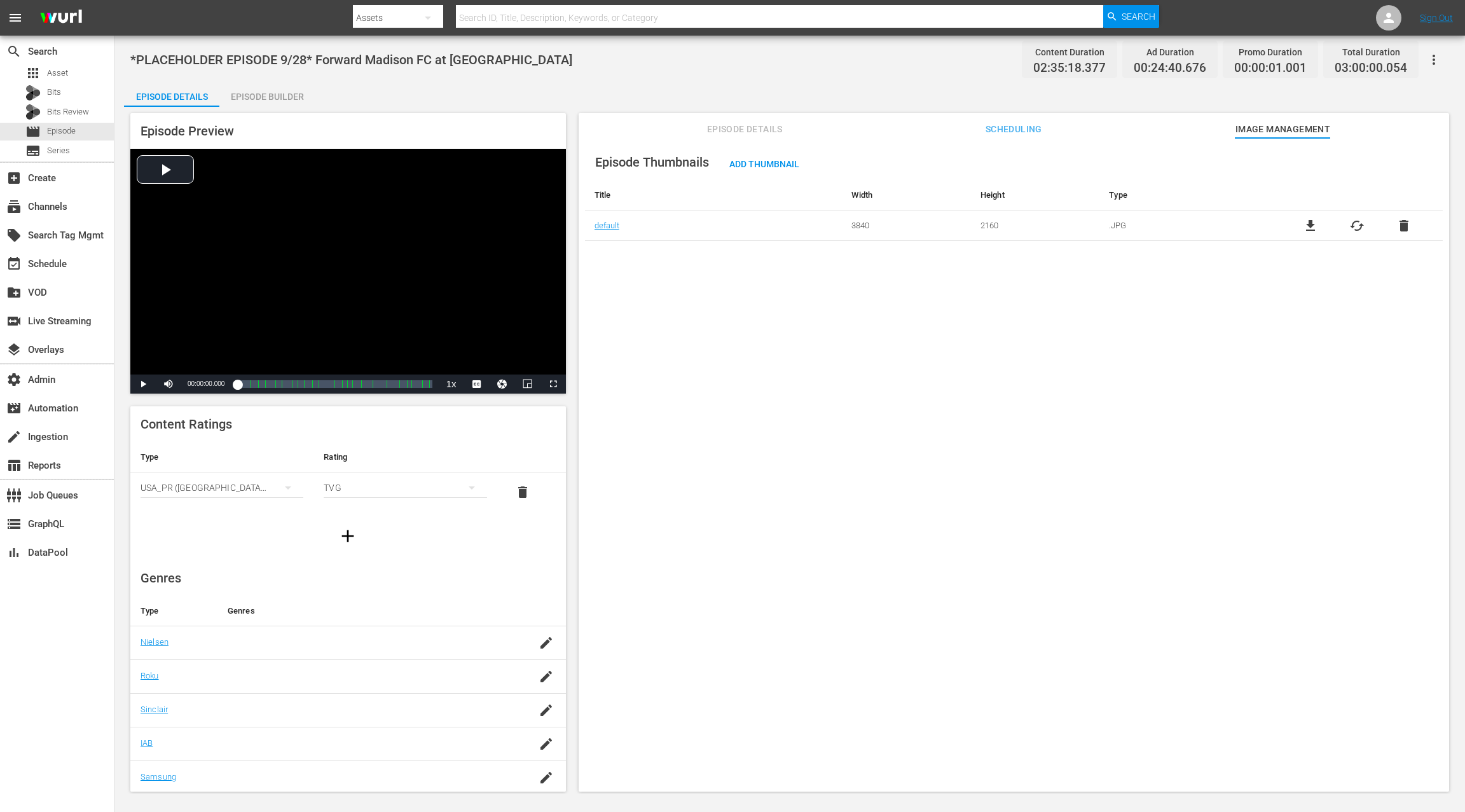
click at [1002, 128] on span "Scheduling" at bounding box center [1013, 129] width 96 height 15
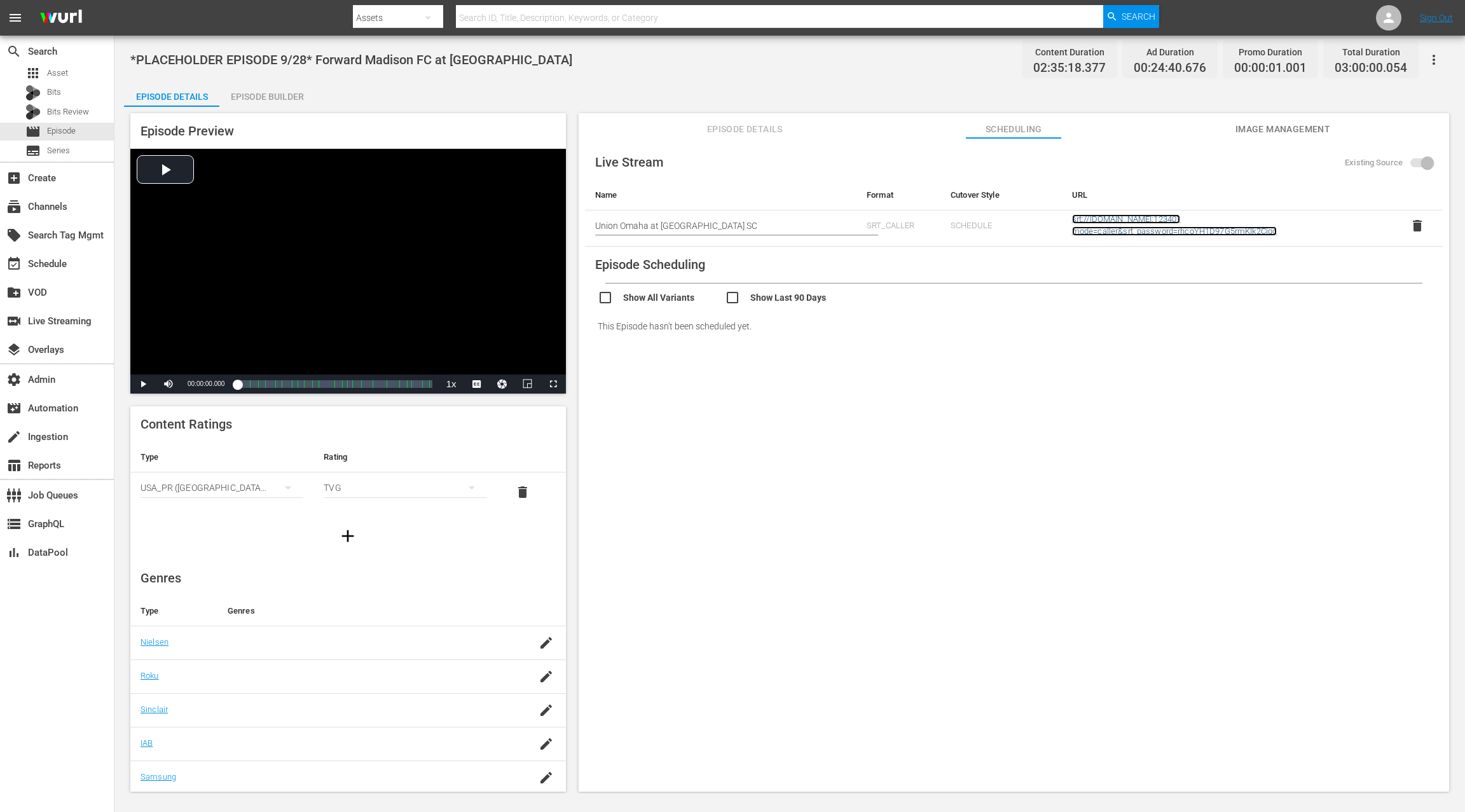
click at [1085, 223] on link "srt://[DOMAIN_NAME]:12340?mode=caller&srt_password=rhcoYH1D97G5rmKIk2Cjqo" at bounding box center [1174, 225] width 206 height 21
